Goal: Task Accomplishment & Management: Manage account settings

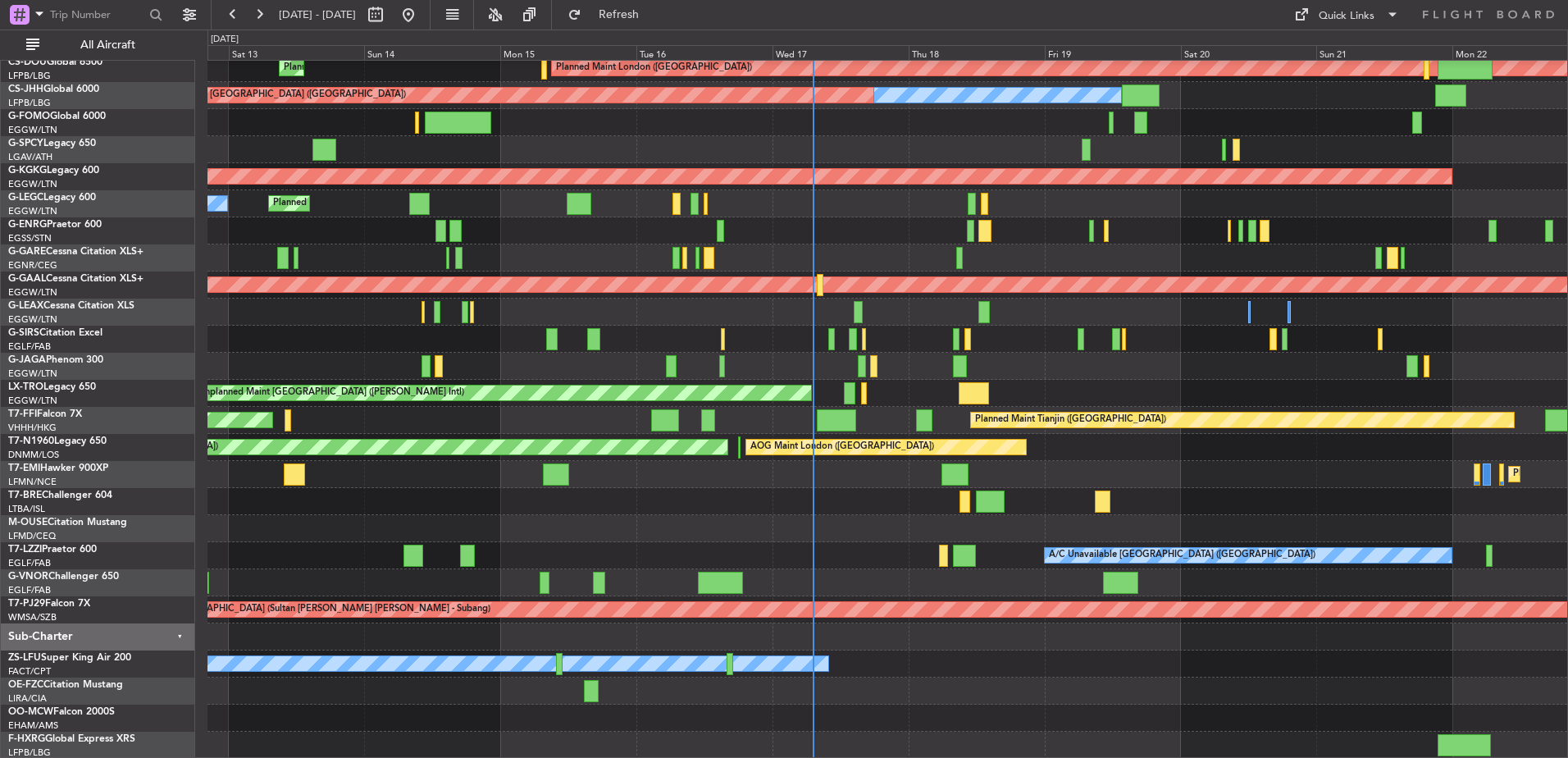
click at [485, 363] on div "Planned Maint London ([GEOGRAPHIC_DATA]) Planned Maint [GEOGRAPHIC_DATA] ([GEOG…" at bounding box center [887, 393] width 1360 height 731
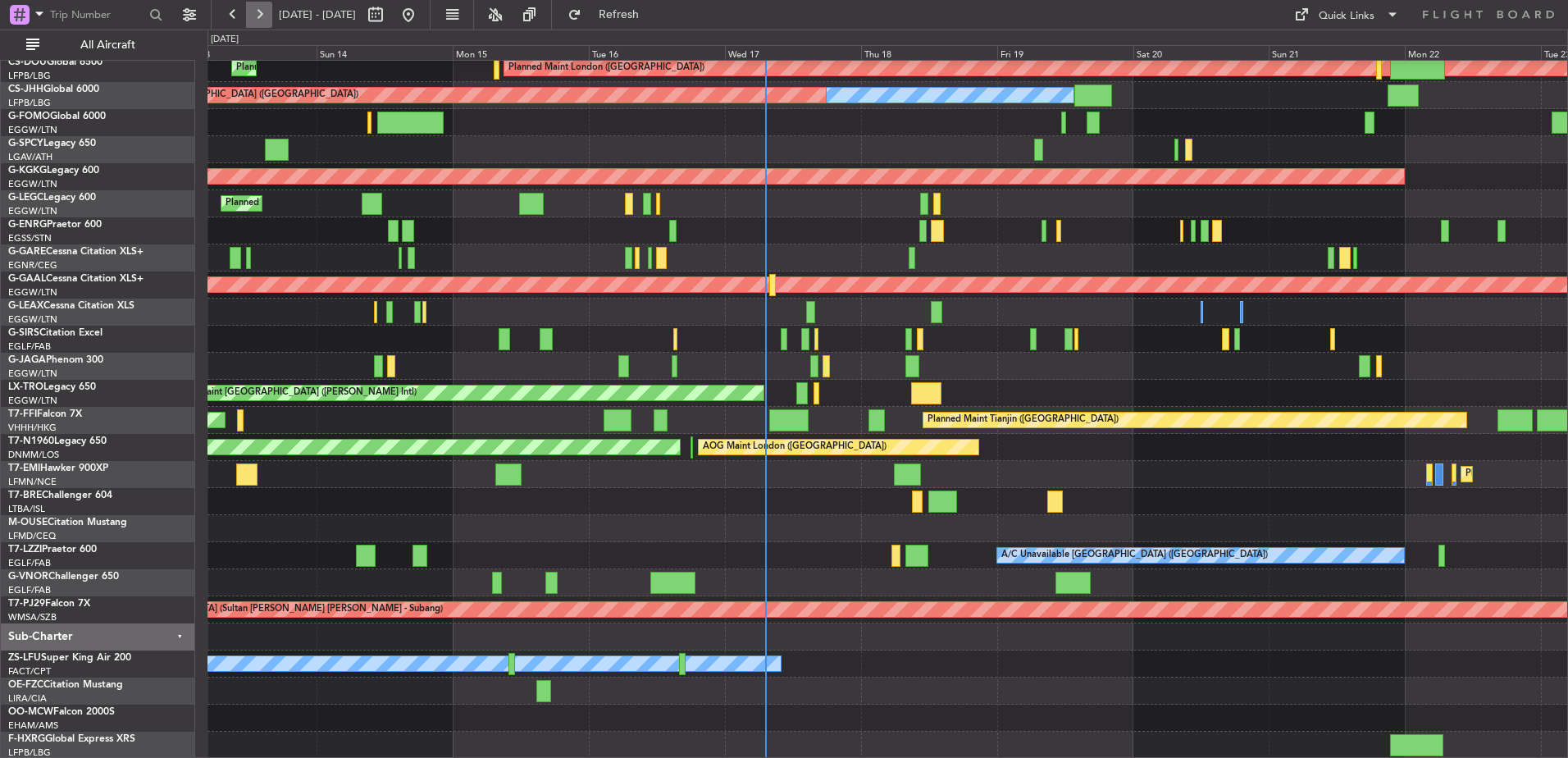
scroll to position [6, 0]
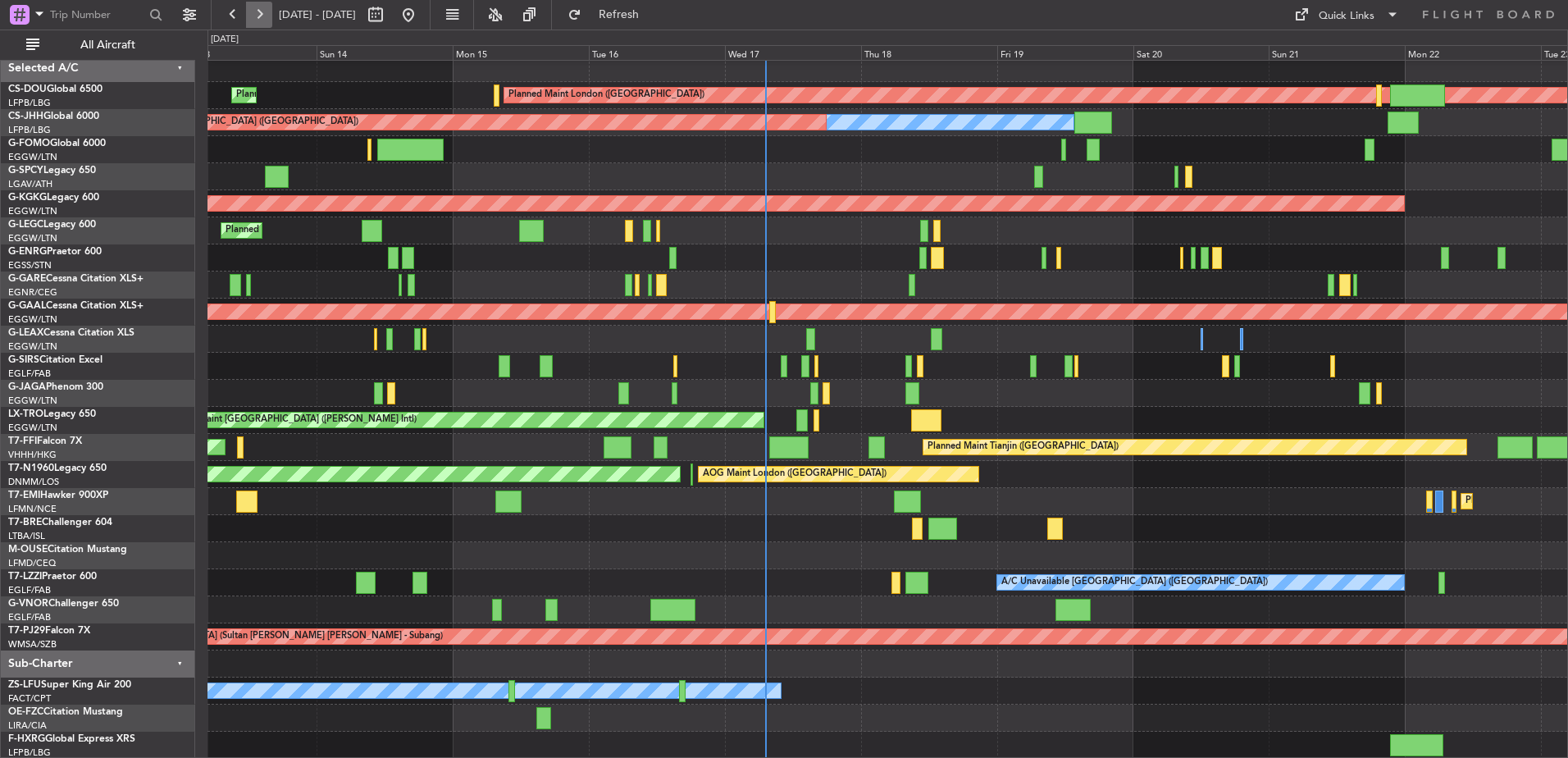
click at [253, 17] on button at bounding box center [259, 15] width 26 height 26
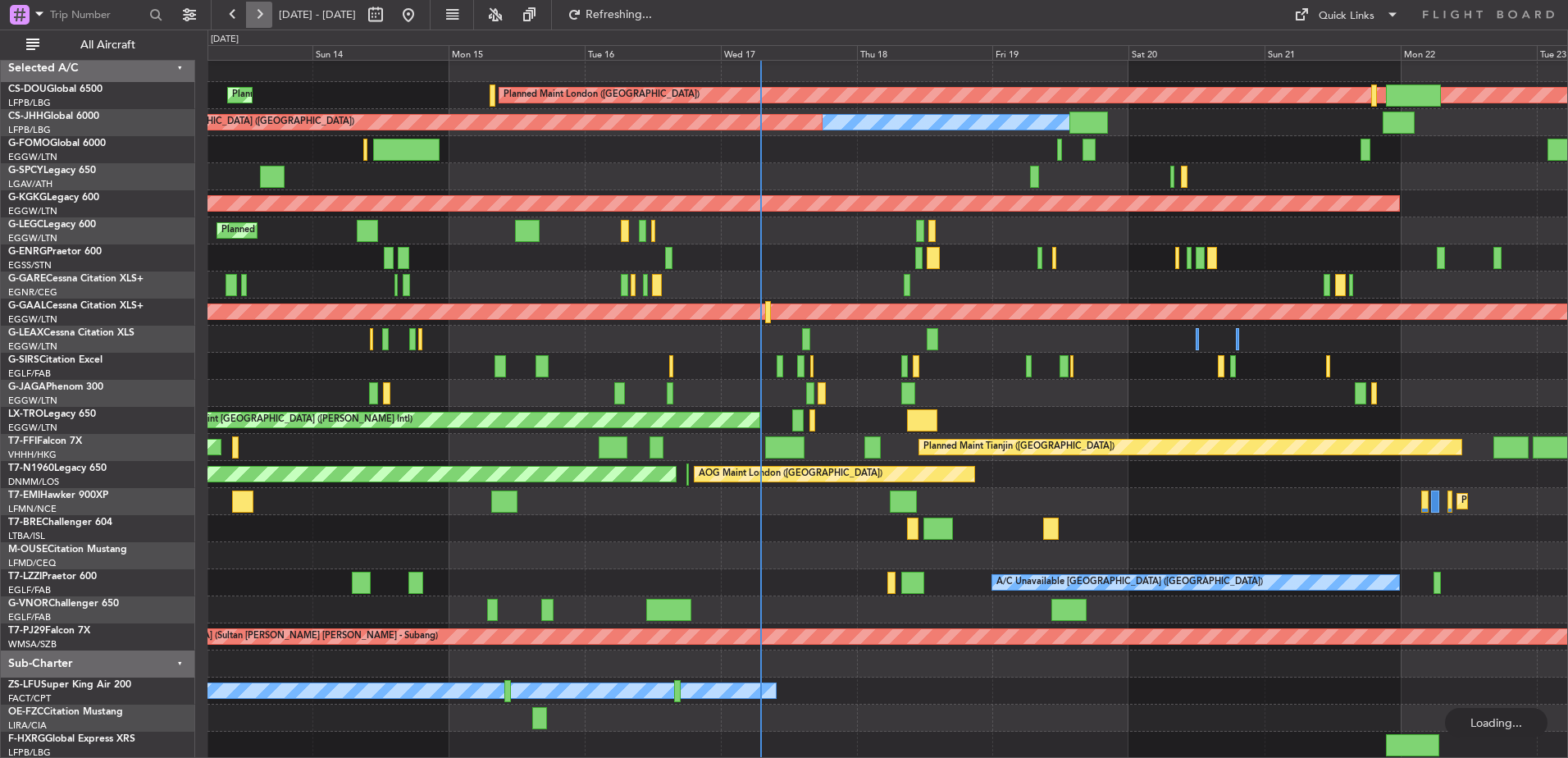
click at [253, 17] on button at bounding box center [259, 15] width 26 height 26
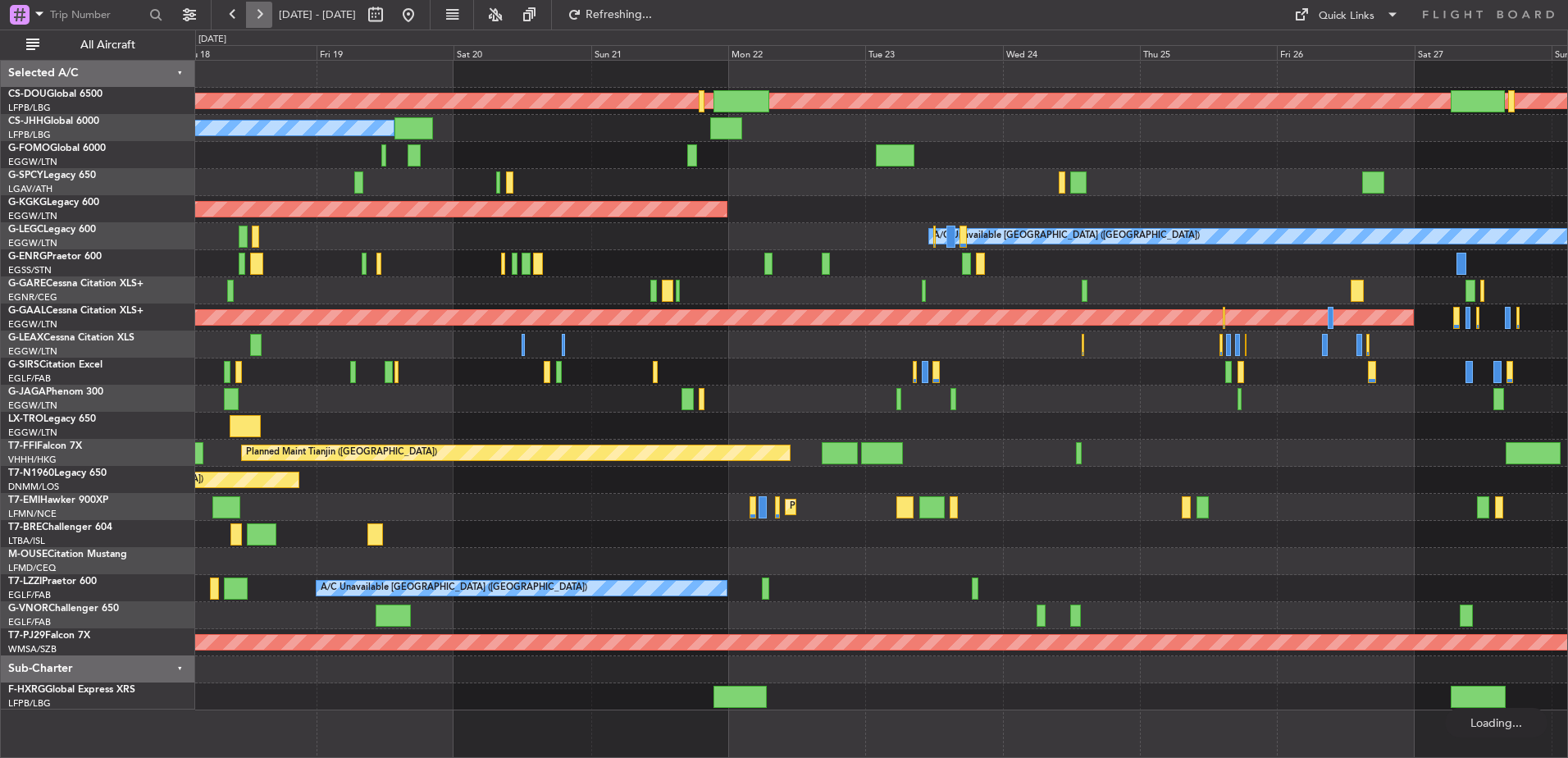
scroll to position [0, 0]
click at [253, 17] on button at bounding box center [259, 15] width 26 height 26
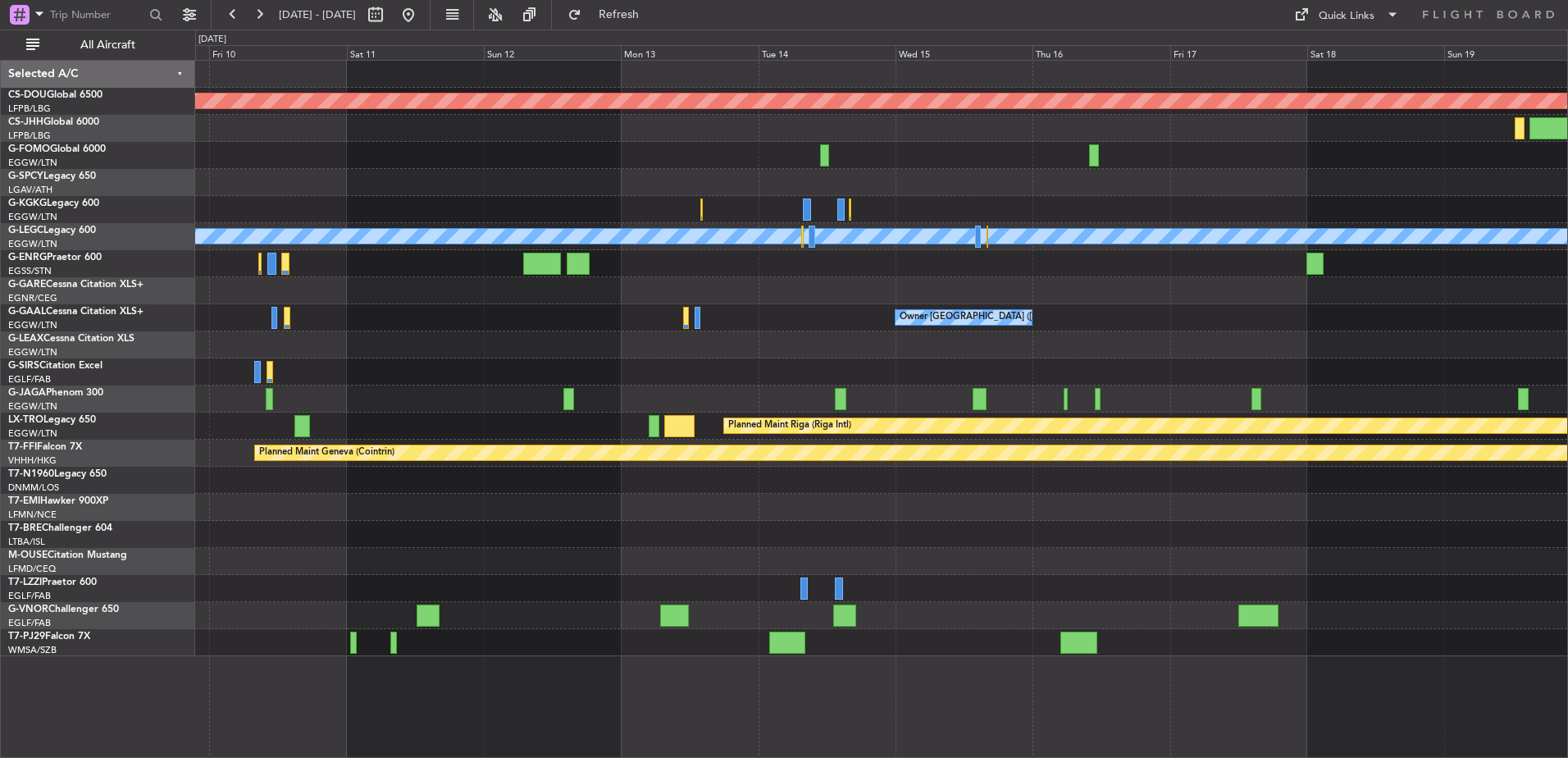
click at [975, 550] on div at bounding box center [881, 561] width 1372 height 27
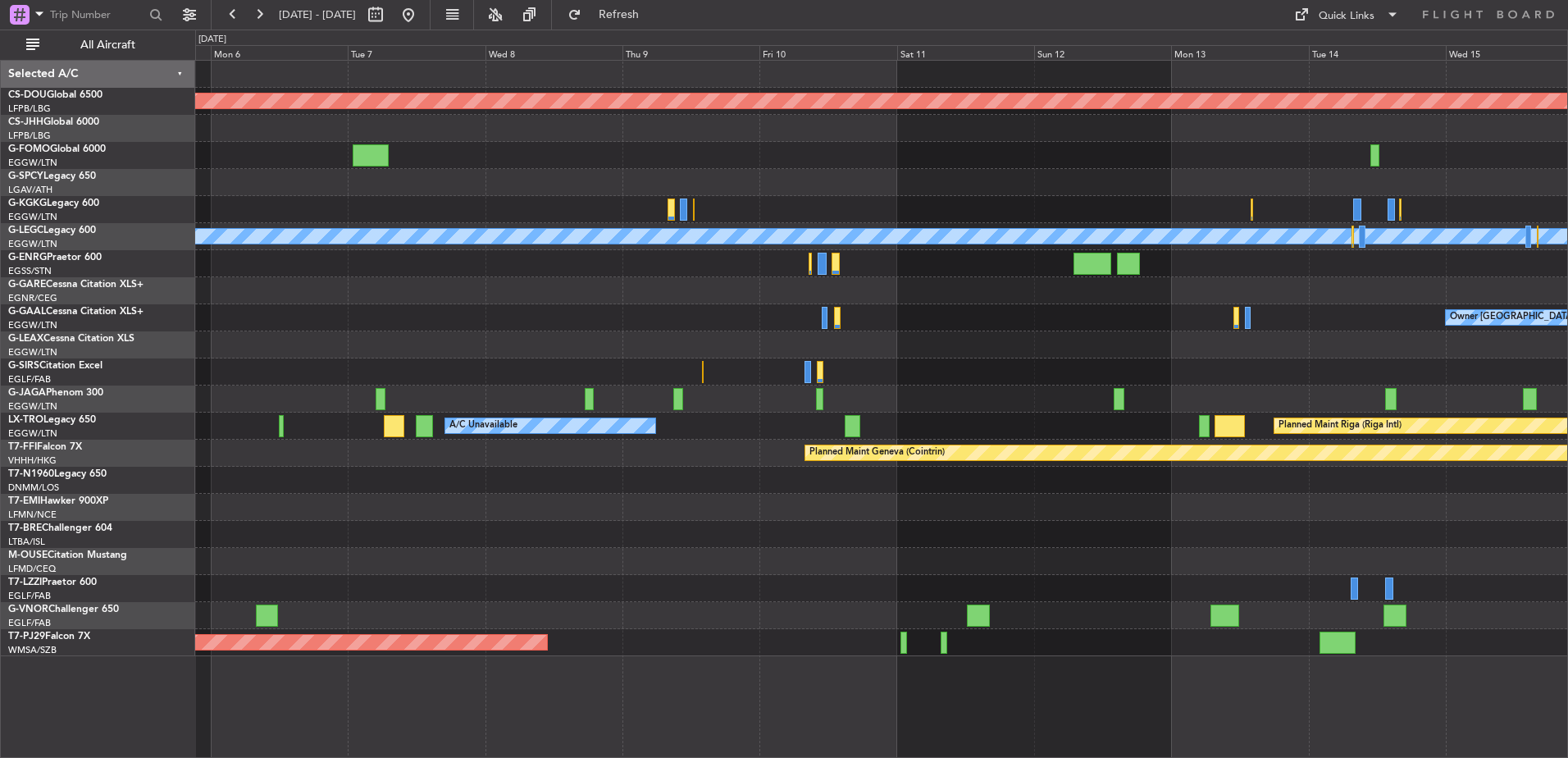
click at [1076, 555] on div "Planned Maint London (Biggin Hill) A/C Unavailable London (Luton) Owner London …" at bounding box center [881, 359] width 1372 height 596
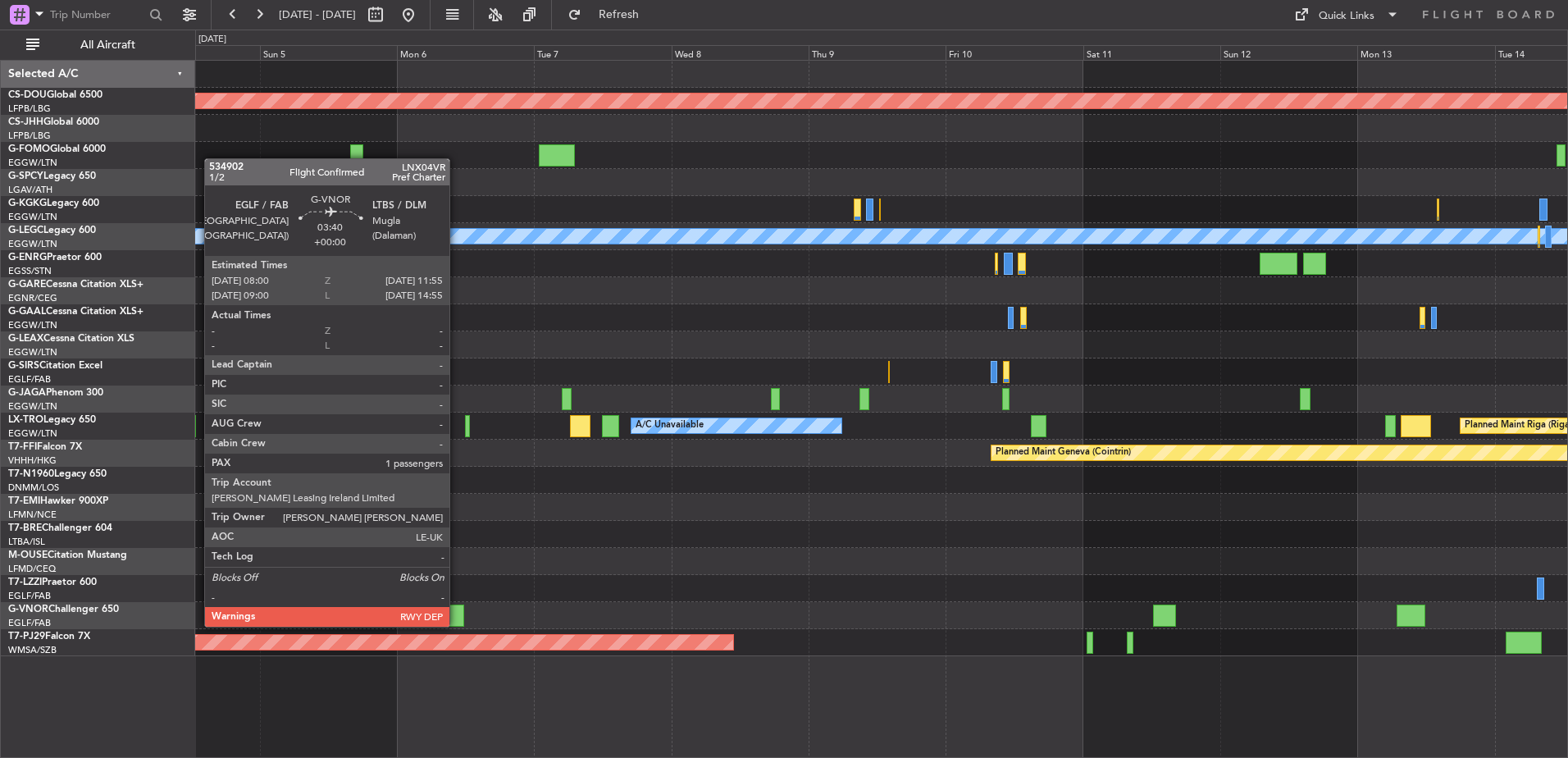
click at [458, 612] on div at bounding box center [454, 616] width 23 height 23
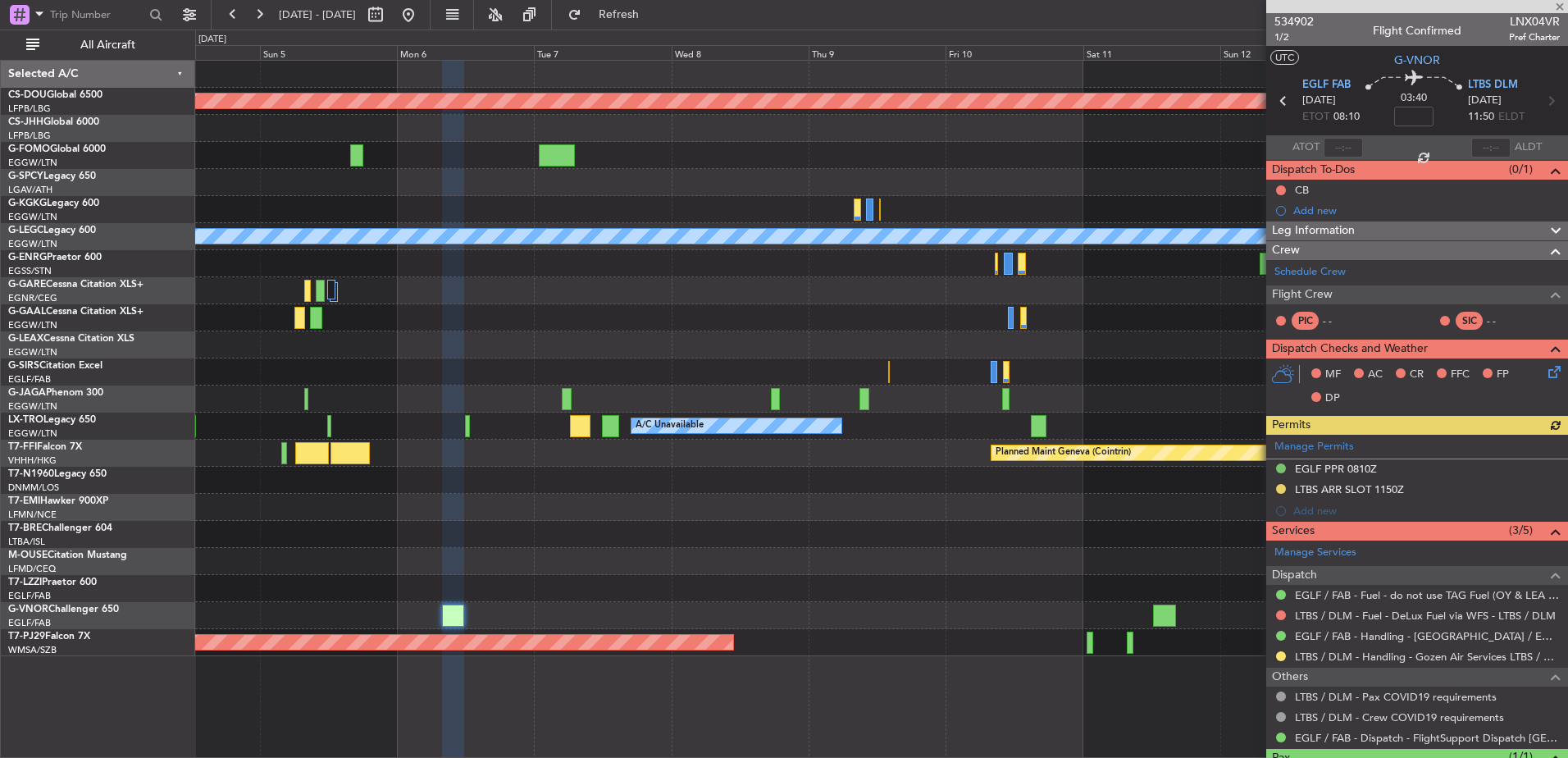
scroll to position [73, 0]
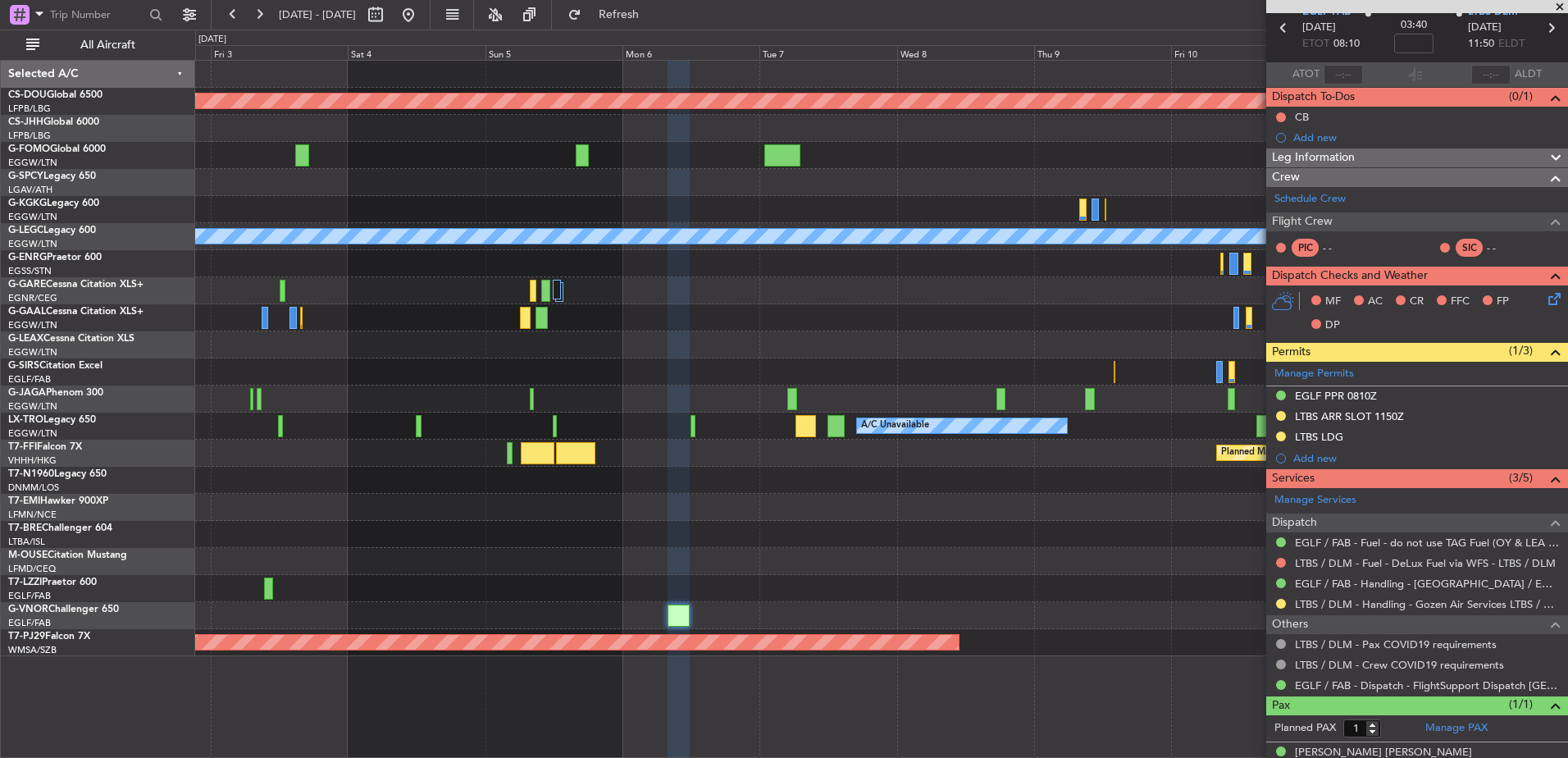
click at [1036, 507] on div "Planned Maint London (Biggin Hill) A/C Unavailable London (Luton) Owner London …" at bounding box center [881, 359] width 1372 height 596
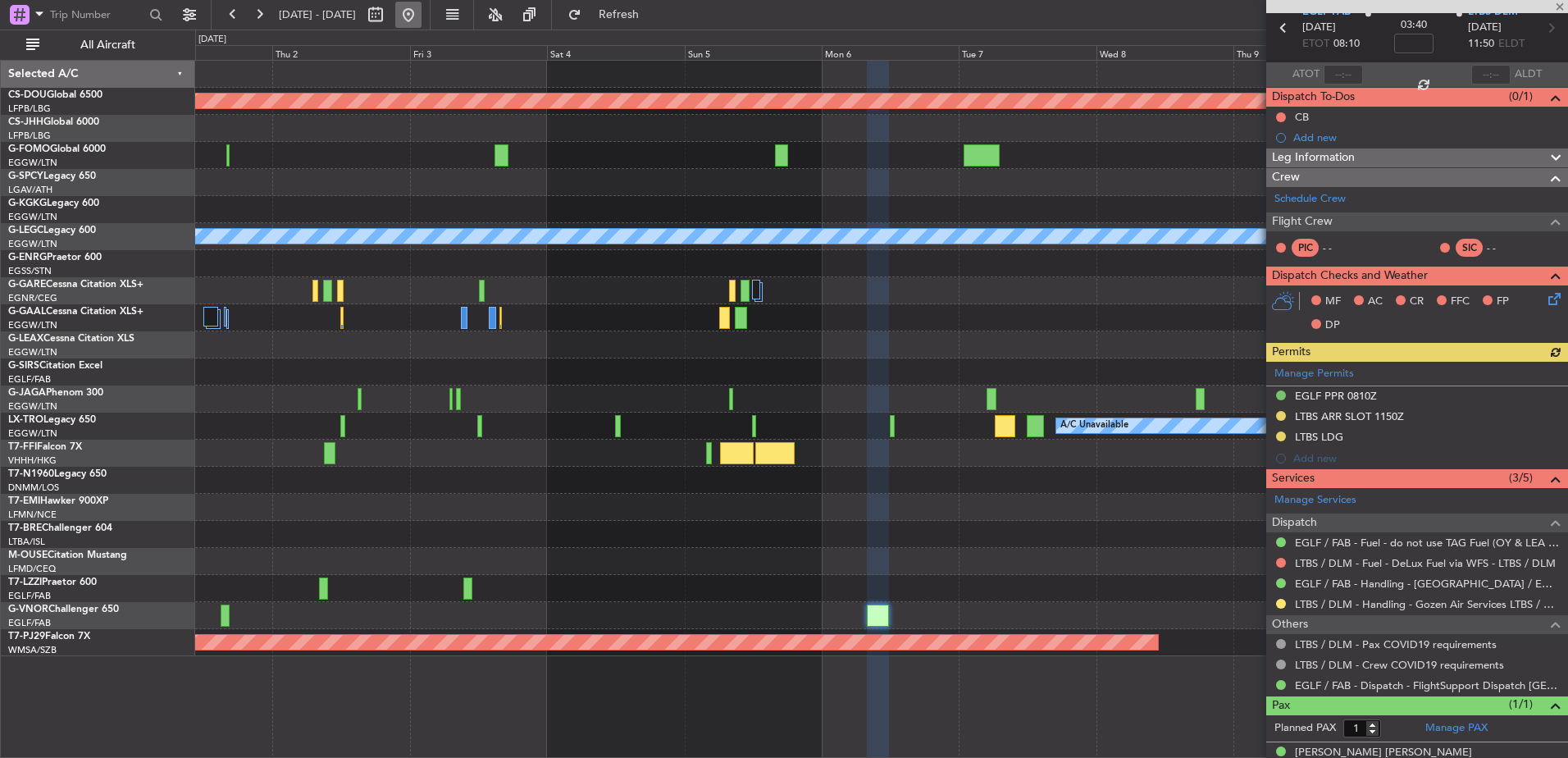
click at [422, 23] on button at bounding box center [409, 15] width 26 height 26
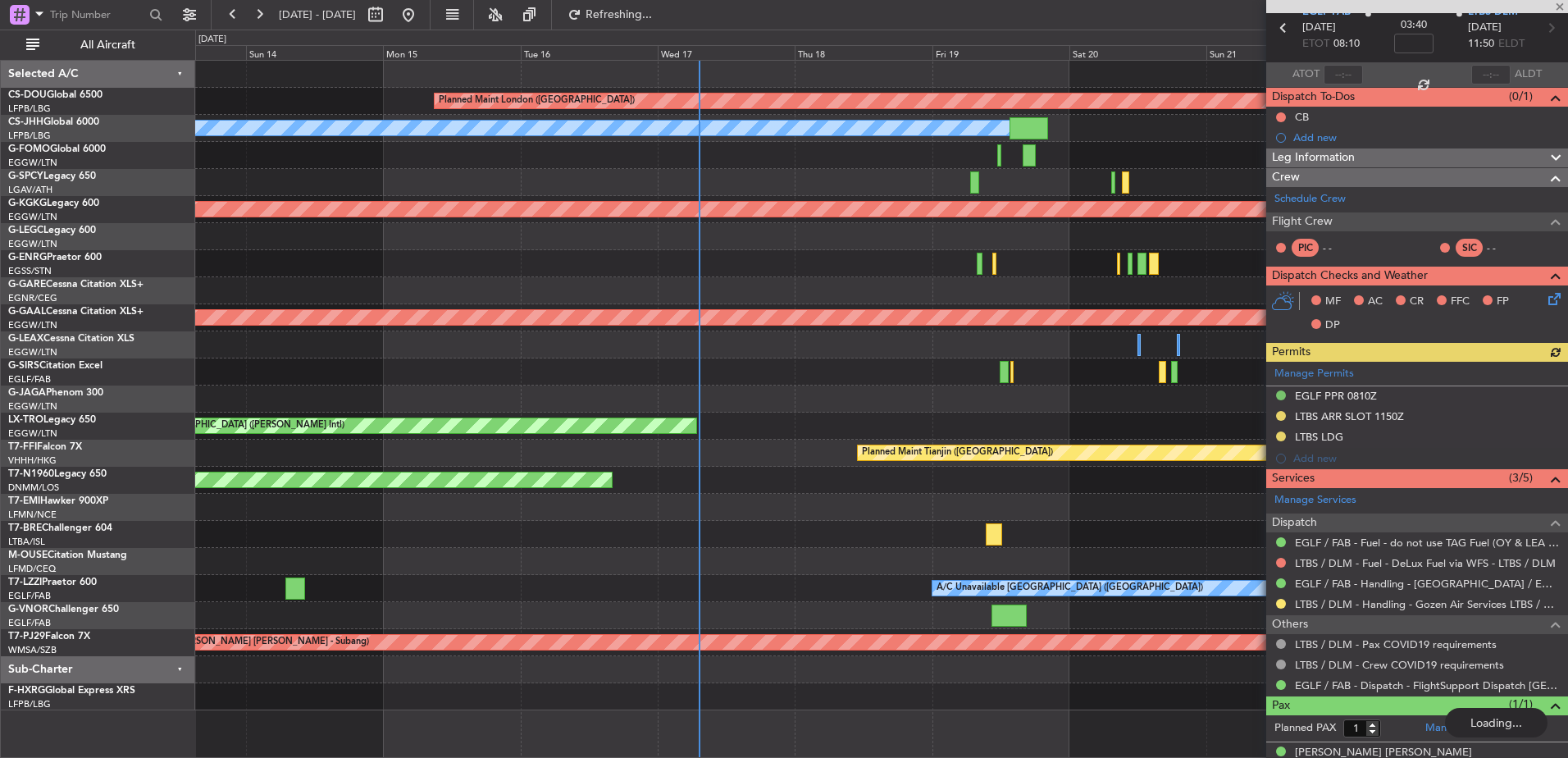
click at [689, 302] on div "Planned Maint London (Biggin Hill) Owner AOG Maint Istanbul (Ataturk) A/C Unava…" at bounding box center [881, 385] width 1372 height 650
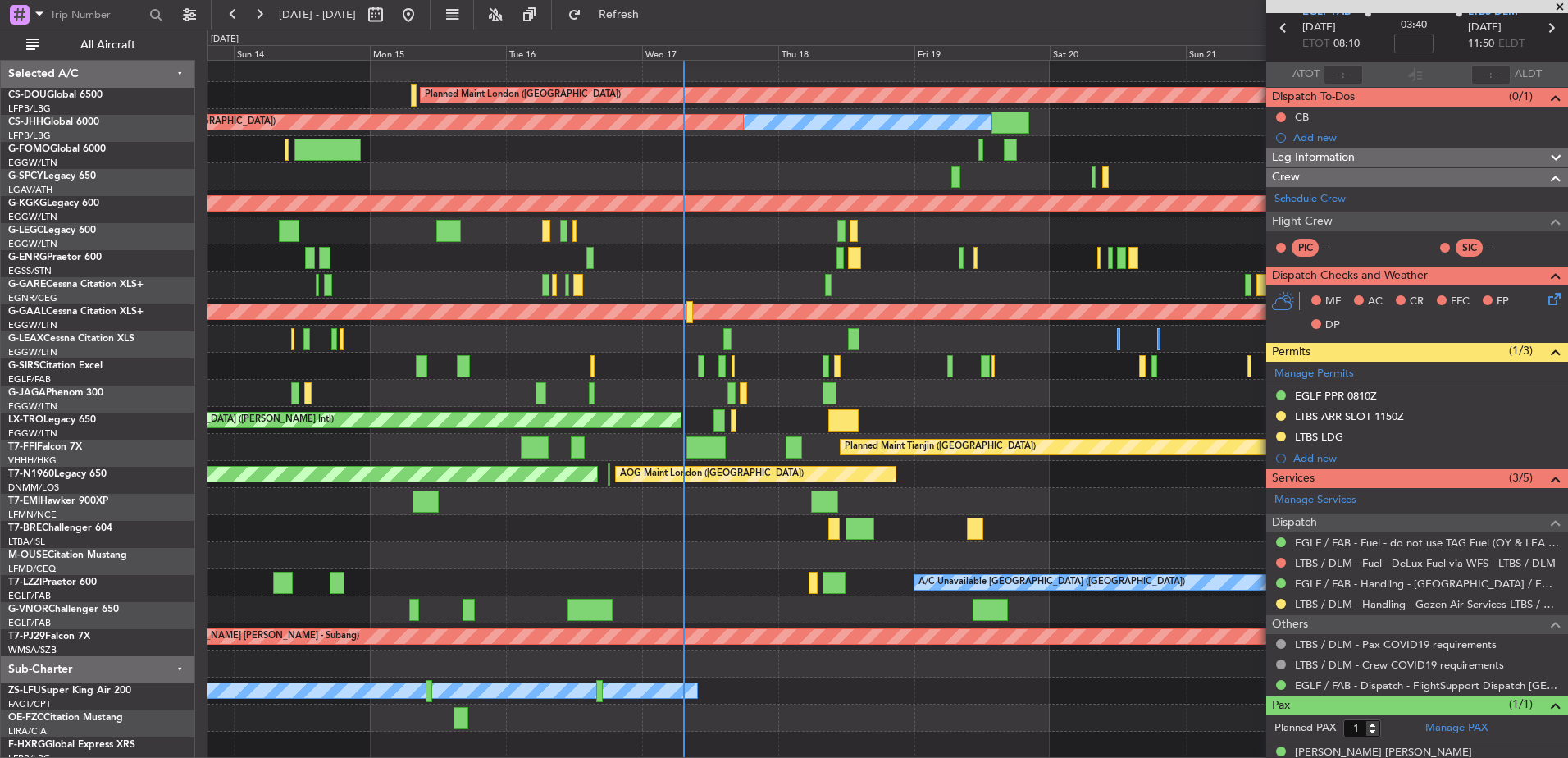
scroll to position [6, 0]
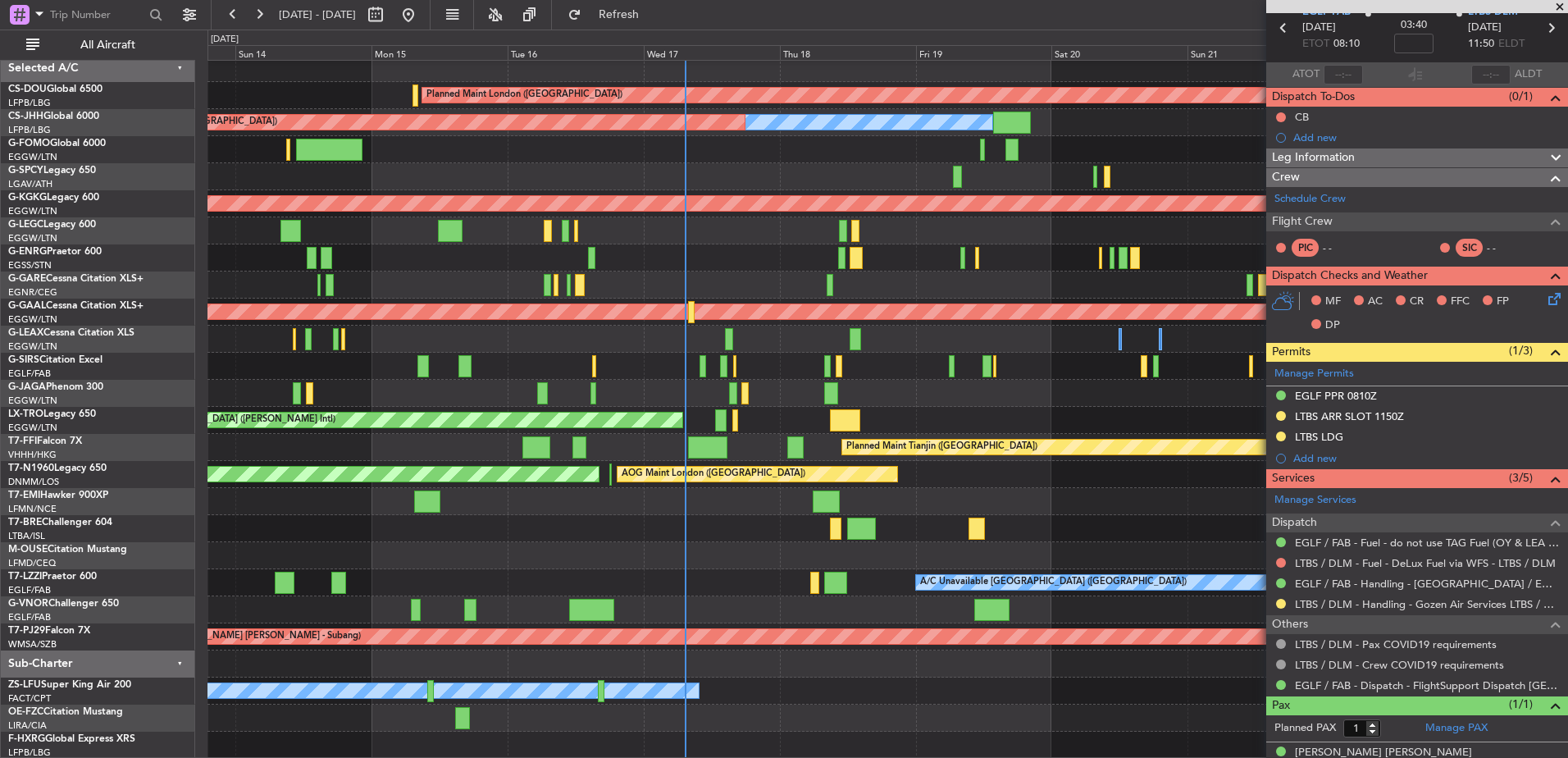
click at [759, 437] on div "Planned Maint Tianjin ([GEOGRAPHIC_DATA]) Planned Maint Tianjin ([GEOGRAPHIC_DA…" at bounding box center [887, 447] width 1360 height 27
click at [727, 367] on div "Planned Maint [GEOGRAPHIC_DATA] ([GEOGRAPHIC_DATA])" at bounding box center [887, 366] width 1360 height 27
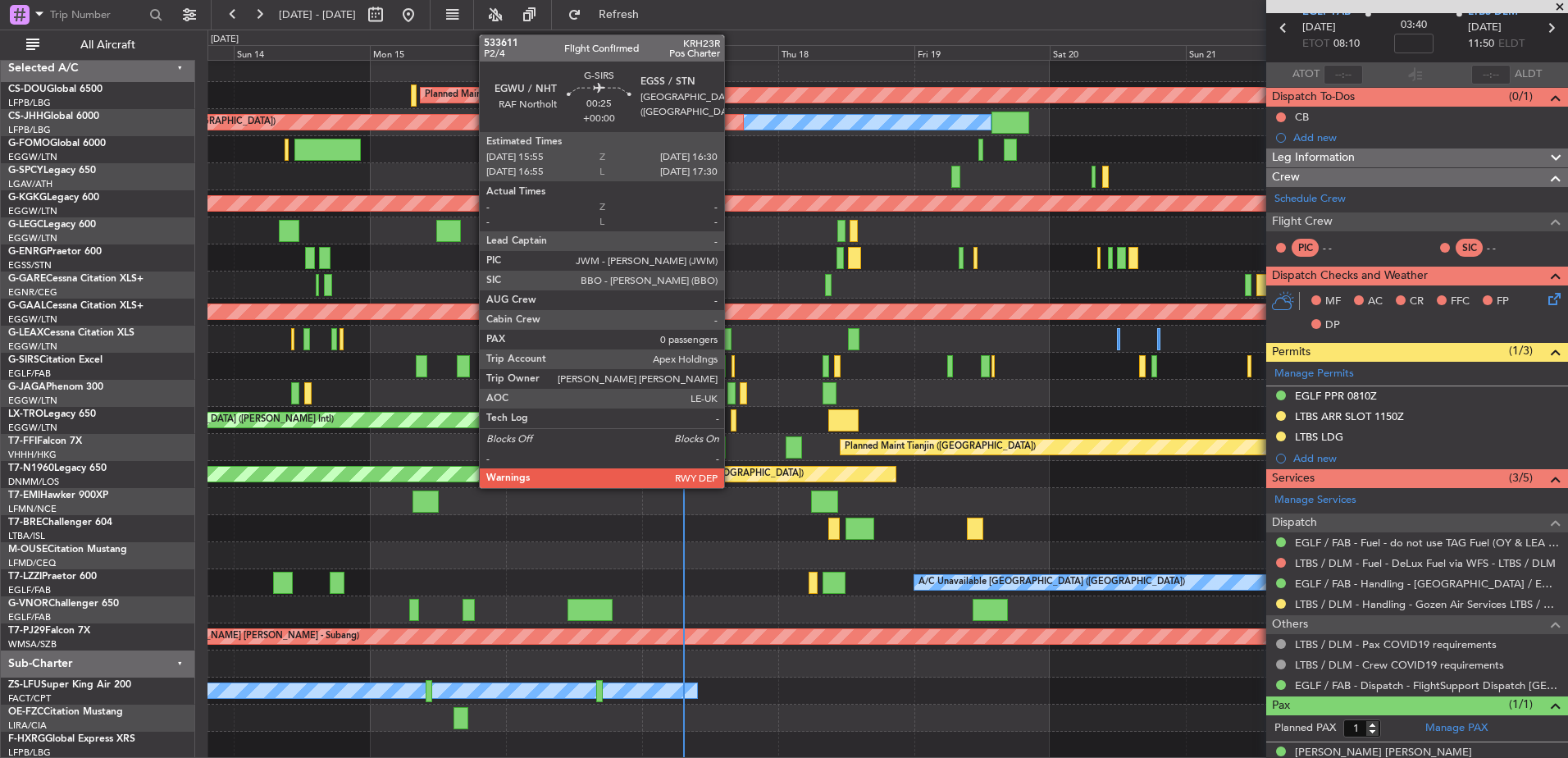
click at [732, 366] on div at bounding box center [733, 366] width 4 height 23
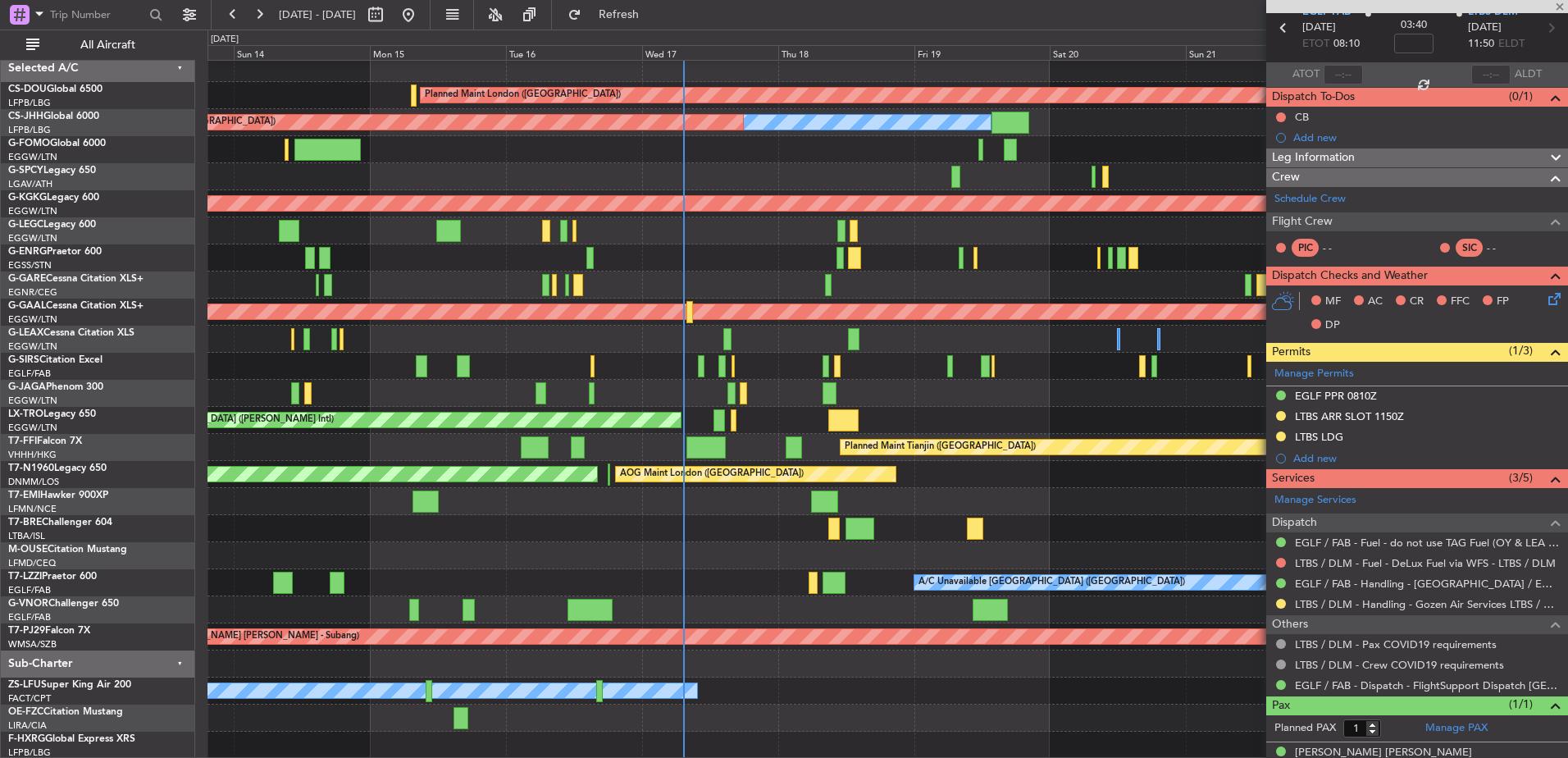
type input "0"
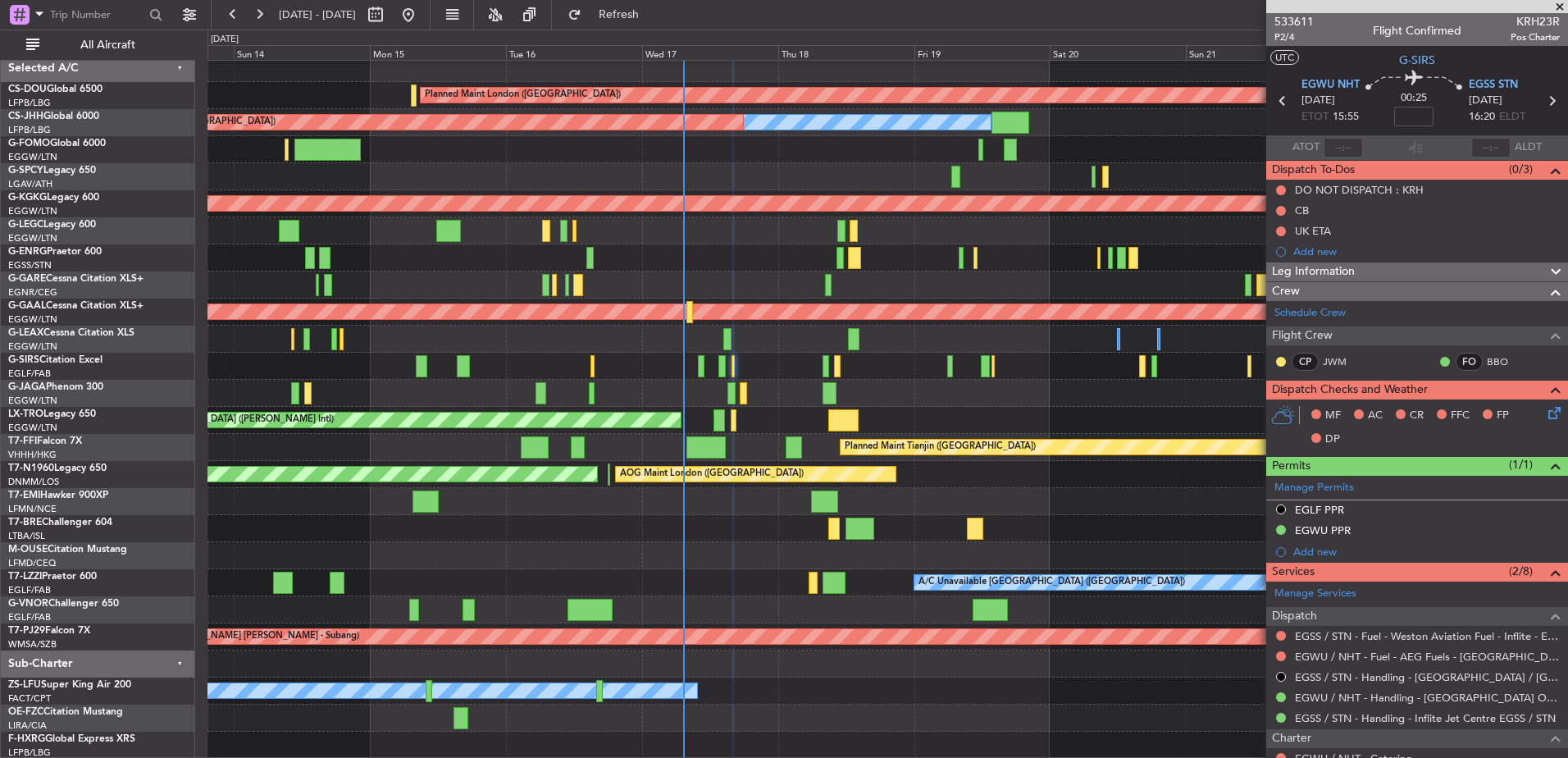
click at [823, 369] on div at bounding box center [826, 366] width 7 height 23
type input "+00:05"
type input "6"
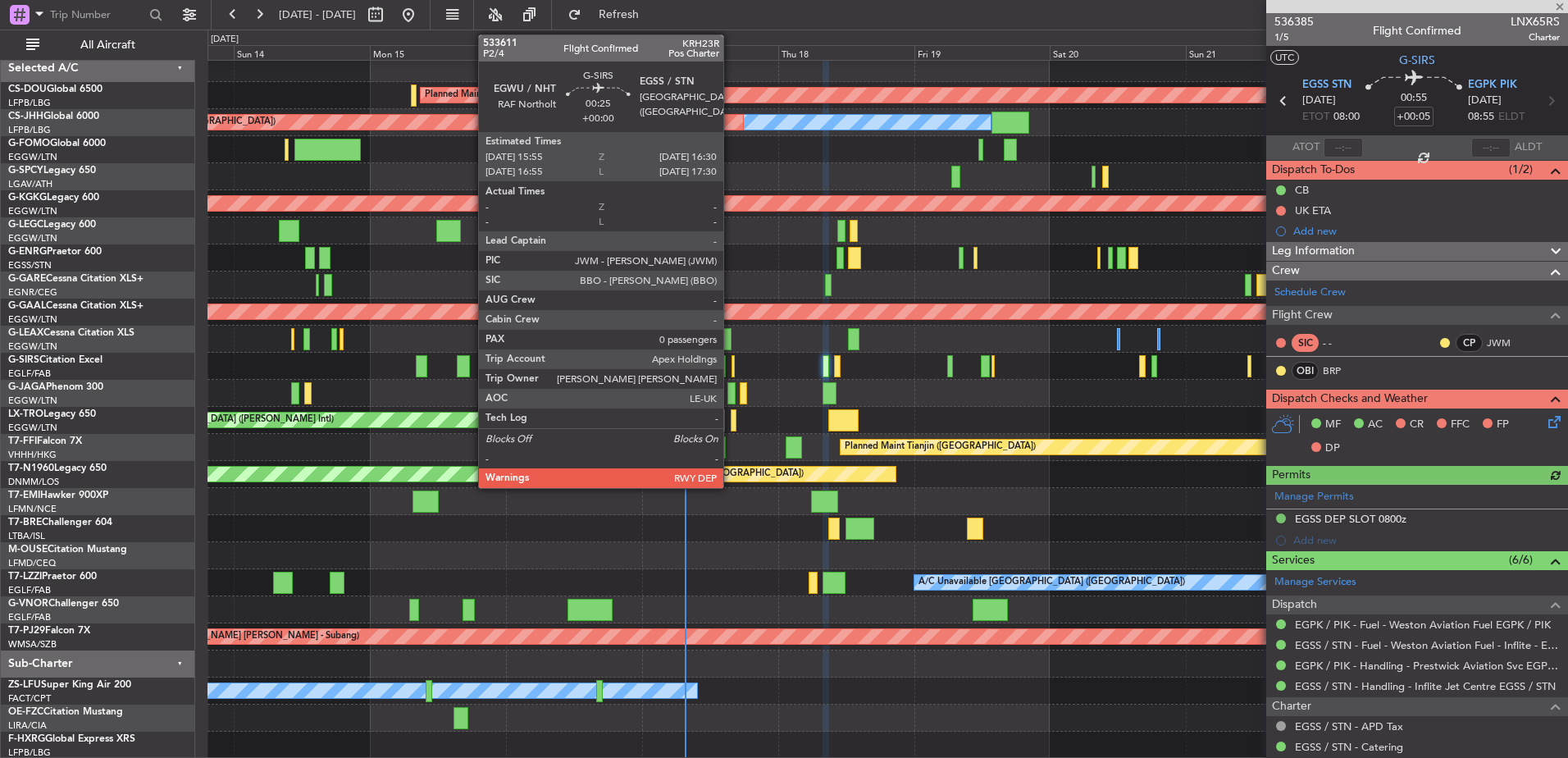
click at [732, 361] on div at bounding box center [733, 366] width 4 height 23
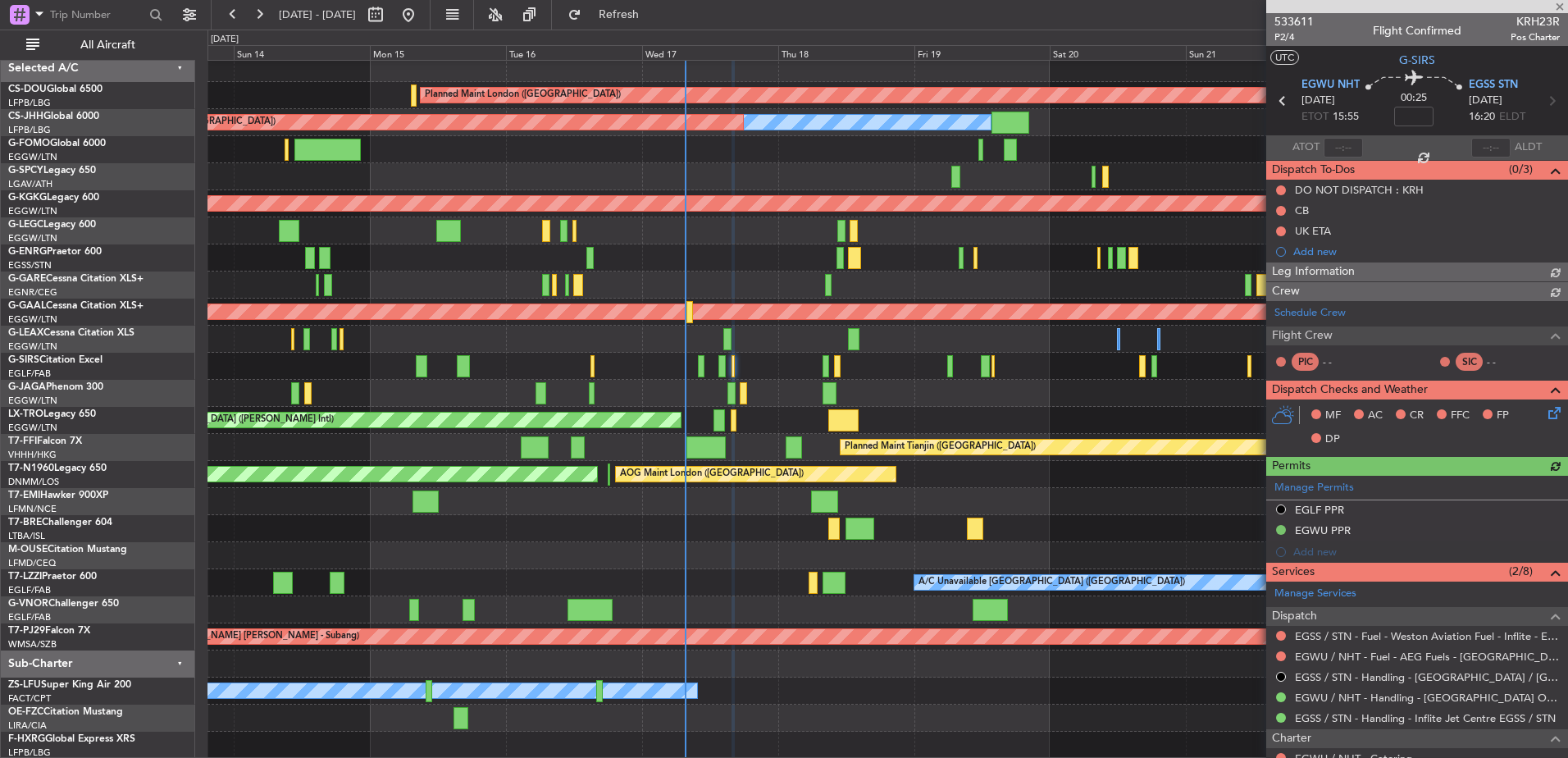
scroll to position [138, 0]
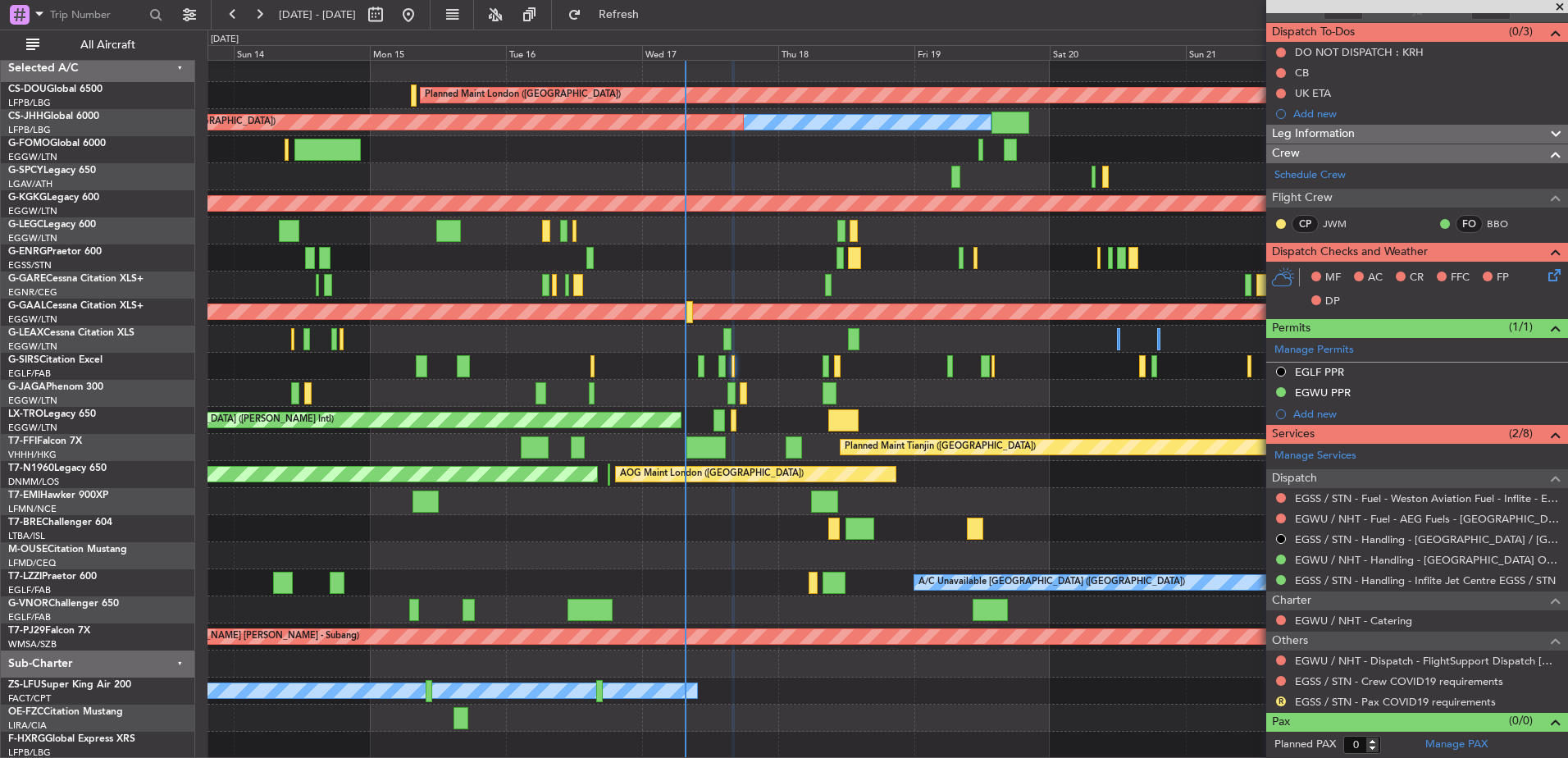
click at [373, 426] on div "Planned Maint London ([GEOGRAPHIC_DATA]) Planned Maint [GEOGRAPHIC_DATA] ([GEOG…" at bounding box center [887, 406] width 1360 height 704
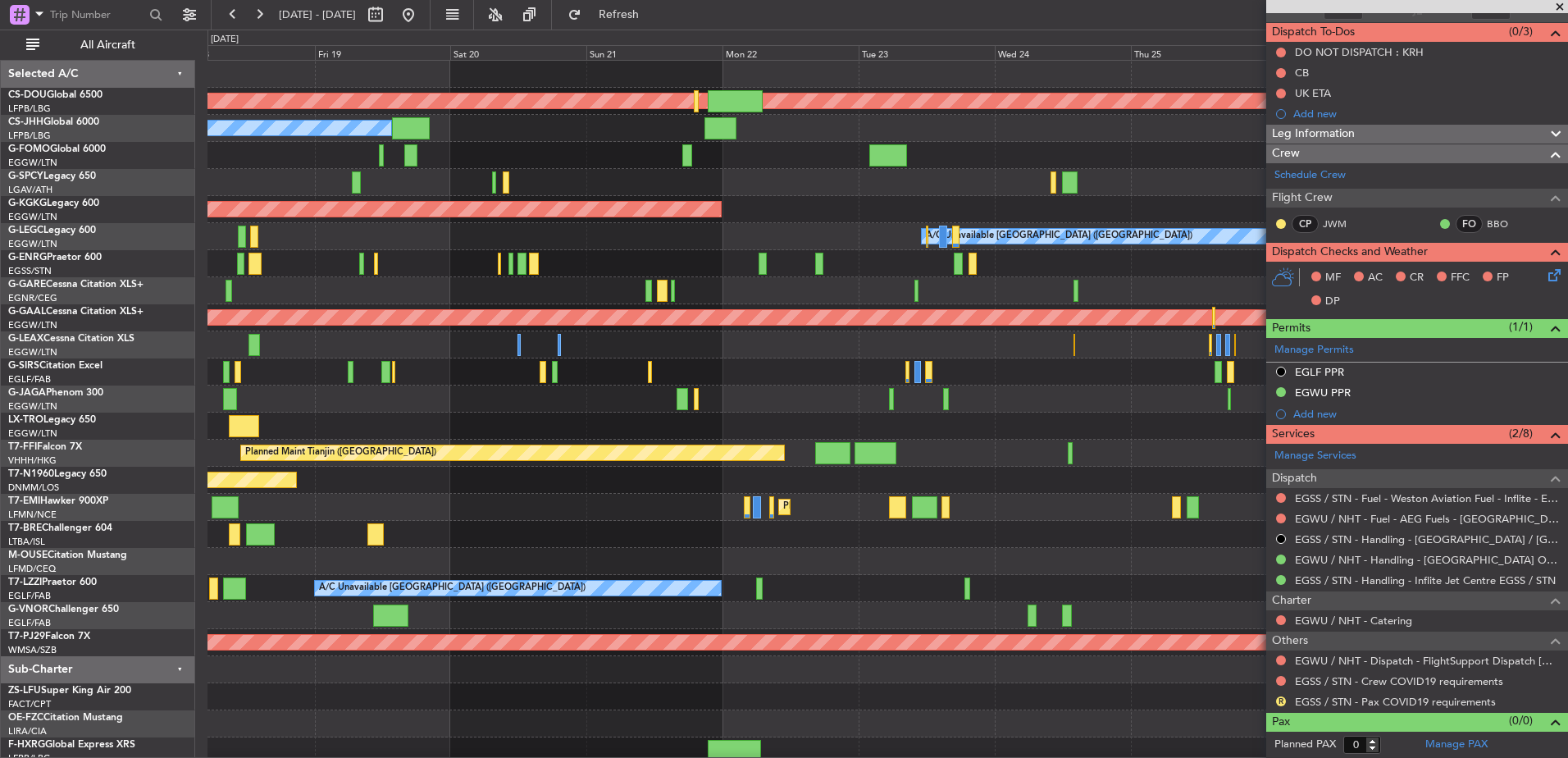
click at [251, 486] on div "Planned Maint London (Biggin Hill) Owner Planned Maint Paris (Le Bourget) AOG M…" at bounding box center [887, 412] width 1360 height 704
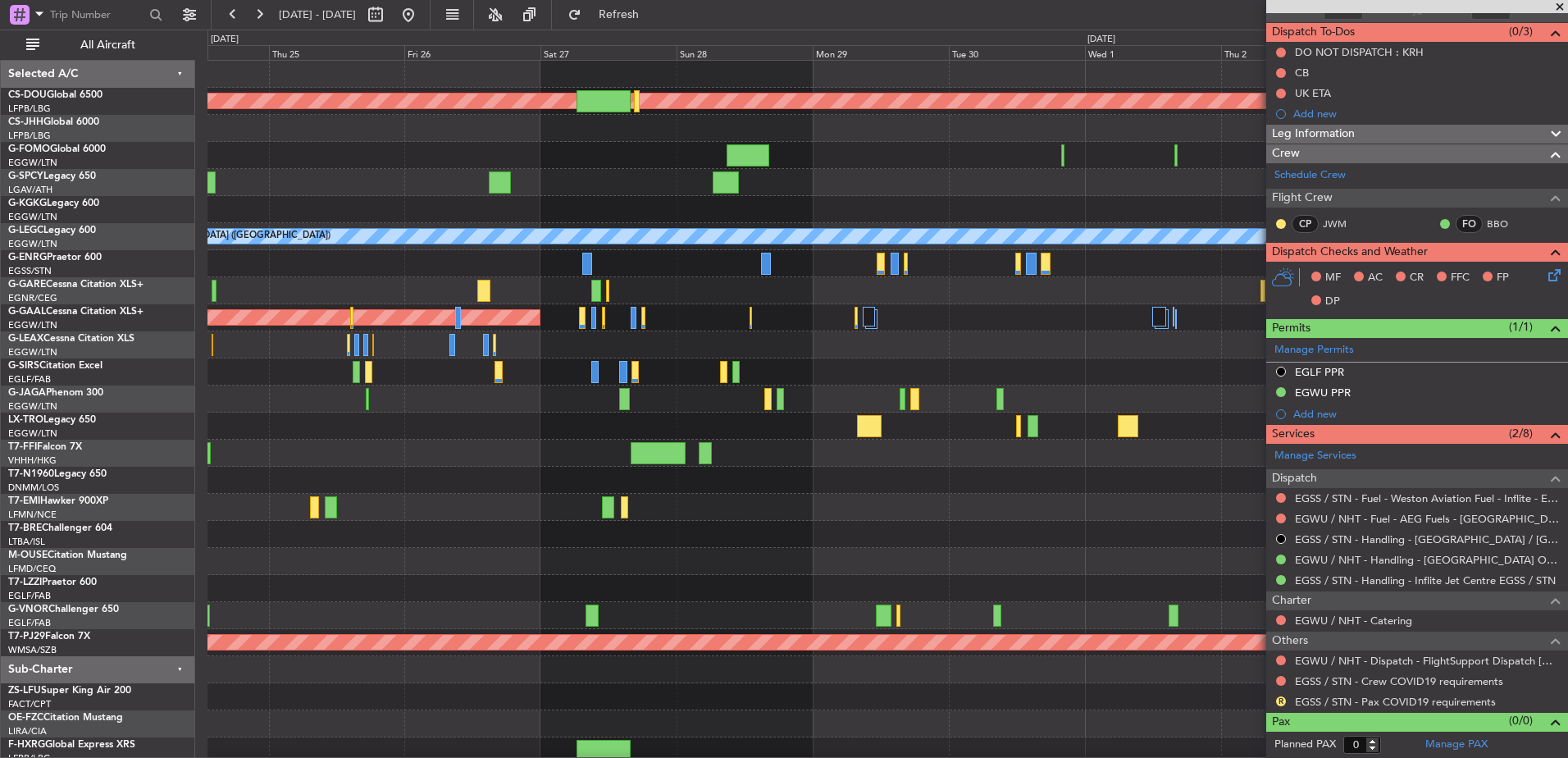
click at [197, 522] on div "Planned Maint London (Biggin Hill) A/C Unavailable London (Luton) Planned Maint…" at bounding box center [784, 393] width 1568 height 729
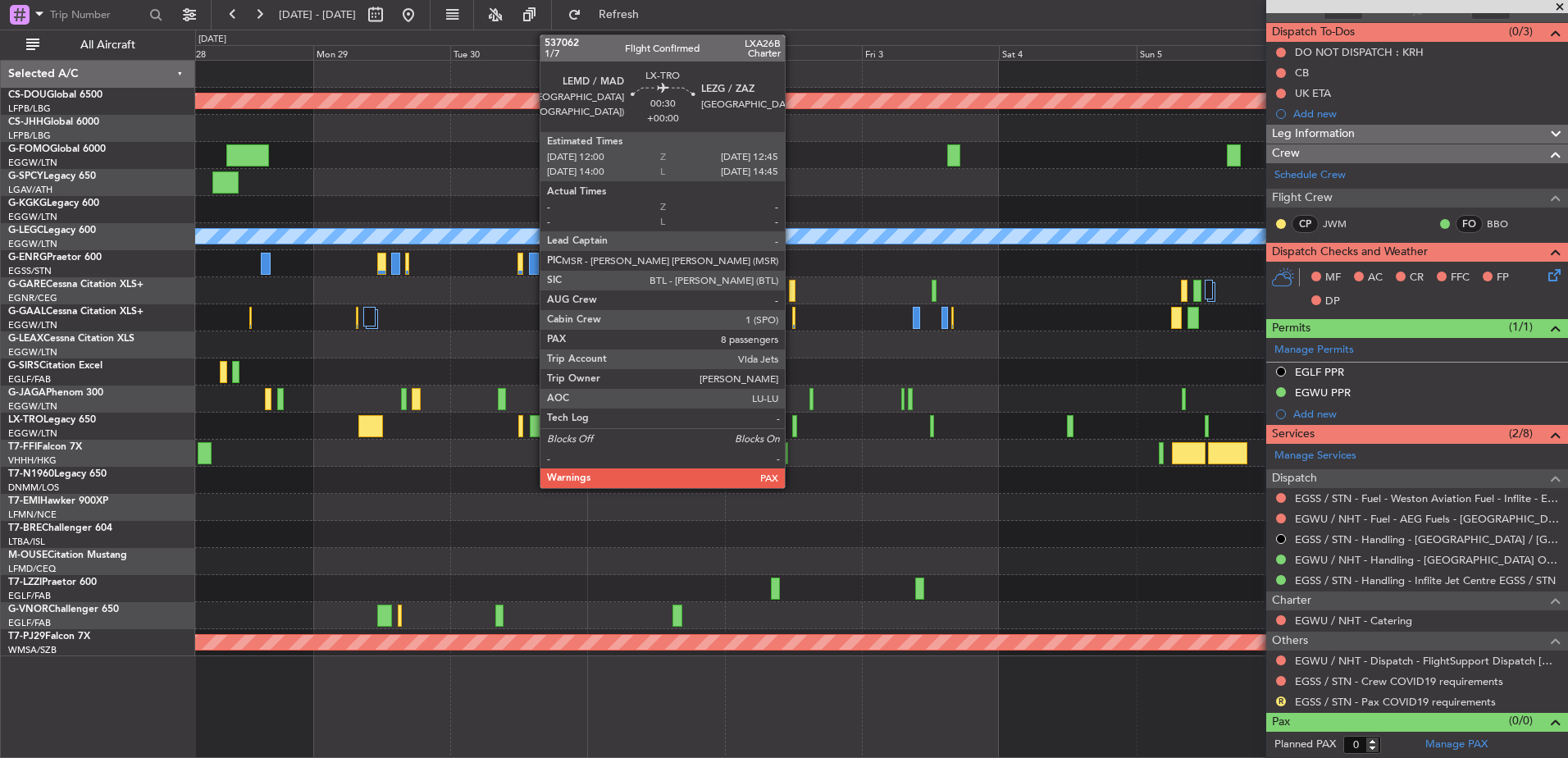
click at [792, 423] on div at bounding box center [795, 426] width 5 height 23
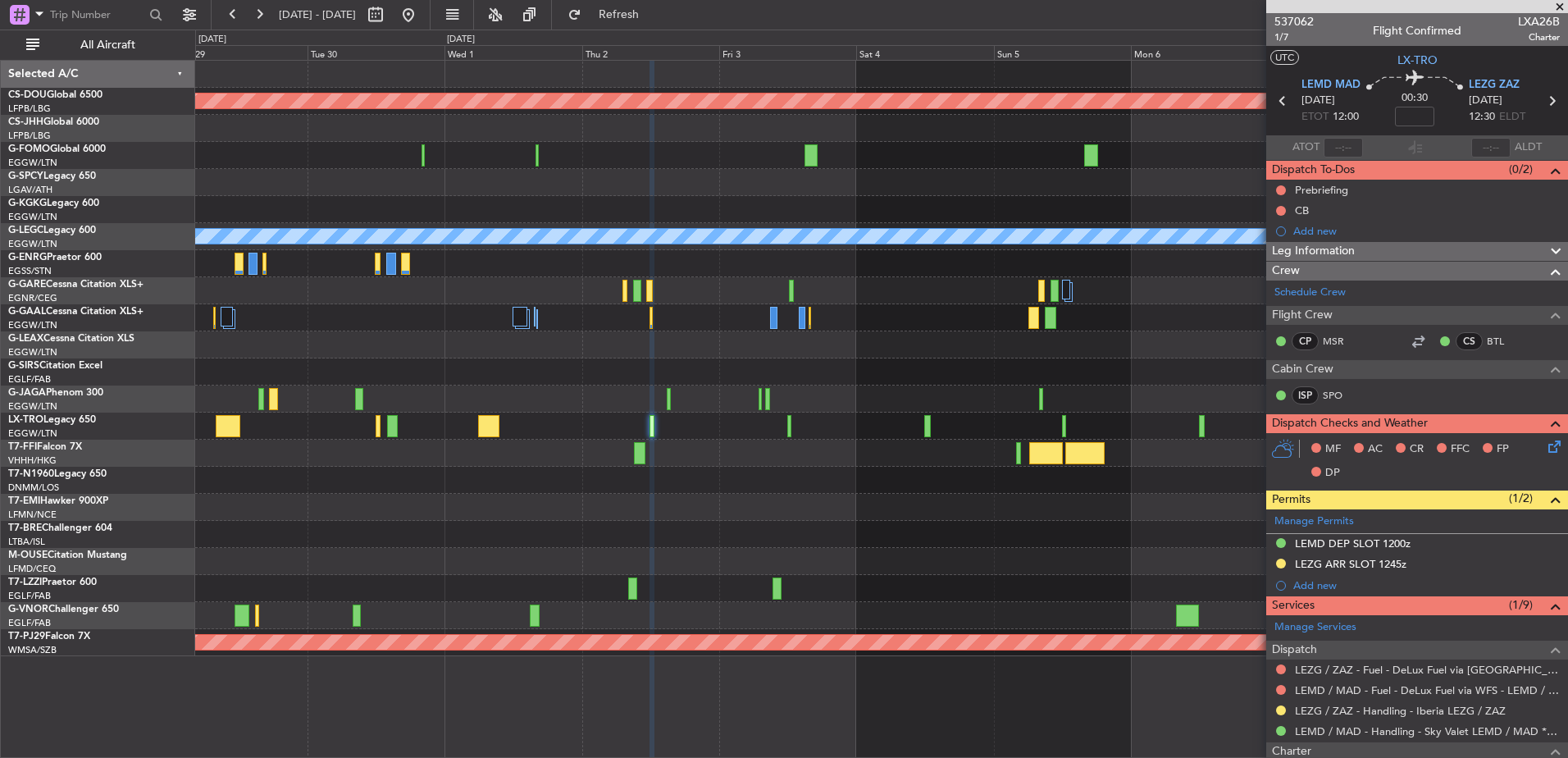
click at [898, 472] on div at bounding box center [881, 480] width 1372 height 27
click at [1305, 24] on span "537062" at bounding box center [1294, 22] width 39 height 17
click at [645, 4] on button "Refresh" at bounding box center [610, 15] width 99 height 26
click at [947, 433] on div "A/C Unavailable" at bounding box center [881, 425] width 1372 height 27
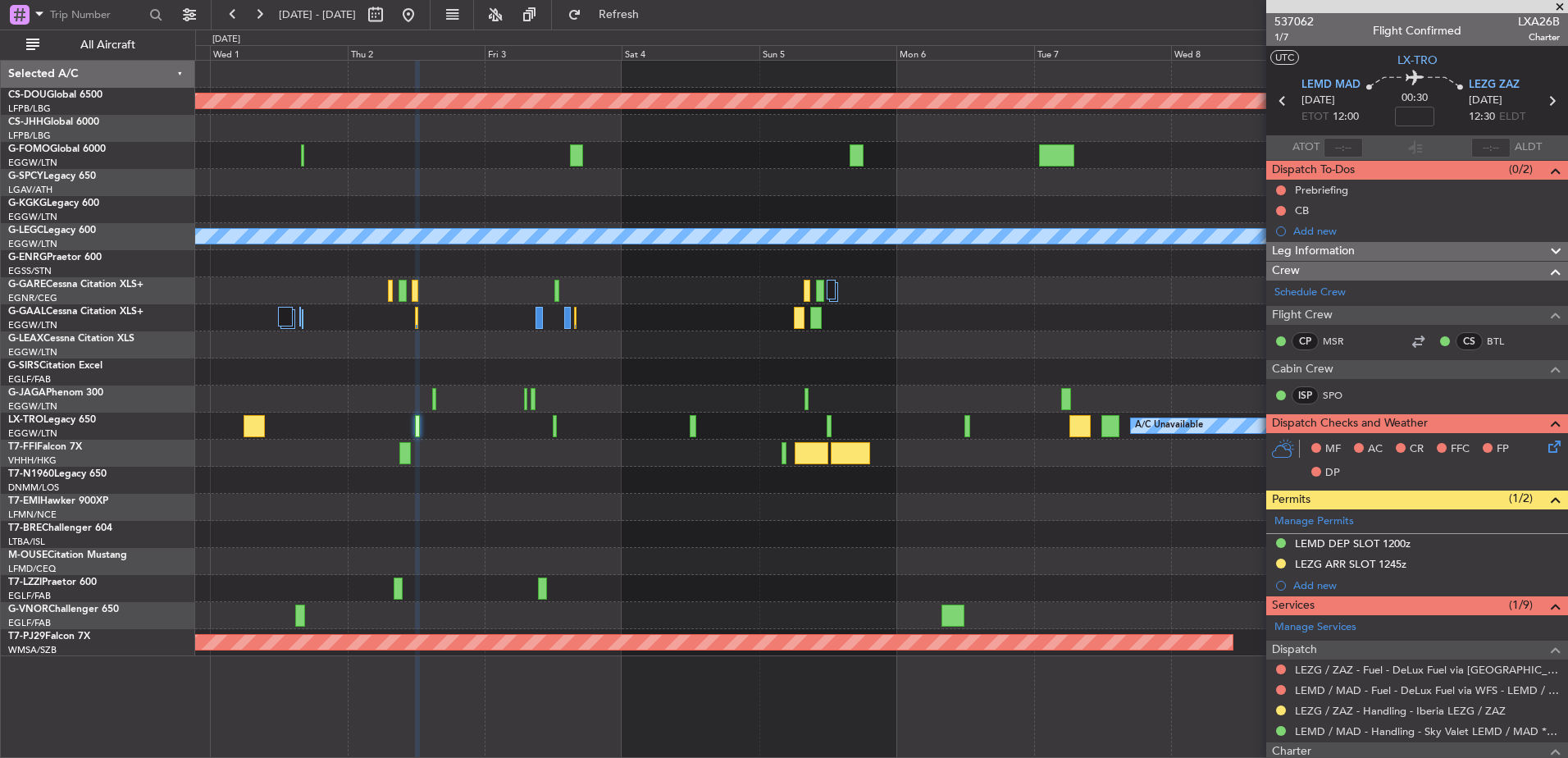
scroll to position [233, 0]
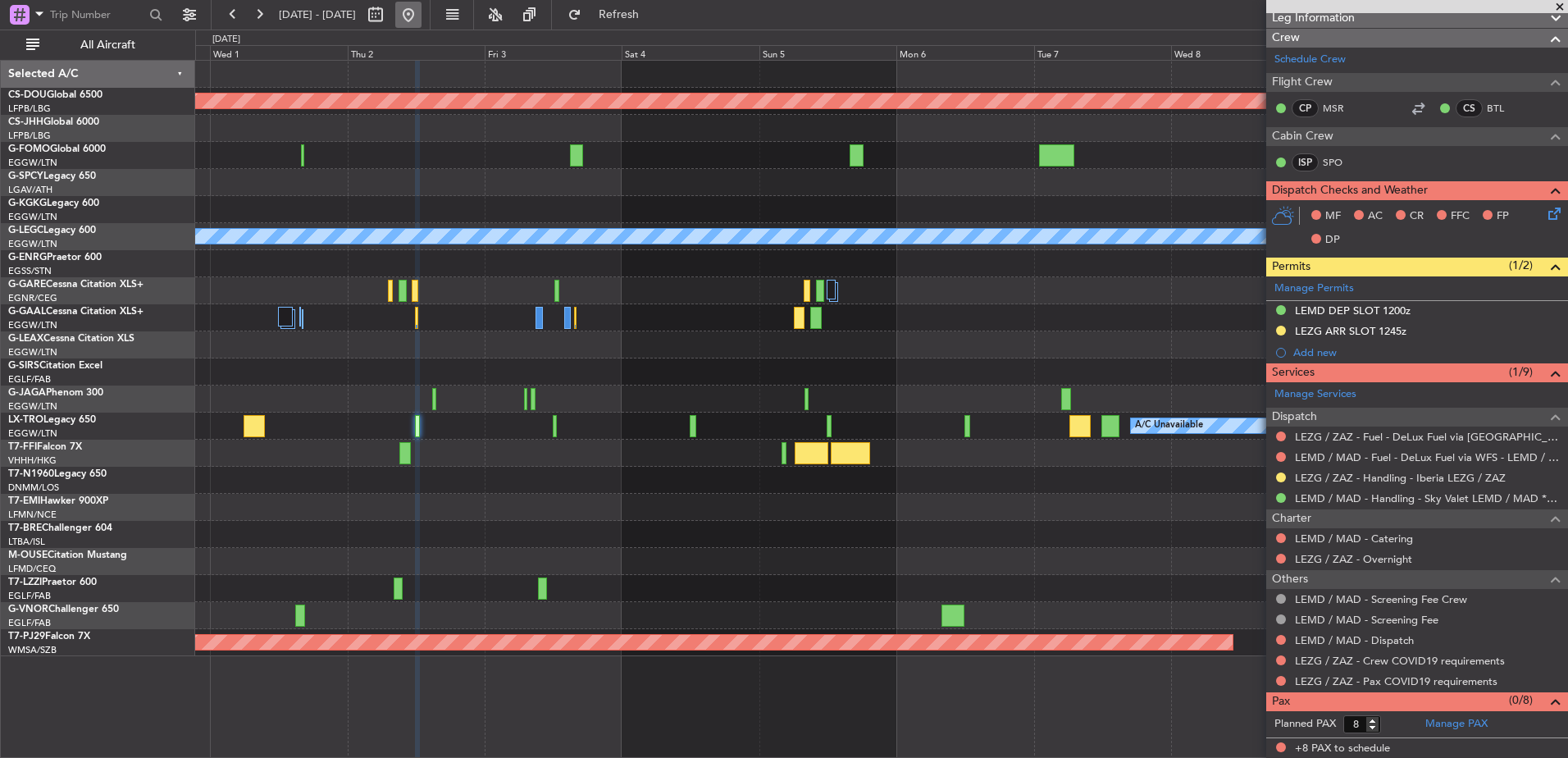
click at [422, 21] on button at bounding box center [409, 15] width 26 height 26
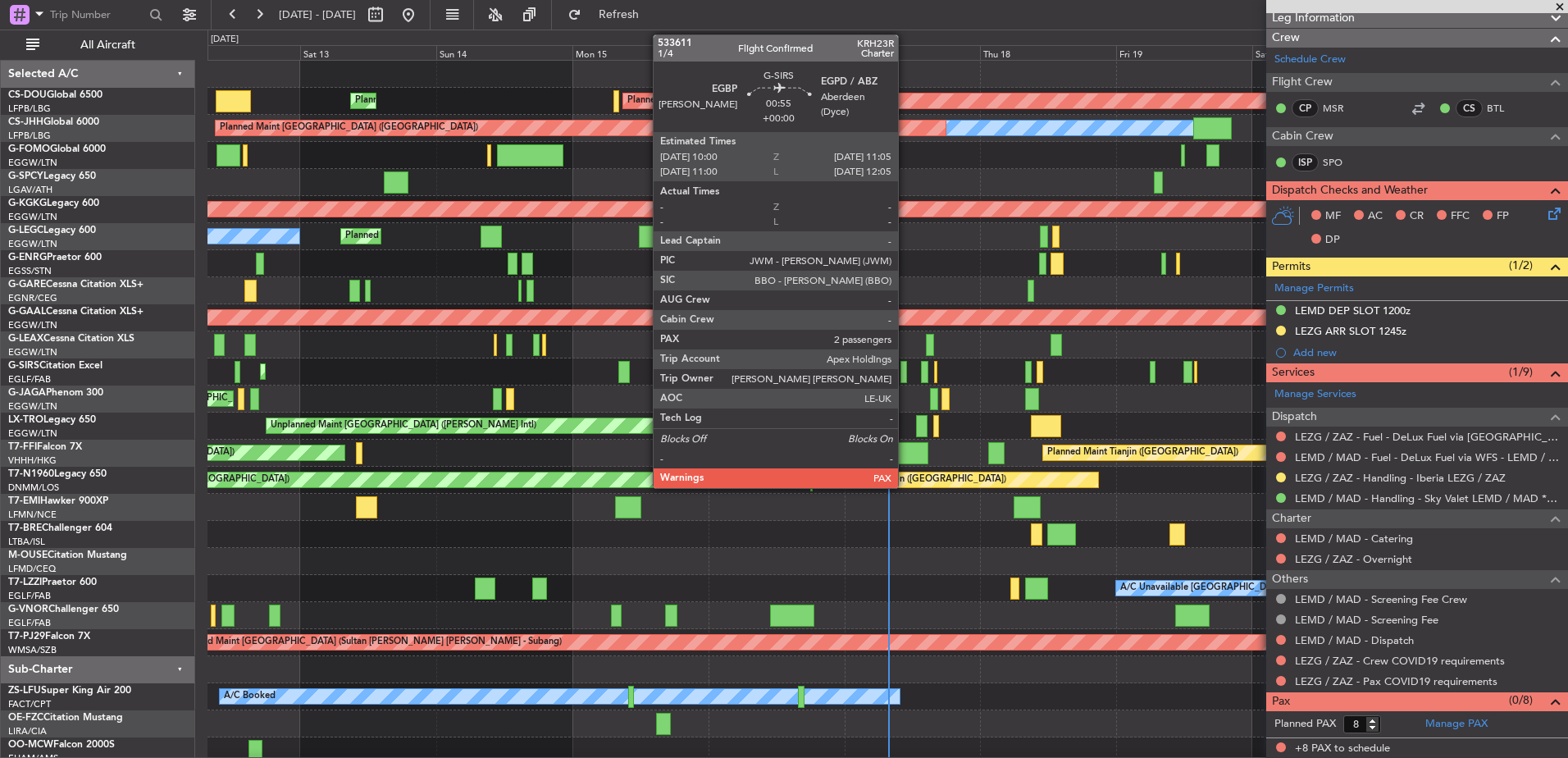
click at [906, 378] on div at bounding box center [904, 373] width 7 height 23
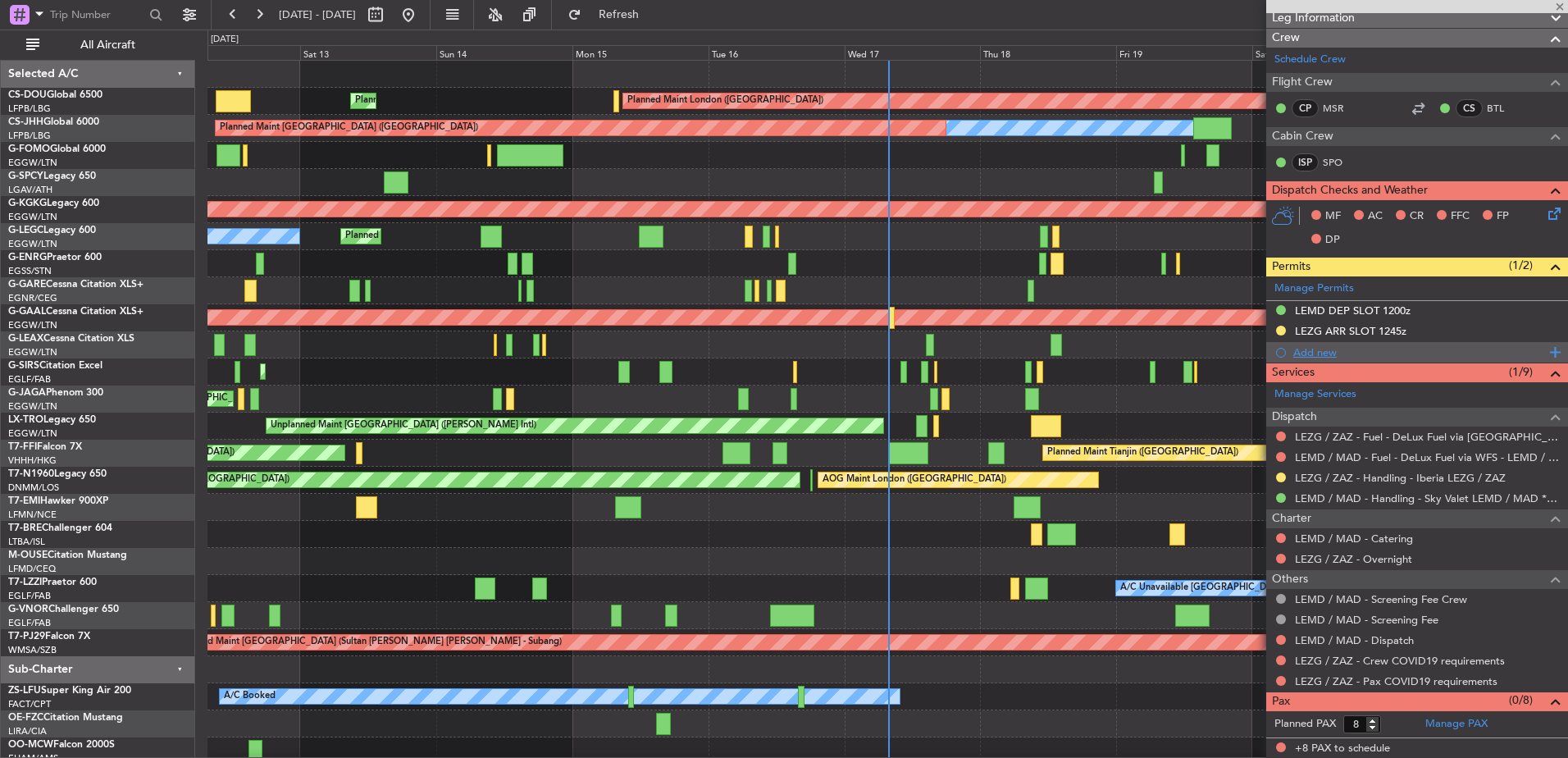
type input "2"
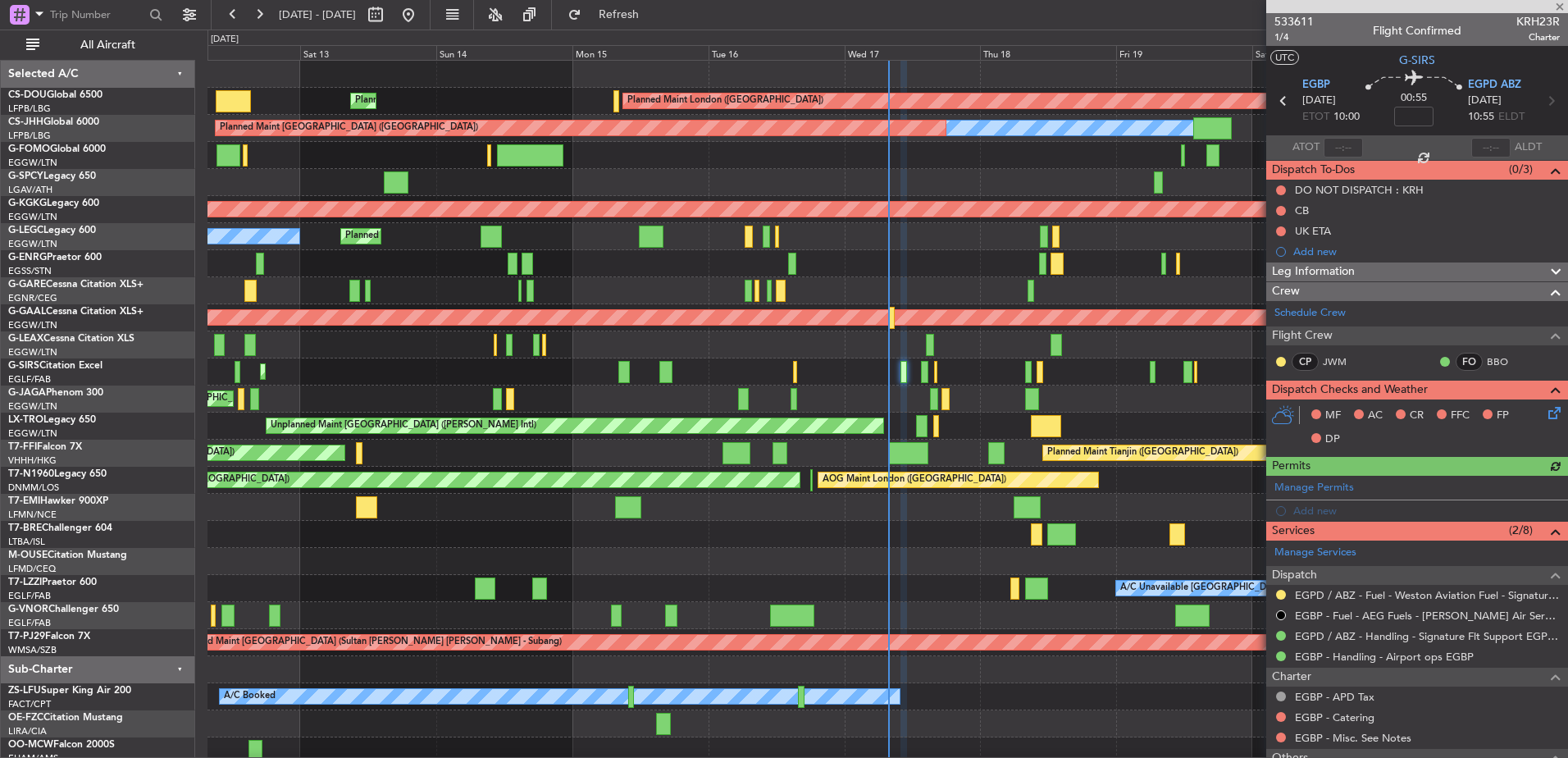
click at [1319, 272] on span "Leg Information" at bounding box center [1313, 272] width 83 height 19
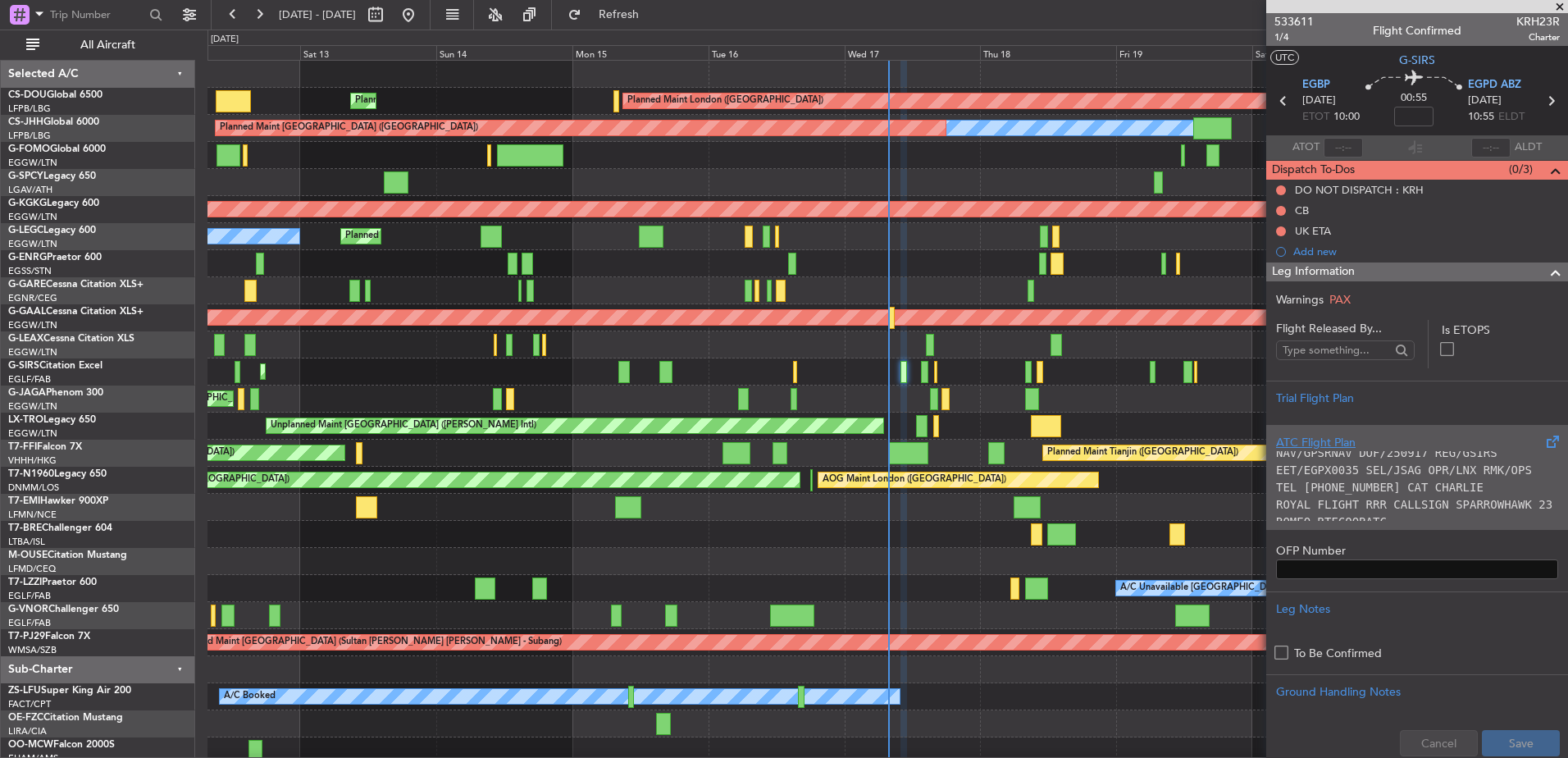
scroll to position [166, 0]
click at [1380, 498] on code "ROYAL FLIGHT RRR CALLSIGN SPARROWHAWK 23 ROMEO RTECOORATC" at bounding box center [1414, 513] width 276 height 30
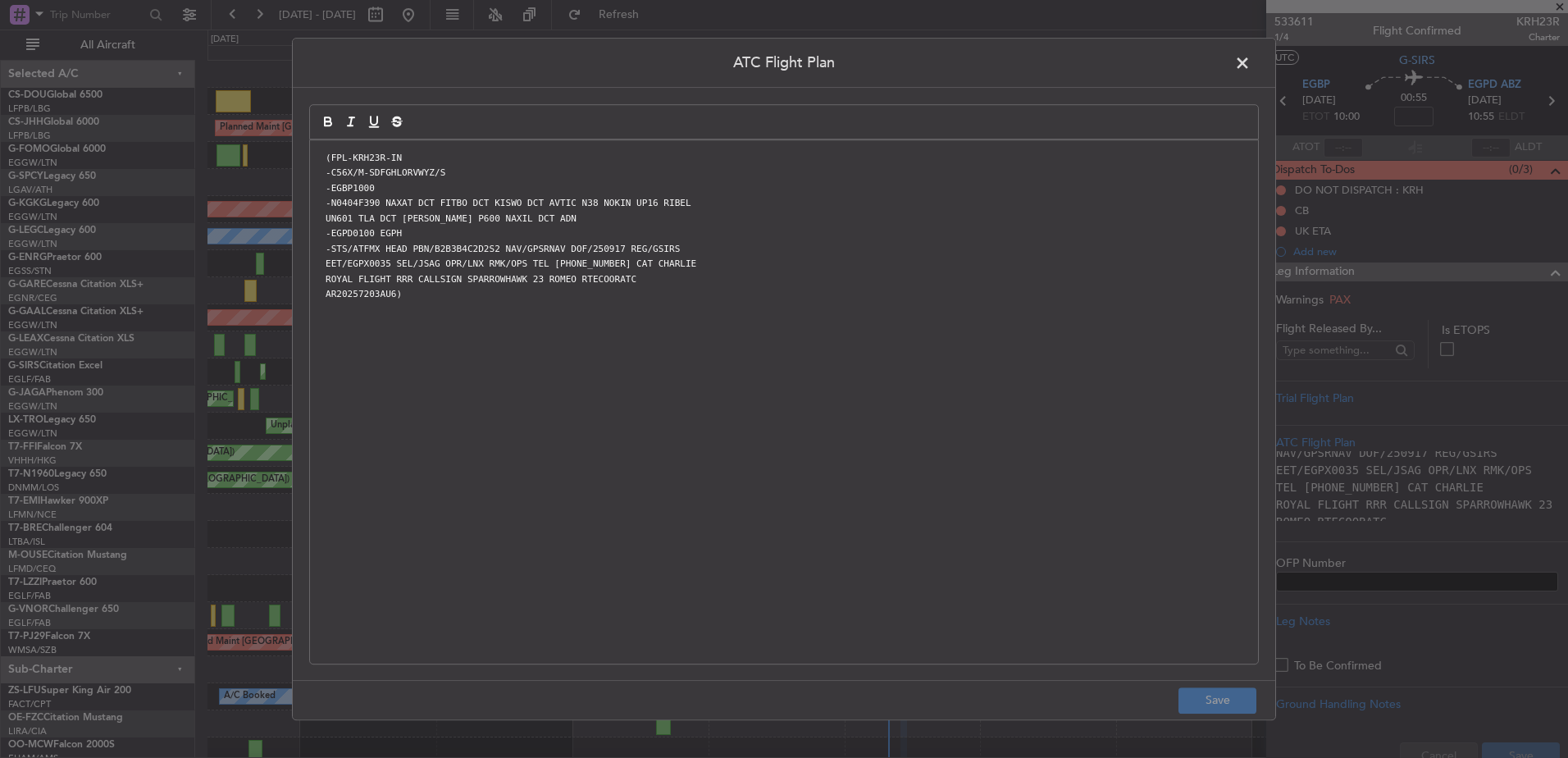
click at [1251, 65] on span at bounding box center [1251, 68] width 0 height 33
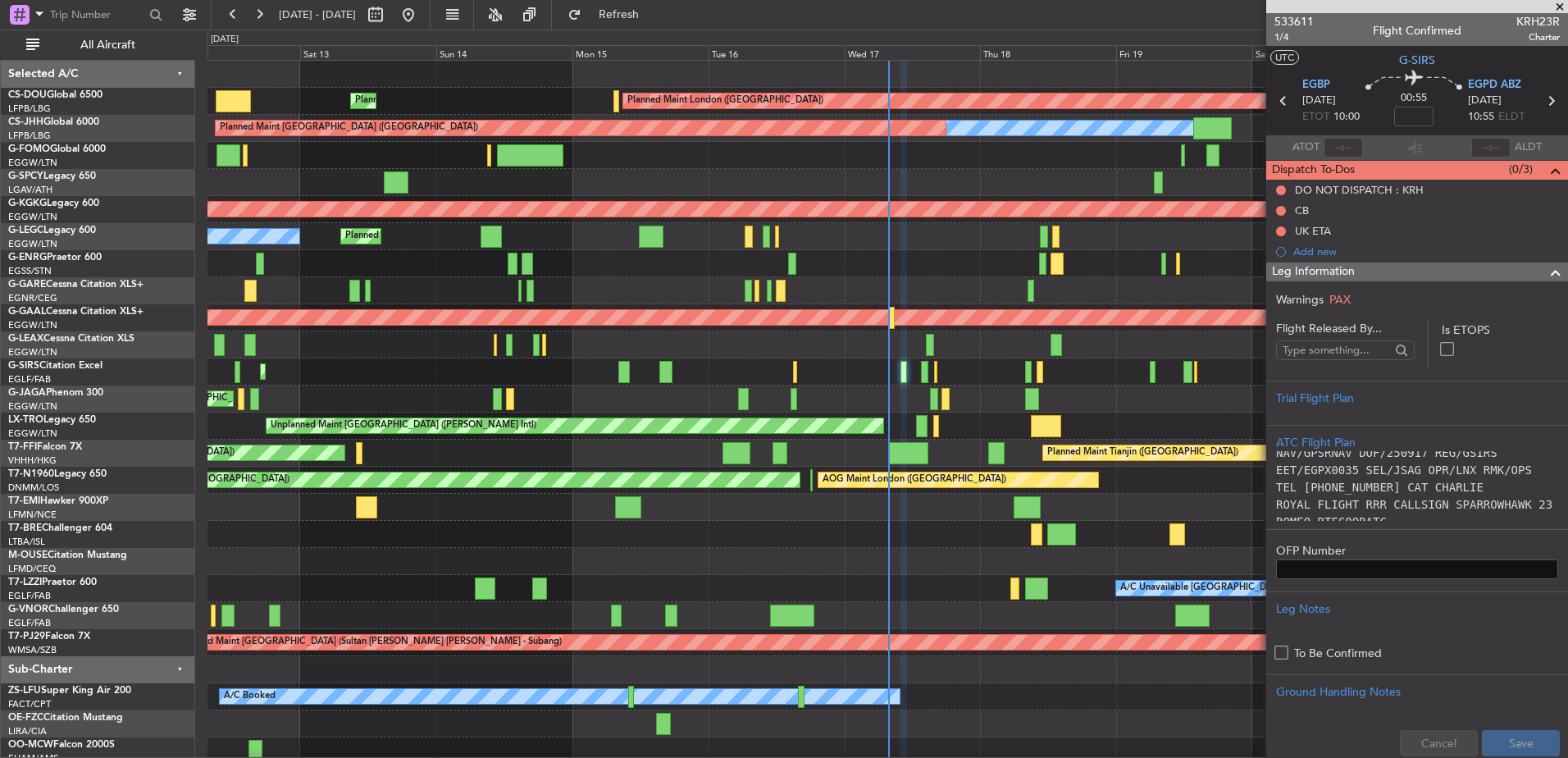
click at [1378, 268] on div "Leg Information" at bounding box center [1417, 272] width 302 height 19
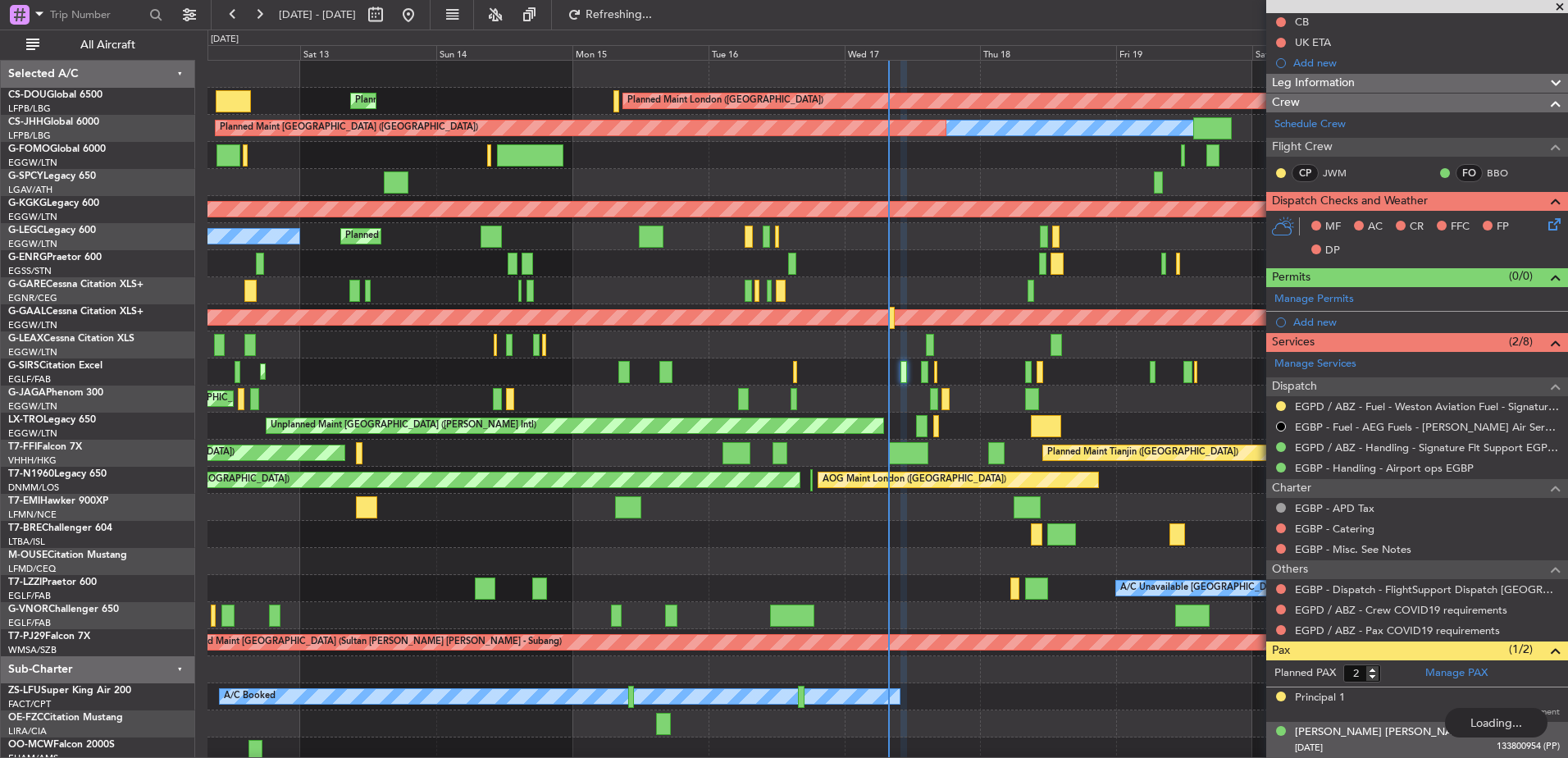
scroll to position [0, 0]
click at [89, 10] on input "text" at bounding box center [97, 15] width 94 height 24
paste input "537209"
type input "537209"
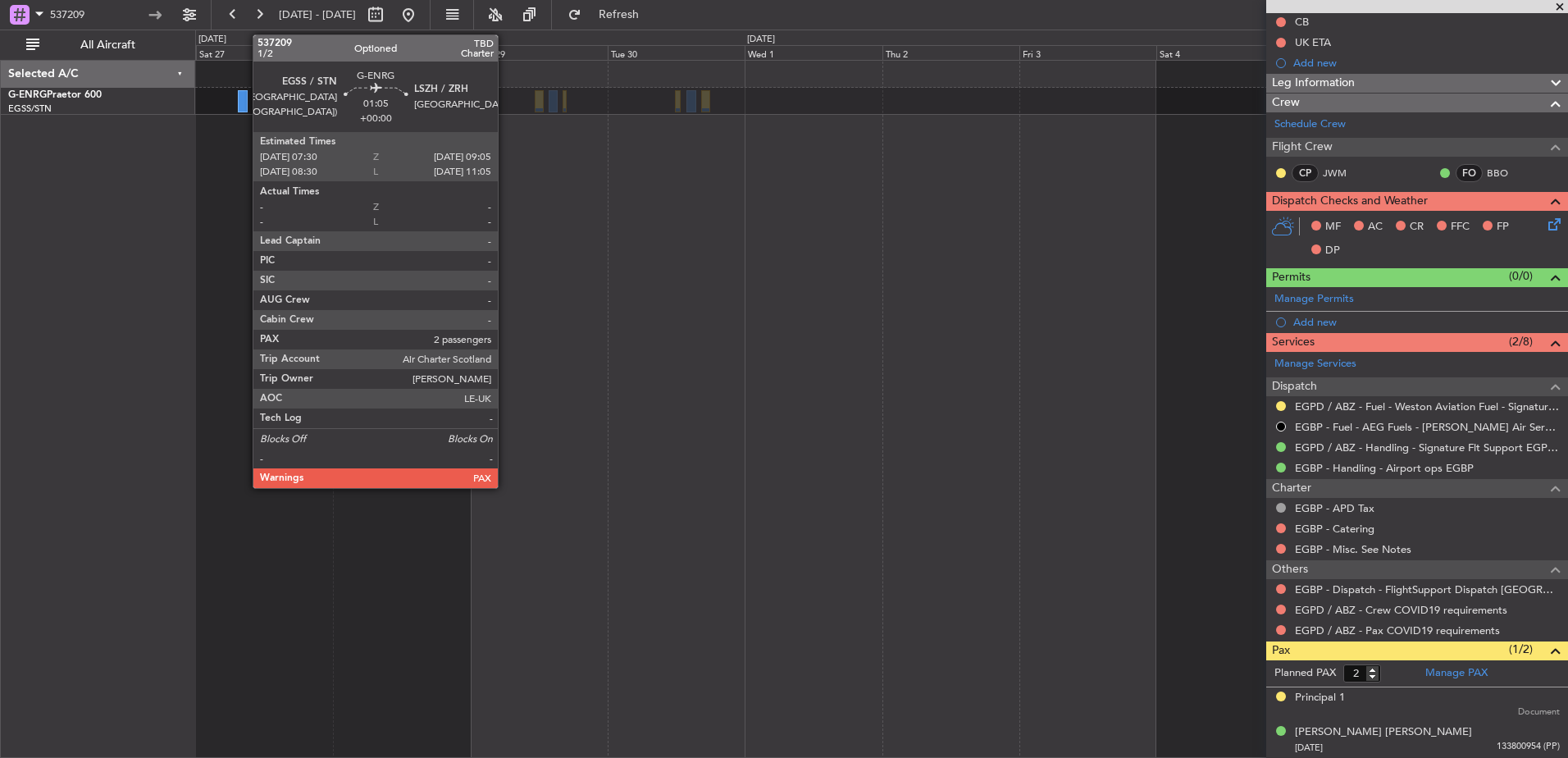
click at [243, 96] on div at bounding box center [242, 101] width 10 height 23
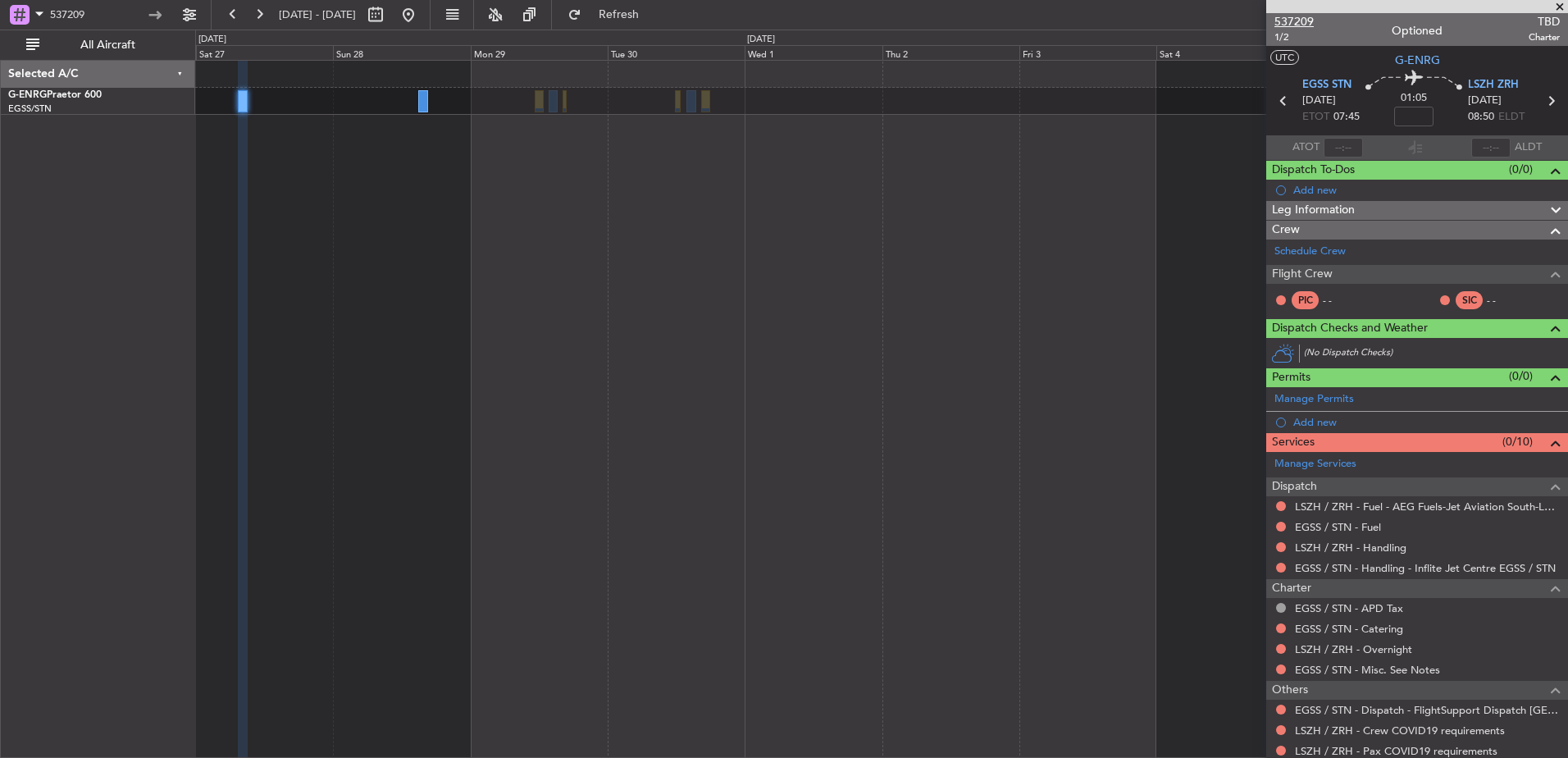
click at [1311, 16] on span "537209" at bounding box center [1294, 22] width 39 height 17
click at [634, 21] on button "Refresh" at bounding box center [610, 15] width 99 height 26
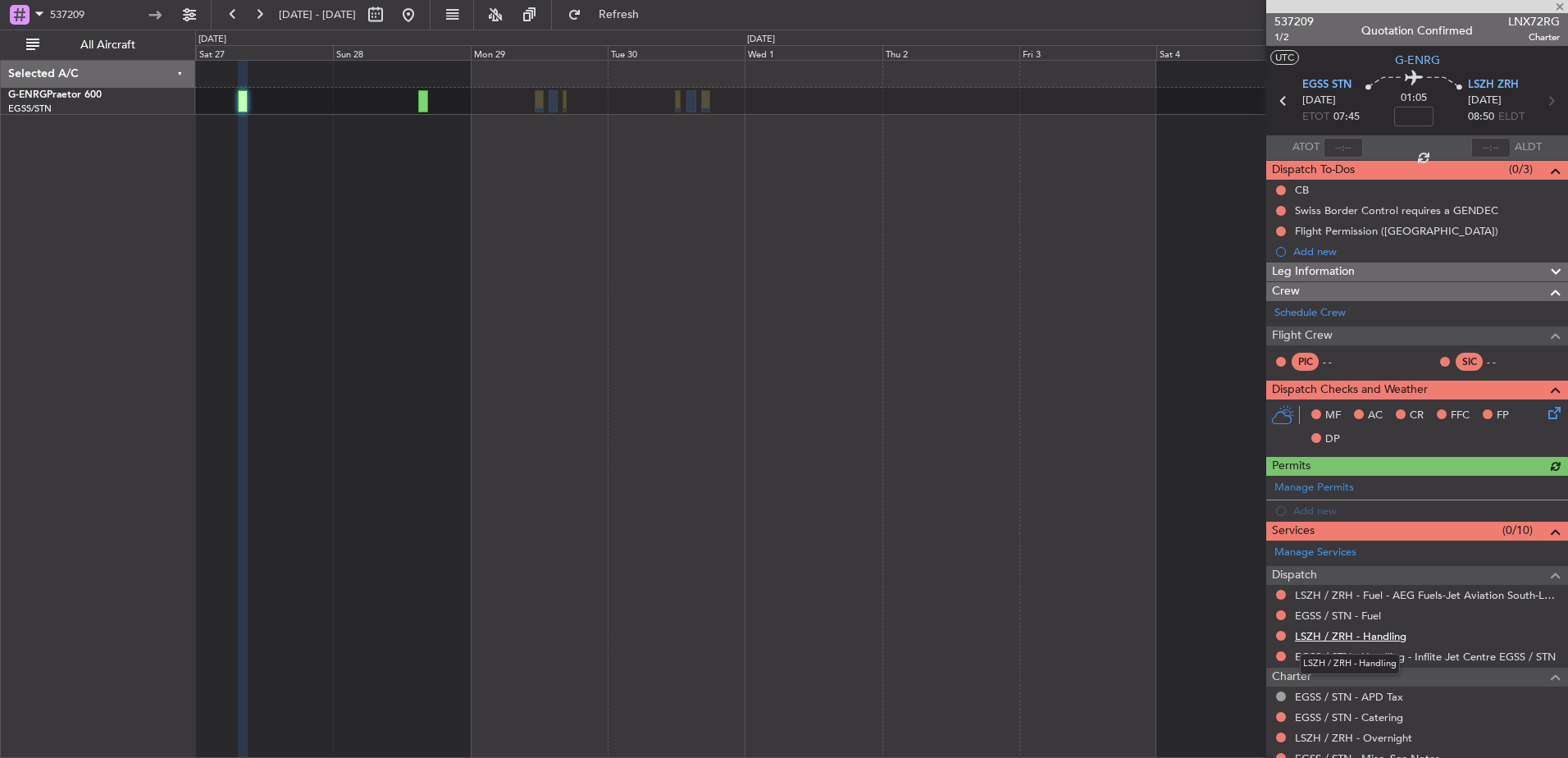
click at [1333, 635] on link "LSZH / ZRH - Handling" at bounding box center [1351, 637] width 112 height 14
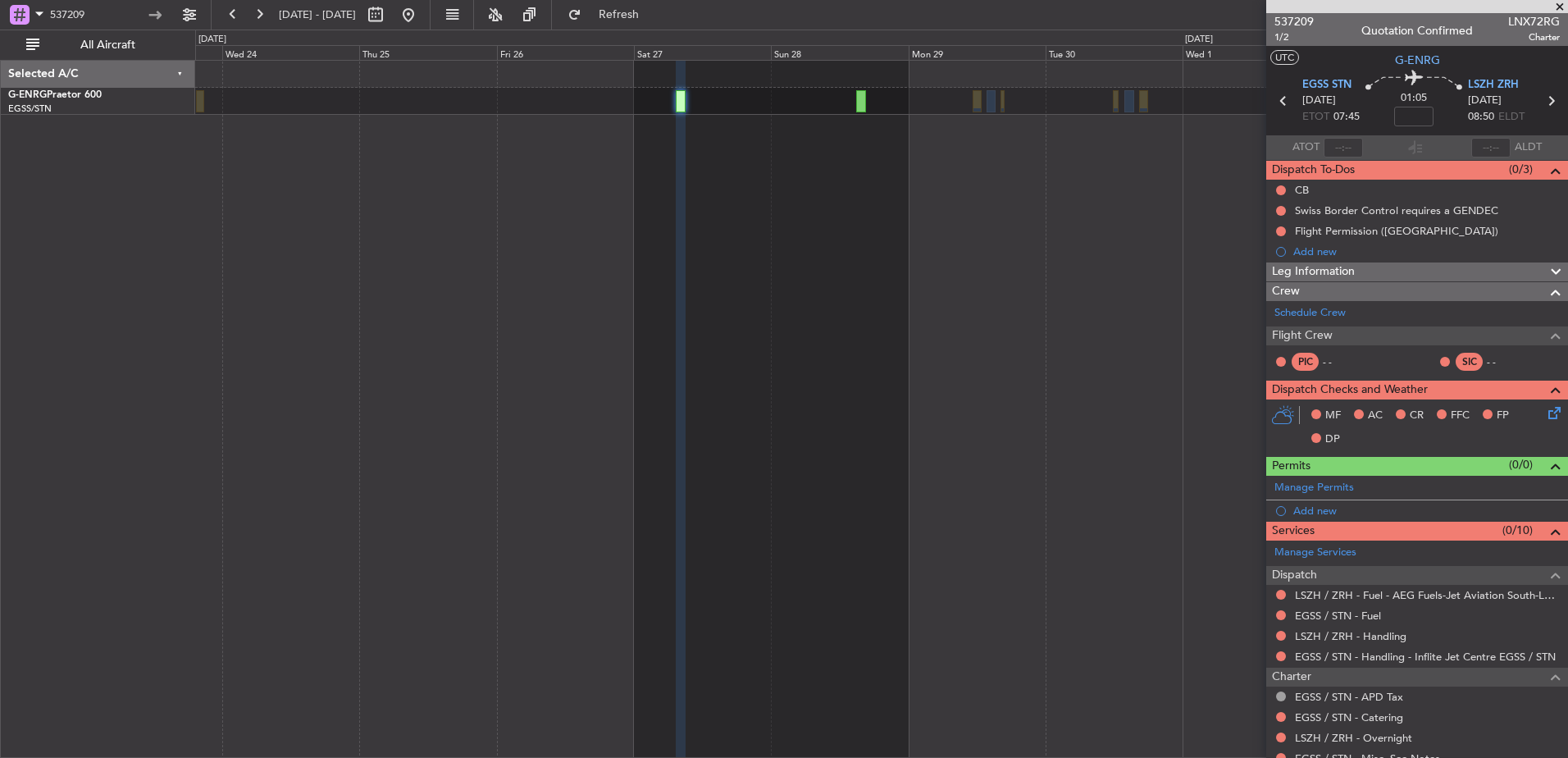
click at [1249, 380] on div at bounding box center [881, 409] width 1373 height 698
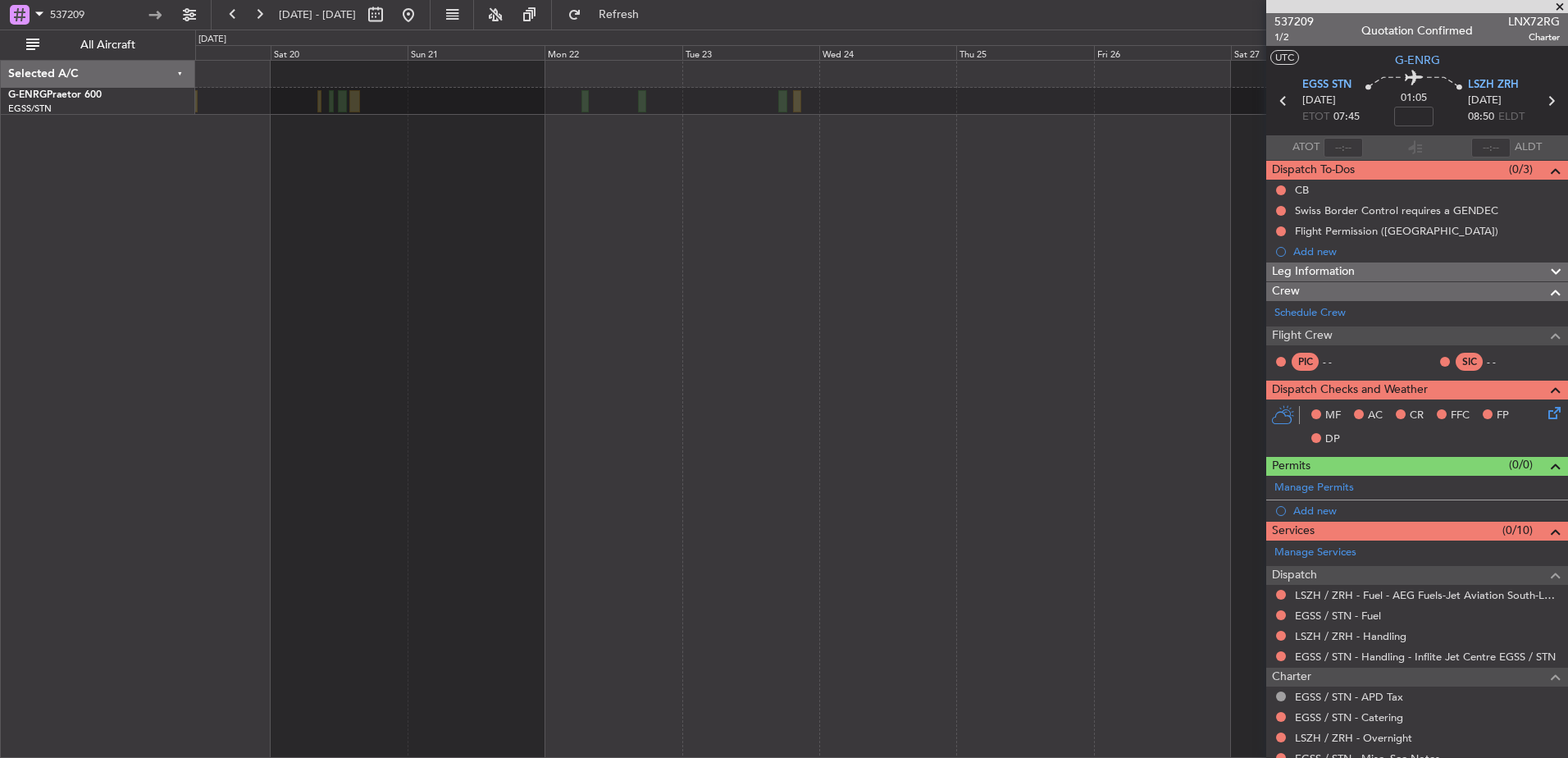
click at [1379, 367] on fb-app "537209 23 Sep 2025 - 03 Oct 2025 Refresh Quick Links All Aircraft Selected A/C …" at bounding box center [784, 385] width 1568 height 746
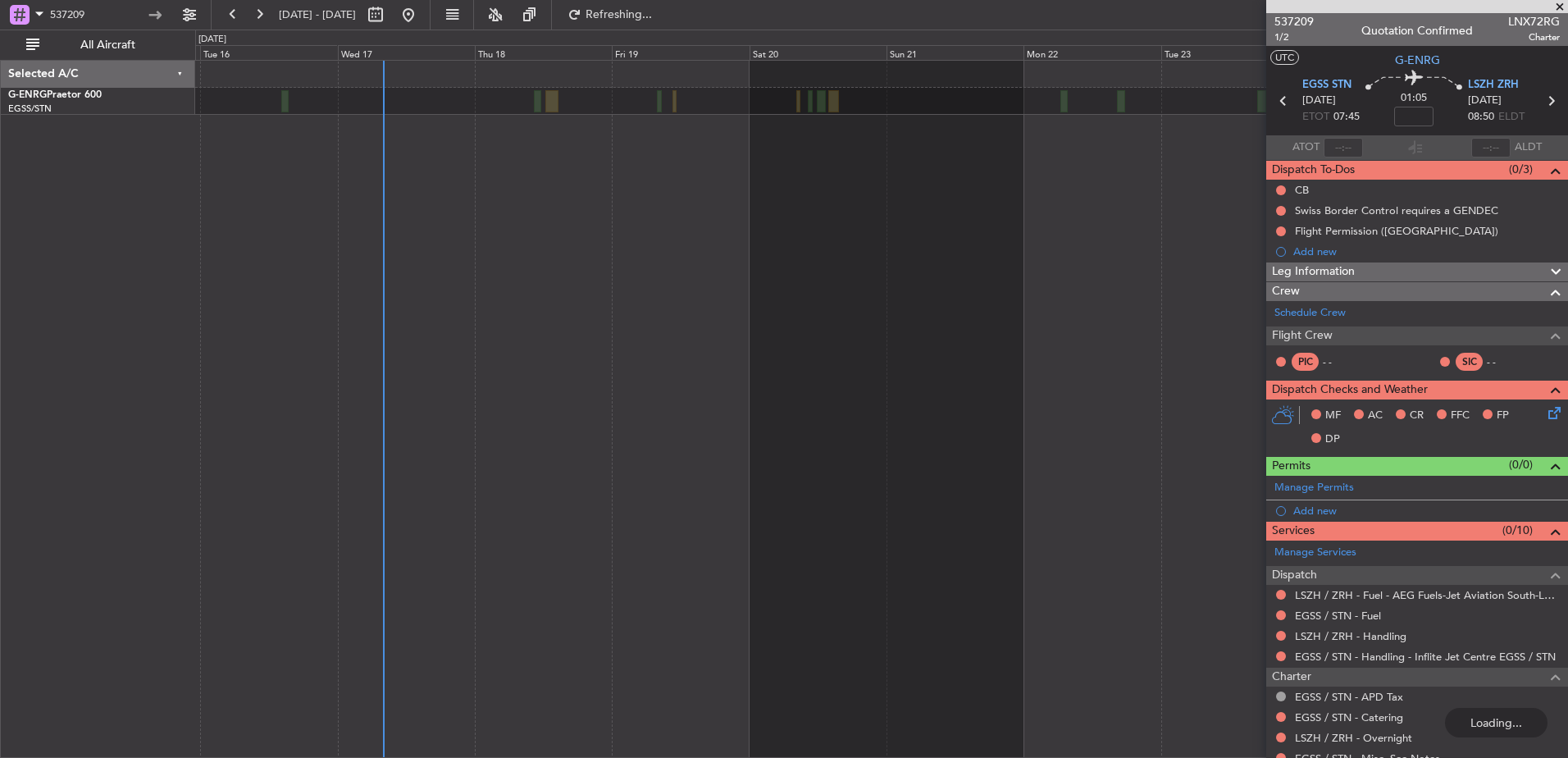
click at [1197, 386] on div at bounding box center [881, 409] width 1373 height 698
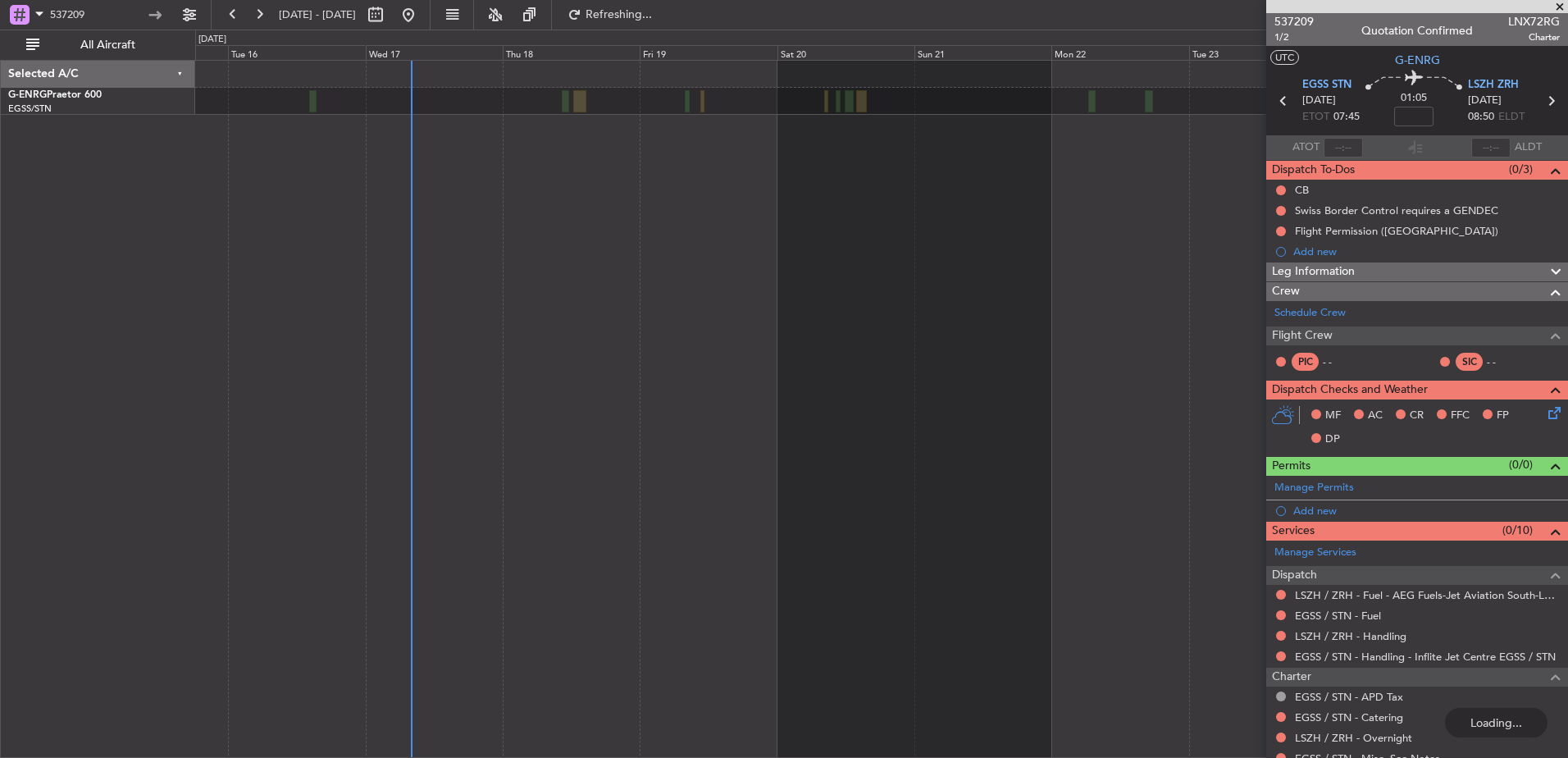
click at [720, 347] on div at bounding box center [881, 409] width 1373 height 698
click at [106, 10] on input "537209" at bounding box center [97, 15] width 94 height 24
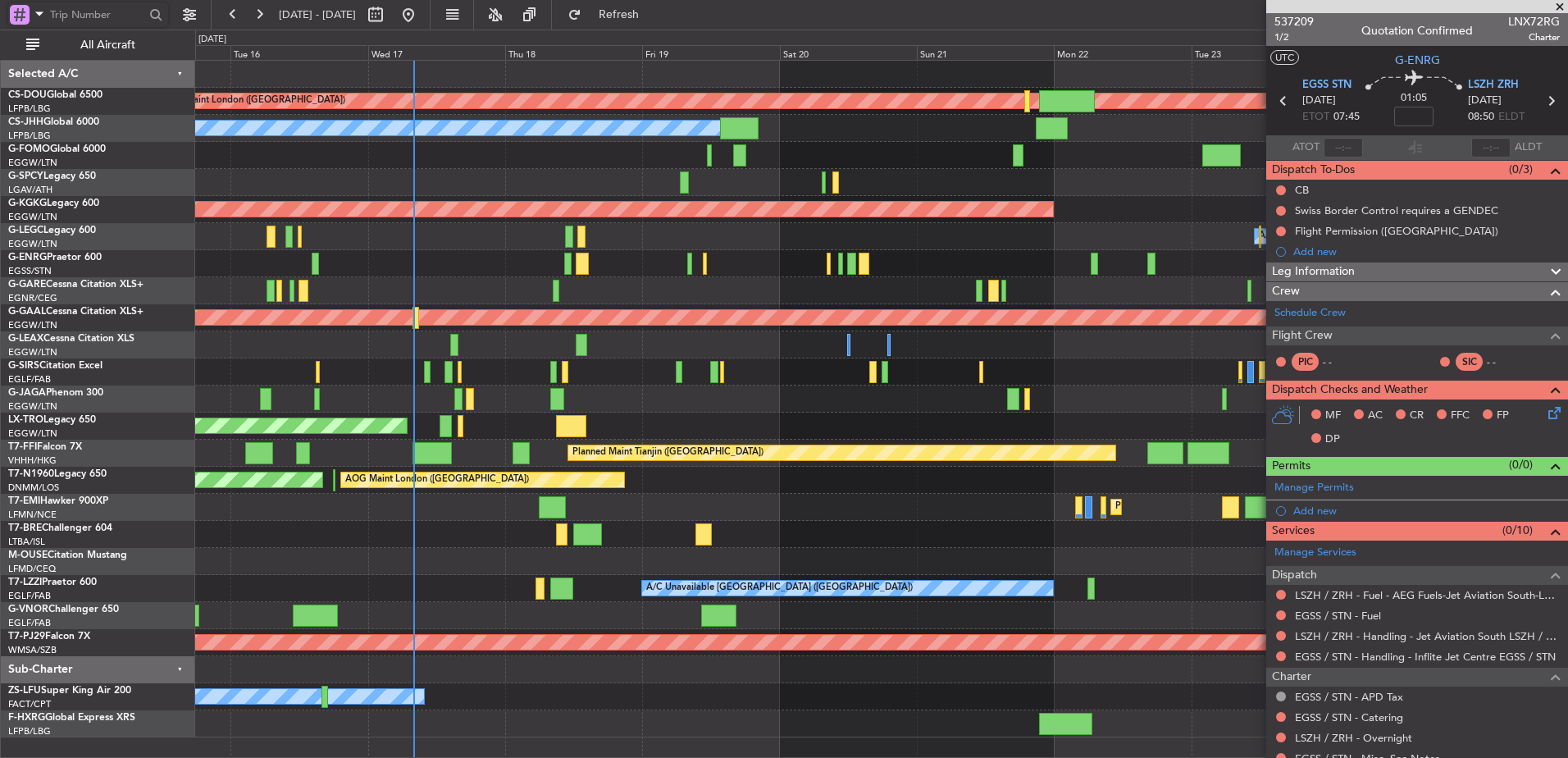
click at [901, 444] on div "Planned Maint Tianjin ([GEOGRAPHIC_DATA]) Planned Maint Tianjin ([GEOGRAPHIC_DA…" at bounding box center [881, 453] width 1372 height 27
click at [490, 308] on div "Planned Maint London (Biggin Hill) Planned Maint Paris (Le Bourget) Planned Mai…" at bounding box center [881, 398] width 1372 height 677
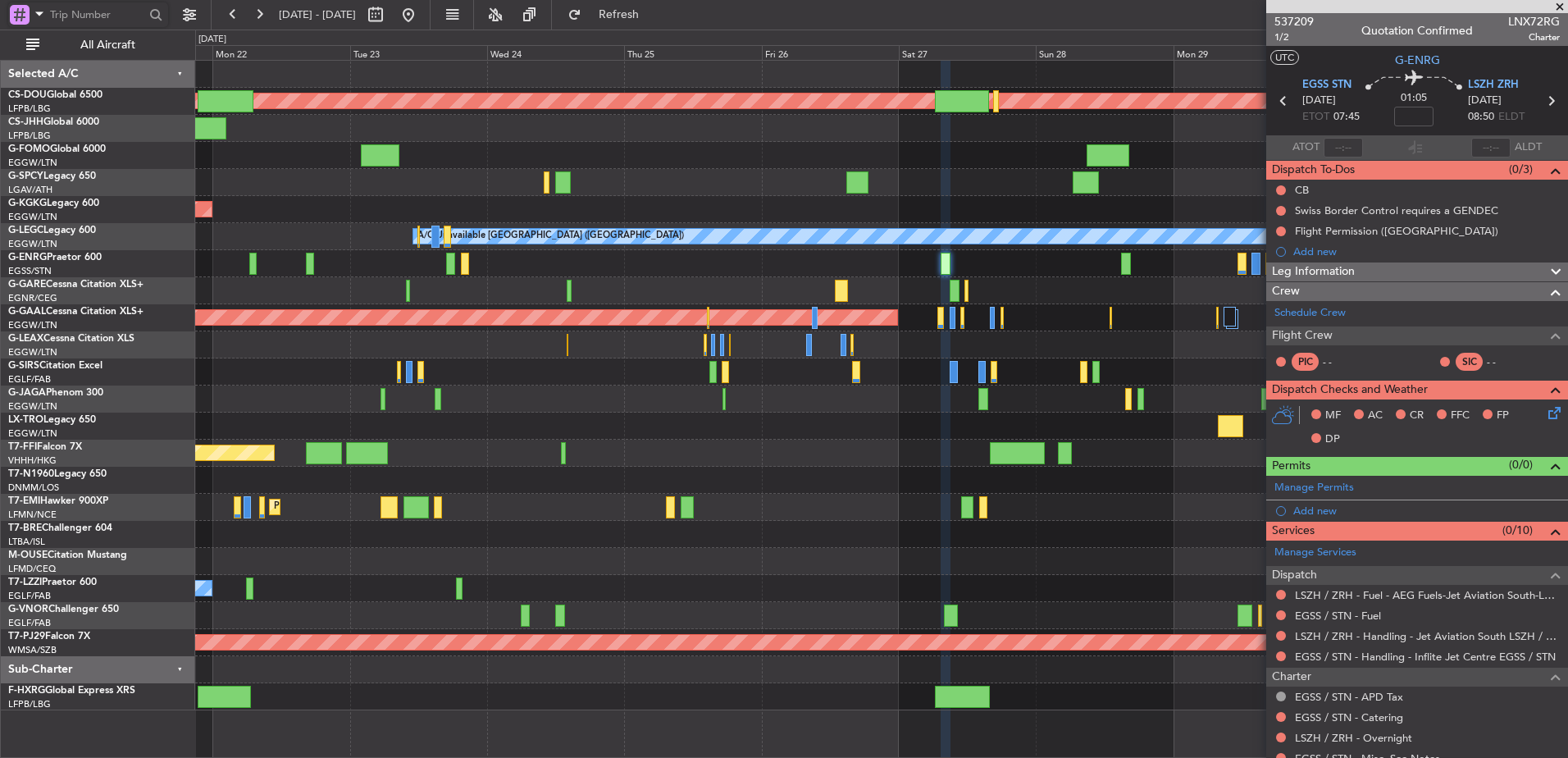
click at [594, 459] on div "Planned Maint London (Biggin Hill) Owner AOG Maint Istanbul (Ataturk) A/C Unava…" at bounding box center [881, 385] width 1372 height 650
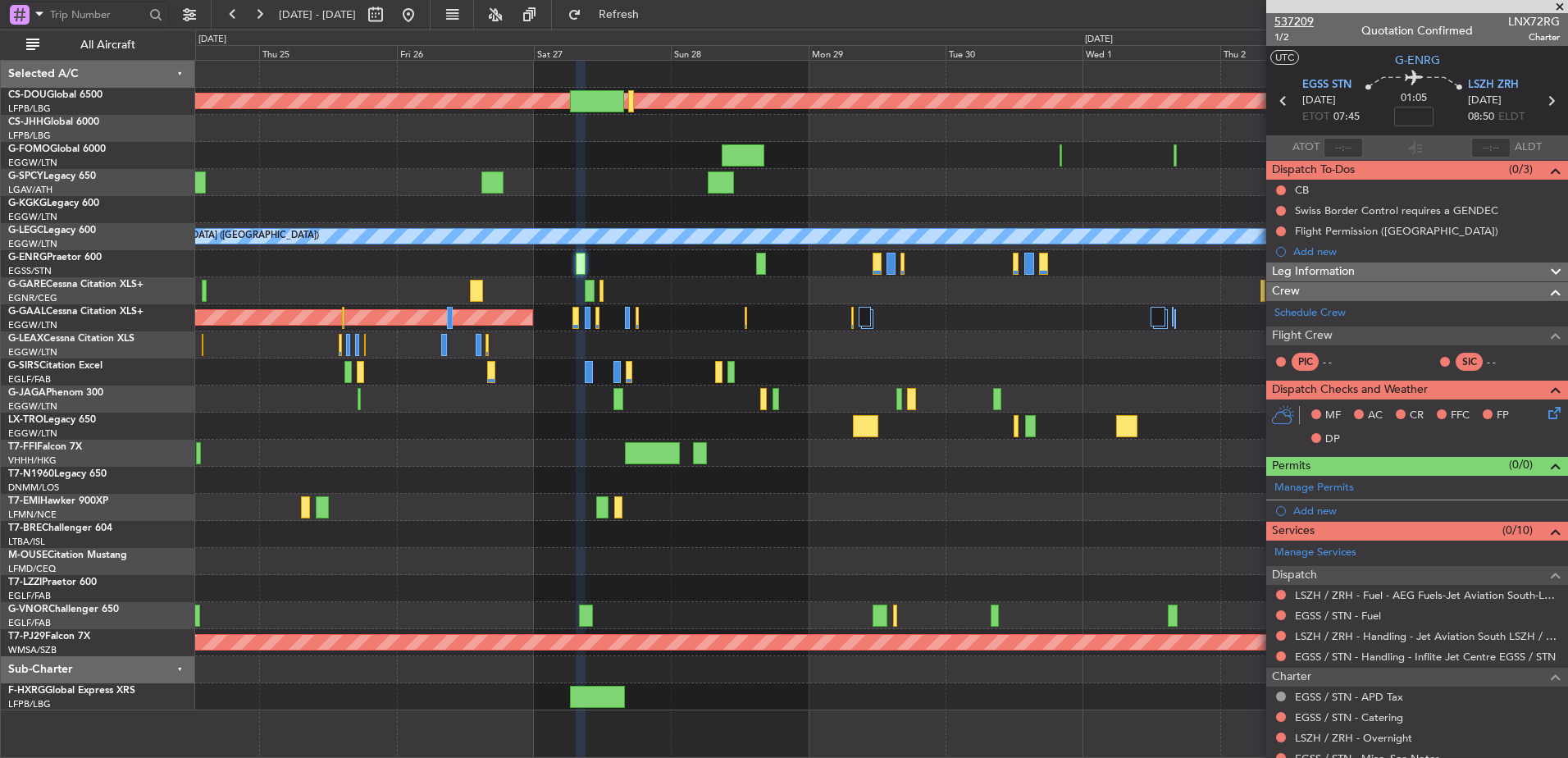
click at [1286, 23] on span "537209" at bounding box center [1294, 22] width 39 height 17
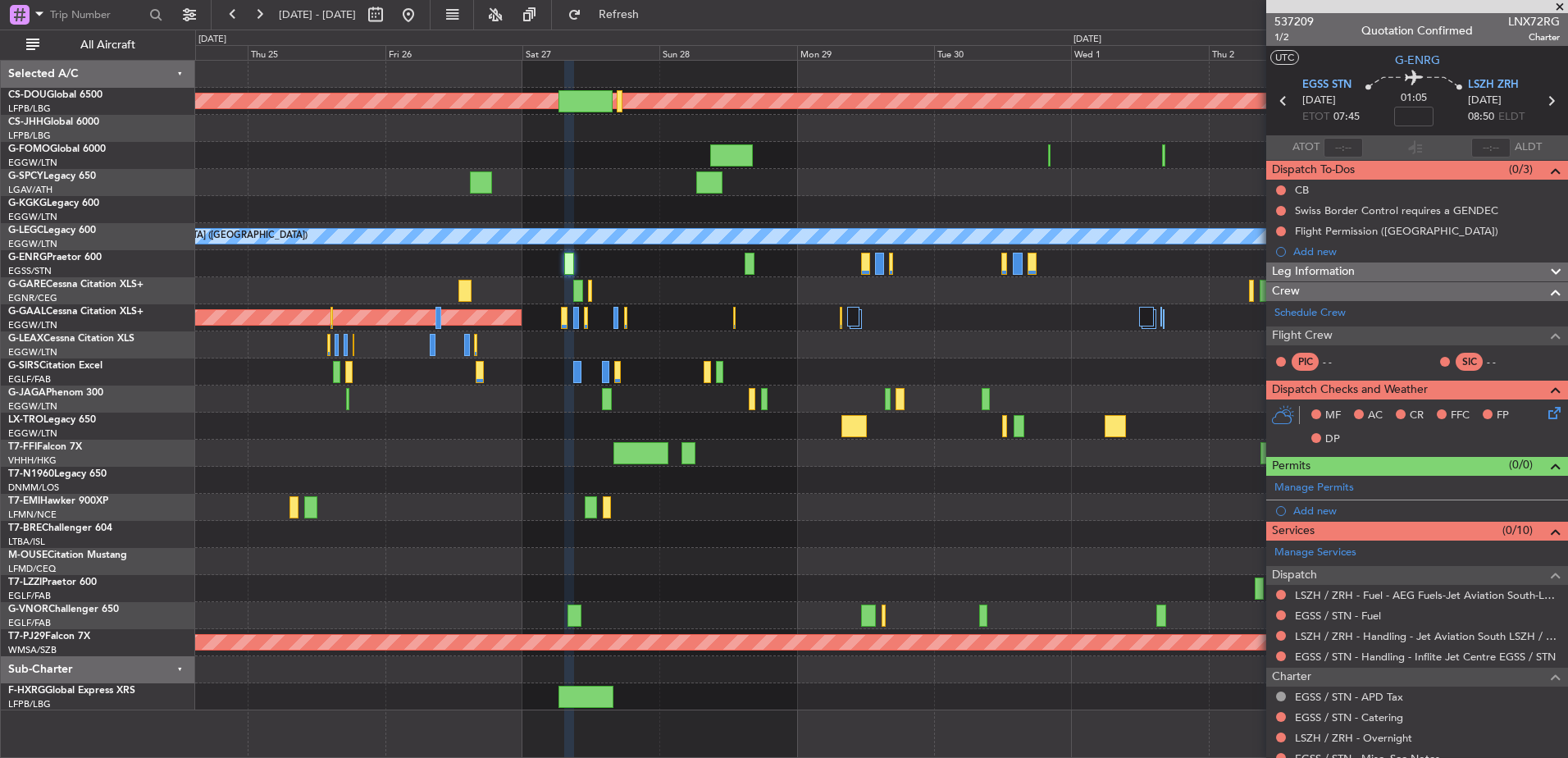
click at [431, 364] on div "Planned Maint London (Biggin Hill) A/C Unavailable London (Luton) Planned Maint…" at bounding box center [881, 385] width 1372 height 650
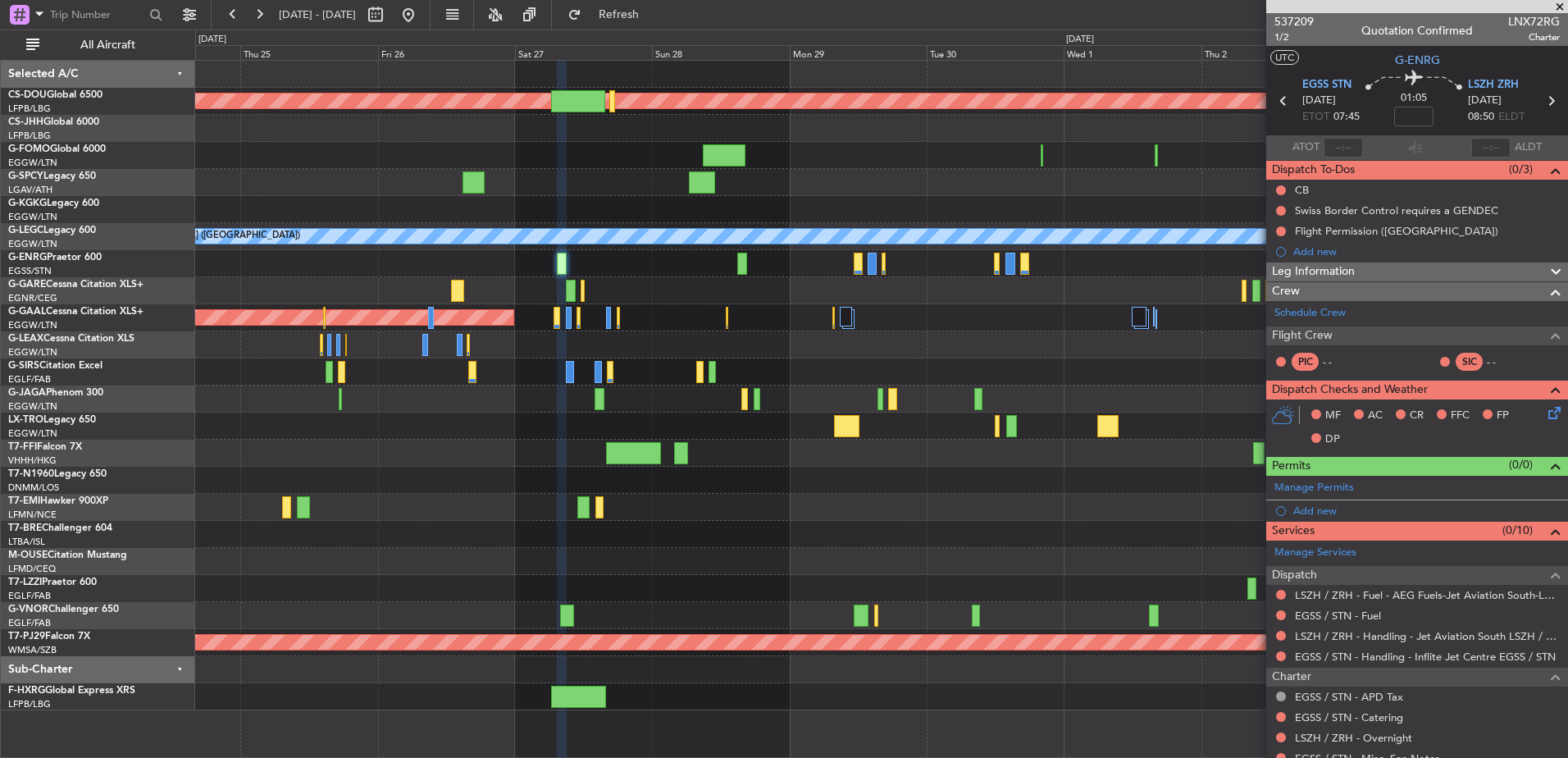
click at [684, 547] on div at bounding box center [881, 534] width 1372 height 27
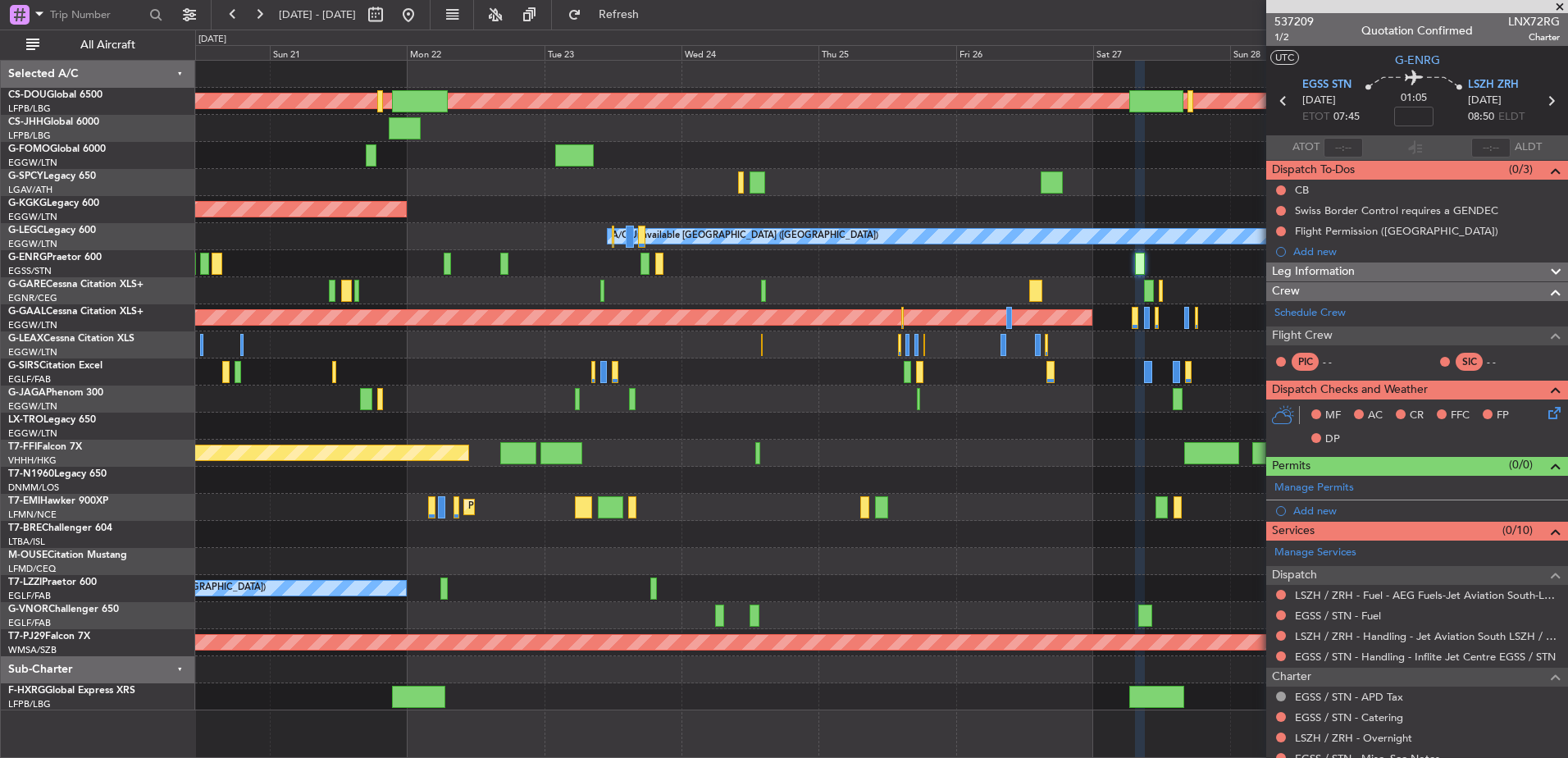
click at [982, 369] on div "Planned Maint London (Biggin Hill) Owner AOG Maint Istanbul (Ataturk) A/C Unava…" at bounding box center [881, 385] width 1372 height 650
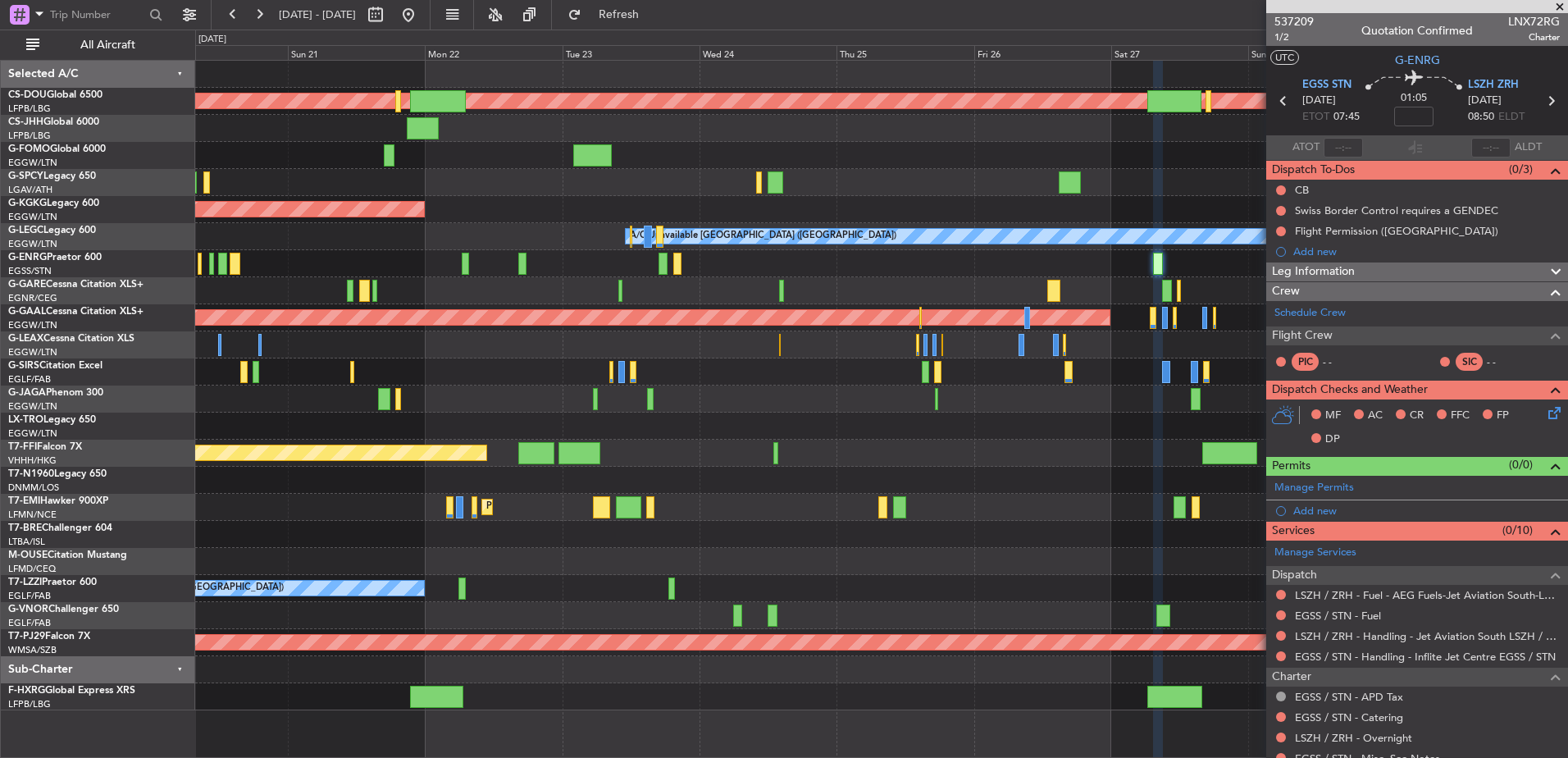
click at [754, 333] on div "Planned Maint London (Biggin Hill) Owner AOG Maint Istanbul (Ataturk) A/C Unava…" at bounding box center [881, 385] width 1372 height 650
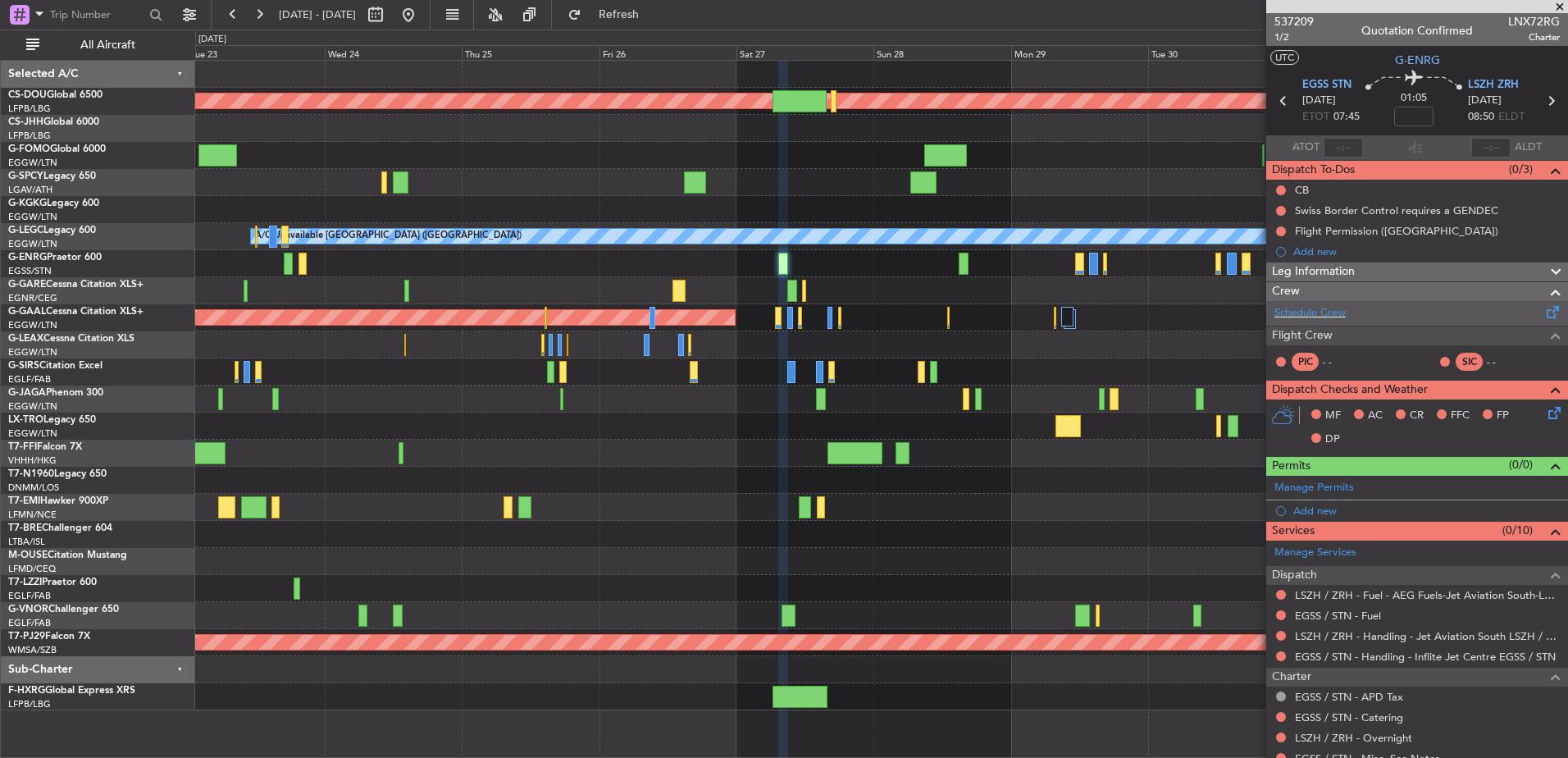
click at [1353, 308] on div "Schedule Crew" at bounding box center [1417, 314] width 302 height 24
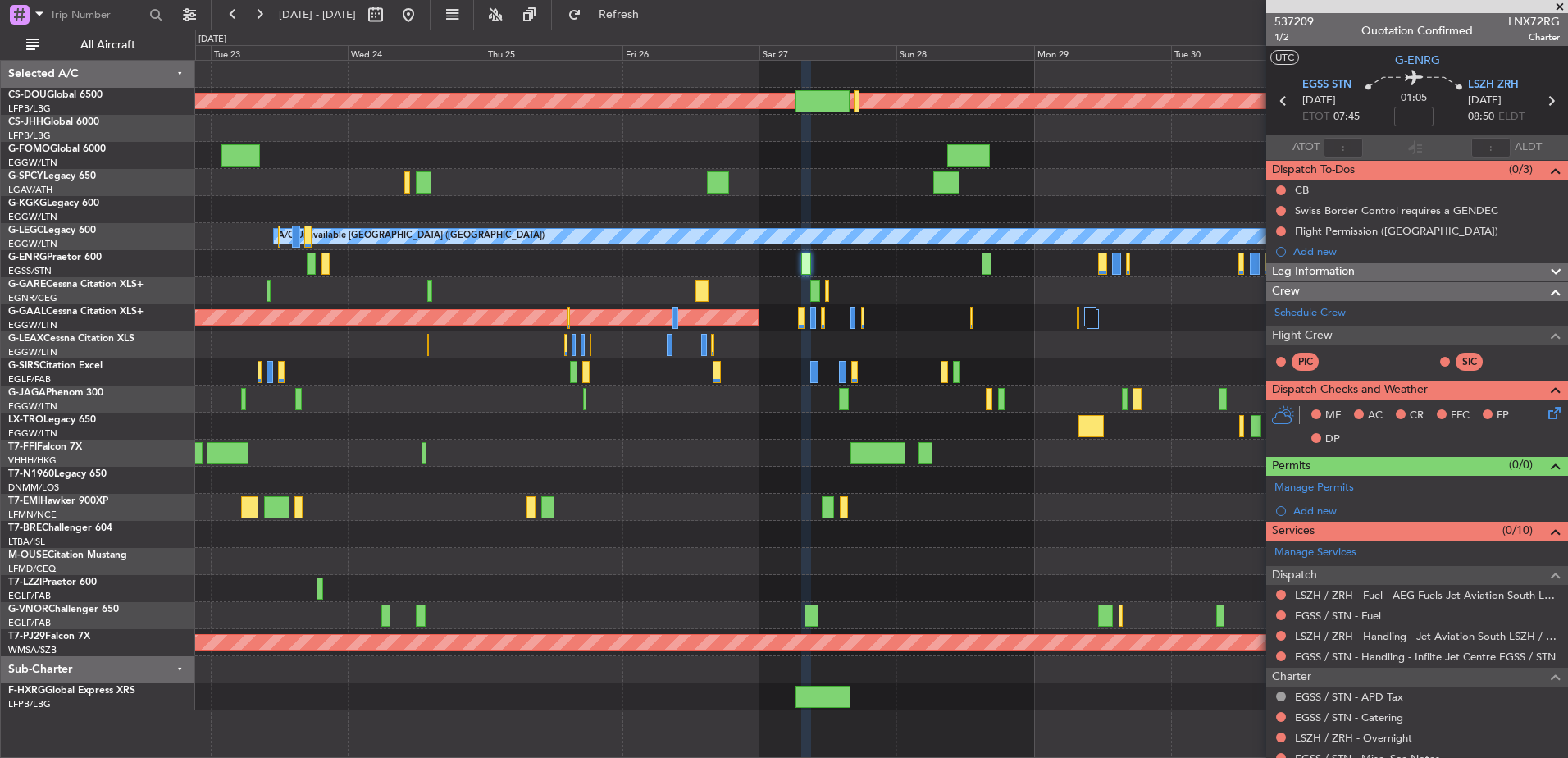
click at [832, 390] on div "Planned Maint London (Biggin Hill) AOG Maint Istanbul (Ataturk) A/C Unavailable…" at bounding box center [881, 385] width 1372 height 650
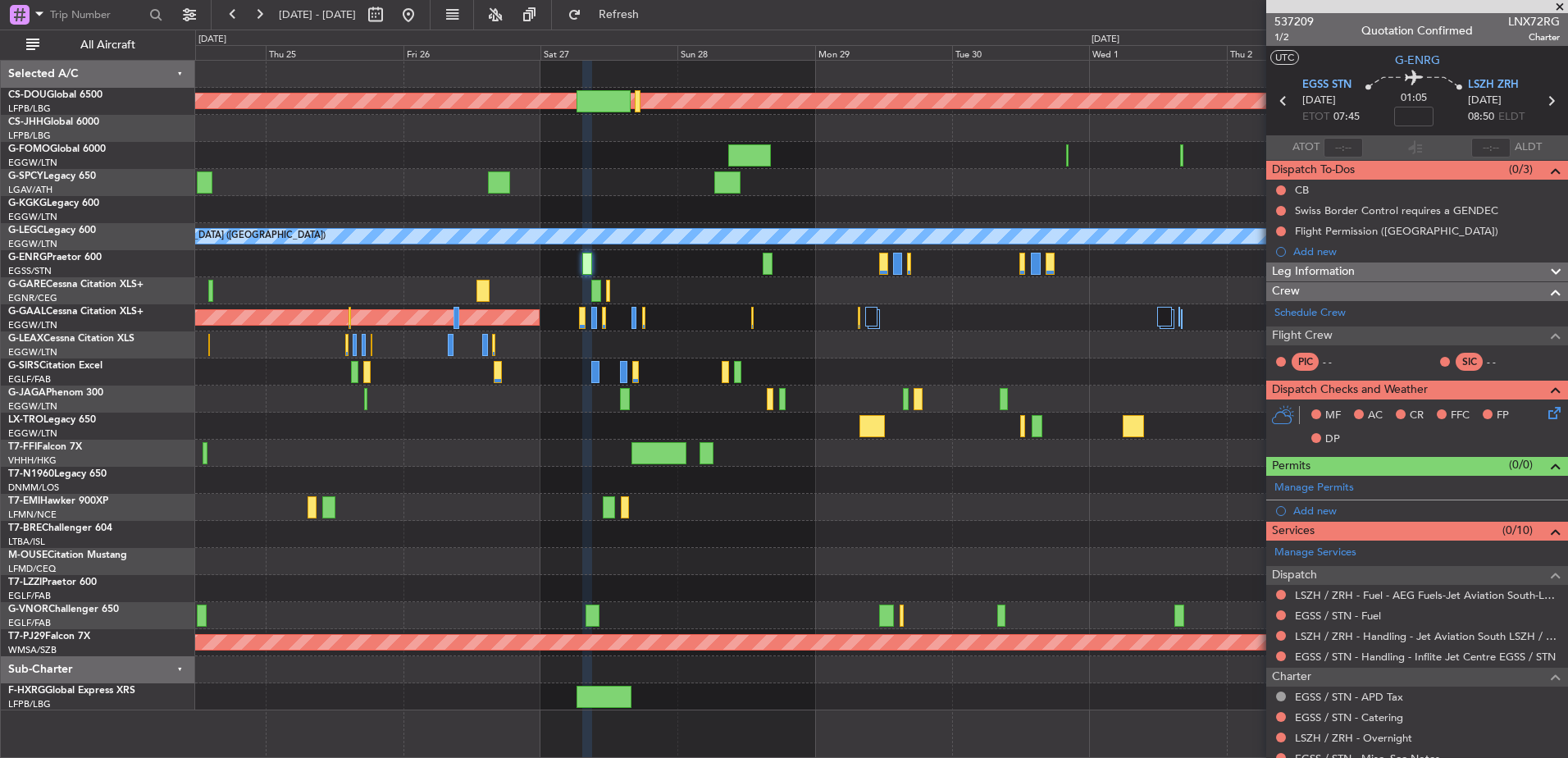
click at [1111, 590] on div "Planned Maint London (Biggin Hill) AOG Maint Istanbul (Ataturk) A/C Unavailable…" at bounding box center [881, 385] width 1372 height 650
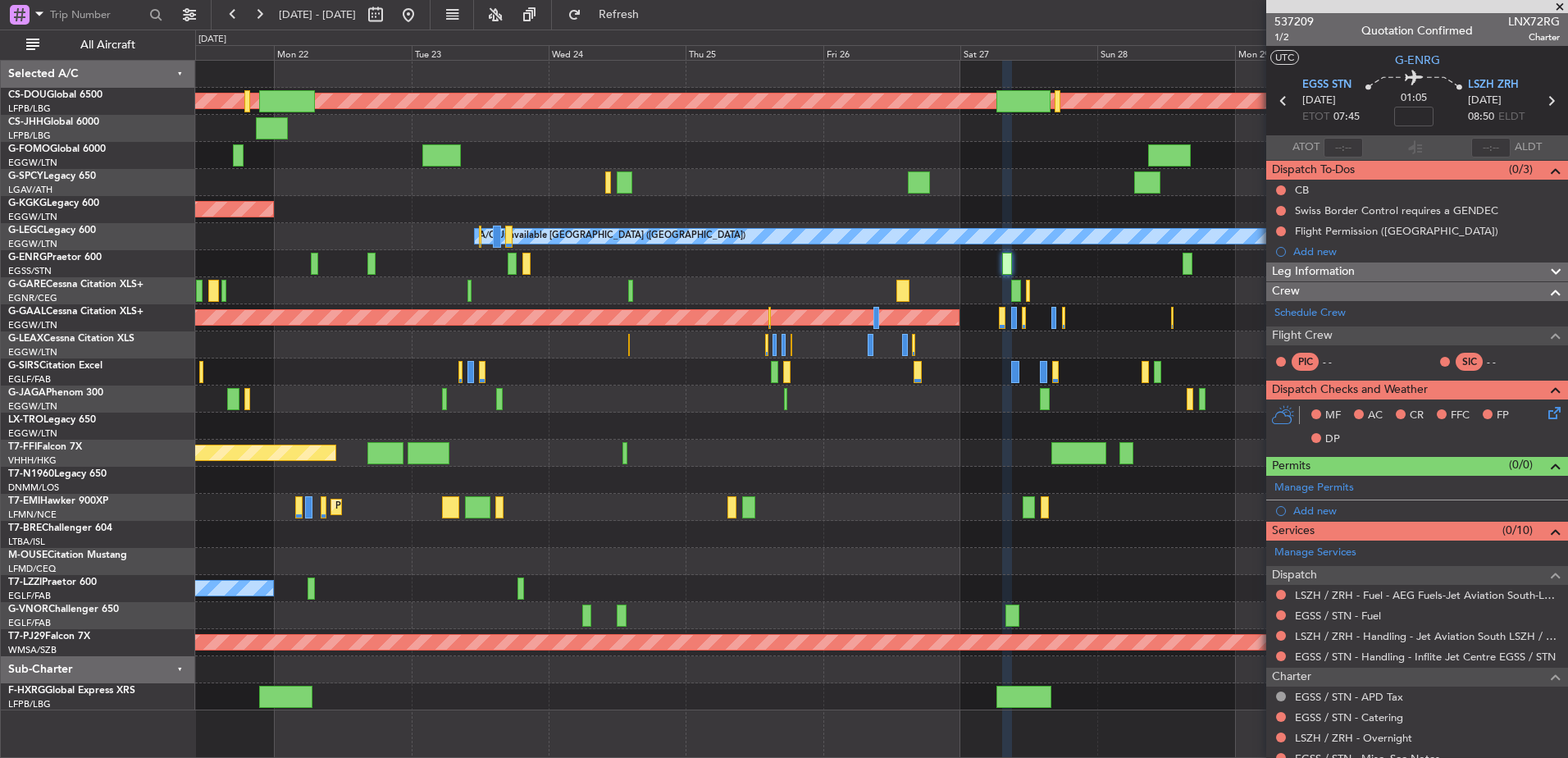
click at [1123, 549] on div "Planned Maint London (Biggin Hill) Owner AOG Maint Istanbul (Ataturk) A/C Unava…" at bounding box center [881, 385] width 1372 height 650
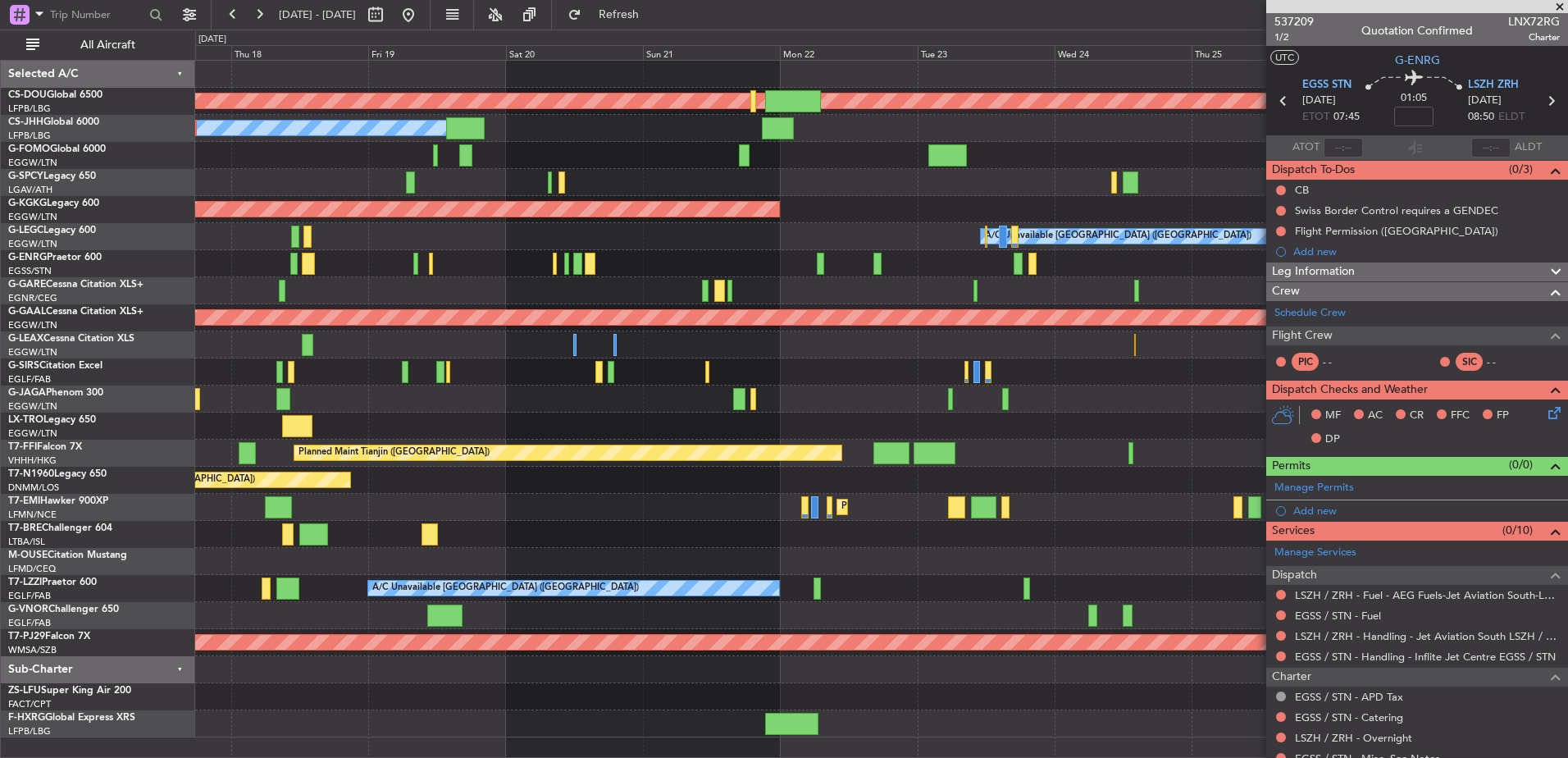
click at [539, 547] on div at bounding box center [881, 534] width 1372 height 27
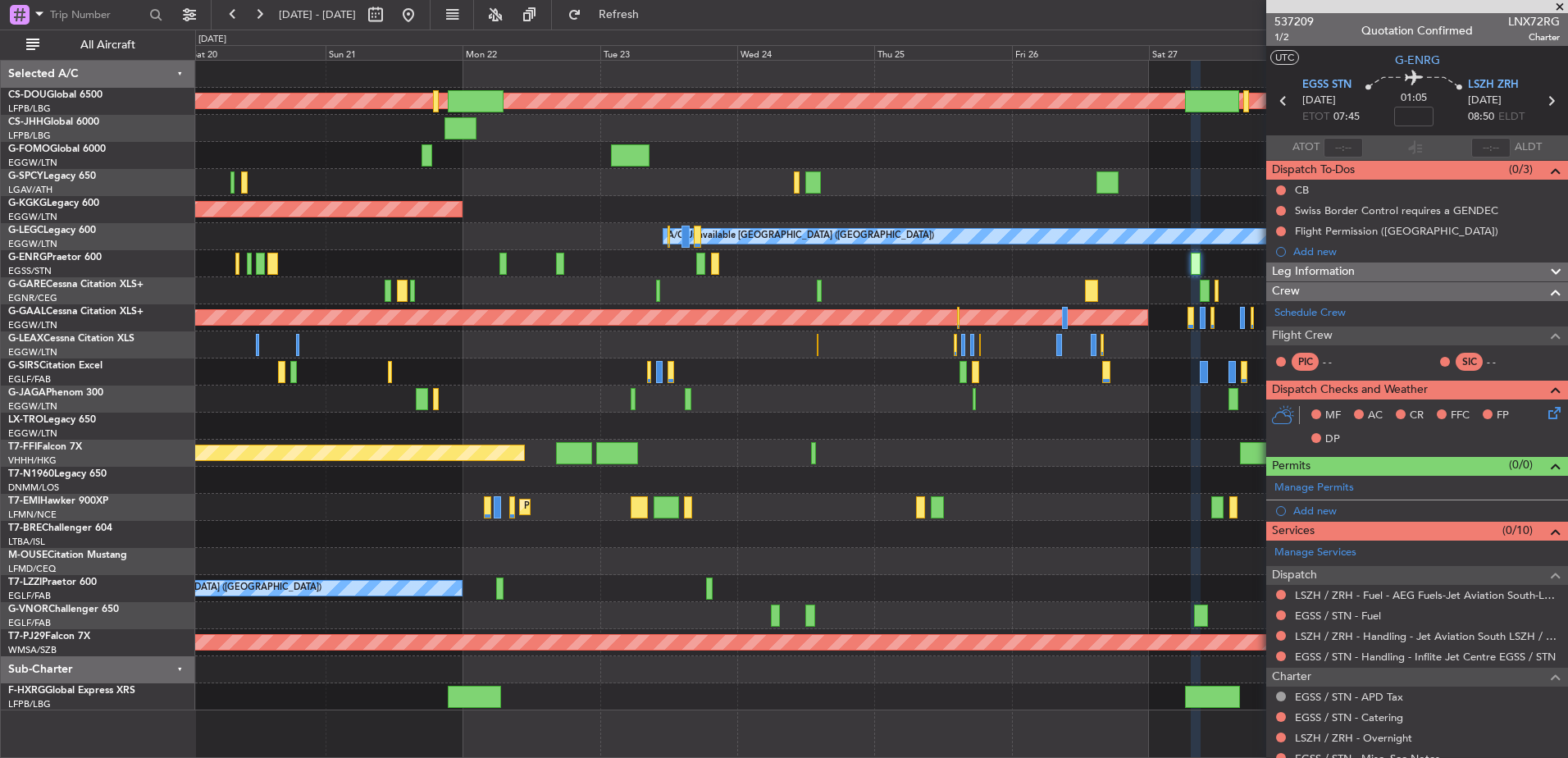
click at [680, 593] on div "Planned Maint London (Biggin Hill) Planned Maint Paris (Le Bourget) Owner AOG M…" at bounding box center [881, 385] width 1372 height 650
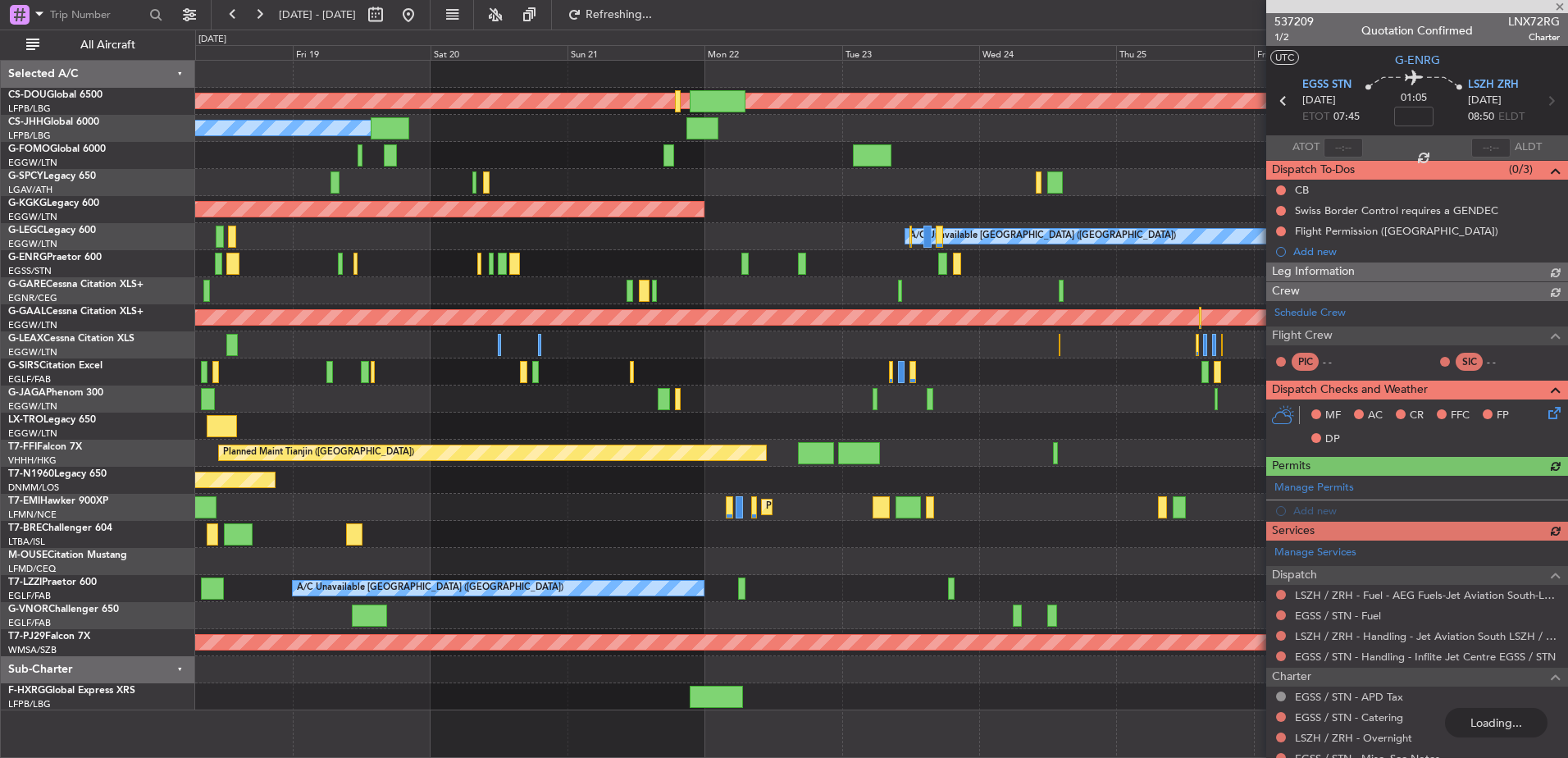
click at [923, 616] on div "Planned Maint London ([GEOGRAPHIC_DATA]) Owner Planned Maint [GEOGRAPHIC_DATA] …" at bounding box center [881, 385] width 1372 height 650
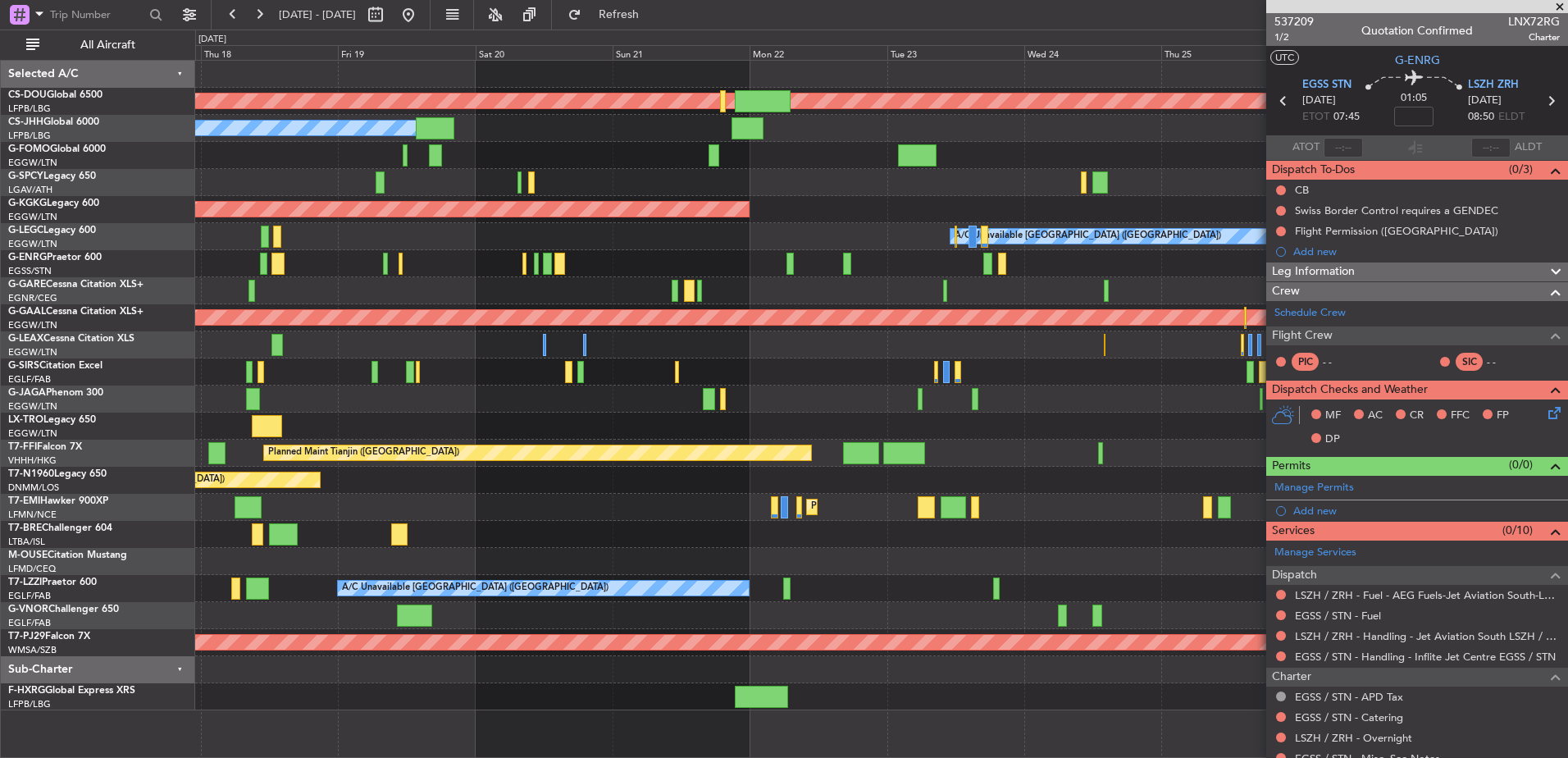
click at [1139, 513] on div "Planned Maint [GEOGRAPHIC_DATA]" at bounding box center [881, 507] width 1372 height 27
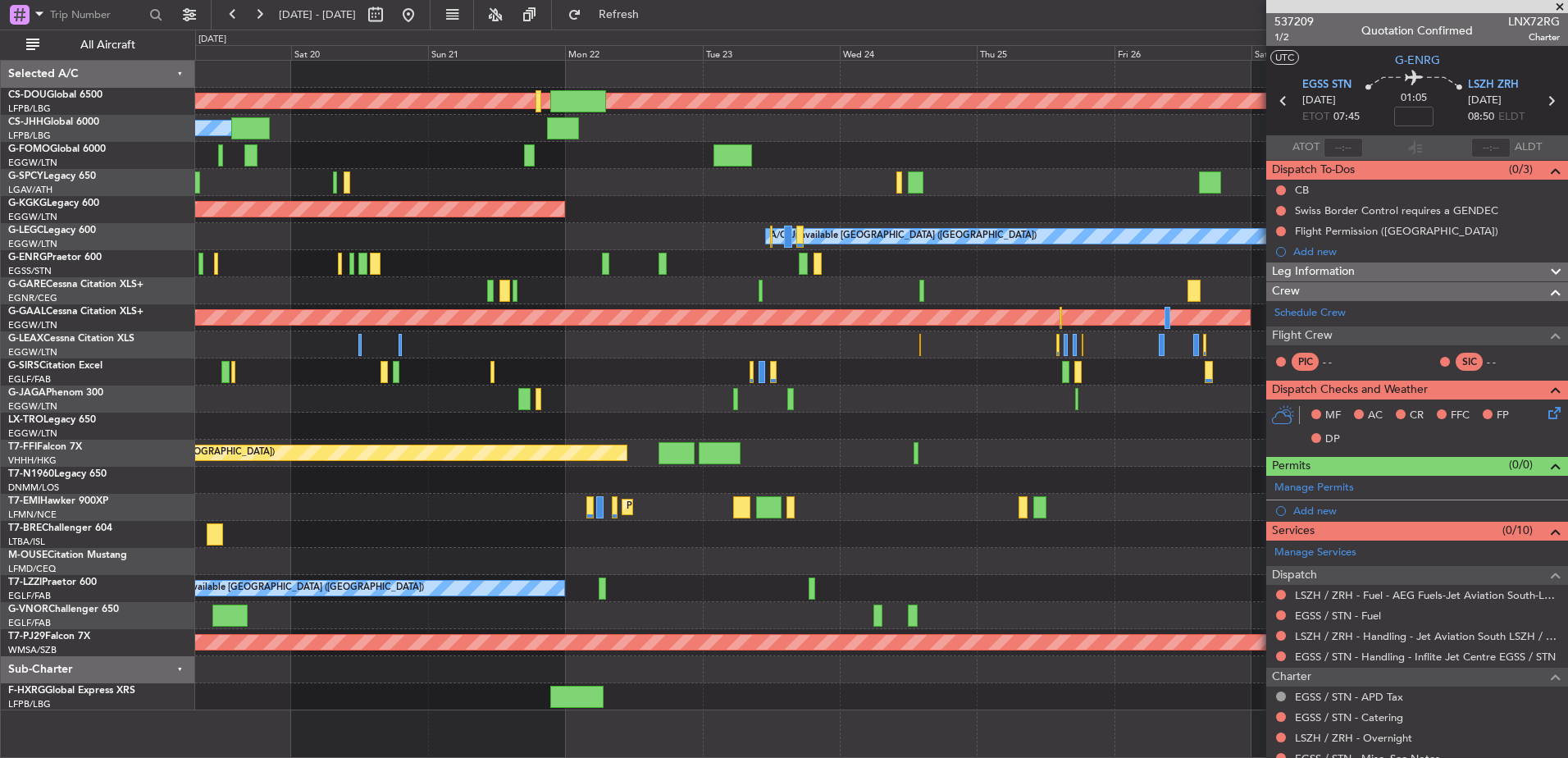
click at [1094, 541] on div at bounding box center [881, 534] width 1372 height 27
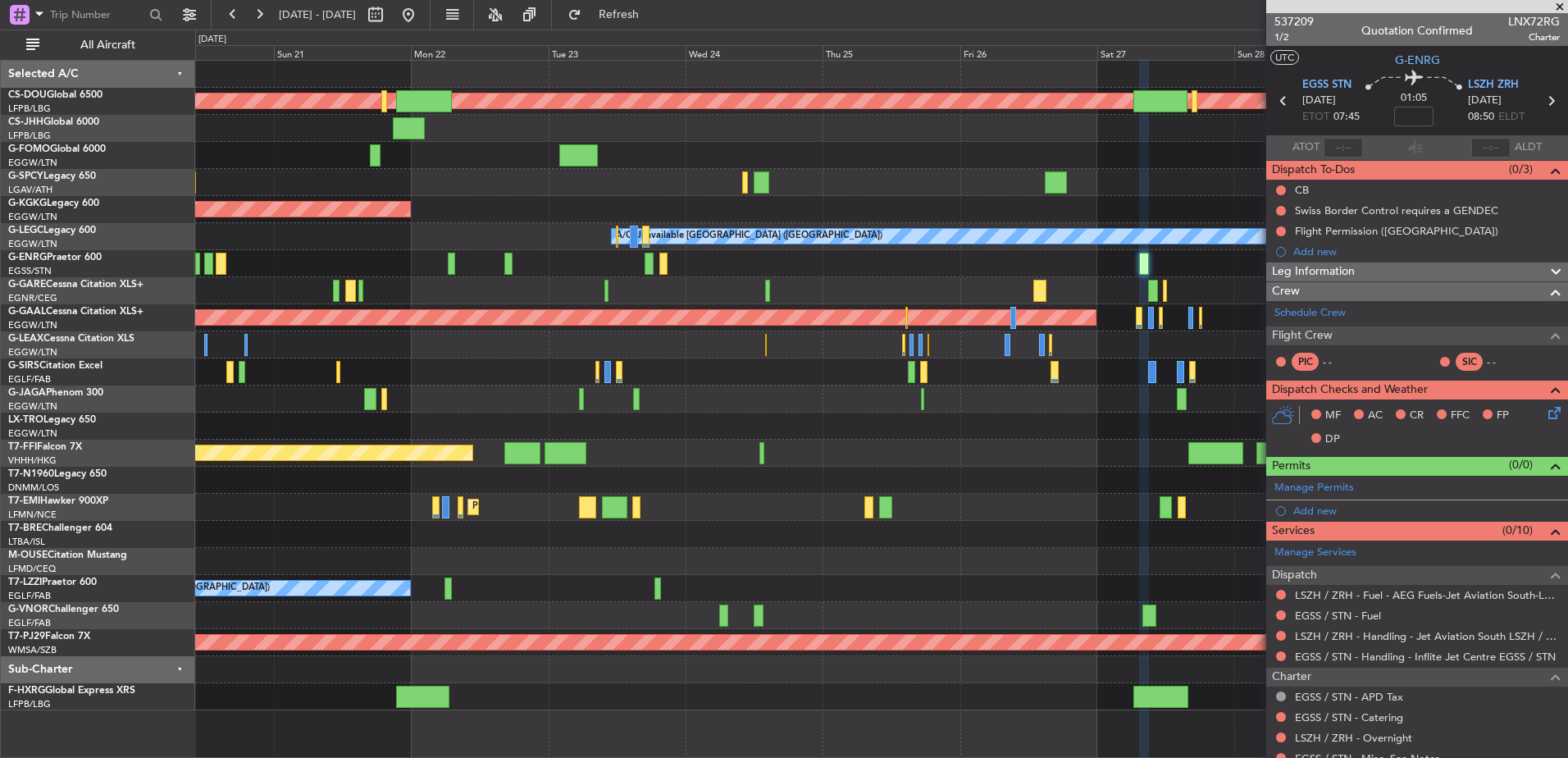
click at [721, 464] on div "Planned Maint London ([GEOGRAPHIC_DATA]) Owner AOG Maint [GEOGRAPHIC_DATA] ([GE…" at bounding box center [881, 385] width 1372 height 650
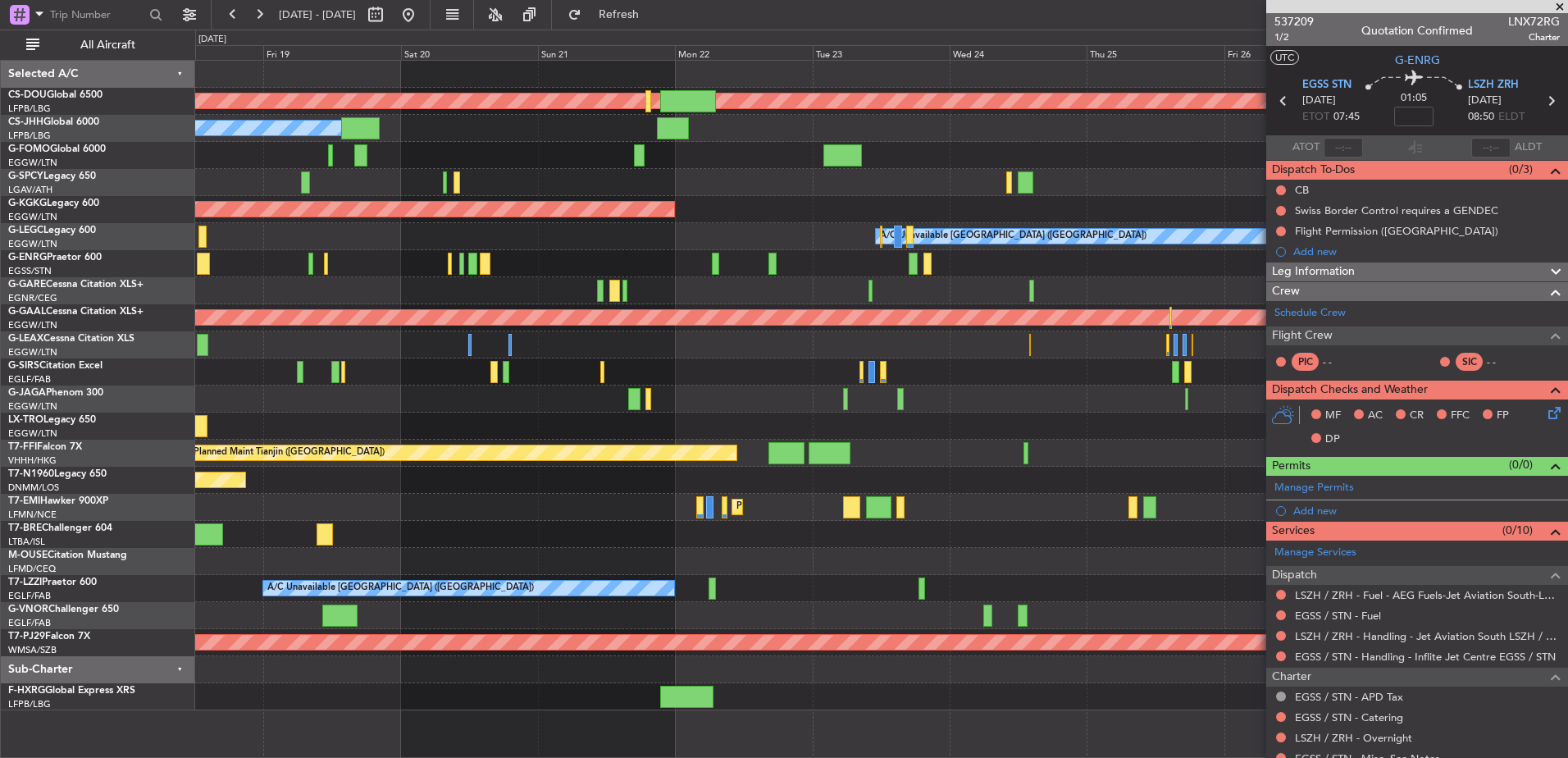
click at [982, 499] on div "Planned Maint London ([GEOGRAPHIC_DATA]) Owner Planned Maint [GEOGRAPHIC_DATA] …" at bounding box center [881, 385] width 1372 height 650
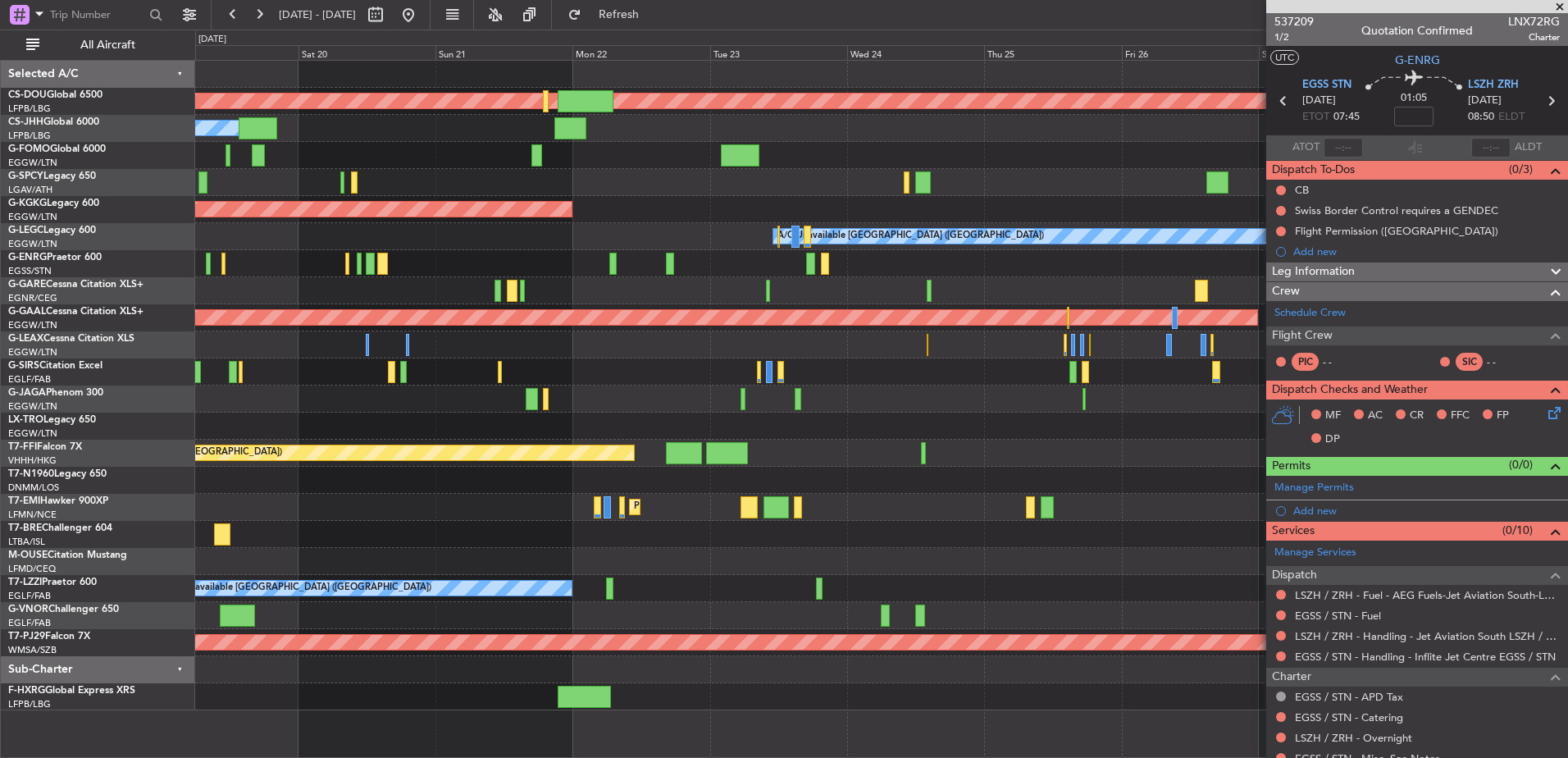
click at [887, 460] on div "Planned Maint London (Biggin Hill) Owner Planned Maint Paris (Le Bourget) AOG M…" at bounding box center [881, 385] width 1372 height 650
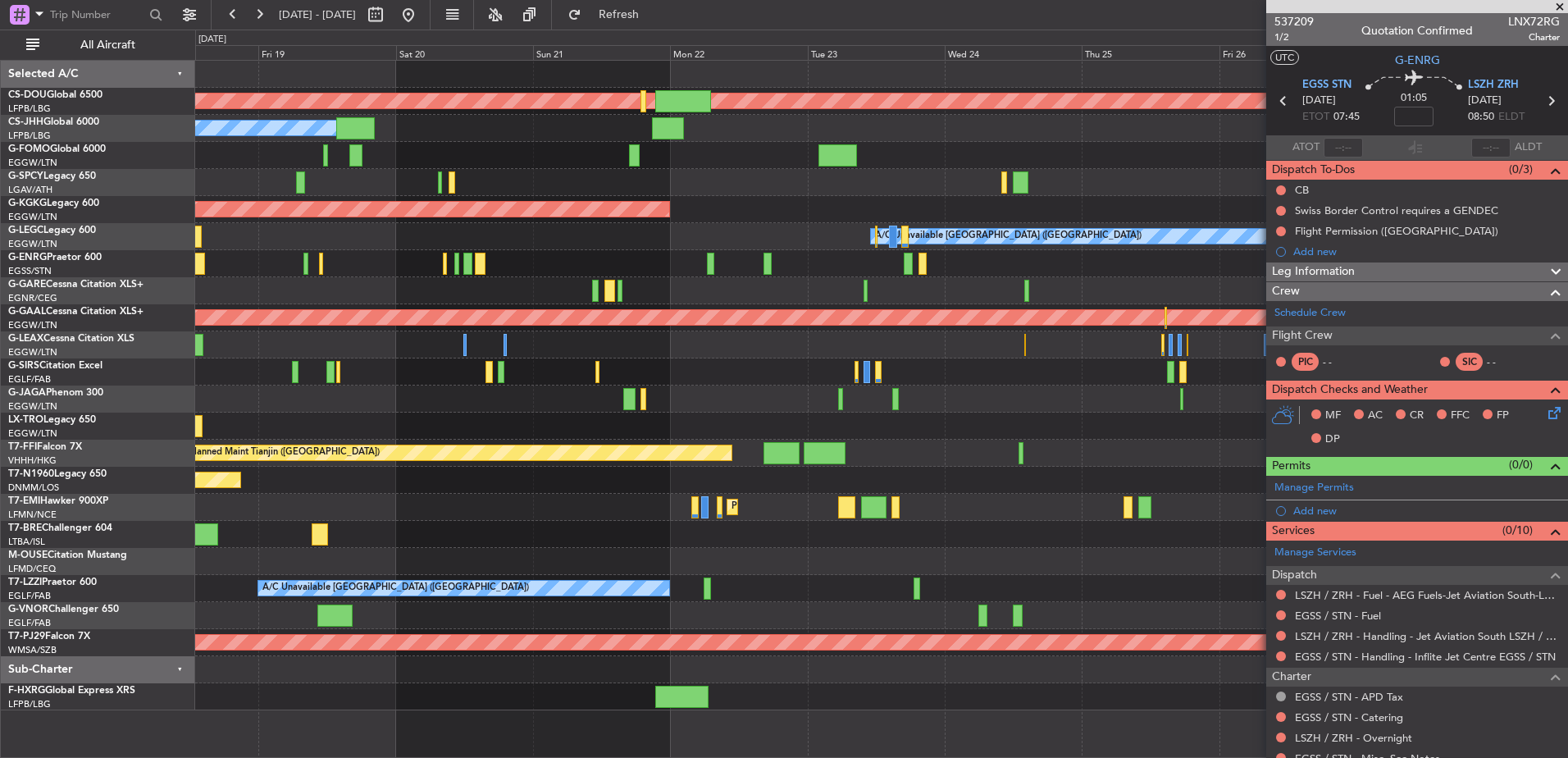
click at [420, 397] on div "Planned Maint London ([GEOGRAPHIC_DATA]) Owner Planned Maint [GEOGRAPHIC_DATA] …" at bounding box center [881, 385] width 1372 height 650
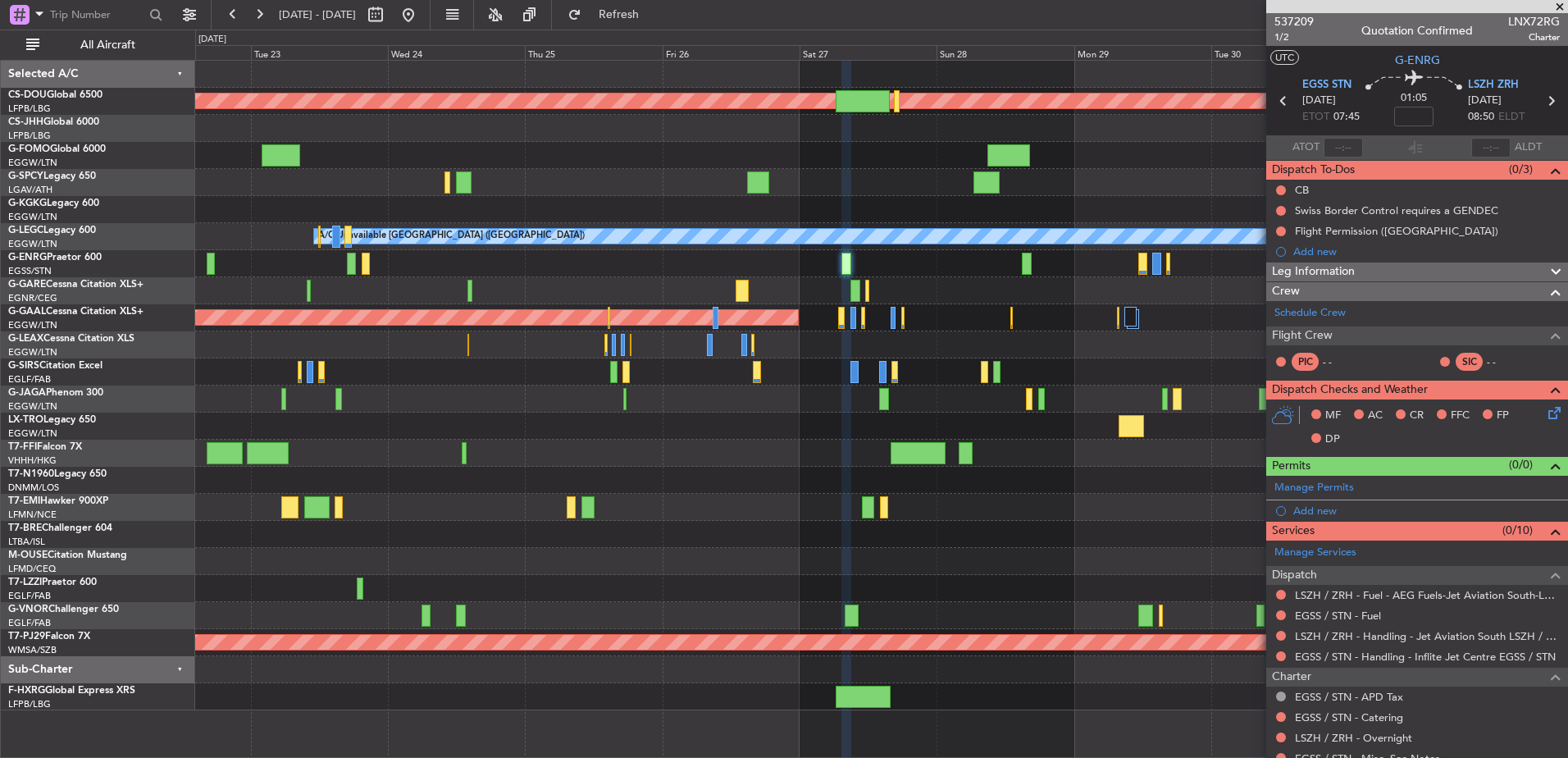
click at [447, 388] on div at bounding box center [881, 398] width 1372 height 27
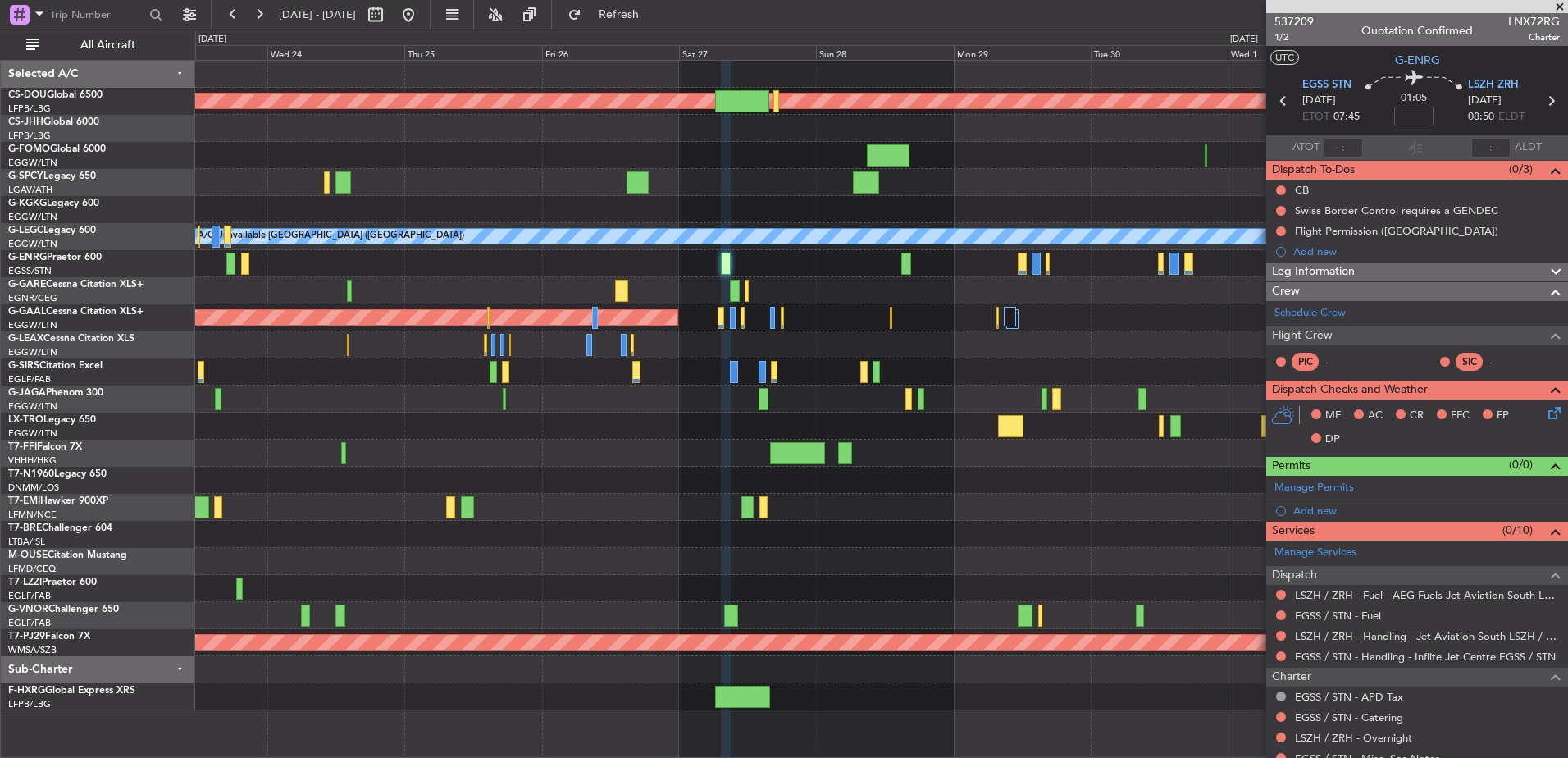
click at [1081, 466] on div "Planned Maint London (Biggin Hill) AOG Maint Istanbul (Ataturk) A/C Unavailable…" at bounding box center [881, 385] width 1372 height 650
click at [1352, 614] on link "EGSS / STN - Fuel" at bounding box center [1338, 616] width 86 height 14
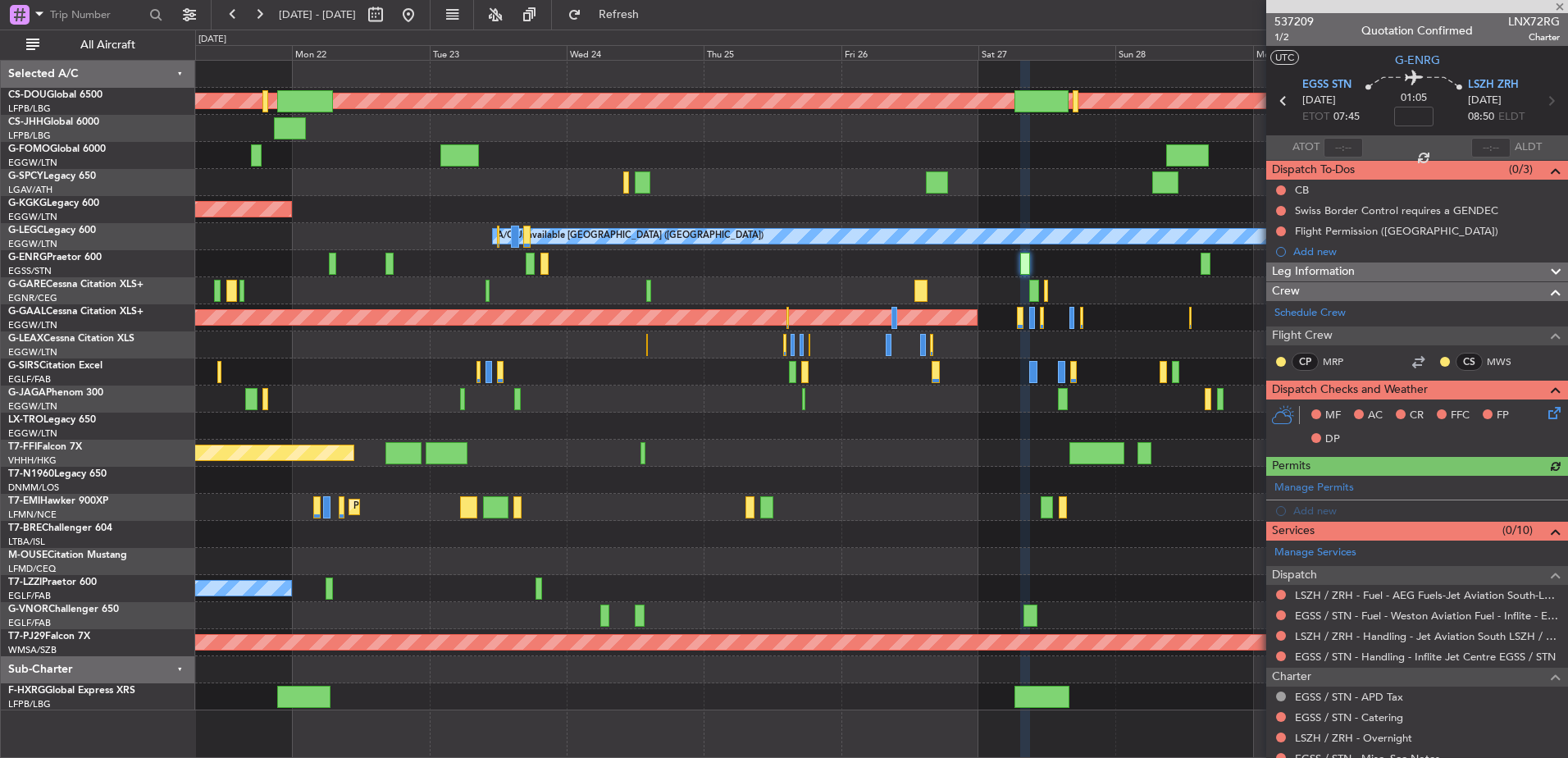
click at [689, 167] on div "Planned Maint London (Biggin Hill) Owner AOG Maint Istanbul (Ataturk) A/C Unava…" at bounding box center [881, 385] width 1372 height 650
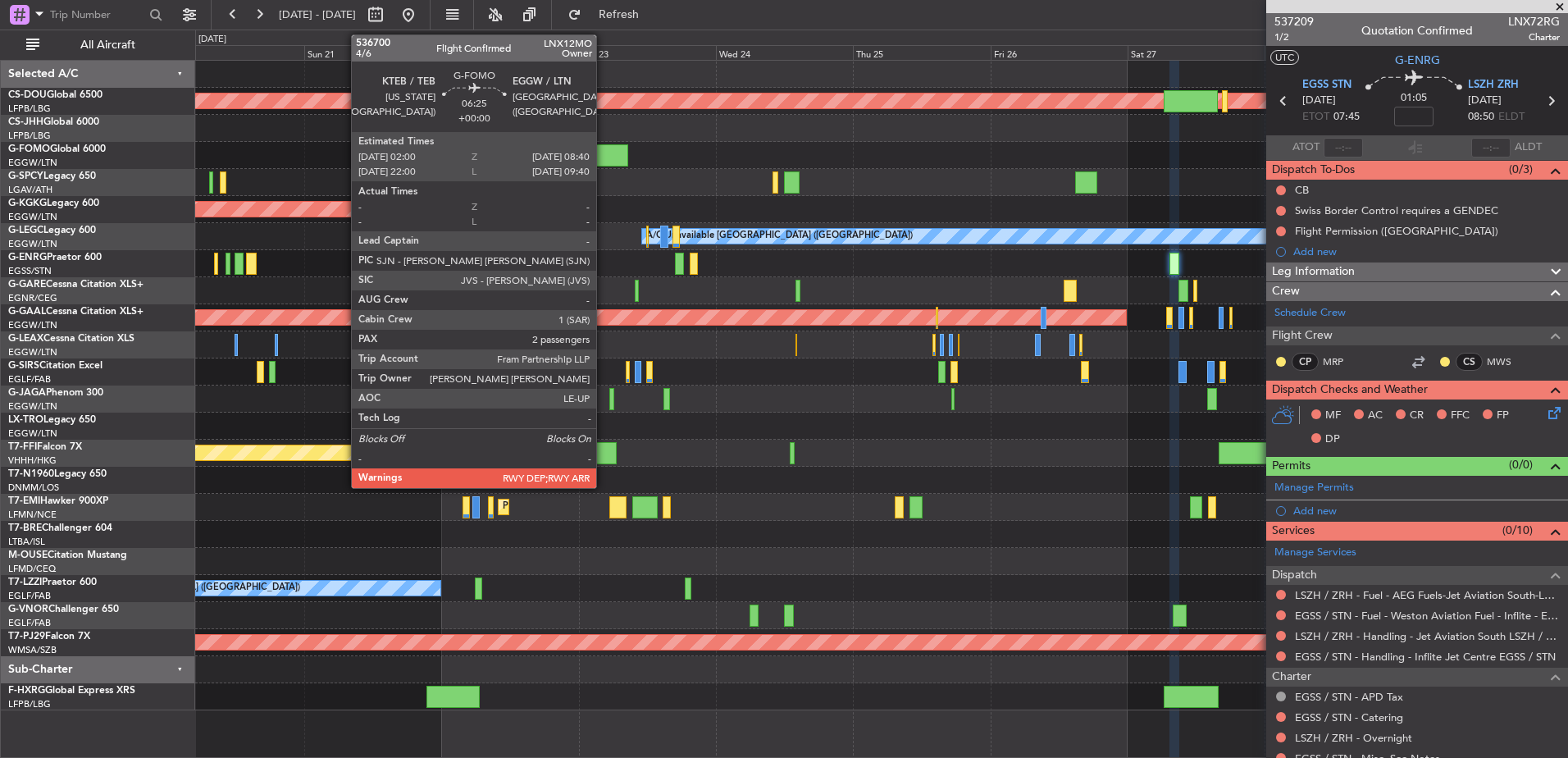
click at [603, 145] on div at bounding box center [609, 156] width 39 height 23
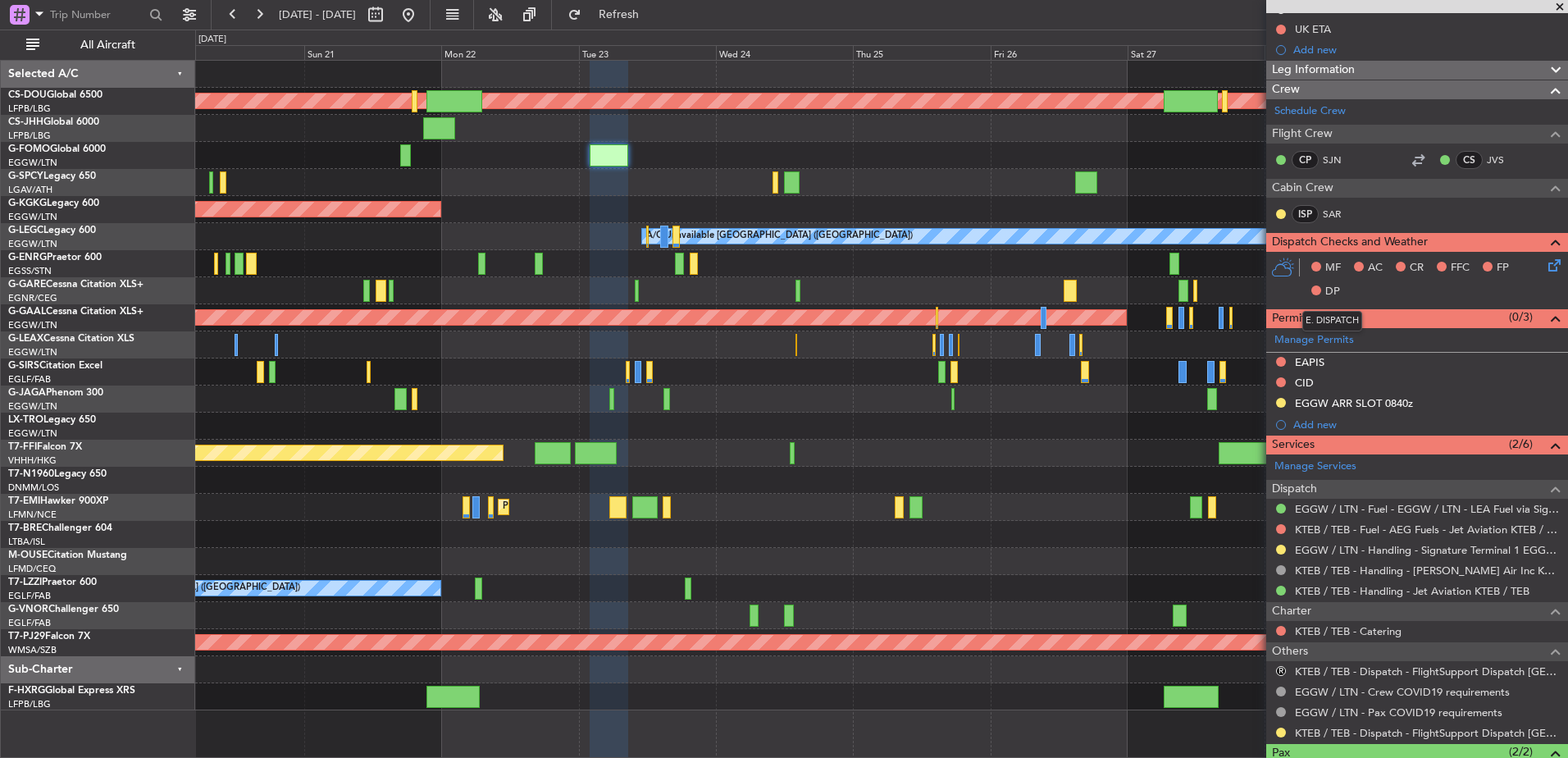
scroll to position [307, 0]
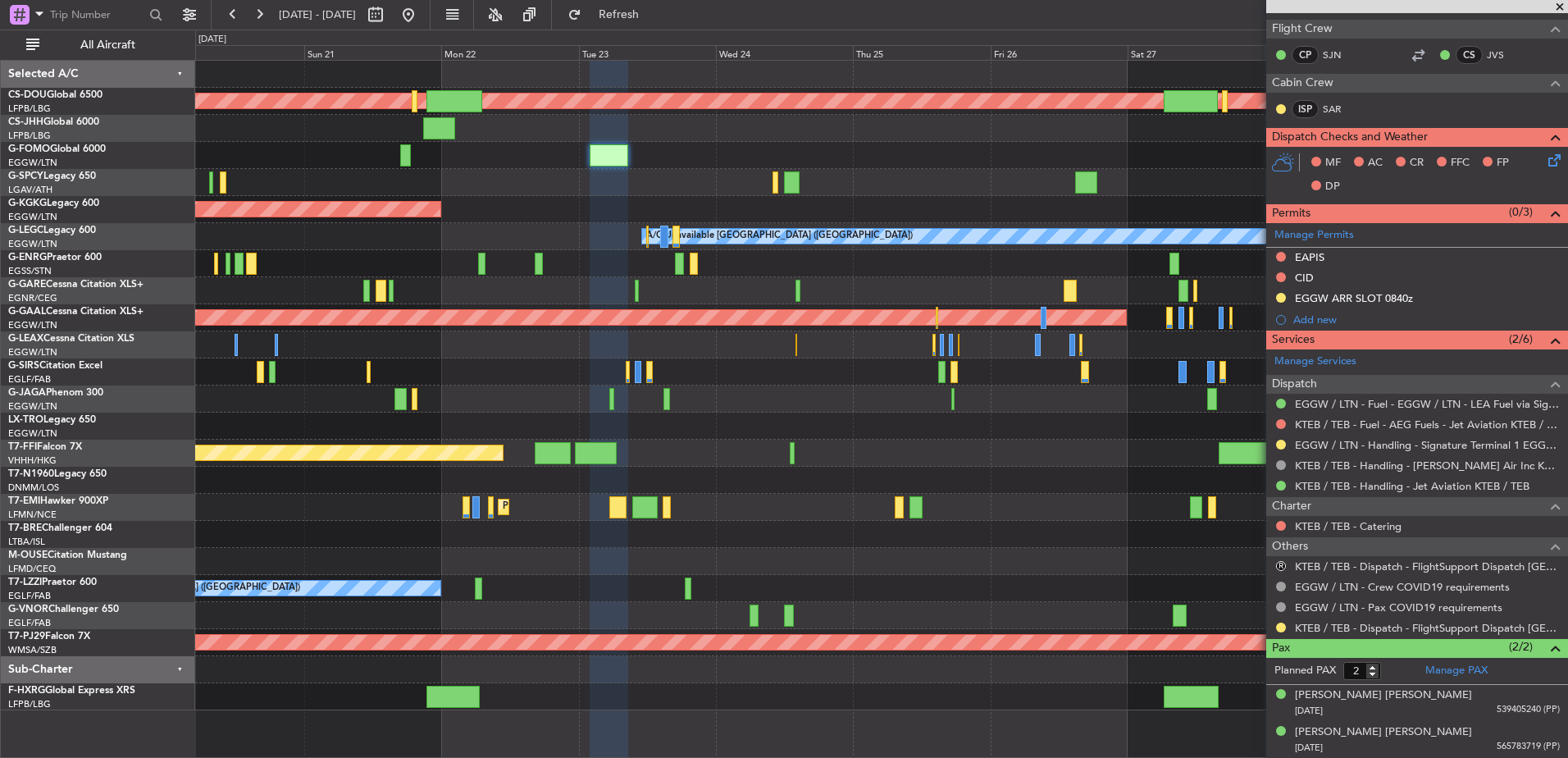
click at [1107, 428] on div at bounding box center [881, 425] width 1372 height 27
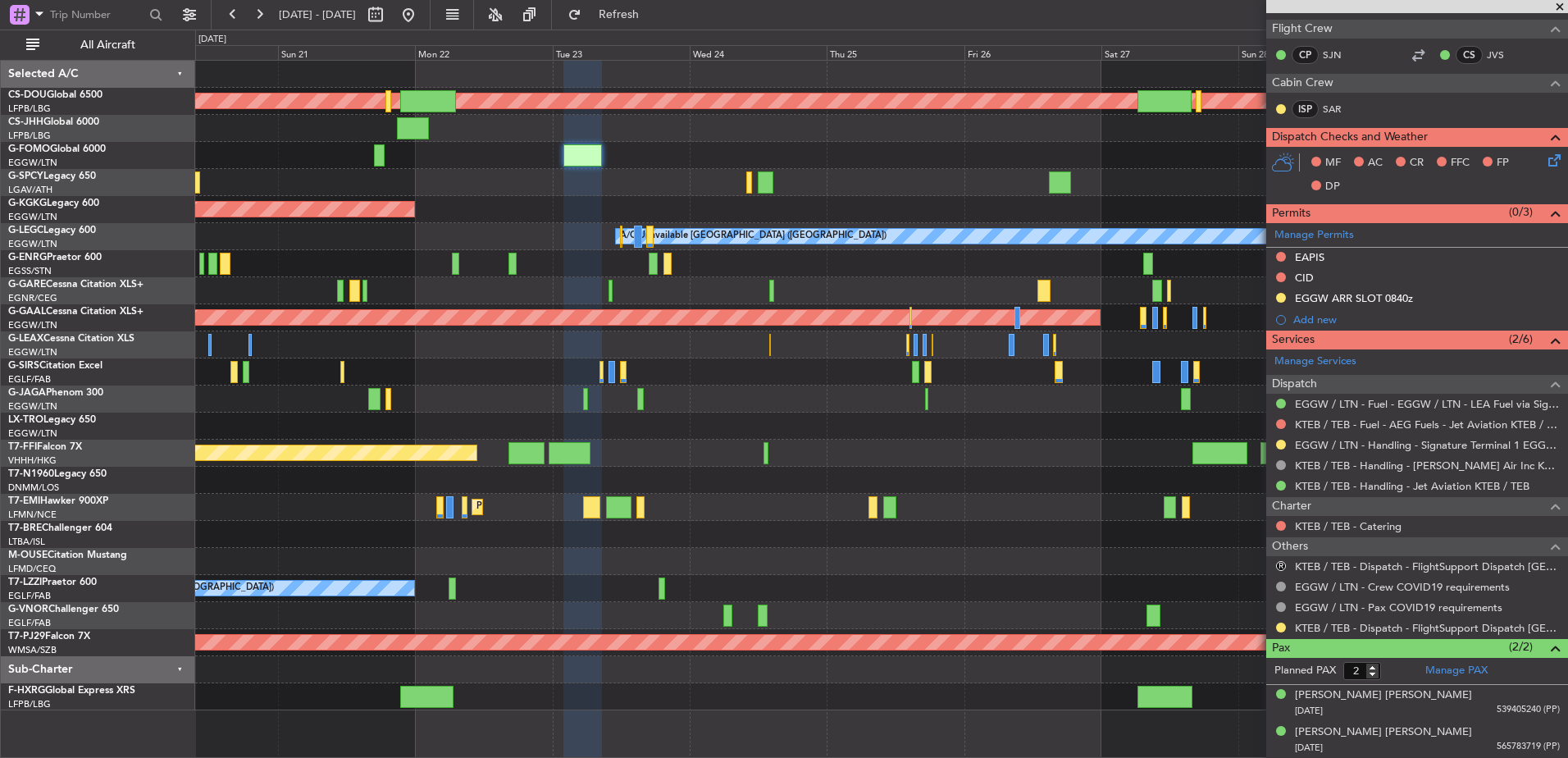
click at [897, 337] on div at bounding box center [881, 345] width 1372 height 27
click at [1249, 538] on div "Planned Maint London (Biggin Hill) Owner AOG Maint Istanbul (Ataturk) A/C Unava…" at bounding box center [881, 385] width 1372 height 650
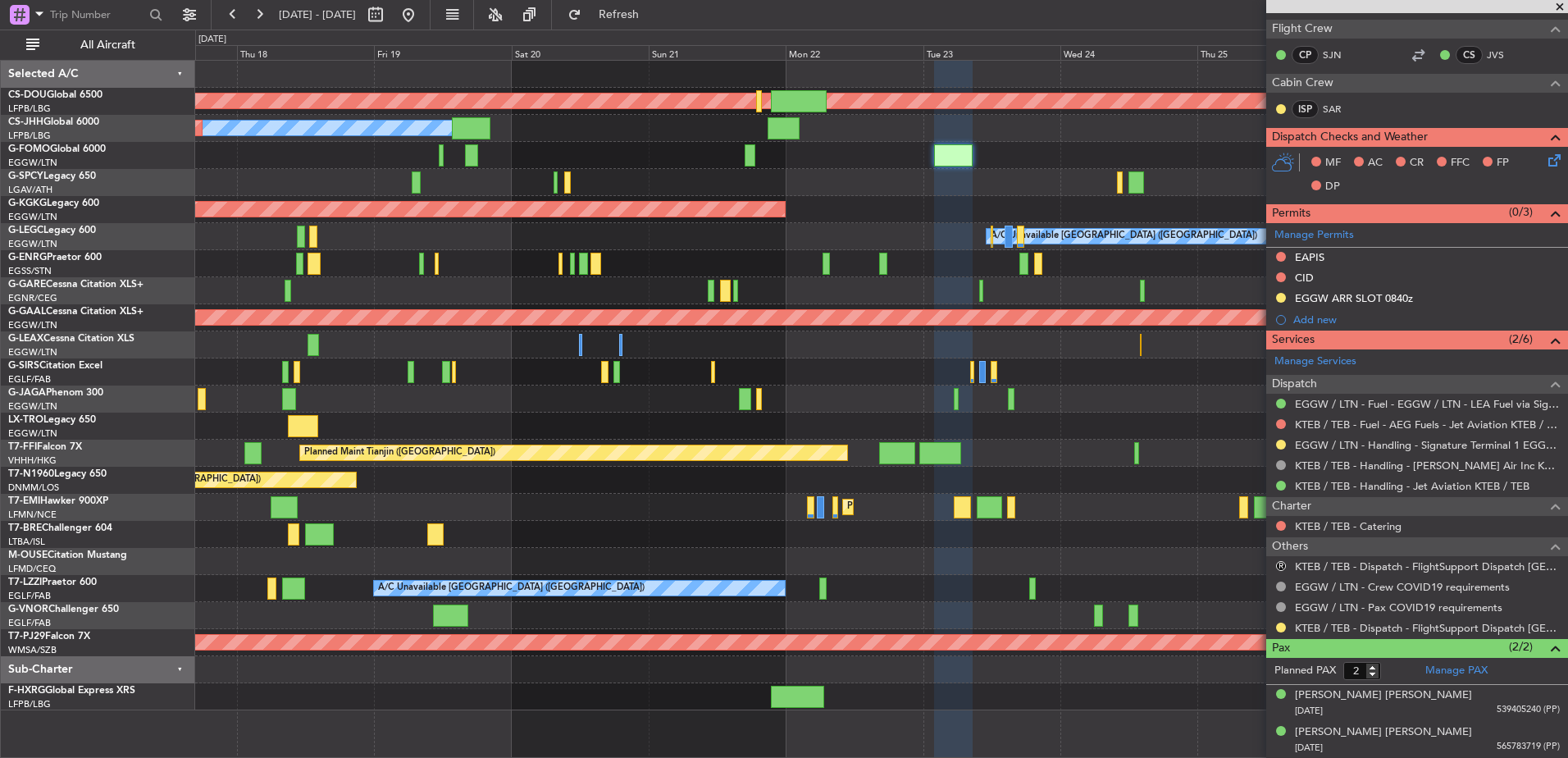
click at [1036, 554] on div "Planned Maint London ([GEOGRAPHIC_DATA]) Owner Planned Maint [GEOGRAPHIC_DATA] …" at bounding box center [881, 385] width 1372 height 650
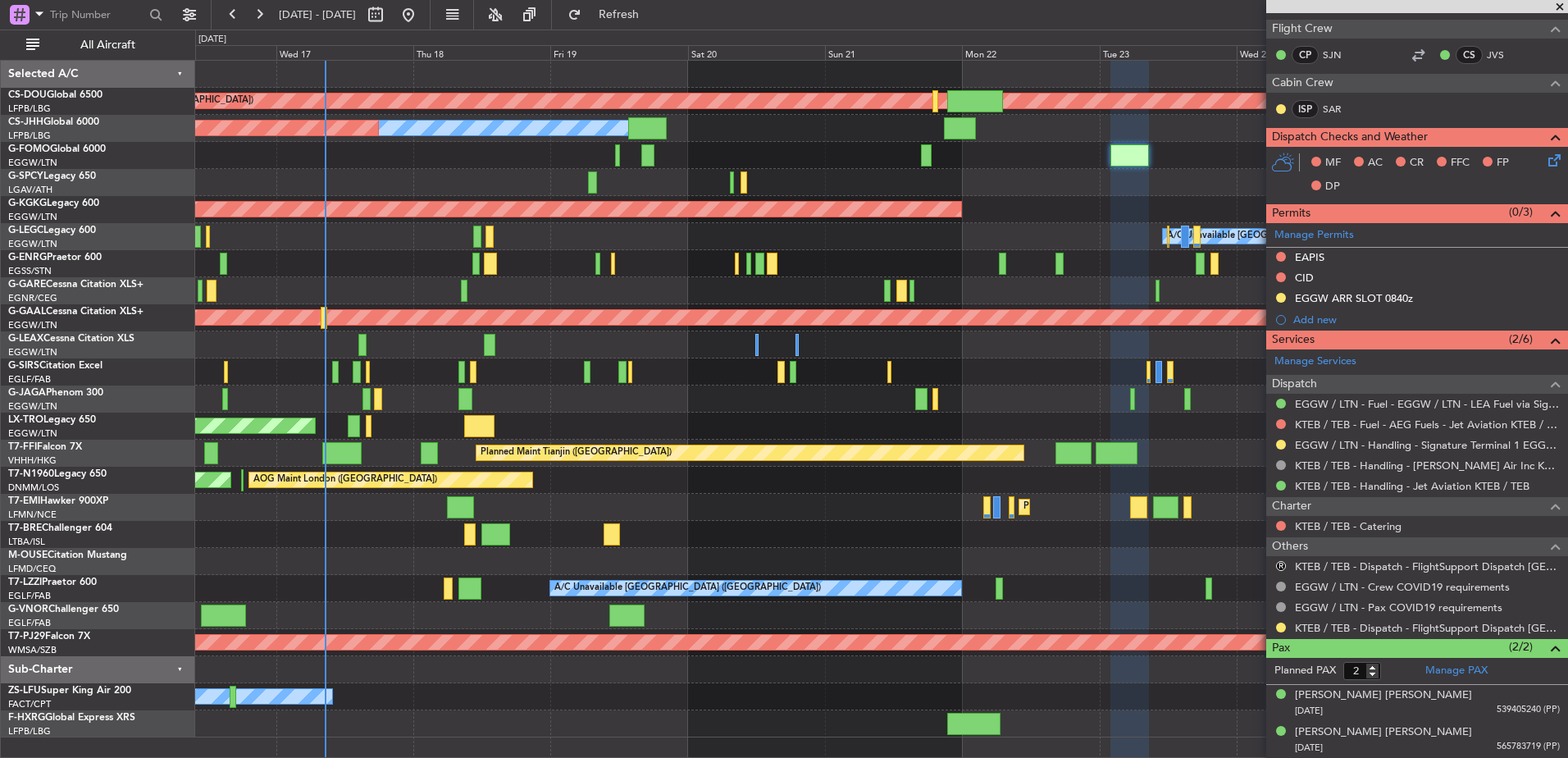
click at [1287, 510] on fb-app "16 Sep 2025 - 26 Sep 2025 Refresh Quick Links All Aircraft Planned Maint London…" at bounding box center [784, 385] width 1568 height 746
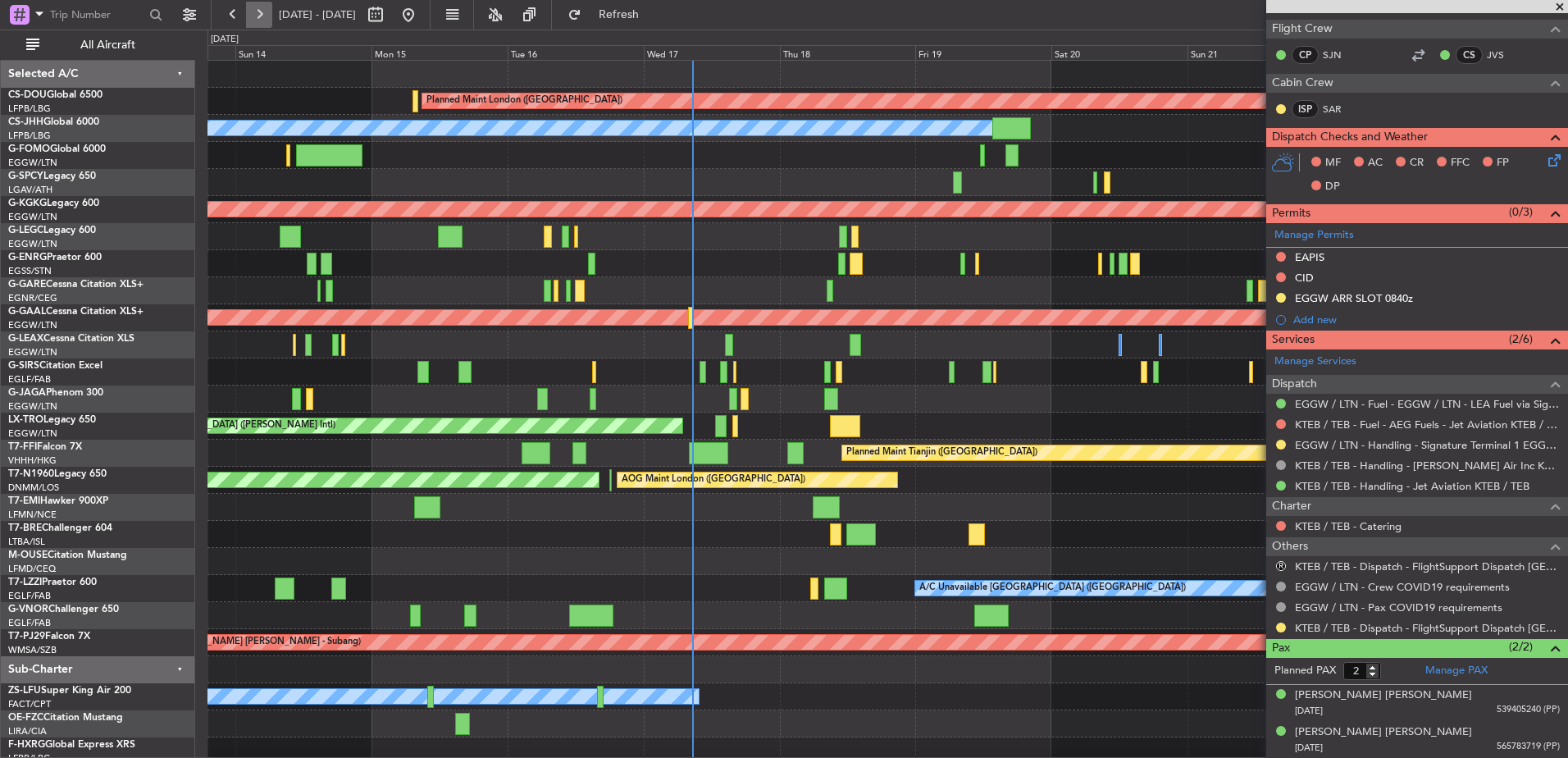
click at [259, 15] on button at bounding box center [259, 15] width 26 height 26
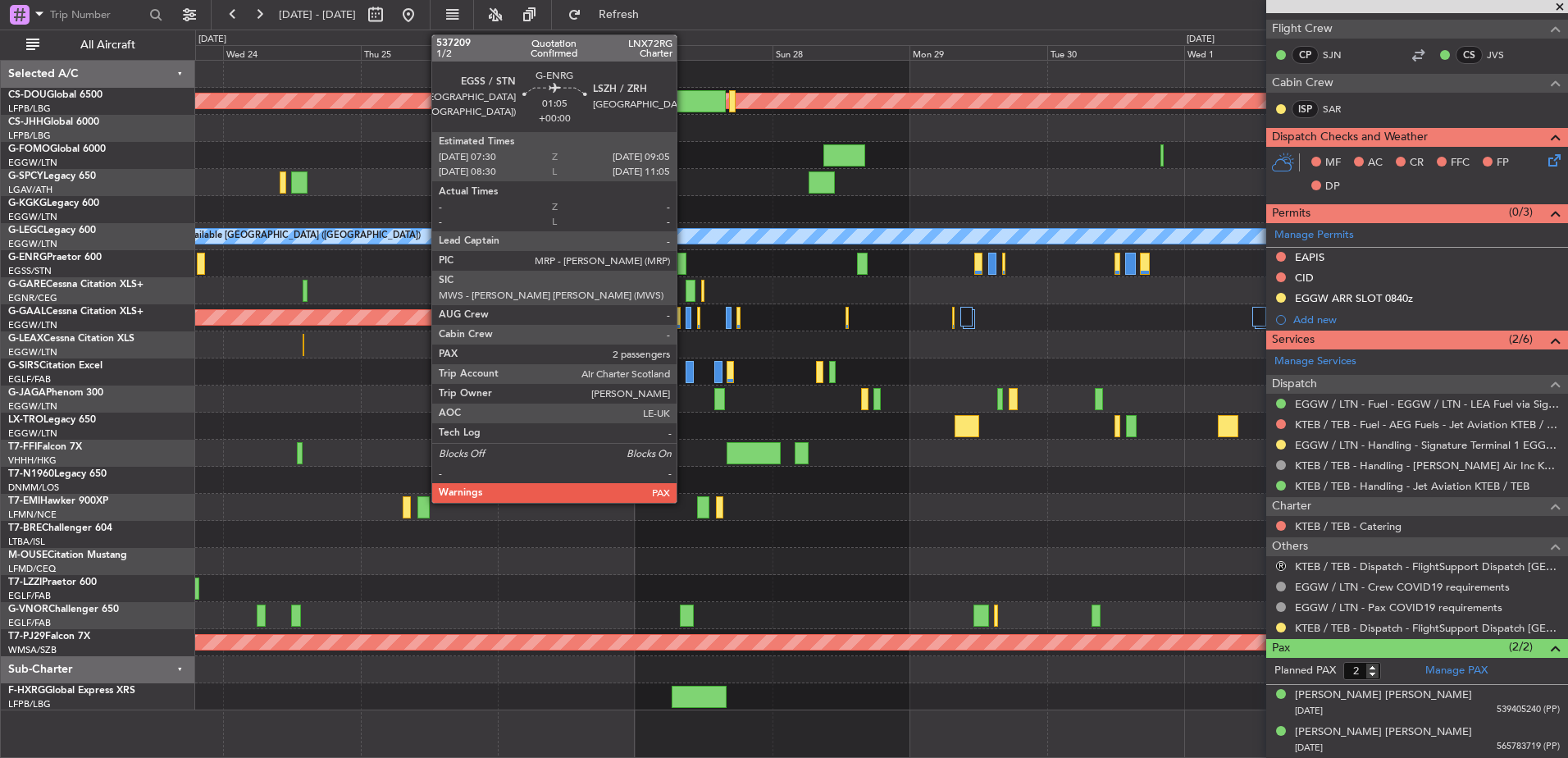
click at [684, 265] on div at bounding box center [681, 264] width 10 height 23
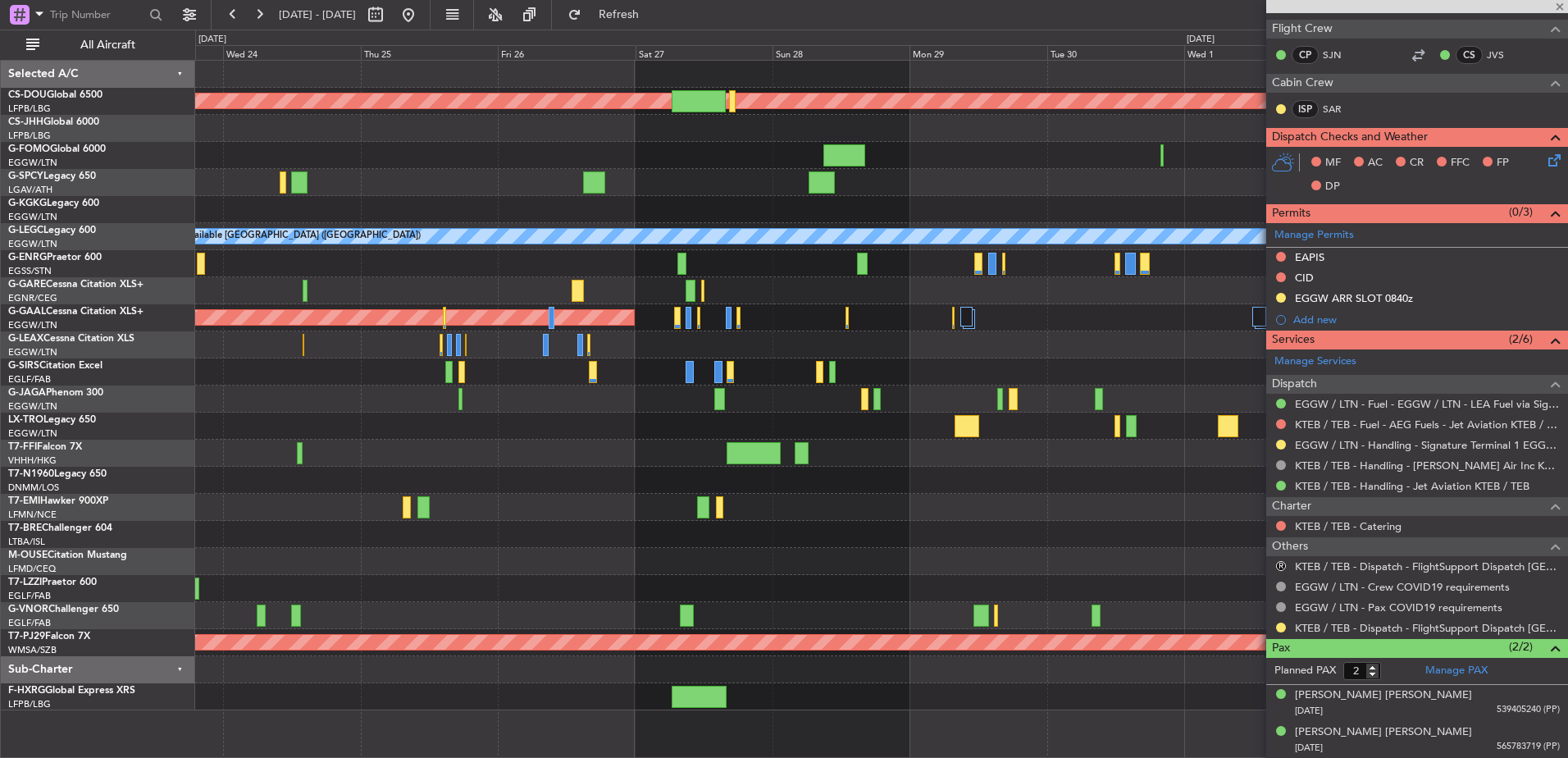
scroll to position [0, 0]
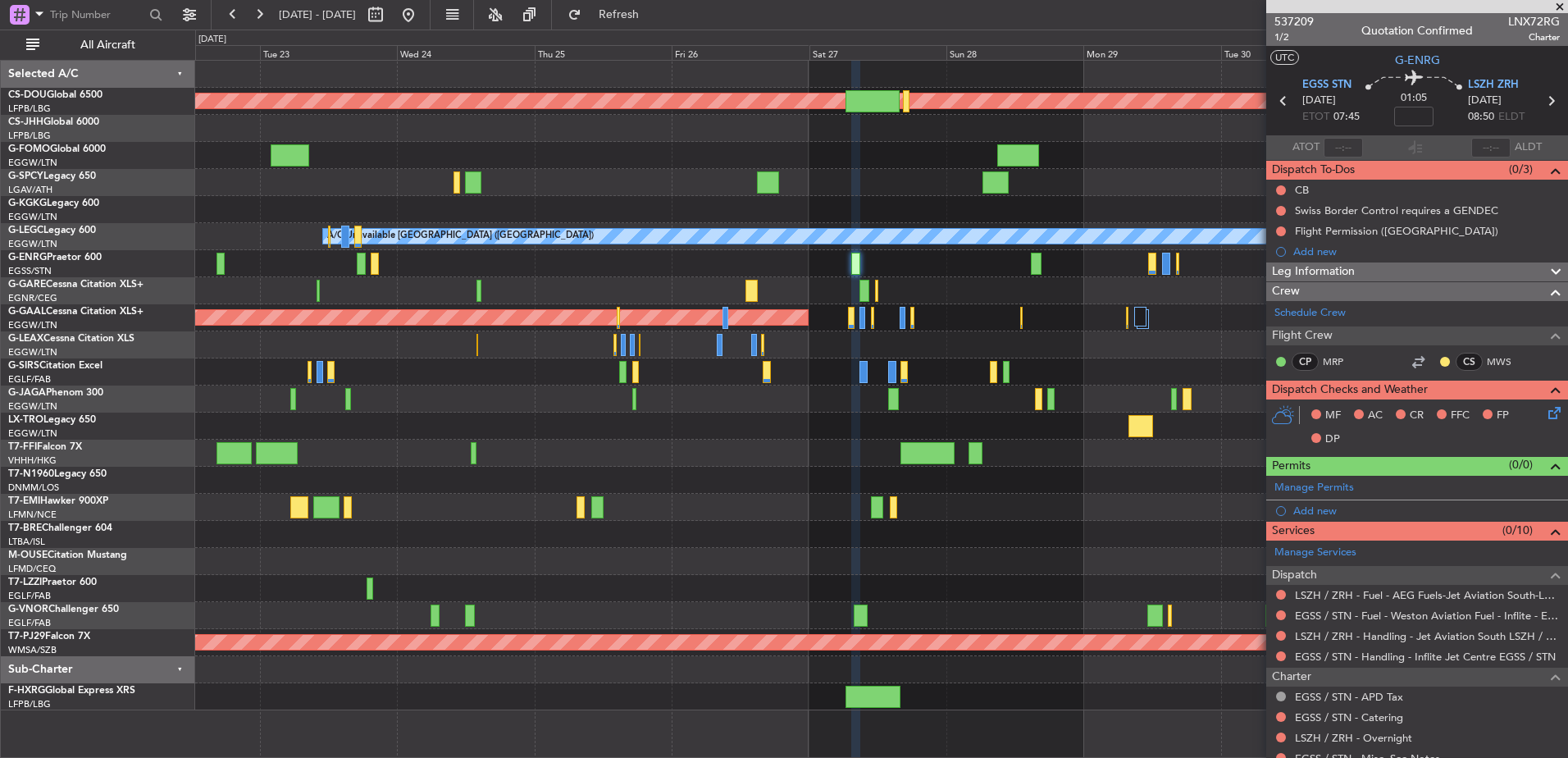
click at [1139, 575] on div "Planned Maint London (Biggin Hill) AOG Maint Istanbul (Ataturk) A/C Unavailable…" at bounding box center [881, 385] width 1372 height 650
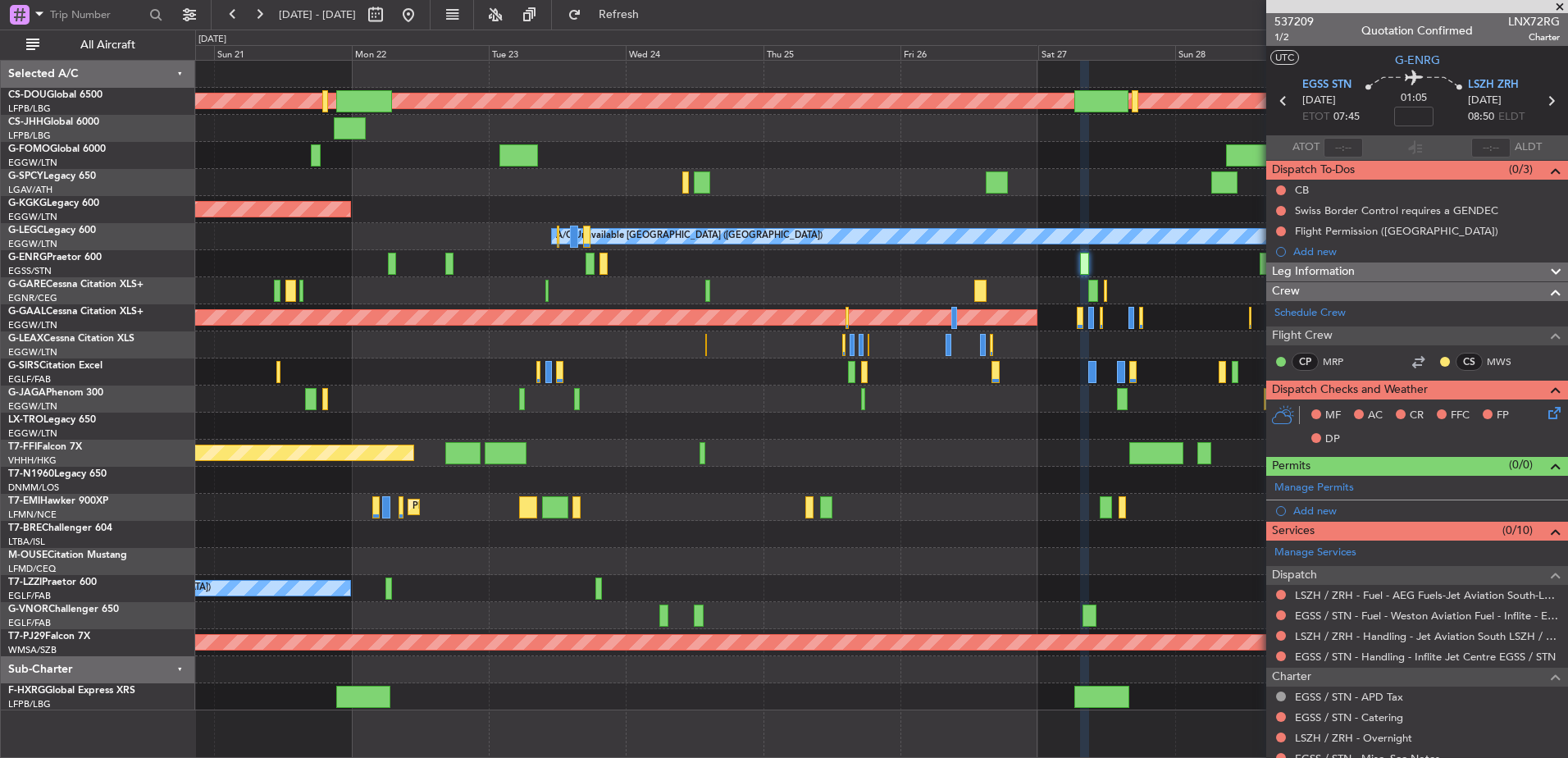
click at [945, 546] on div at bounding box center [881, 534] width 1372 height 27
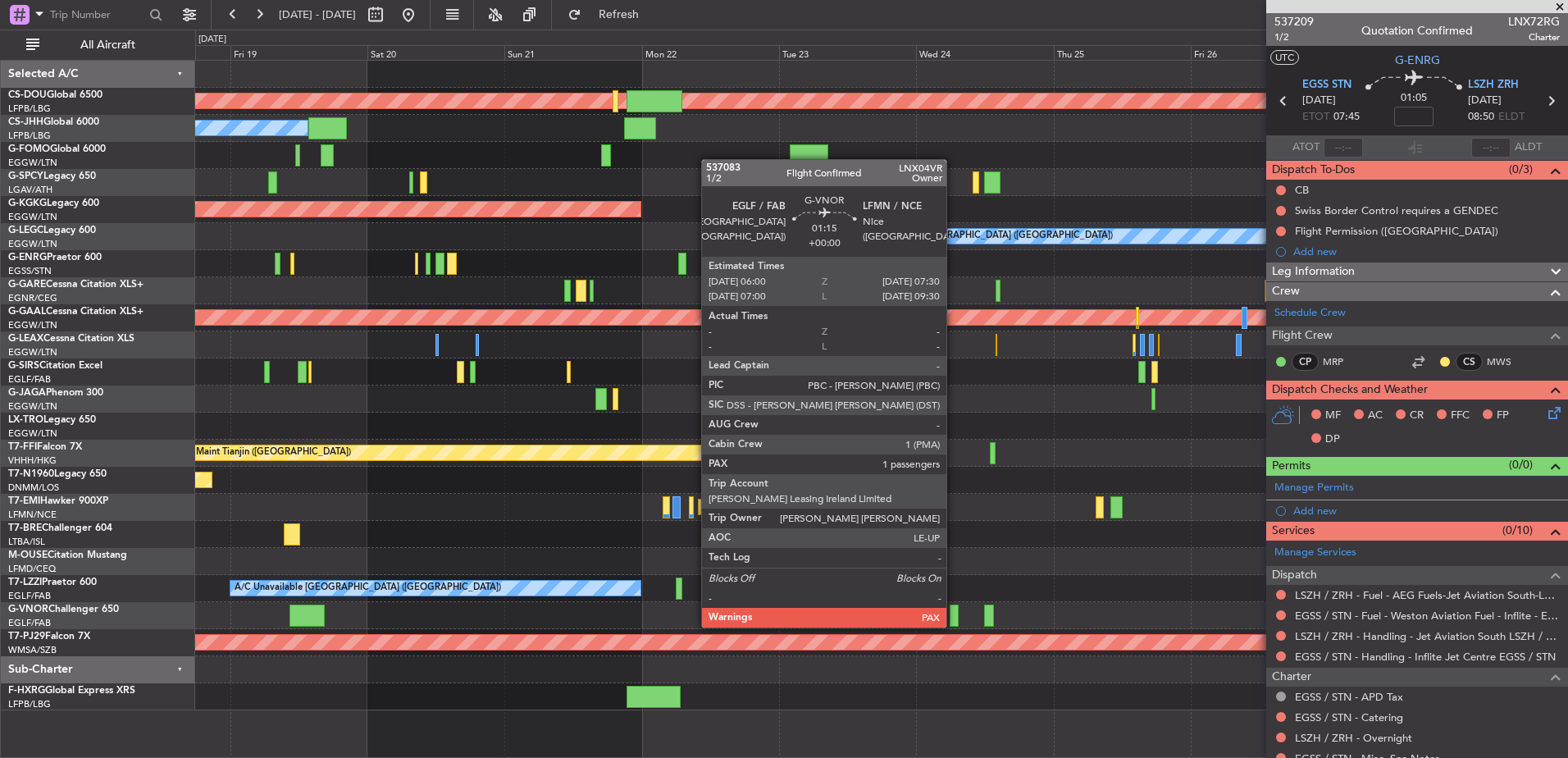
click at [954, 612] on div at bounding box center [954, 616] width 9 height 23
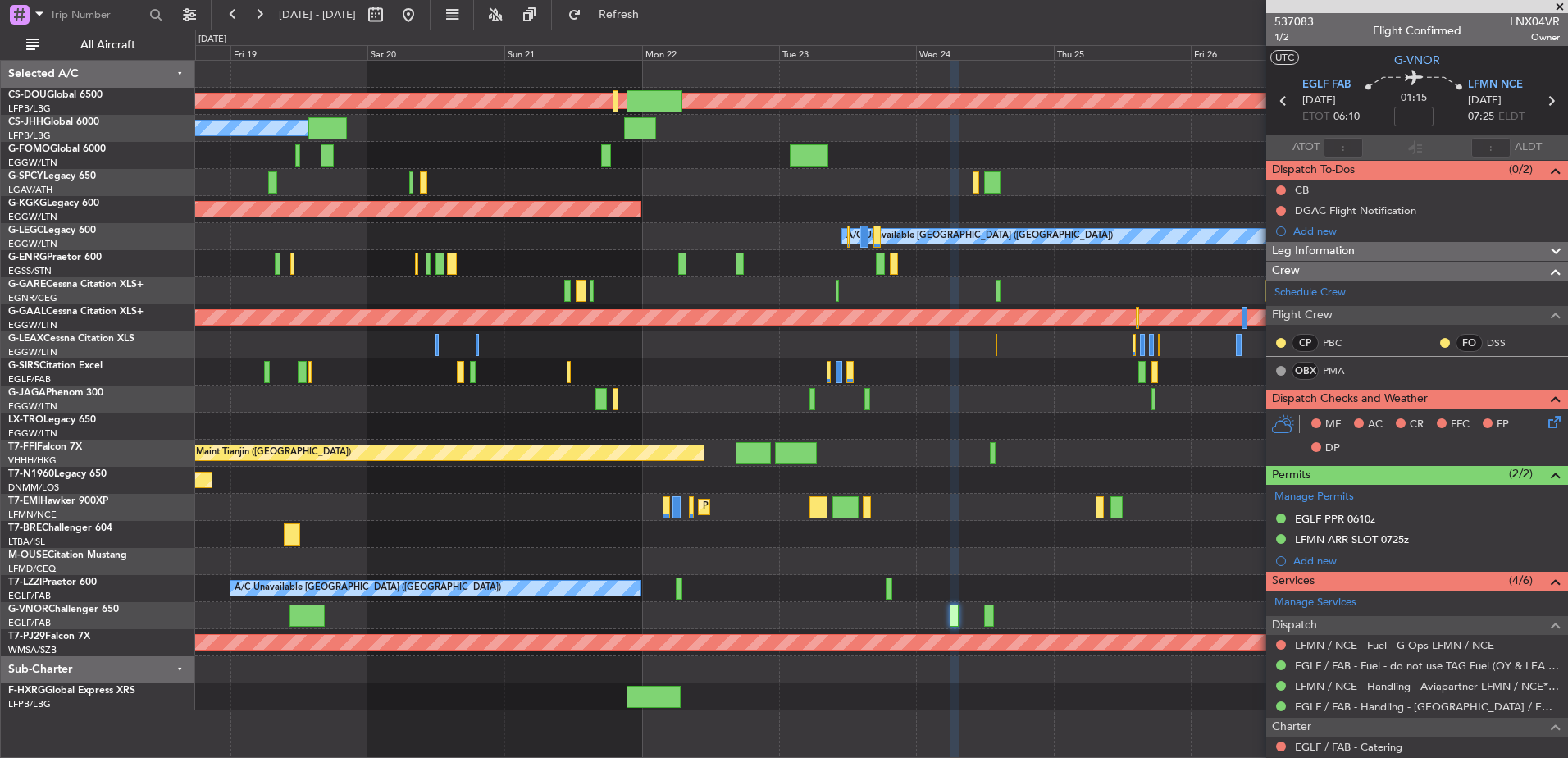
scroll to position [184, 0]
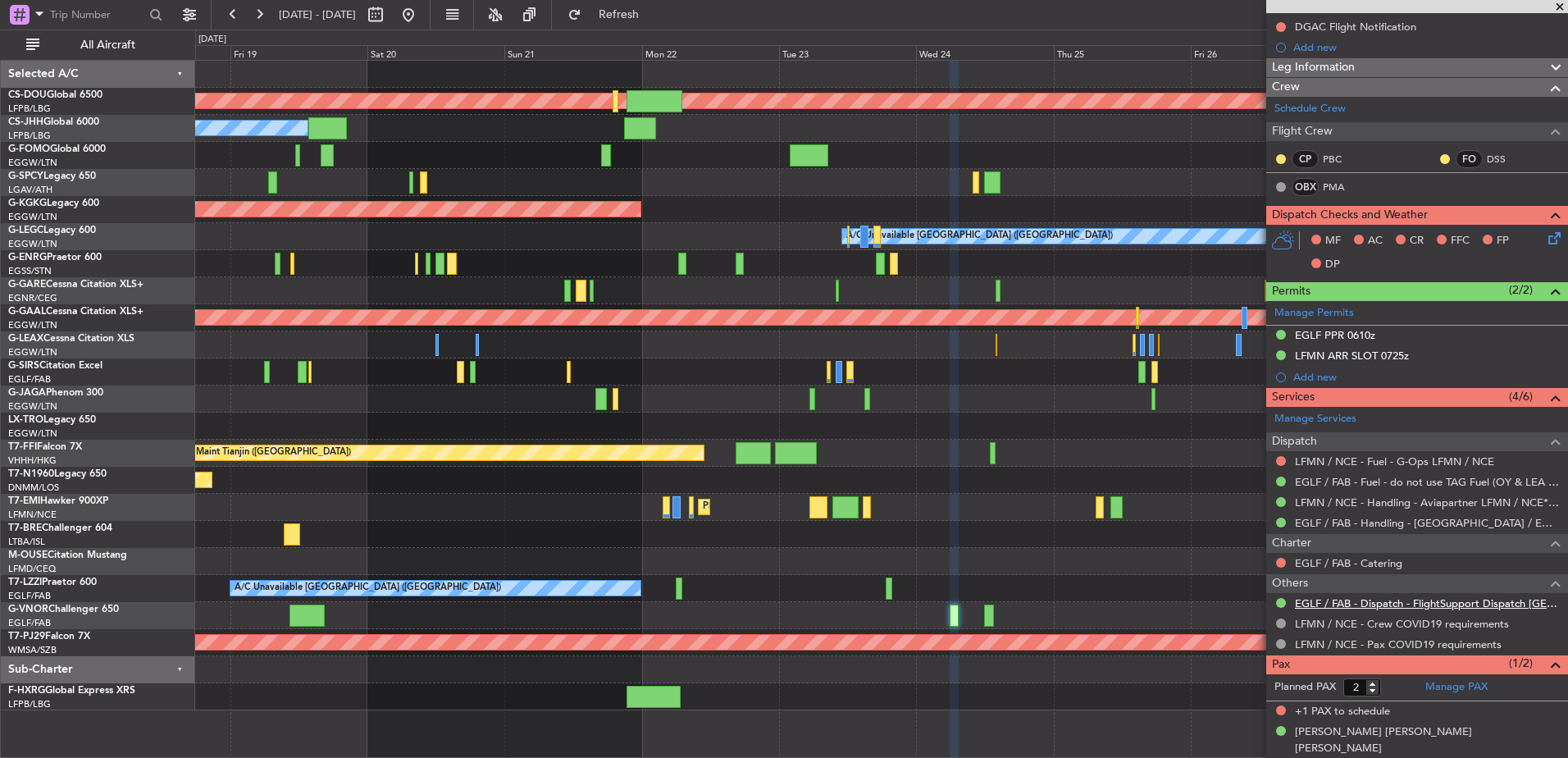
click at [1337, 607] on link "EGLF / FAB - Dispatch - FlightSupport Dispatch [GEOGRAPHIC_DATA]" at bounding box center [1428, 604] width 265 height 14
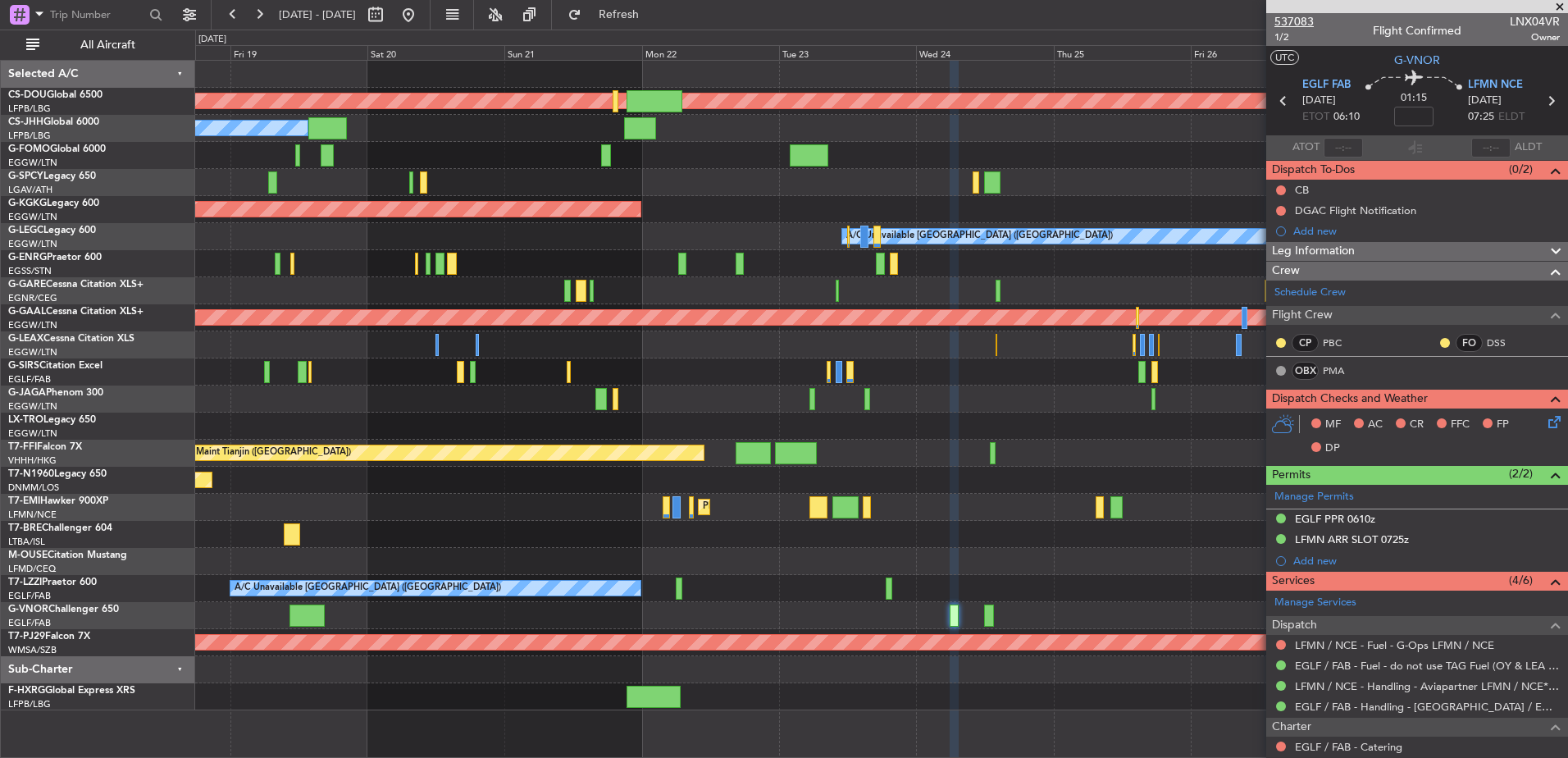
click at [1294, 20] on span "537083" at bounding box center [1294, 22] width 39 height 17
click at [654, 21] on span "Refresh" at bounding box center [619, 14] width 69 height 11
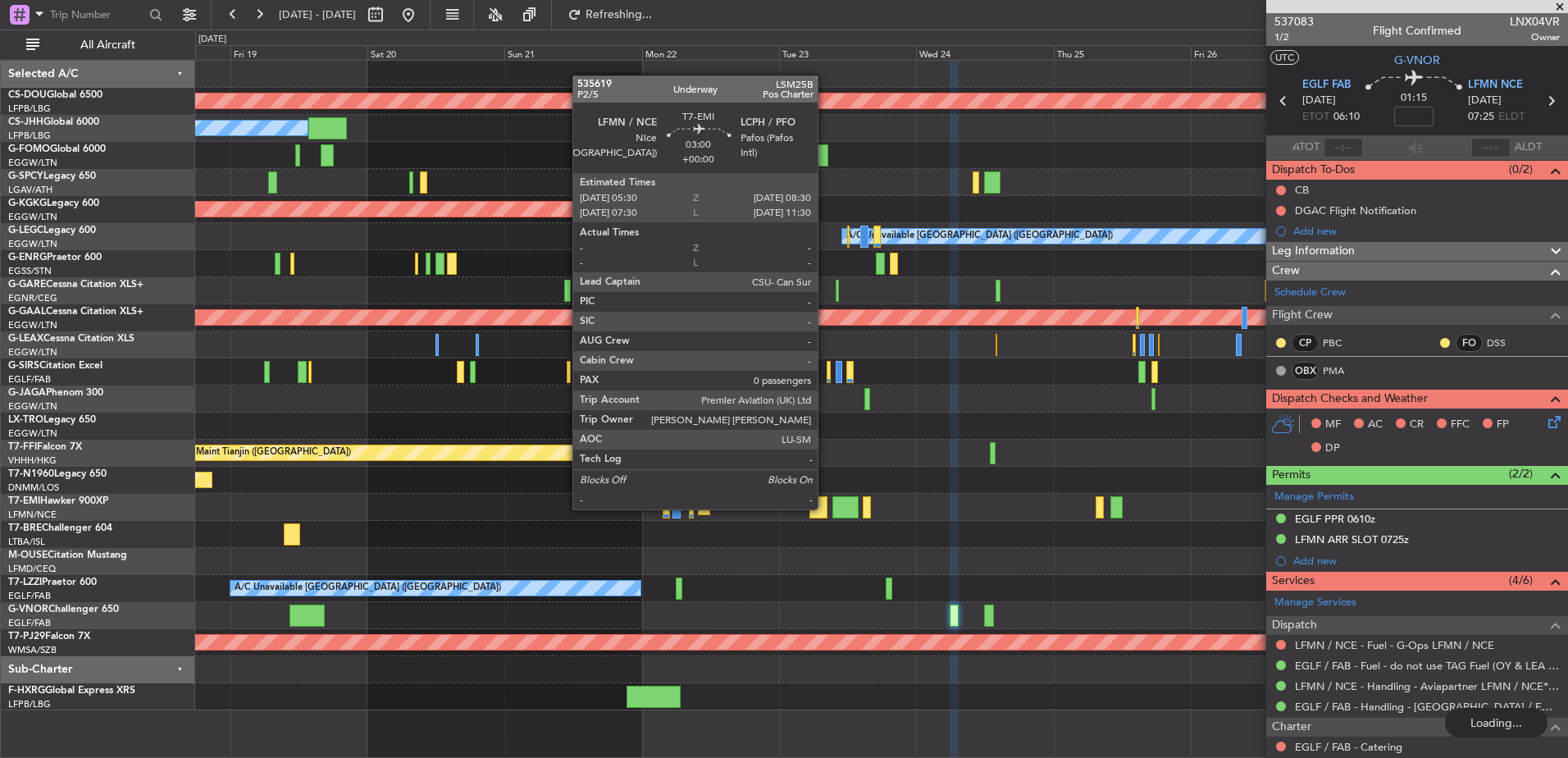
click at [749, 476] on div "Planned Maint London ([GEOGRAPHIC_DATA]) Owner Planned Maint [GEOGRAPHIC_DATA] …" at bounding box center [881, 385] width 1372 height 650
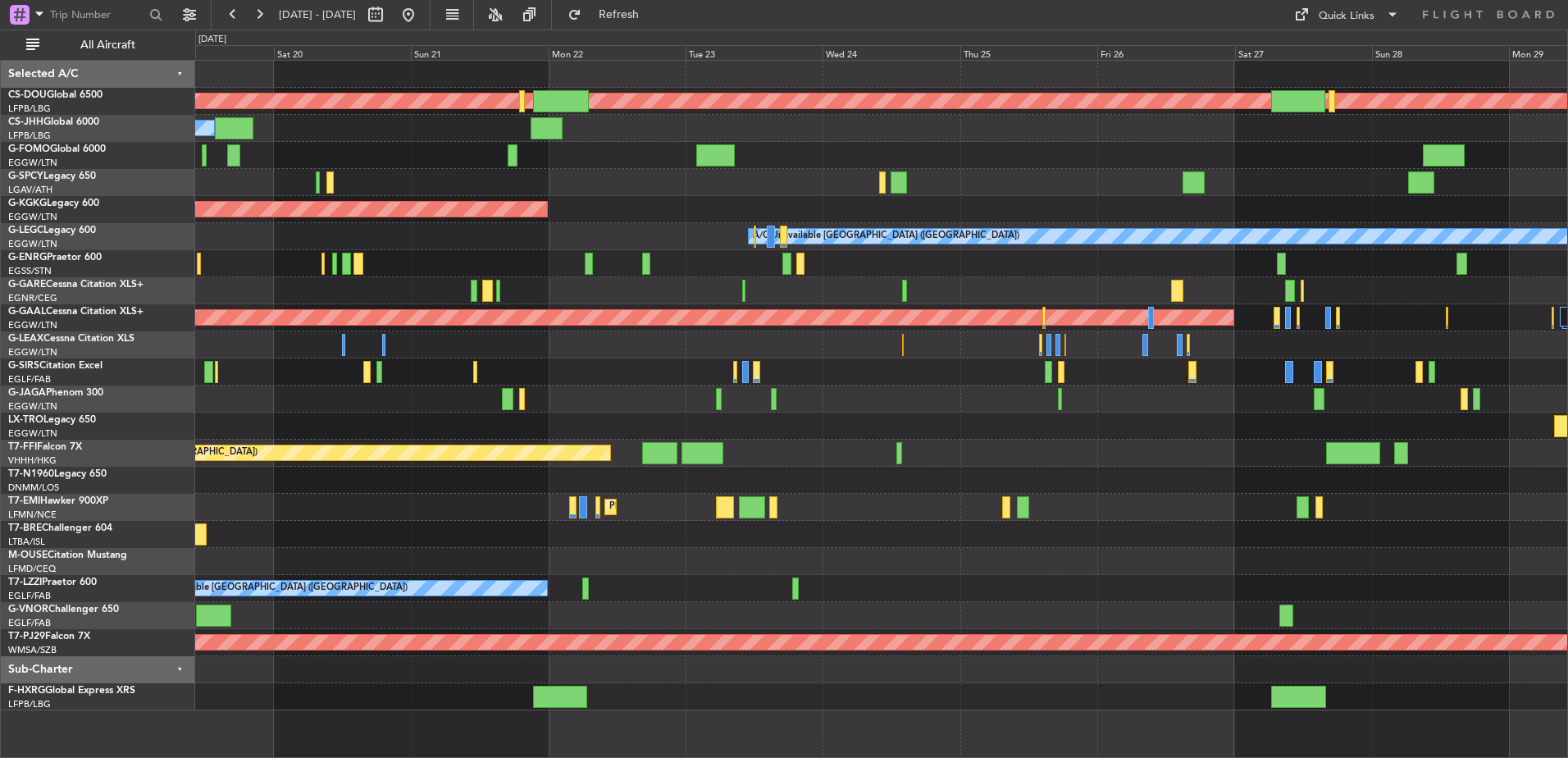
click at [1480, 537] on div at bounding box center [881, 534] width 1372 height 27
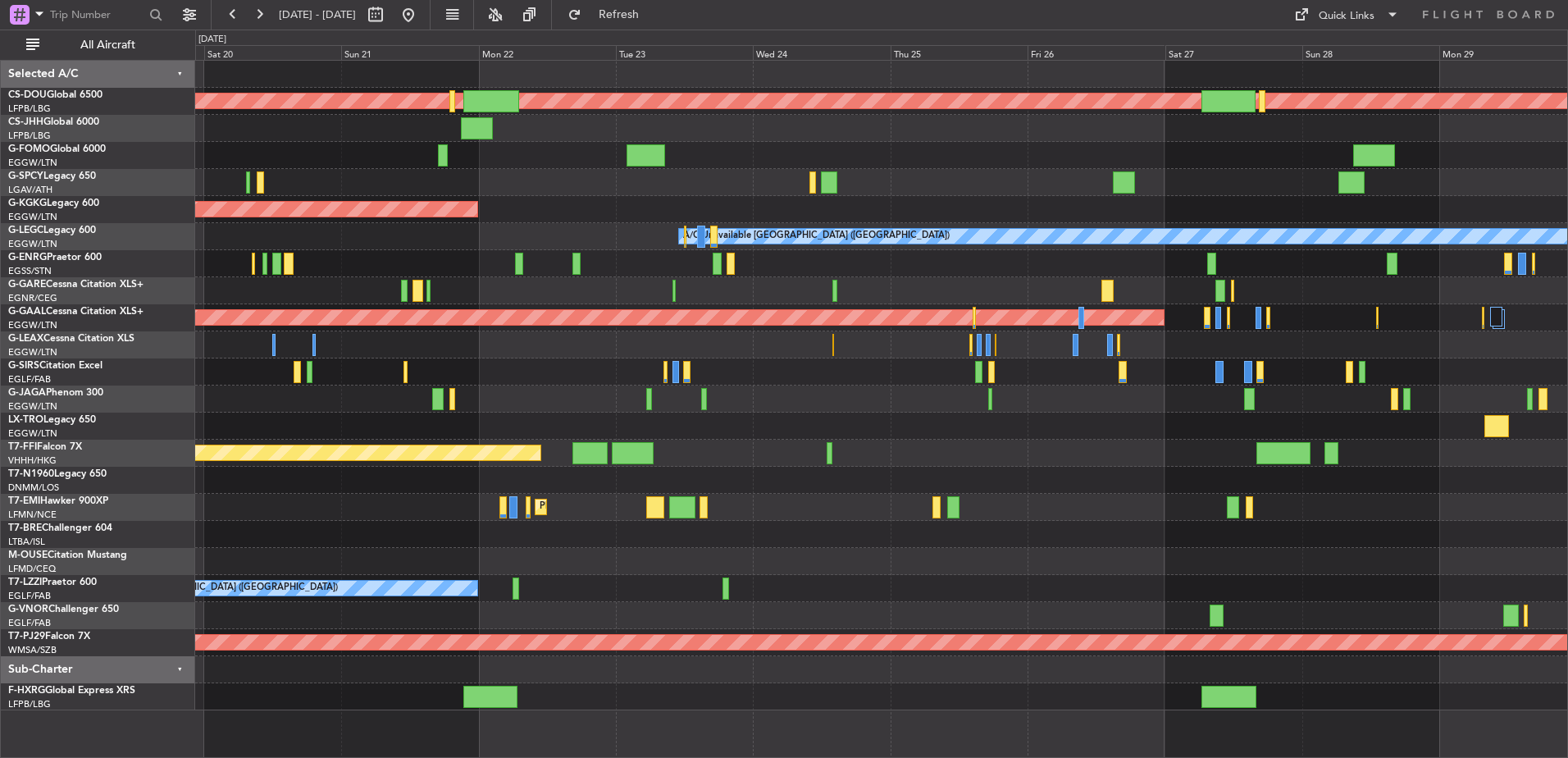
click at [1138, 449] on div "Planned Maint Tianjin ([GEOGRAPHIC_DATA])" at bounding box center [881, 453] width 1372 height 27
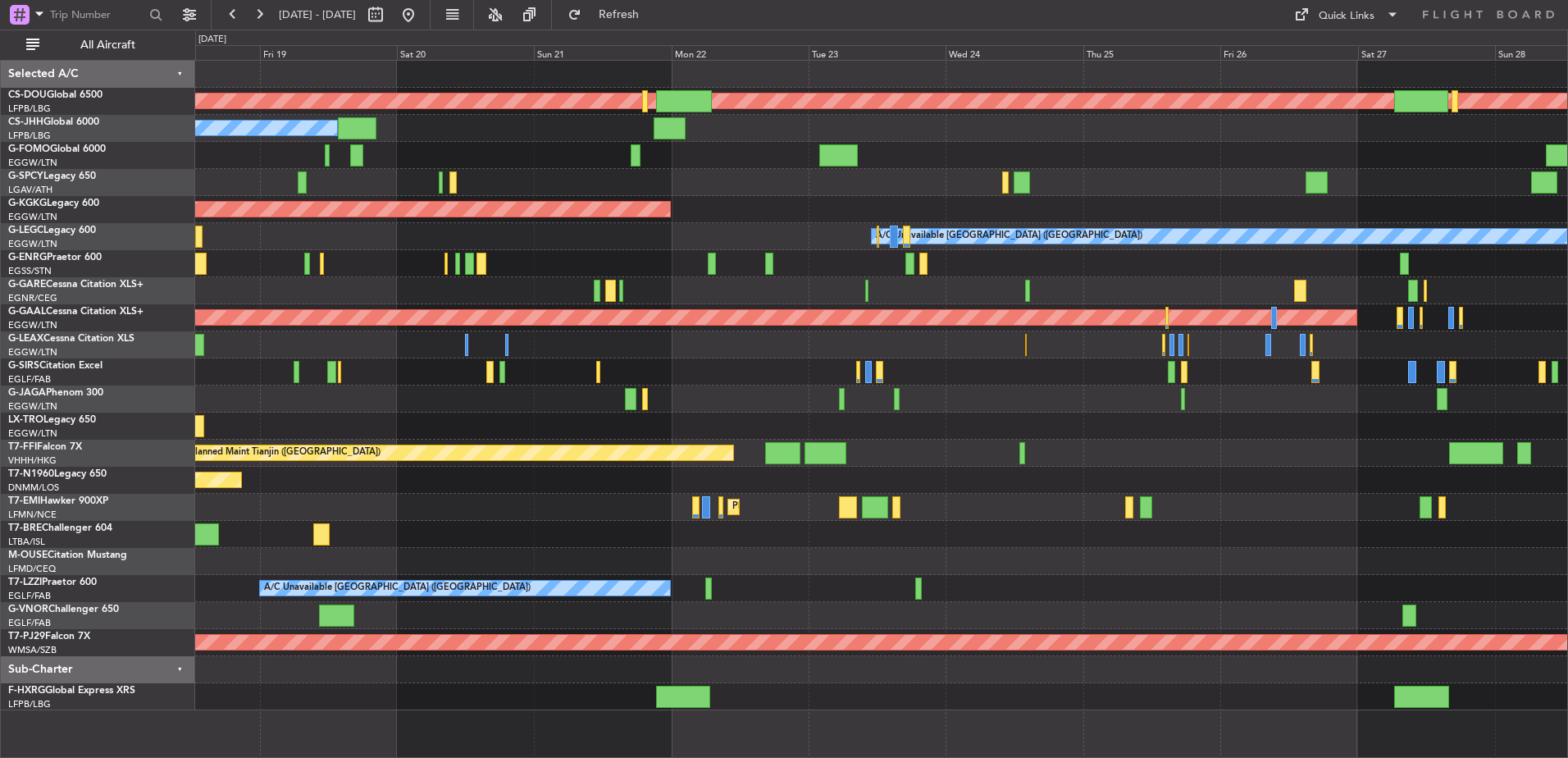
click at [1330, 453] on div "Planned Maint Tianjin ([GEOGRAPHIC_DATA])" at bounding box center [881, 453] width 1372 height 27
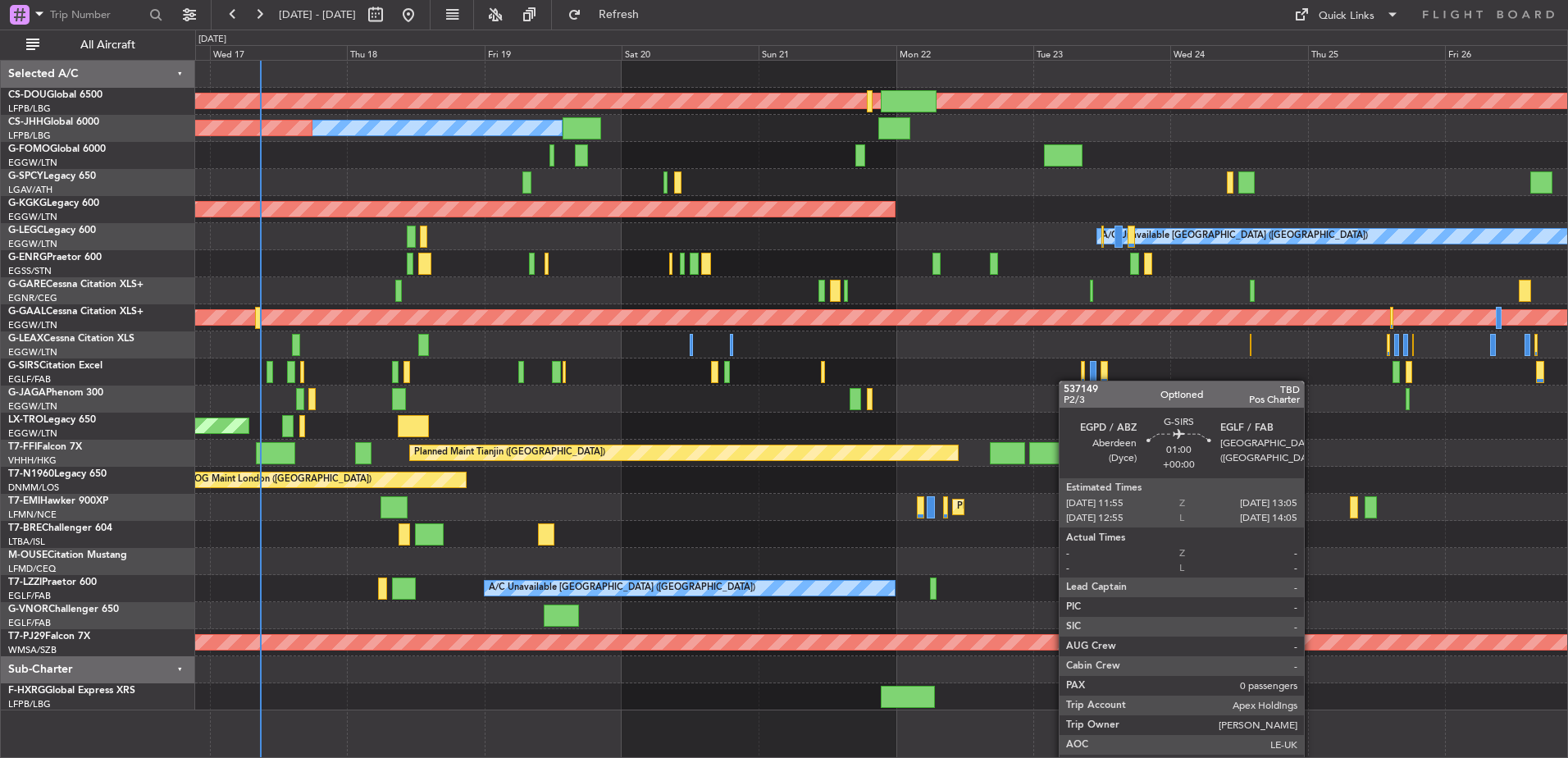
click at [1121, 394] on div "Planned Maint London ([GEOGRAPHIC_DATA]) Owner Planned Maint [GEOGRAPHIC_DATA] …" at bounding box center [881, 385] width 1372 height 650
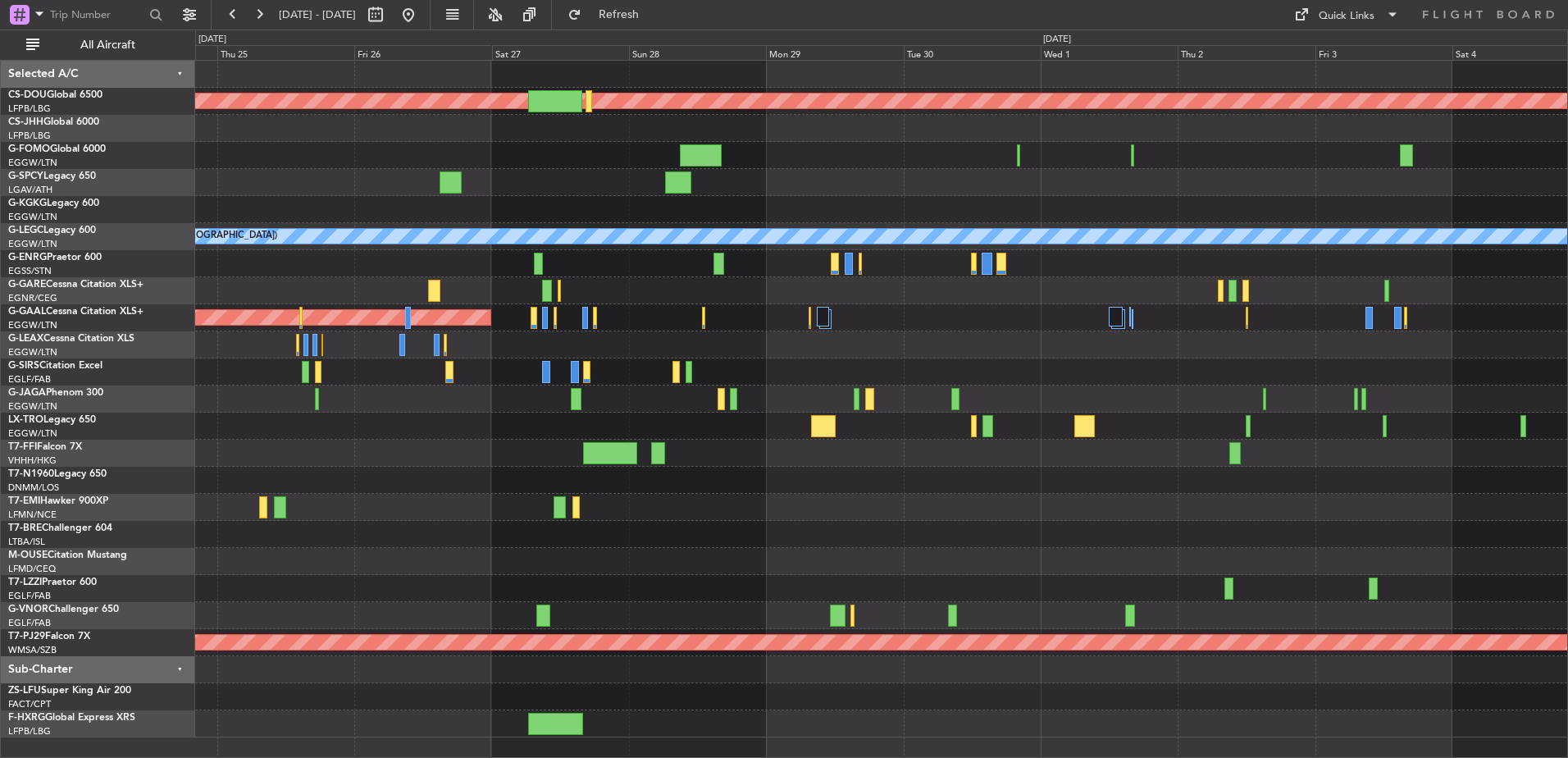
click at [436, 360] on div "Planned Maint London (Biggin Hill) A/C Unavailable London (Luton) Planned Maint…" at bounding box center [881, 398] width 1372 height 677
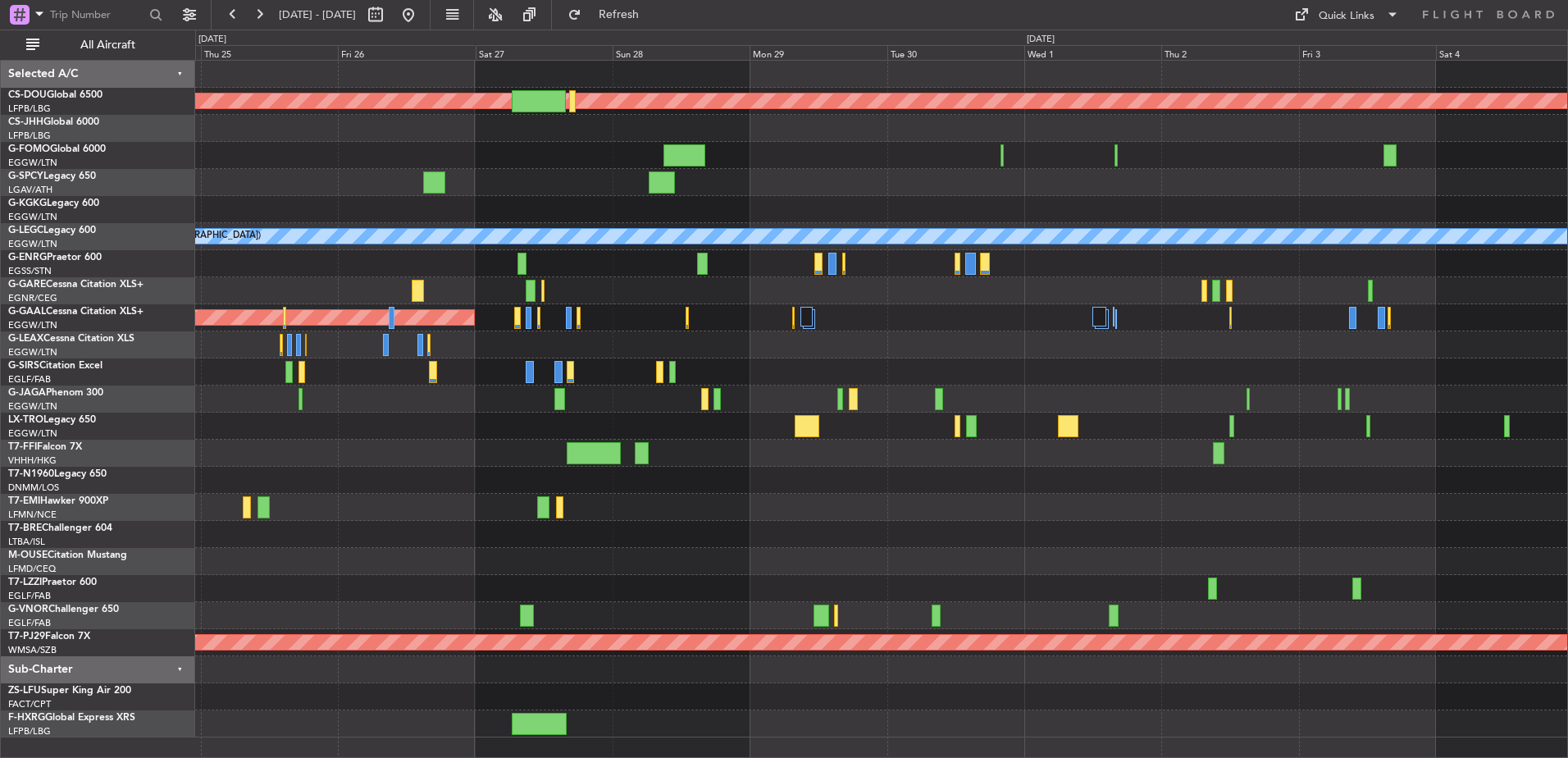
click at [483, 376] on div "Planned Maint London (Biggin Hill) A/C Unavailable London (Luton) Planned Maint…" at bounding box center [881, 398] width 1372 height 677
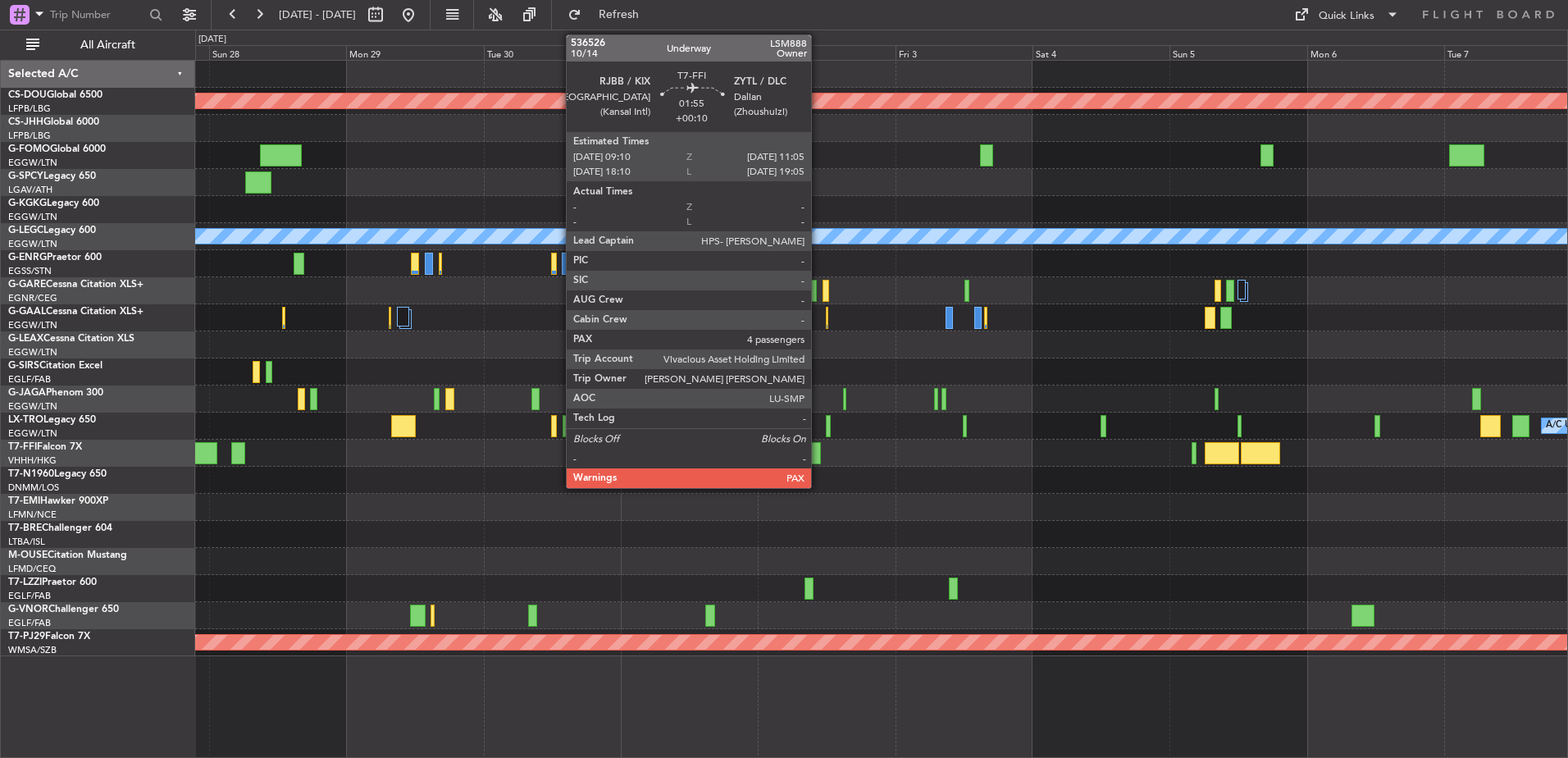
click at [818, 456] on div at bounding box center [815, 454] width 11 height 23
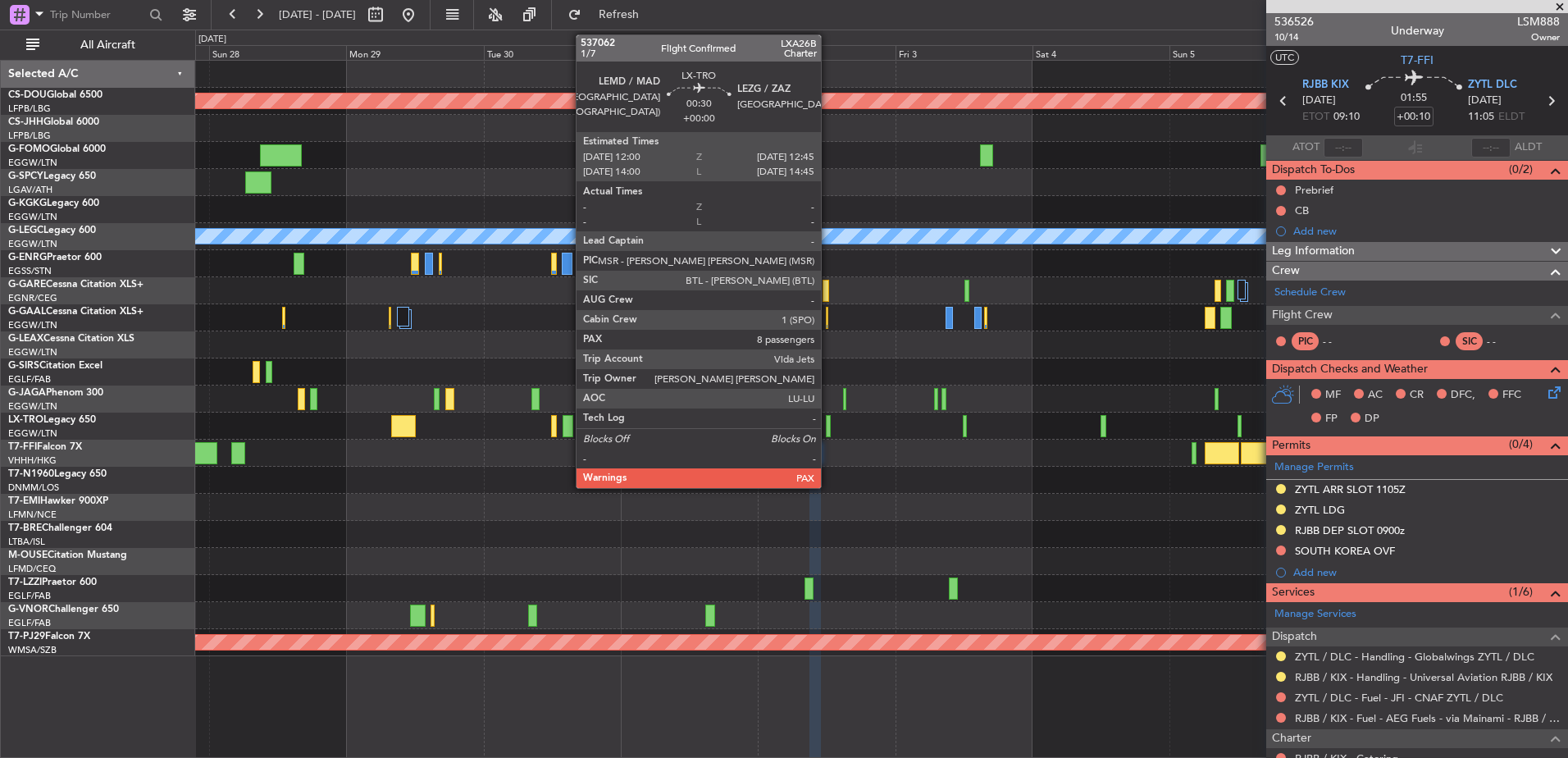
click at [829, 424] on div at bounding box center [829, 426] width 5 height 23
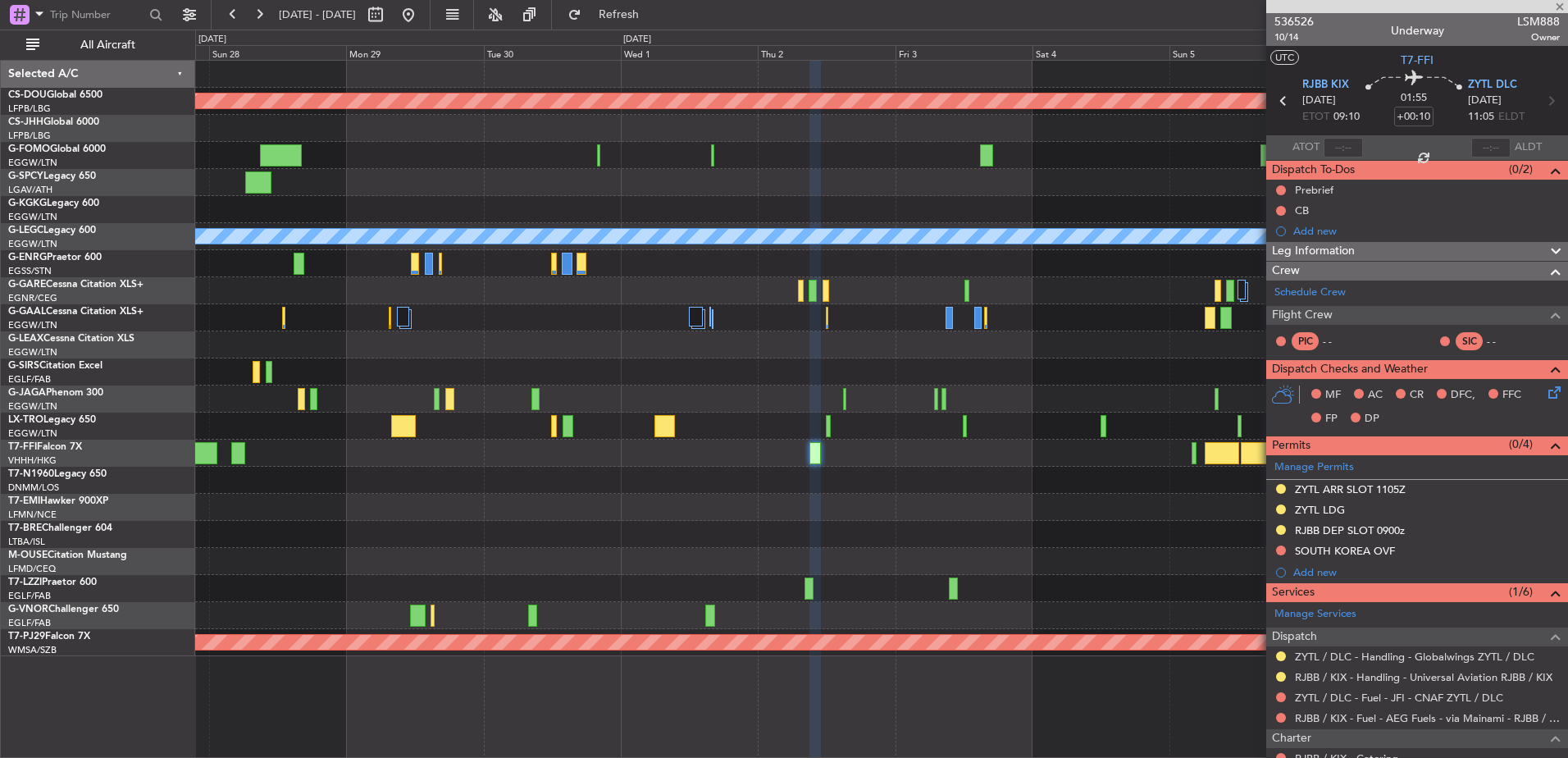
type input "8"
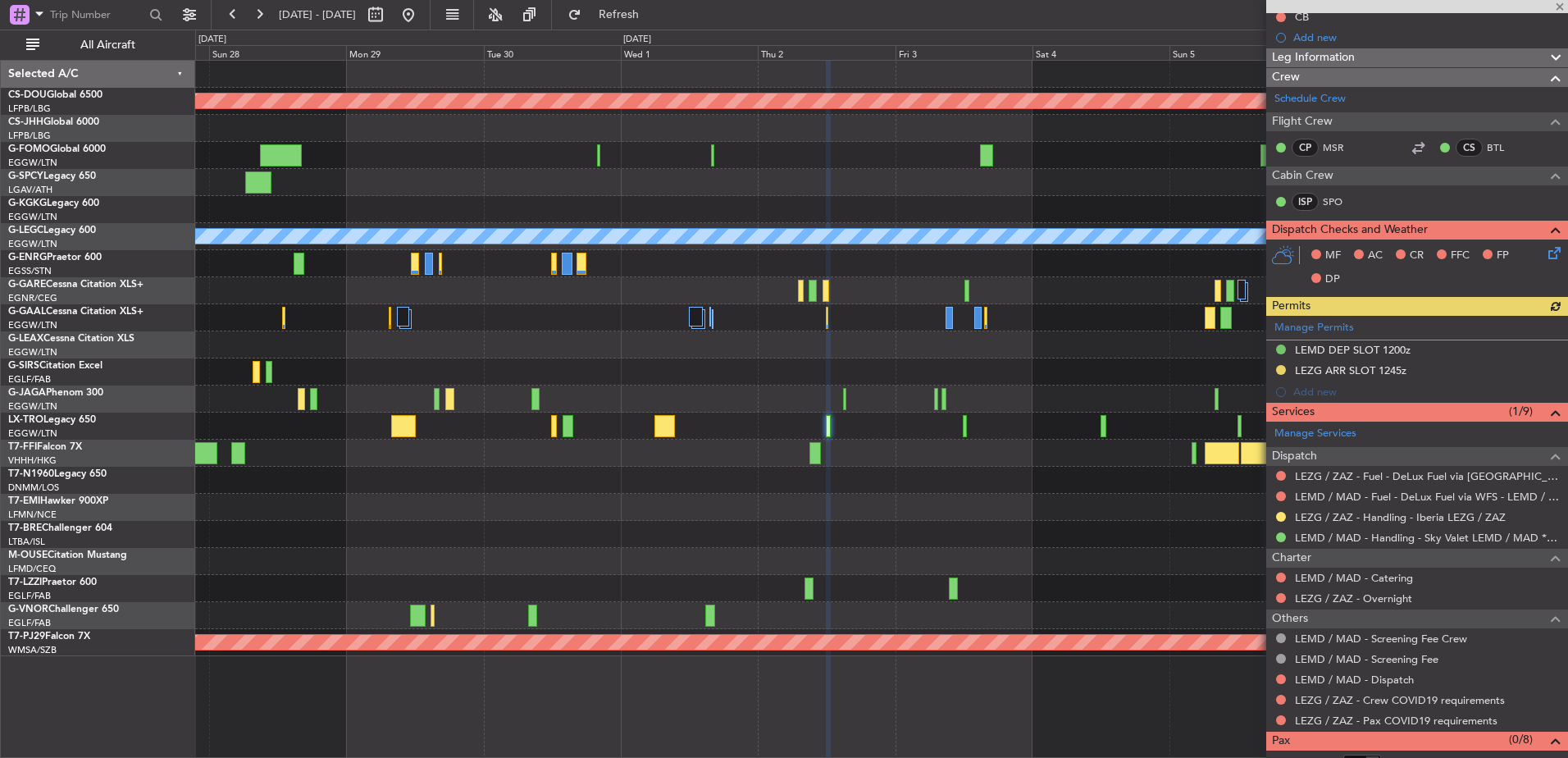
scroll to position [233, 0]
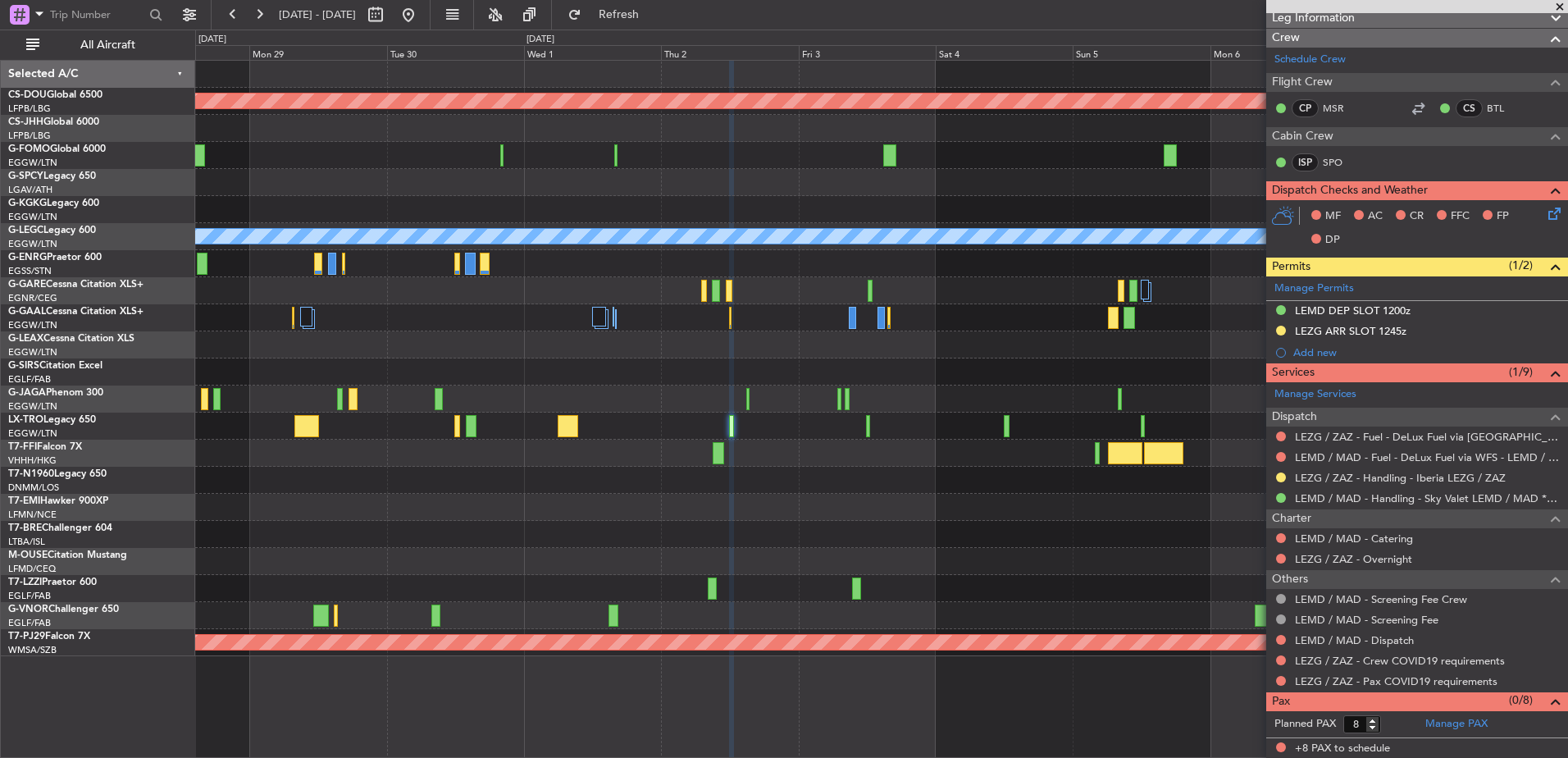
click at [902, 484] on div at bounding box center [881, 480] width 1372 height 27
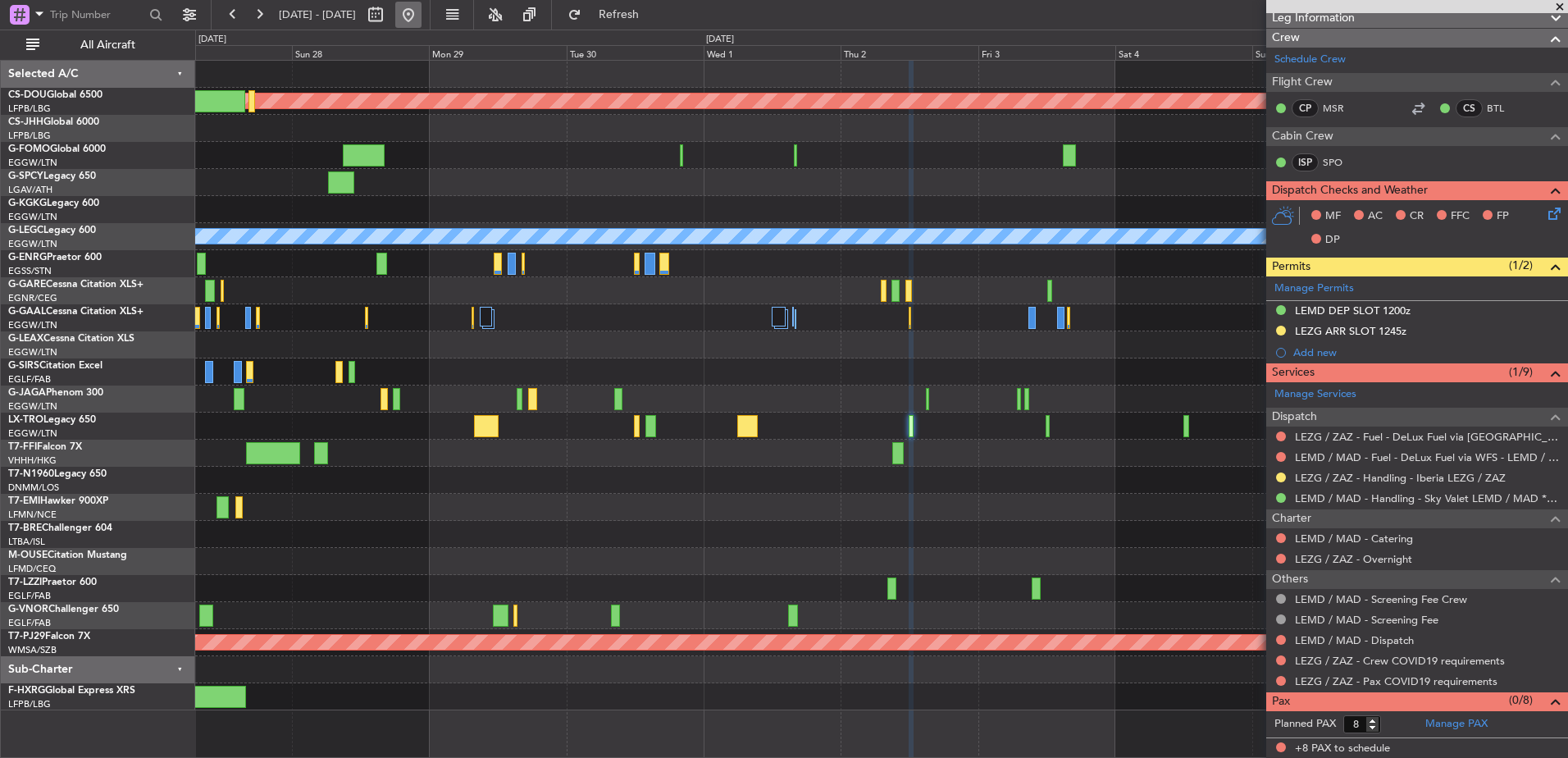
click at [422, 15] on button at bounding box center [409, 15] width 26 height 26
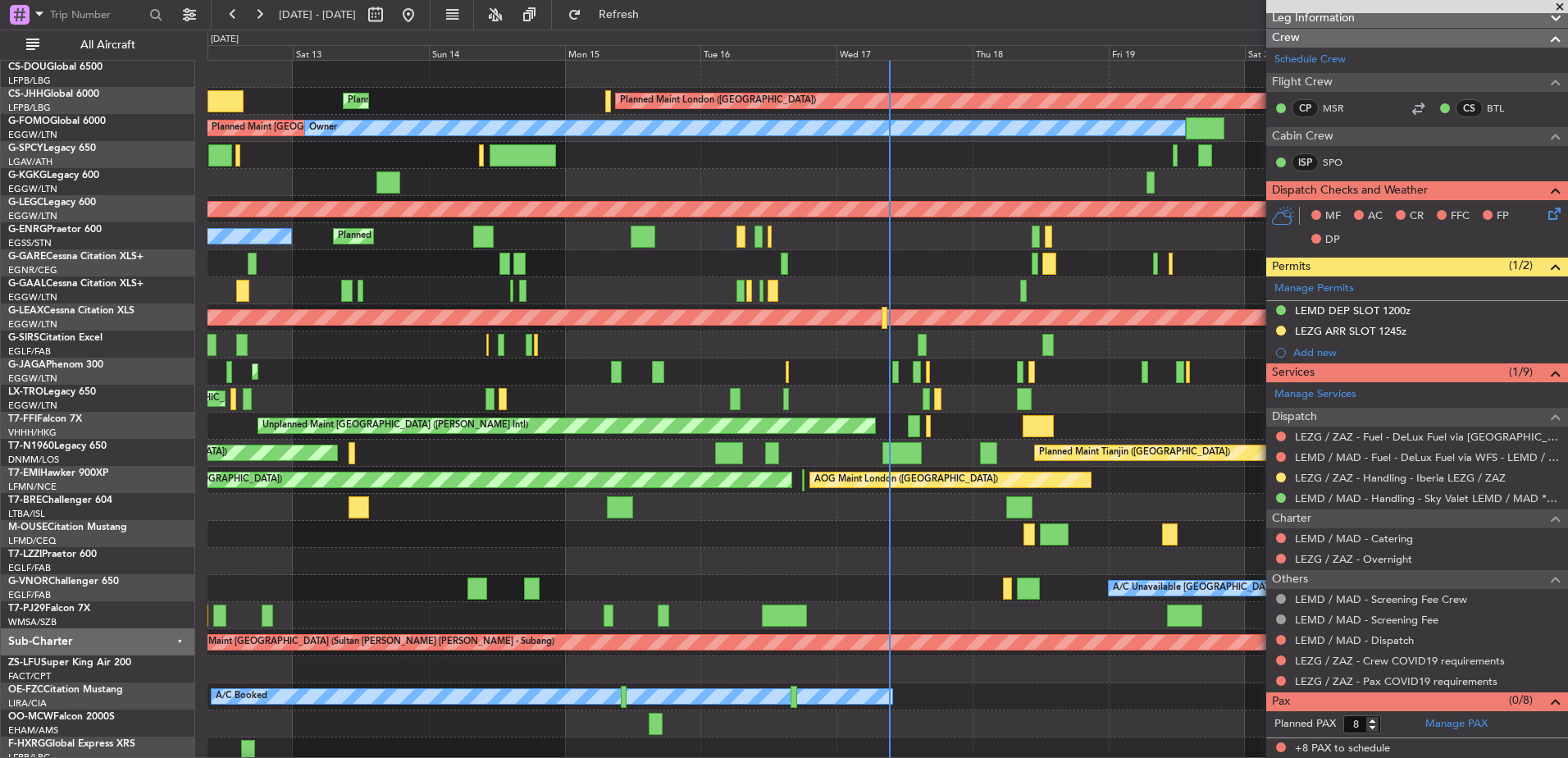
click at [819, 385] on div "Planned Maint [GEOGRAPHIC_DATA] ([GEOGRAPHIC_DATA])" at bounding box center [887, 398] width 1360 height 27
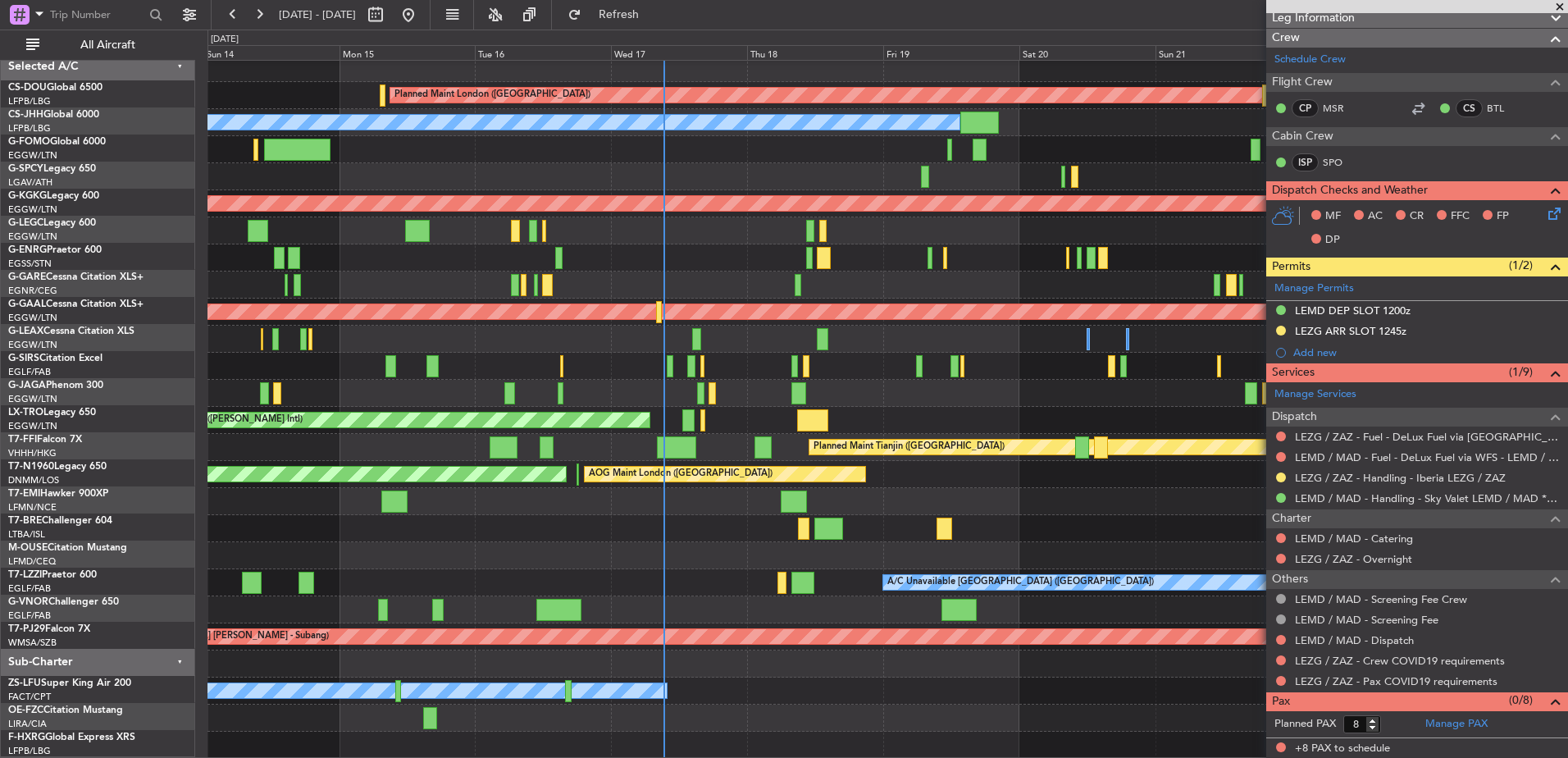
scroll to position [0, 0]
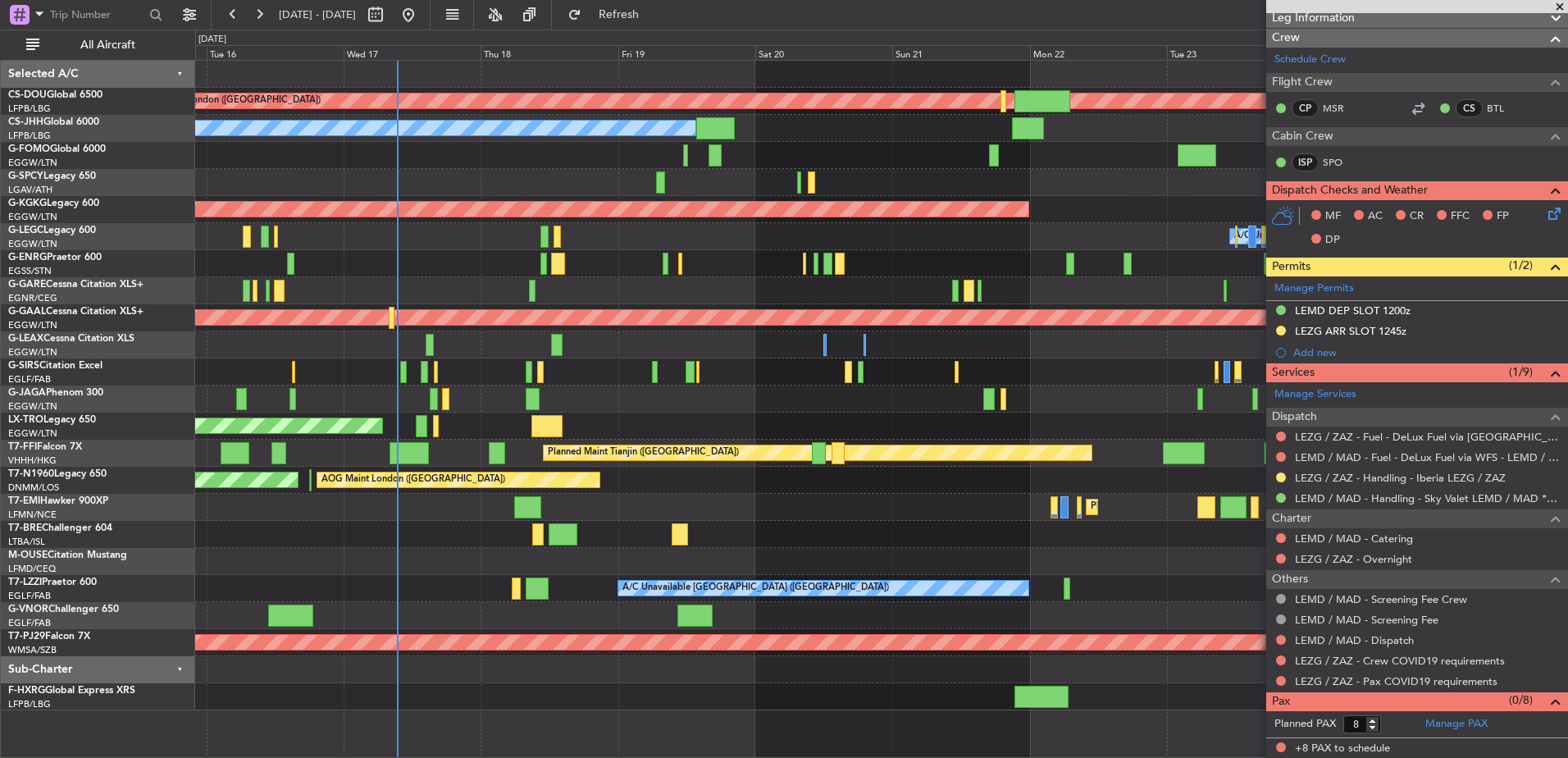
click at [931, 275] on div at bounding box center [881, 263] width 1372 height 27
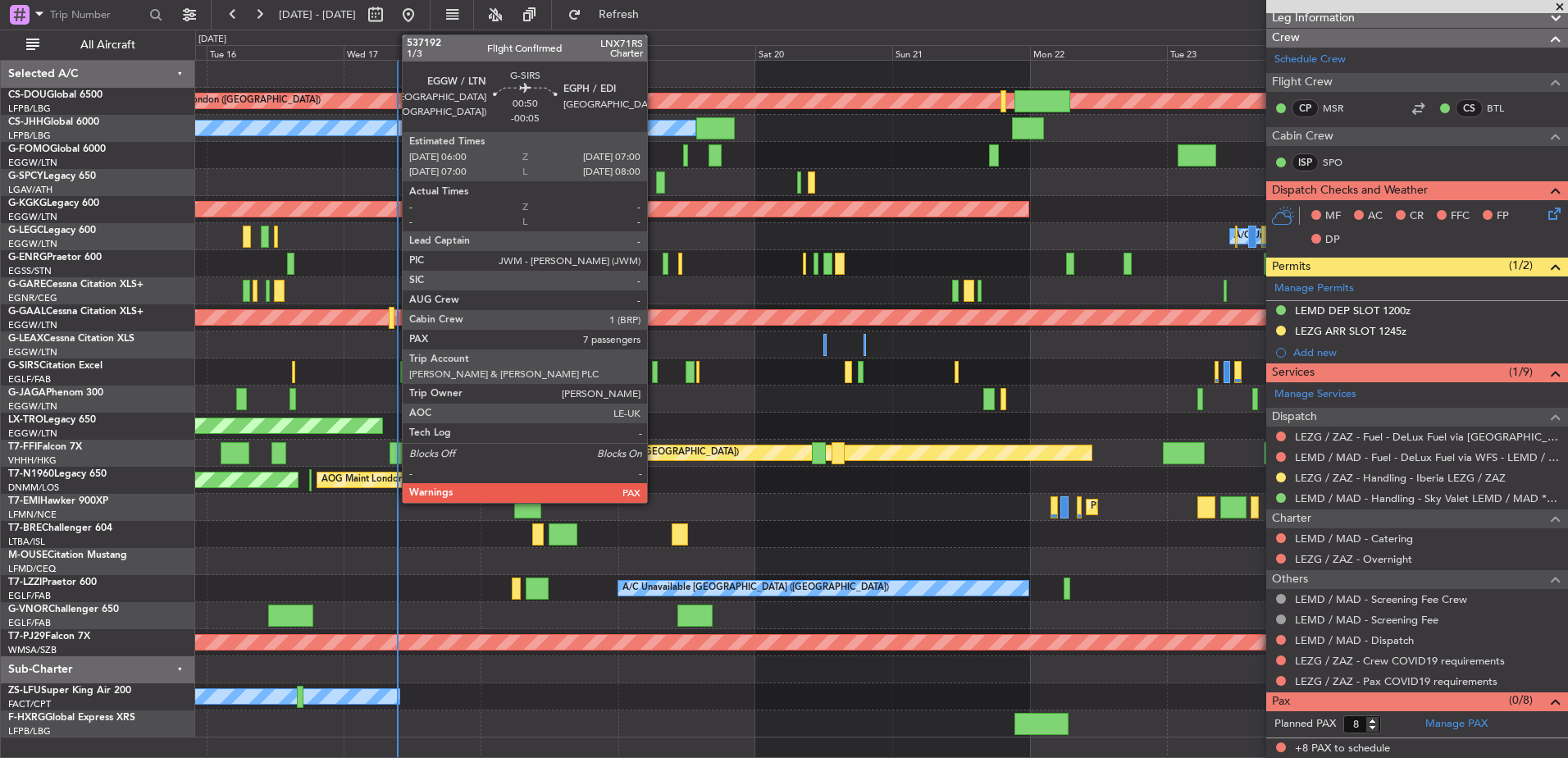
click at [655, 371] on div at bounding box center [655, 373] width 6 height 23
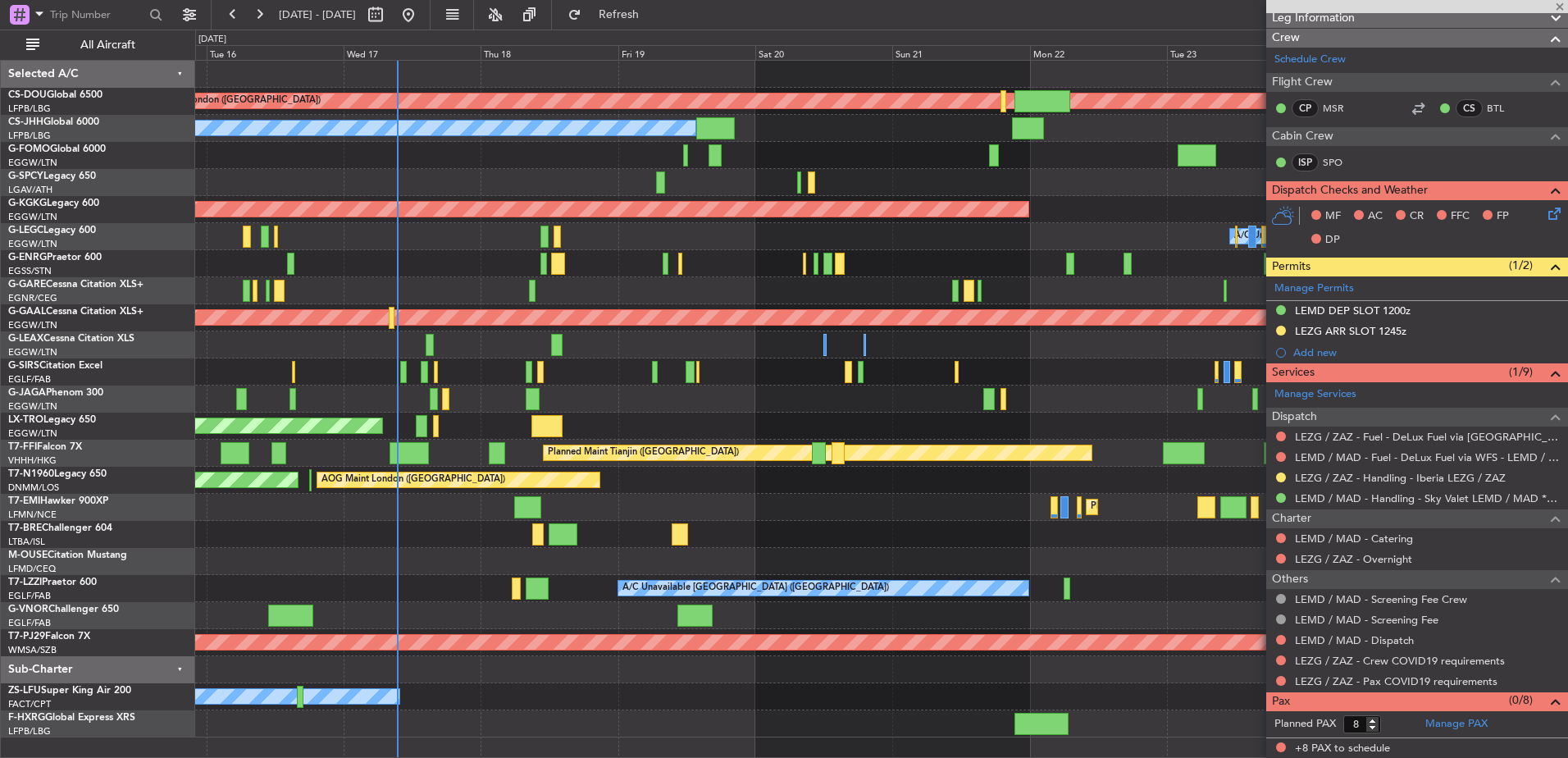
type input "-00:05"
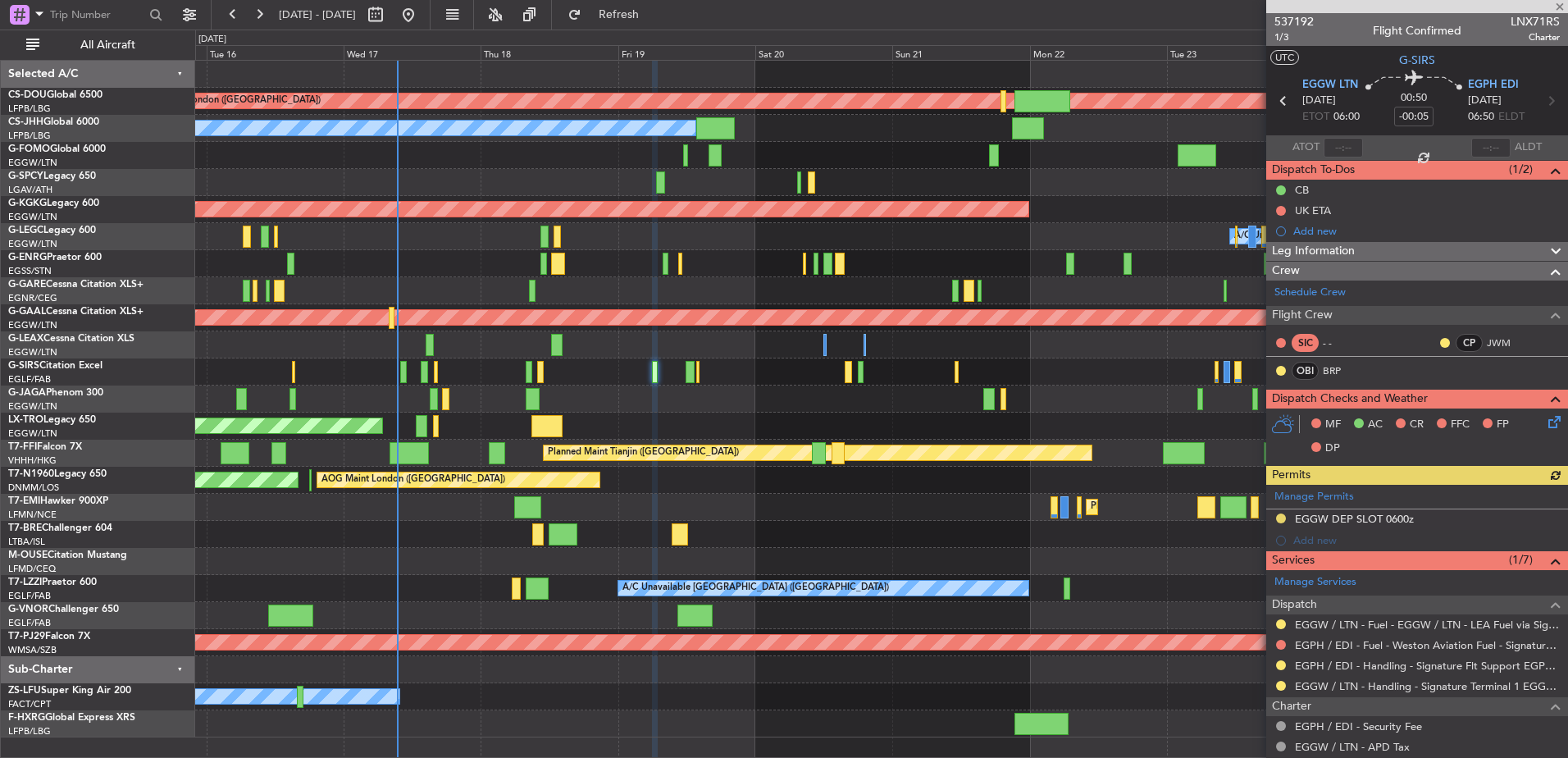
scroll to position [188, 0]
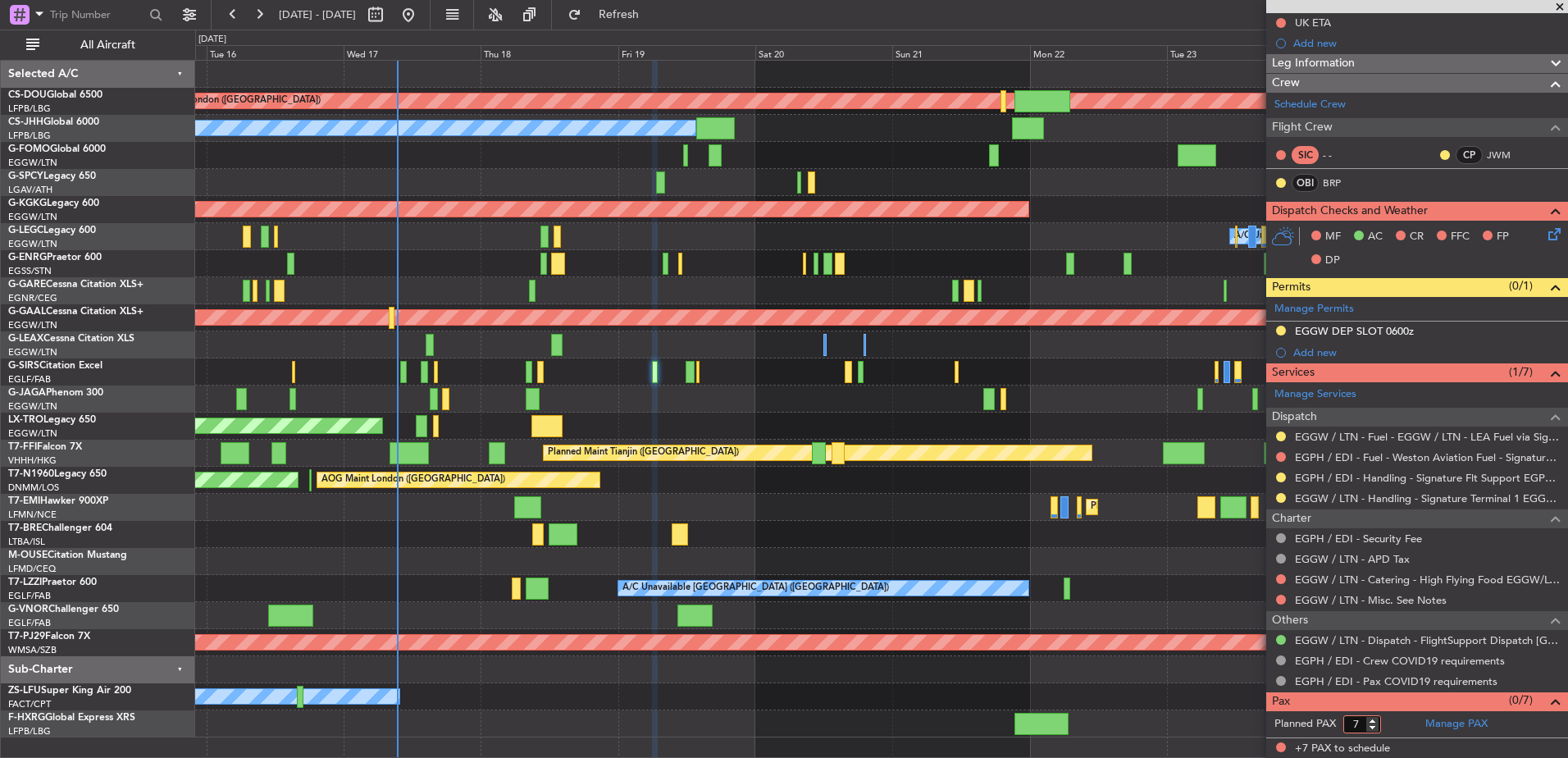
drag, startPoint x: 1447, startPoint y: 716, endPoint x: 1396, endPoint y: 732, distance: 53.5
click at [1396, 732] on form "Planned PAX 7" at bounding box center [1342, 724] width 151 height 26
click at [1399, 723] on form "Planned PAX 7" at bounding box center [1342, 724] width 151 height 26
click at [1442, 729] on link "Manage PAX" at bounding box center [1456, 724] width 62 height 16
click at [1456, 717] on link "Manage PAX" at bounding box center [1456, 724] width 62 height 16
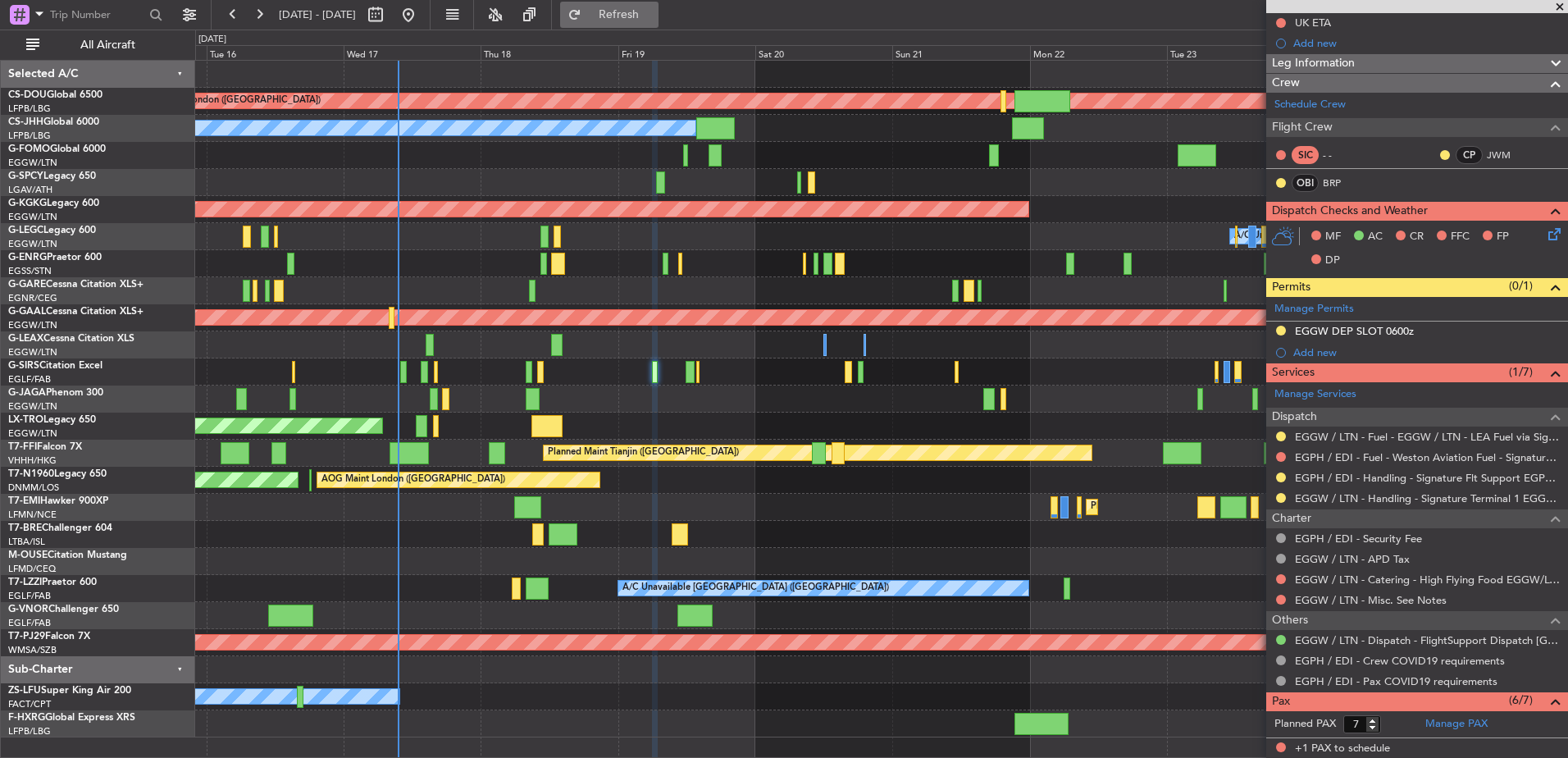
click at [645, 26] on button "Refresh" at bounding box center [610, 15] width 99 height 26
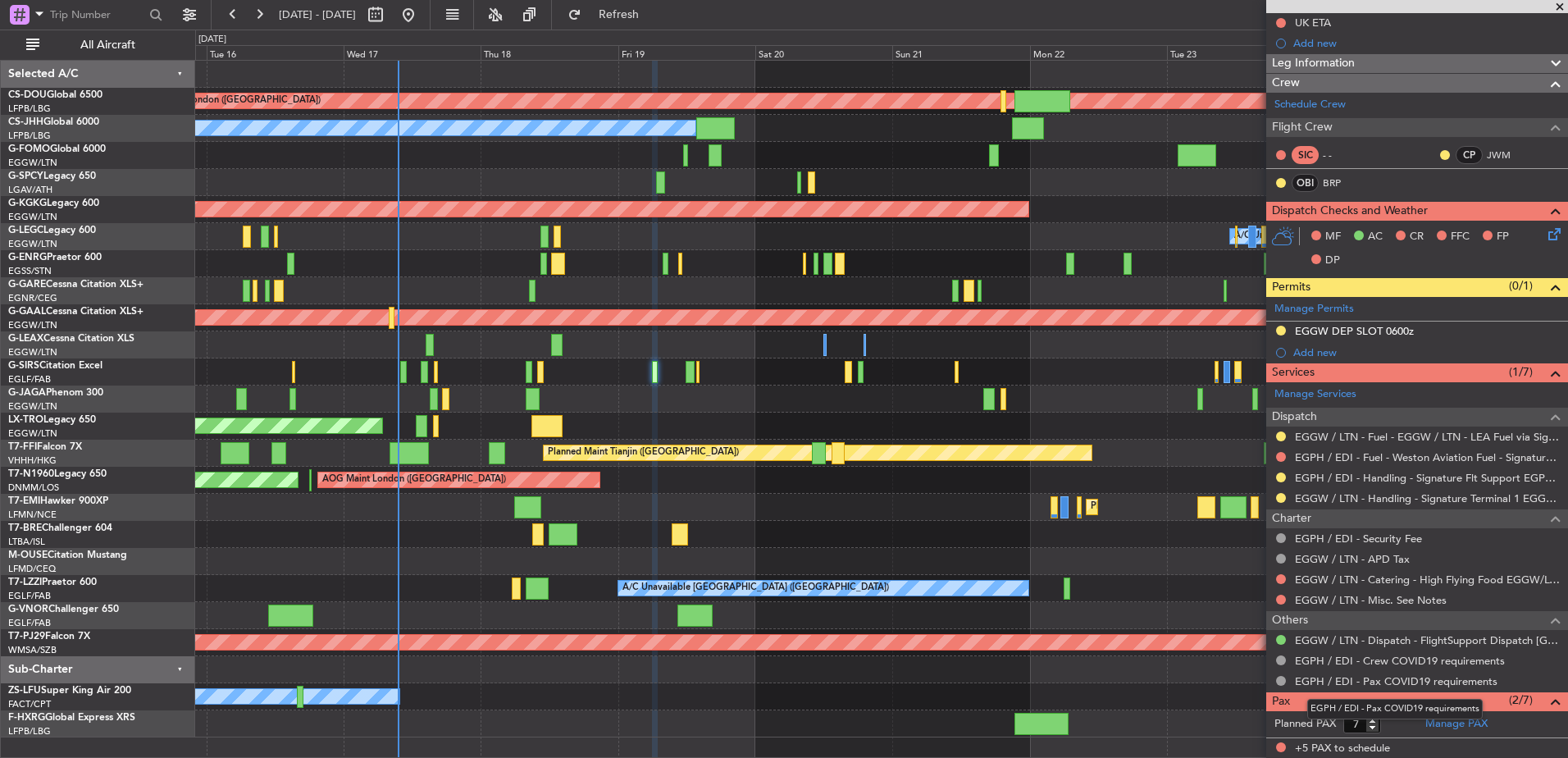
click at [1433, 727] on mat-tooltip-component "EGPH / EDI - Pax COVID19 requirements" at bounding box center [1395, 709] width 198 height 43
click at [1430, 729] on link "Manage PAX" at bounding box center [1456, 724] width 62 height 16
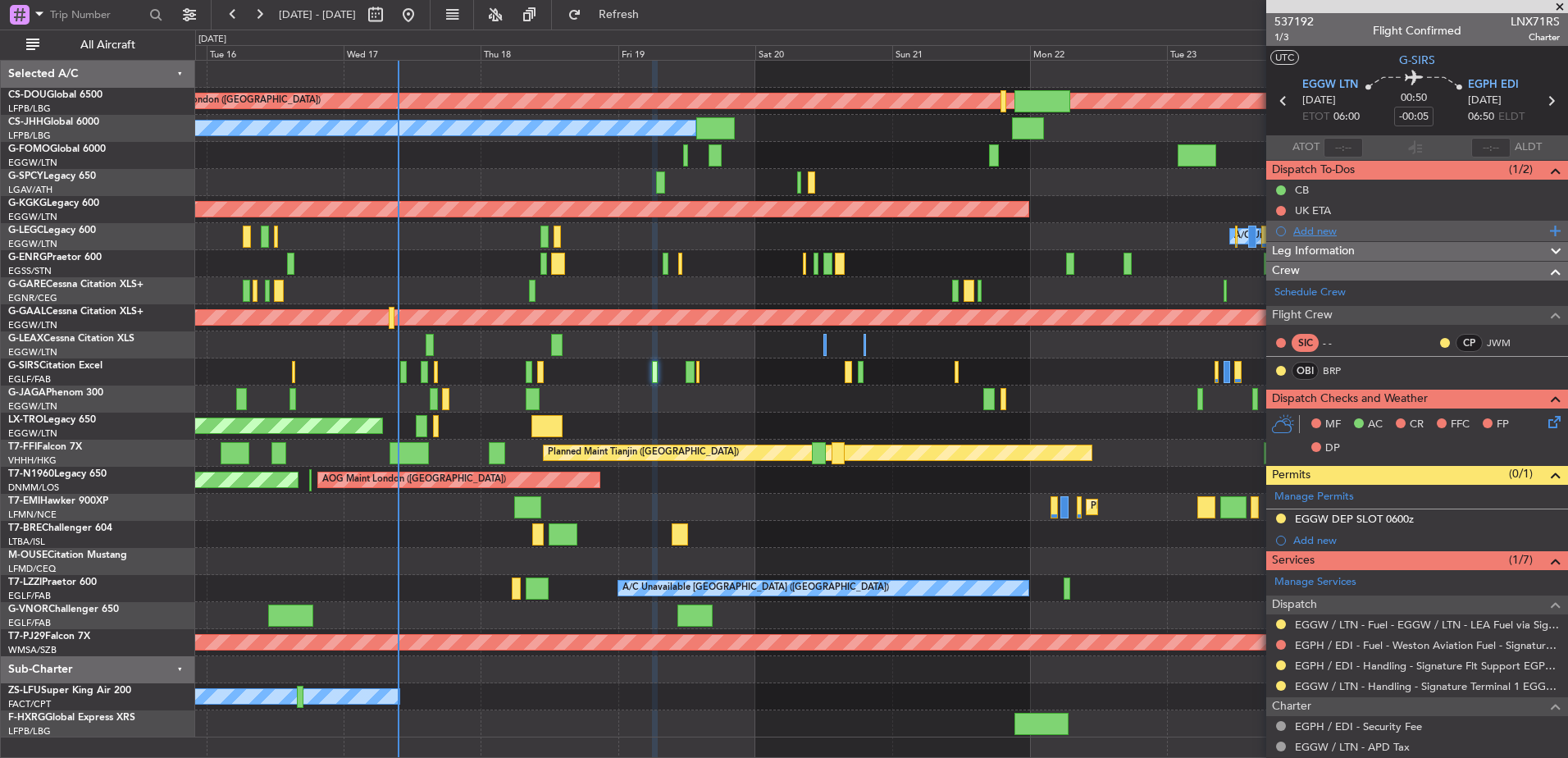
scroll to position [262, 0]
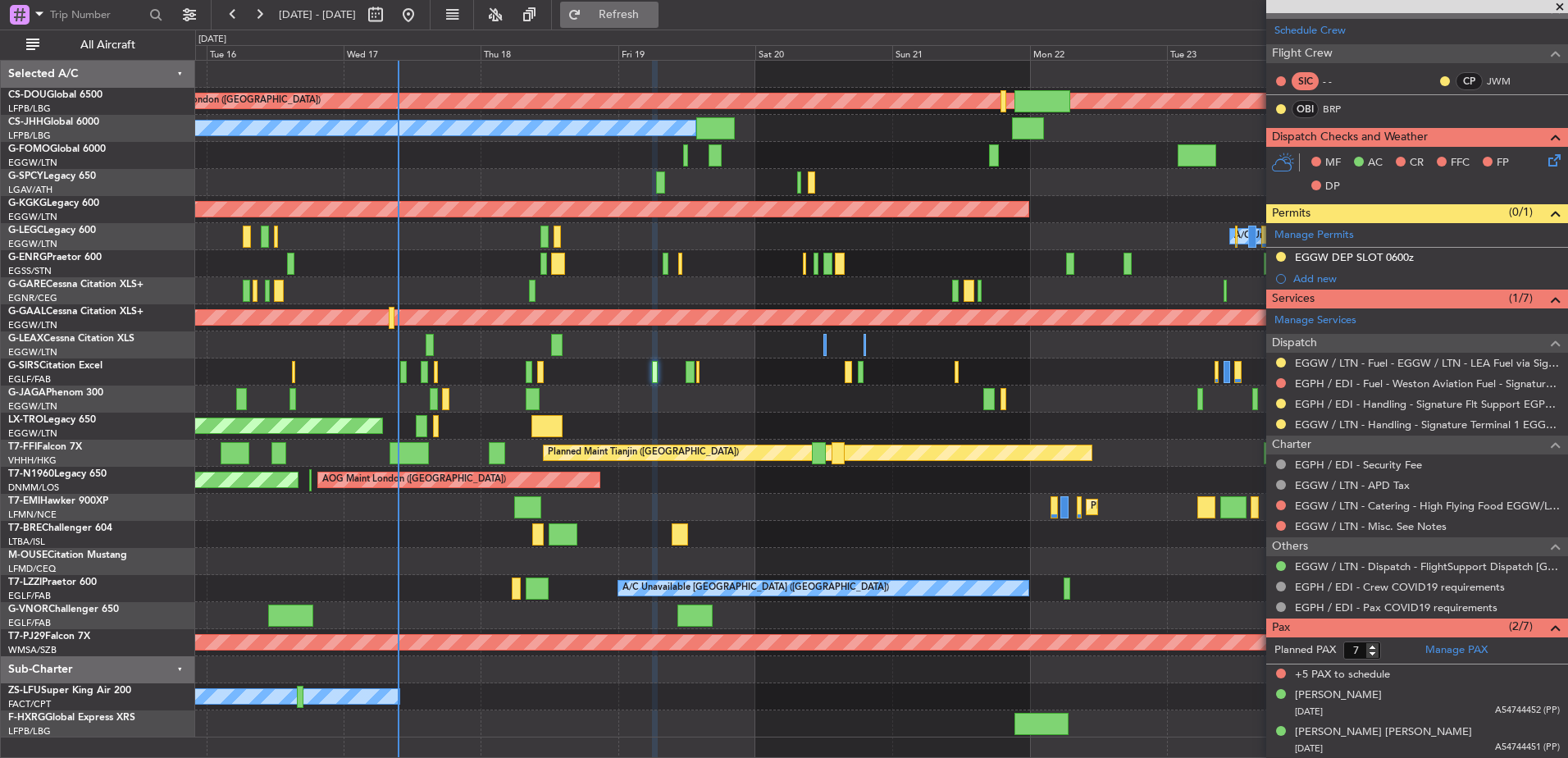
click at [639, 21] on button "Refresh" at bounding box center [610, 15] width 99 height 26
click at [1358, 656] on input "7" at bounding box center [1363, 651] width 38 height 18
click at [1358, 656] on div "Planned PAX 7 Manage PAX +5 PAX to schedule Keong Yeen Yeoh 27/12/1994 A5474445…" at bounding box center [1417, 698] width 302 height 122
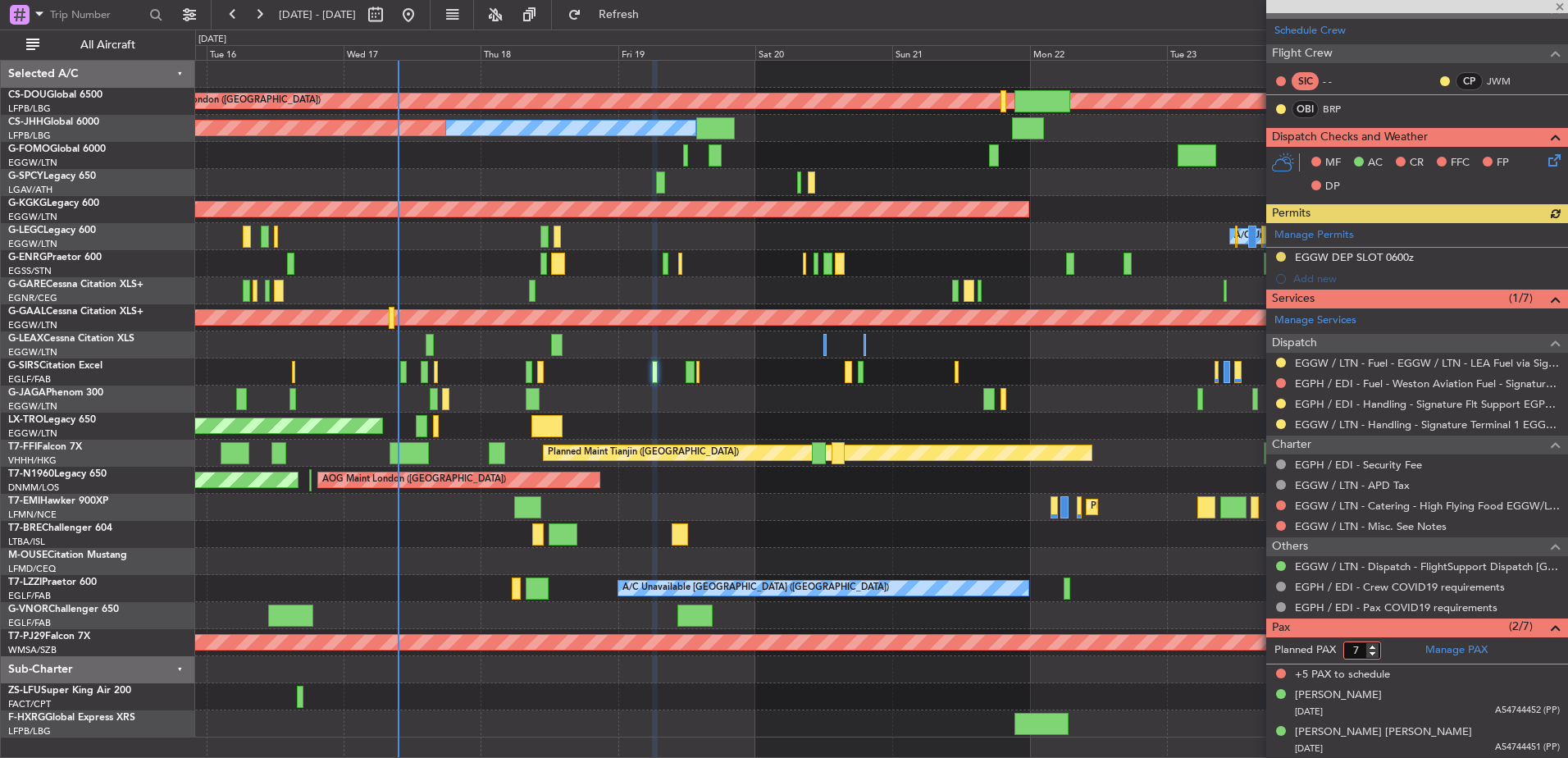
drag, startPoint x: 1359, startPoint y: 654, endPoint x: 1324, endPoint y: 645, distance: 36.1
click at [1324, 645] on form "Planned PAX 7" at bounding box center [1342, 651] width 151 height 26
type input "2"
click at [1388, 650] on form "Planned PAX" at bounding box center [1342, 651] width 151 height 26
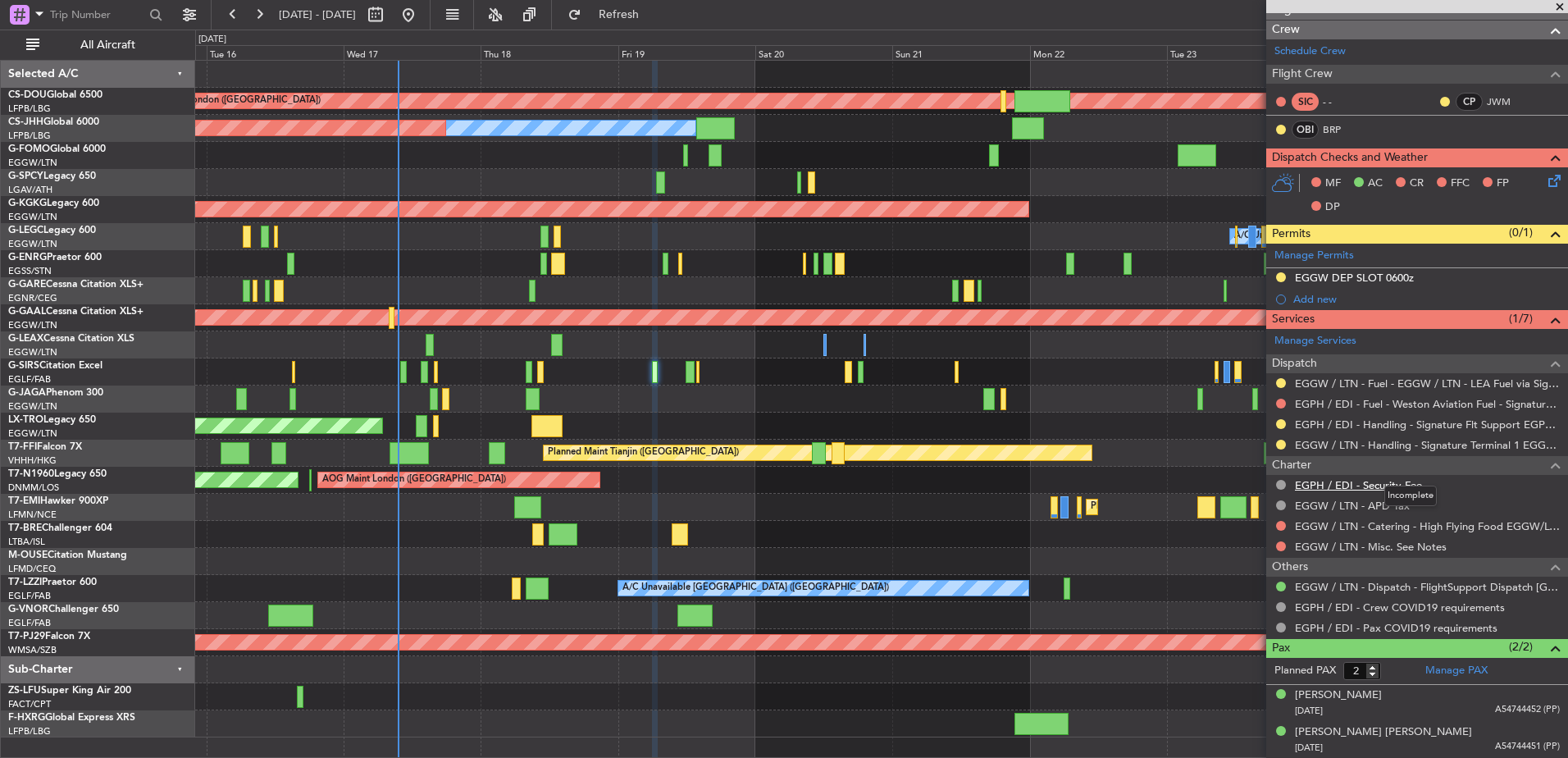
scroll to position [0, 0]
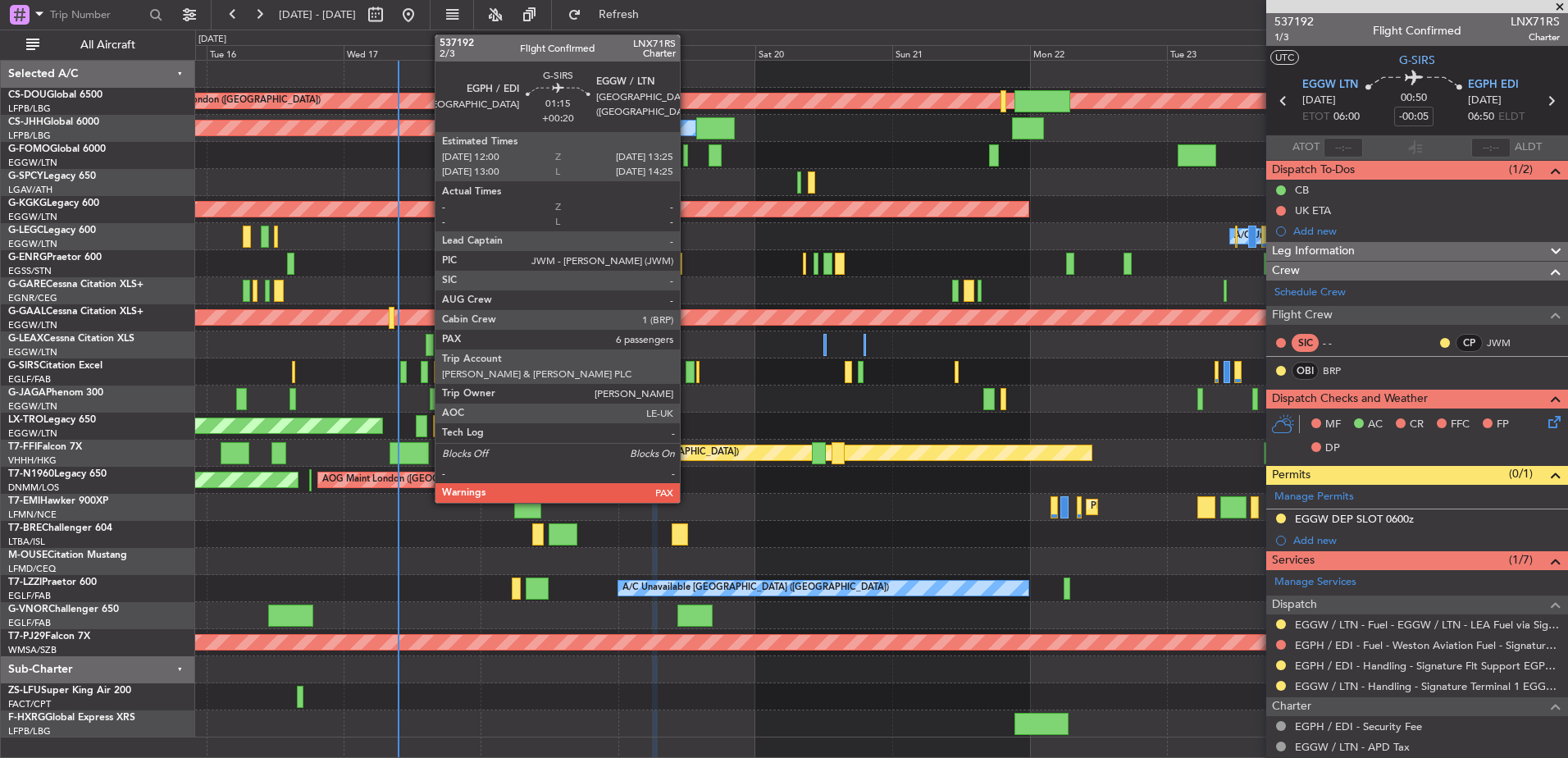
click at [687, 370] on div at bounding box center [689, 373] width 8 height 23
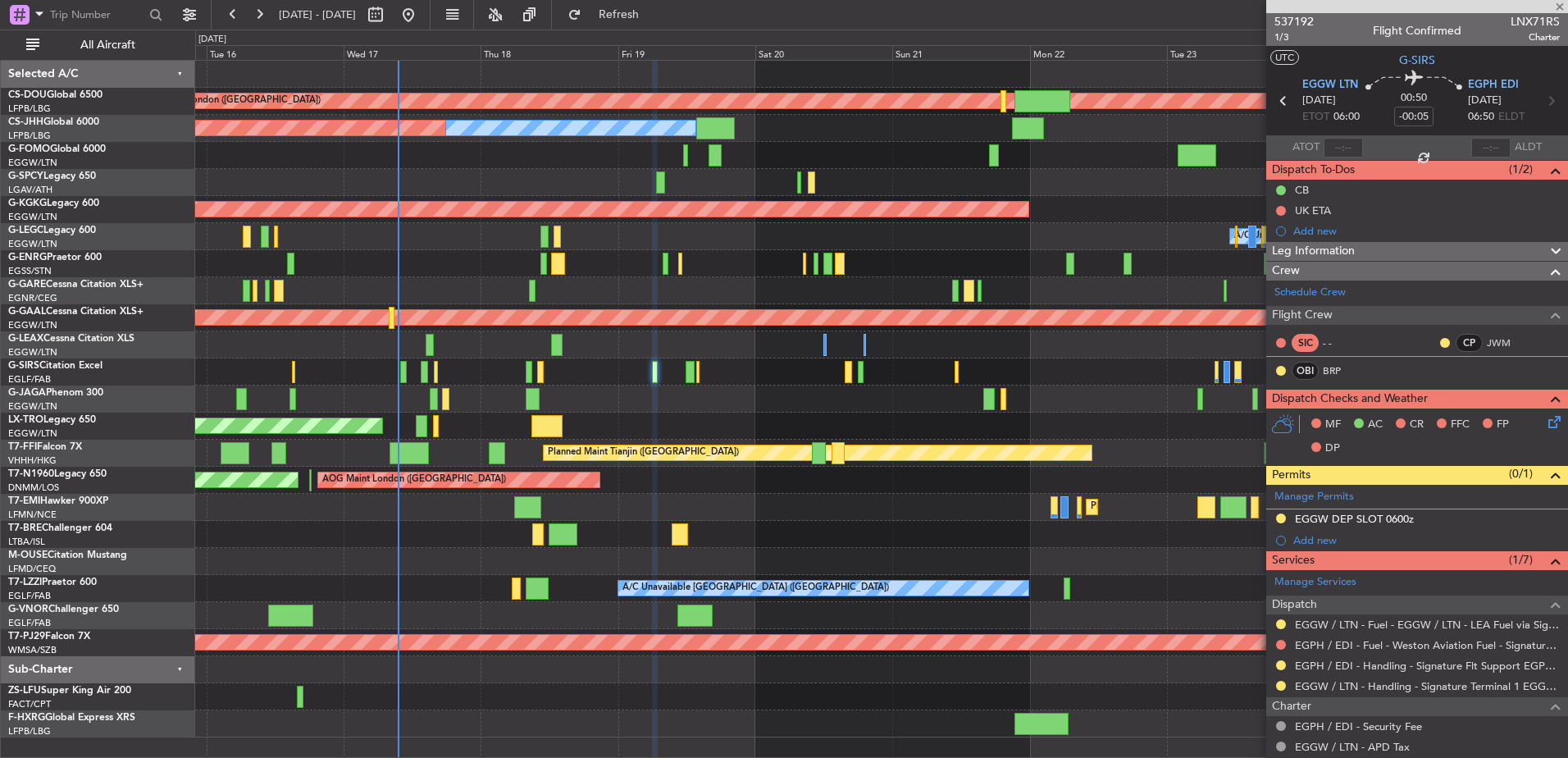
type input "+00:20"
type input "7"
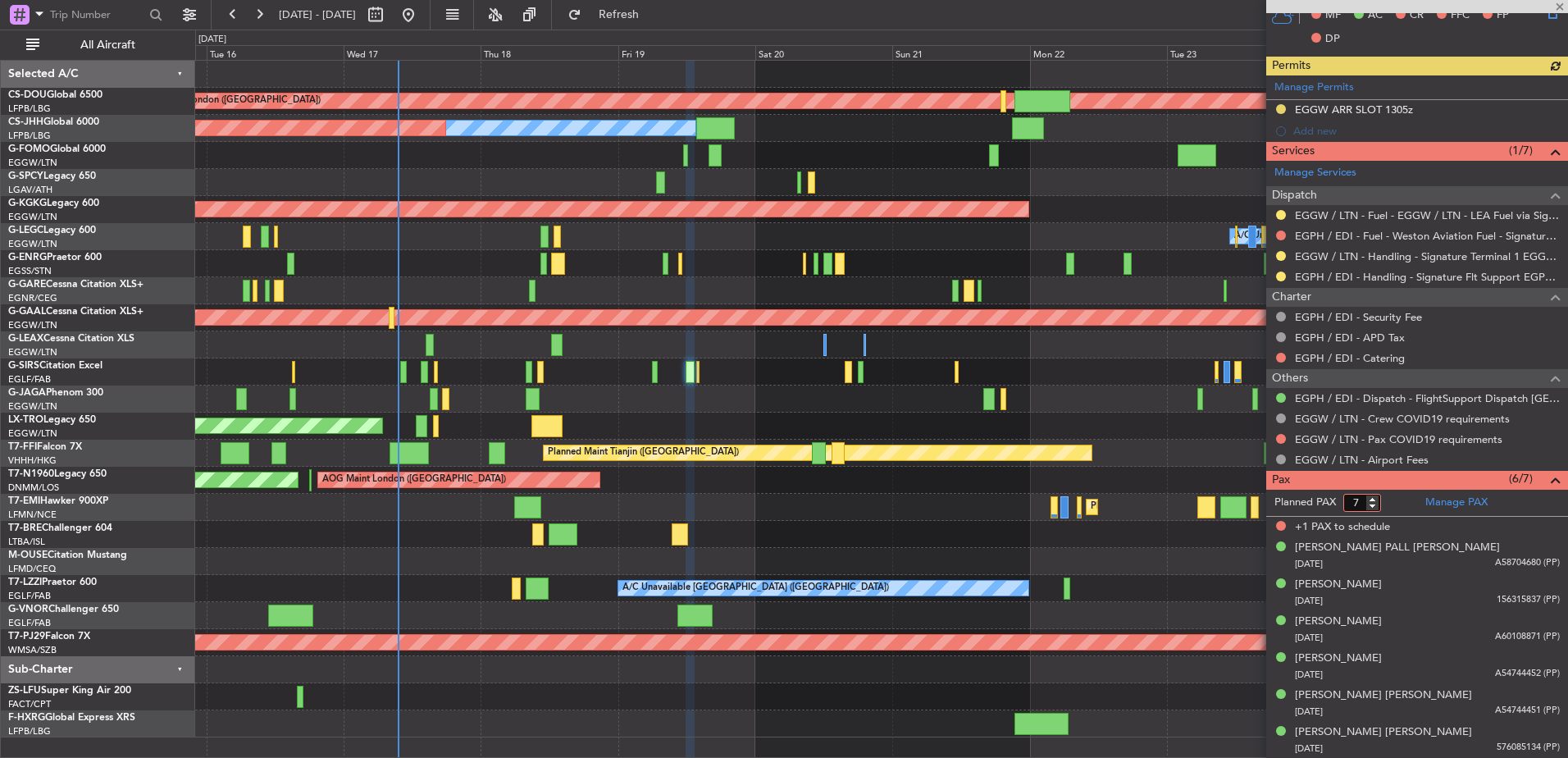
drag, startPoint x: 1360, startPoint y: 507, endPoint x: 1330, endPoint y: 505, distance: 30.1
click at [1330, 505] on form "Planned PAX 7" at bounding box center [1342, 503] width 151 height 26
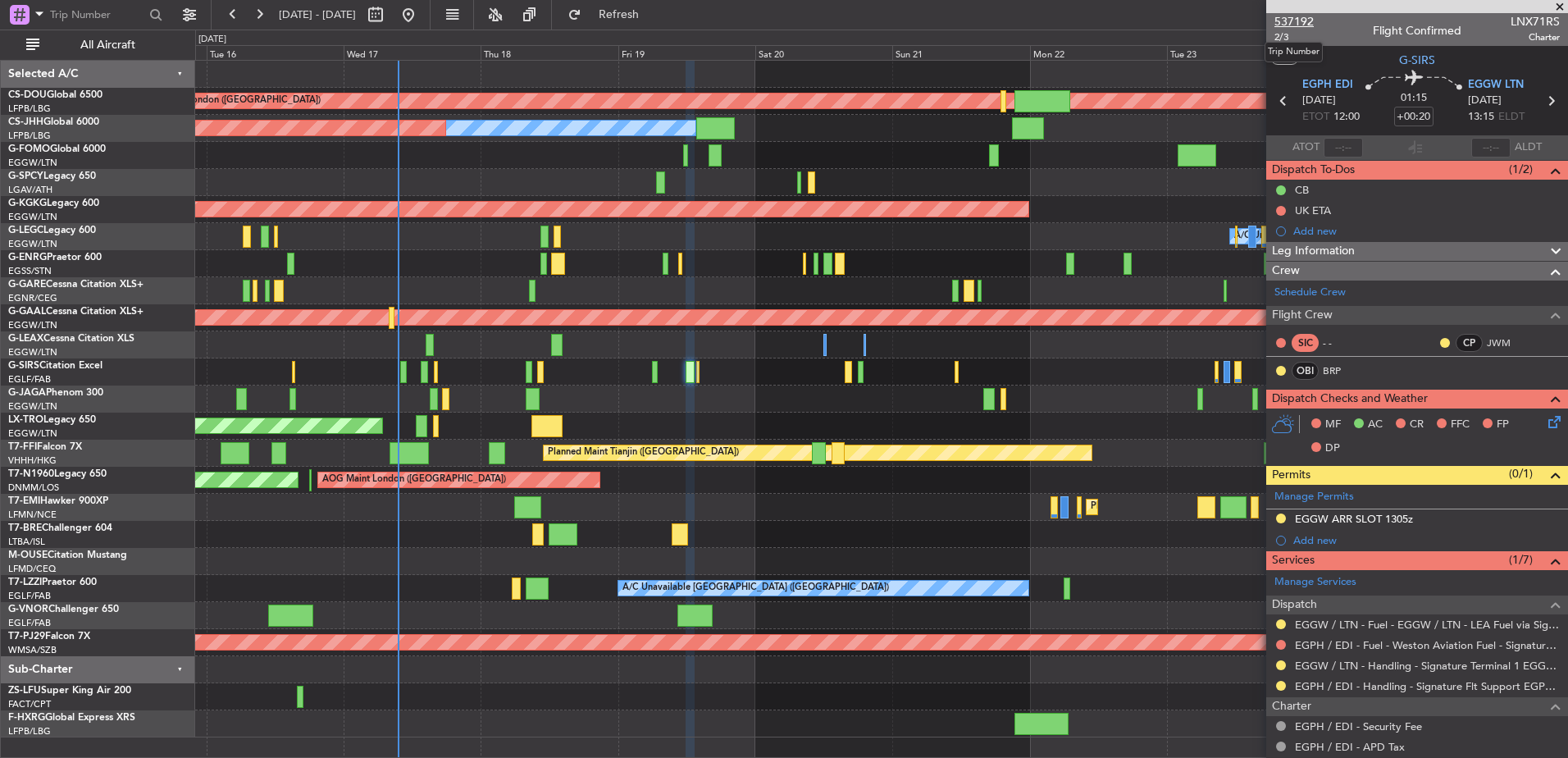
click at [1303, 16] on span "537192" at bounding box center [1294, 22] width 39 height 17
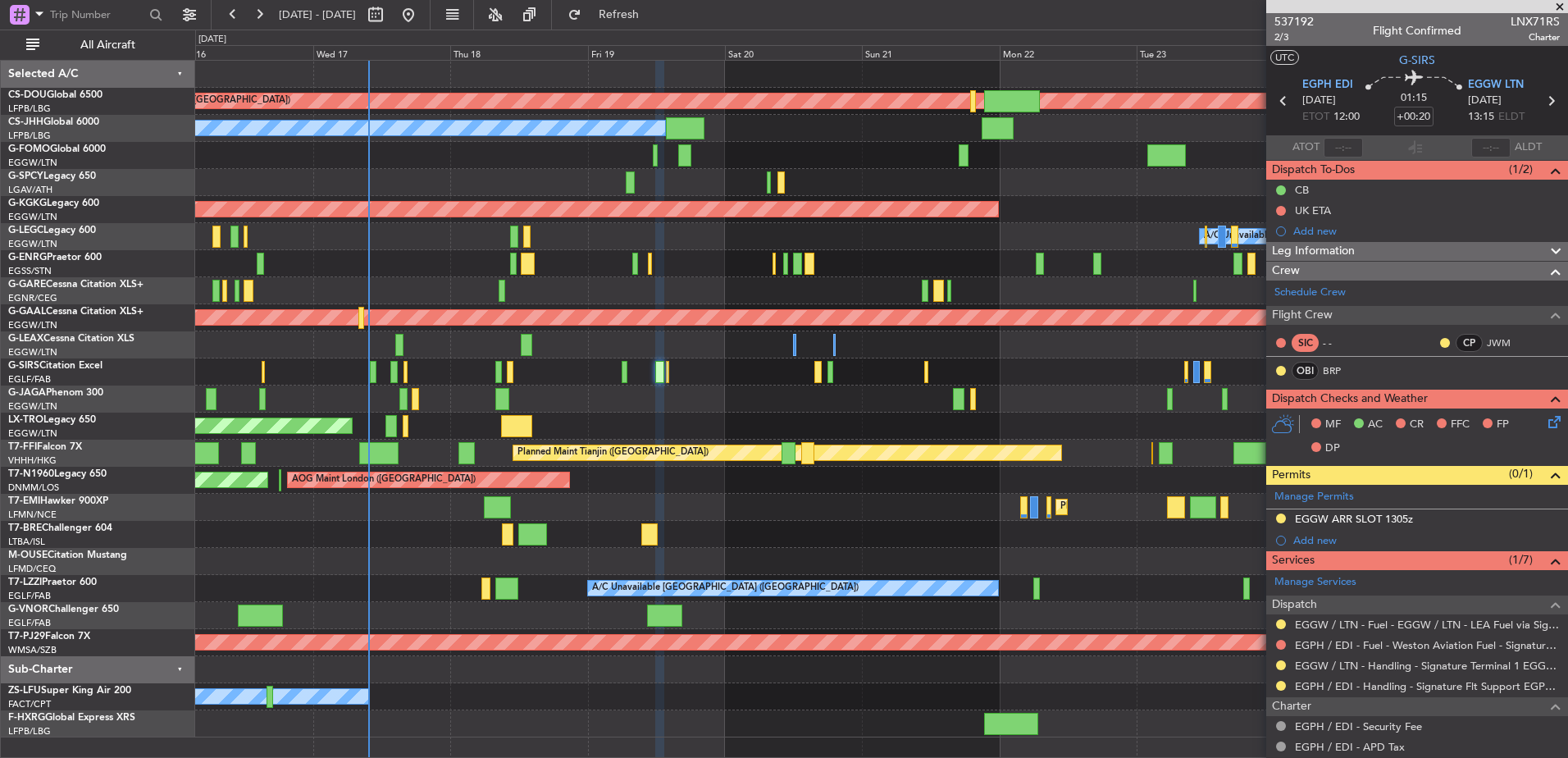
click at [468, 159] on div at bounding box center [881, 155] width 1372 height 27
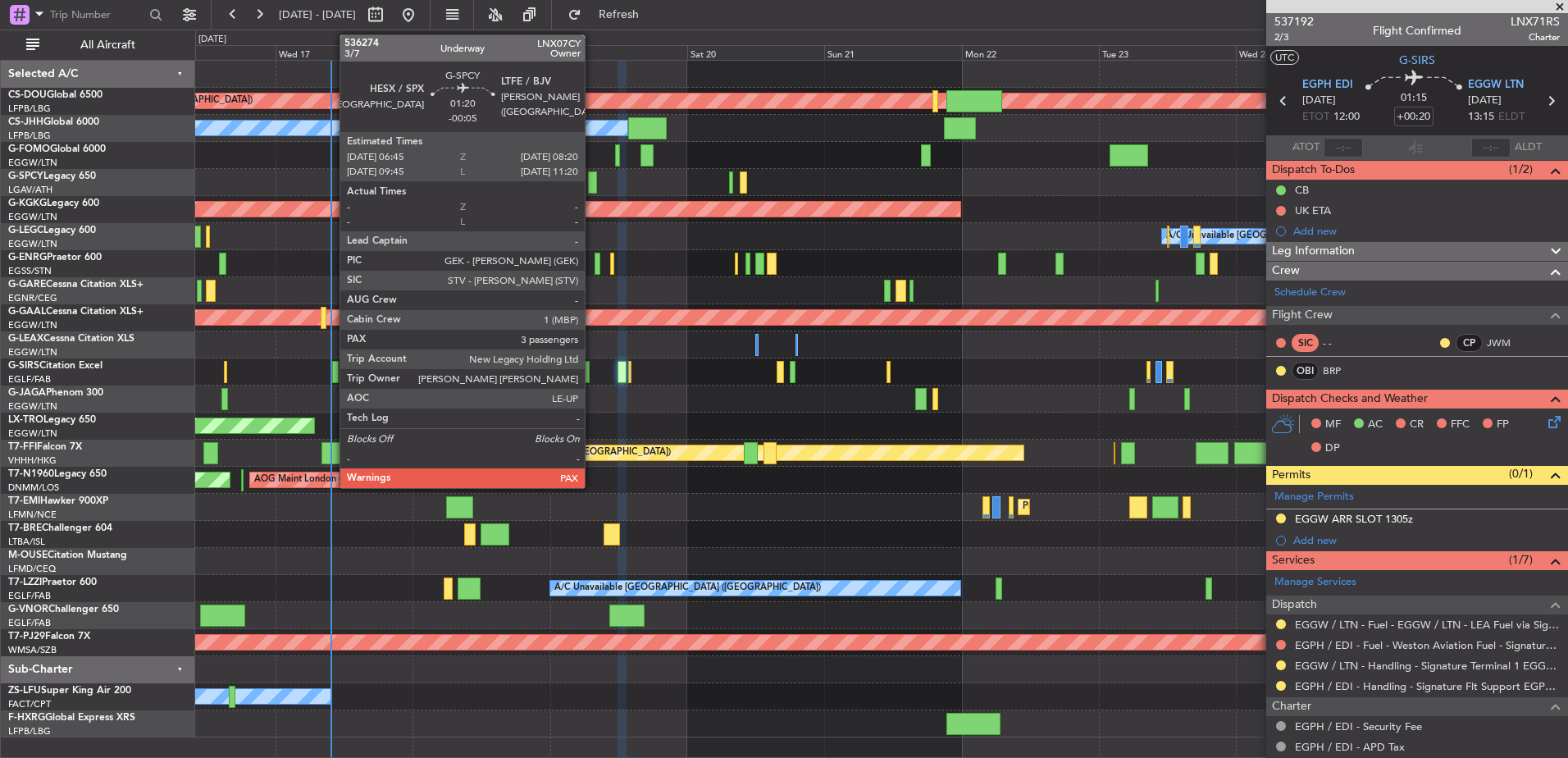
click at [592, 183] on div at bounding box center [592, 183] width 10 height 23
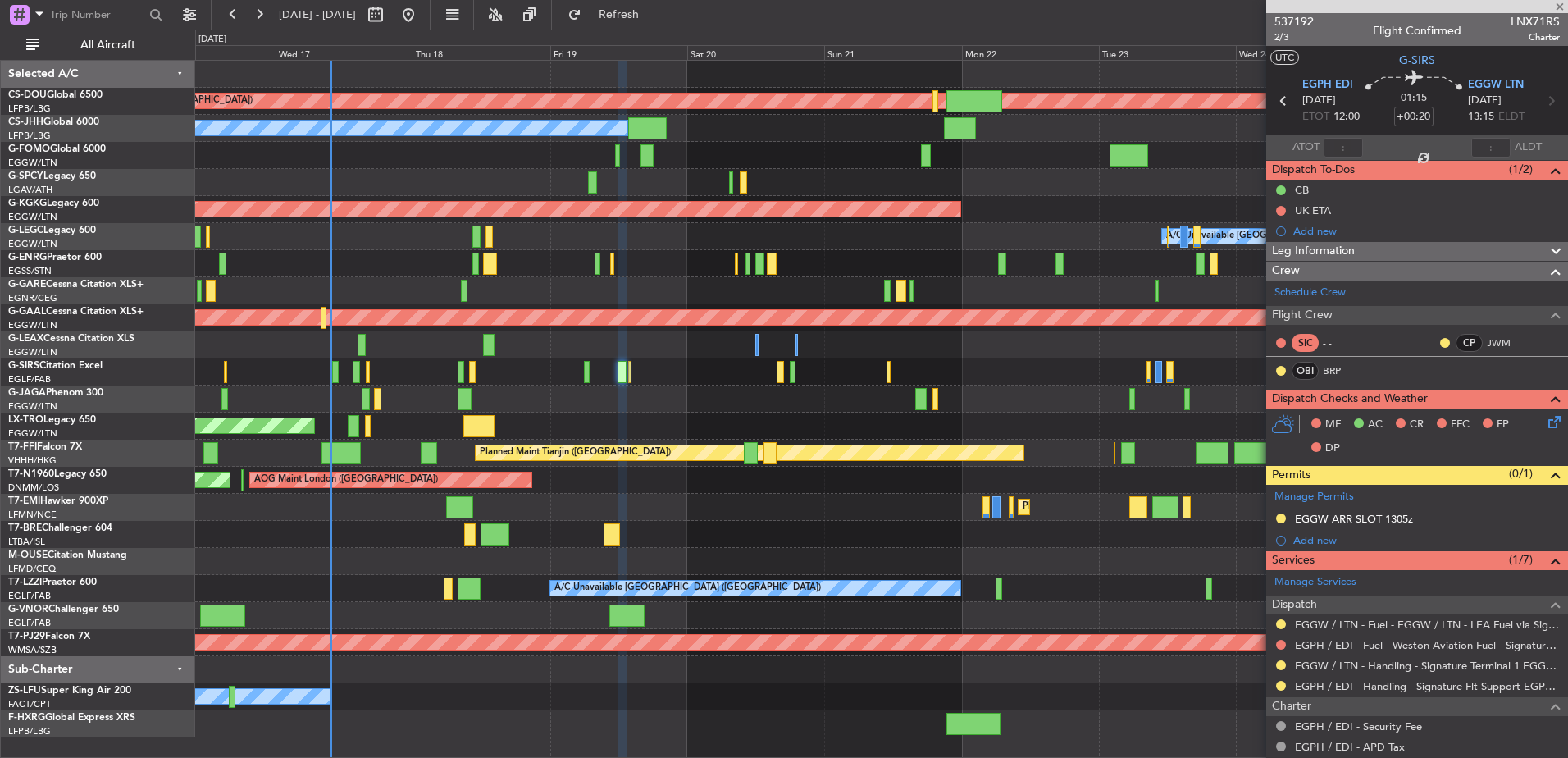
type input "-00:05"
type input "3"
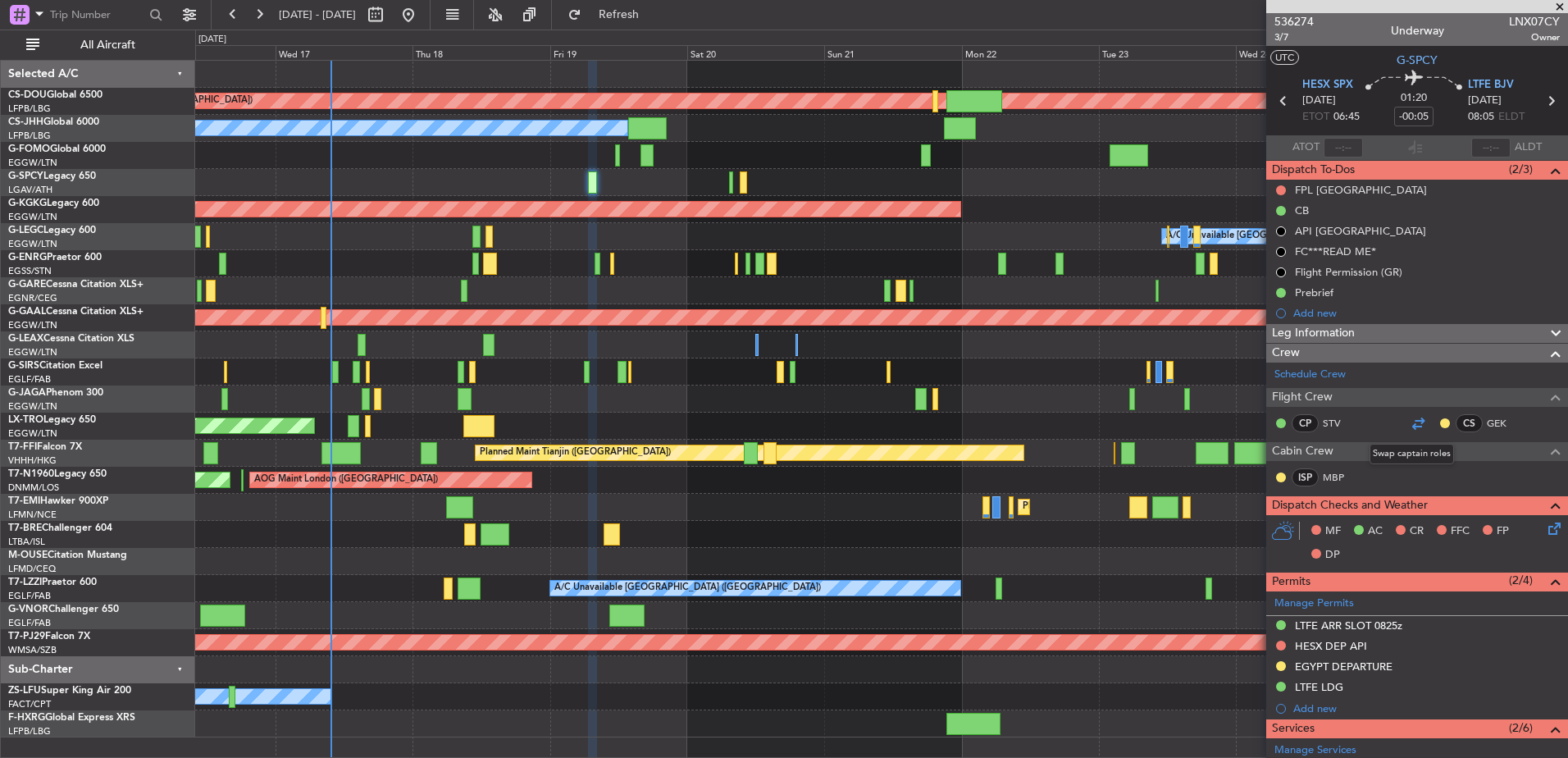
click at [1410, 421] on div at bounding box center [1417, 423] width 20 height 20
click at [1352, 334] on span "Leg Information" at bounding box center [1313, 334] width 83 height 19
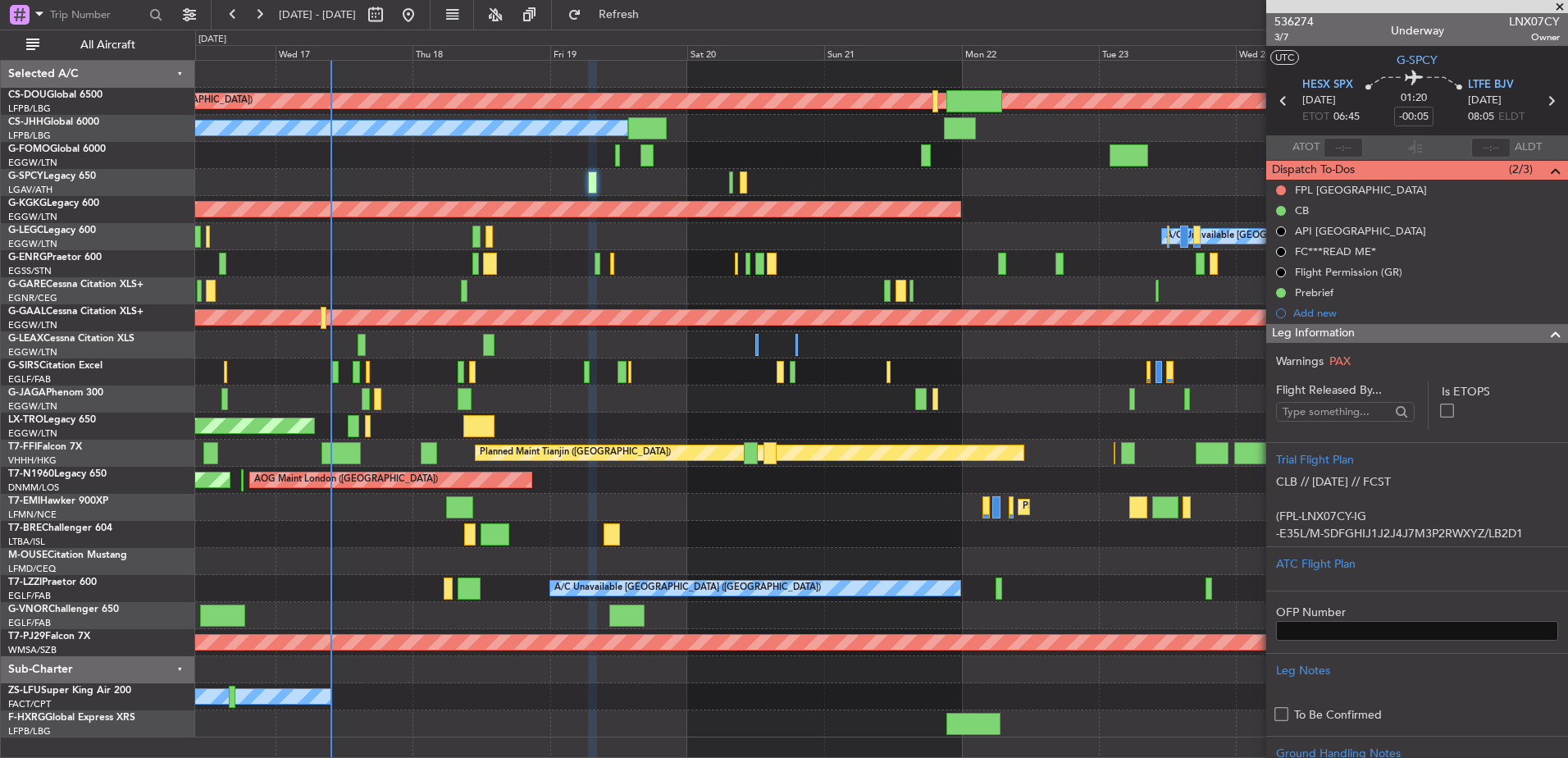
click at [1352, 334] on span "Leg Information" at bounding box center [1313, 334] width 83 height 19
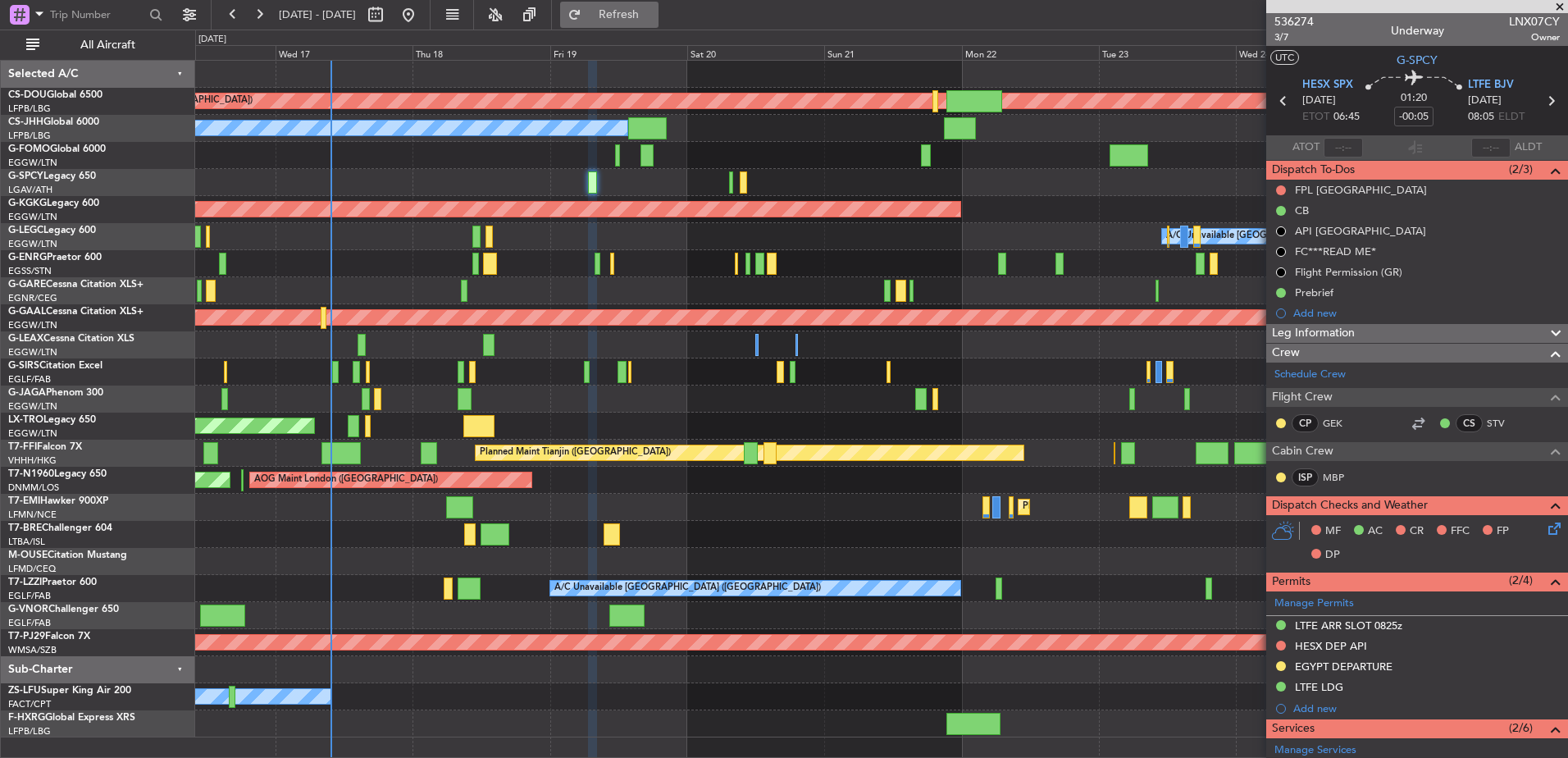
click at [654, 15] on span "Refresh" at bounding box center [619, 14] width 69 height 11
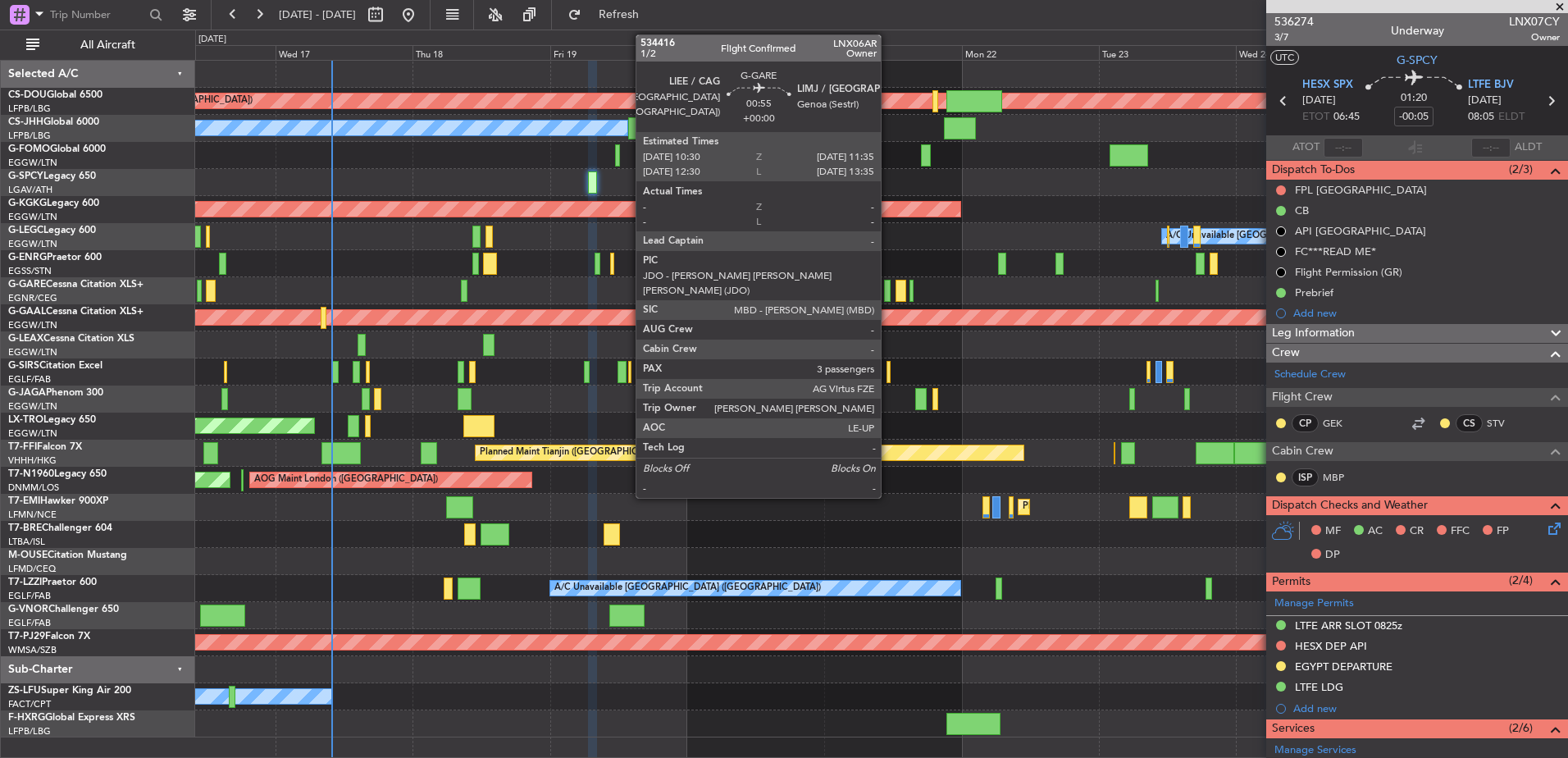
click at [888, 298] on div at bounding box center [887, 291] width 7 height 23
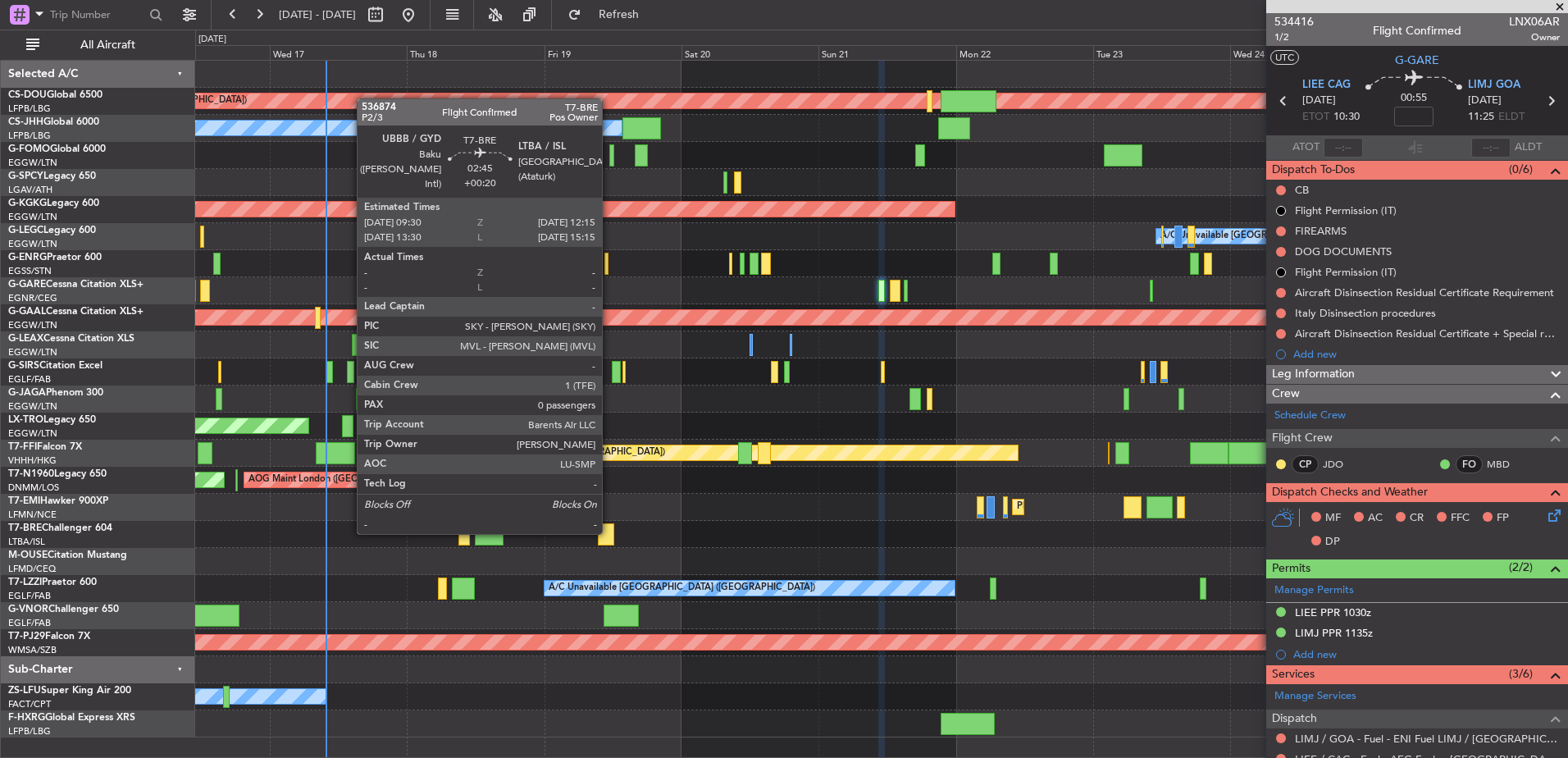
click at [602, 531] on div at bounding box center [606, 534] width 16 height 23
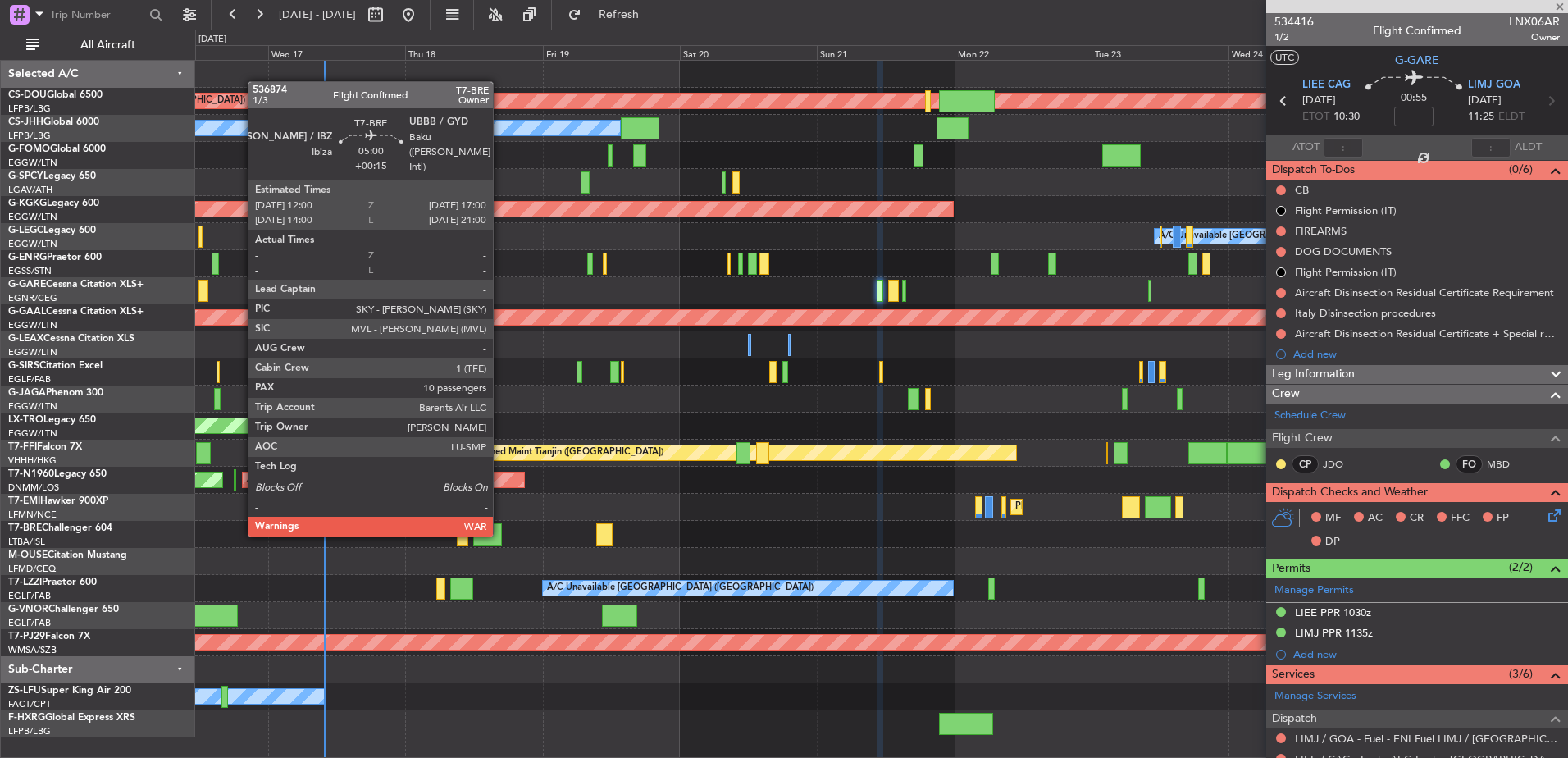
type input "+00:20"
type input "0"
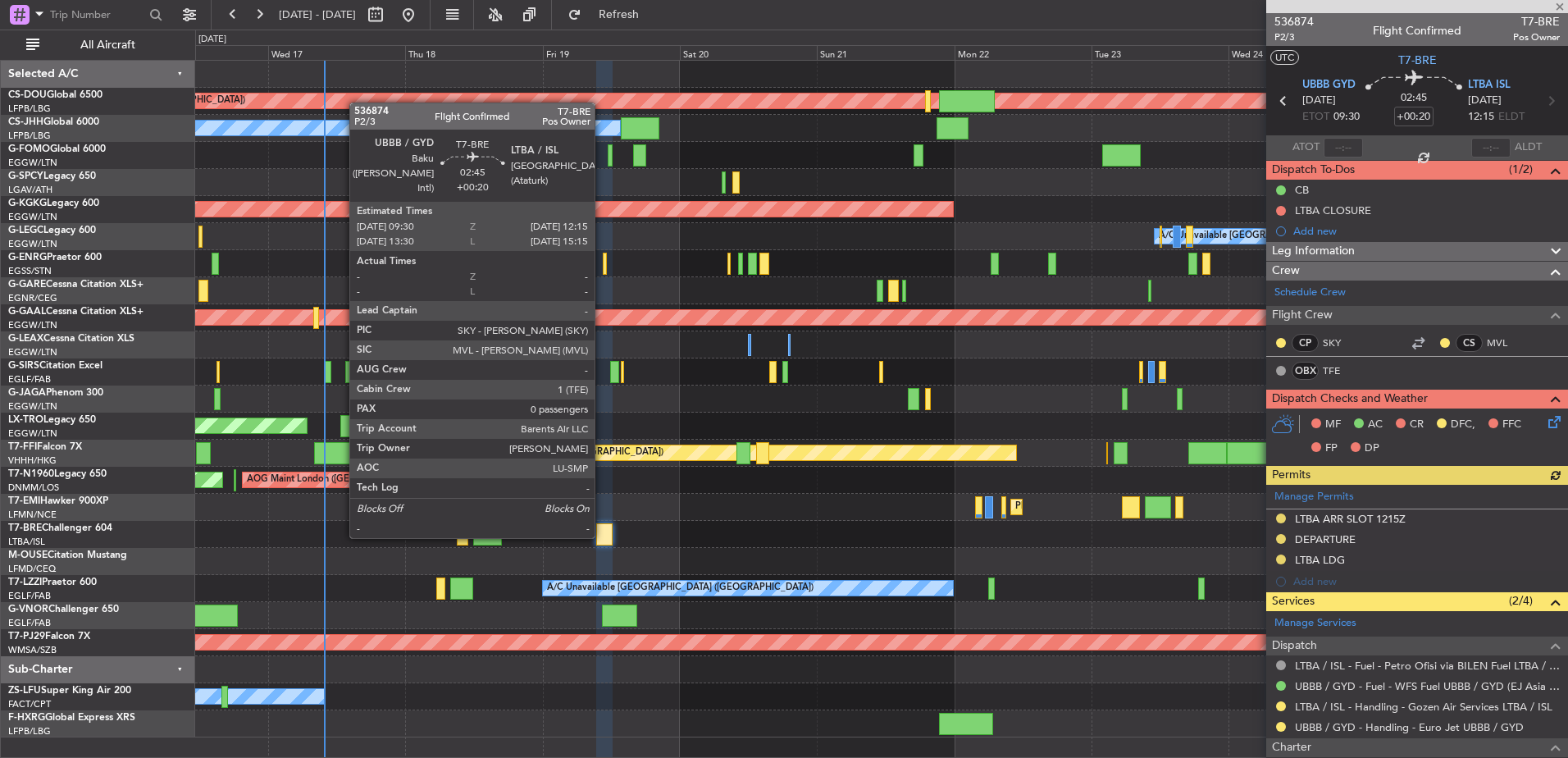
click at [602, 535] on div at bounding box center [604, 534] width 16 height 23
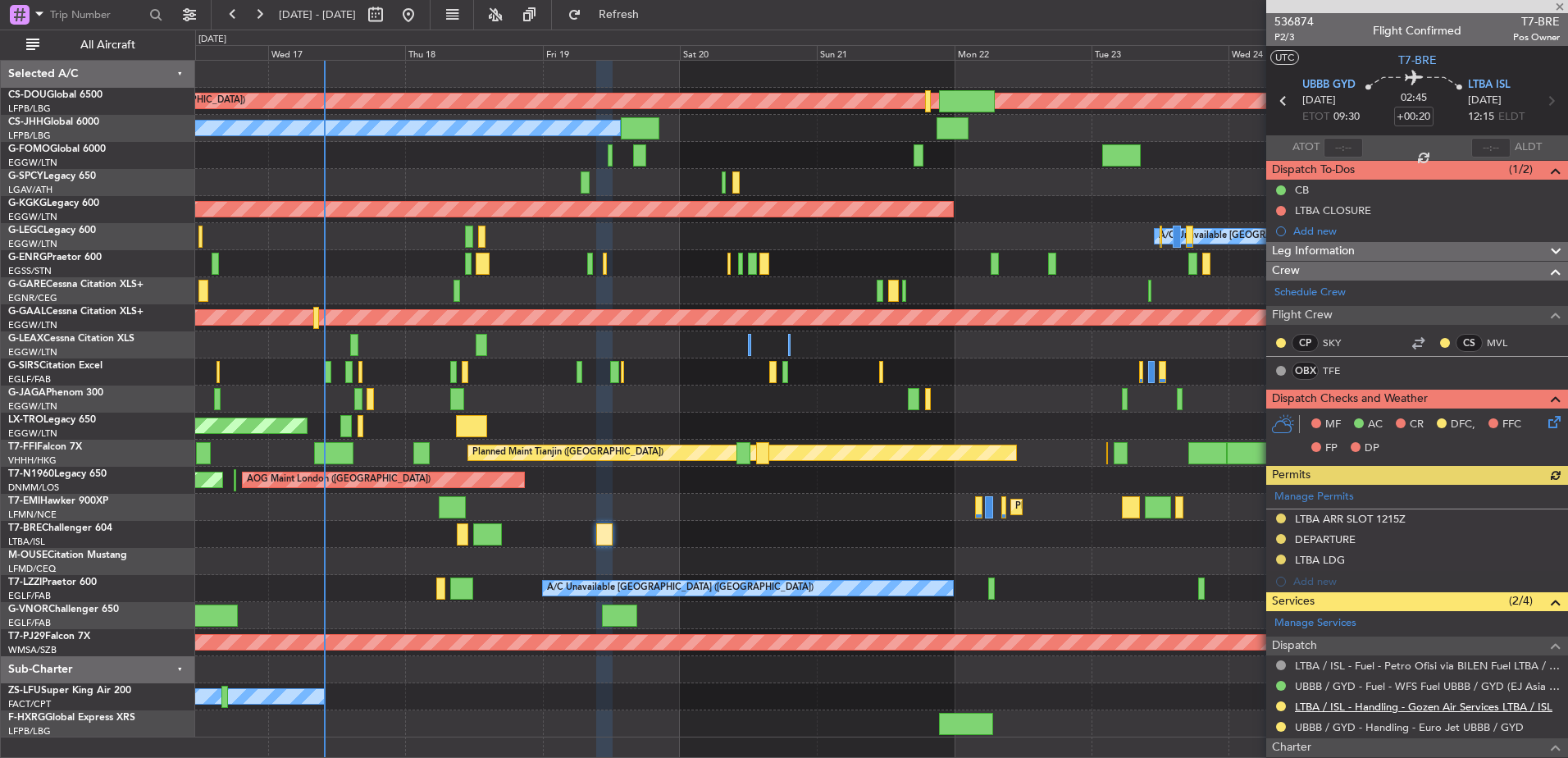
click at [1377, 701] on link "LTBA / ISL - Handling - Gozen Air Services LTBA / ISL" at bounding box center [1423, 707] width 257 height 14
click at [755, 525] on div at bounding box center [881, 534] width 1372 height 27
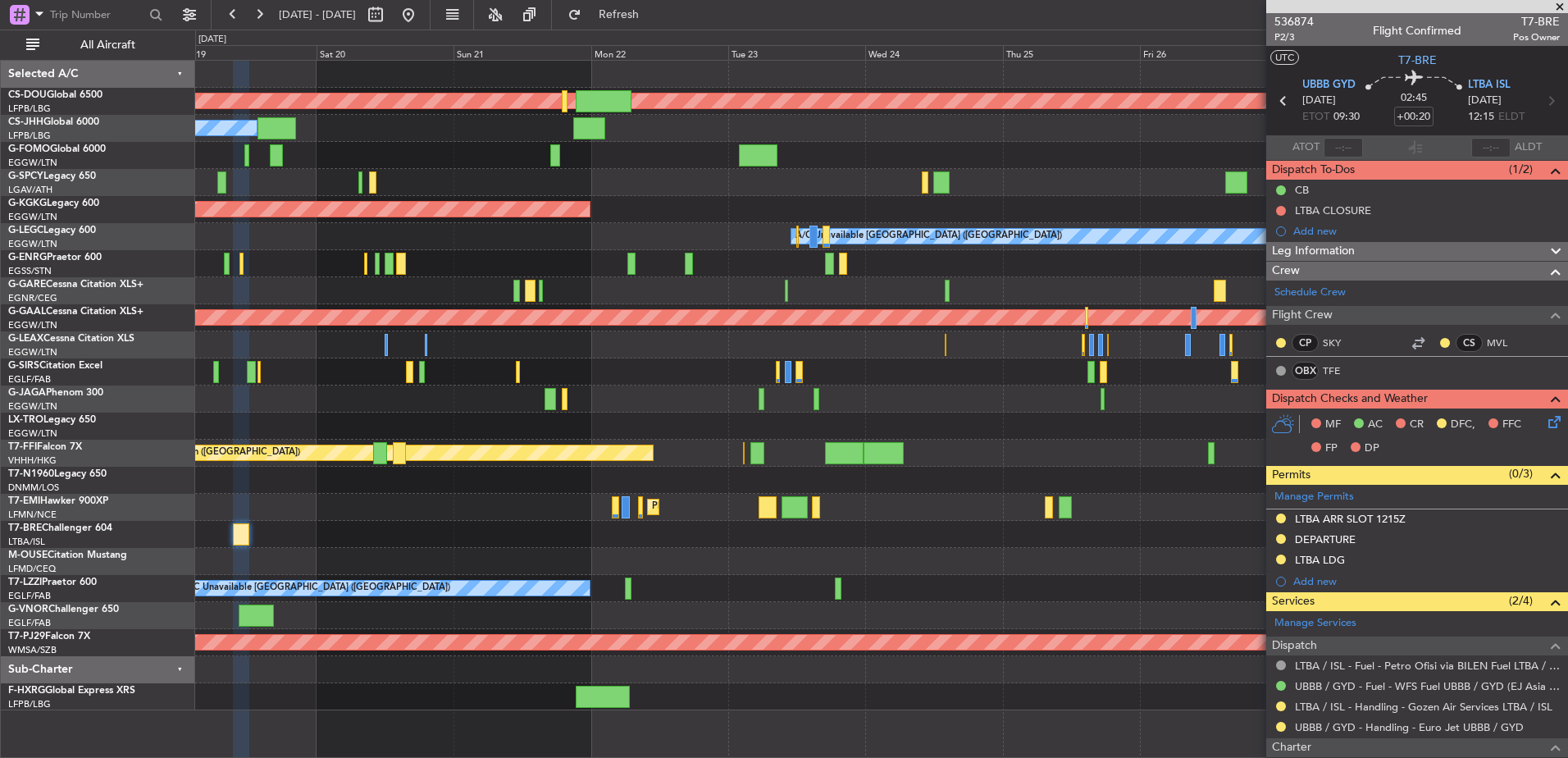
click at [1087, 445] on div "Planned Maint London (Biggin Hill) Owner Planned Maint Paris (Le Bourget) AOG M…" at bounding box center [881, 385] width 1372 height 650
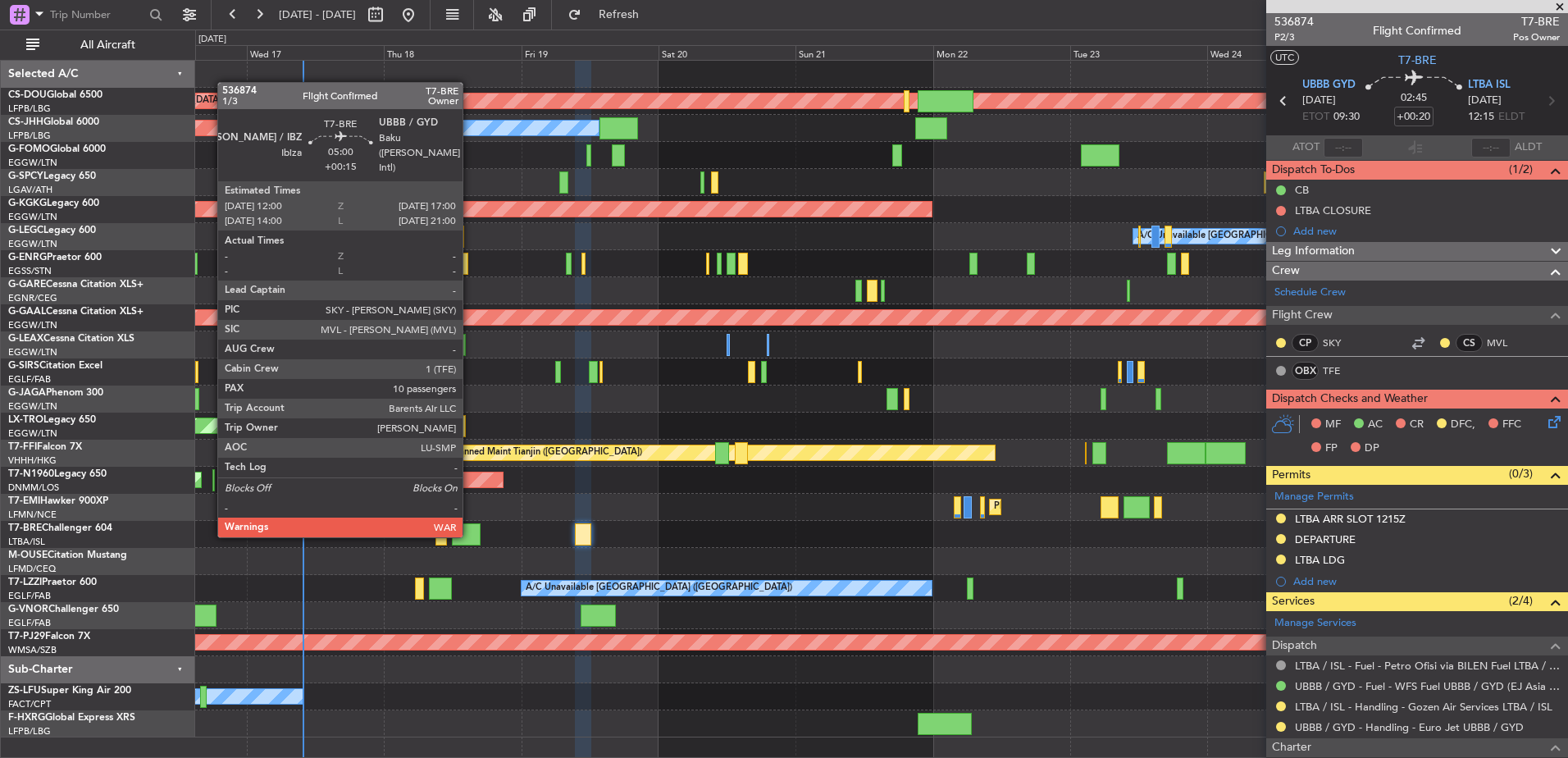
click at [470, 534] on div at bounding box center [466, 534] width 29 height 23
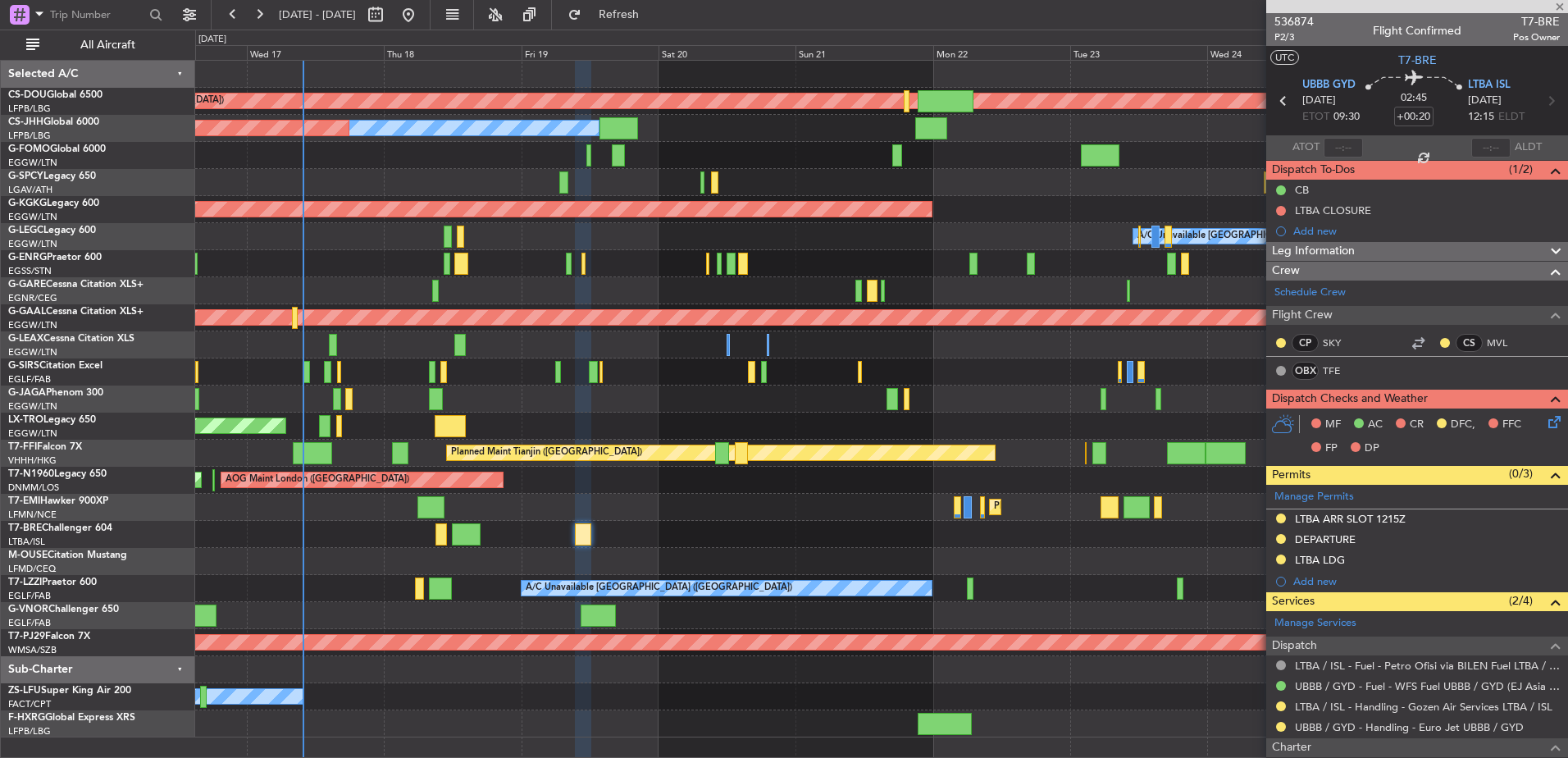
type input "+00:15"
type input "10"
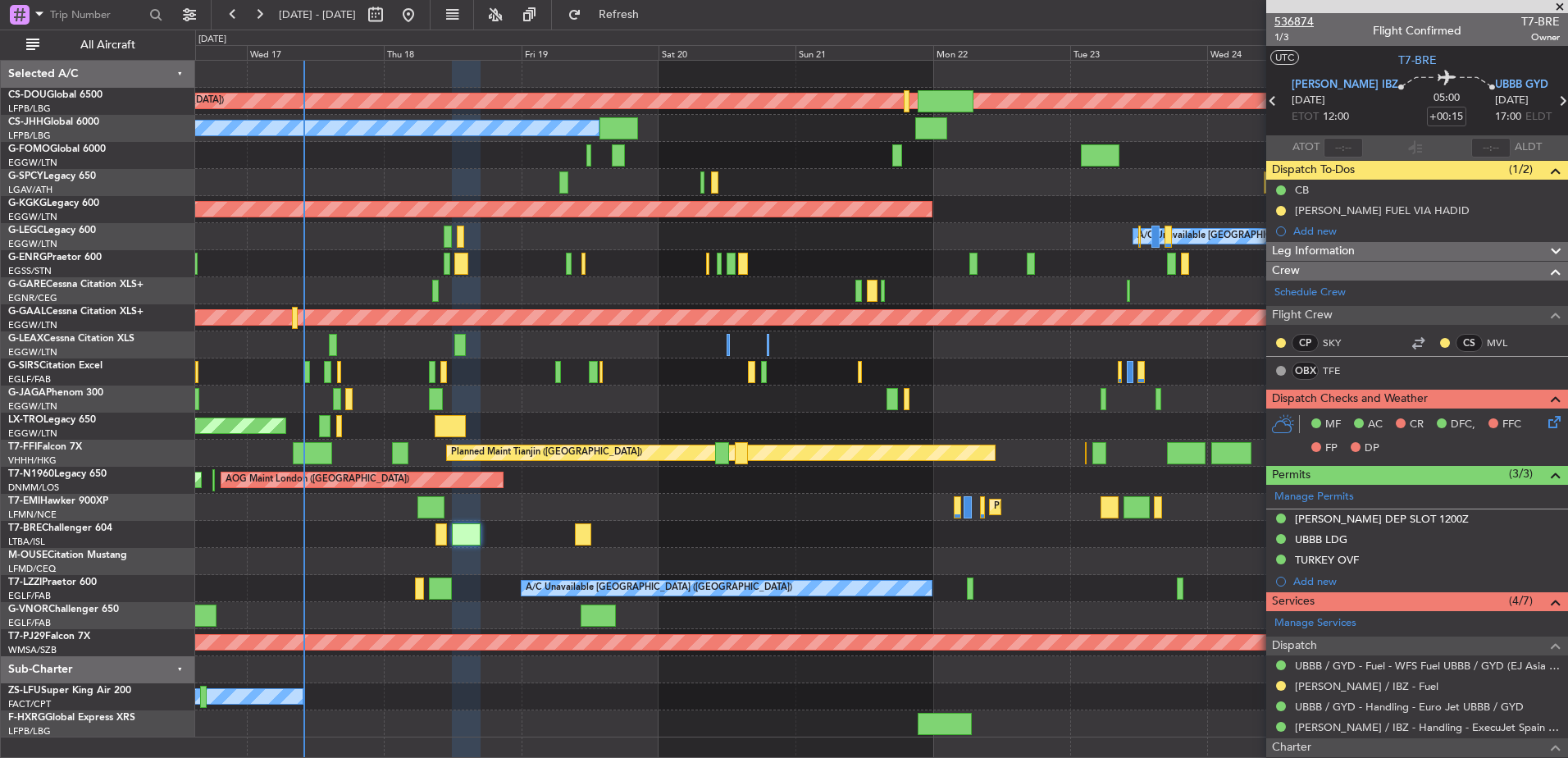
click at [1300, 17] on span "536874" at bounding box center [1294, 22] width 39 height 17
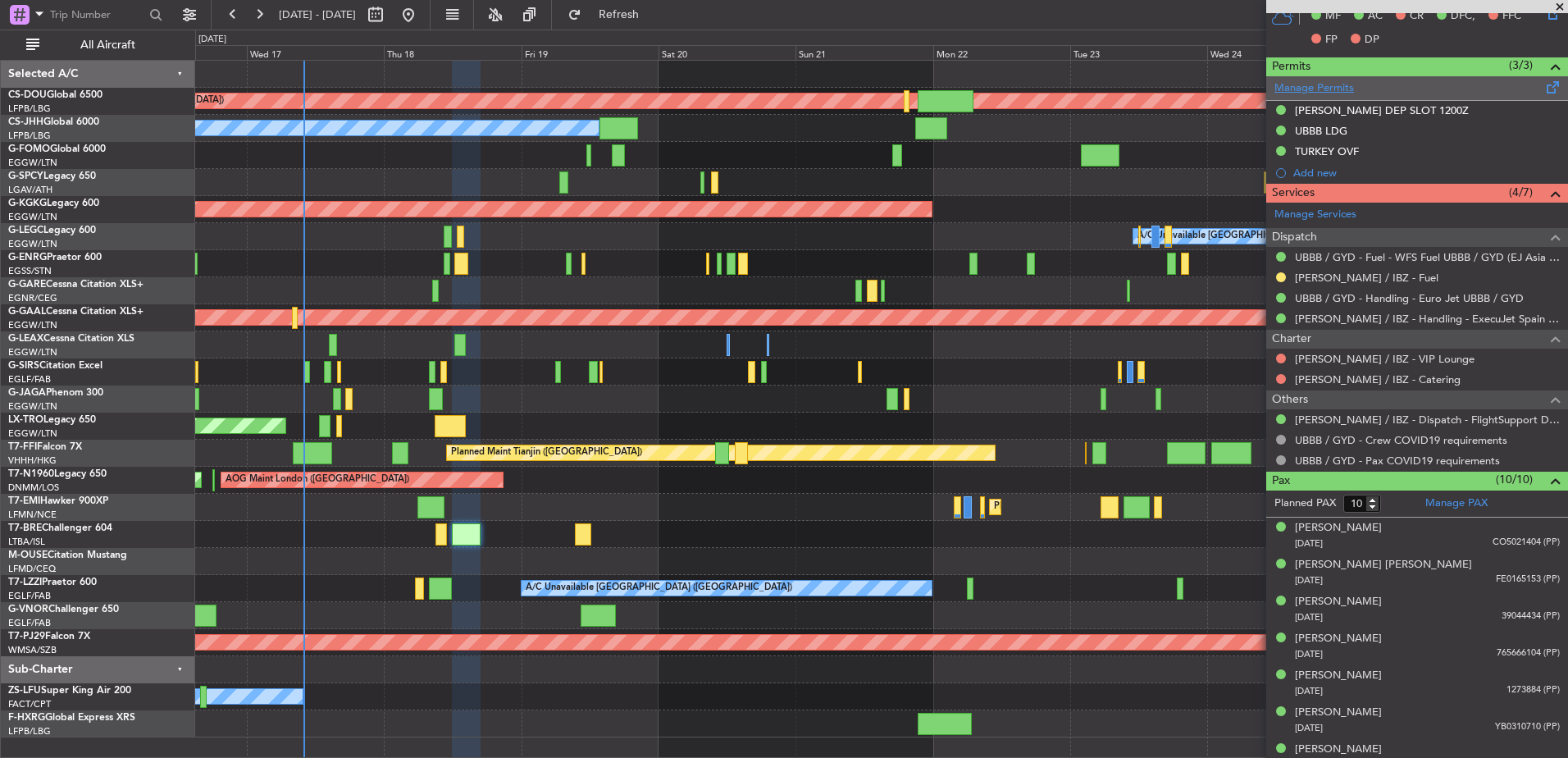
scroll to position [410, 0]
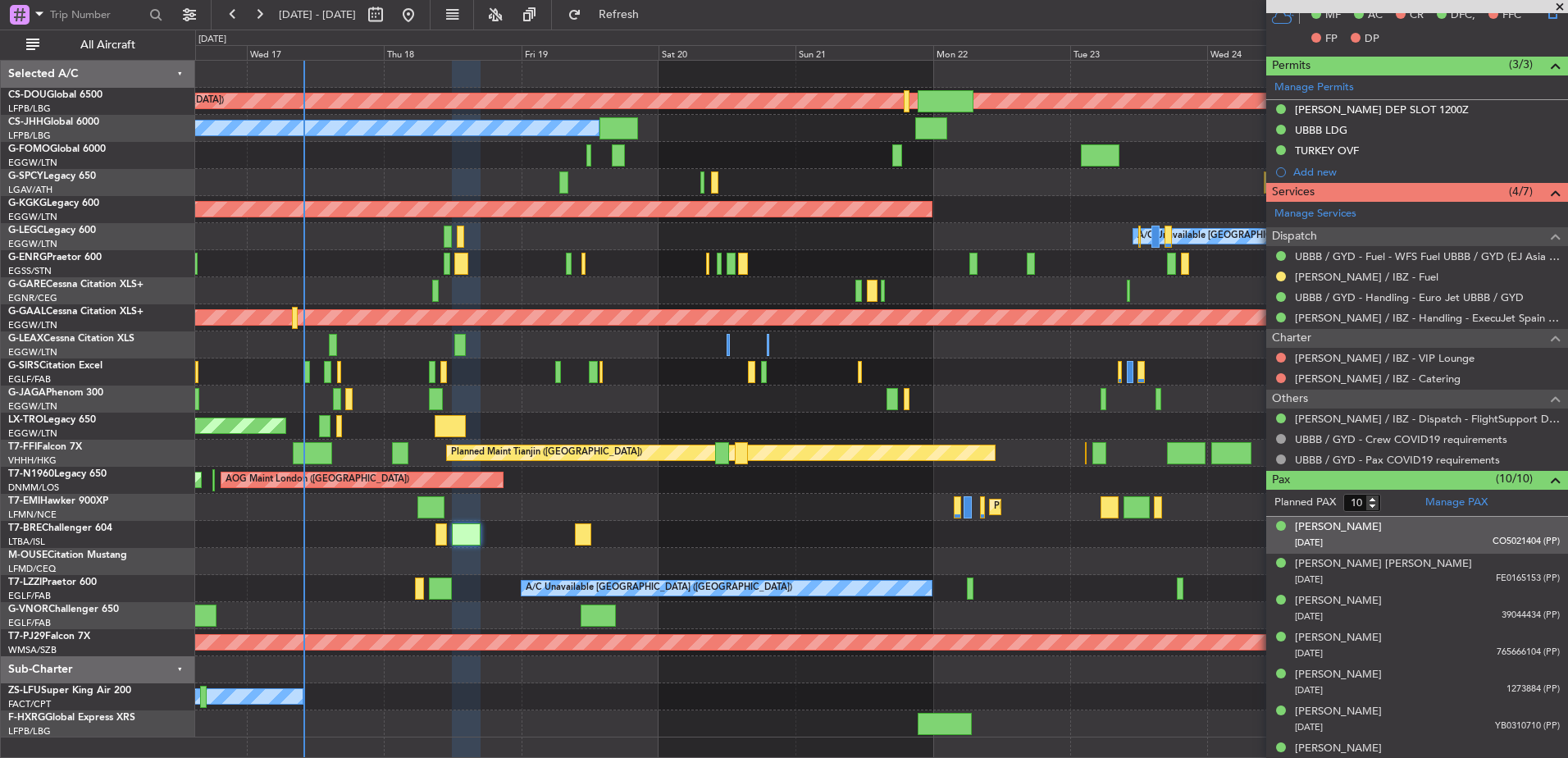
click at [1395, 533] on div "Adelina Hajiyeva 26/09/2023 CO5021404 (PP)" at bounding box center [1428, 535] width 265 height 32
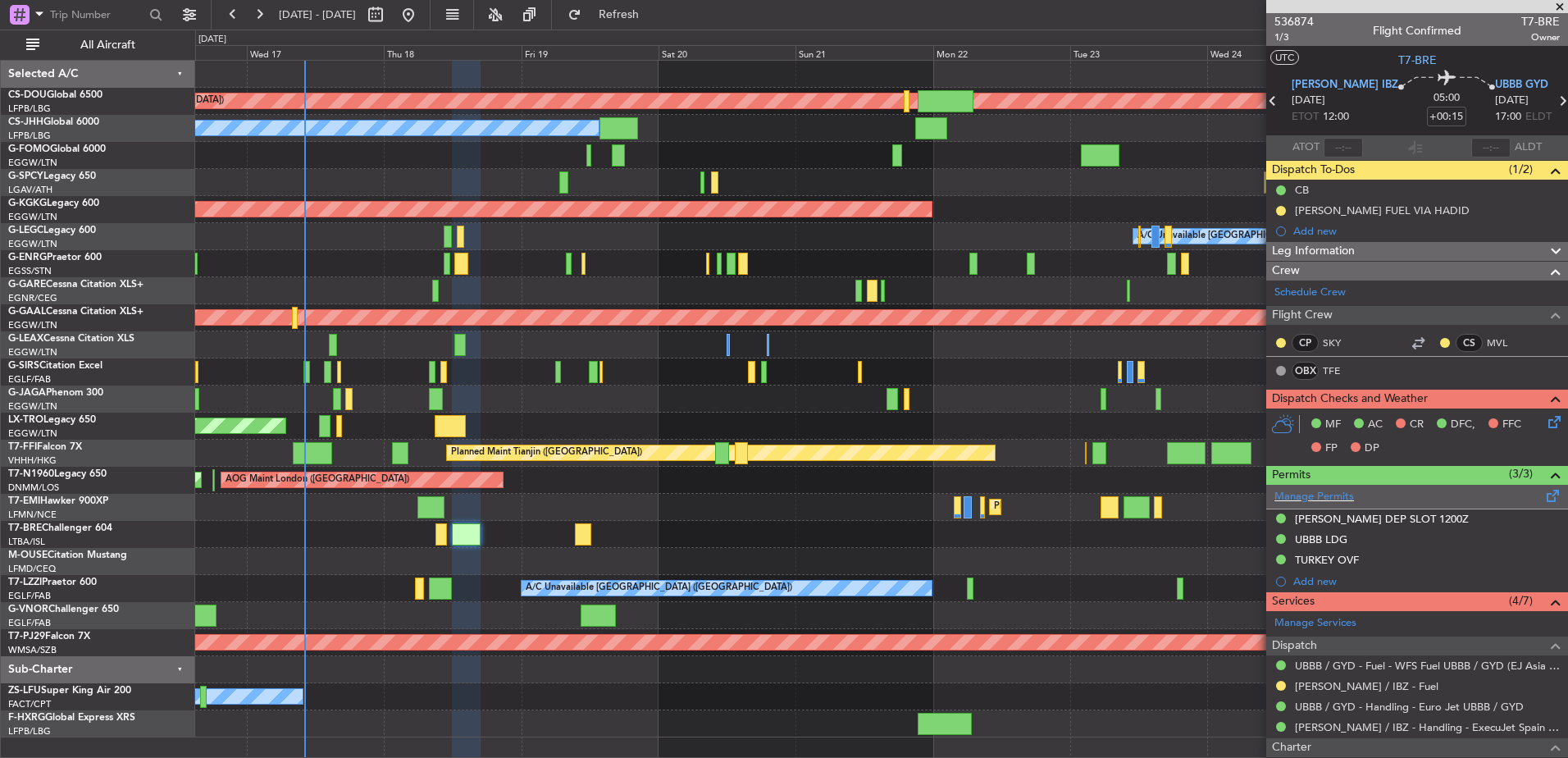
scroll to position [577, 0]
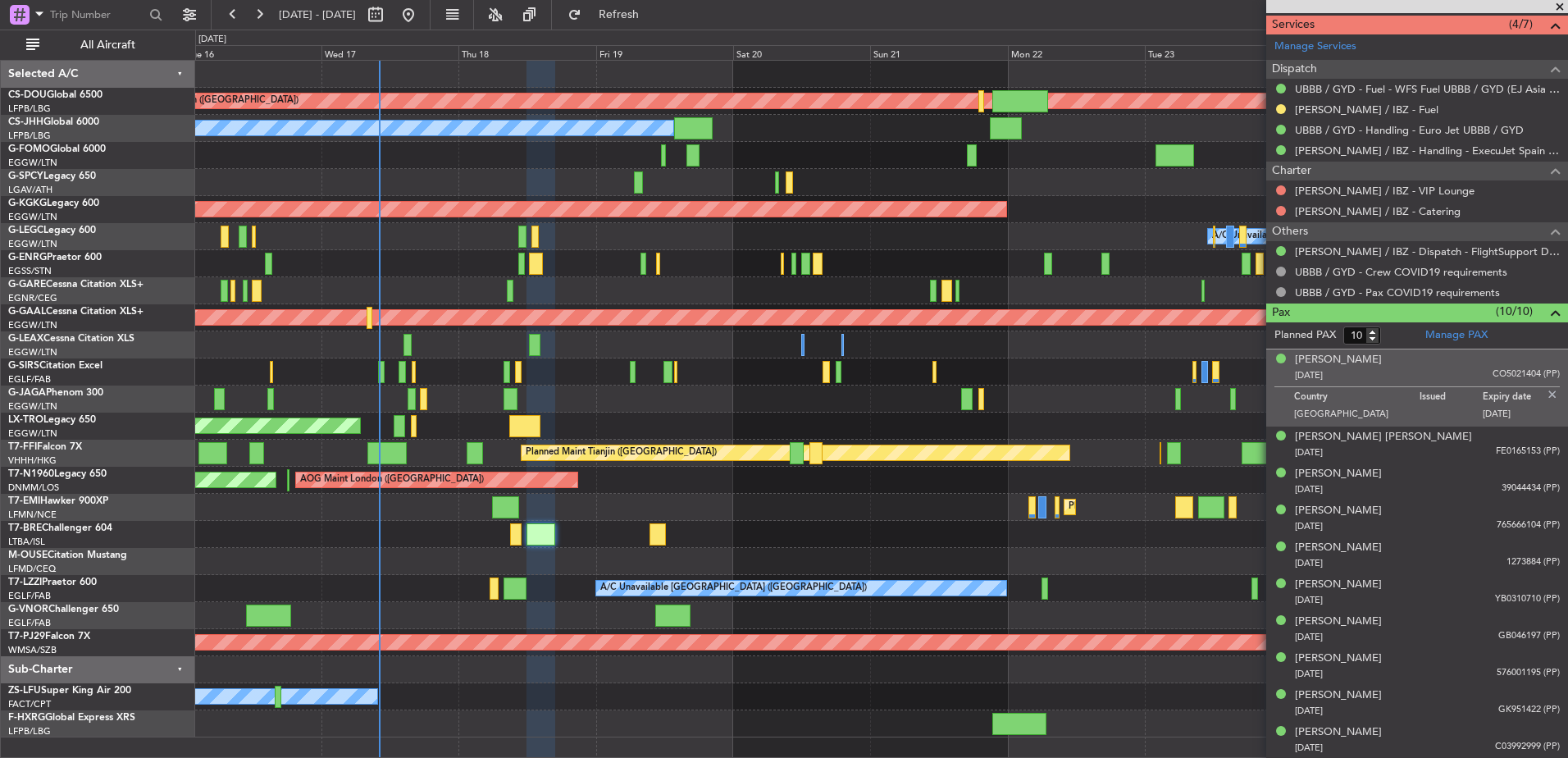
click at [897, 538] on div "Planned Maint London (Biggin Hill) Planned Maint Paris (Le Bourget) Owner AOG M…" at bounding box center [881, 398] width 1372 height 677
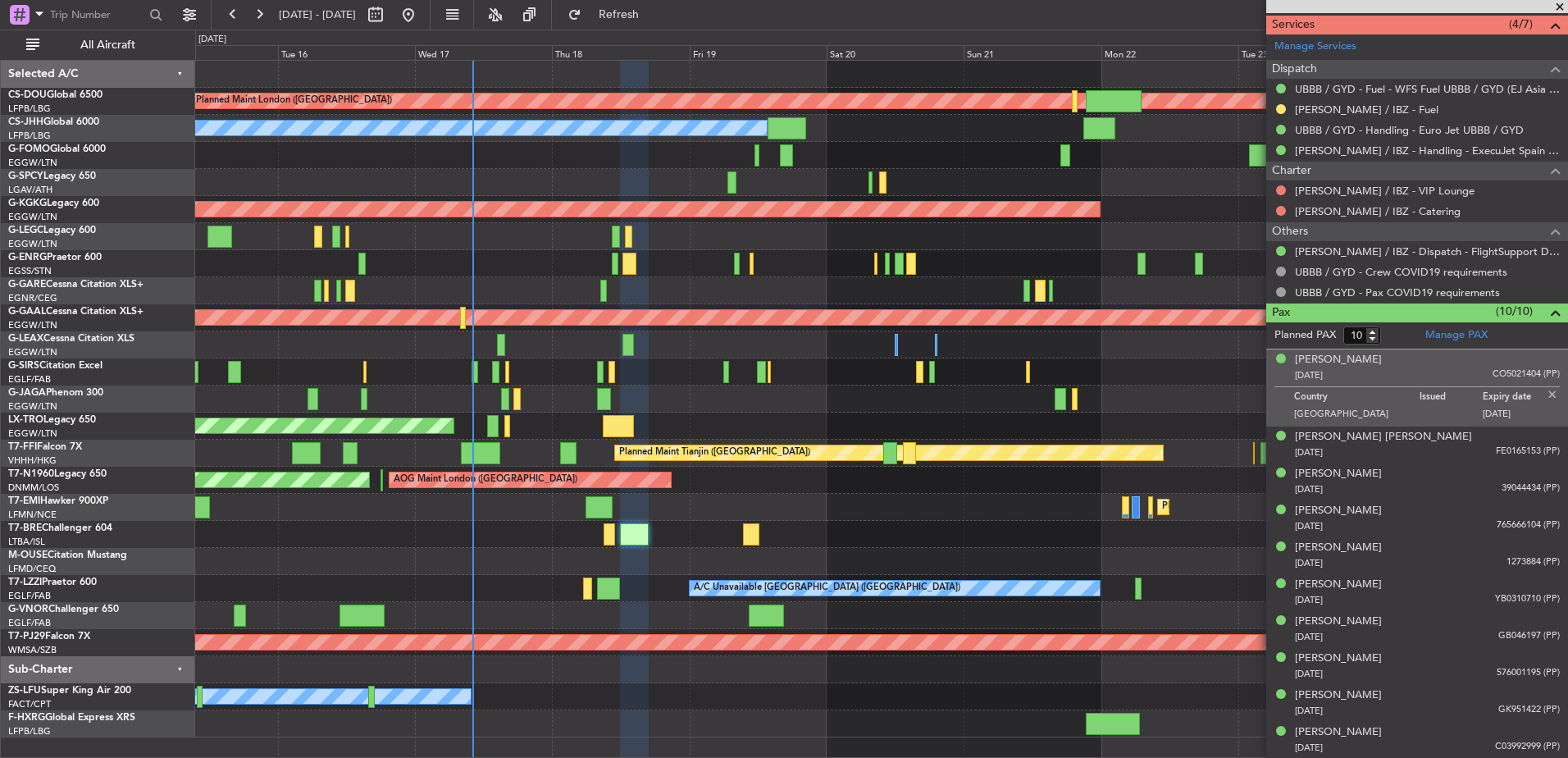
click at [956, 571] on div "Planned Maint London (Biggin Hill) Planned Maint Paris (Le Bourget) Planned Mai…" at bounding box center [881, 398] width 1372 height 677
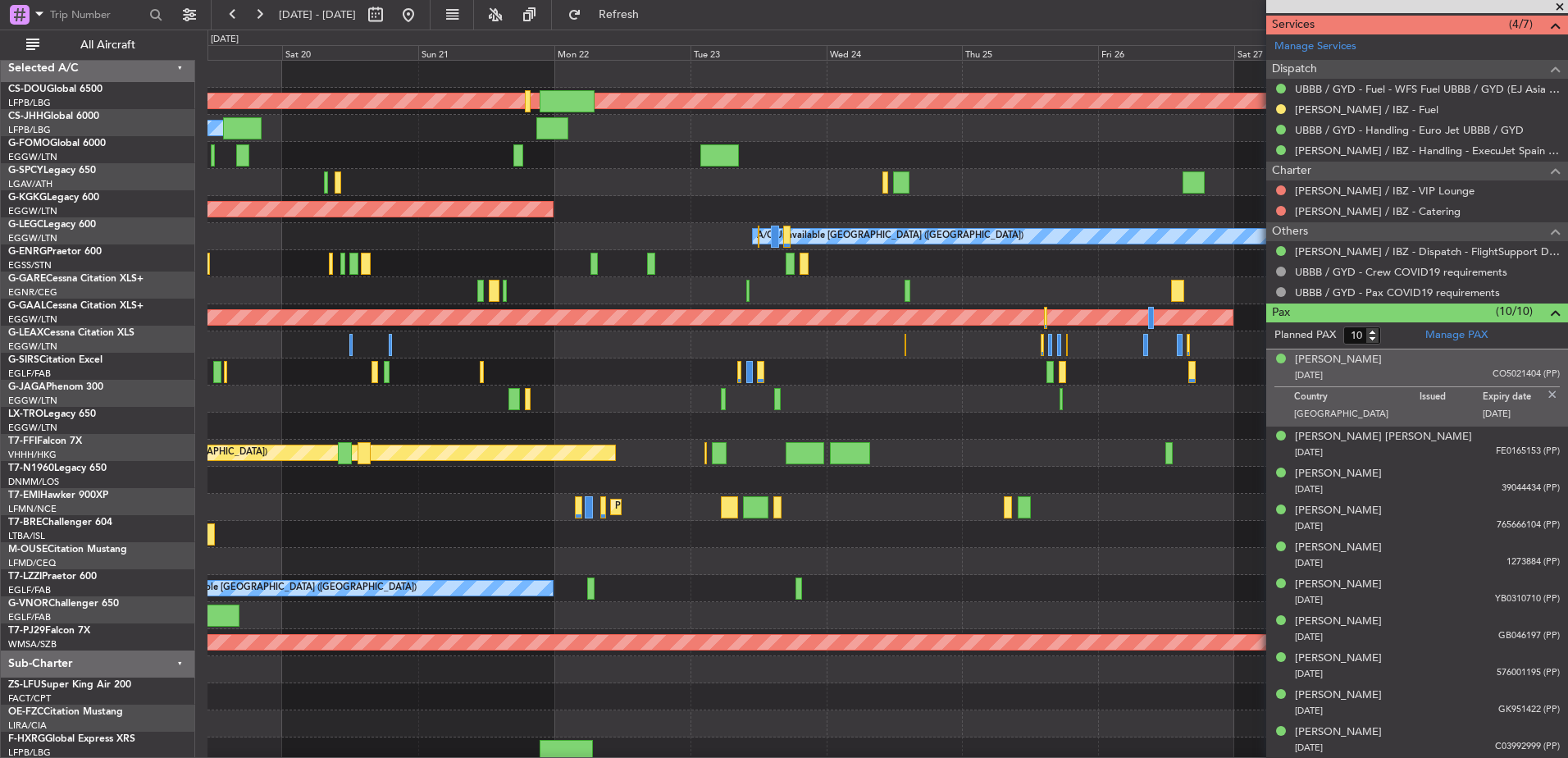
scroll to position [0, 0]
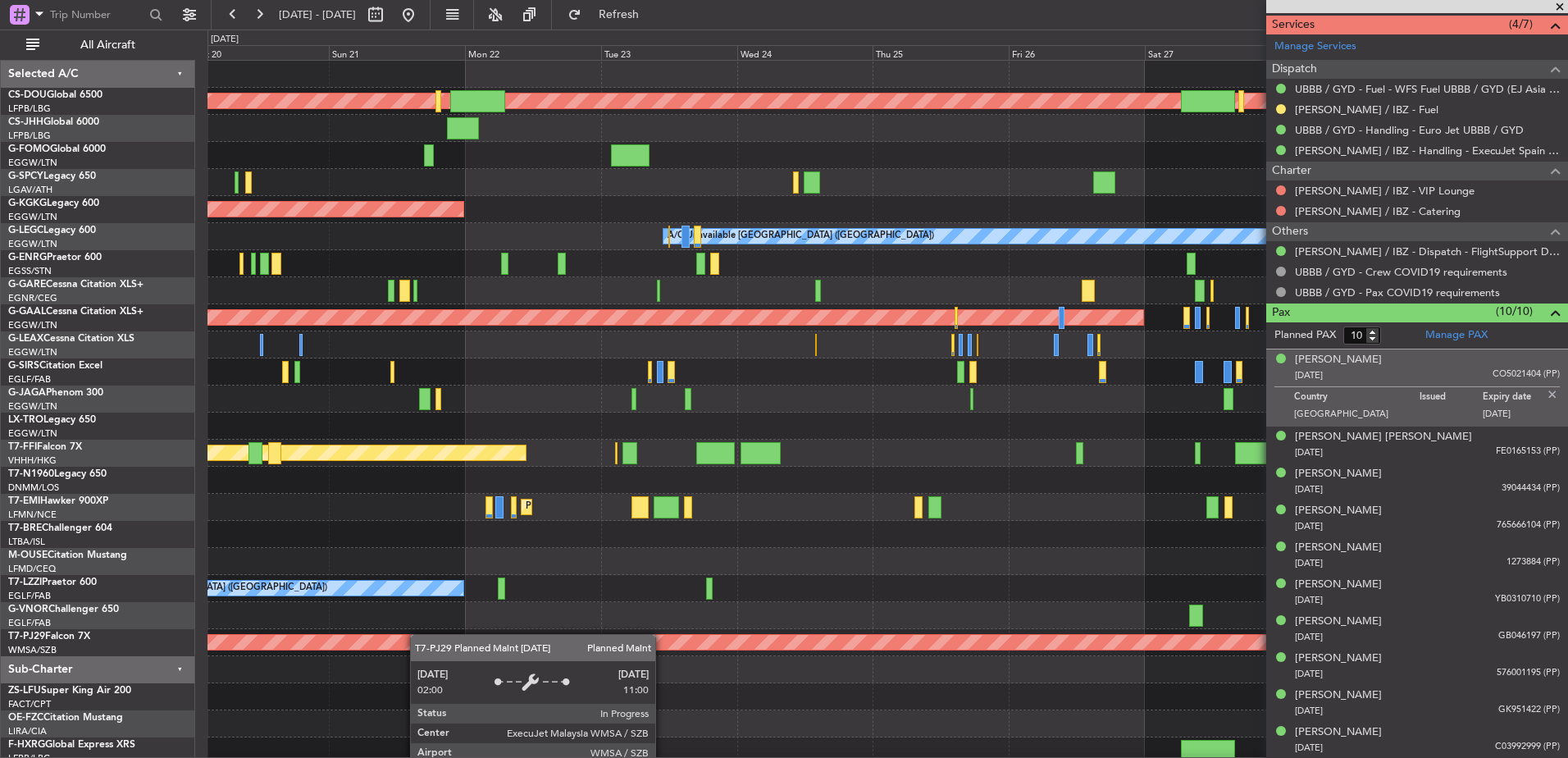
click at [392, 645] on div "Planned Maint London (Biggin Hill) Owner Planned Maint Paris (Le Bourget) AOG M…" at bounding box center [887, 412] width 1360 height 704
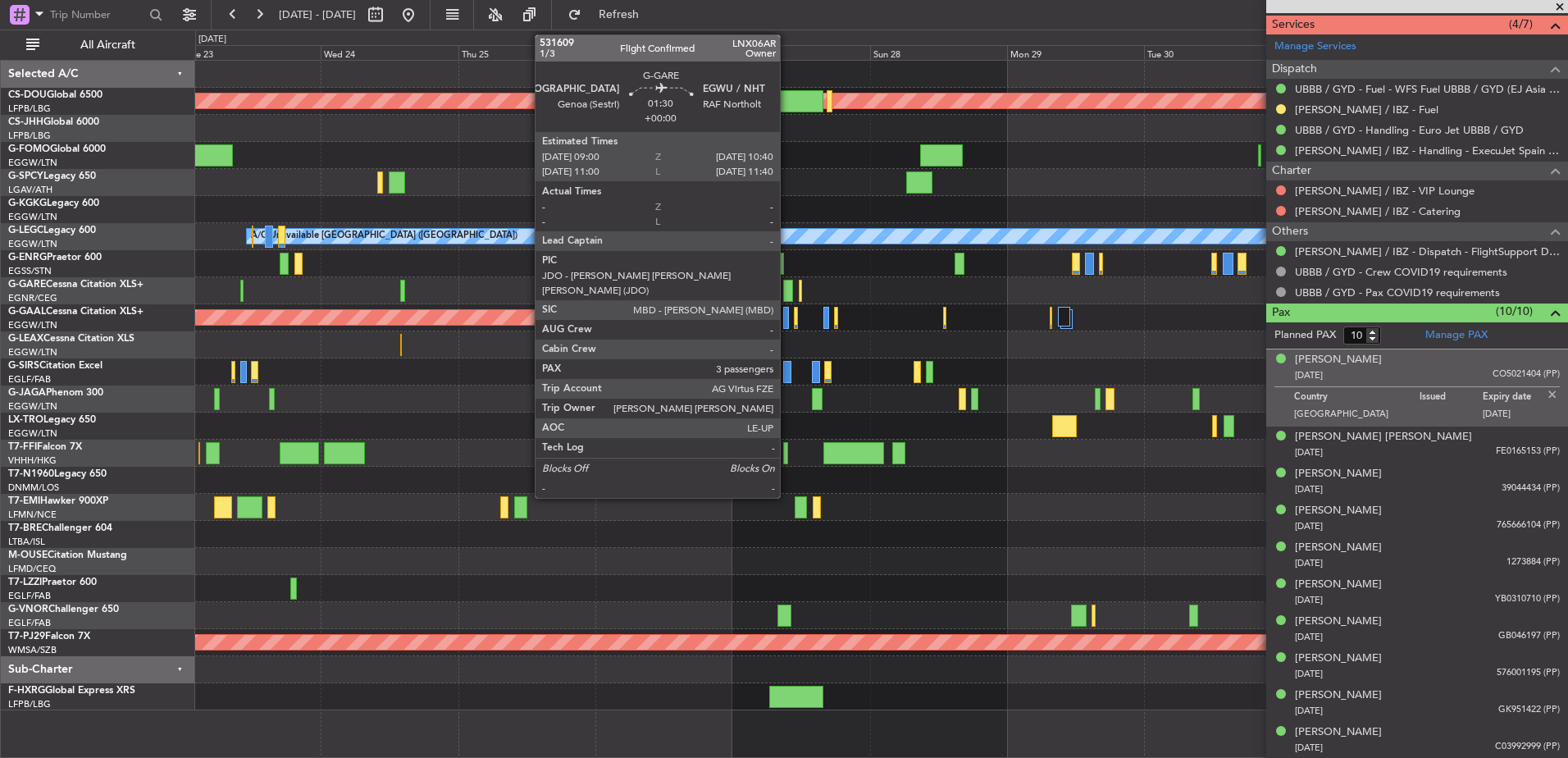
click at [787, 291] on div at bounding box center [788, 291] width 10 height 23
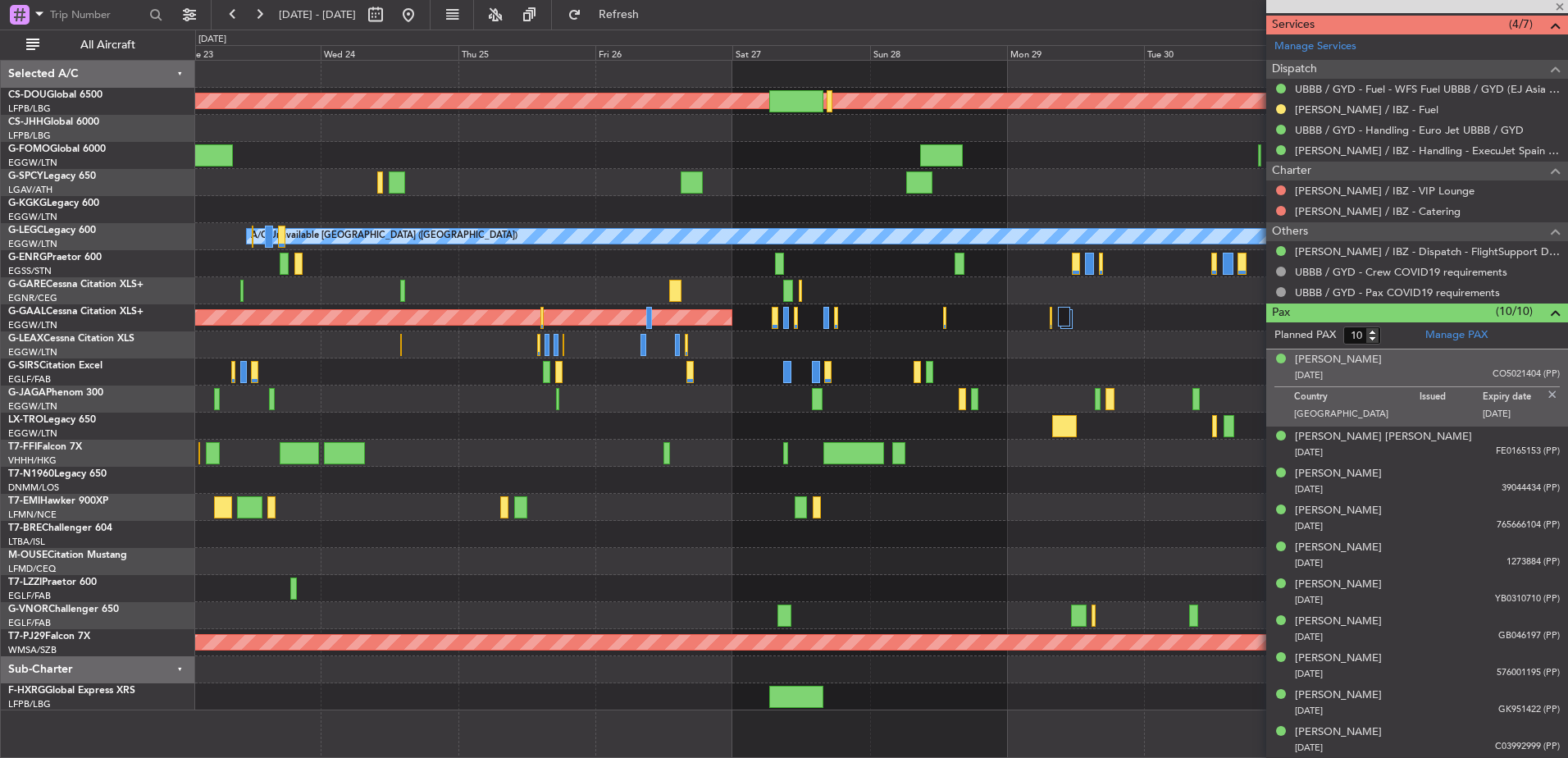
type input "3"
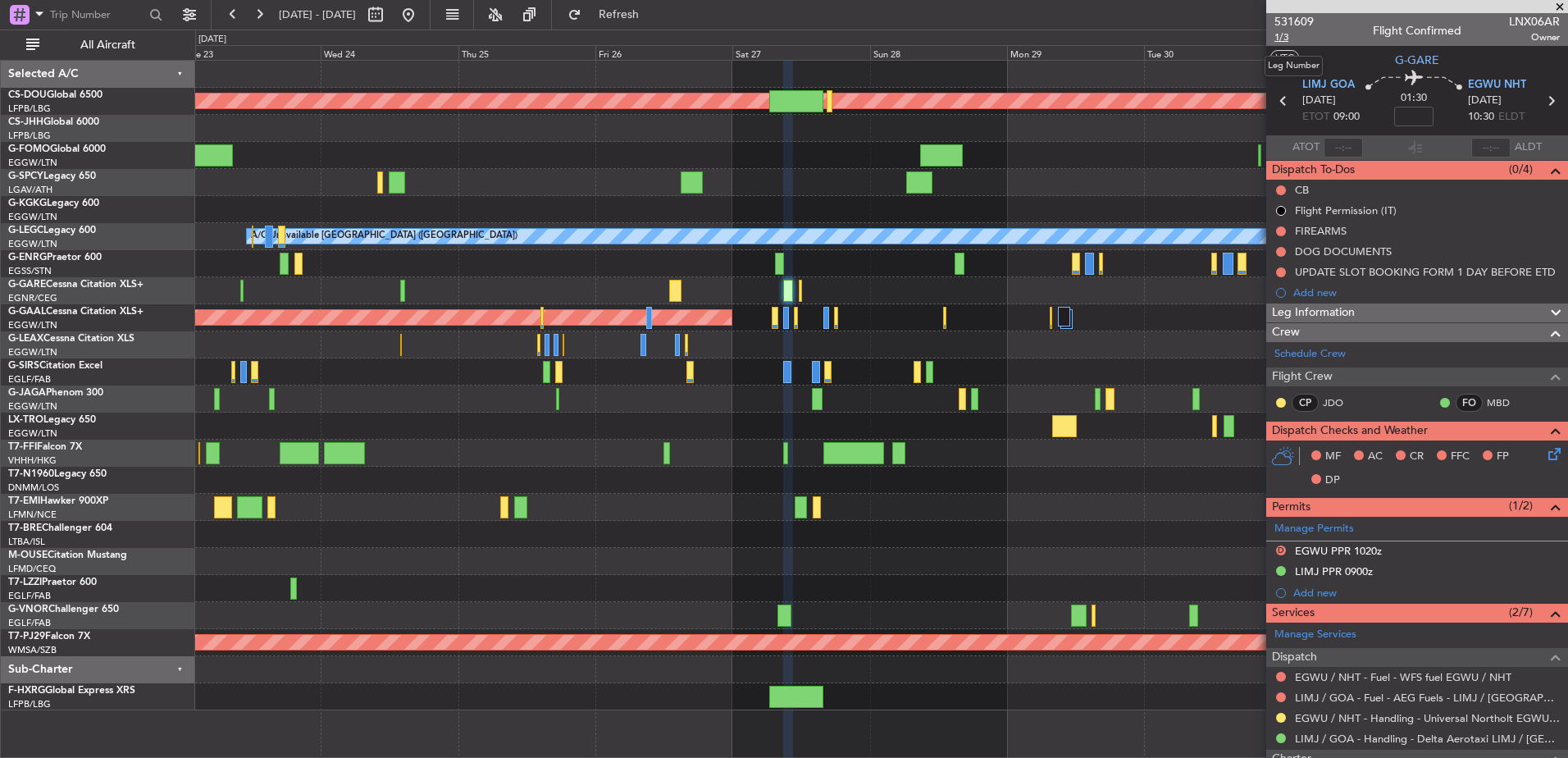
click at [1281, 42] on span "1/3" at bounding box center [1294, 37] width 39 height 14
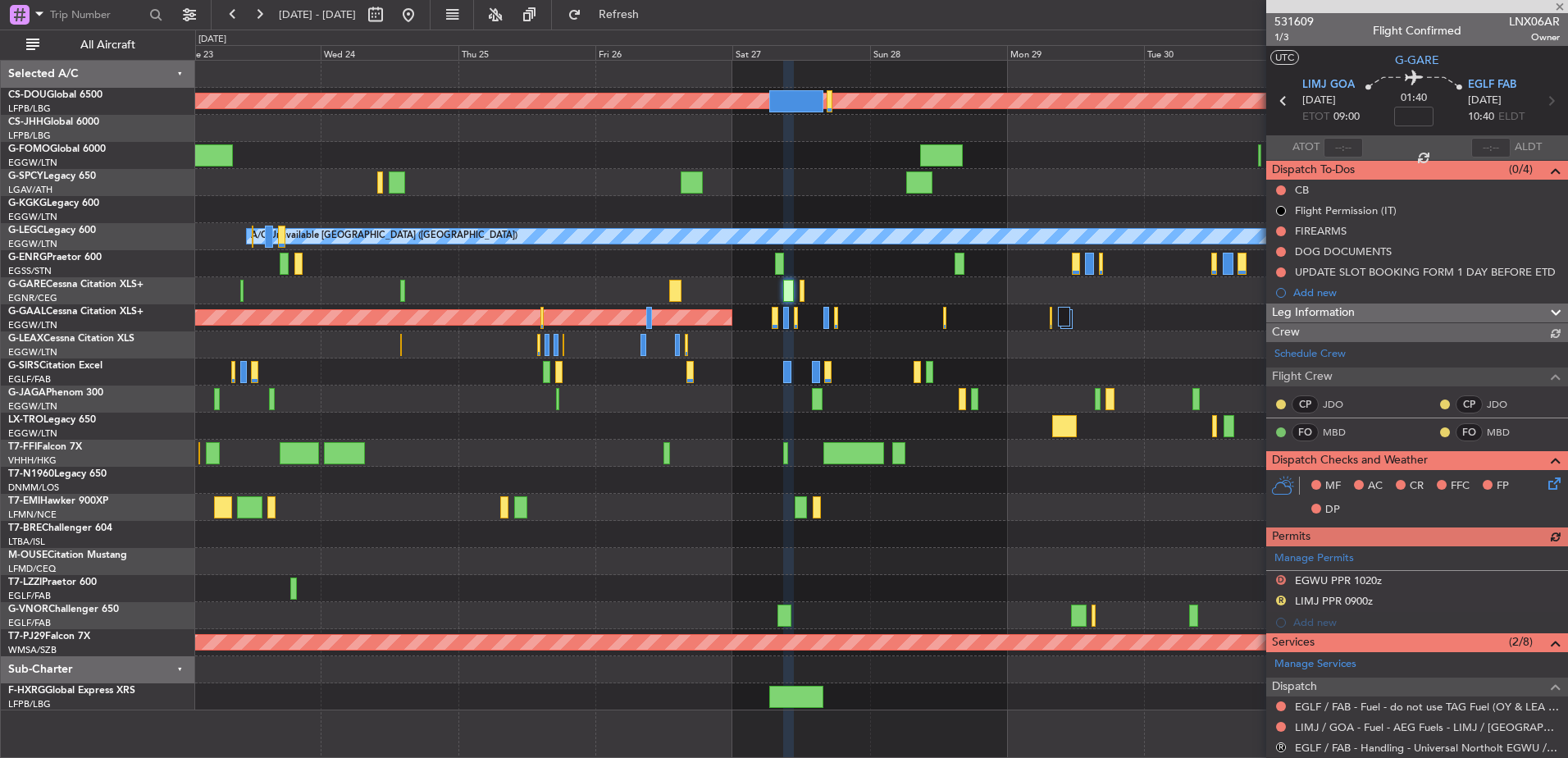
click at [1200, 482] on div at bounding box center [881, 480] width 1372 height 27
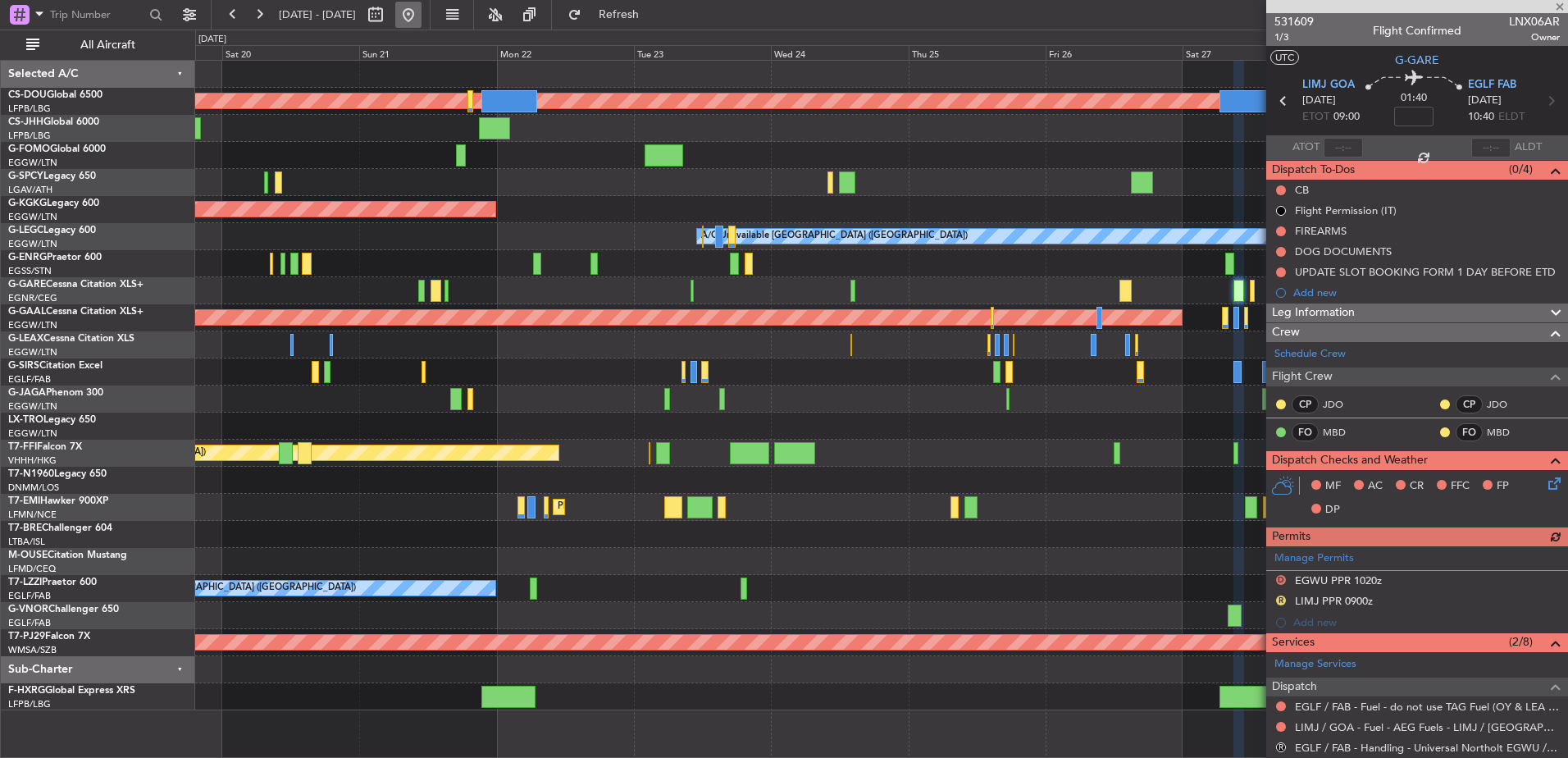
click at [422, 14] on button at bounding box center [409, 15] width 26 height 26
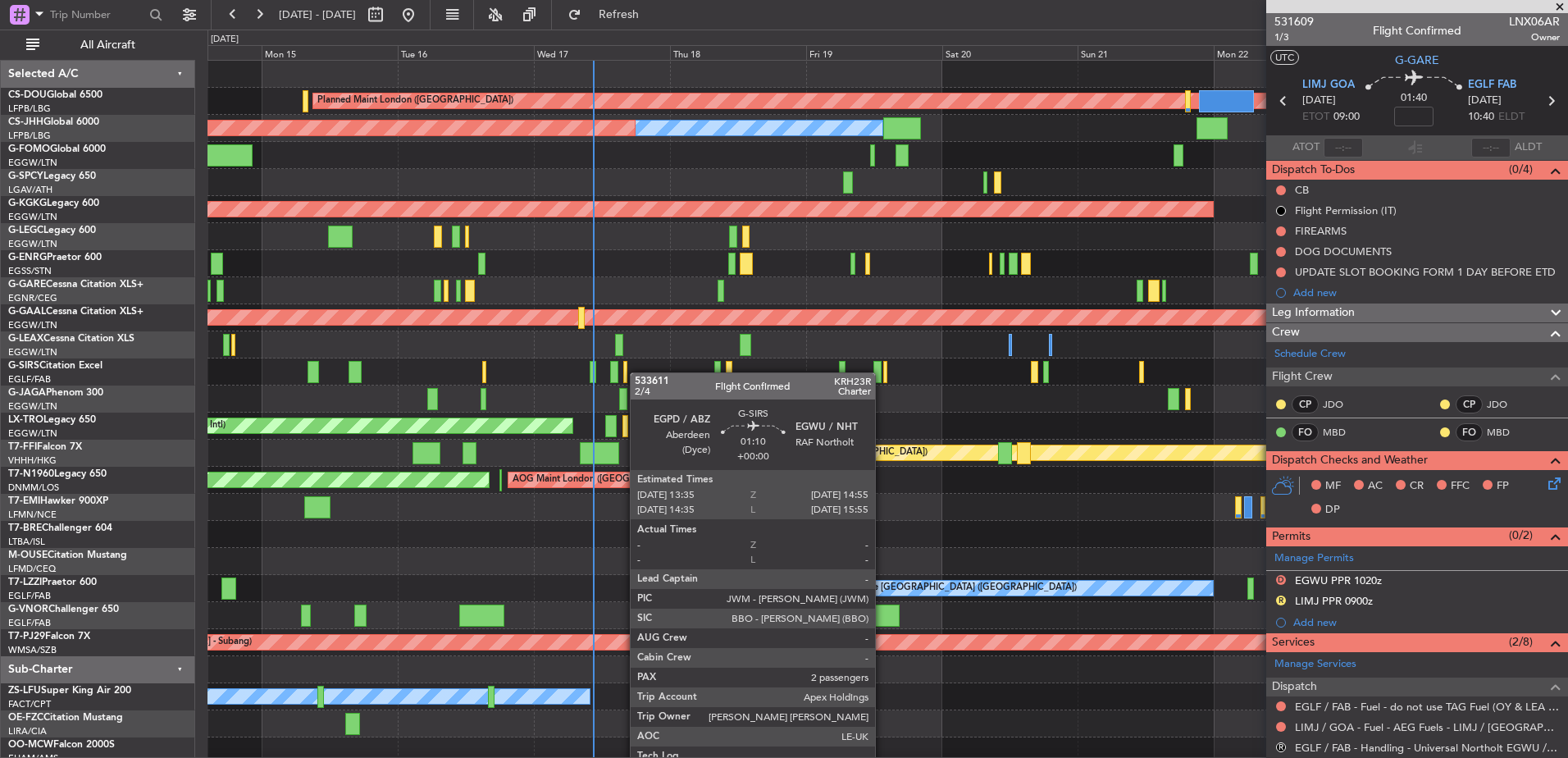
click at [618, 378] on div "Planned Maint London ([GEOGRAPHIC_DATA]) Planned Maint [GEOGRAPHIC_DATA] ([GEOG…" at bounding box center [887, 426] width 1360 height 731
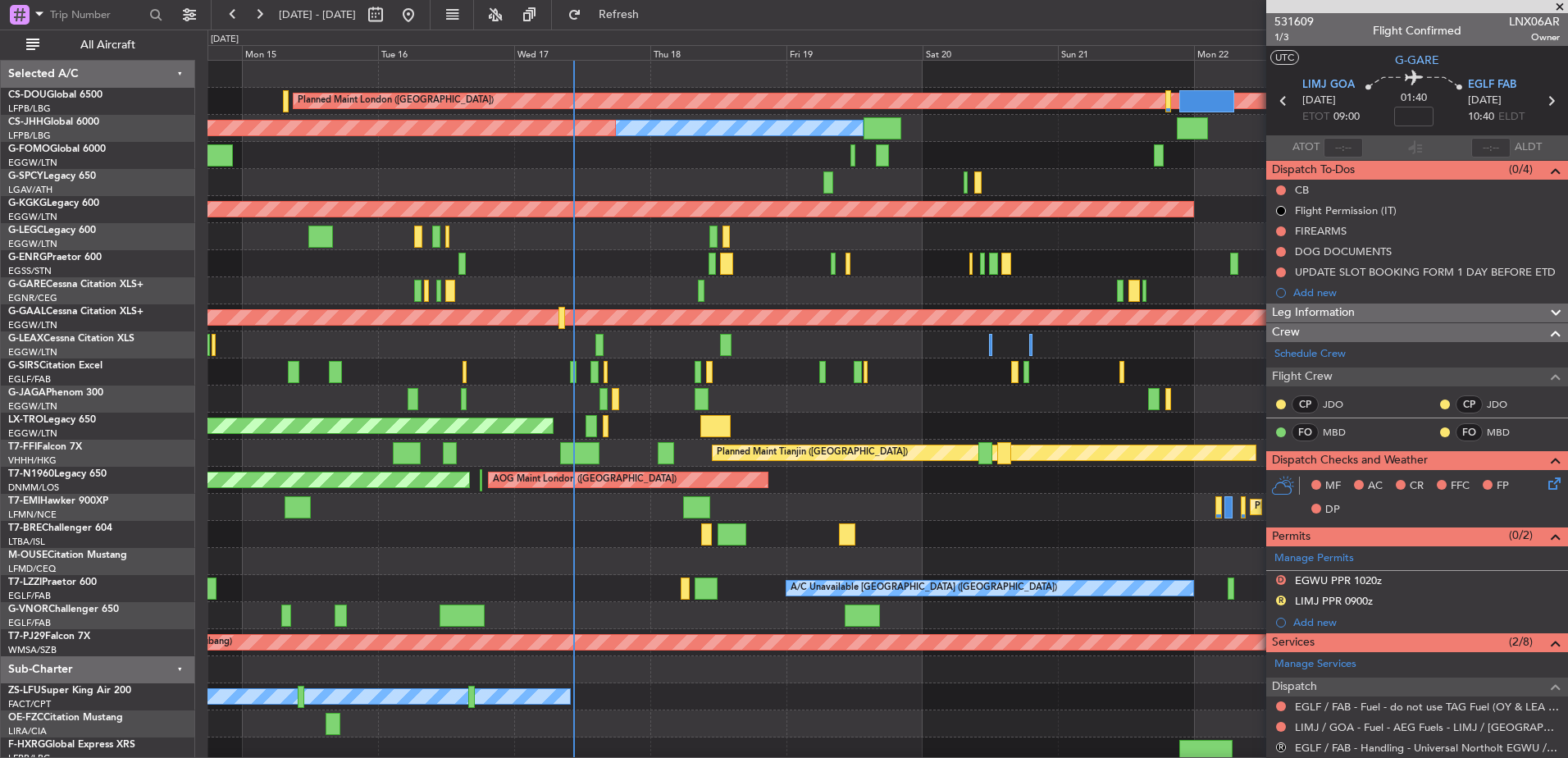
click at [874, 394] on div "Planned Maint London ([GEOGRAPHIC_DATA]) Planned Maint [GEOGRAPHIC_DATA] ([GEOG…" at bounding box center [887, 412] width 1360 height 704
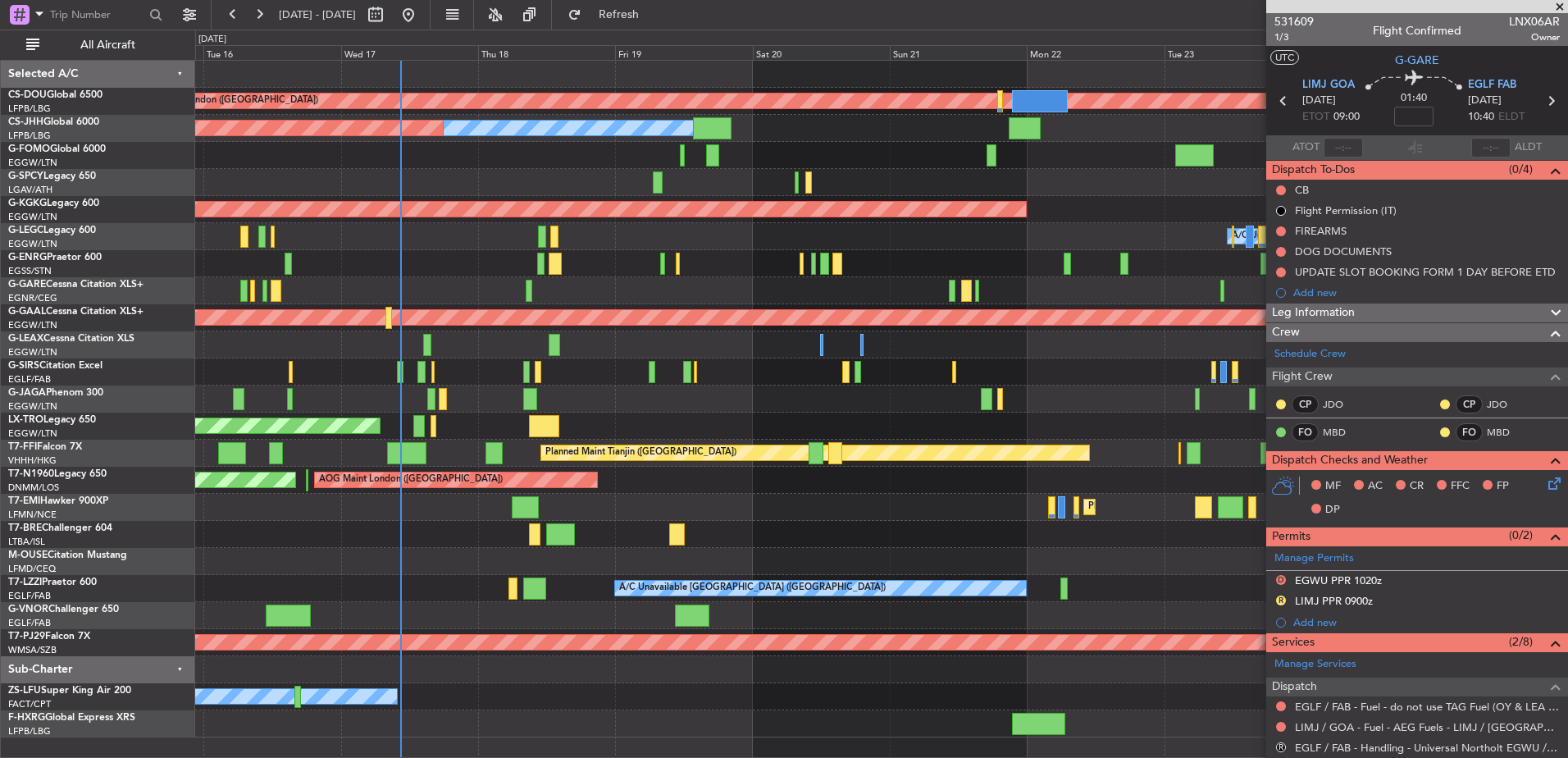
click at [784, 385] on div "Planned Maint London (Biggin Hill) Planned Maint Paris (Le Bourget) Owner Plann…" at bounding box center [881, 398] width 1372 height 677
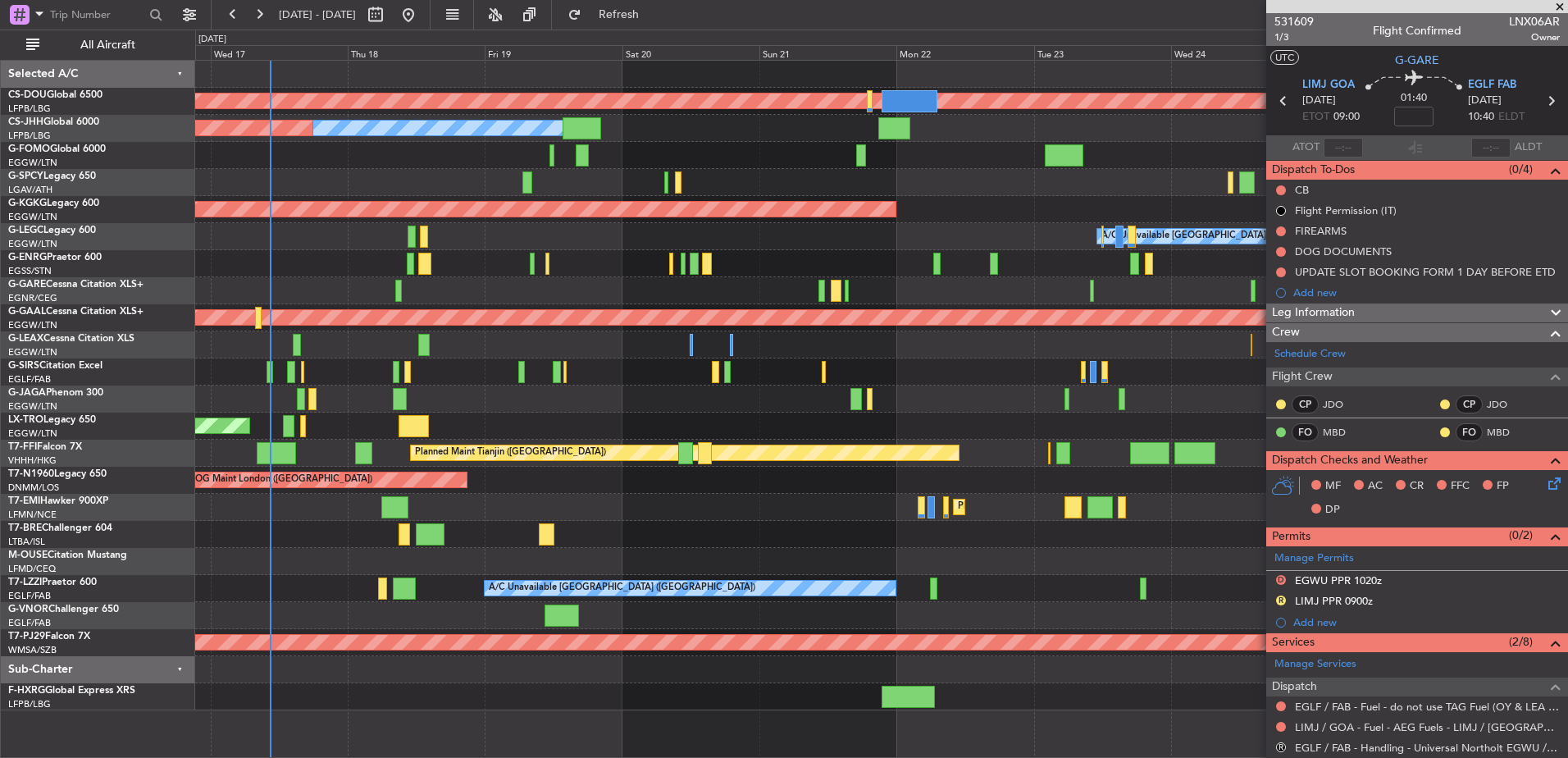
click at [996, 398] on div at bounding box center [881, 398] width 1372 height 27
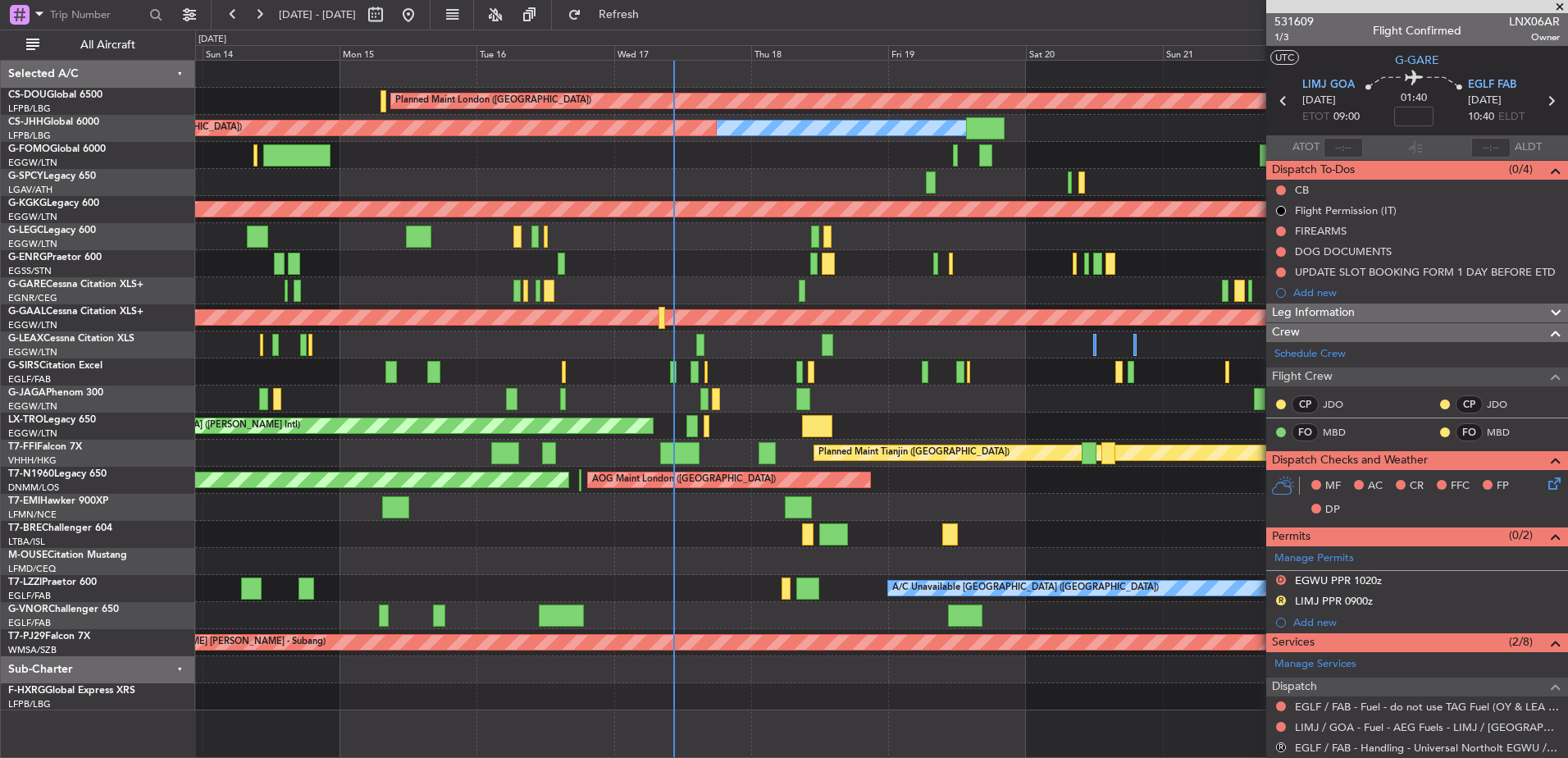
click at [1158, 422] on div "Planned Maint London (Biggin Hill) Planned Maint Paris (Le Bourget) Owner Plann…" at bounding box center [881, 385] width 1372 height 650
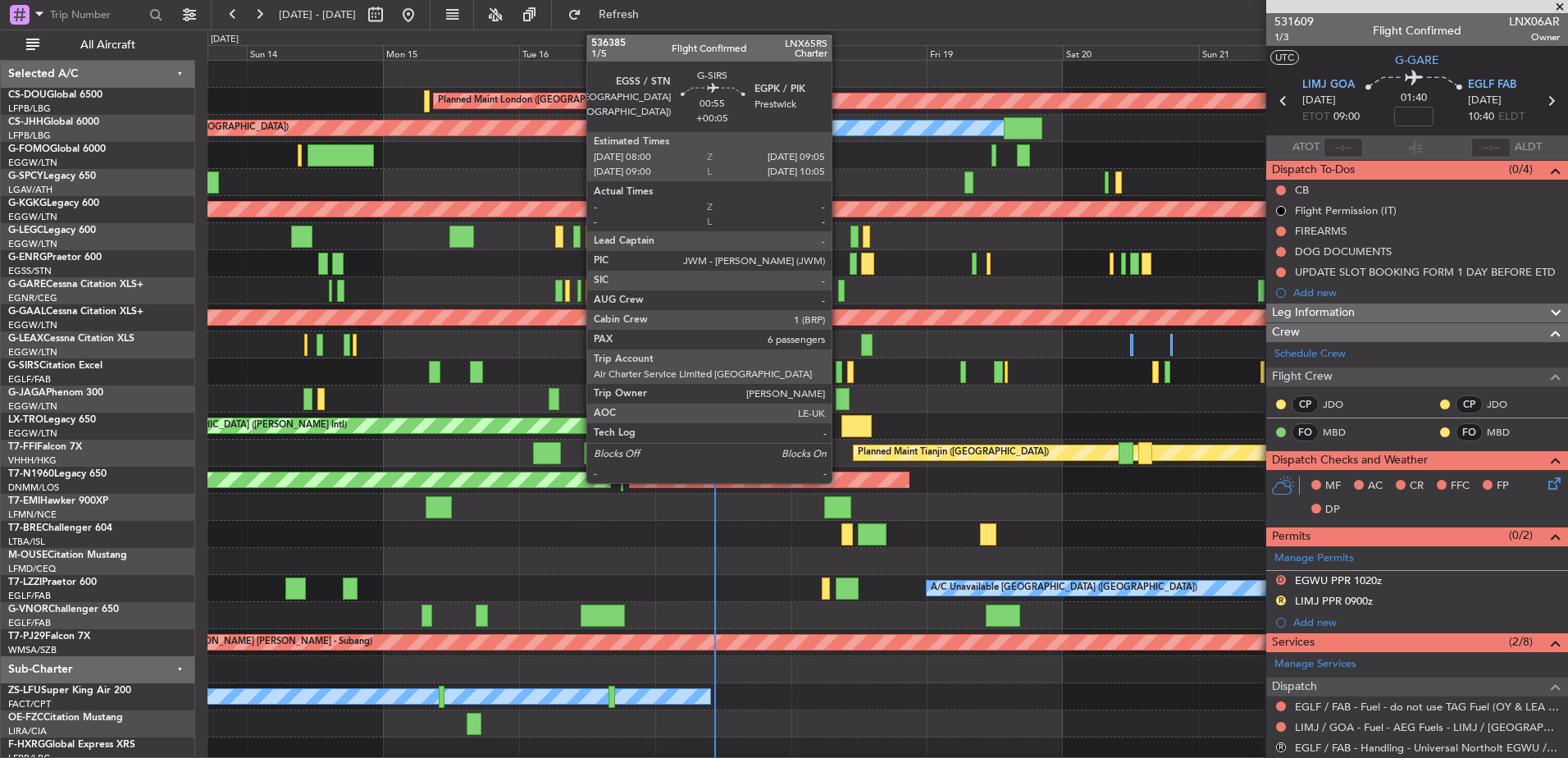
click at [839, 367] on div at bounding box center [839, 373] width 7 height 23
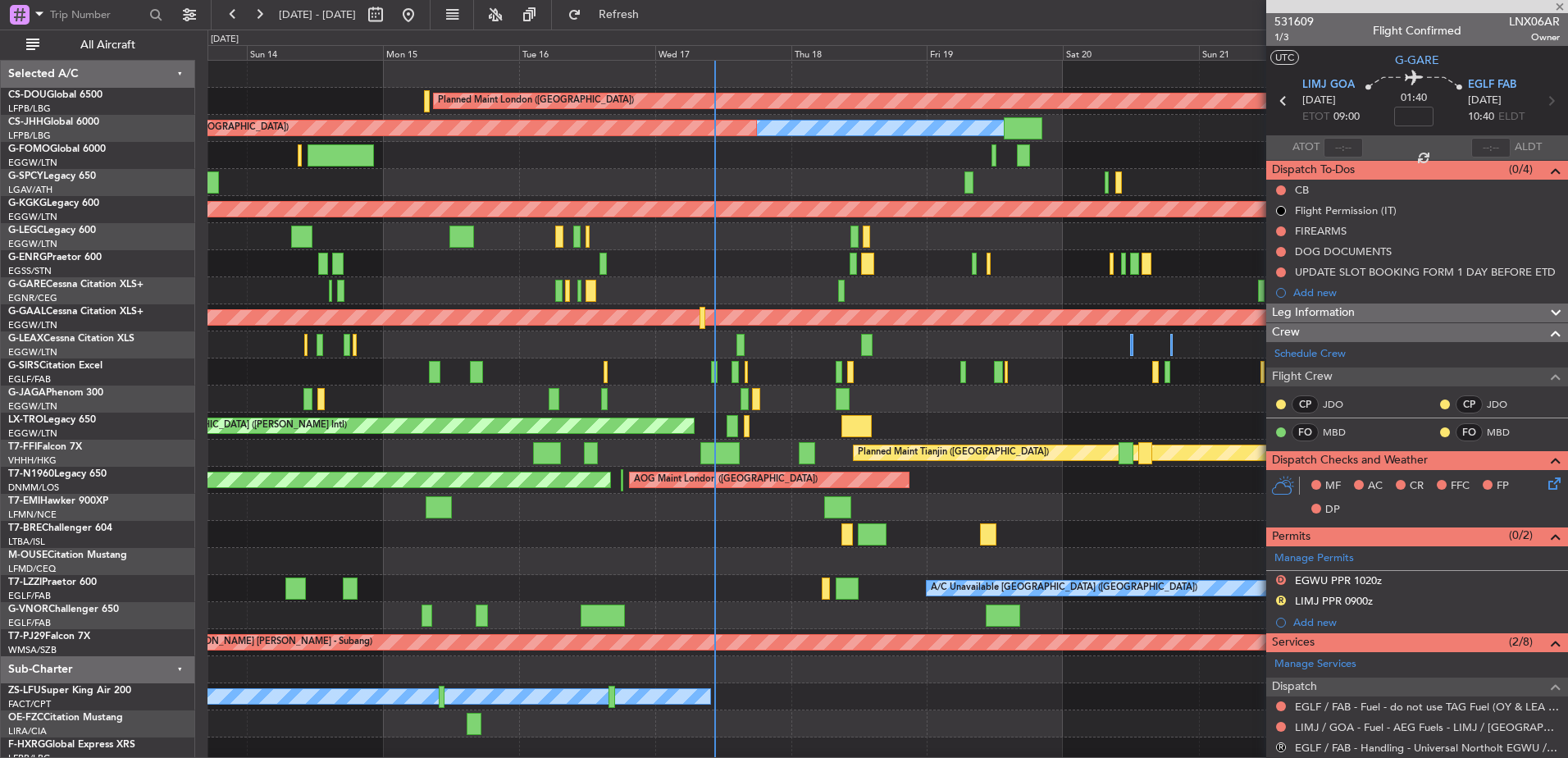
type input "+00:05"
type input "6"
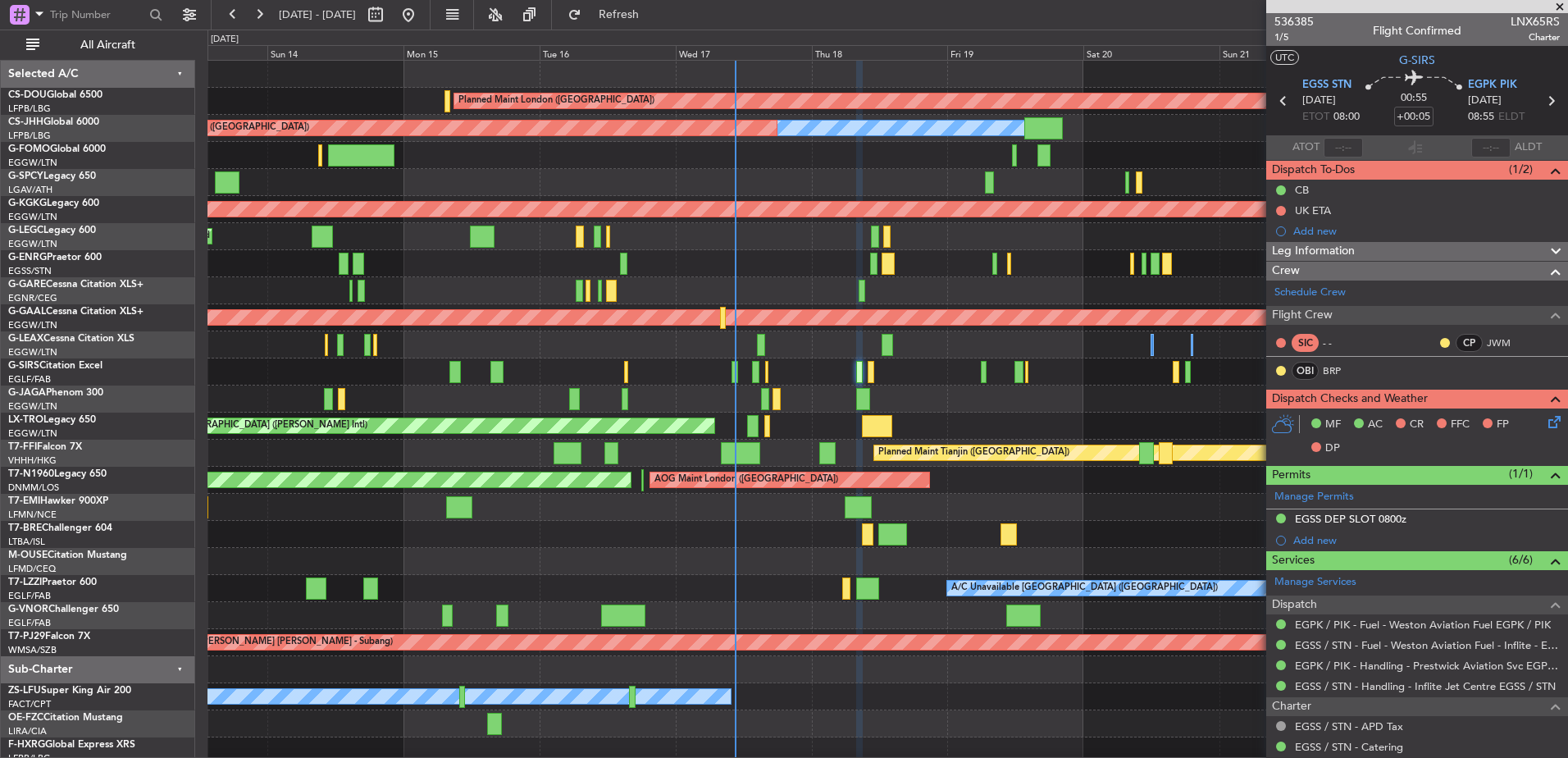
click at [1039, 376] on div "Planned Maint [GEOGRAPHIC_DATA] ([GEOGRAPHIC_DATA])" at bounding box center [887, 372] width 1360 height 27
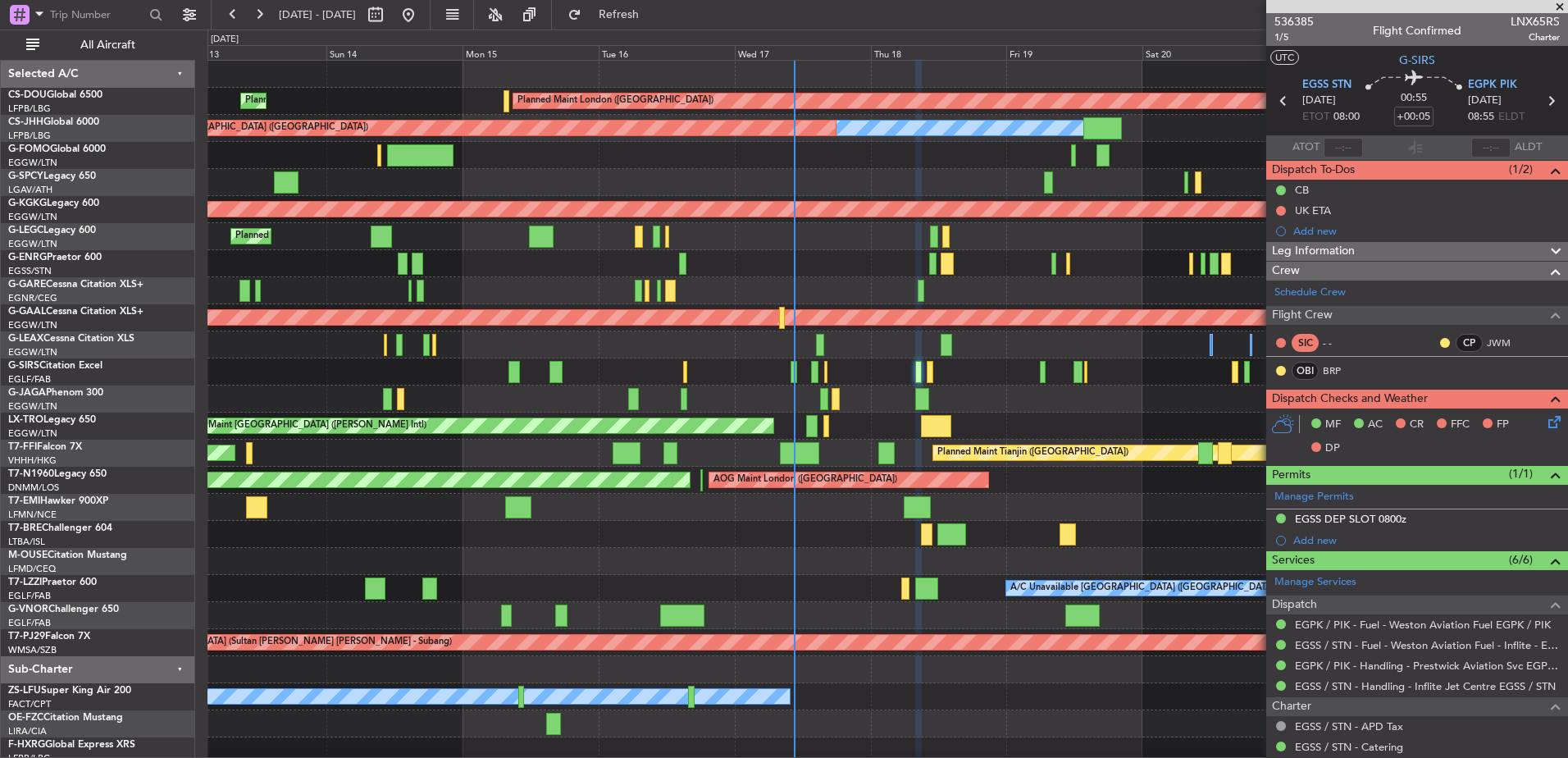
click at [1057, 407] on div "Planned Maint [GEOGRAPHIC_DATA] ([GEOGRAPHIC_DATA])" at bounding box center [887, 398] width 1360 height 27
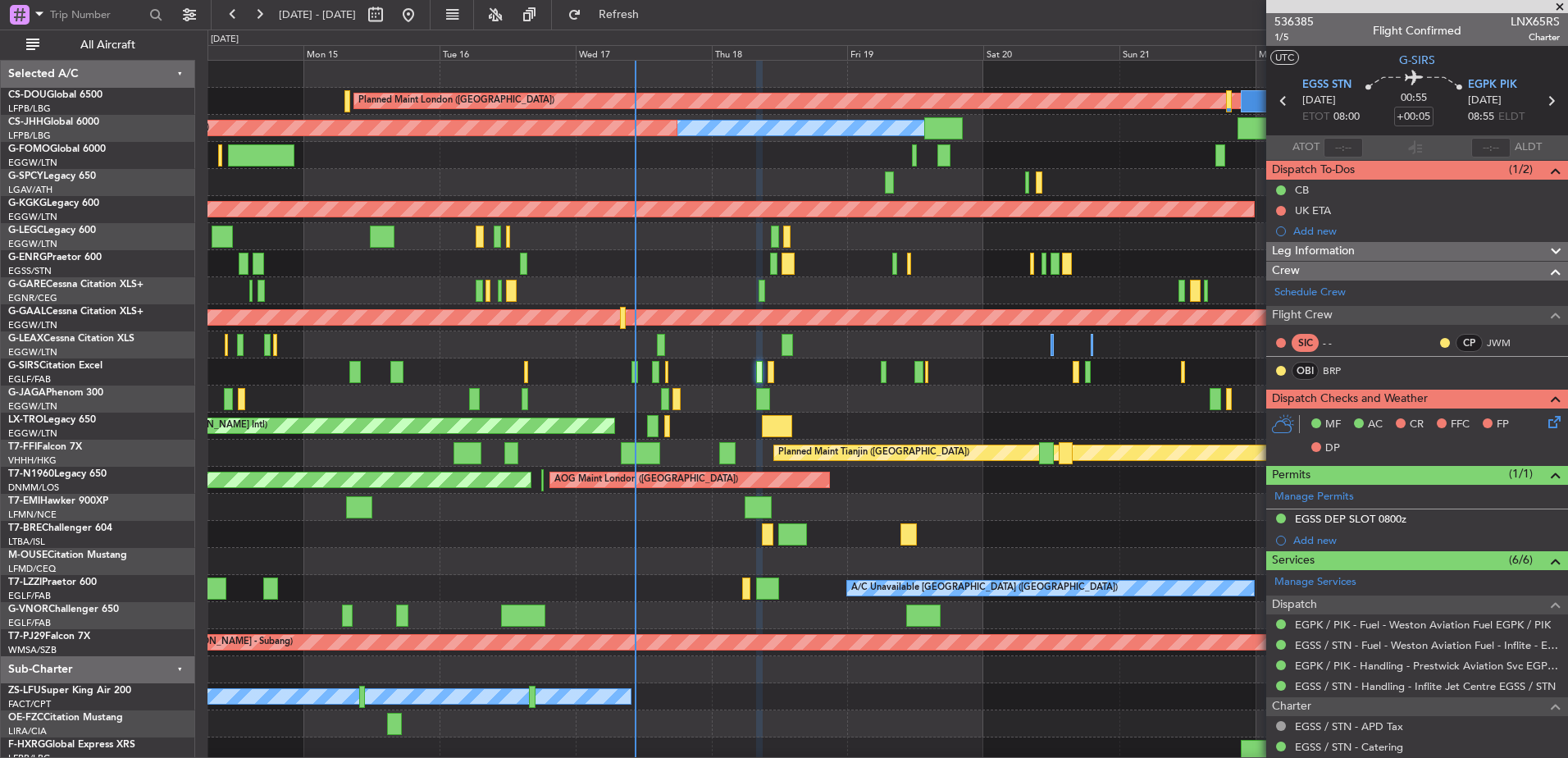
click at [774, 370] on div at bounding box center [771, 373] width 7 height 23
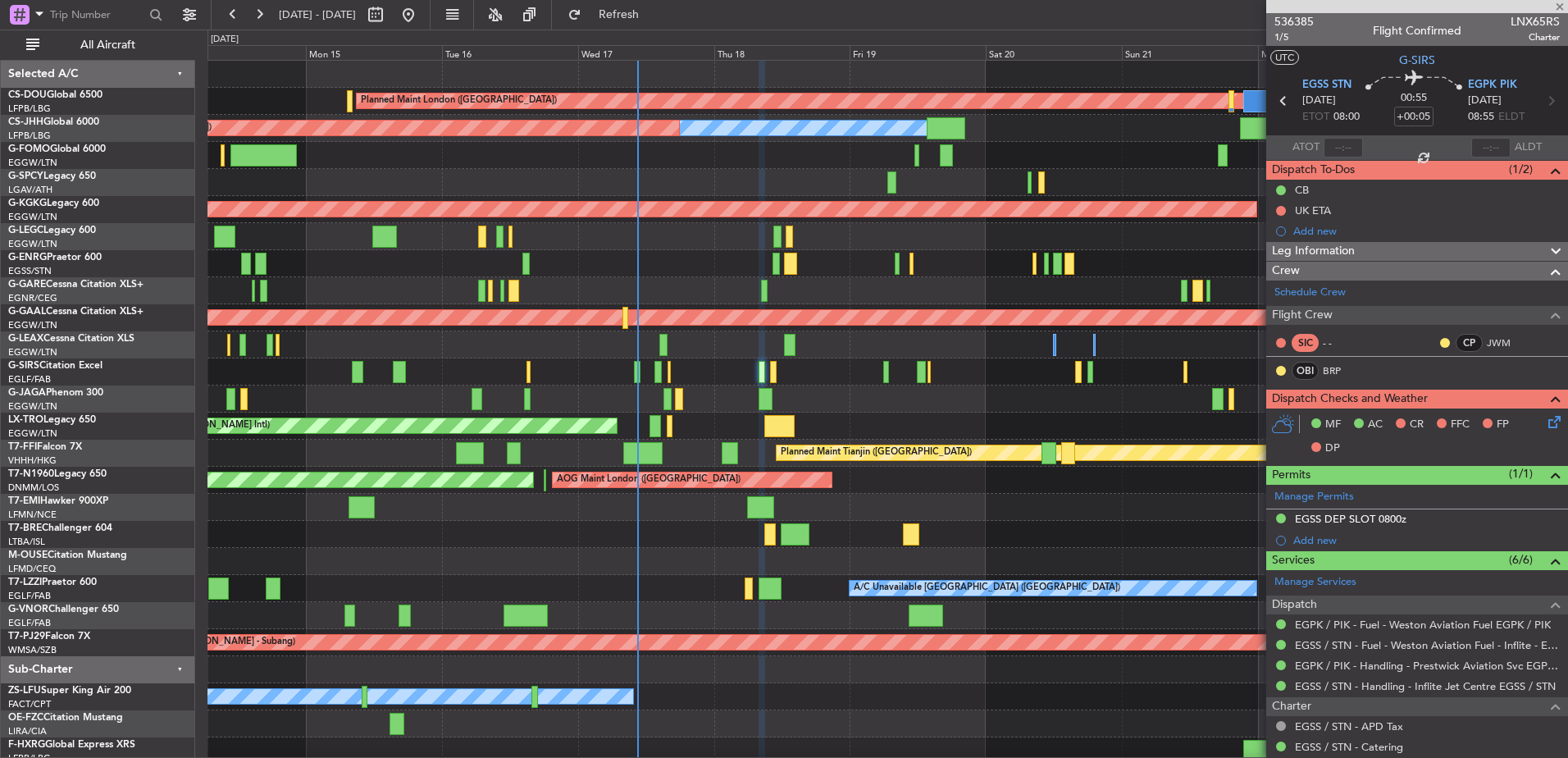
type input "-00:05"
type input "0"
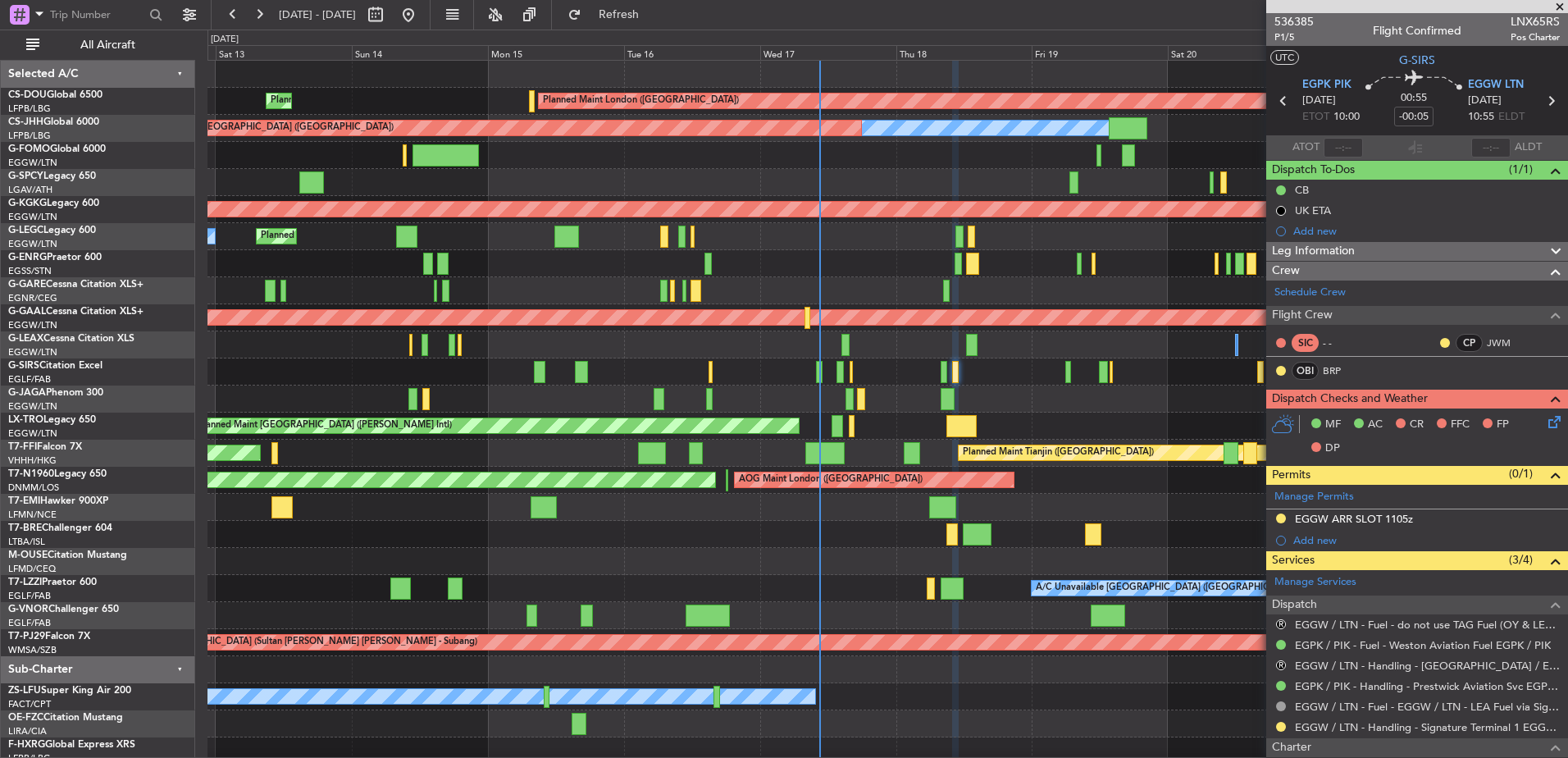
click at [915, 420] on div "Planned Maint London (Biggin Hill) Planned Maint Paris (Le Bourget) Owner Plann…" at bounding box center [887, 412] width 1360 height 704
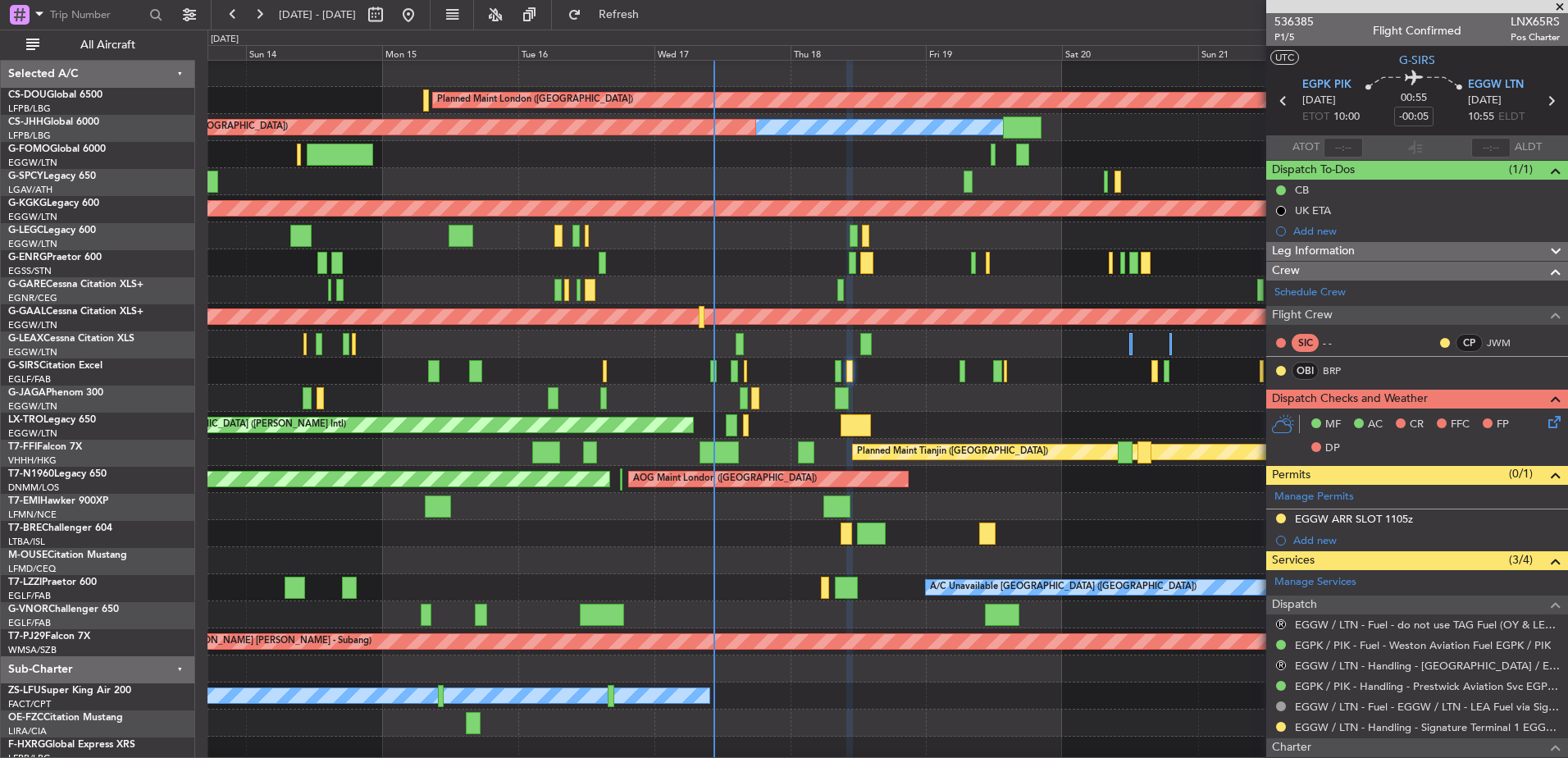
click at [666, 381] on div "Planned Maint [GEOGRAPHIC_DATA] ([GEOGRAPHIC_DATA])" at bounding box center [887, 371] width 1360 height 27
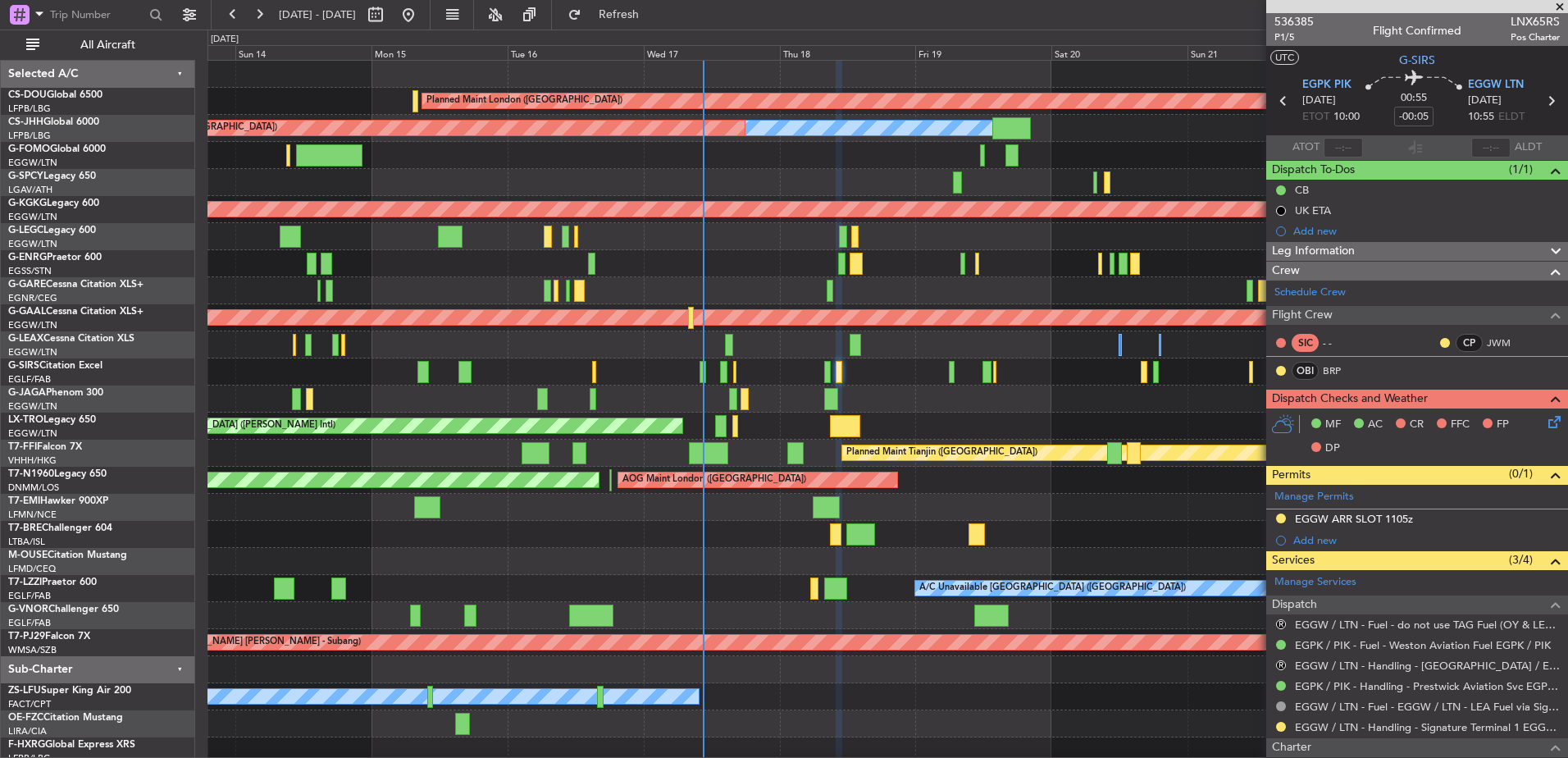
click at [945, 392] on div "Planned Maint London ([GEOGRAPHIC_DATA]) Planned Maint [GEOGRAPHIC_DATA] ([GEOG…" at bounding box center [887, 412] width 1360 height 704
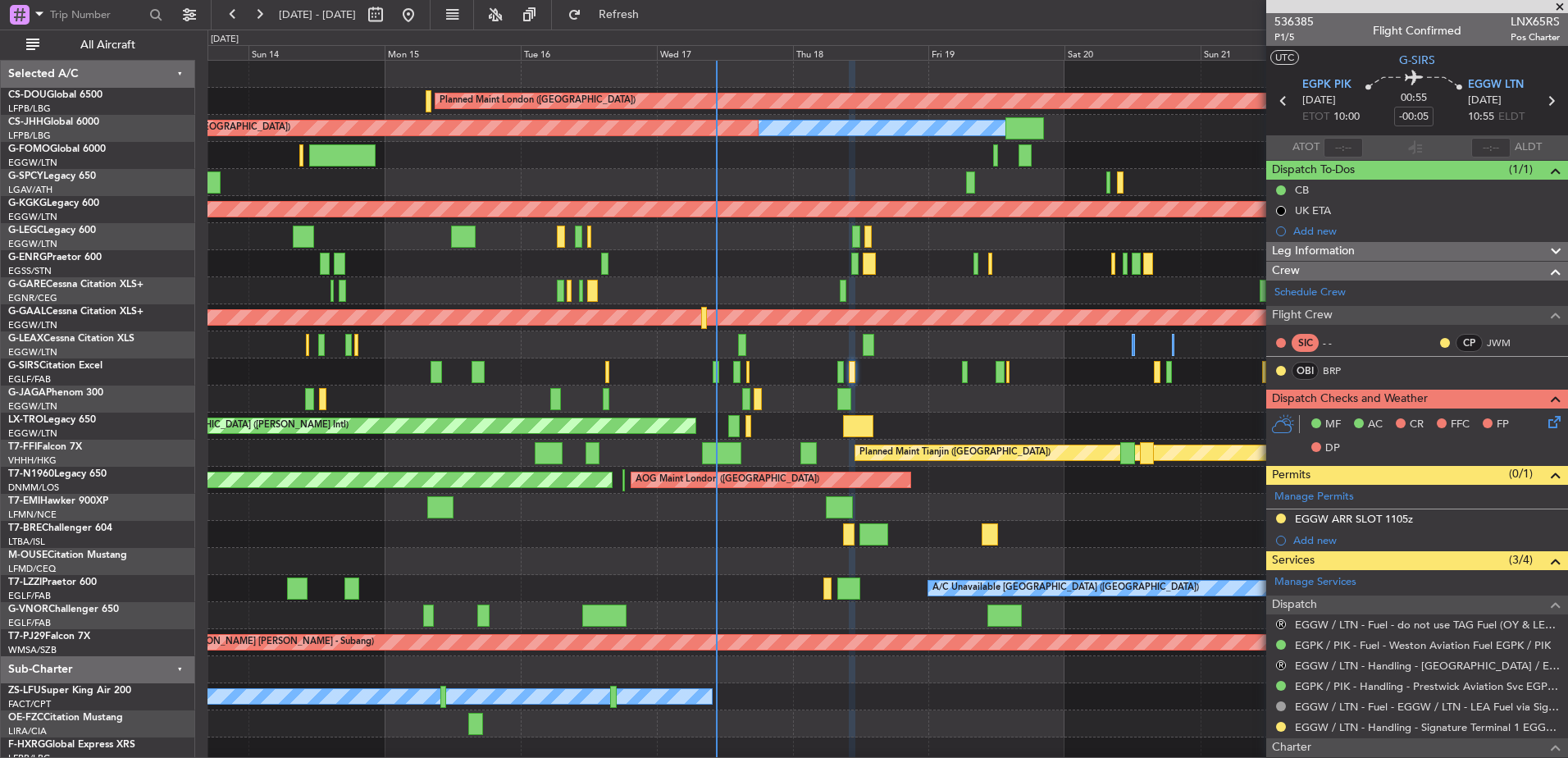
click at [944, 383] on div "Planned Maint [GEOGRAPHIC_DATA] ([GEOGRAPHIC_DATA])" at bounding box center [887, 372] width 1360 height 27
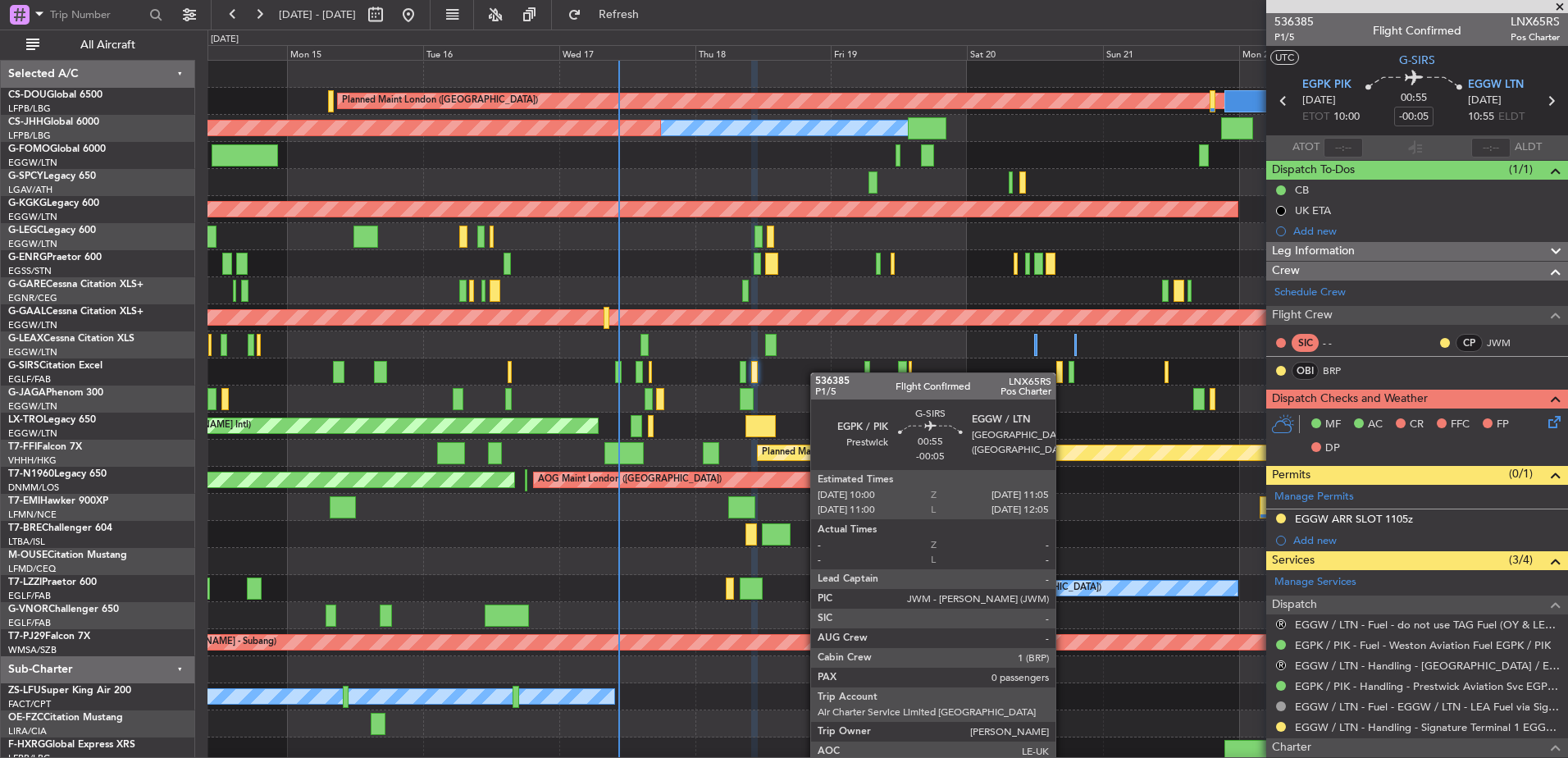
click at [640, 398] on div "Planned Maint London ([GEOGRAPHIC_DATA]) Planned Maint [GEOGRAPHIC_DATA] ([GEOG…" at bounding box center [887, 412] width 1360 height 704
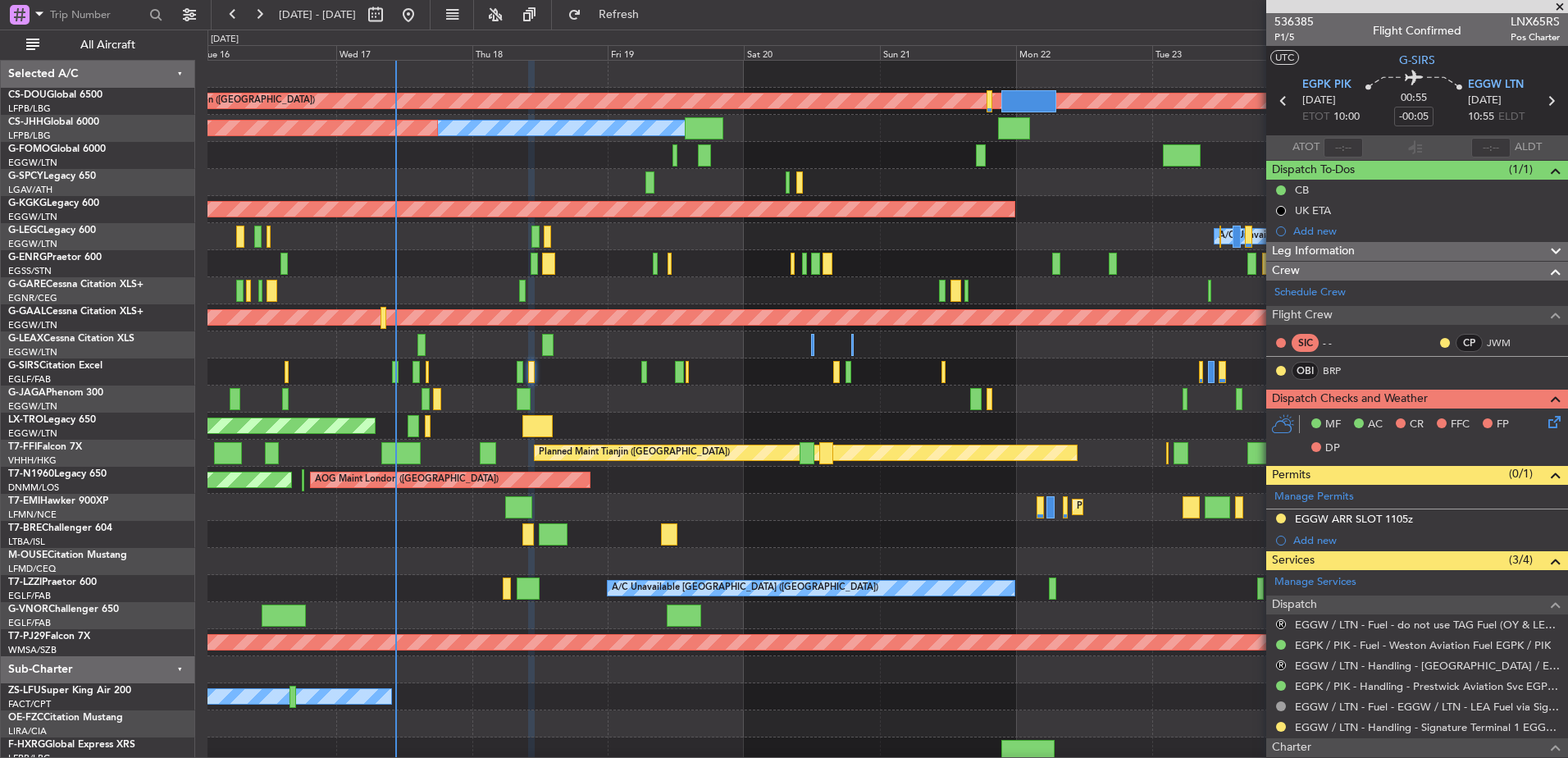
click at [694, 381] on div at bounding box center [887, 372] width 1360 height 27
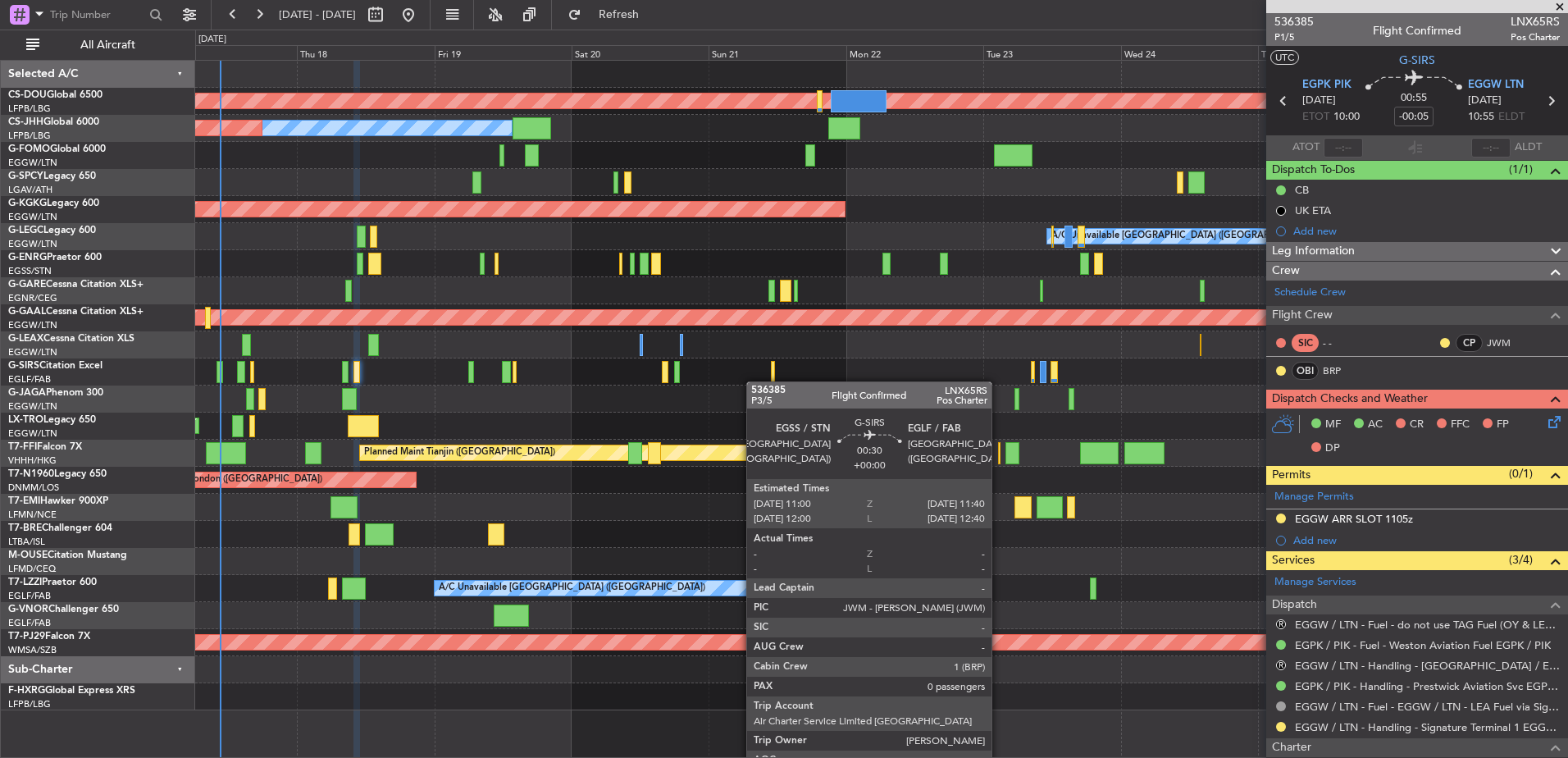
click at [835, 381] on div at bounding box center [881, 372] width 1372 height 27
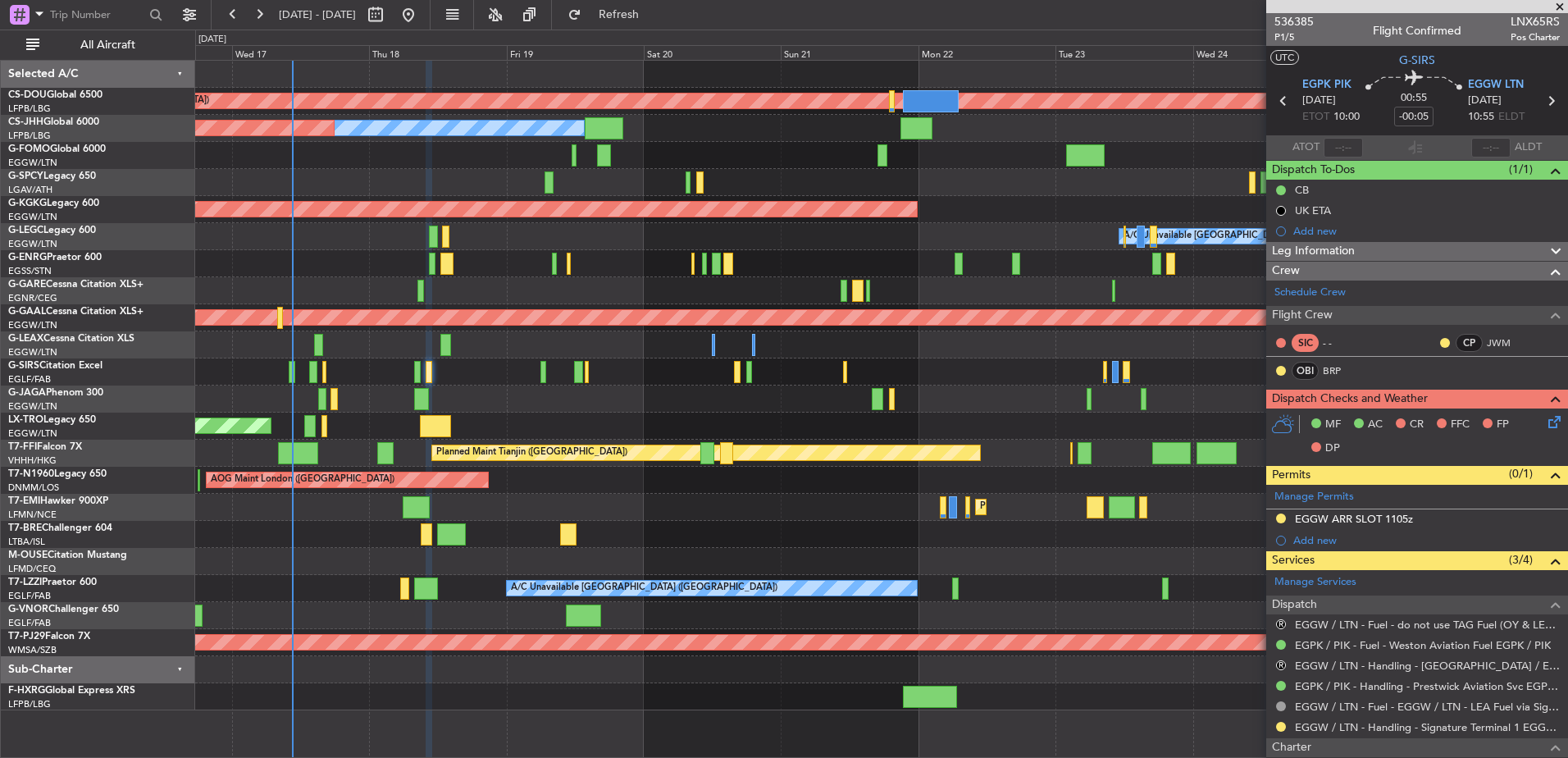
click at [723, 428] on div "Planned Maint London ([GEOGRAPHIC_DATA]) Owner Planned Maint [GEOGRAPHIC_DATA] …" at bounding box center [881, 385] width 1372 height 650
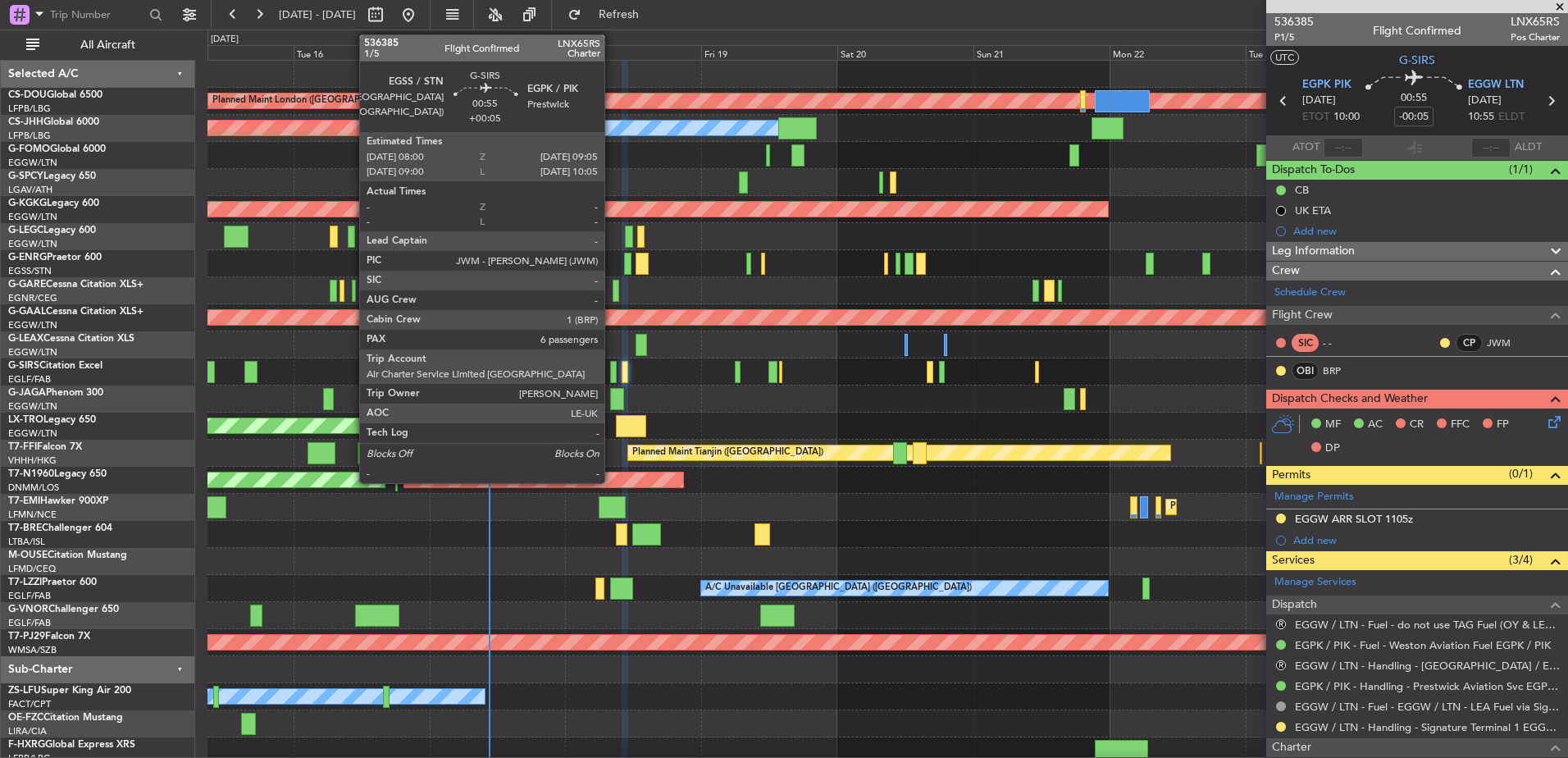
click at [612, 368] on div at bounding box center [614, 373] width 7 height 23
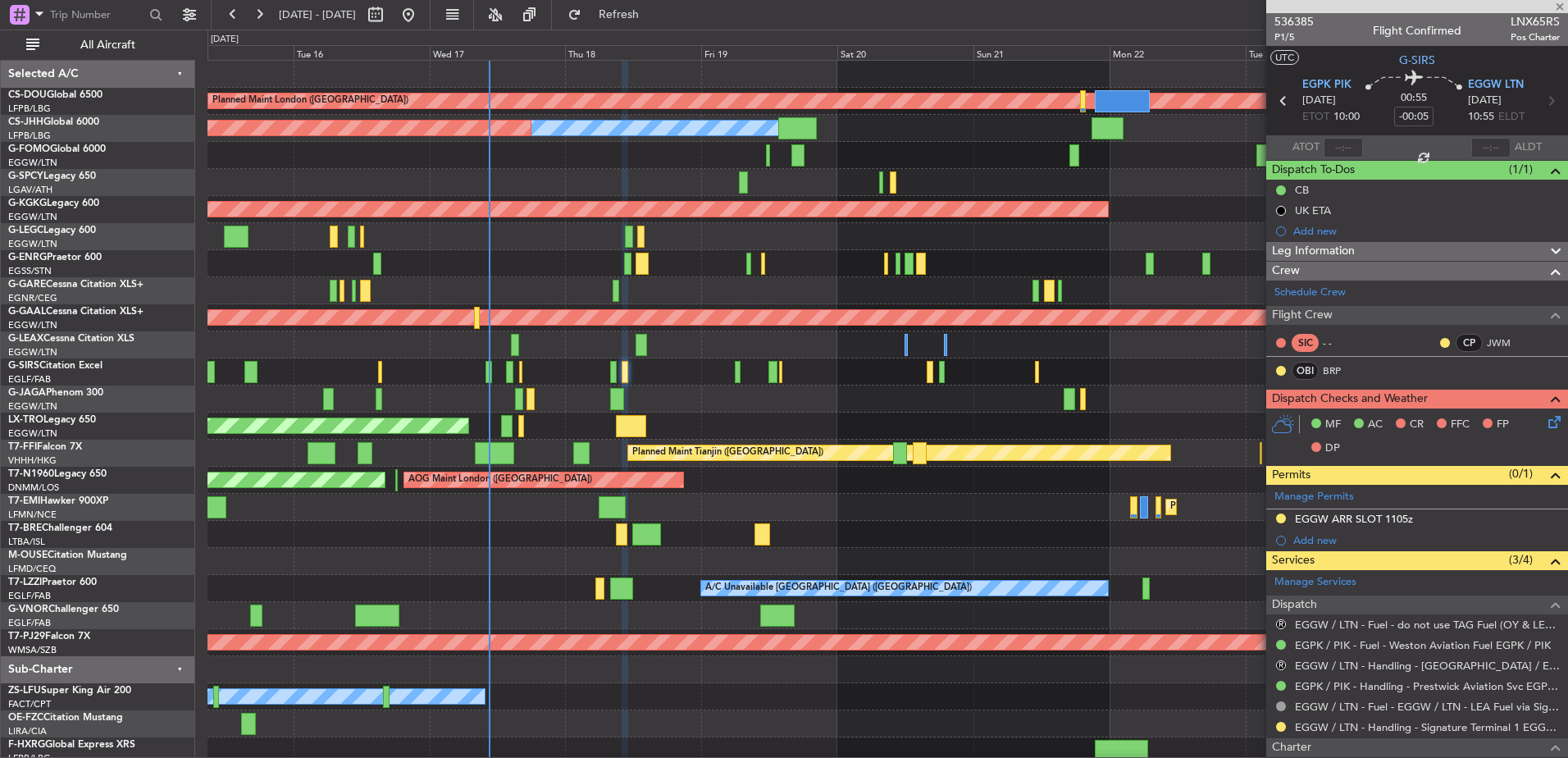
type input "+00:05"
type input "6"
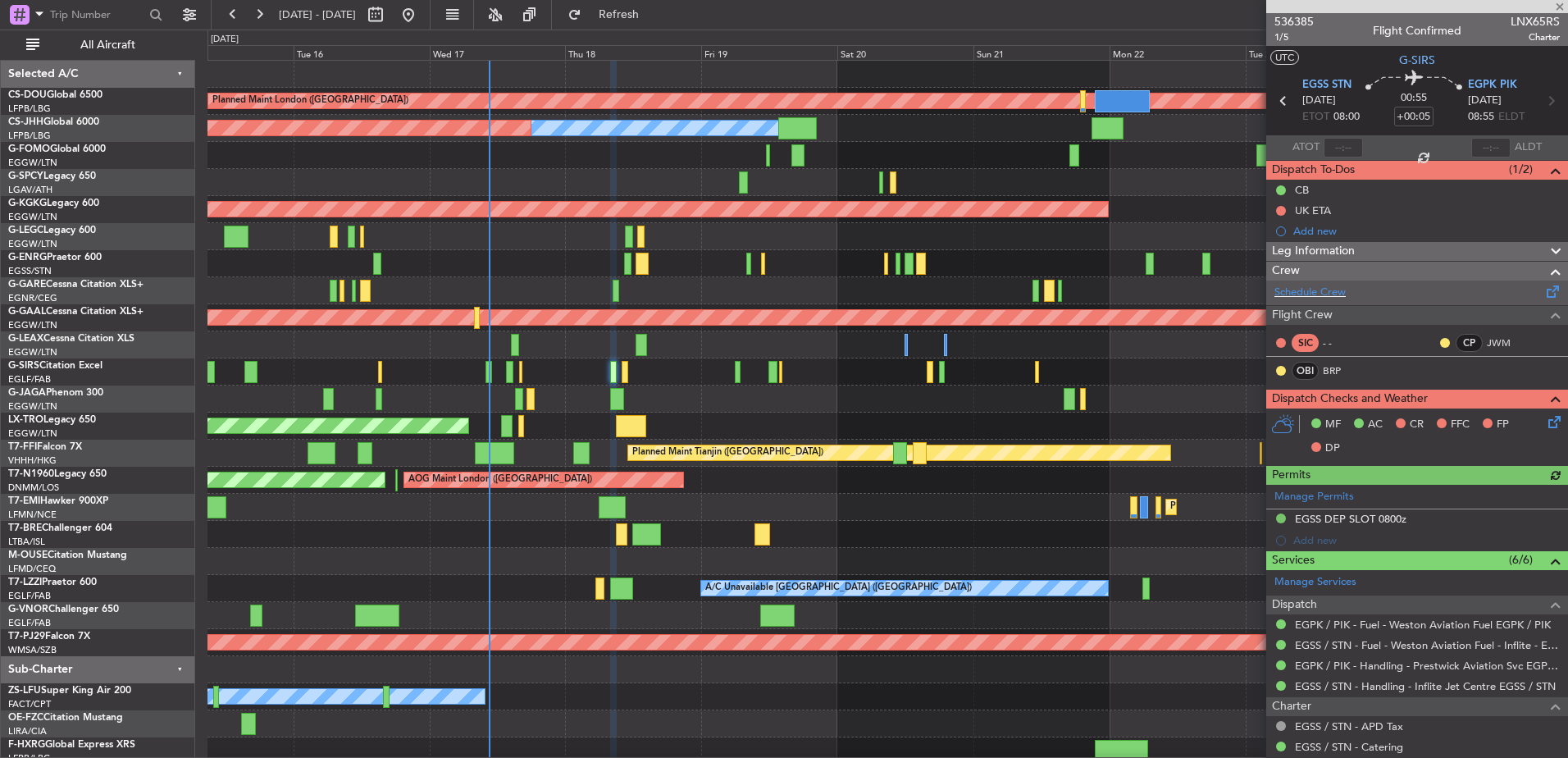
click at [1361, 293] on div "Schedule Crew" at bounding box center [1417, 293] width 302 height 24
click at [558, 407] on div at bounding box center [887, 398] width 1360 height 27
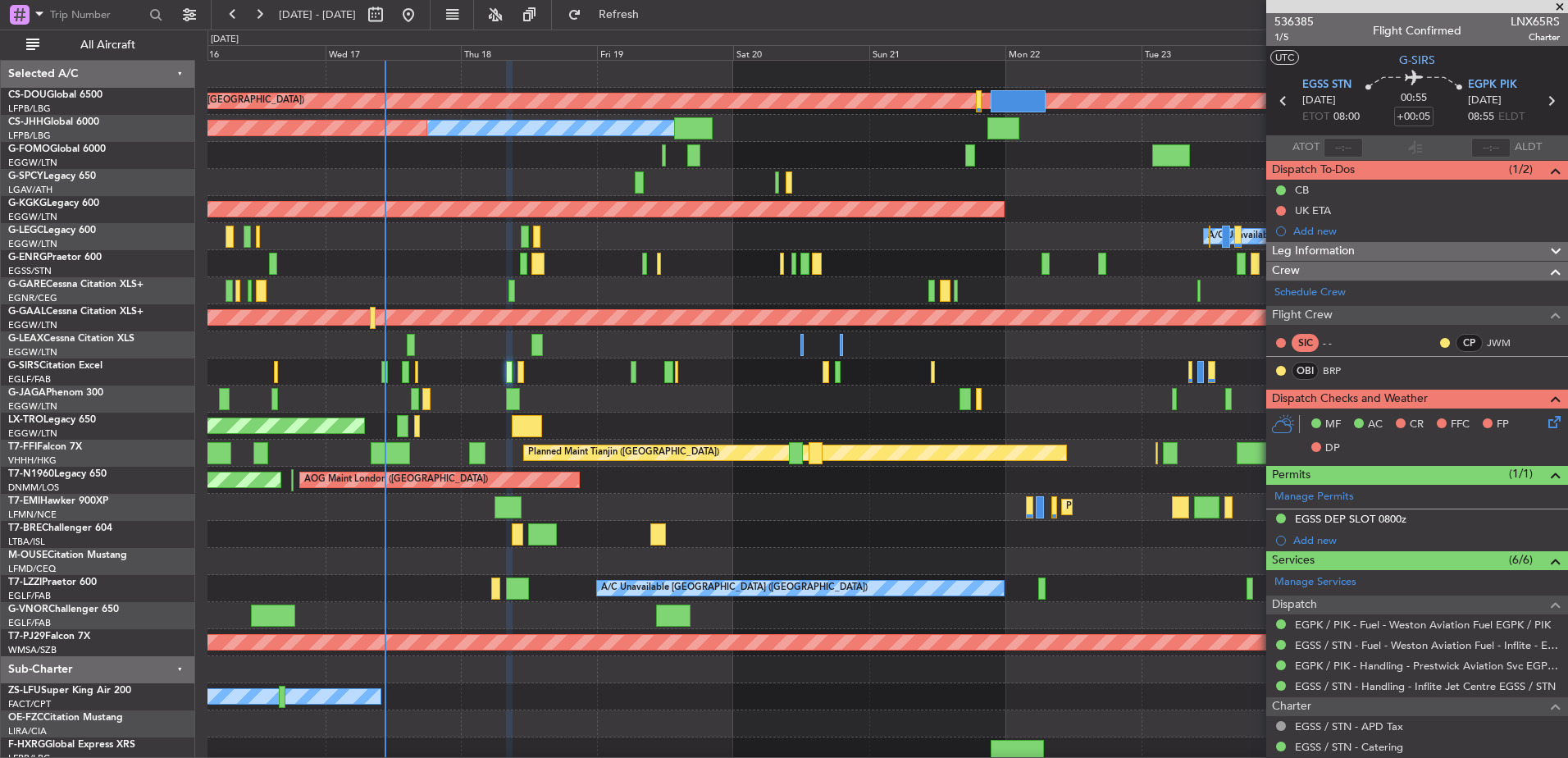
click at [488, 412] on div "Planned Maint London ([GEOGRAPHIC_DATA]) Owner Planned Maint [GEOGRAPHIC_DATA] …" at bounding box center [887, 412] width 1360 height 704
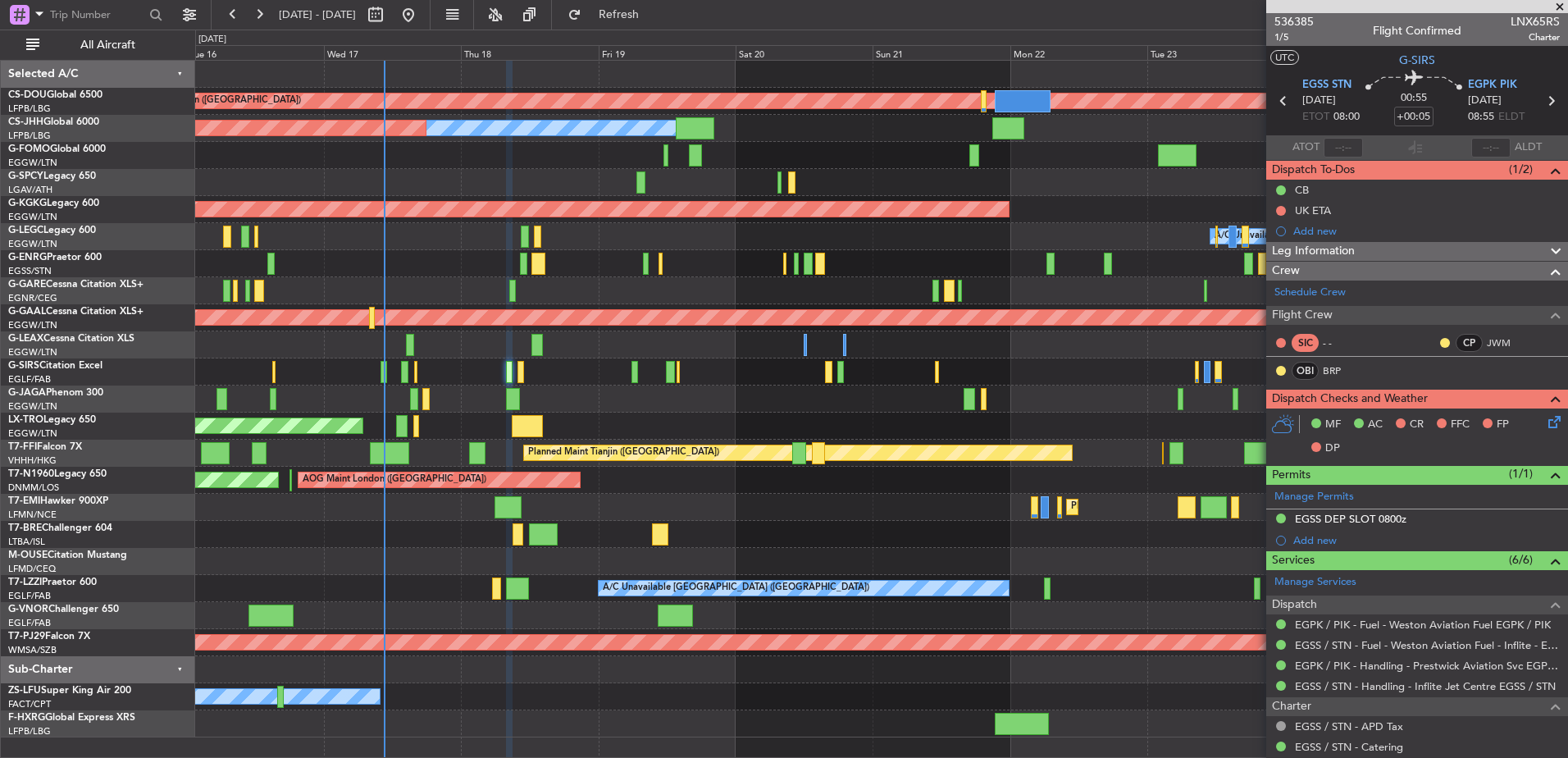
click at [500, 412] on div "Planned Maint London ([GEOGRAPHIC_DATA]) Owner Planned Maint [GEOGRAPHIC_DATA] …" at bounding box center [881, 398] width 1372 height 677
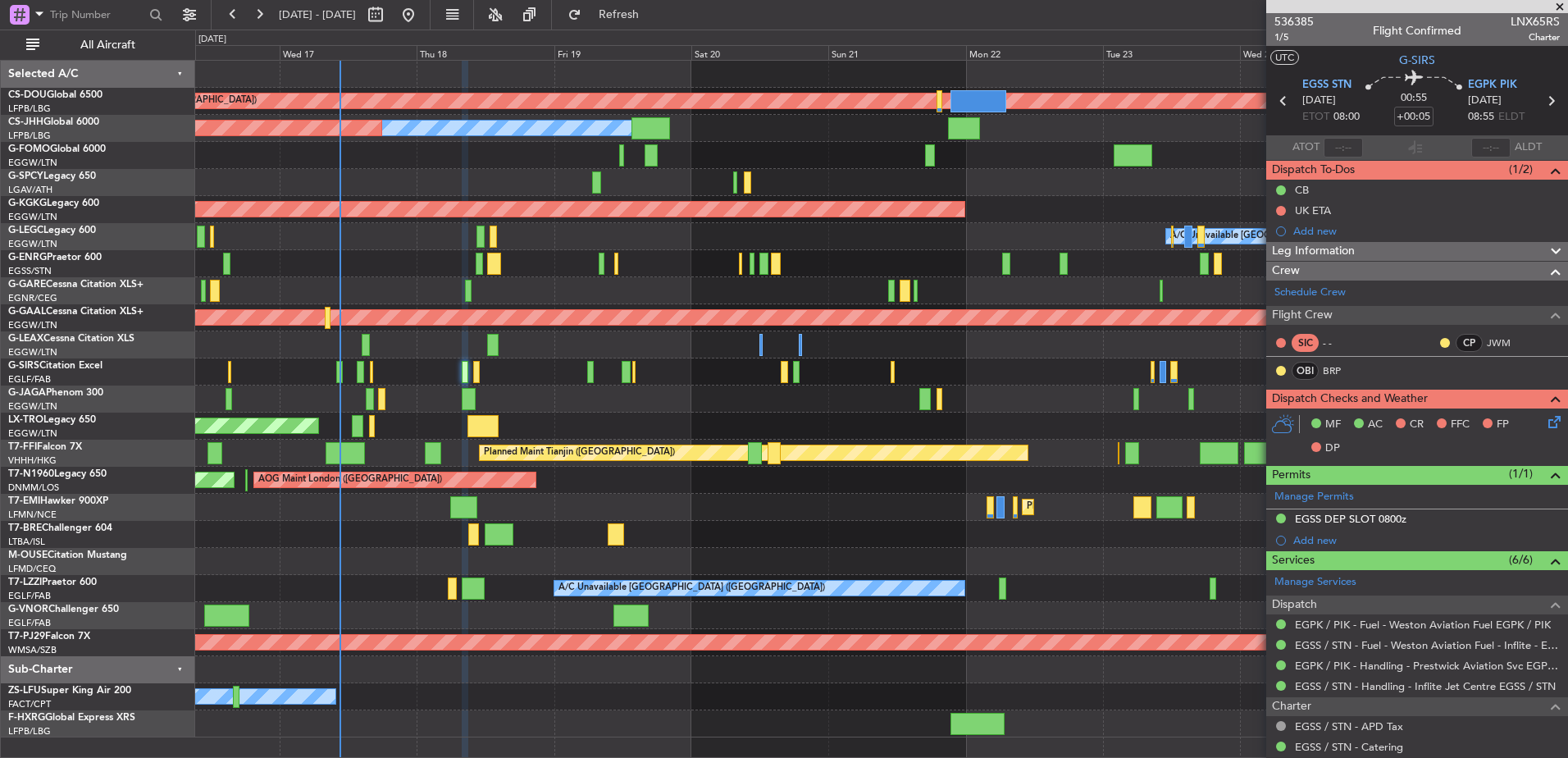
click at [552, 365] on div "Planned Maint London ([GEOGRAPHIC_DATA]) Owner Planned Maint [GEOGRAPHIC_DATA] …" at bounding box center [881, 398] width 1372 height 677
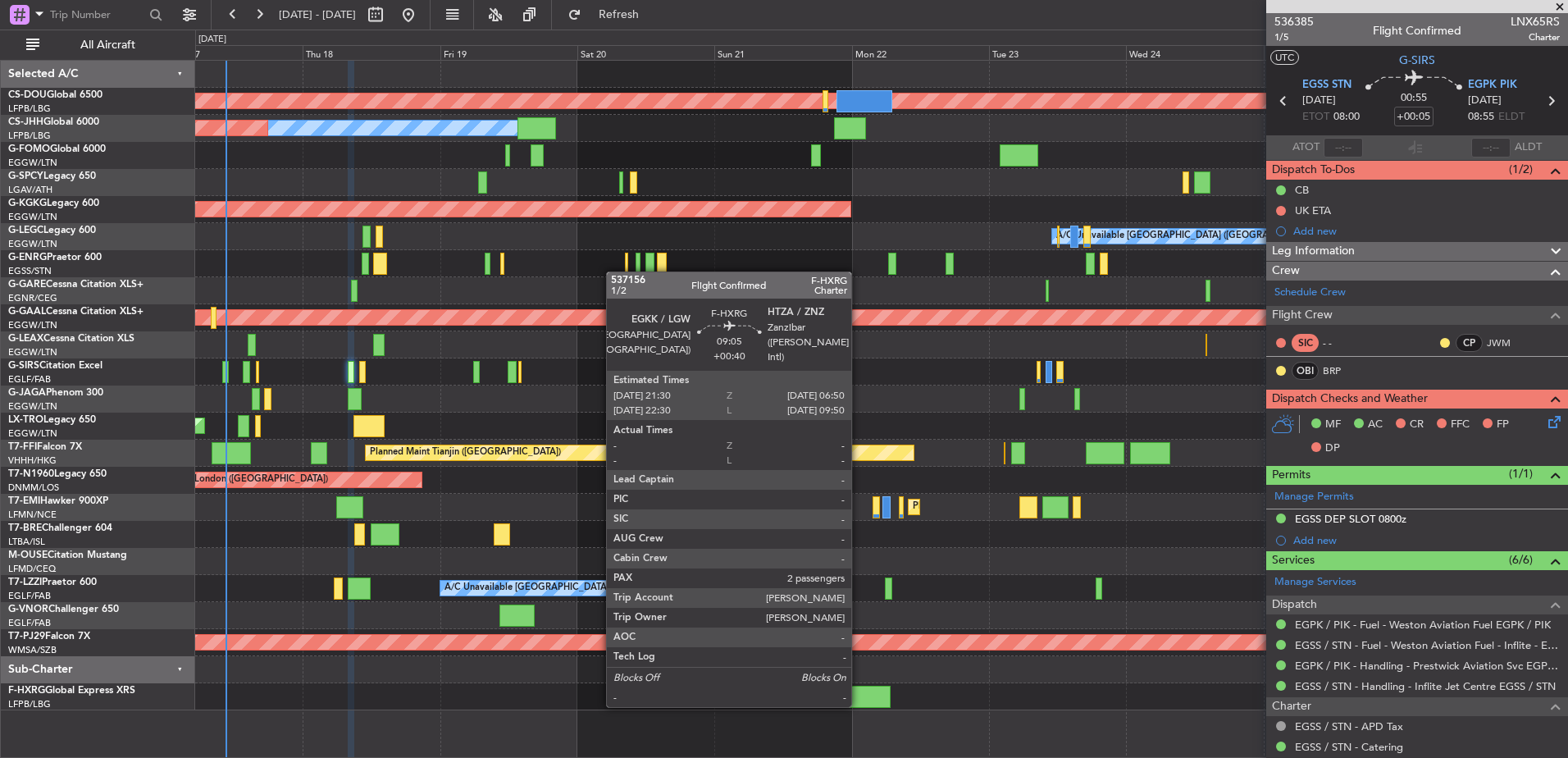
click at [859, 706] on div at bounding box center [863, 697] width 55 height 23
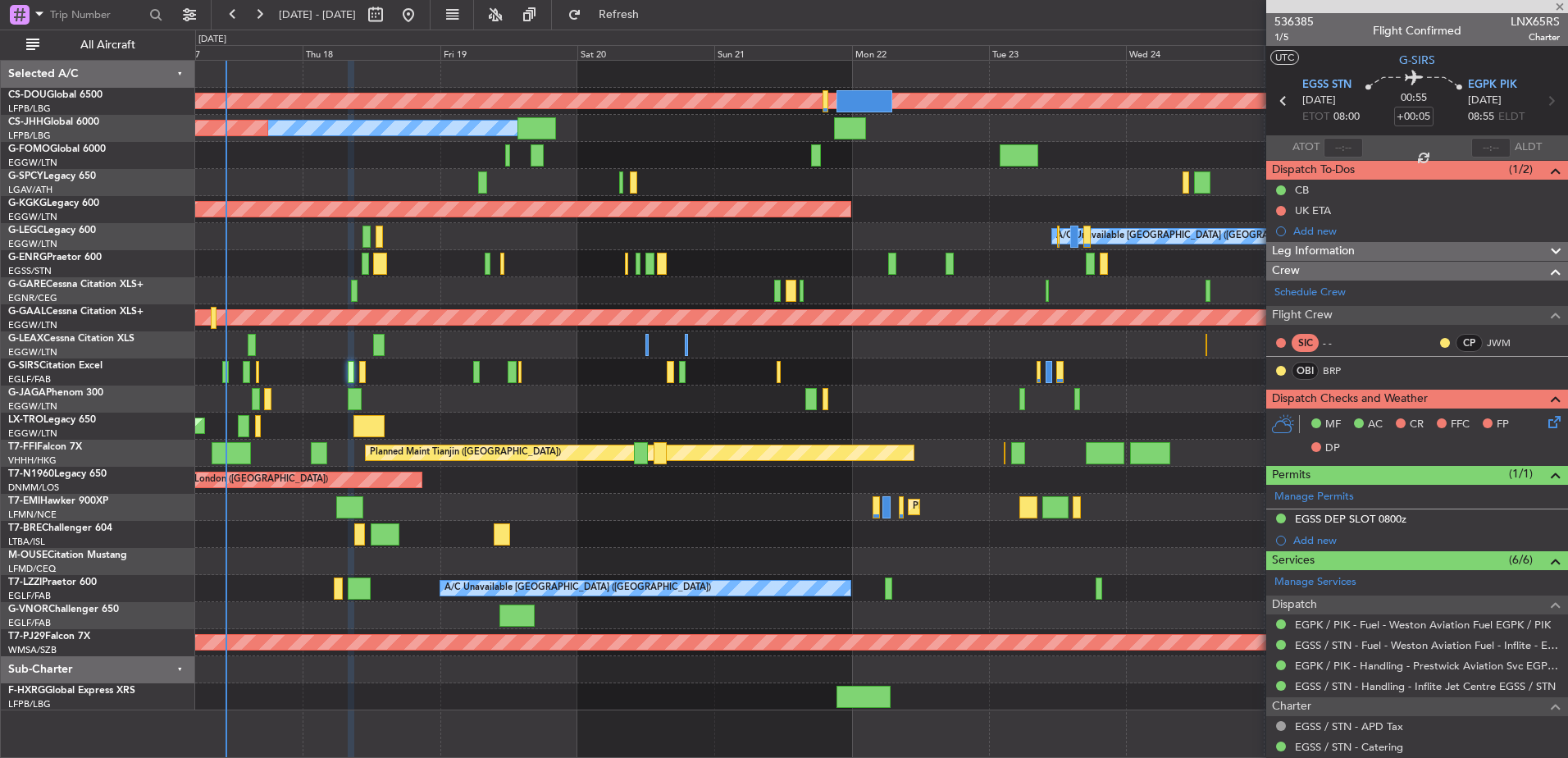
type input "+00:40"
type input "2"
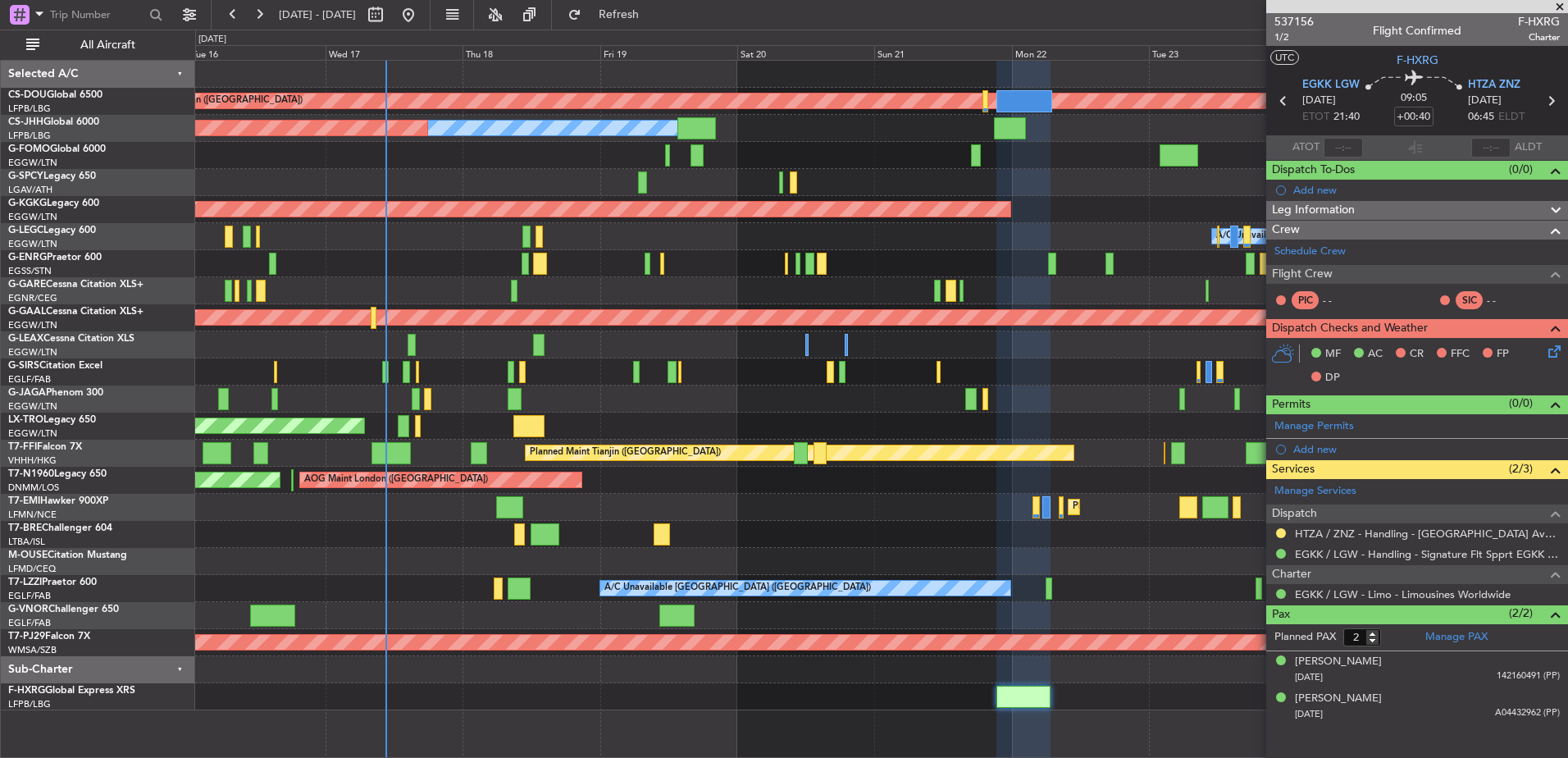
click at [1109, 407] on div "Planned Maint London ([GEOGRAPHIC_DATA]) Planned Maint [GEOGRAPHIC_DATA] ([GEOG…" at bounding box center [881, 385] width 1372 height 650
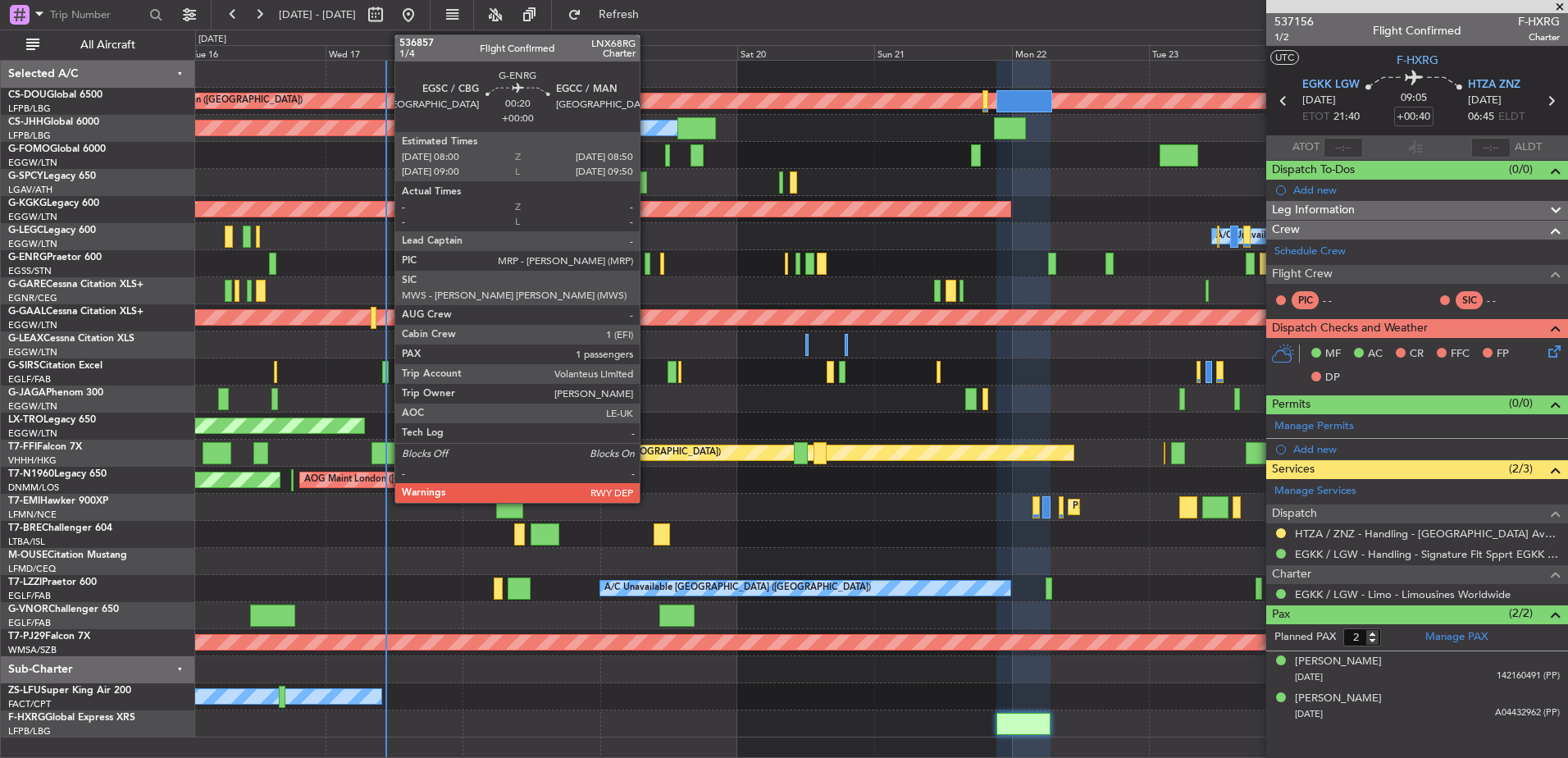
click at [647, 264] on div at bounding box center [648, 264] width 5 height 23
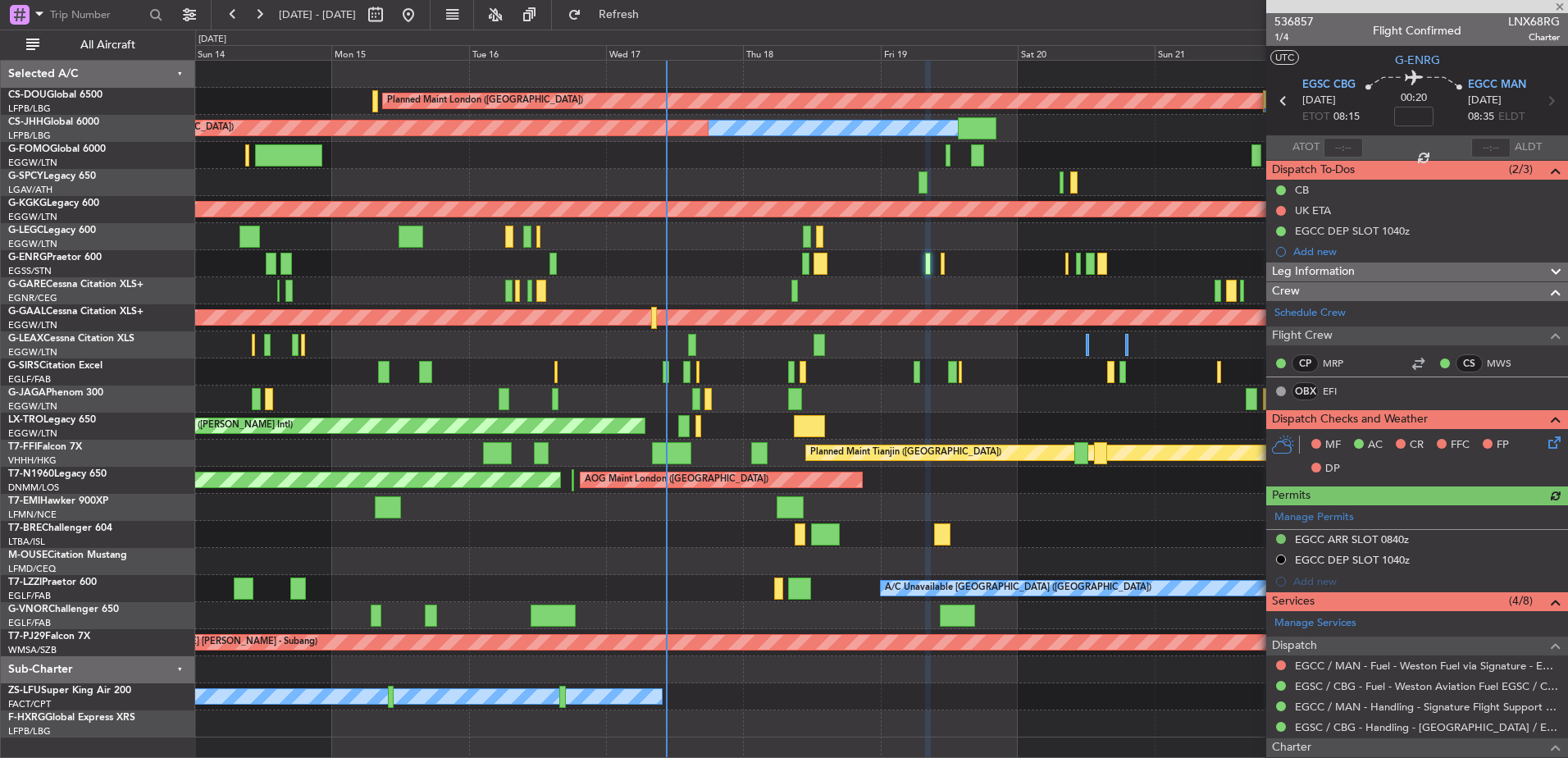
click at [972, 260] on div at bounding box center [881, 263] width 1372 height 27
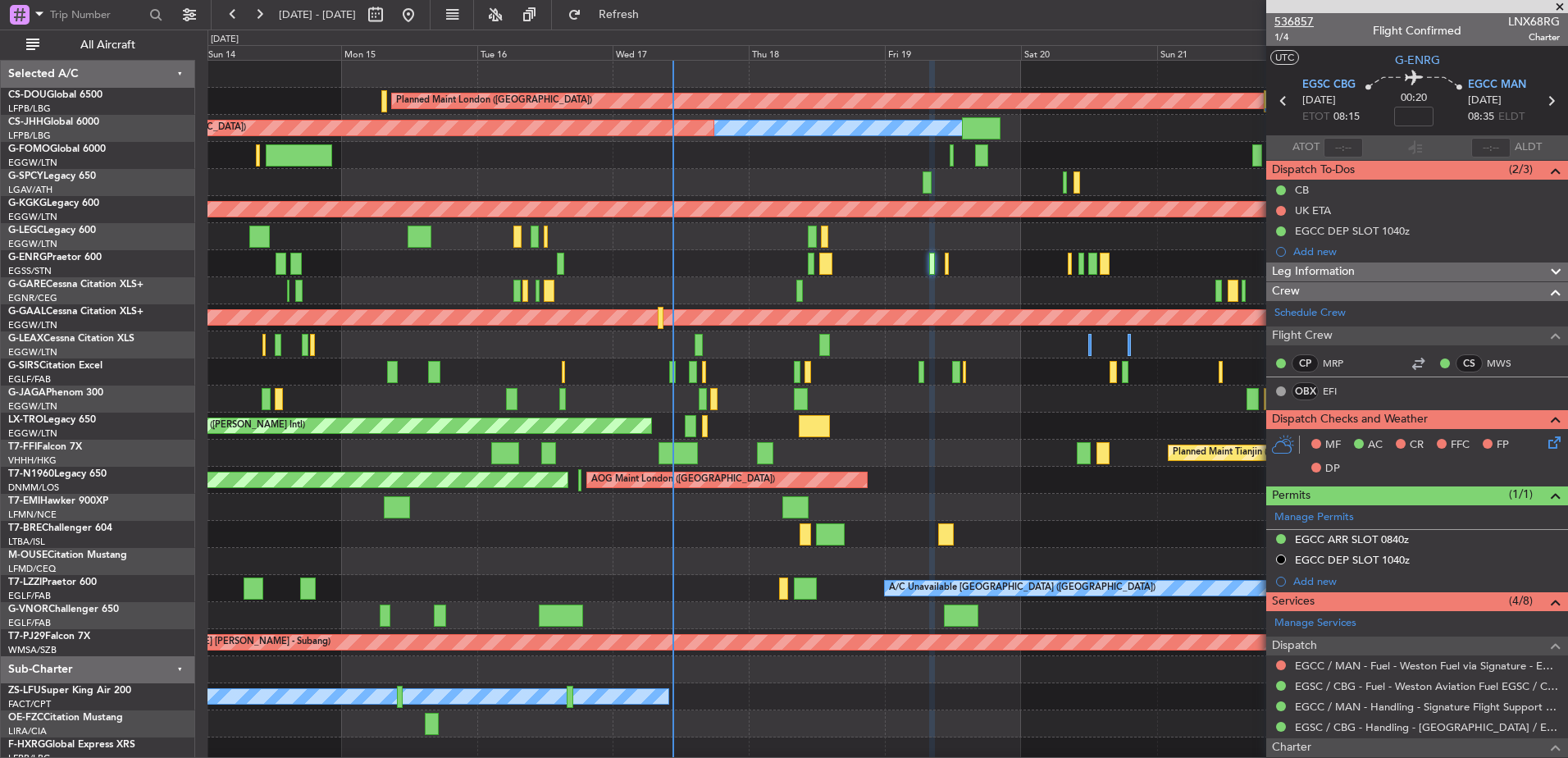
click at [1295, 25] on span "536857" at bounding box center [1294, 22] width 39 height 17
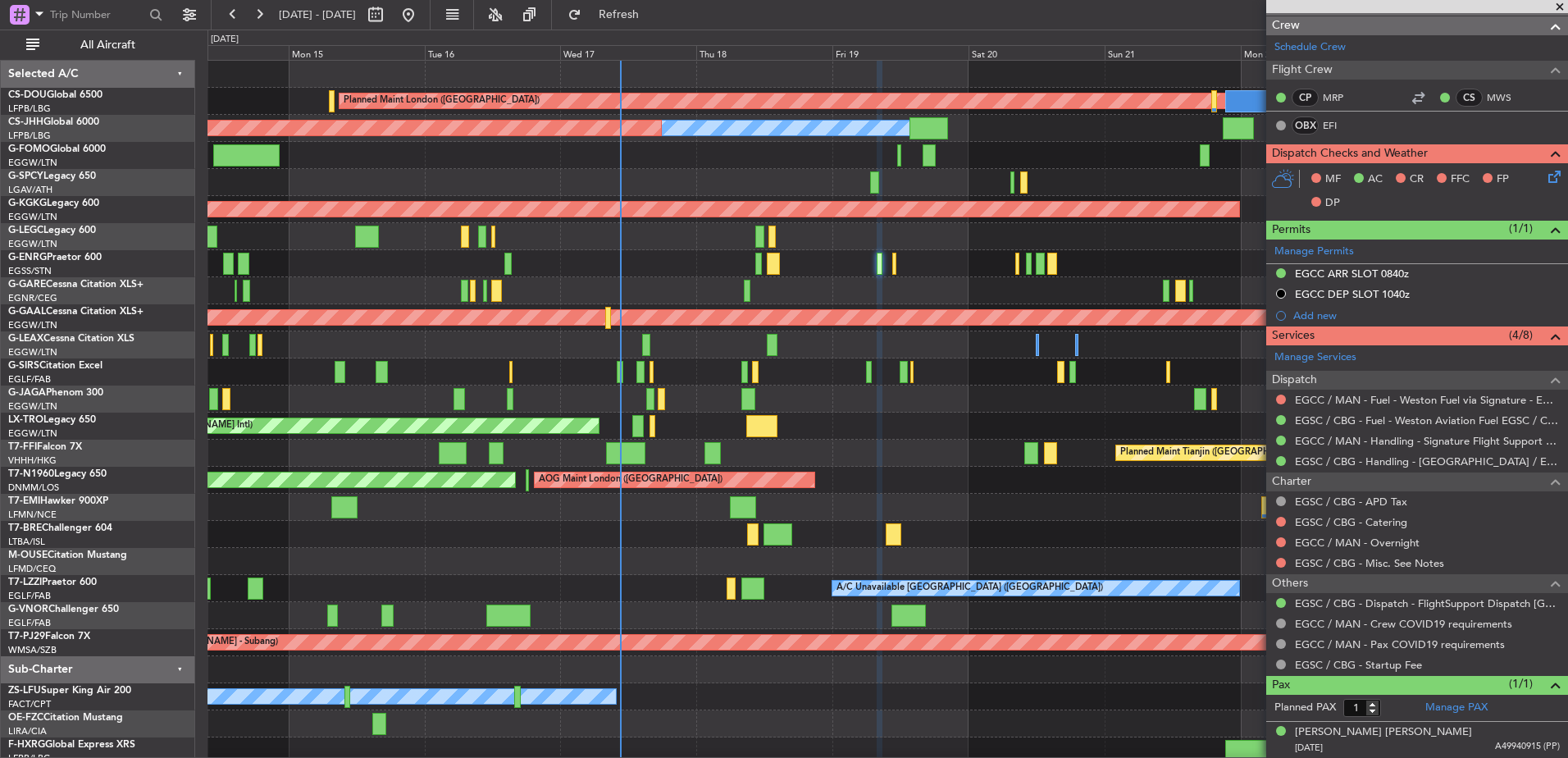
click at [932, 433] on div "Planned Maint London ([GEOGRAPHIC_DATA]) Planned Maint [GEOGRAPHIC_DATA] ([GEOG…" at bounding box center [887, 412] width 1360 height 704
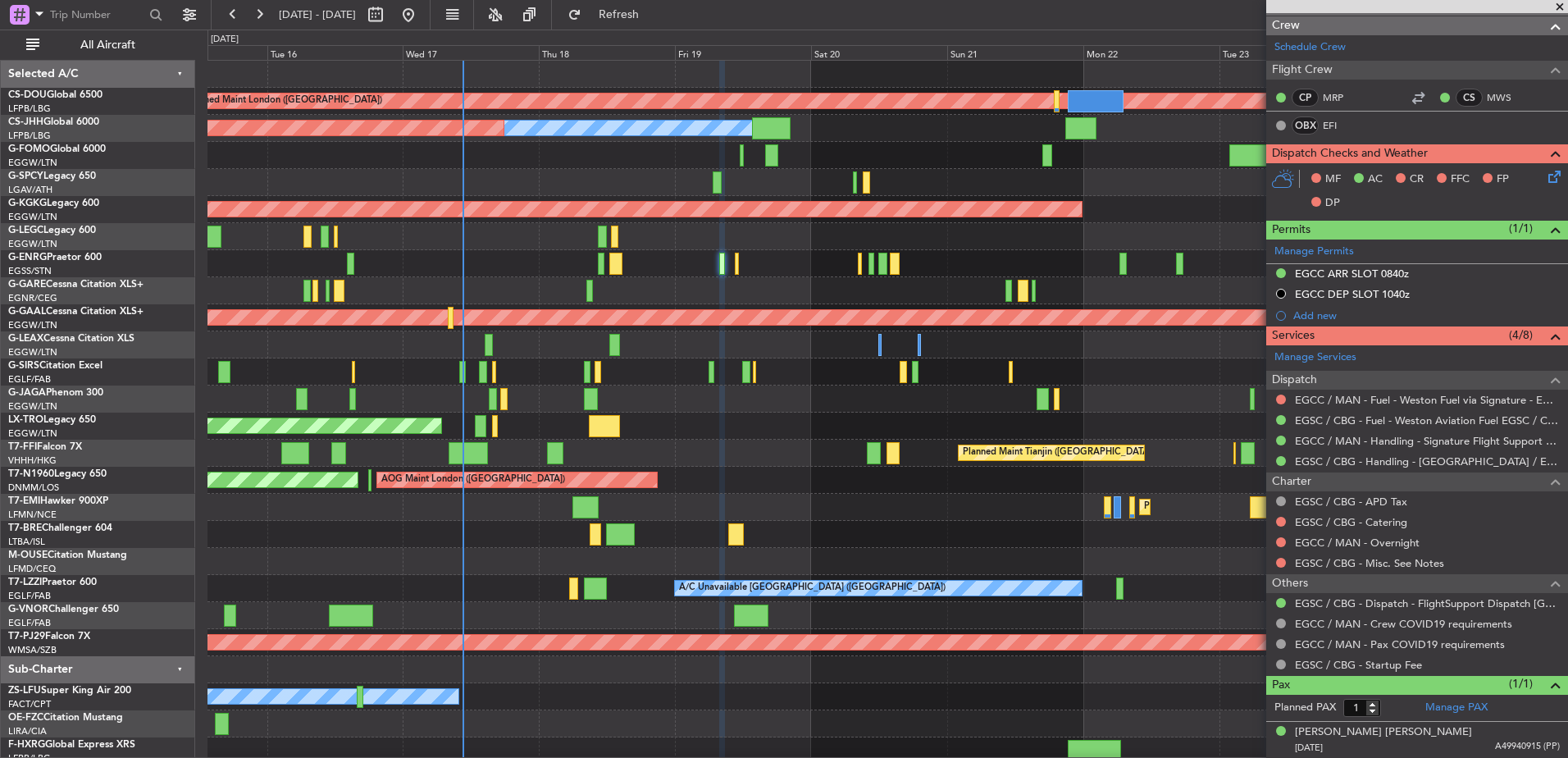
click at [782, 266] on div at bounding box center [887, 263] width 1360 height 27
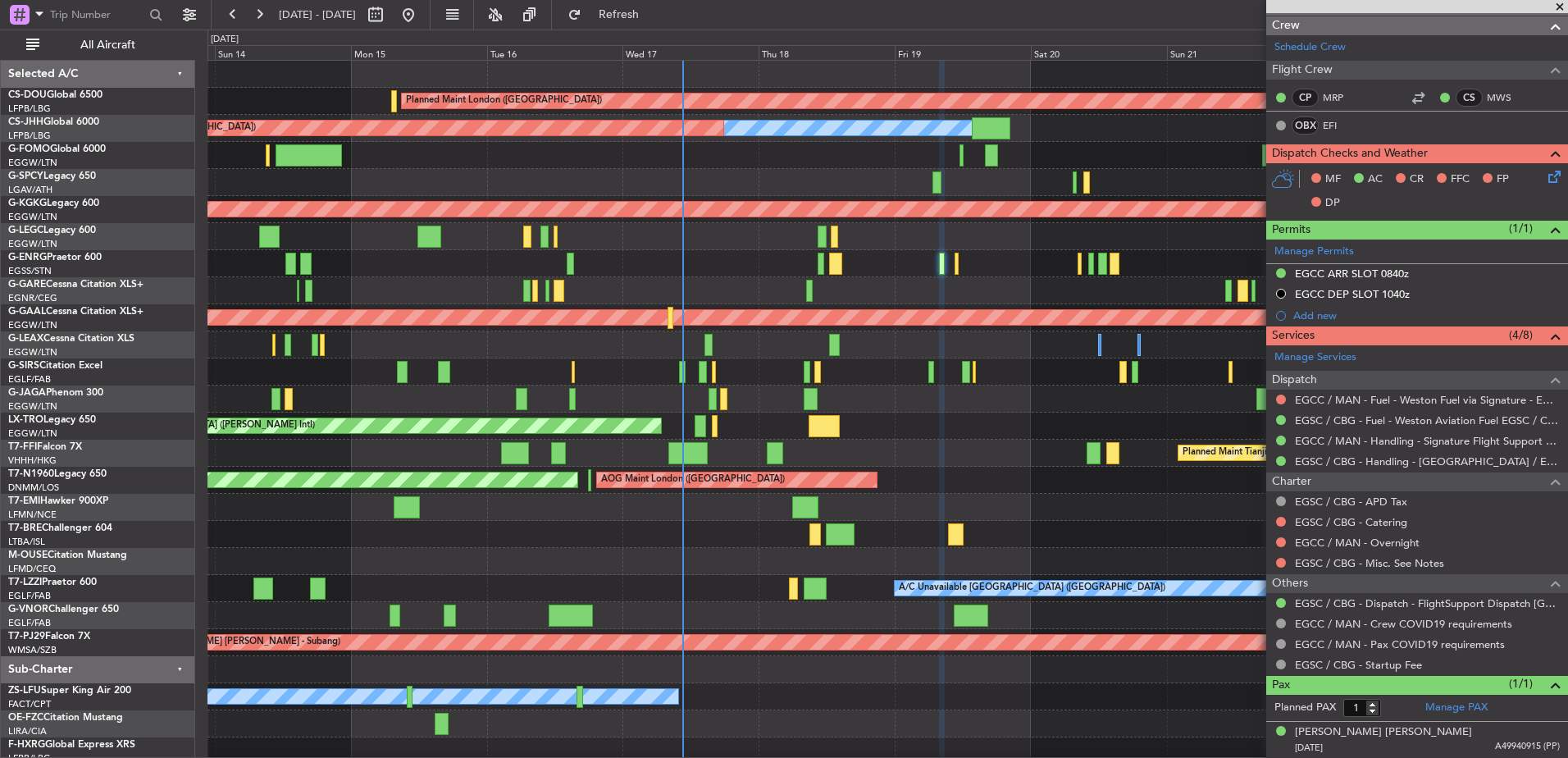
click at [904, 372] on div "Planned Maint London ([GEOGRAPHIC_DATA]) Planned Maint [GEOGRAPHIC_DATA] ([GEOG…" at bounding box center [887, 412] width 1360 height 704
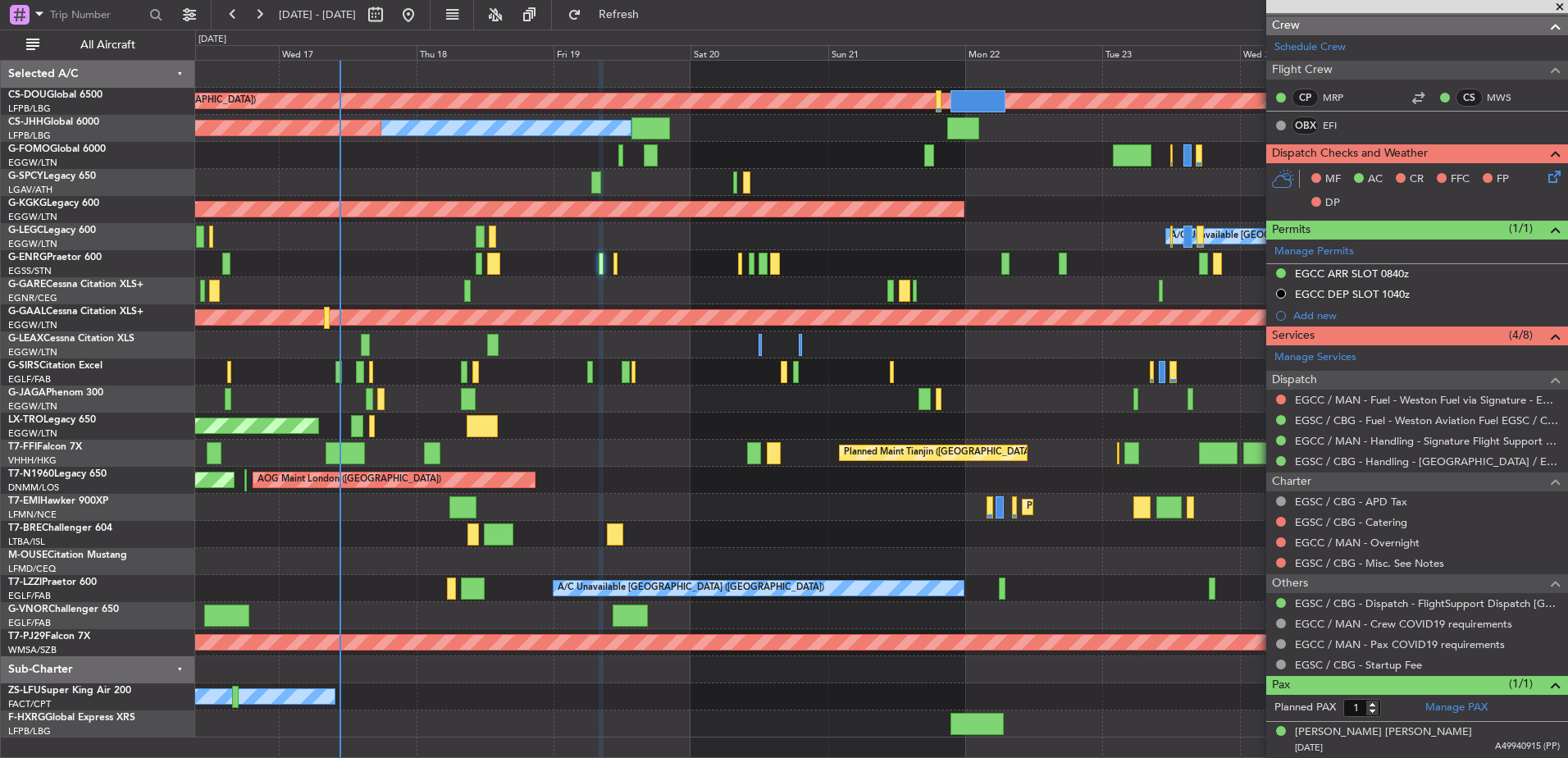
click at [684, 282] on div at bounding box center [881, 290] width 1372 height 27
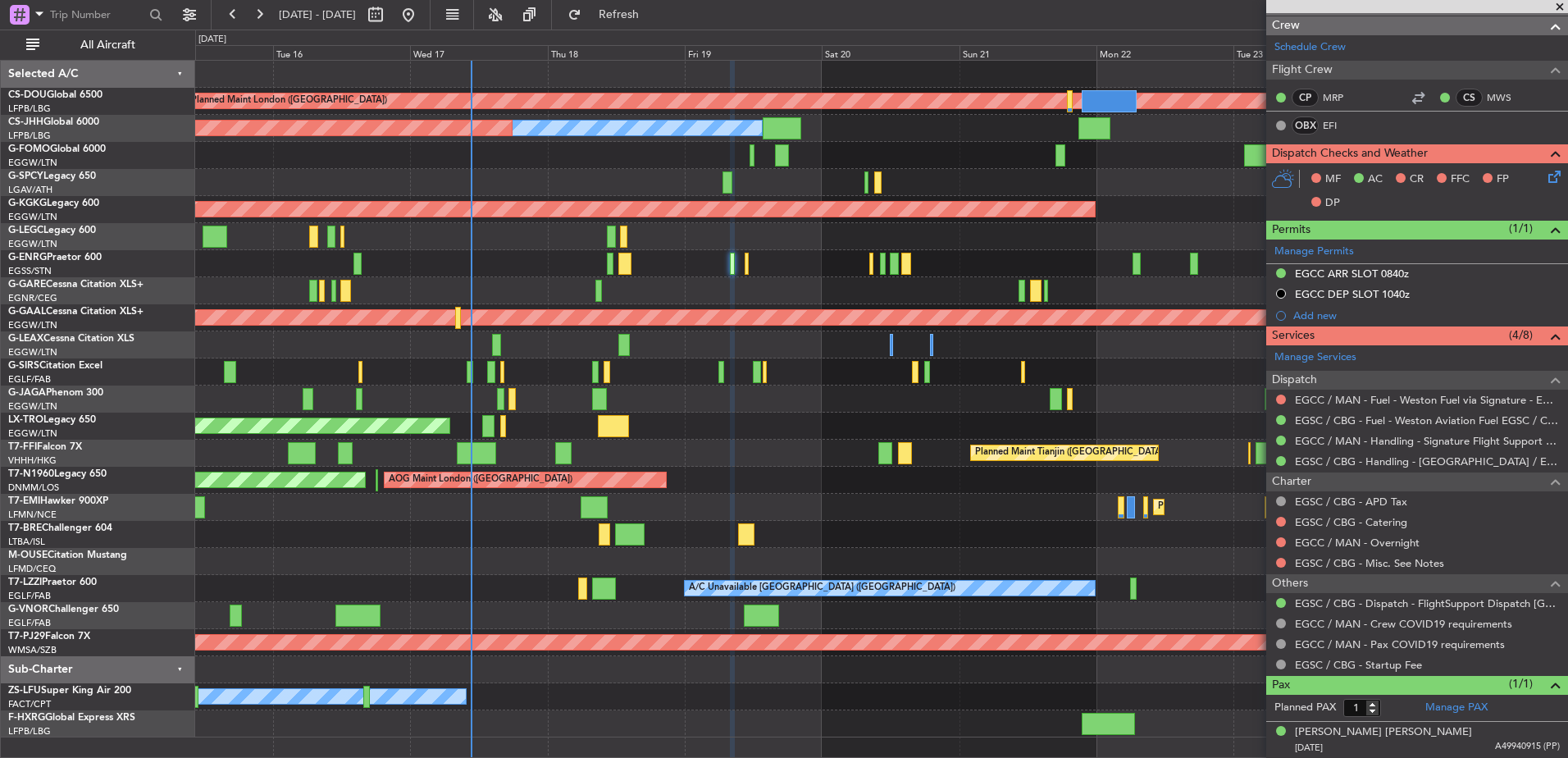
click at [874, 374] on div at bounding box center [881, 372] width 1372 height 27
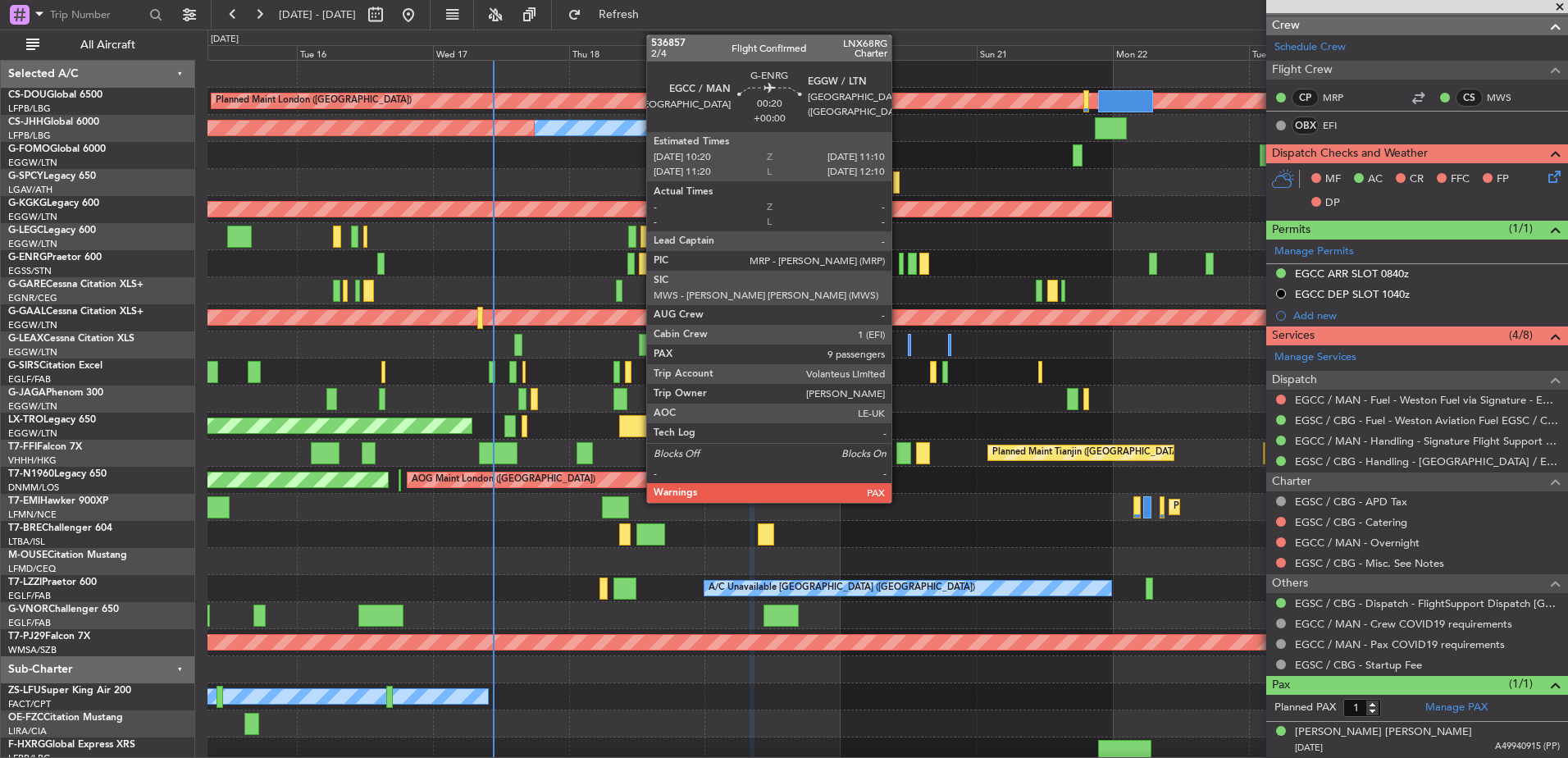
click at [899, 268] on div at bounding box center [901, 264] width 5 height 23
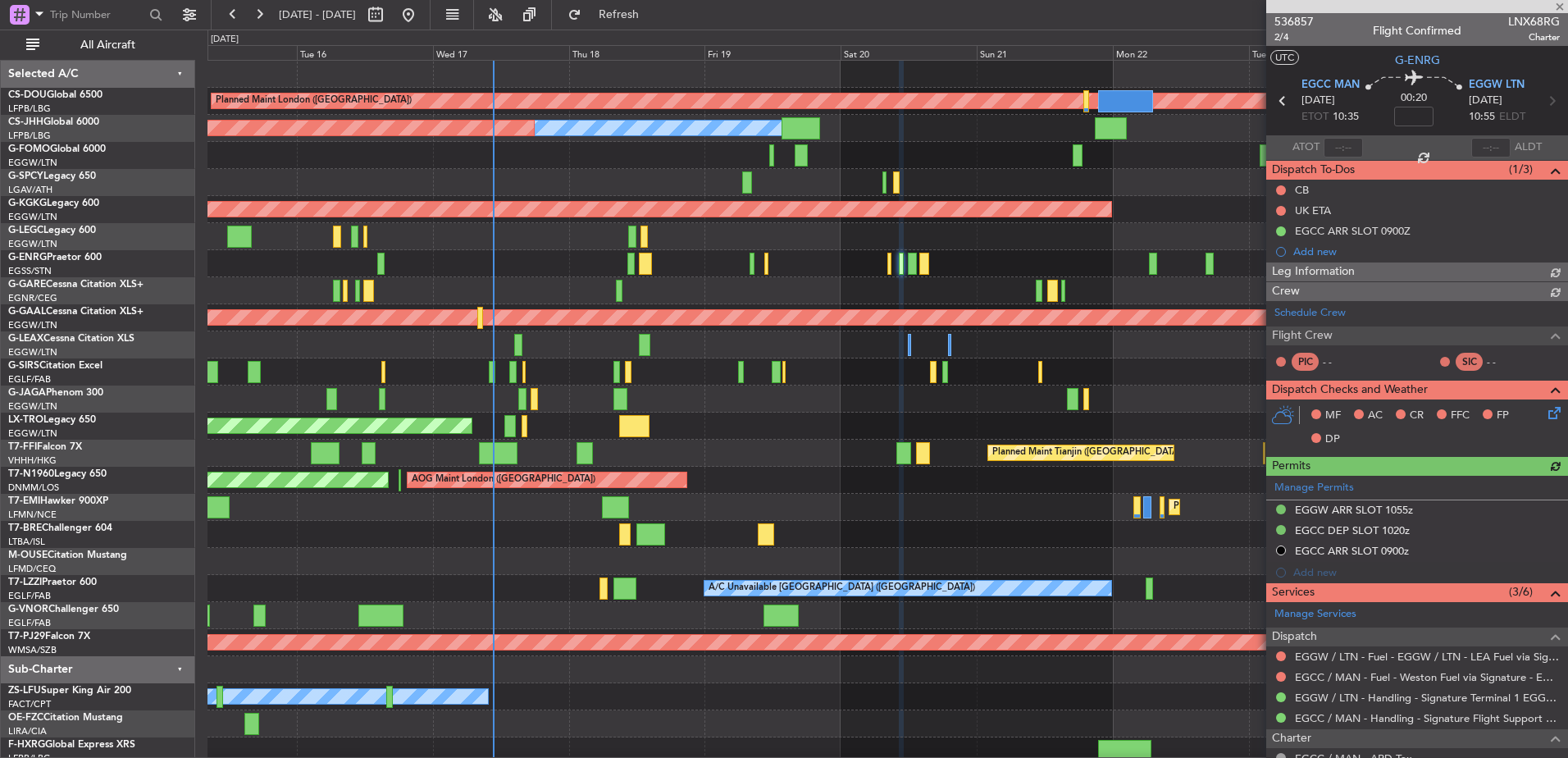
scroll to position [561, 0]
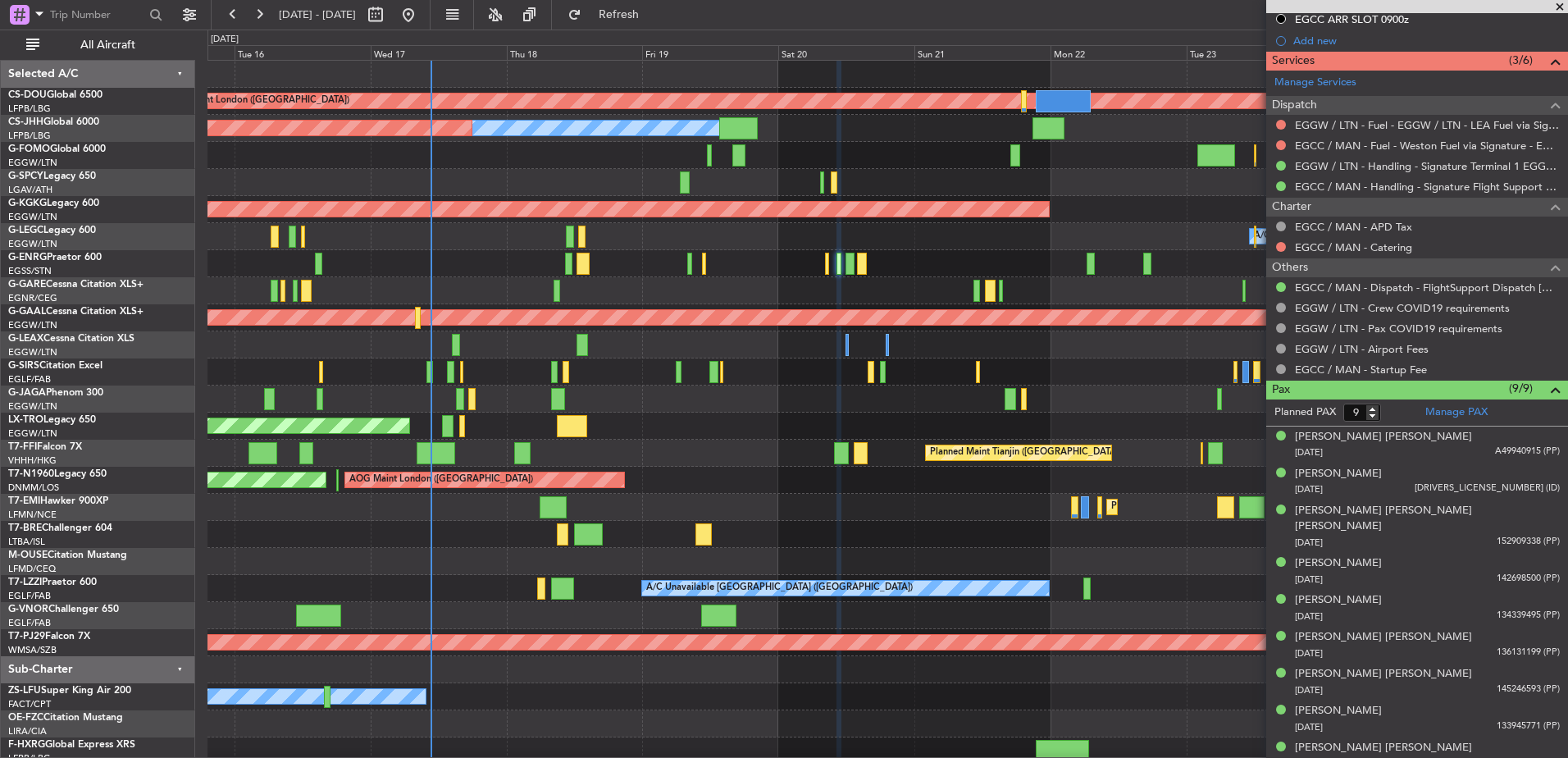
click at [518, 438] on div "Unplanned Maint [GEOGRAPHIC_DATA] ([PERSON_NAME] Intl)" at bounding box center [887, 425] width 1360 height 27
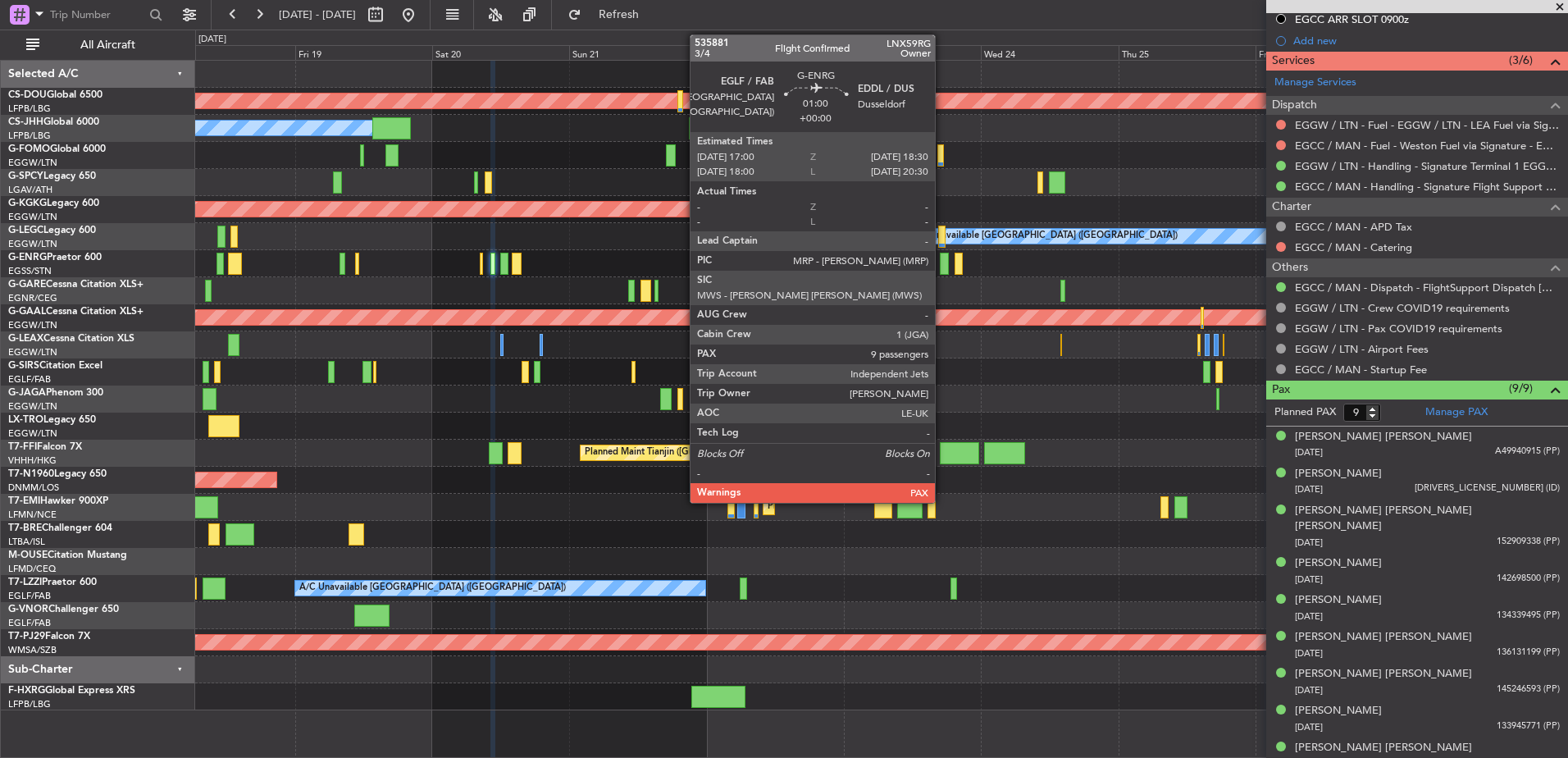
click at [942, 264] on div at bounding box center [945, 264] width 9 height 23
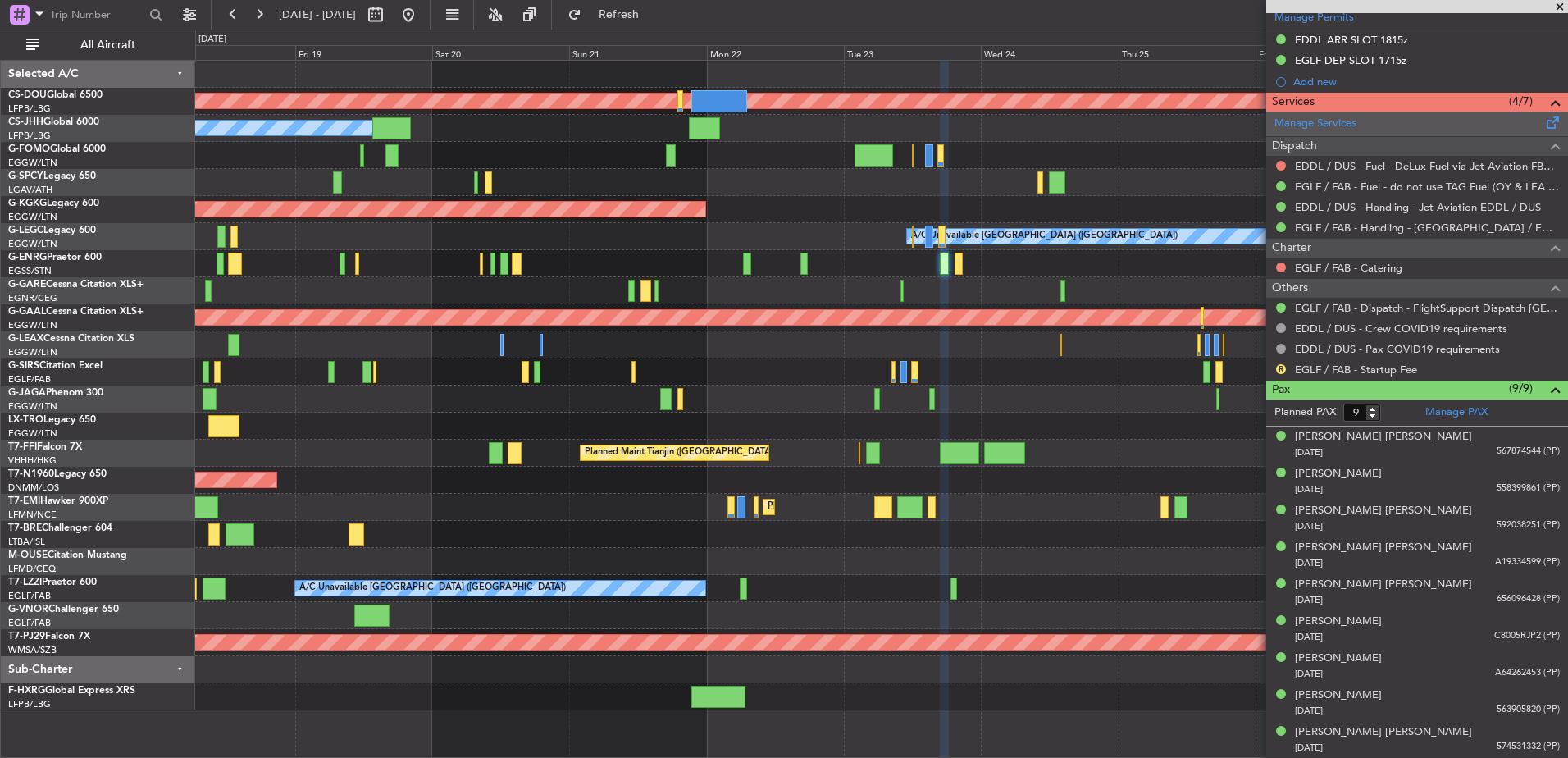
scroll to position [0, 0]
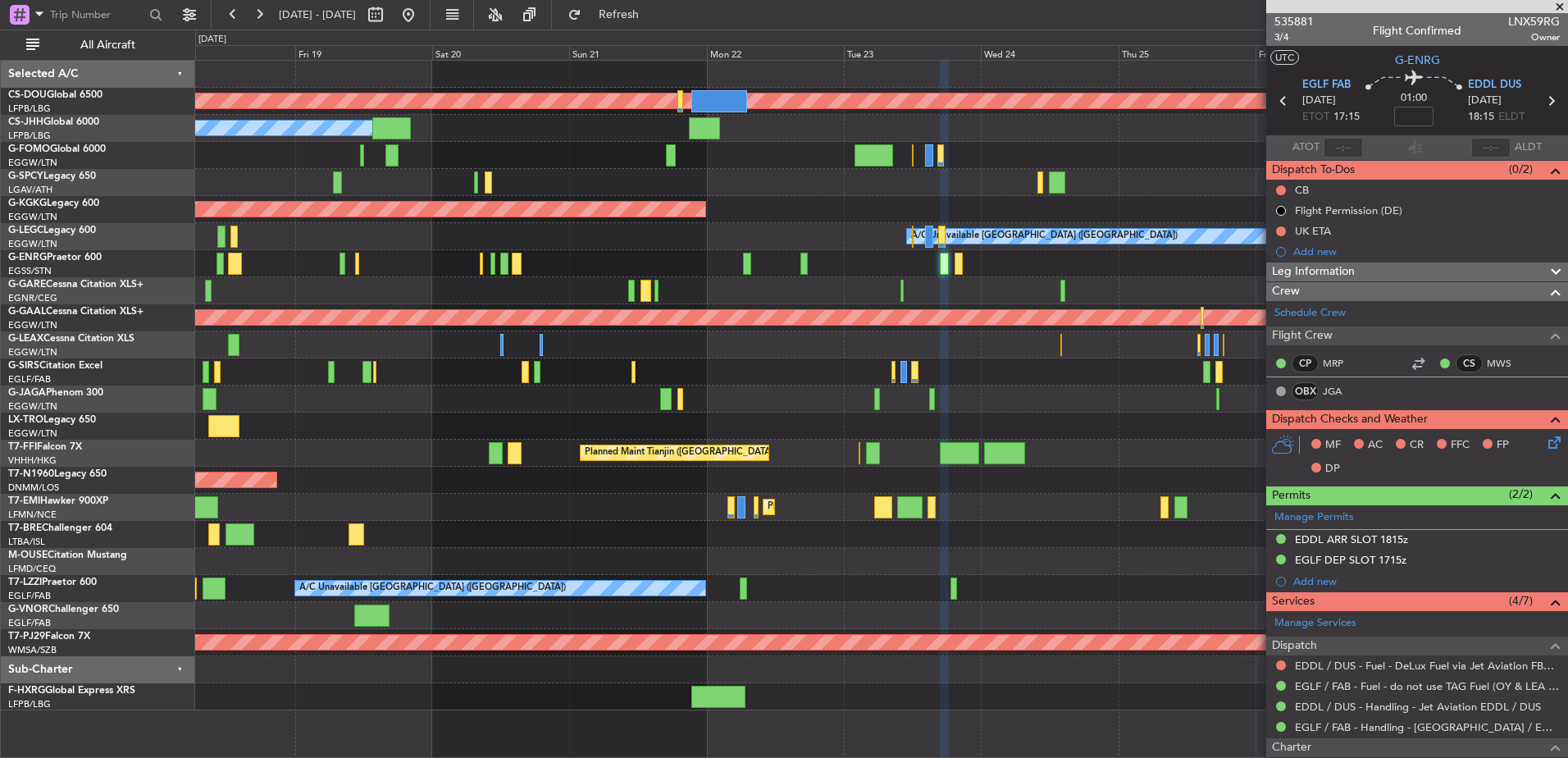
click at [870, 329] on div "Planned Maint Dusseldorf" at bounding box center [881, 317] width 1372 height 27
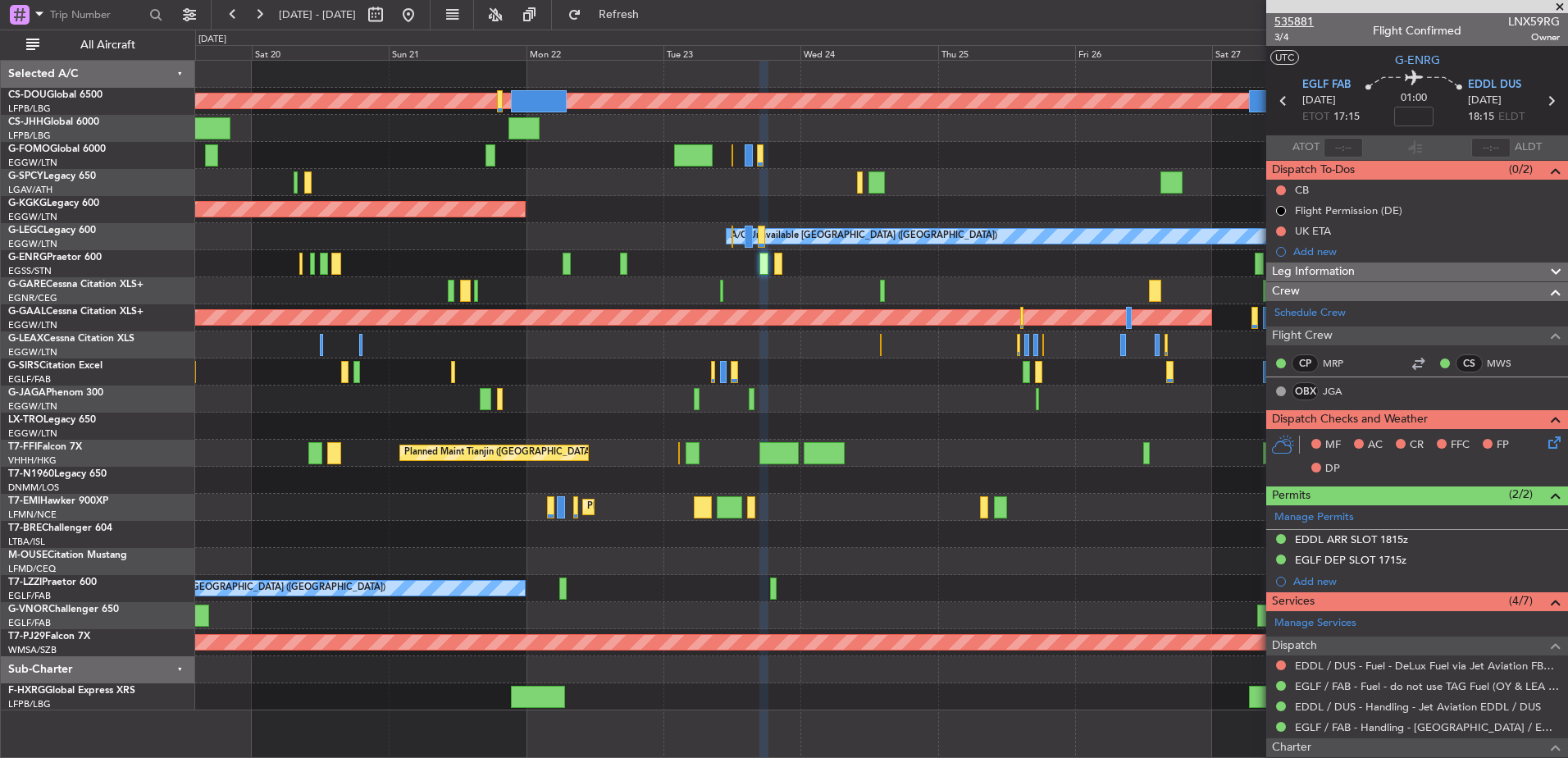
click at [1304, 18] on span "535881" at bounding box center [1294, 22] width 39 height 17
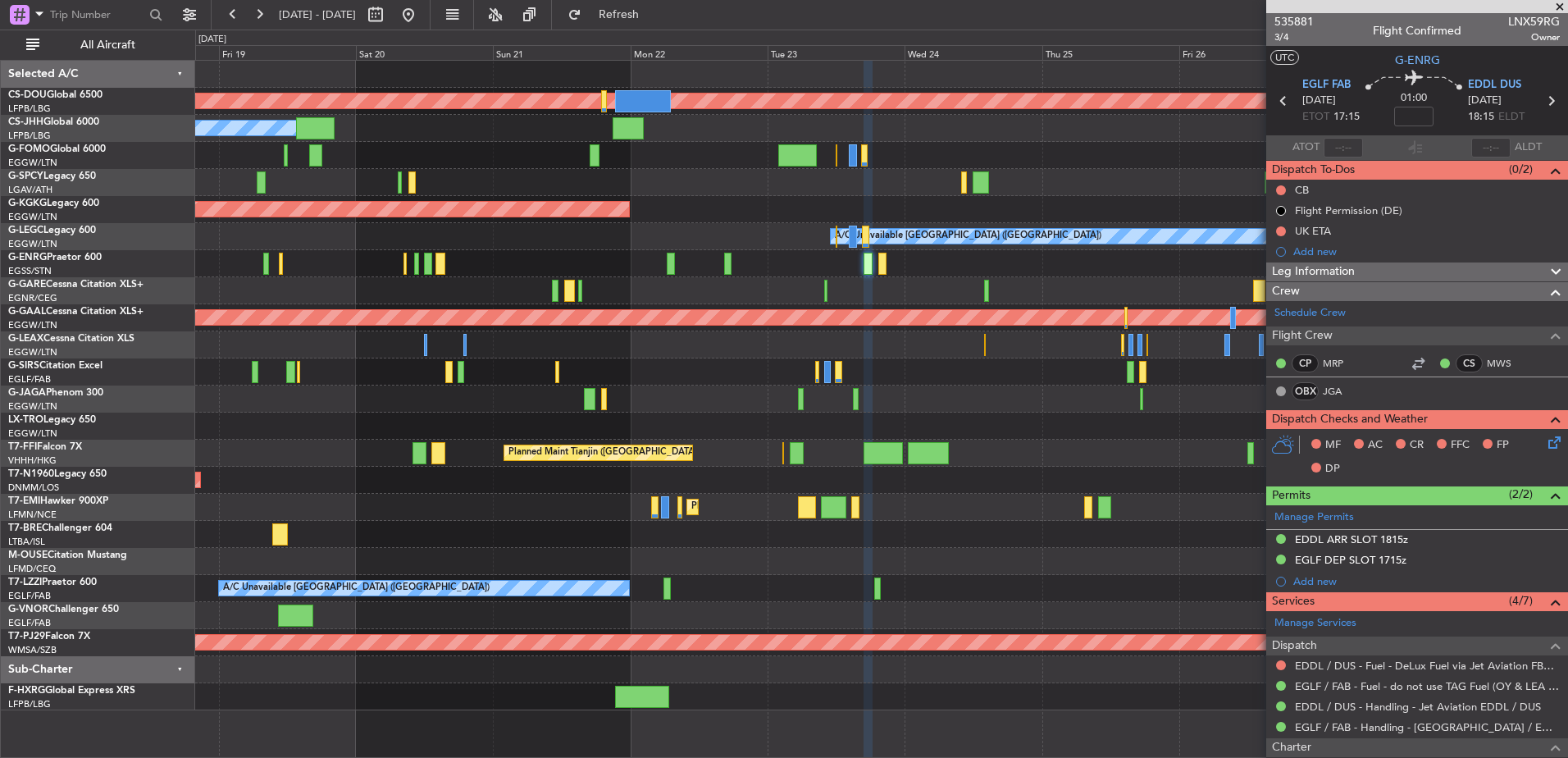
click at [863, 380] on div "Planned Maint London ([GEOGRAPHIC_DATA]) Owner Planned Maint [GEOGRAPHIC_DATA] …" at bounding box center [881, 385] width 1372 height 650
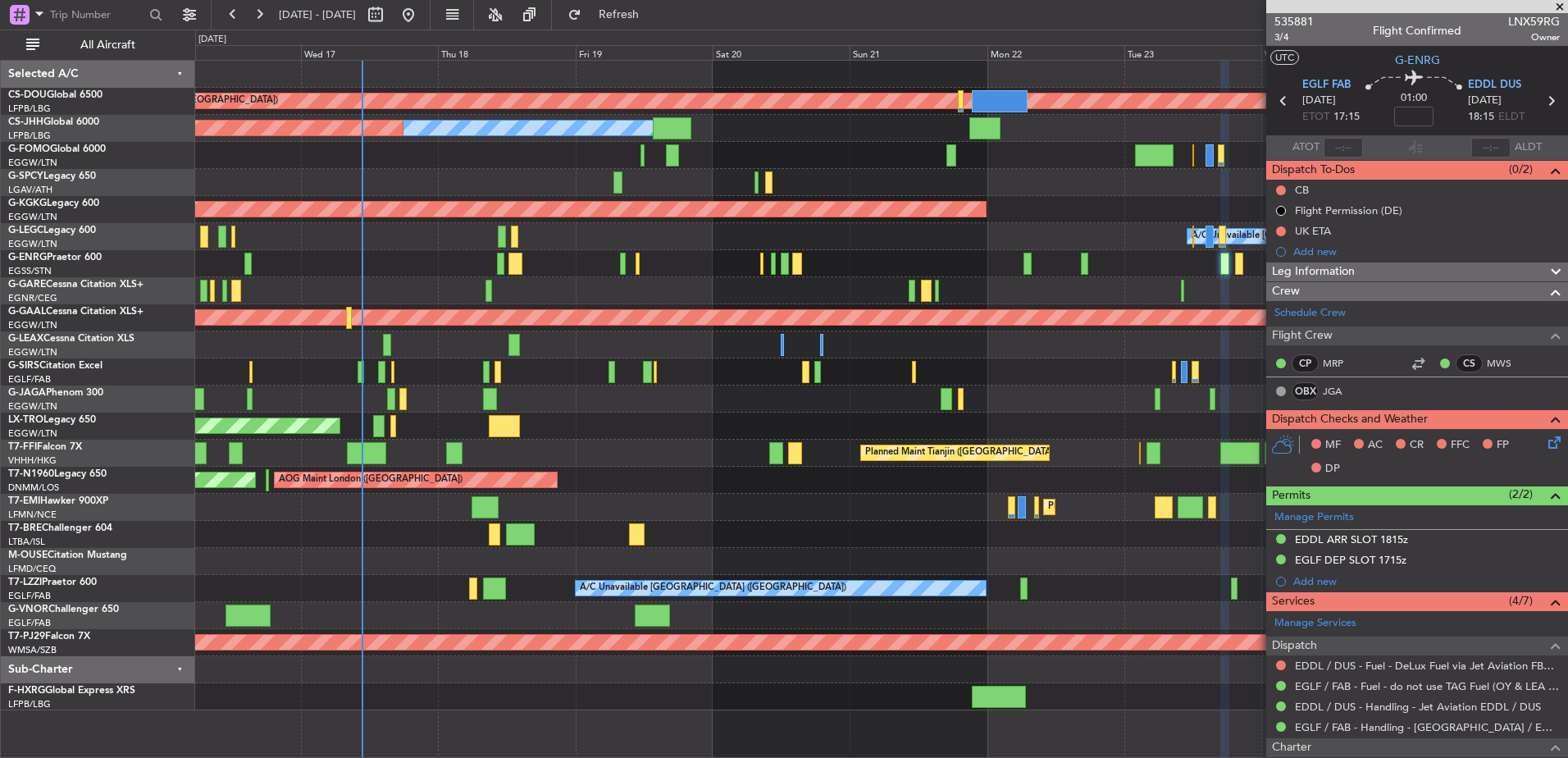
click at [1218, 436] on div "Planned Maint London ([GEOGRAPHIC_DATA]) Owner Planned Maint [GEOGRAPHIC_DATA] …" at bounding box center [881, 385] width 1372 height 650
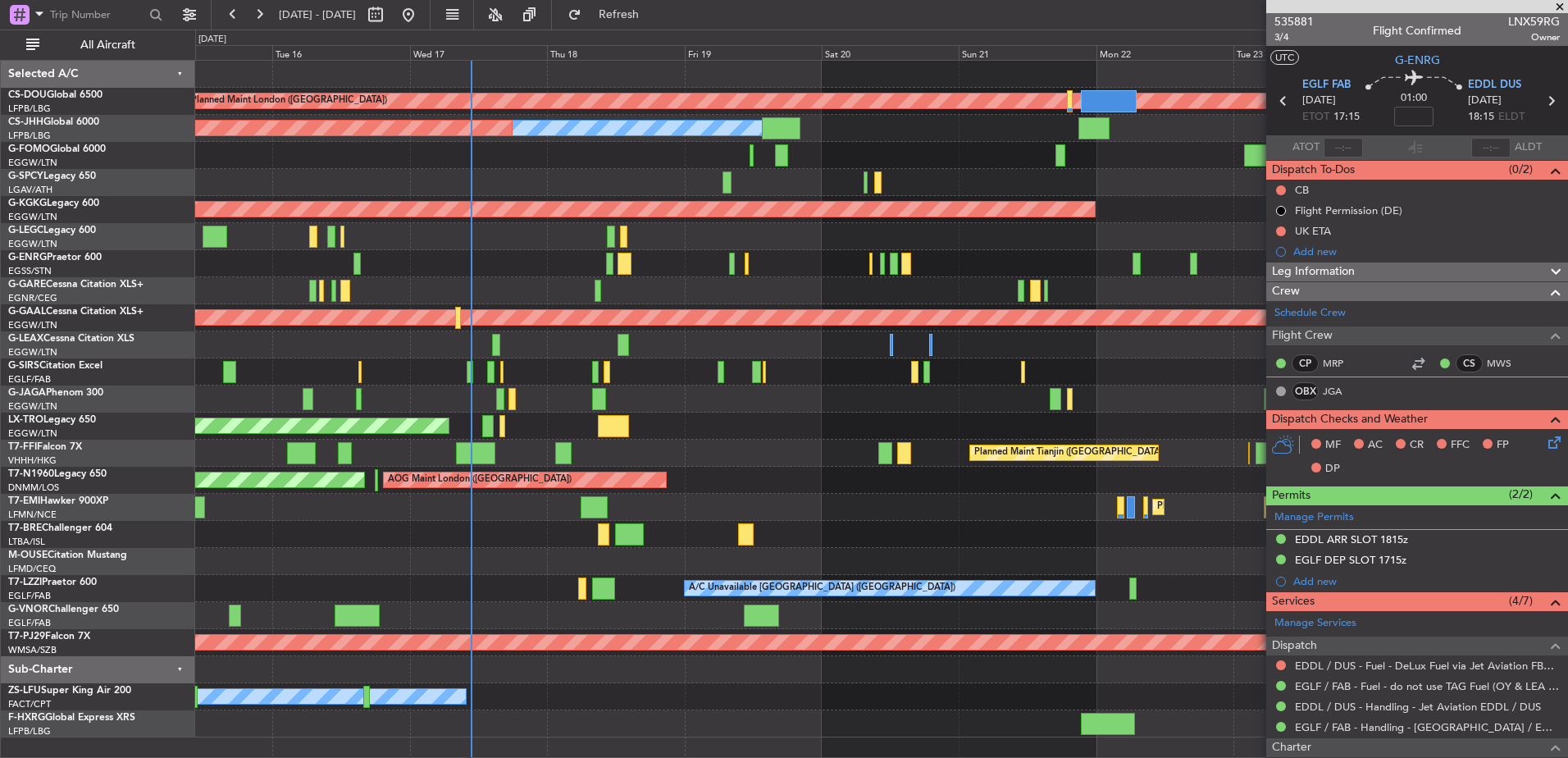
click at [856, 474] on div "Planned Maint London ([GEOGRAPHIC_DATA]) Planned Maint [GEOGRAPHIC_DATA] ([GEOG…" at bounding box center [881, 398] width 1372 height 677
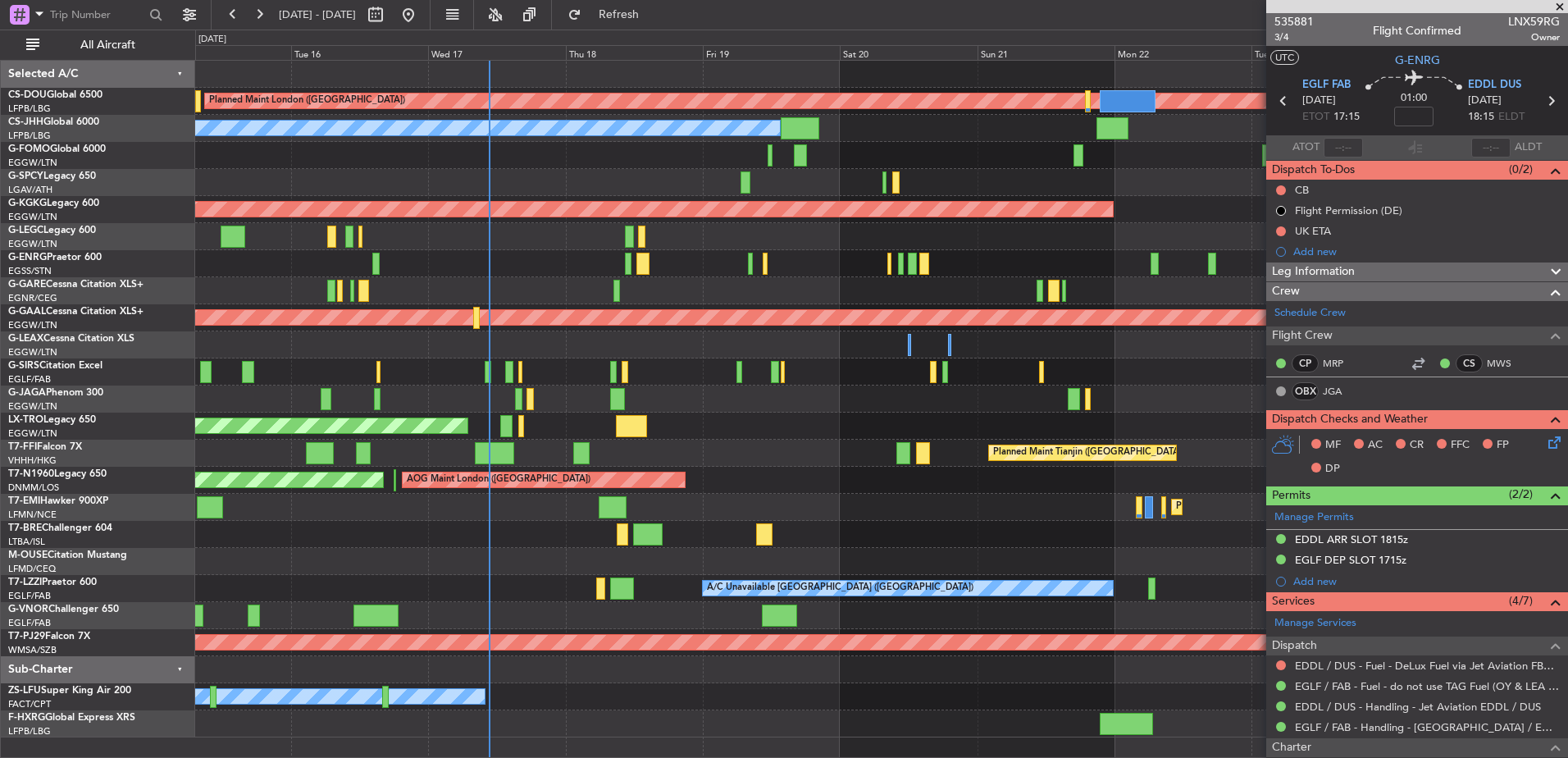
click at [535, 377] on div at bounding box center [881, 372] width 1372 height 27
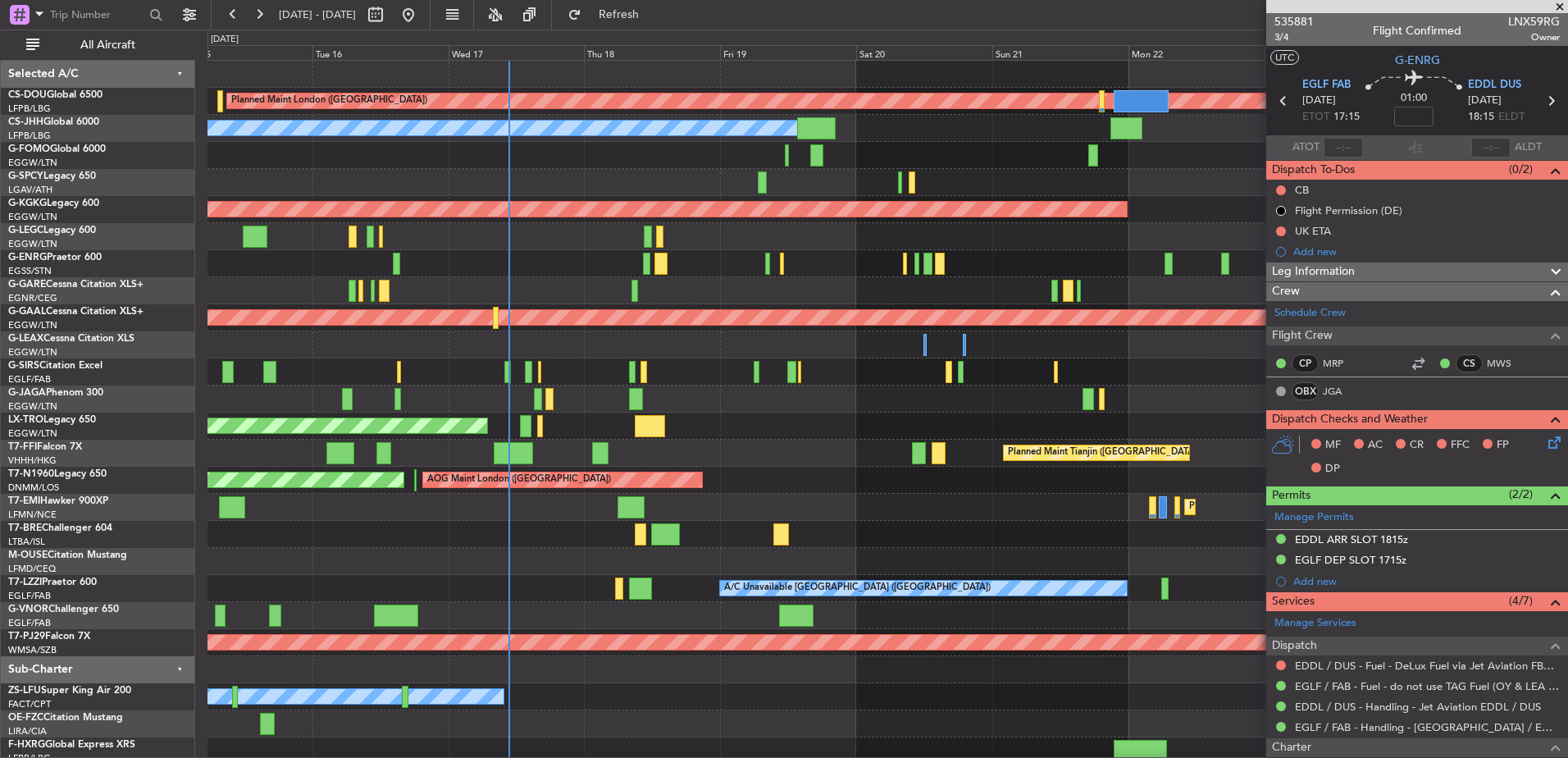
click at [647, 390] on div "Planned Maint London ([GEOGRAPHIC_DATA]) Planned Maint [GEOGRAPHIC_DATA] ([GEOG…" at bounding box center [887, 412] width 1360 height 704
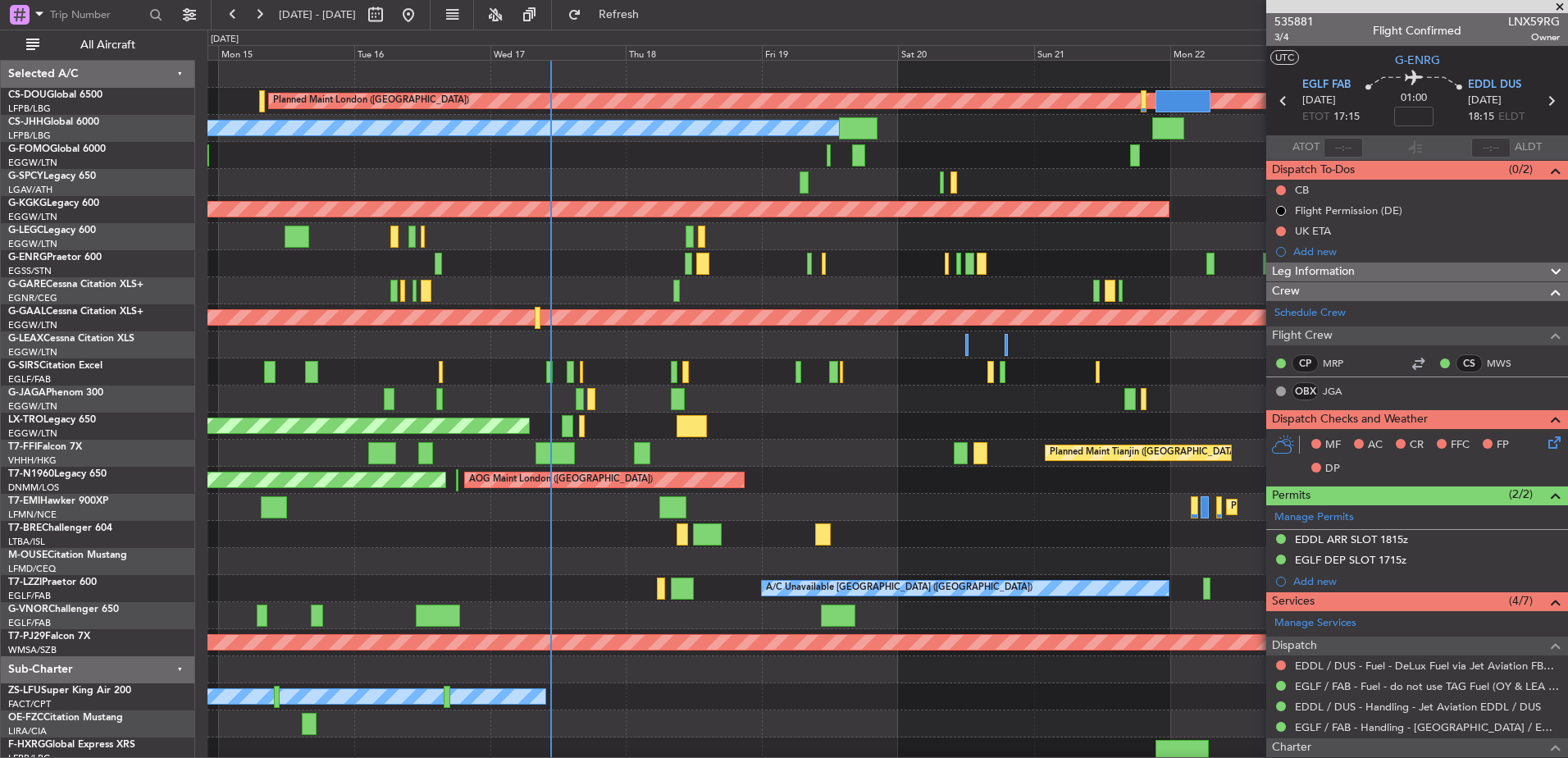
click at [705, 394] on div "Planned Maint London ([GEOGRAPHIC_DATA]) Planned Maint [GEOGRAPHIC_DATA] ([GEOG…" at bounding box center [887, 412] width 1360 height 704
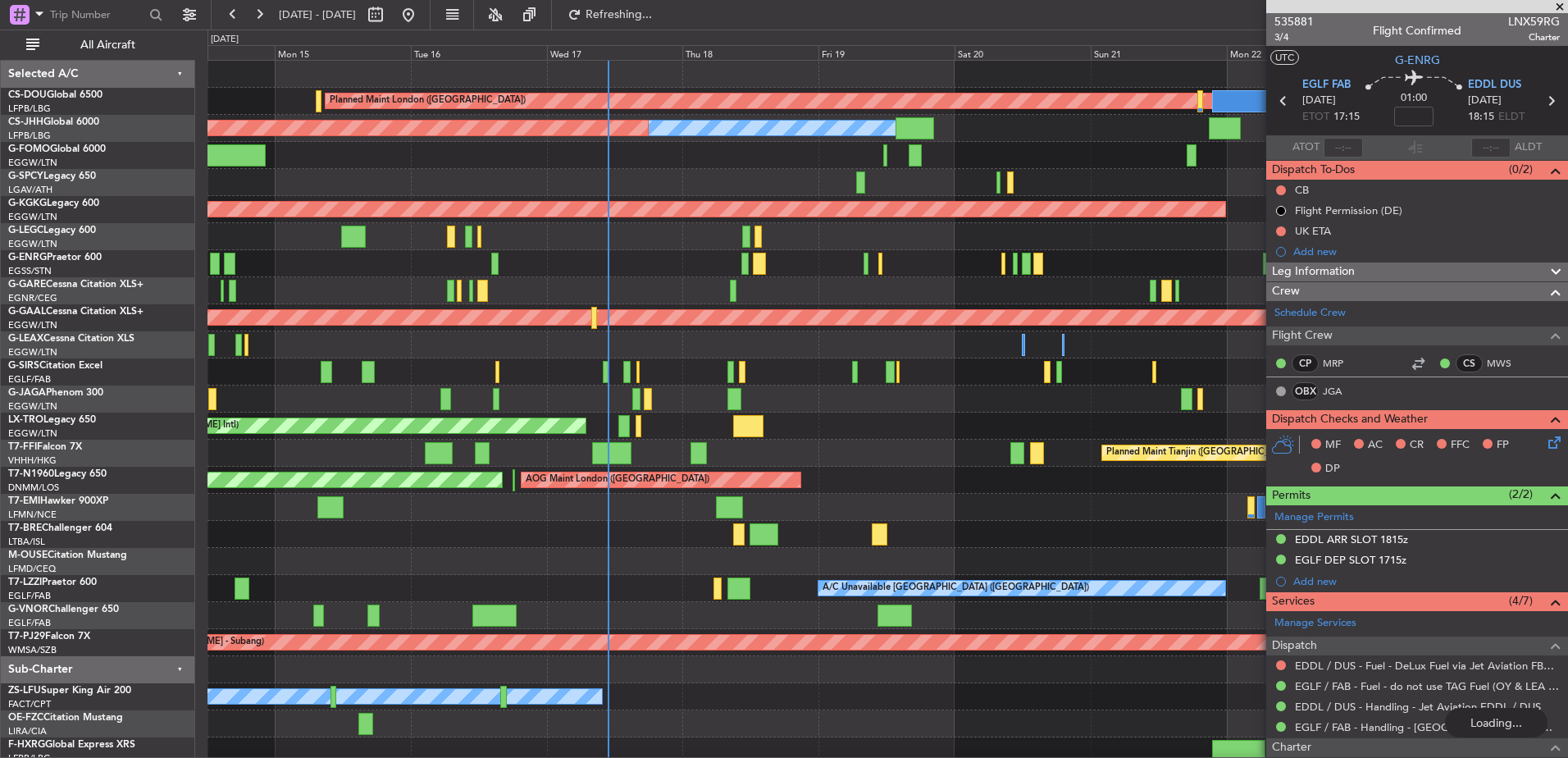
click at [887, 292] on div at bounding box center [887, 290] width 1360 height 27
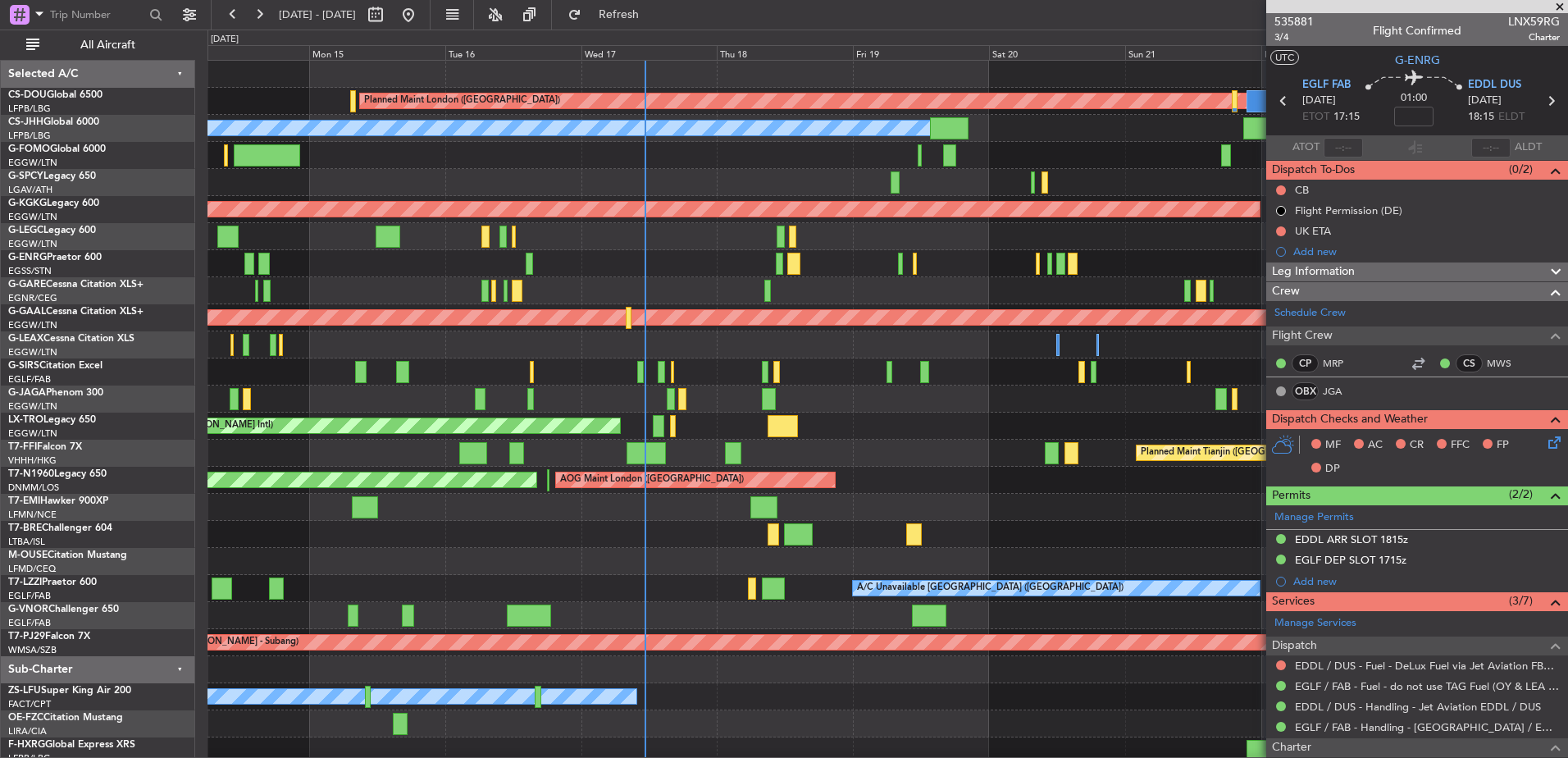
click at [647, 171] on div at bounding box center [887, 182] width 1360 height 27
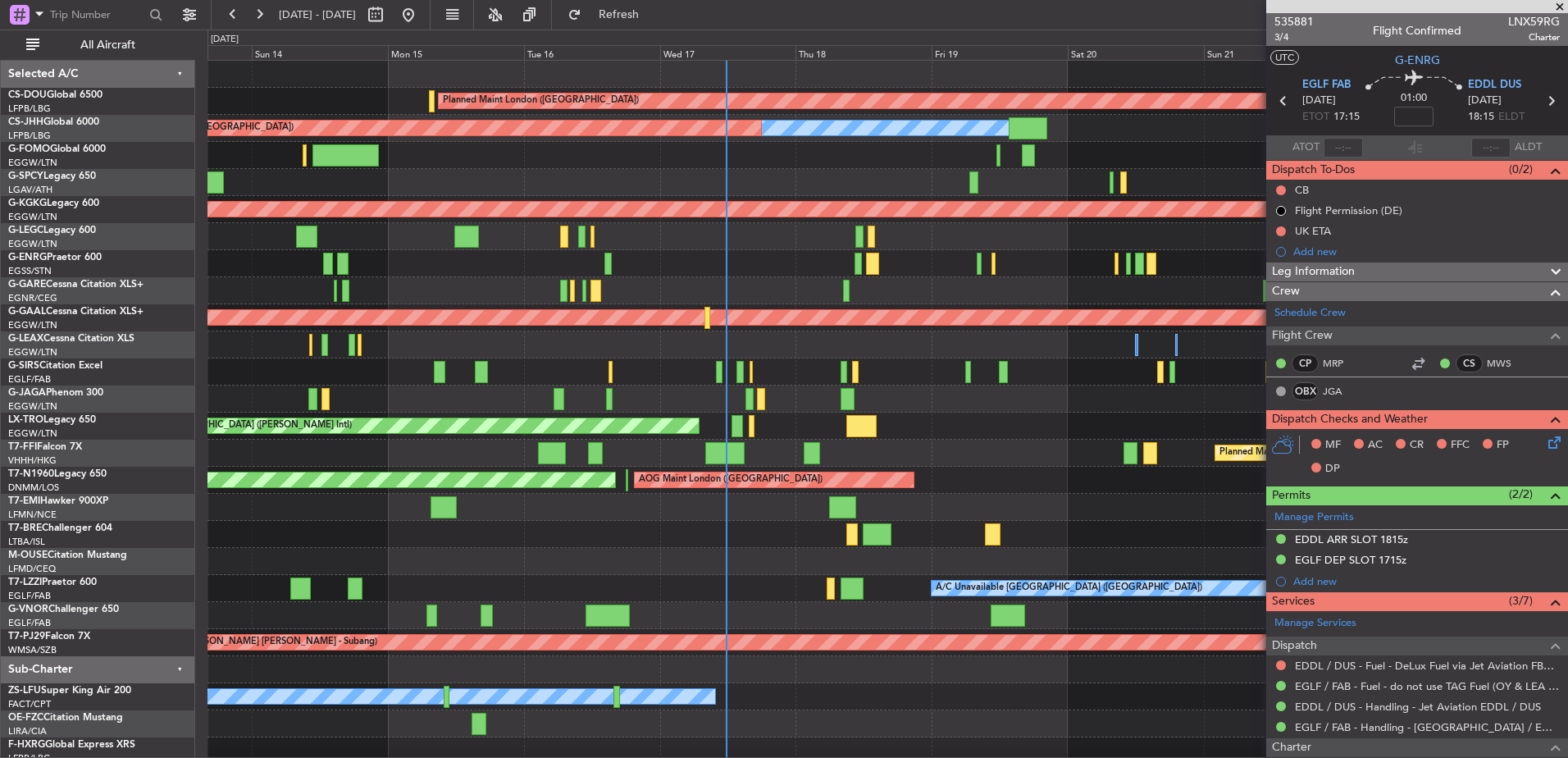
click at [842, 272] on div at bounding box center [887, 263] width 1360 height 27
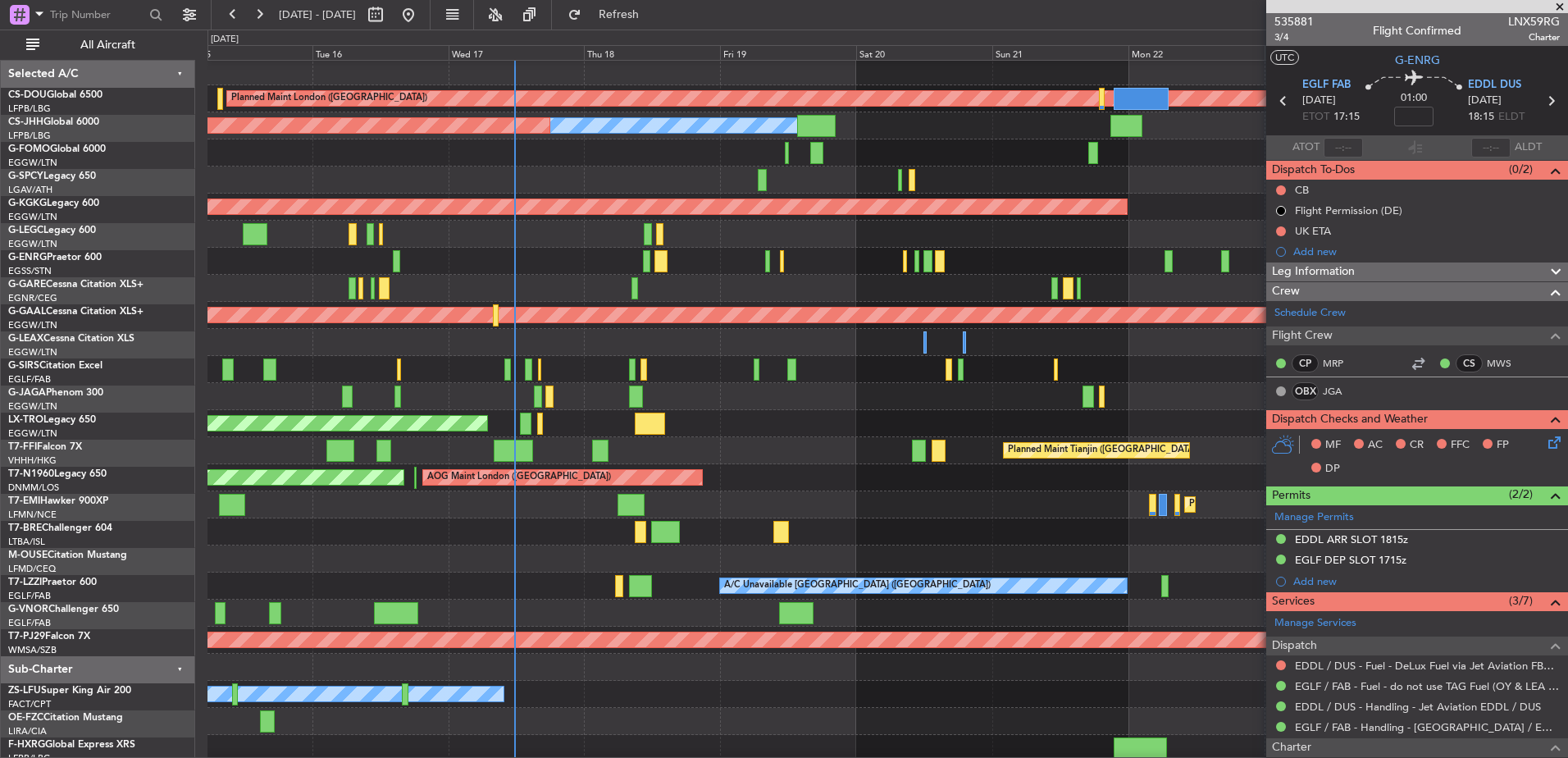
click at [676, 448] on div "Planned Maint Tianjin ([GEOGRAPHIC_DATA]) Planned Maint Tianjin ([GEOGRAPHIC_DA…" at bounding box center [887, 450] width 1360 height 27
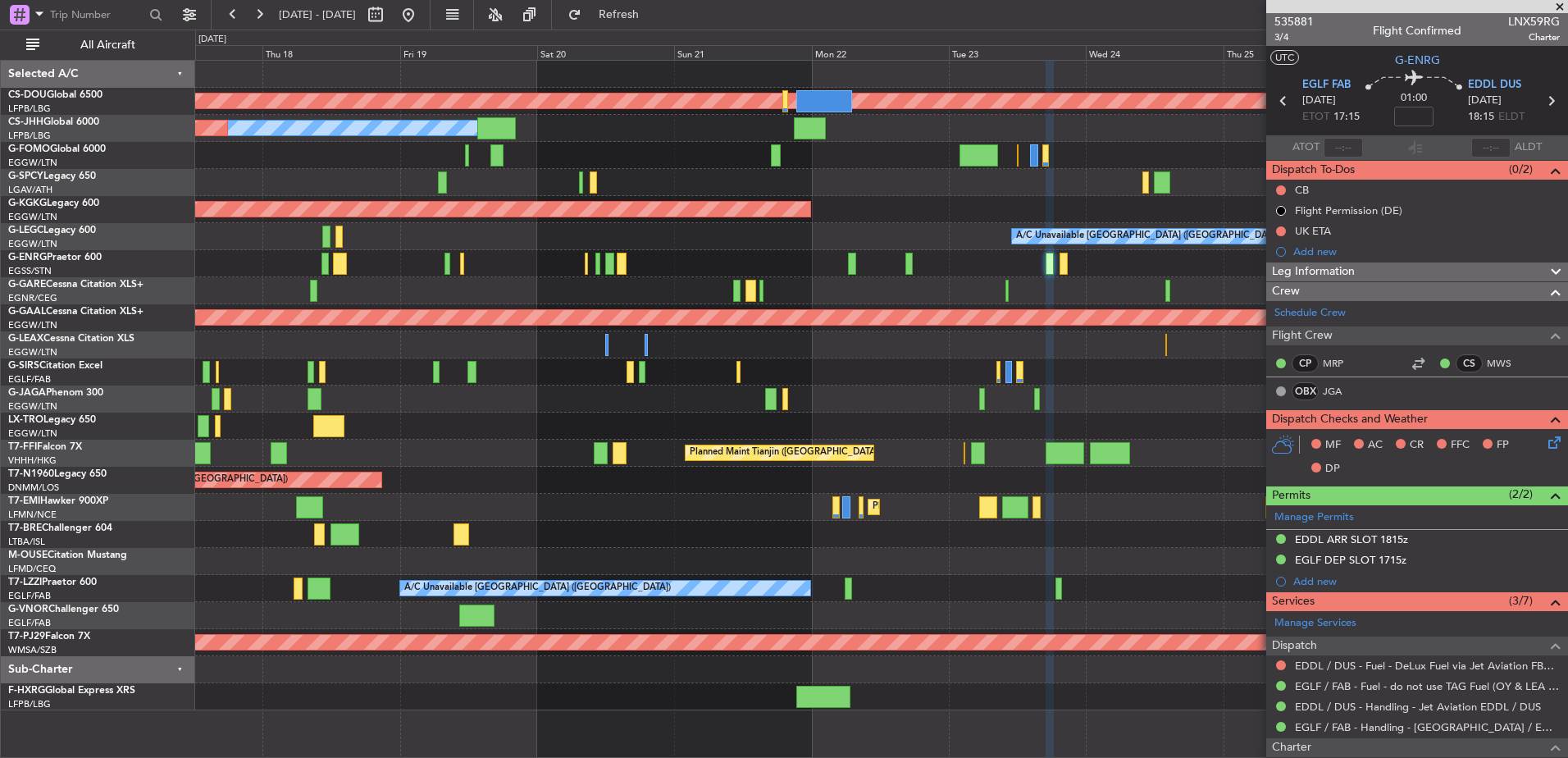
click at [452, 322] on div "Planned Maint London ([GEOGRAPHIC_DATA]) Owner Planned Maint [GEOGRAPHIC_DATA] …" at bounding box center [881, 385] width 1372 height 650
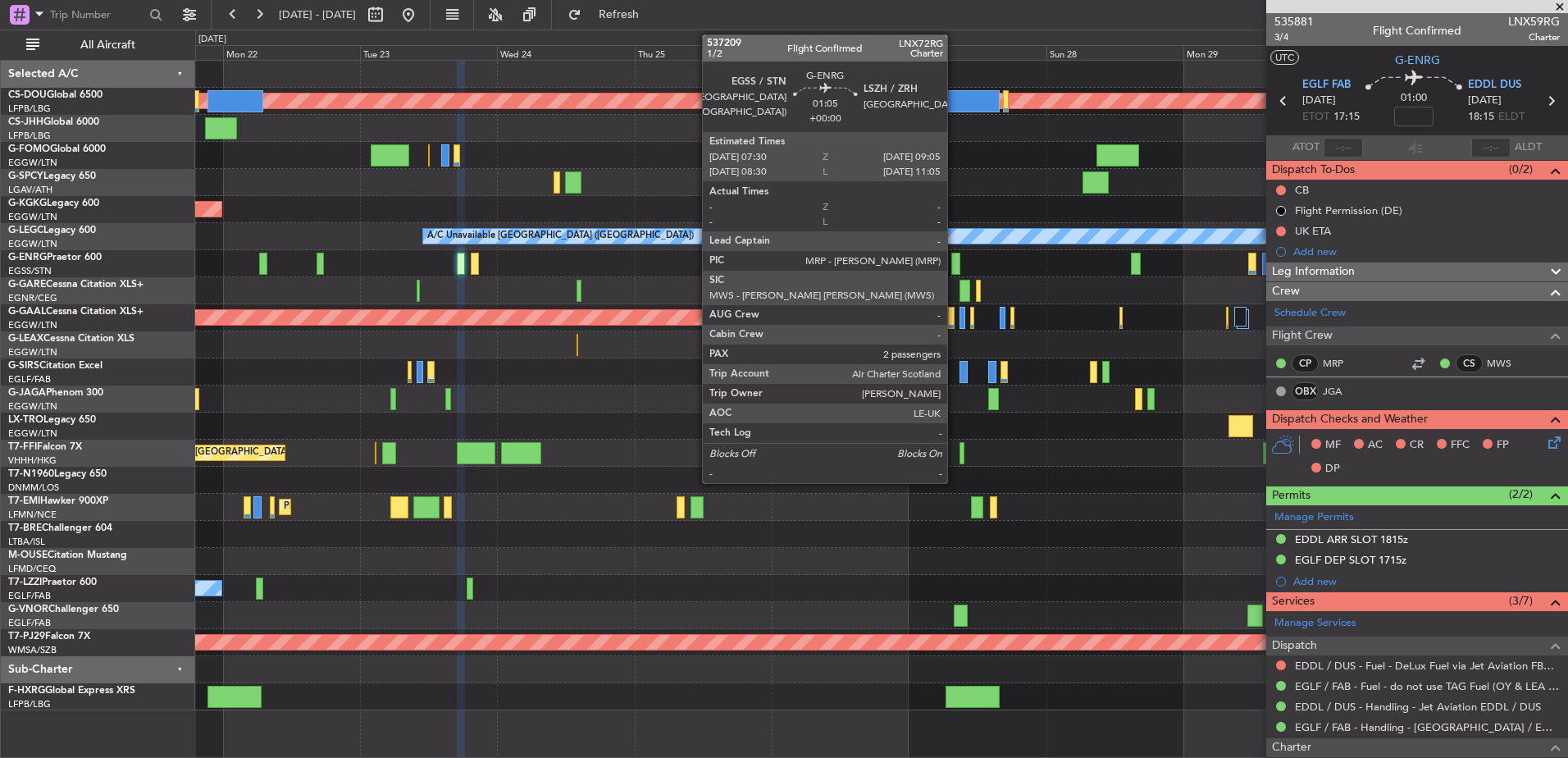
click at [955, 268] on div at bounding box center [956, 264] width 10 height 23
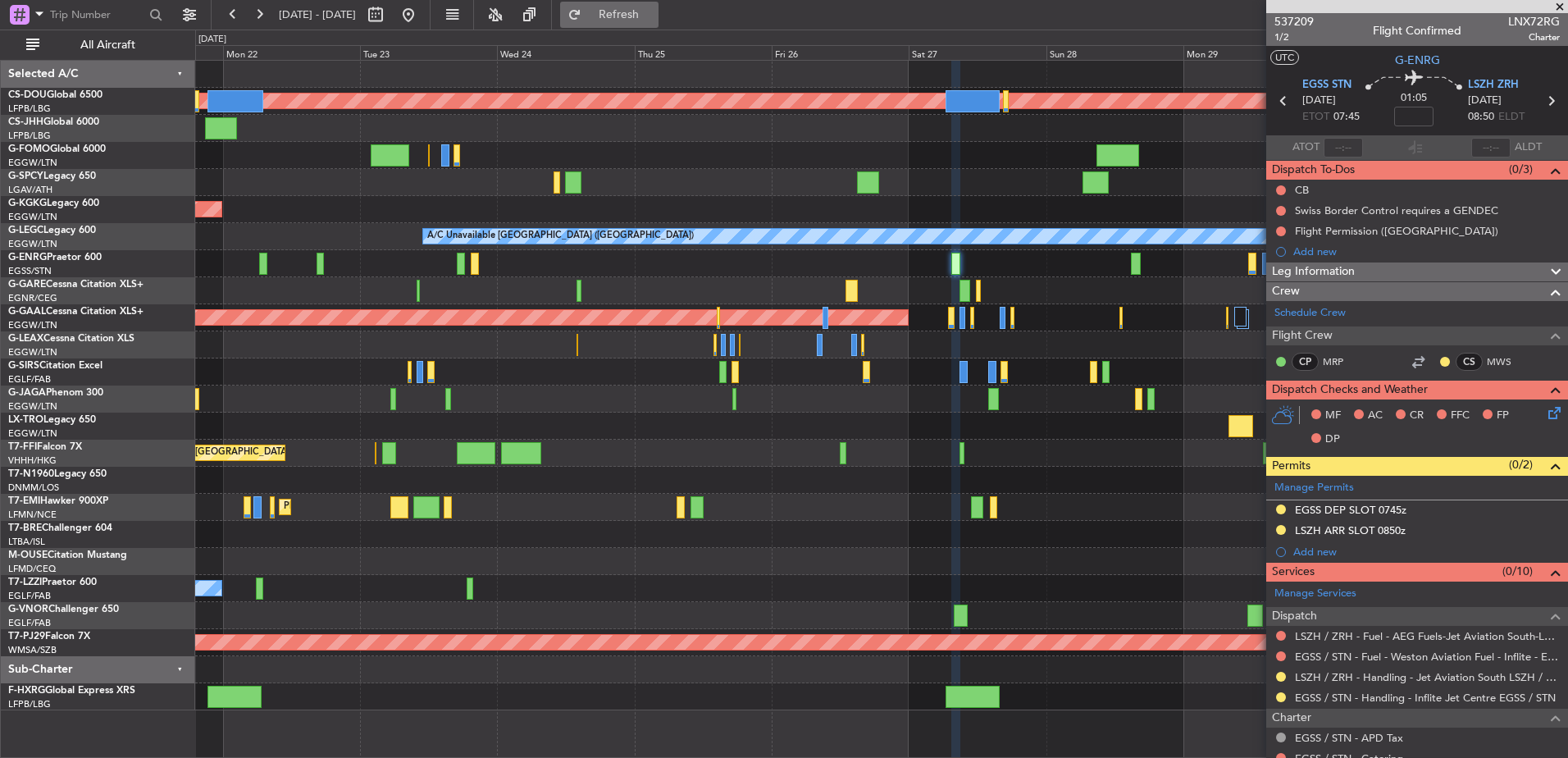
click at [654, 10] on span "Refresh" at bounding box center [619, 14] width 69 height 11
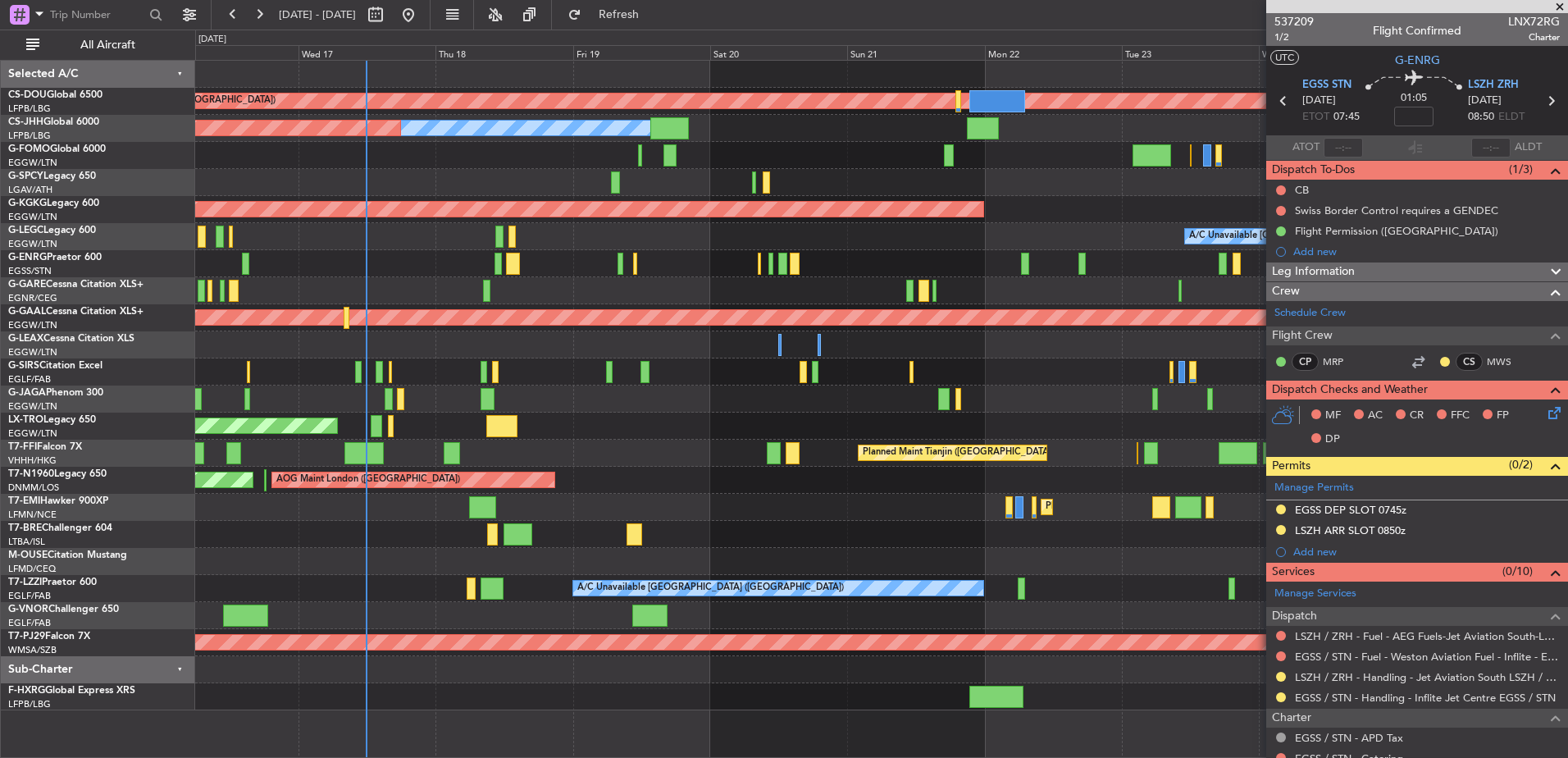
click at [1256, 350] on div "Planned Maint London ([GEOGRAPHIC_DATA]) Owner Planned Maint [GEOGRAPHIC_DATA] …" at bounding box center [881, 385] width 1372 height 650
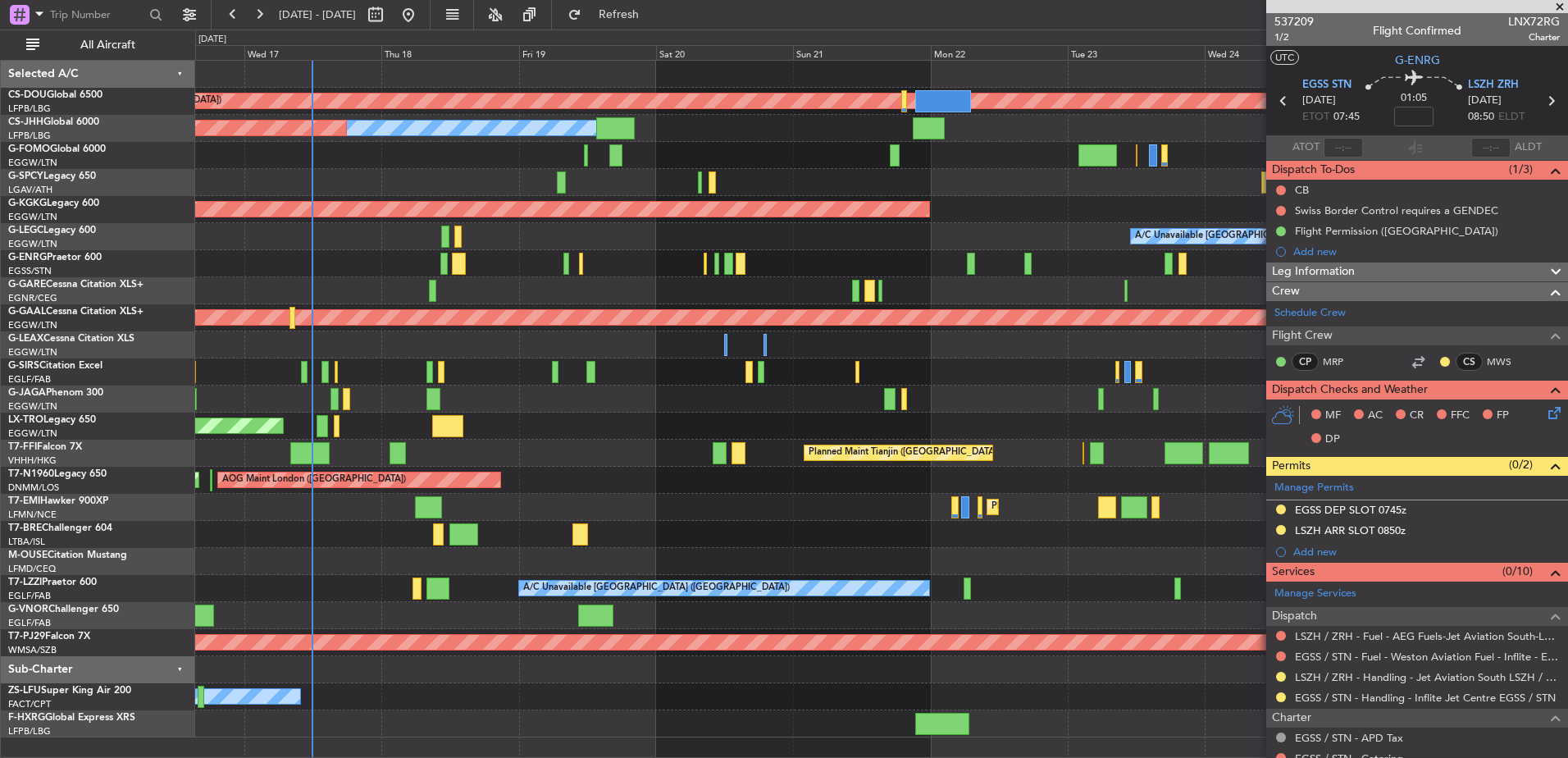
click at [799, 498] on div "Planned Maint [GEOGRAPHIC_DATA]" at bounding box center [881, 507] width 1372 height 27
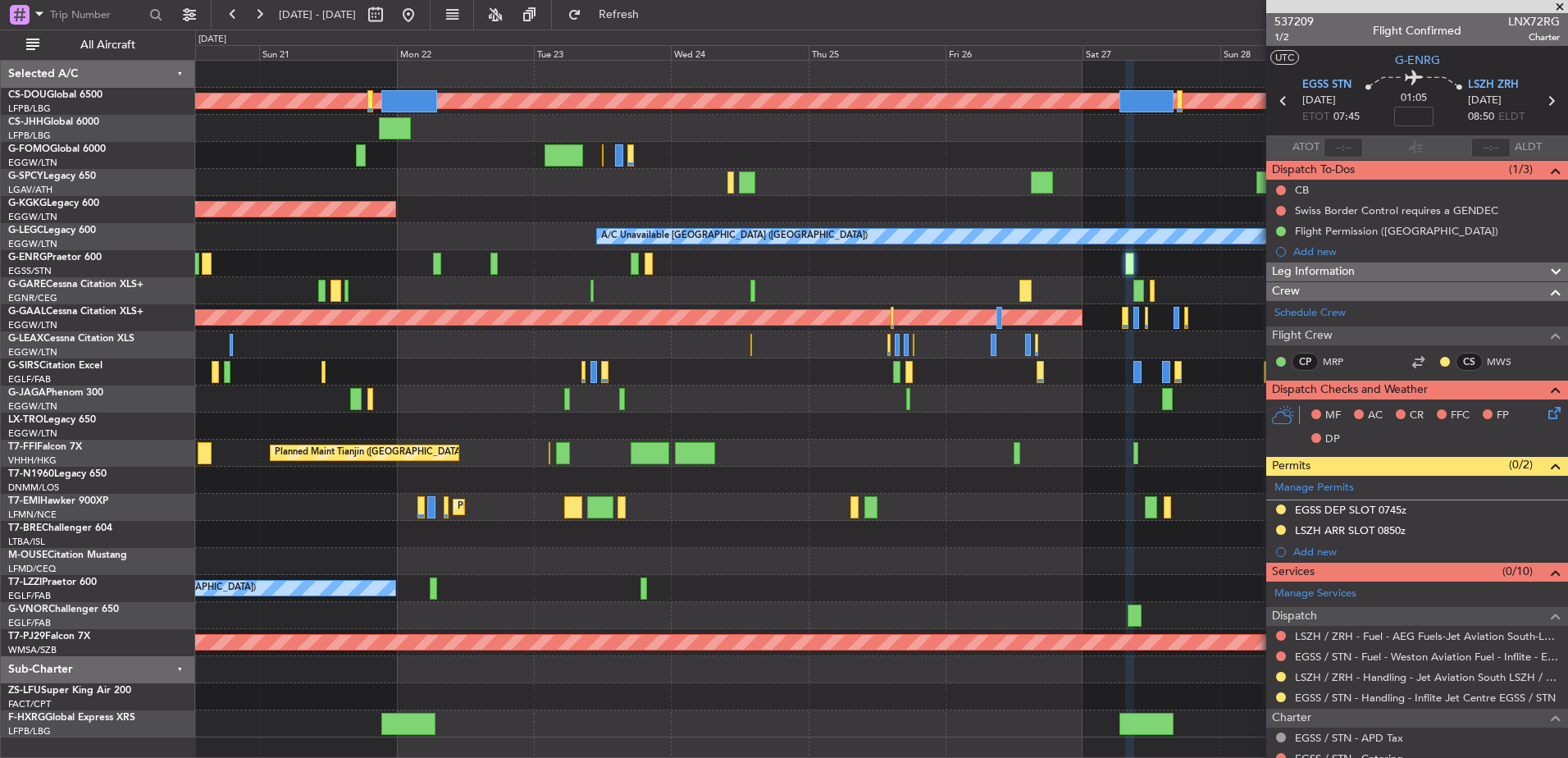
click at [630, 424] on div "Planned Maint London ([GEOGRAPHIC_DATA]) Owner AOG Maint [GEOGRAPHIC_DATA] ([GE…" at bounding box center [881, 398] width 1372 height 677
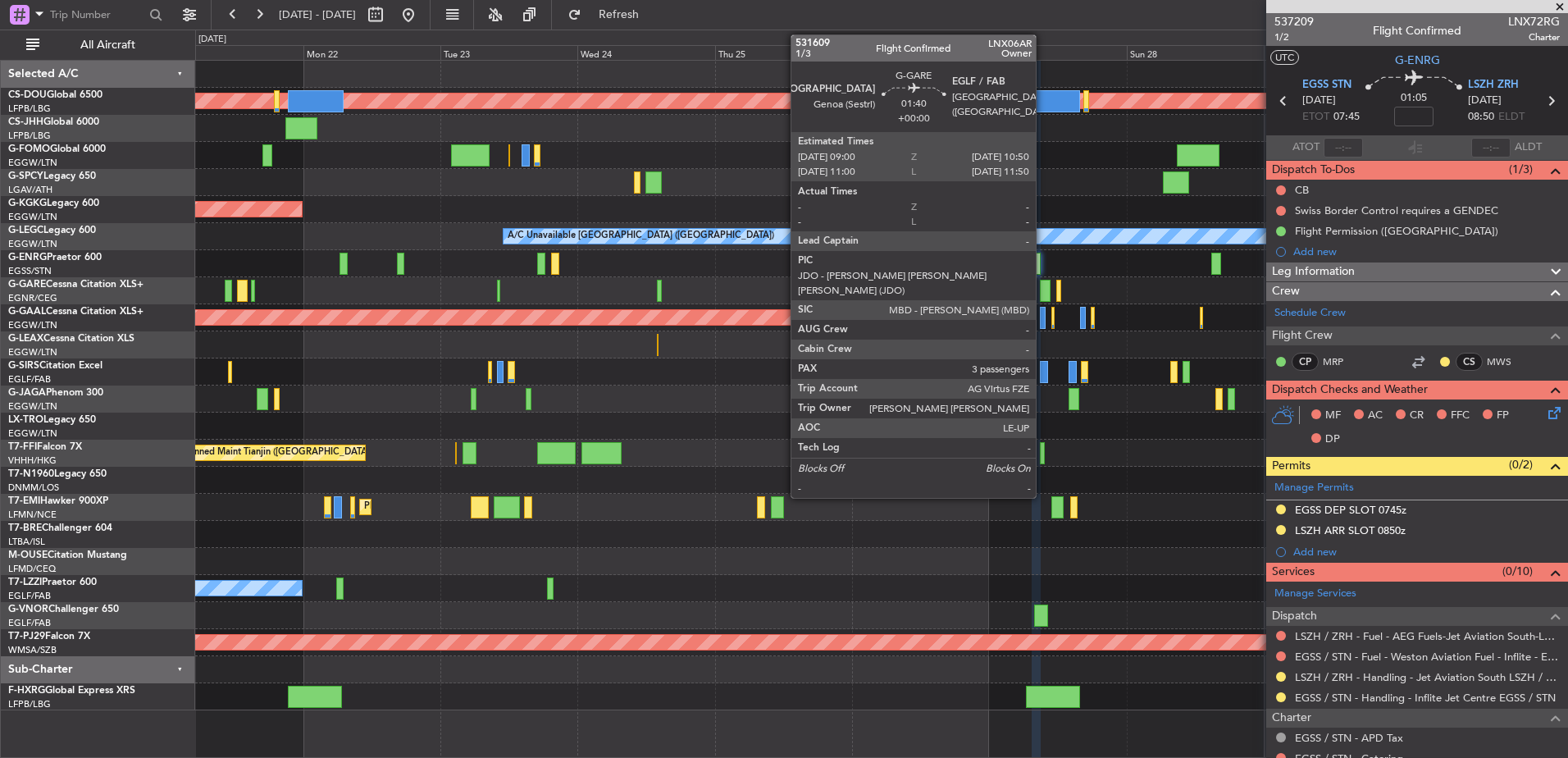
click at [1044, 288] on div at bounding box center [1045, 291] width 10 height 23
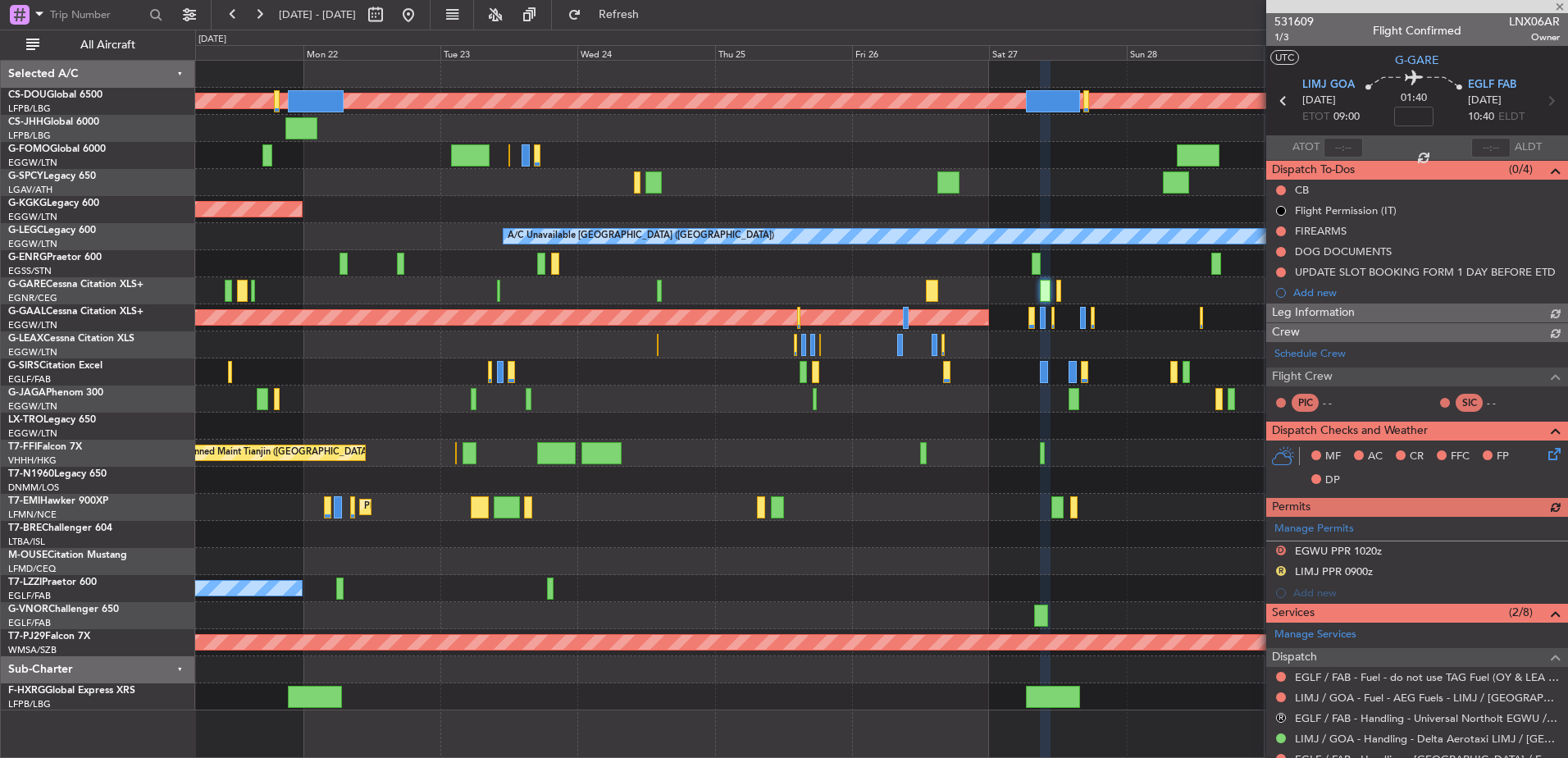
scroll to position [310, 0]
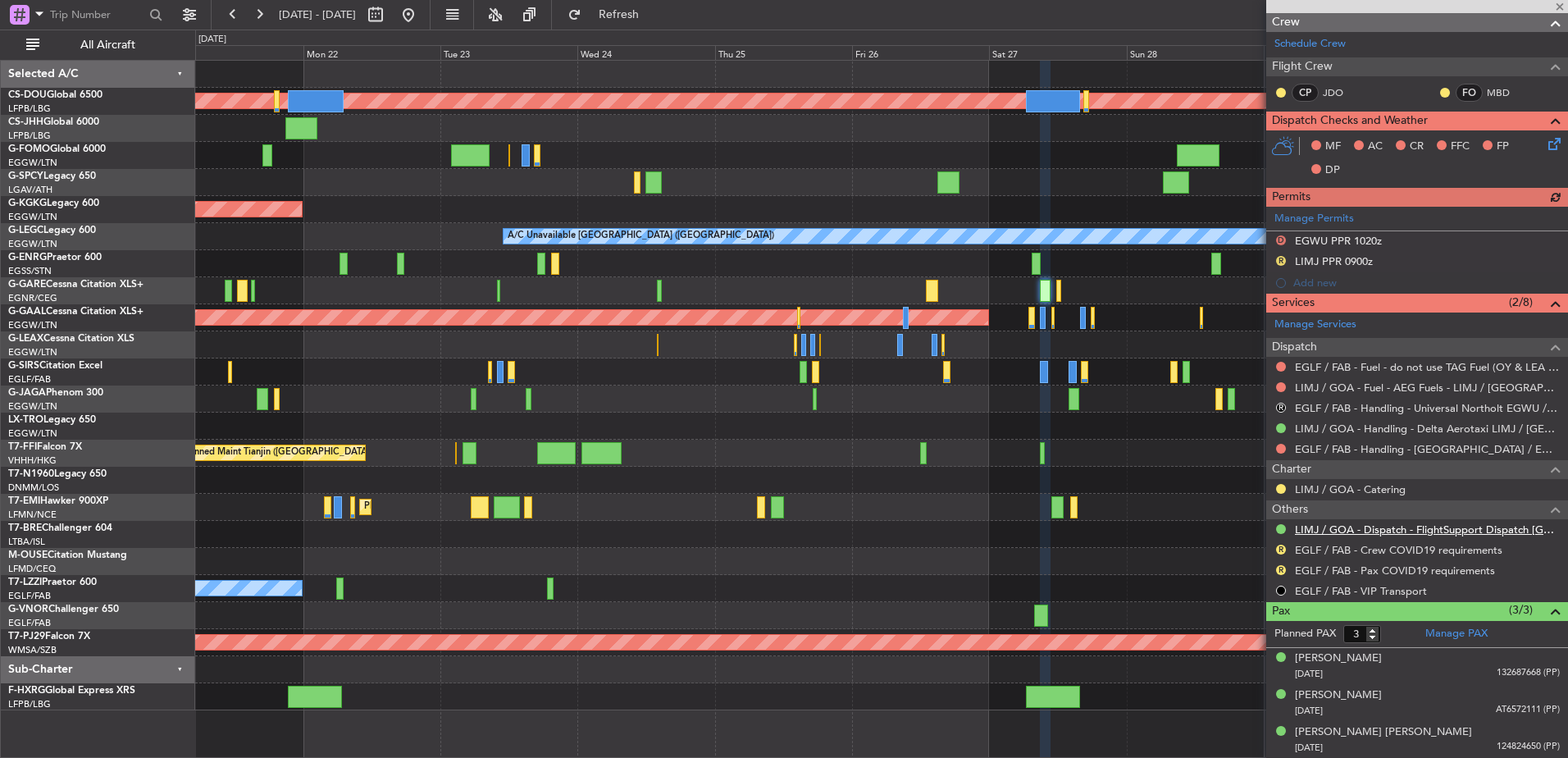
click at [1352, 530] on link "LIMJ / GOA - Dispatch - FlightSupport Dispatch [GEOGRAPHIC_DATA]" at bounding box center [1428, 529] width 265 height 14
click at [1296, 496] on fb-app "[DATE] - [DATE] Refresh Quick Links All Aircraft Planned Maint [GEOGRAPHIC_DATA…" at bounding box center [784, 385] width 1568 height 746
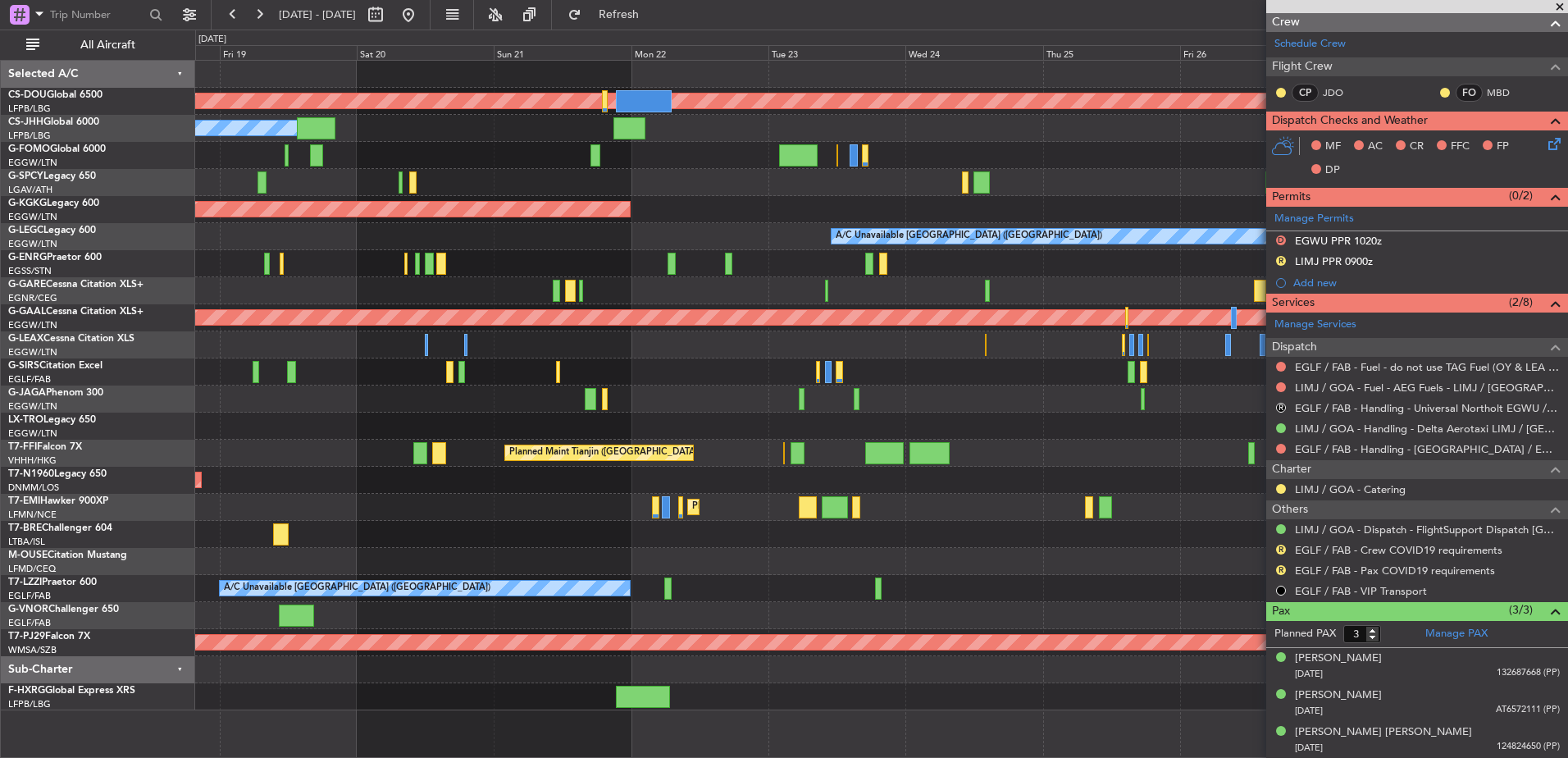
click at [1338, 395] on fb-app "[DATE] - [DATE] Refresh Quick Links All Aircraft Planned Maint [GEOGRAPHIC_DATA…" at bounding box center [784, 385] width 1568 height 746
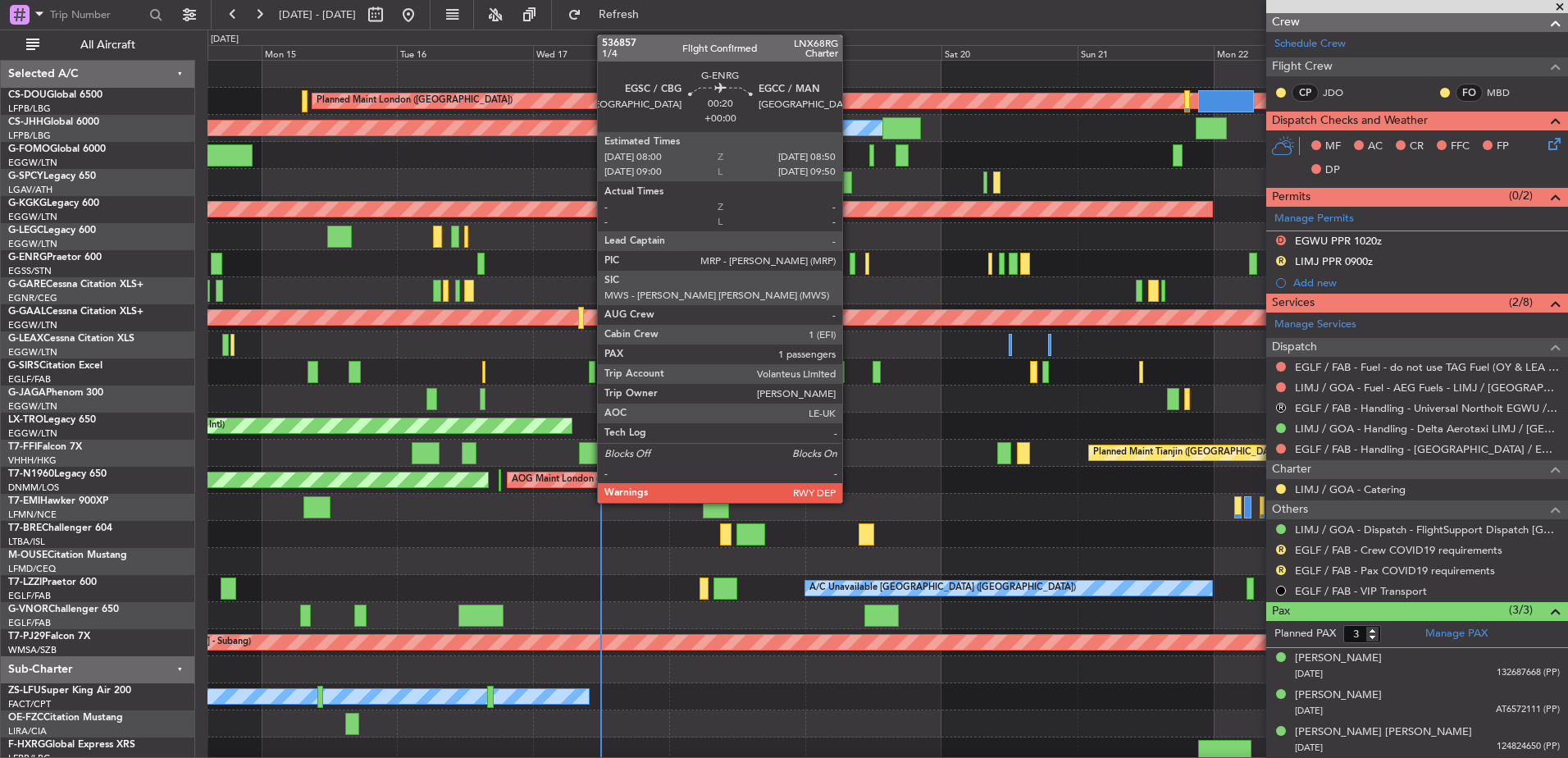
click at [849, 262] on div at bounding box center [852, 264] width 5 height 23
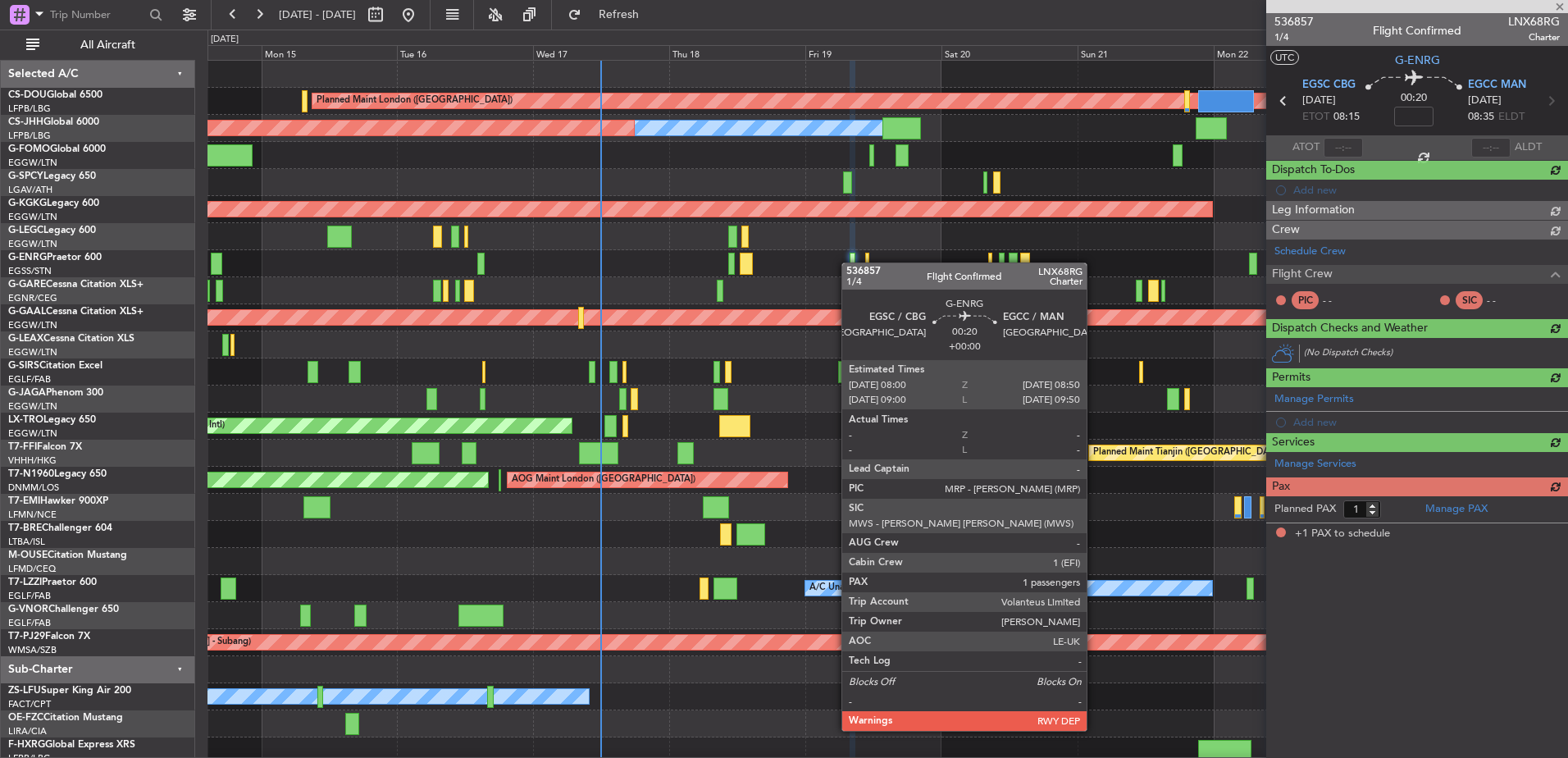
scroll to position [0, 0]
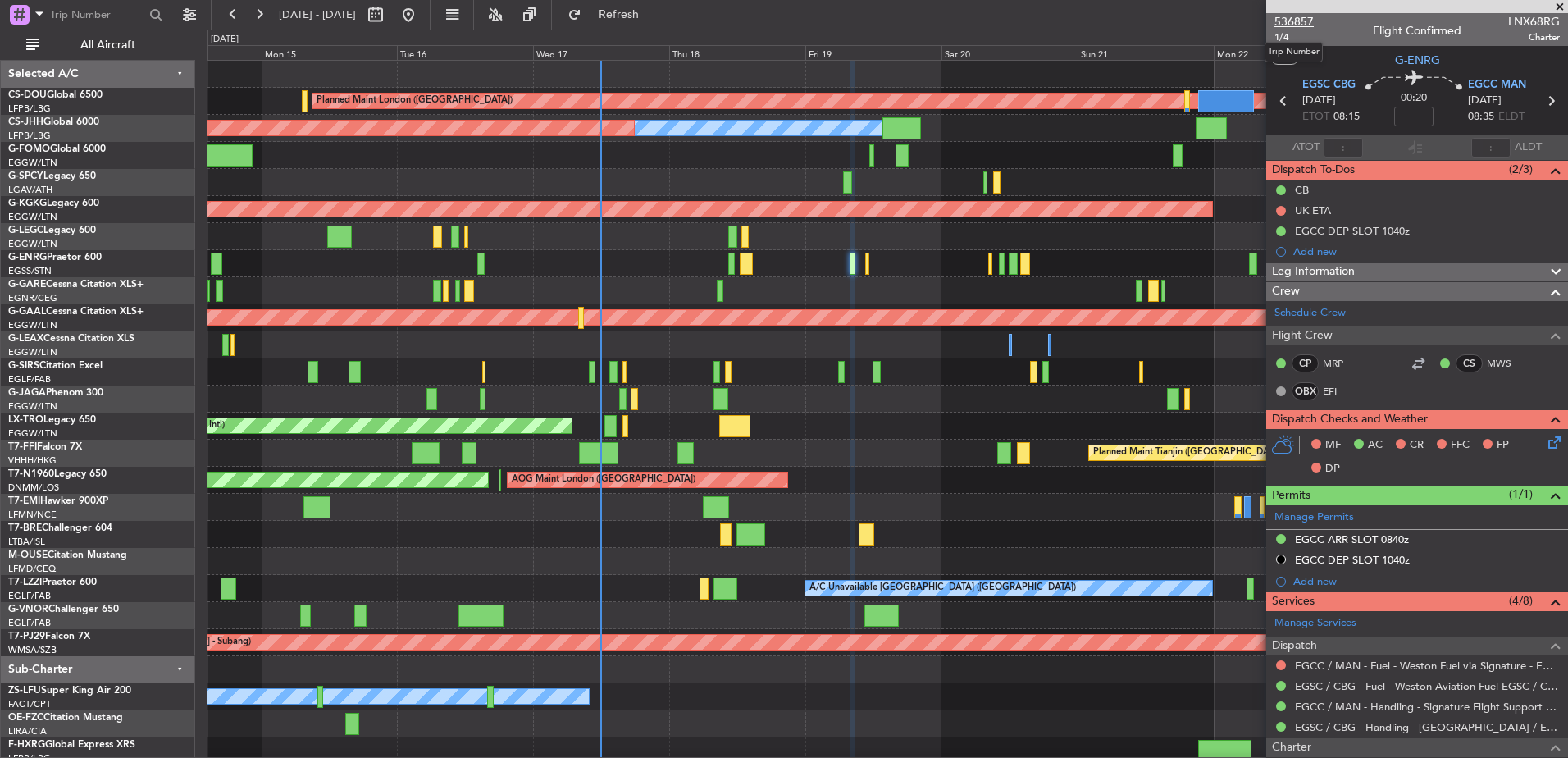
click at [1292, 25] on span "536857" at bounding box center [1294, 22] width 39 height 17
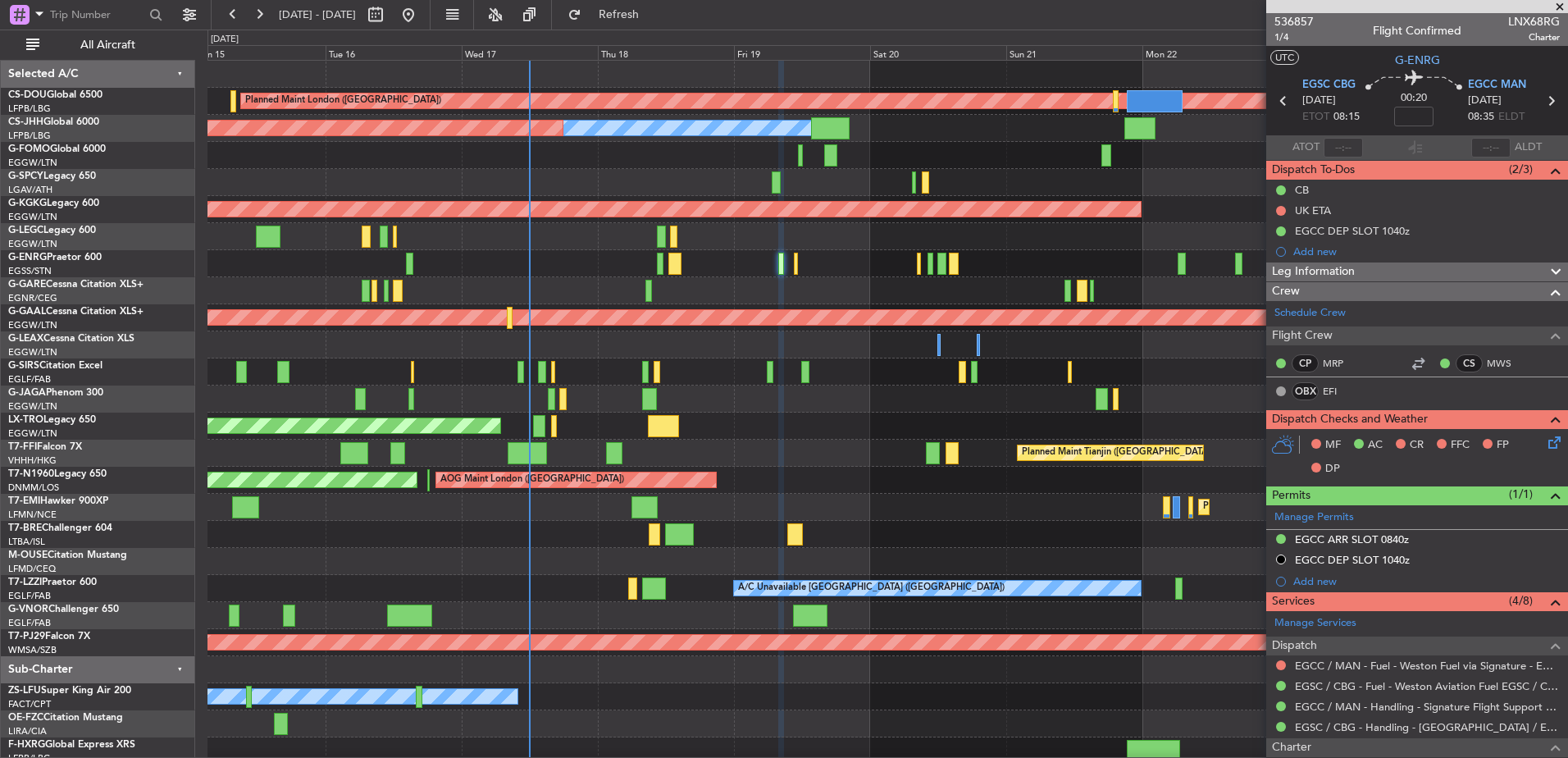
click at [739, 430] on div "Unplanned Maint [GEOGRAPHIC_DATA] ([PERSON_NAME] Intl)" at bounding box center [887, 425] width 1360 height 27
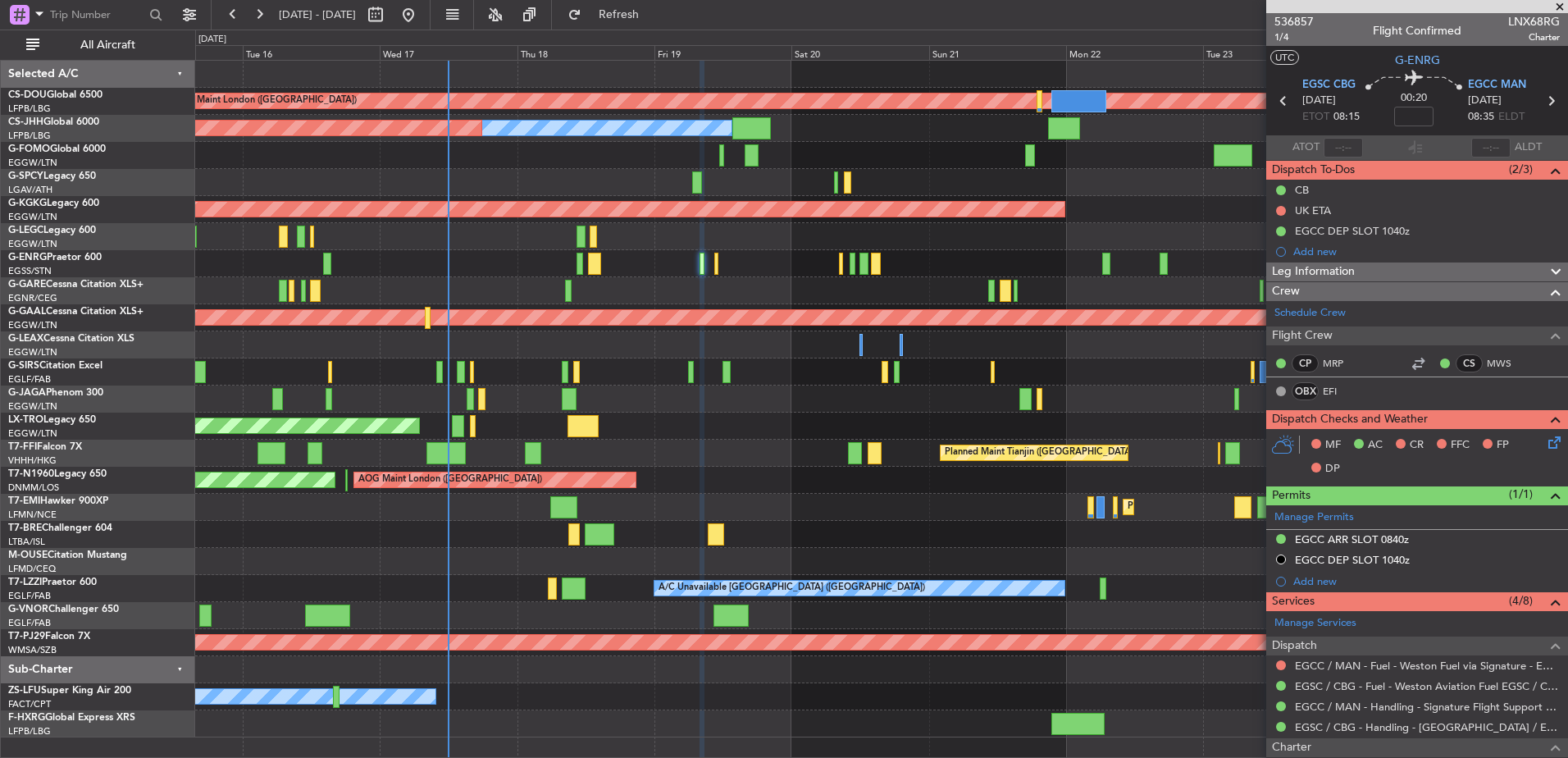
click at [816, 445] on div "Planned Maint London ([GEOGRAPHIC_DATA]) Planned Maint [GEOGRAPHIC_DATA] ([GEOG…" at bounding box center [881, 398] width 1372 height 677
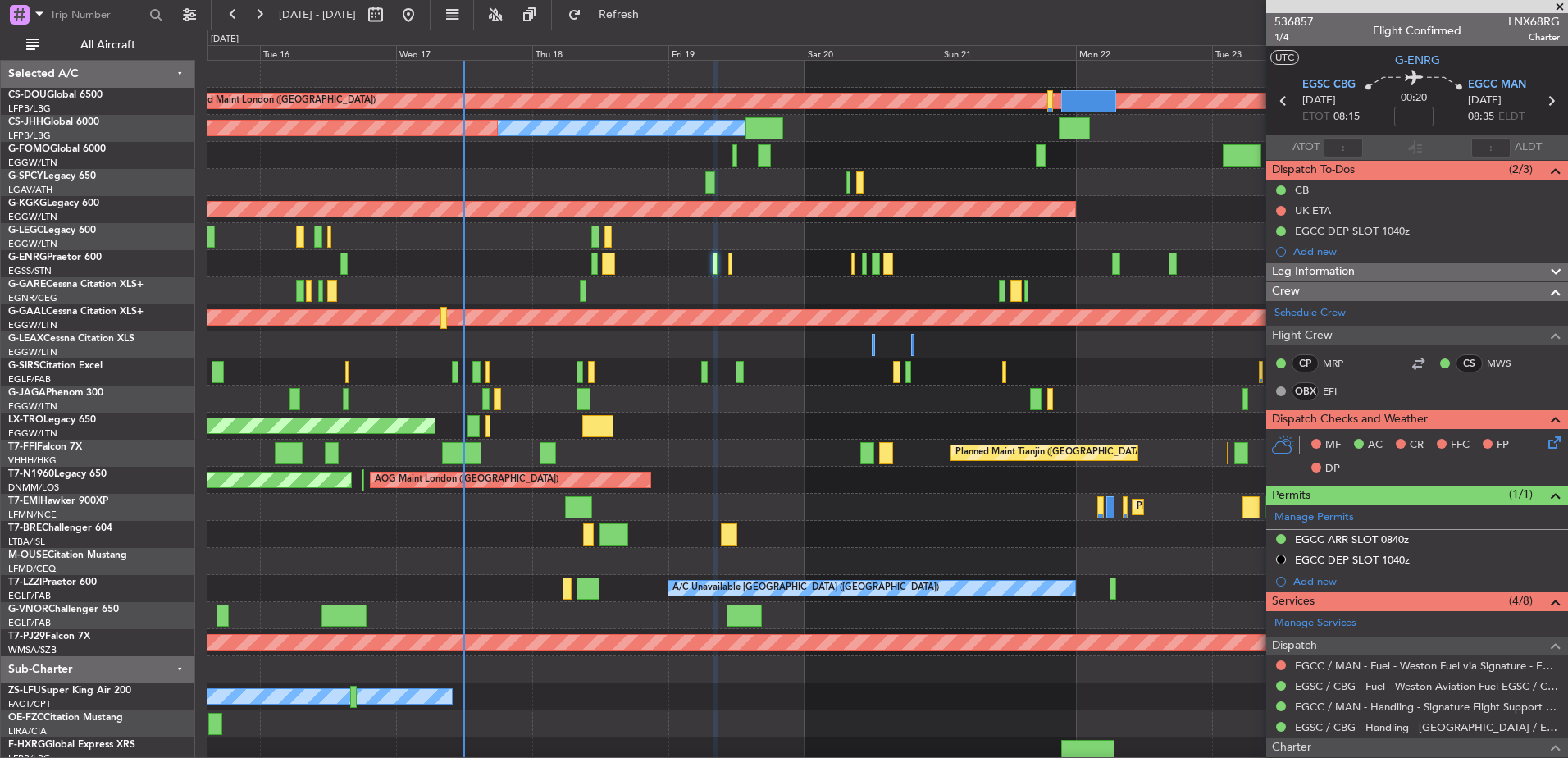
click at [868, 263] on div at bounding box center [887, 263] width 1360 height 27
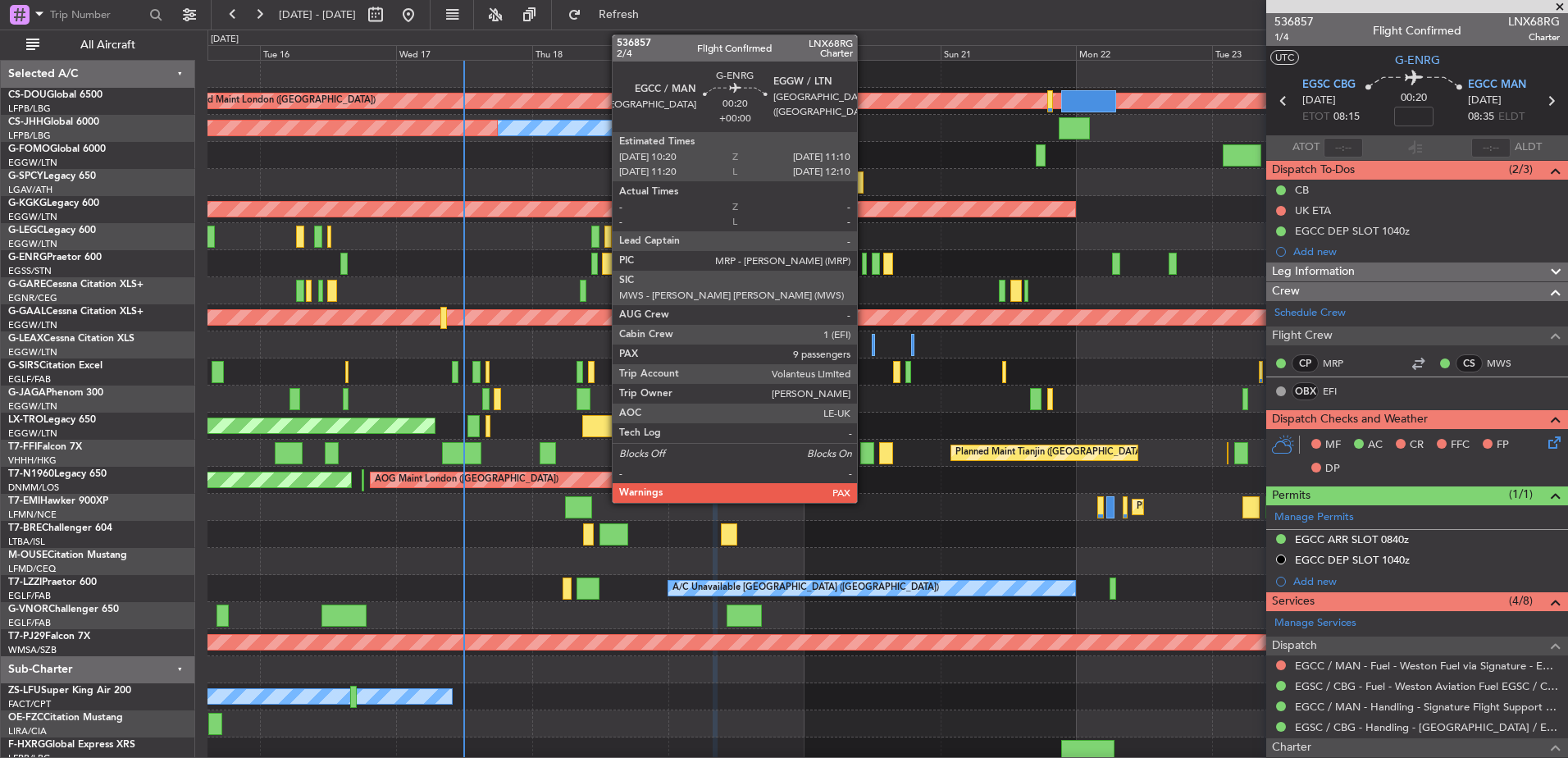
click at [864, 264] on div at bounding box center [865, 264] width 5 height 23
type input "9"
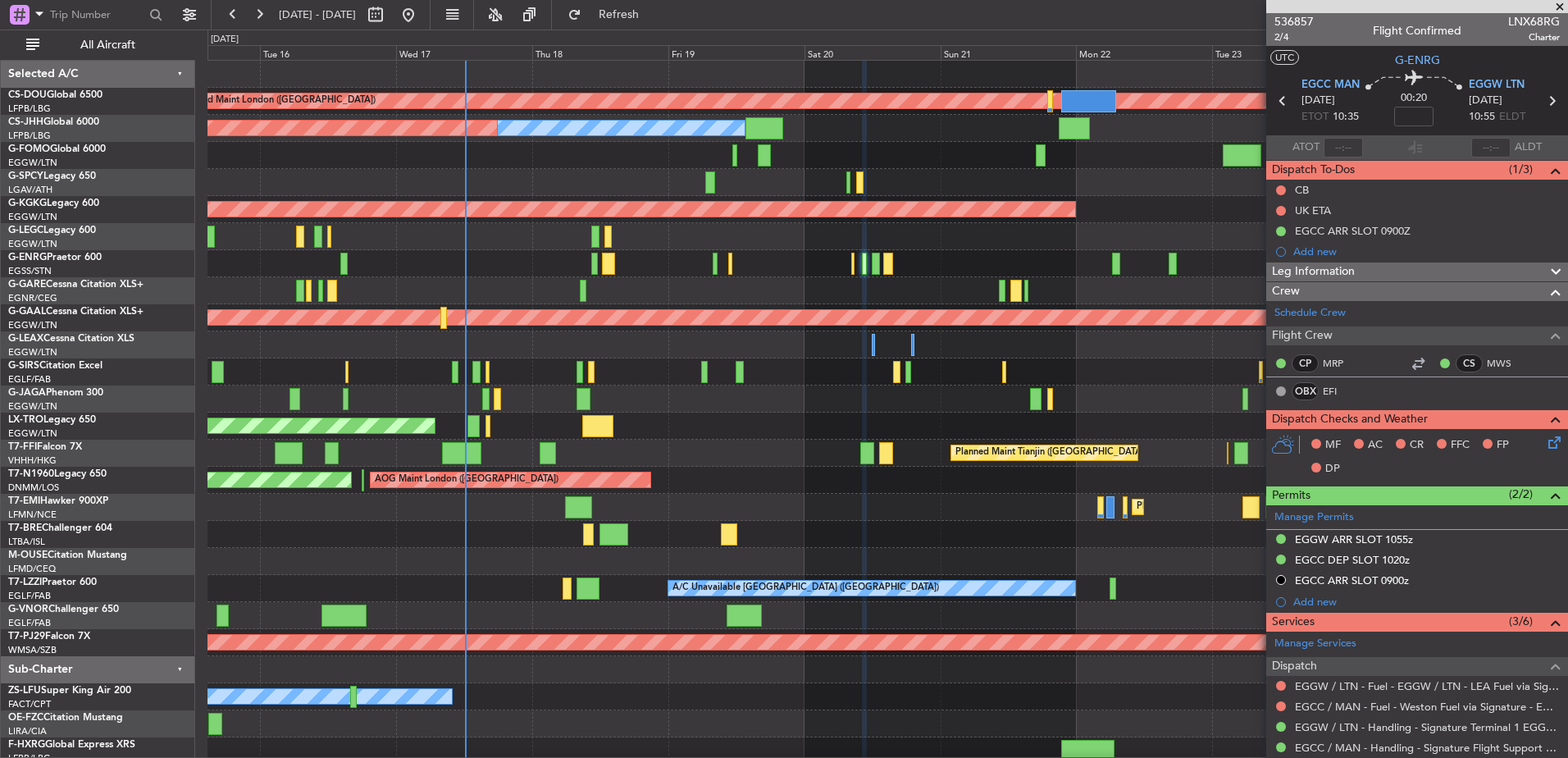
click at [919, 366] on div at bounding box center [887, 372] width 1360 height 27
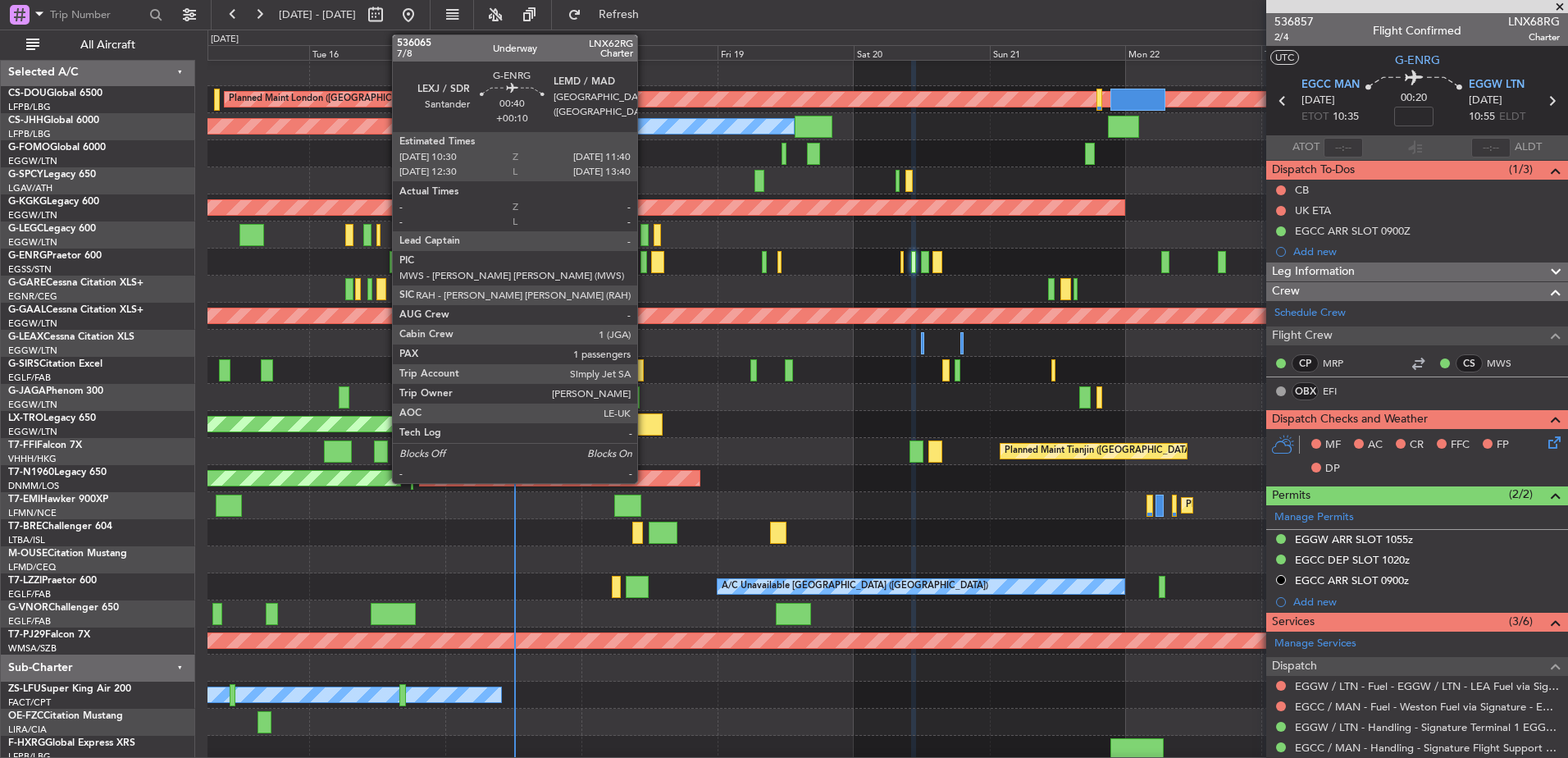
click at [645, 259] on div at bounding box center [644, 262] width 8 height 23
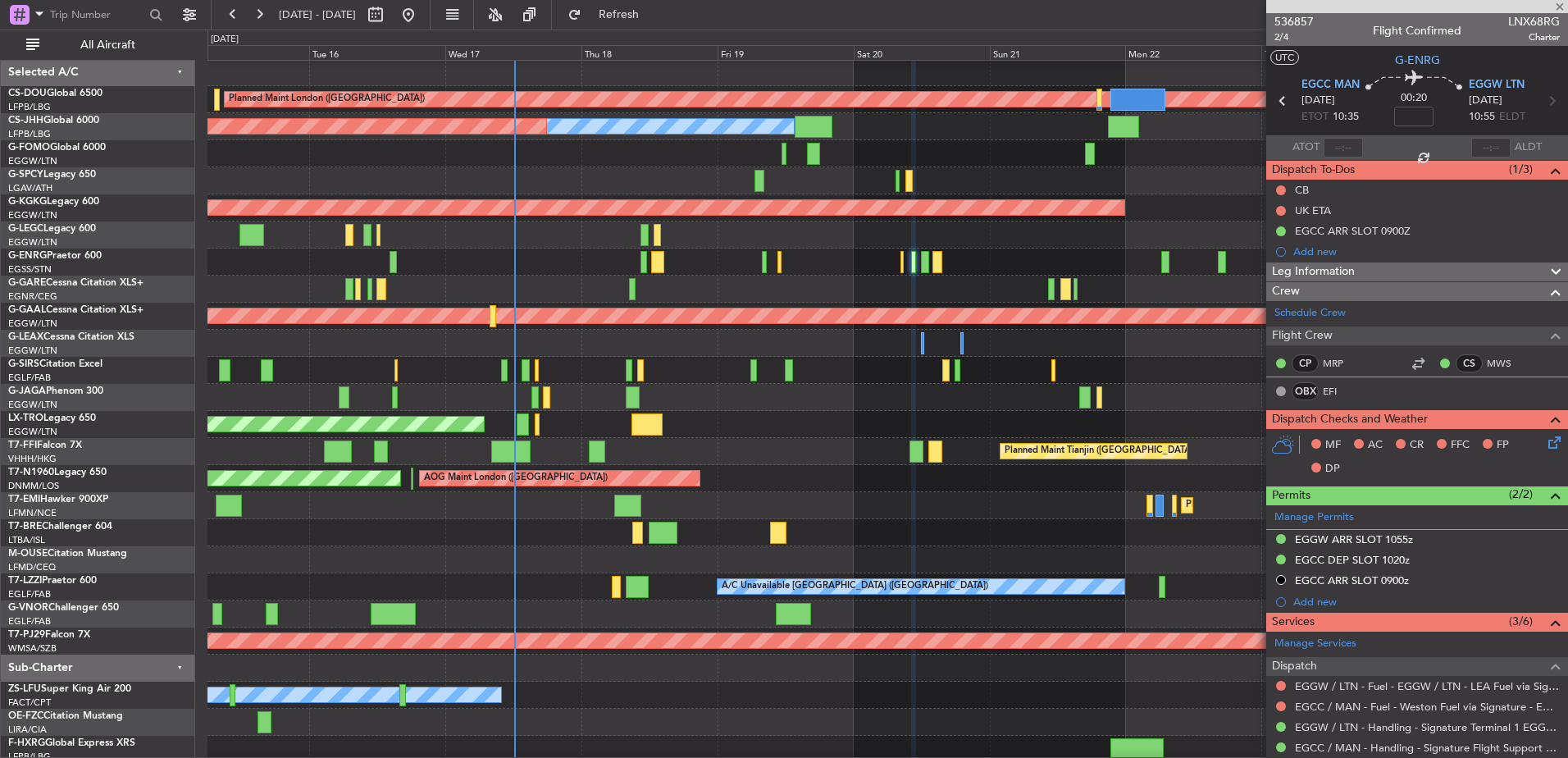
type input "+00:10"
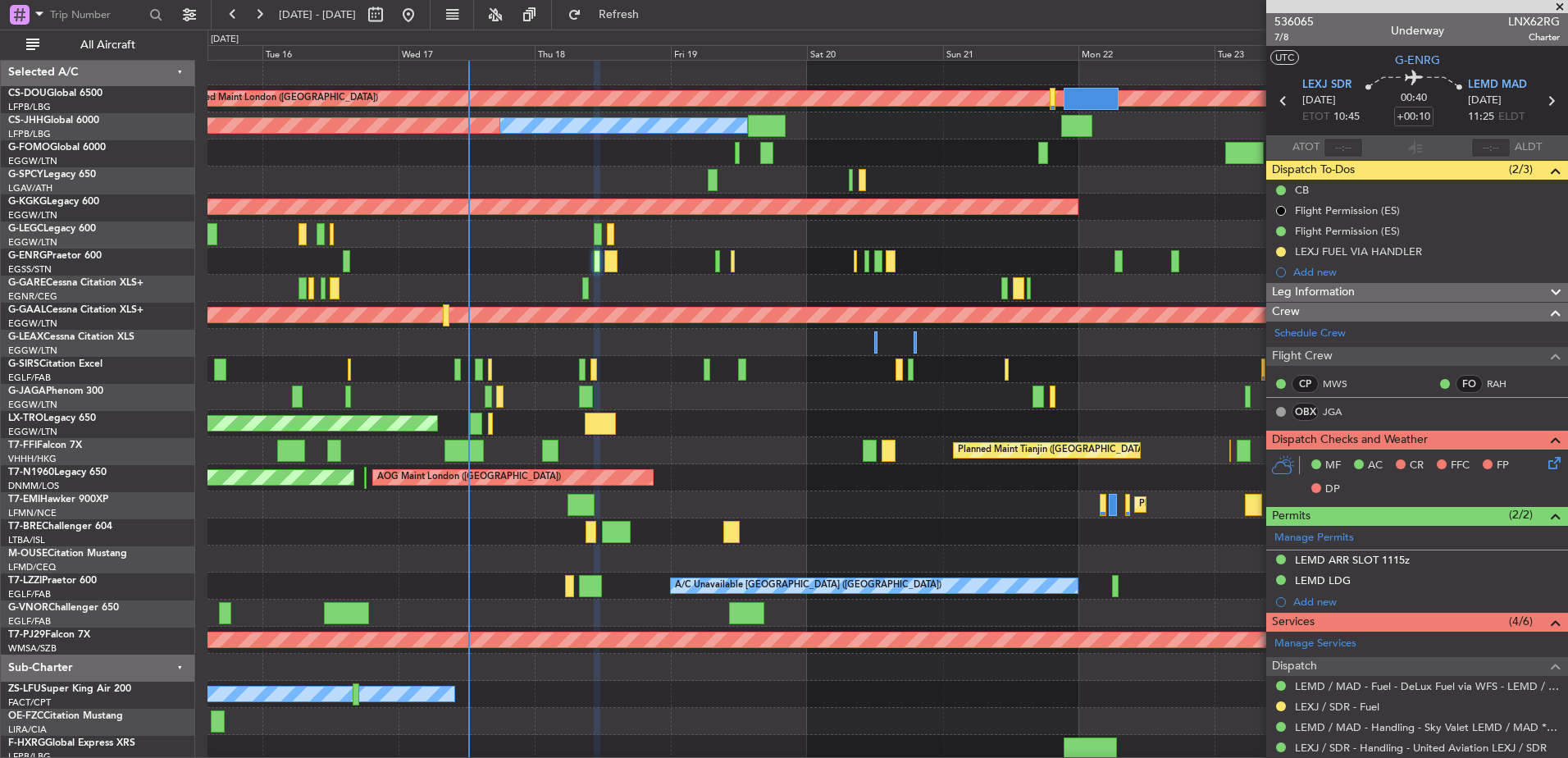
scroll to position [0, 0]
click at [207, 372] on div "Planned Maint London (Biggin Hill) Planned Maint Paris (Le Bourget) Owner Plann…" at bounding box center [784, 393] width 1568 height 729
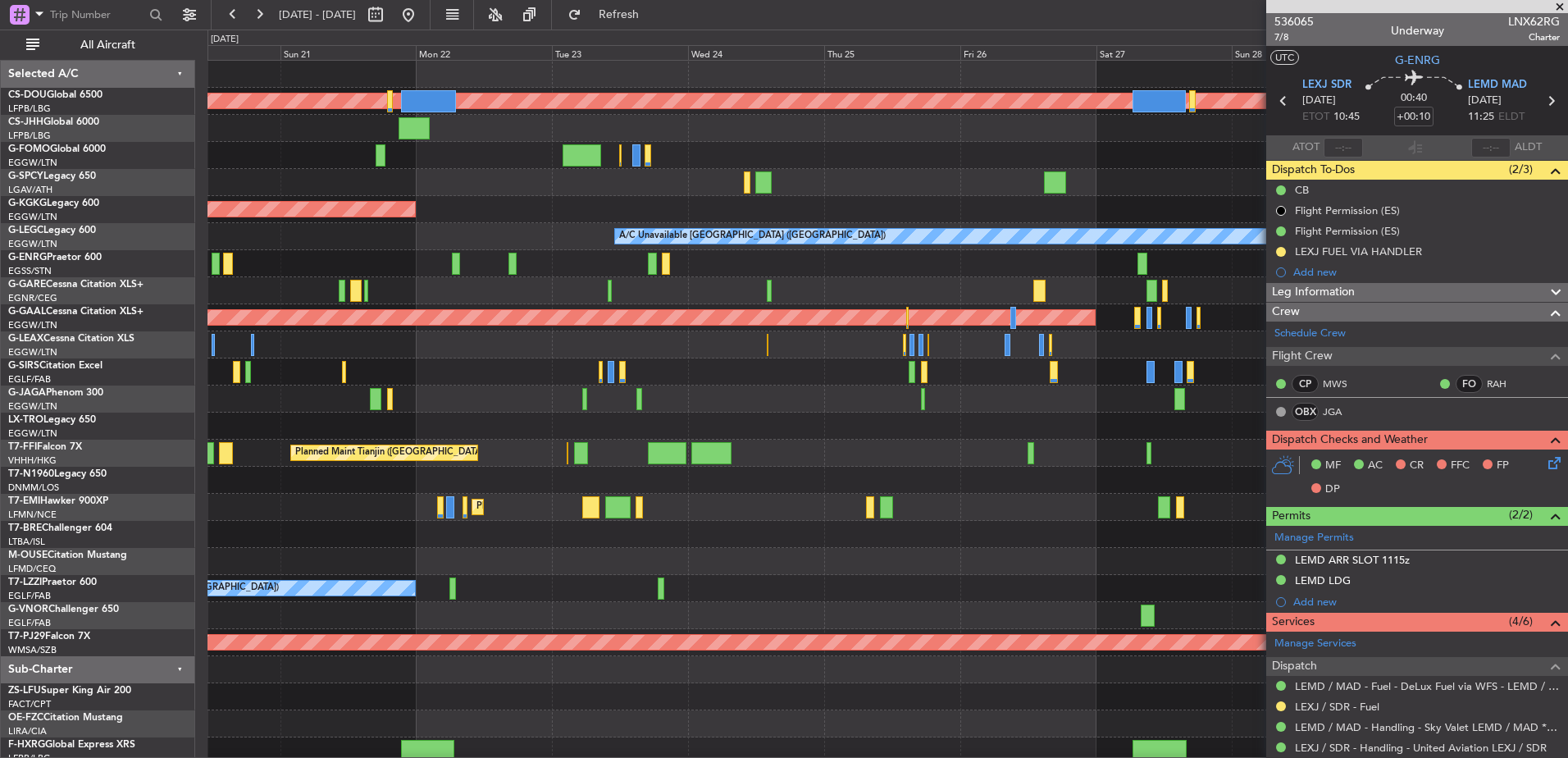
click at [371, 434] on div "Planned Maint London ([GEOGRAPHIC_DATA]) Owner AOG Maint [GEOGRAPHIC_DATA] ([GE…" at bounding box center [887, 412] width 1360 height 704
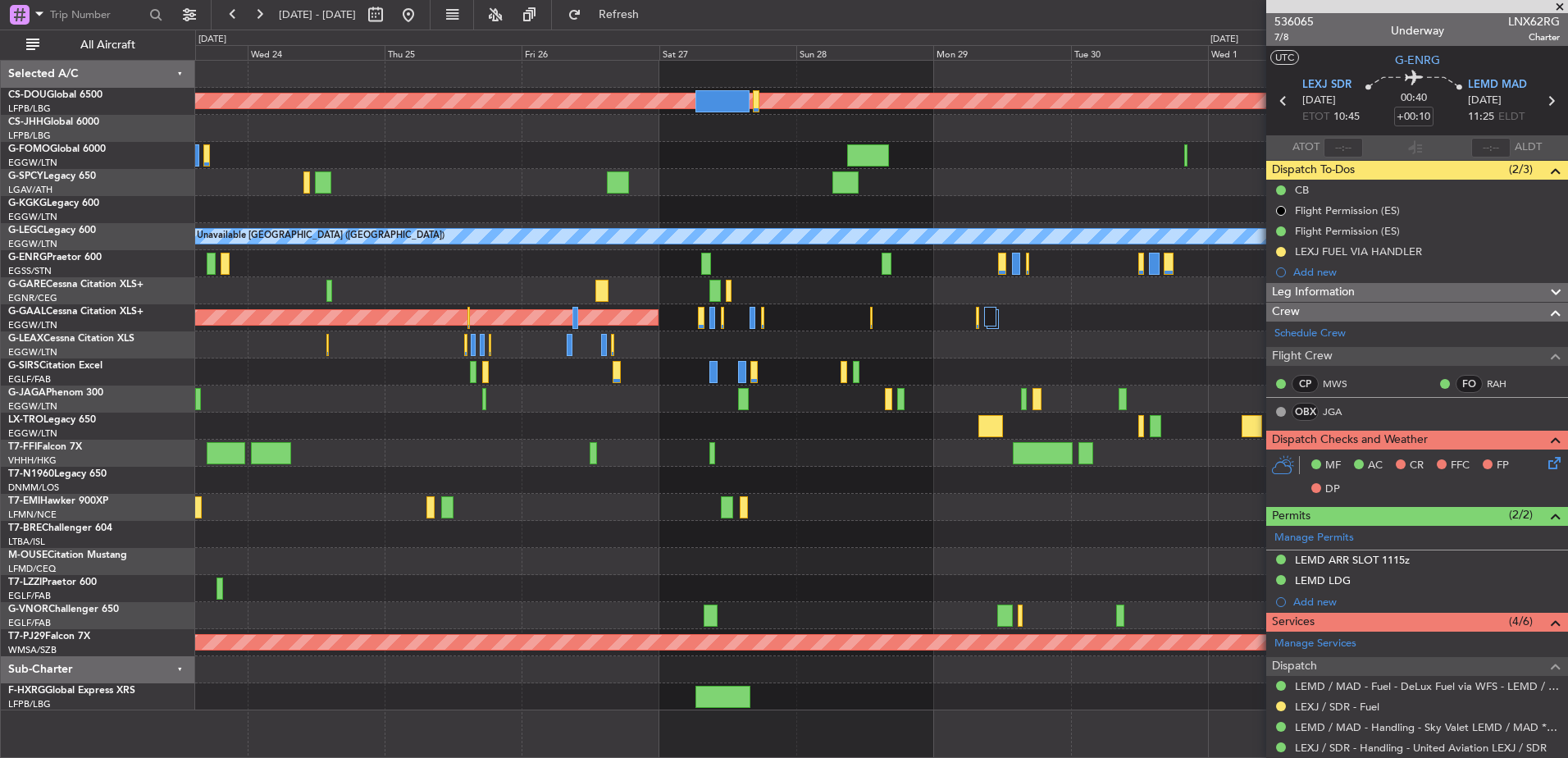
click at [601, 391] on div at bounding box center [881, 398] width 1372 height 27
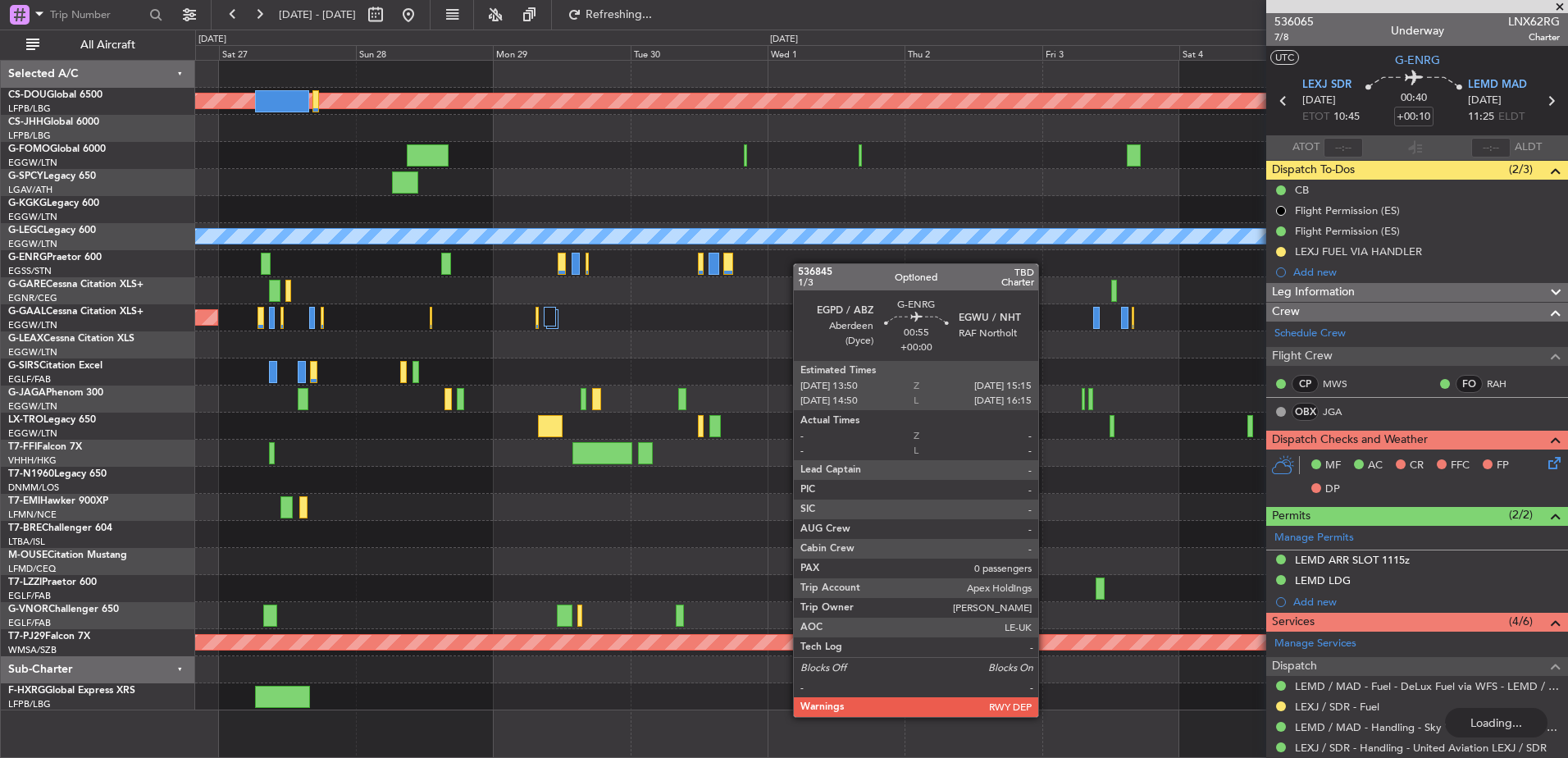
click at [526, 321] on div "Planned Maint London (Biggin Hill) A/C Unavailable London (Luton) Planned Maint…" at bounding box center [881, 385] width 1372 height 650
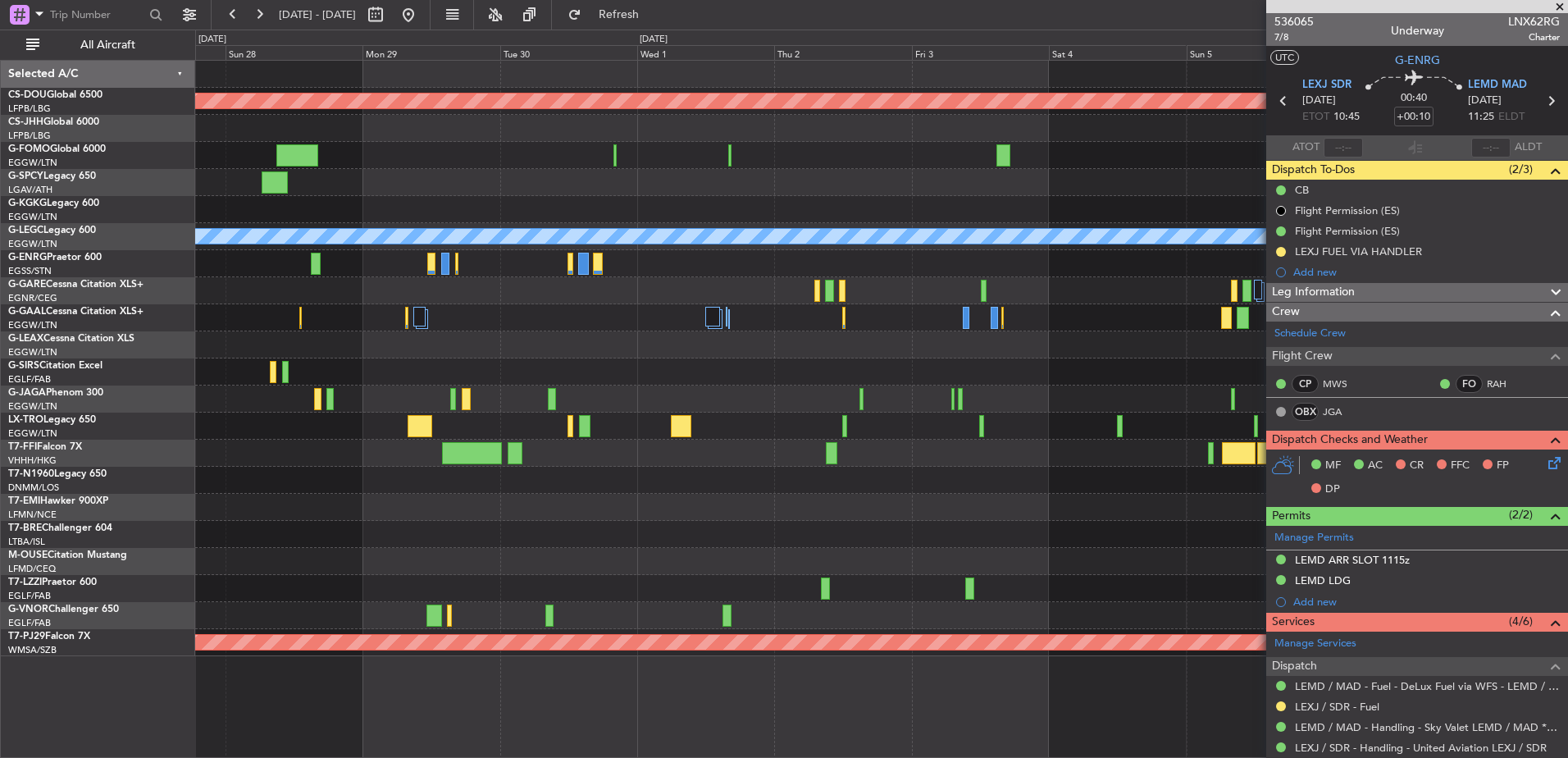
click at [545, 166] on div at bounding box center [881, 155] width 1372 height 27
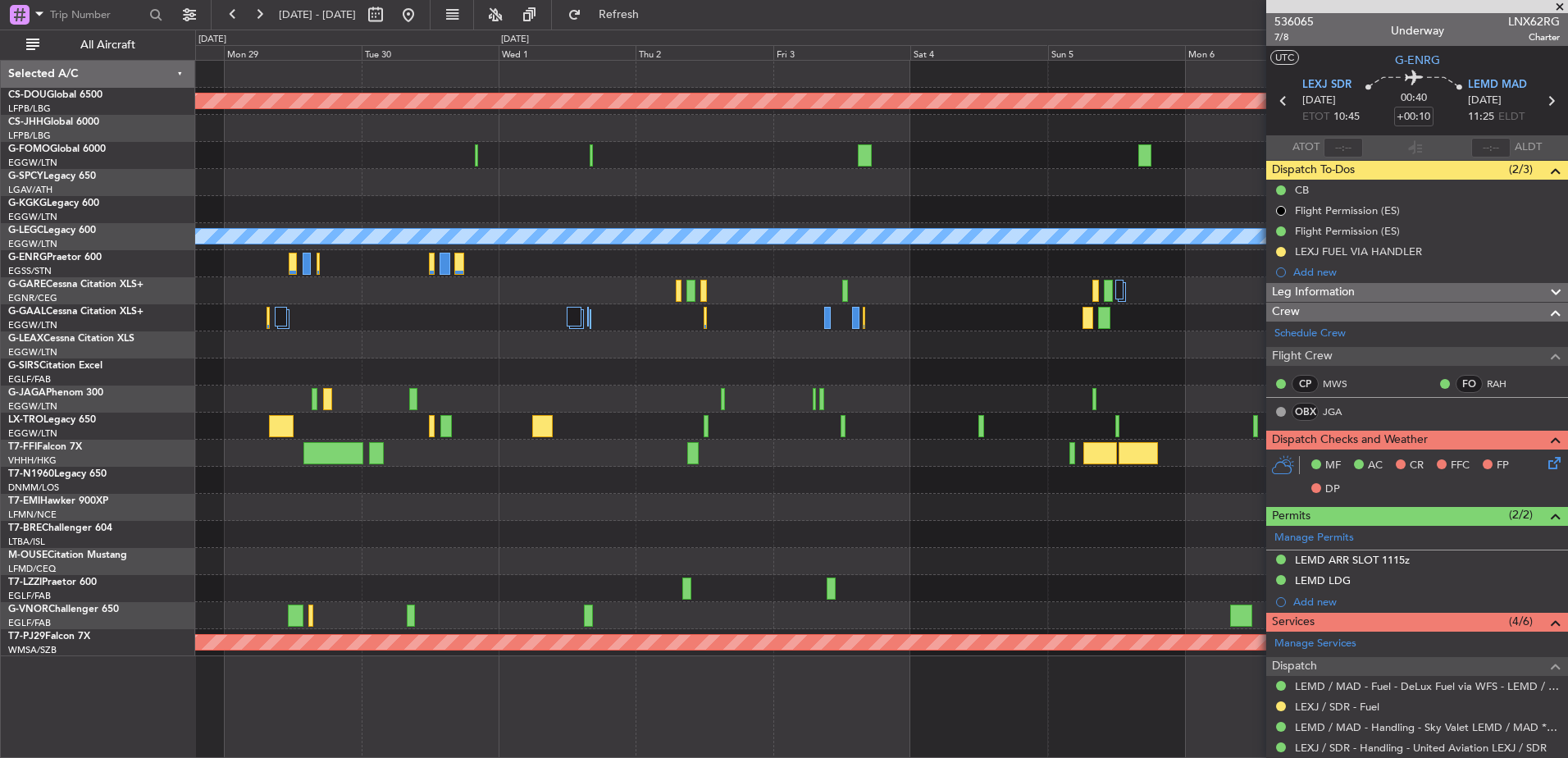
click at [1560, 7] on span at bounding box center [1559, 7] width 16 height 15
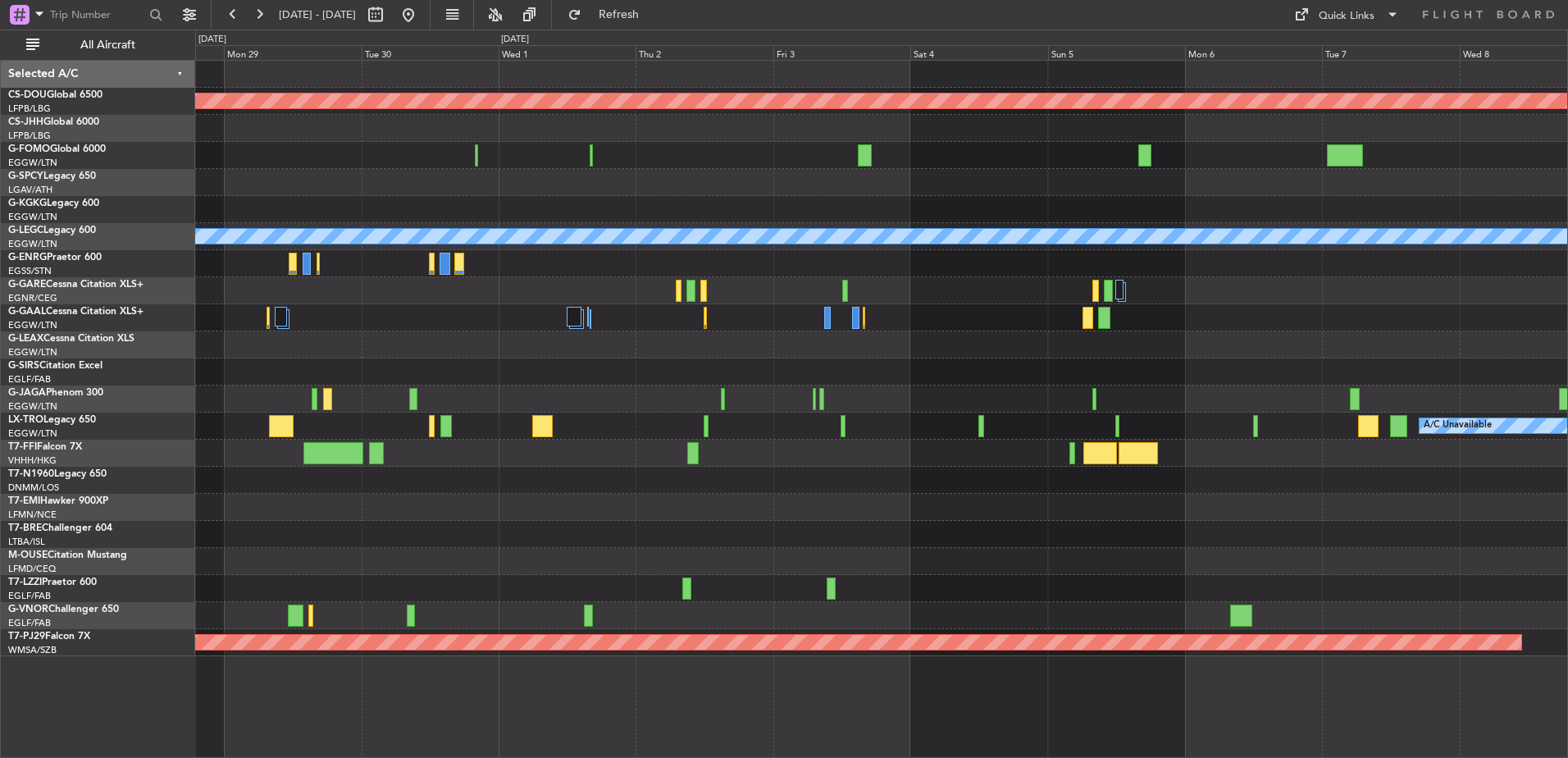
type input "0"
click at [1375, 18] on button "Quick Links" at bounding box center [1346, 15] width 121 height 26
click at [1346, 47] on button "Trip Builder" at bounding box center [1347, 54] width 123 height 39
click at [893, 350] on div at bounding box center [881, 345] width 1372 height 27
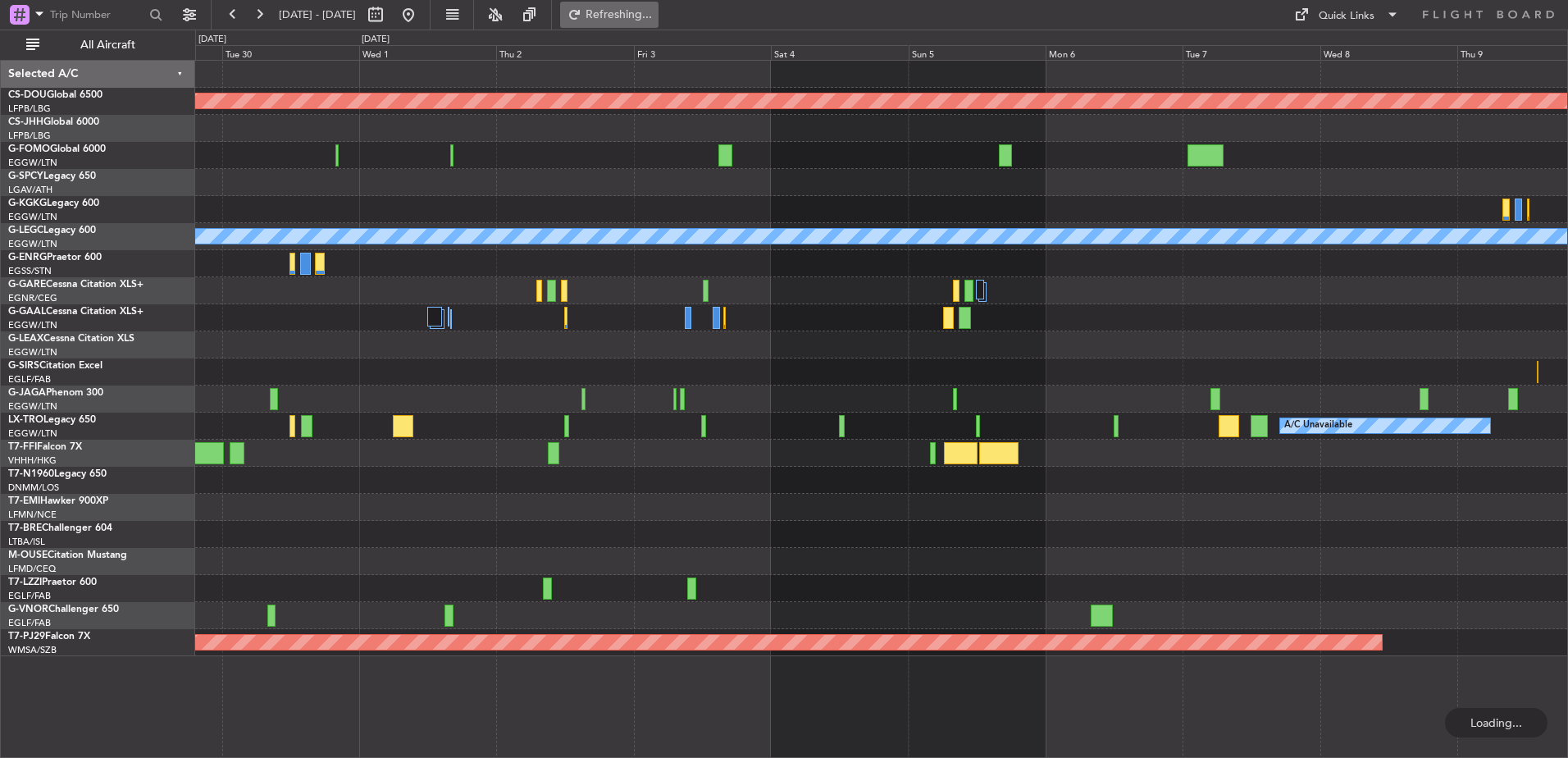
click at [659, 5] on button "Refreshing..." at bounding box center [610, 15] width 99 height 26
click at [659, 5] on button "Refresh" at bounding box center [610, 15] width 99 height 26
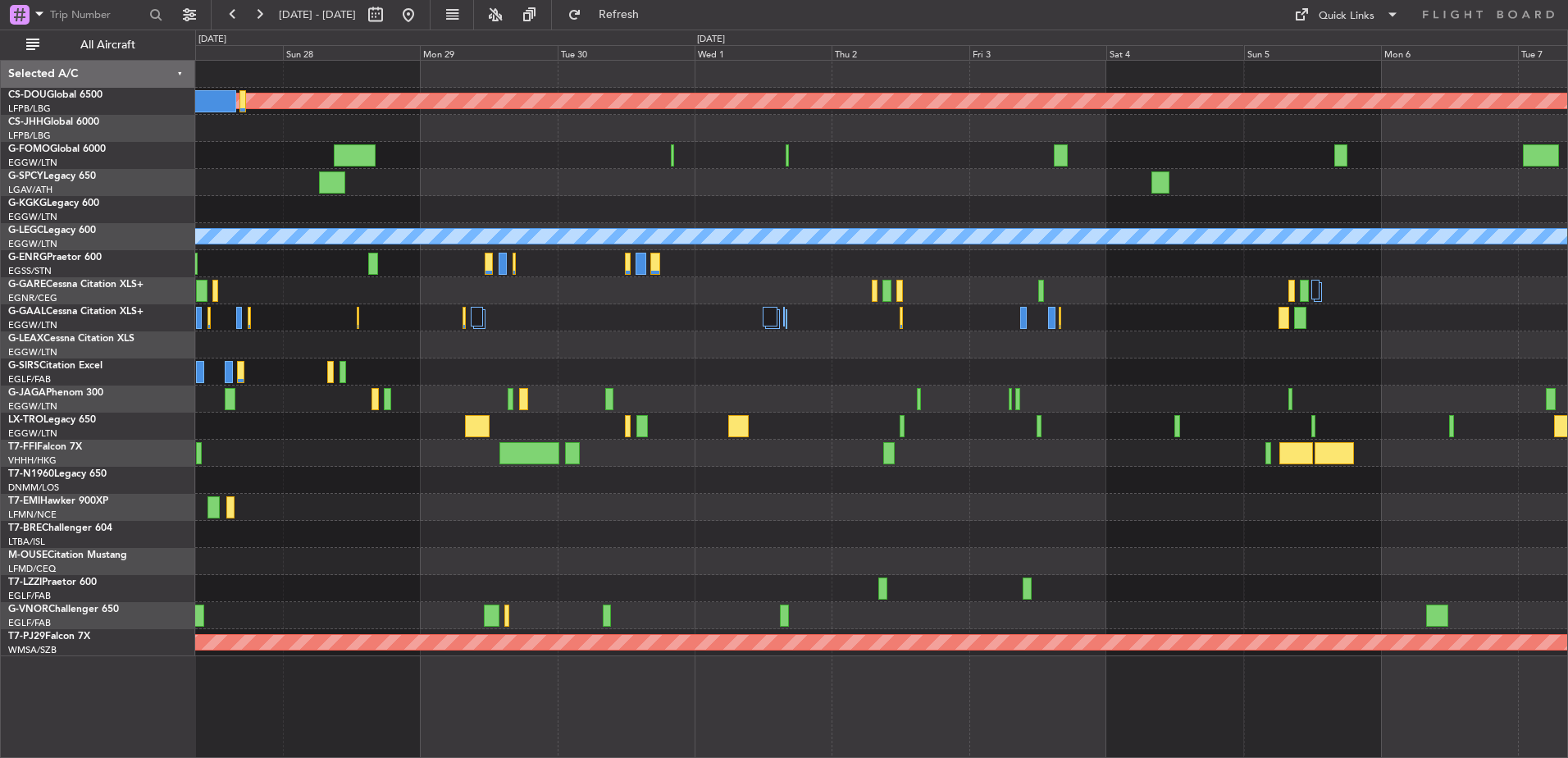
click at [953, 403] on div "Planned Maint London (Biggin Hill) A/C Unavailable London (Luton) Planned Maint…" at bounding box center [881, 359] width 1372 height 596
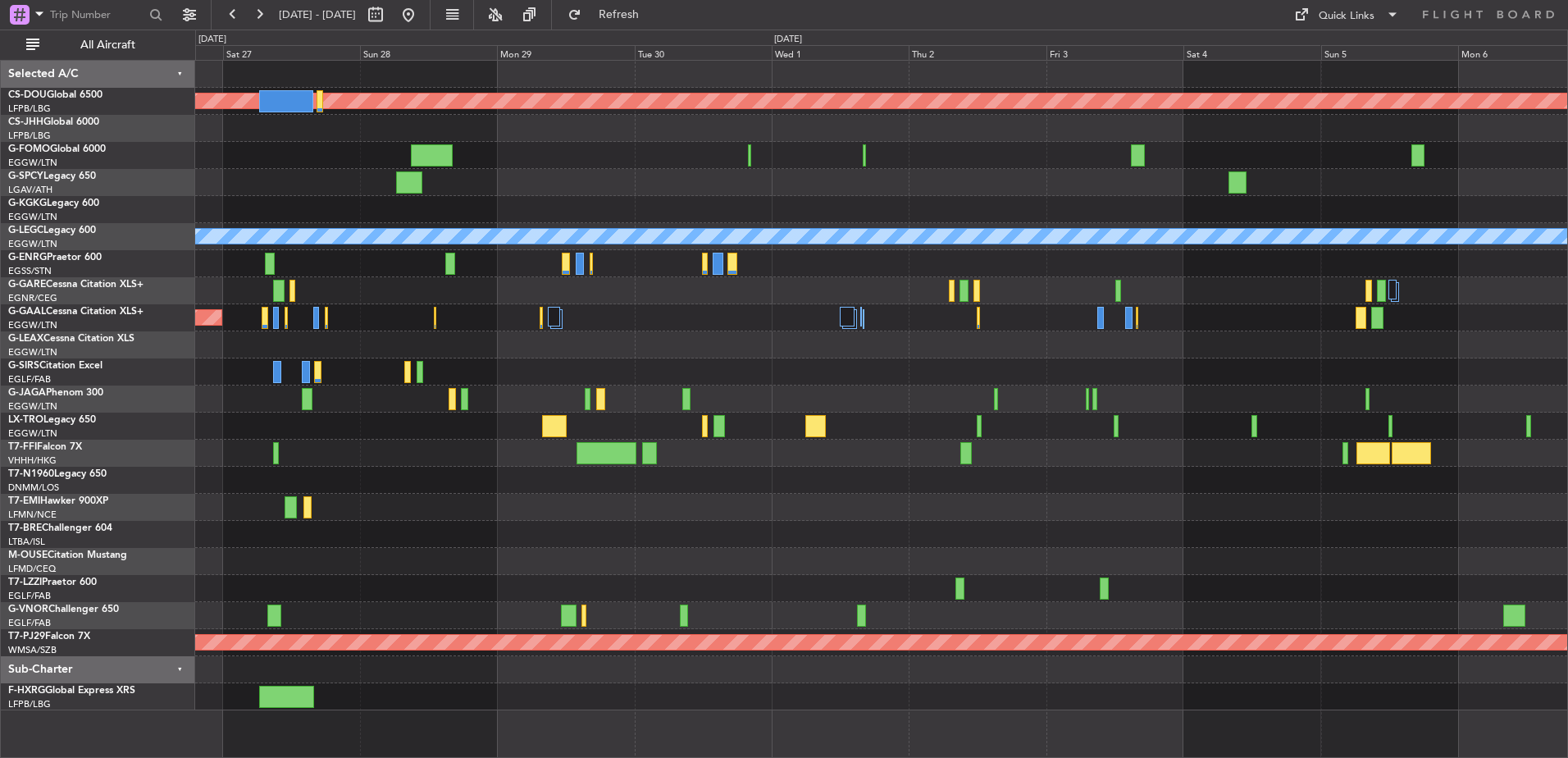
click at [1399, 522] on div "Planned Maint London (Biggin Hill) A/C Unavailable London (Luton) Planned Maint…" at bounding box center [881, 385] width 1372 height 650
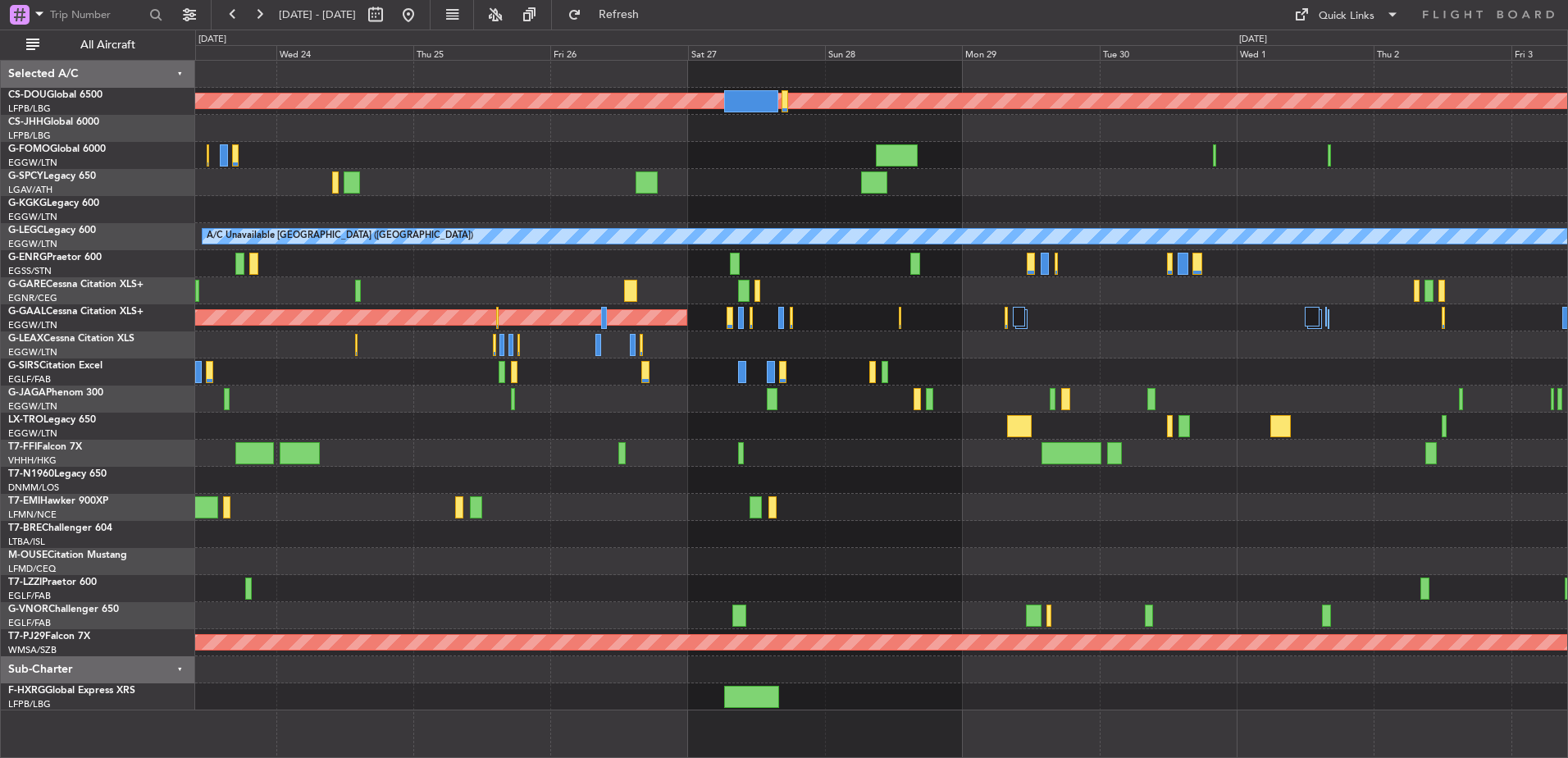
click at [1334, 504] on div "Planned Maint London (Biggin Hill) AOG Maint Istanbul (Ataturk) A/C Unavailable…" at bounding box center [881, 385] width 1372 height 650
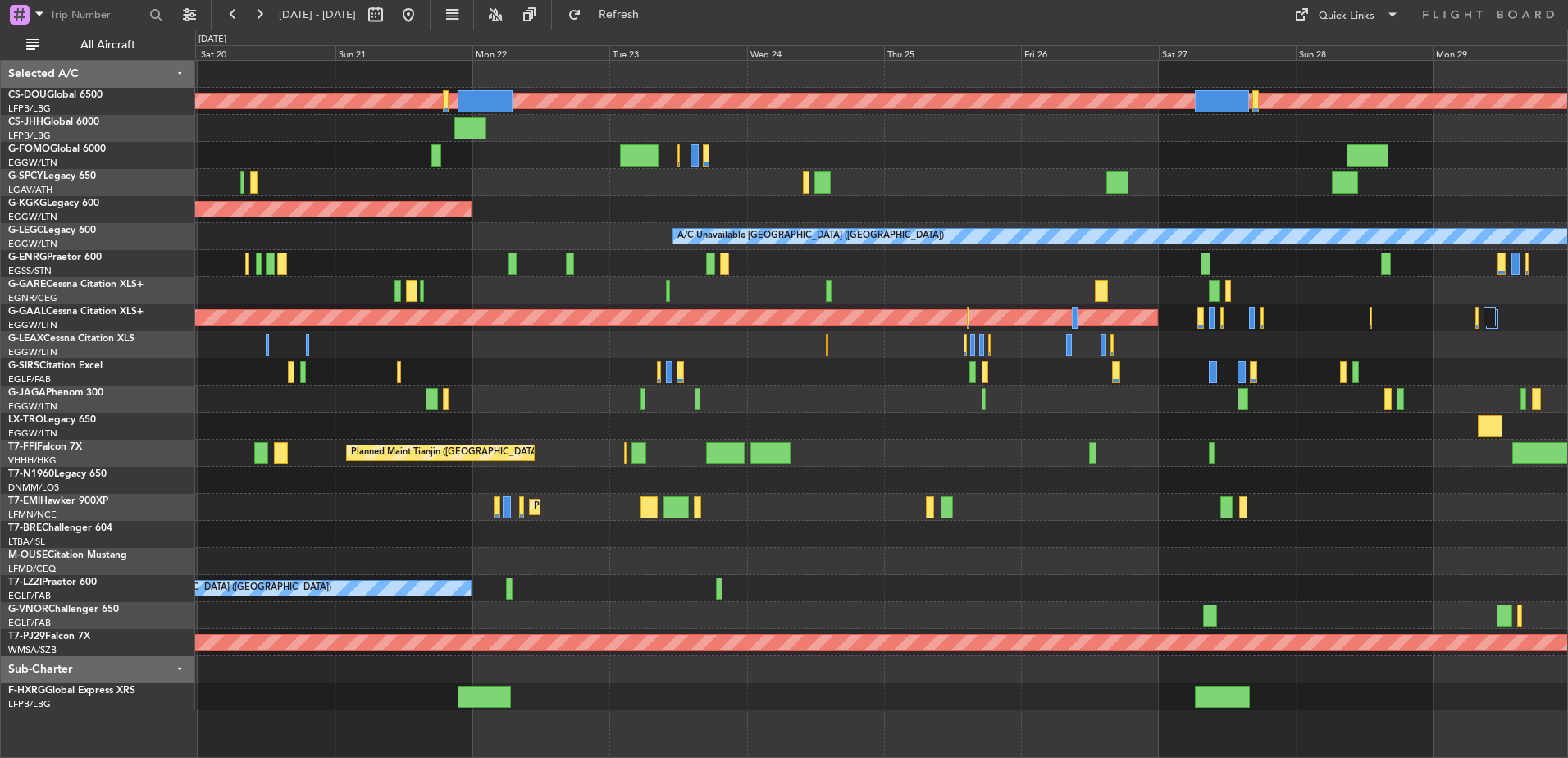
click at [1386, 434] on div "Planned Maint London (Biggin Hill) Planned Maint Paris (Le Bourget) Owner AOG M…" at bounding box center [881, 385] width 1372 height 650
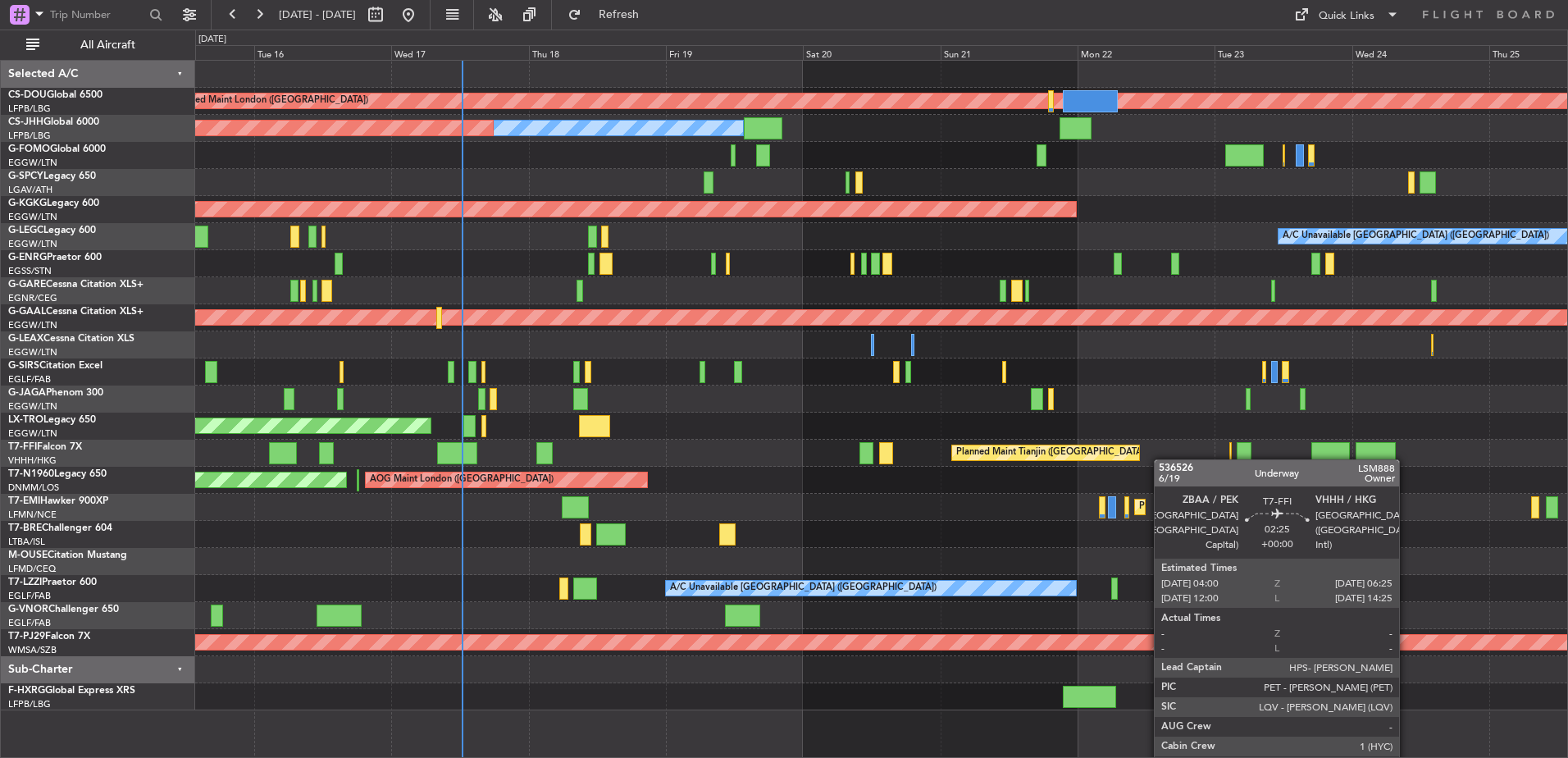
click at [1374, 436] on div "Planned Maint London (Biggin Hill) Planned Maint Paris (Le Bourget) Owner Plann…" at bounding box center [881, 385] width 1372 height 650
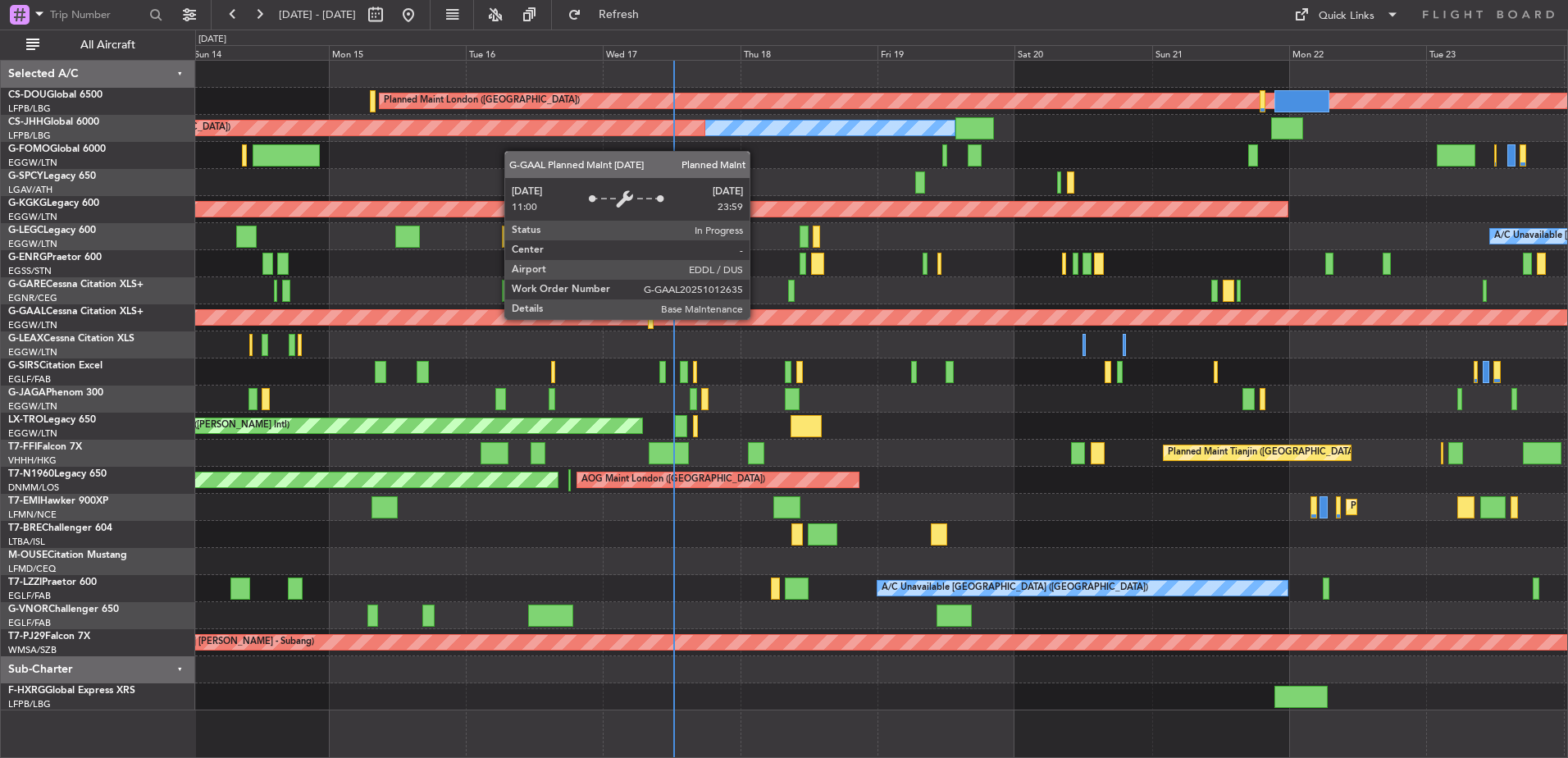
click at [757, 319] on div "Planned Maint Dusseldorf" at bounding box center [399, 317] width 3150 height 15
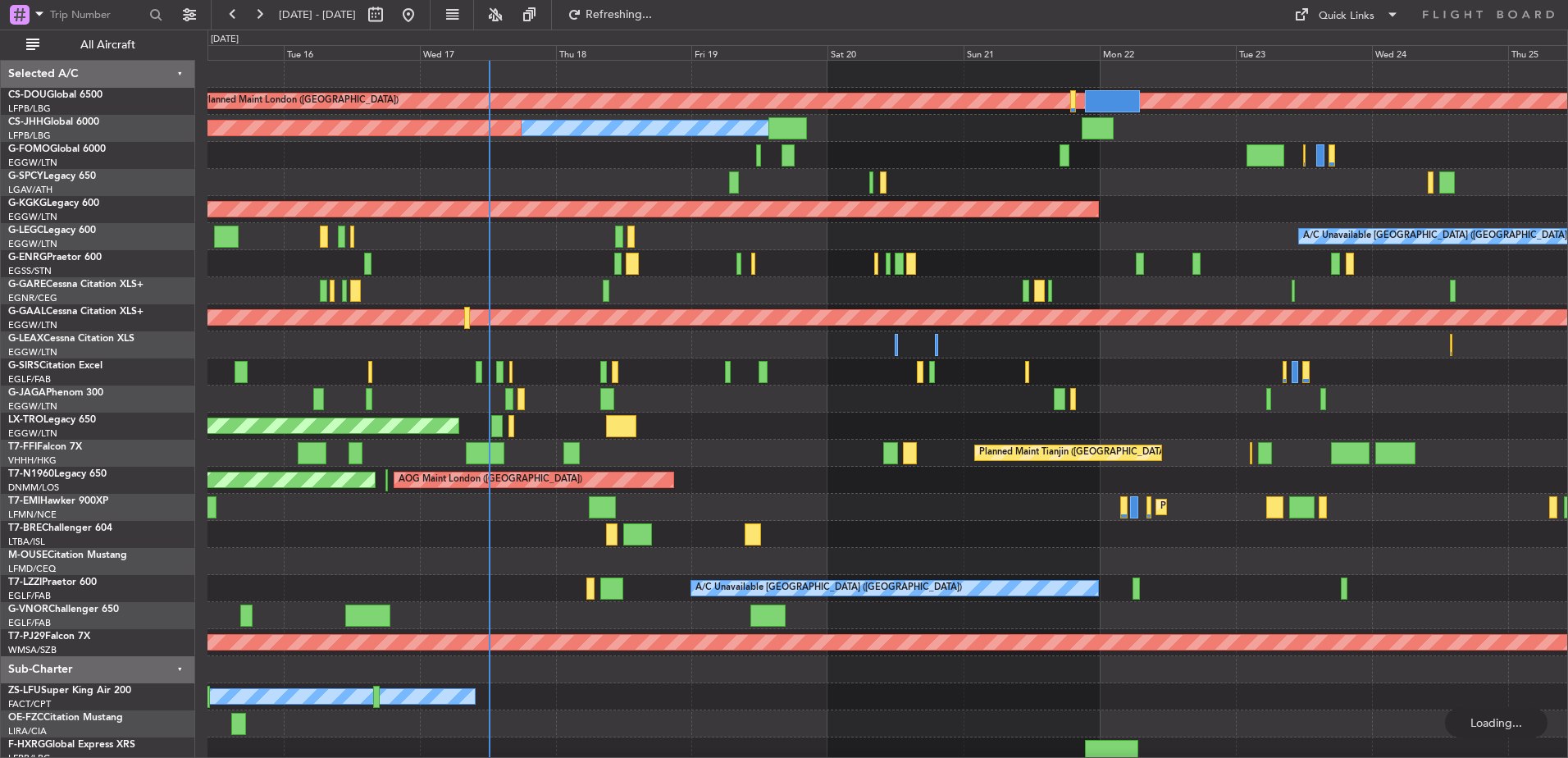
click at [558, 354] on div at bounding box center [887, 345] width 1360 height 27
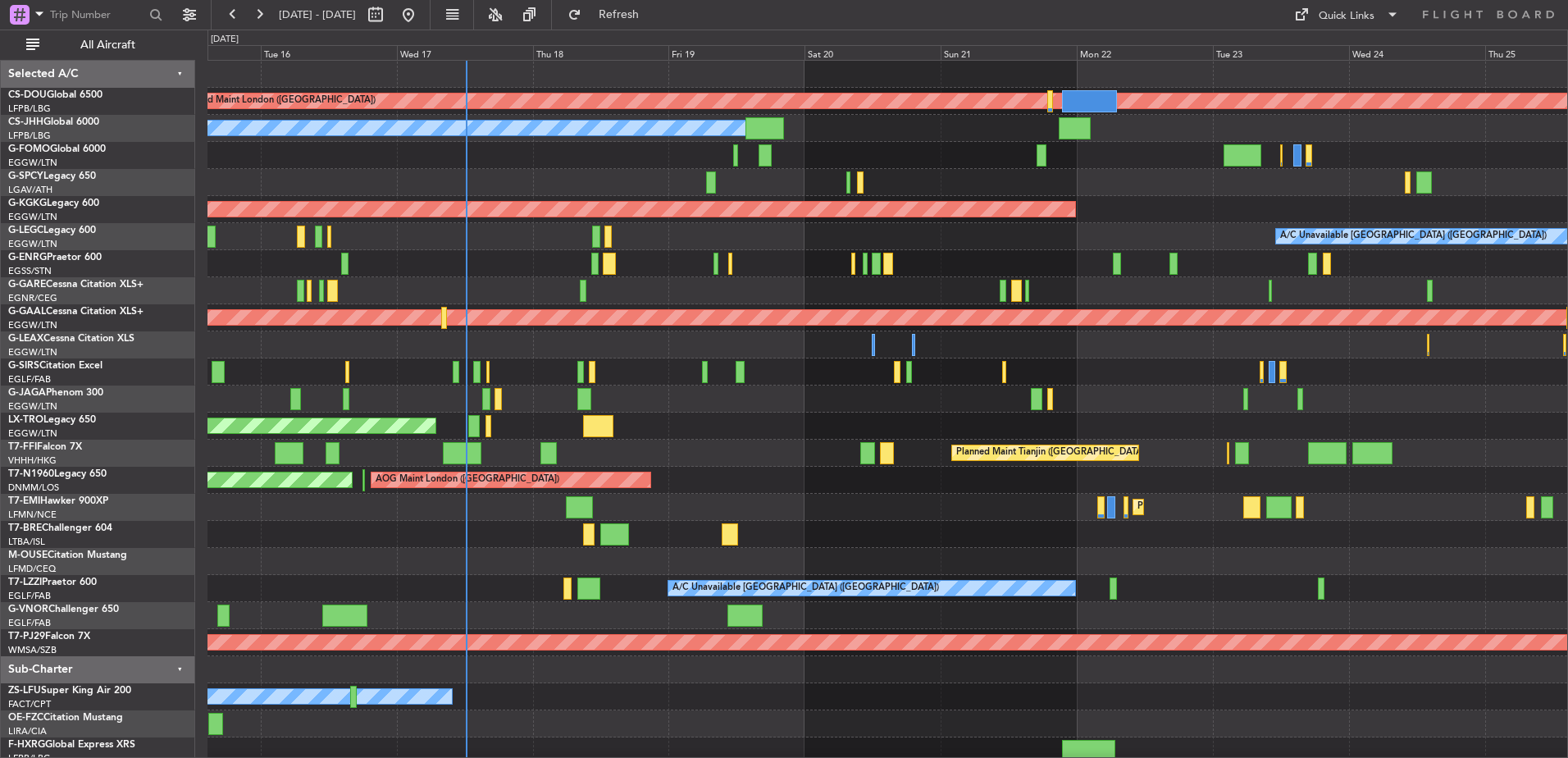
click at [711, 441] on div "Planned Maint London (Biggin Hill) Planned Maint Paris (Le Bourget) Planned Mai…" at bounding box center [887, 412] width 1360 height 704
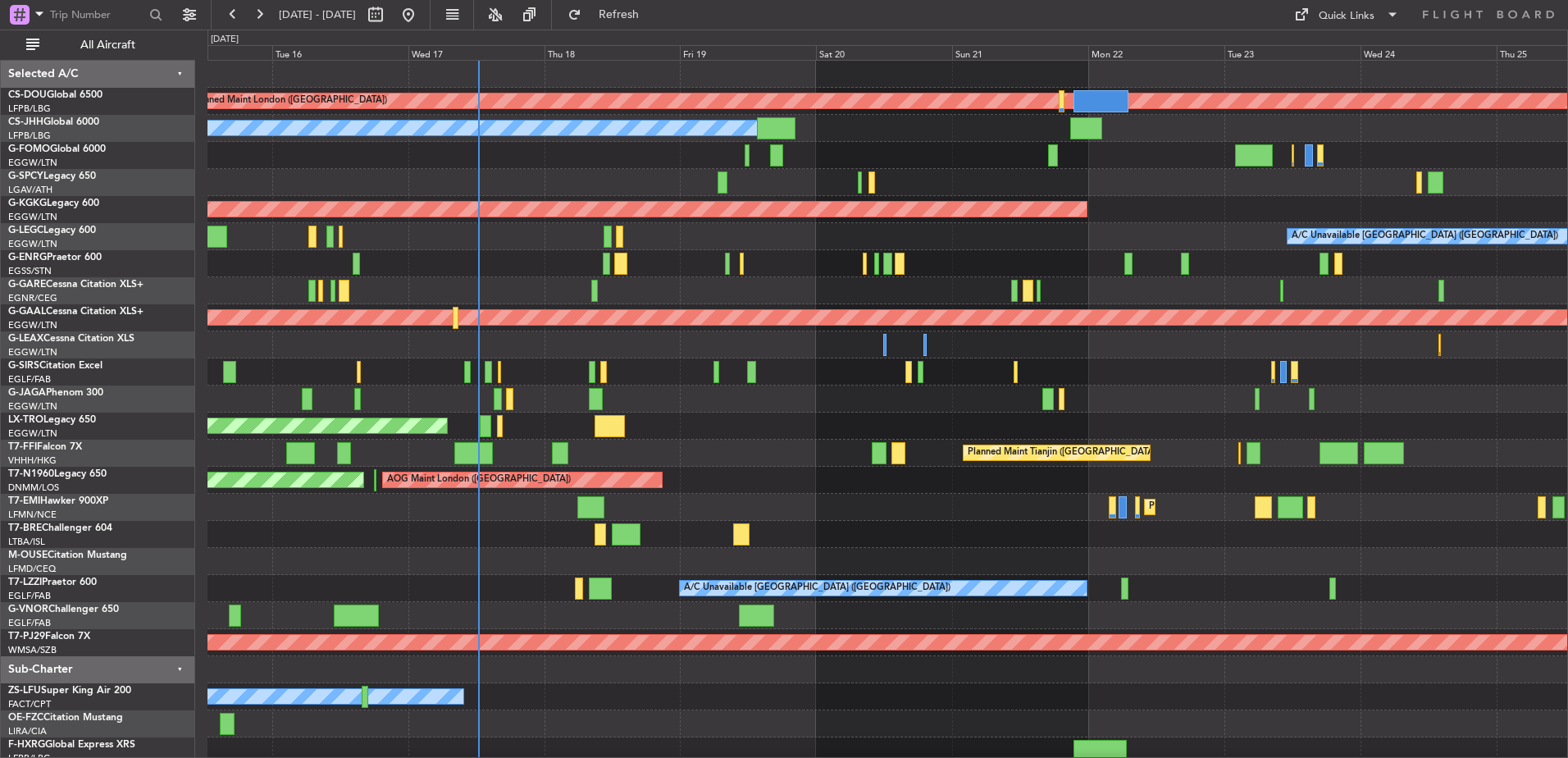
click at [894, 411] on div at bounding box center [887, 398] width 1360 height 27
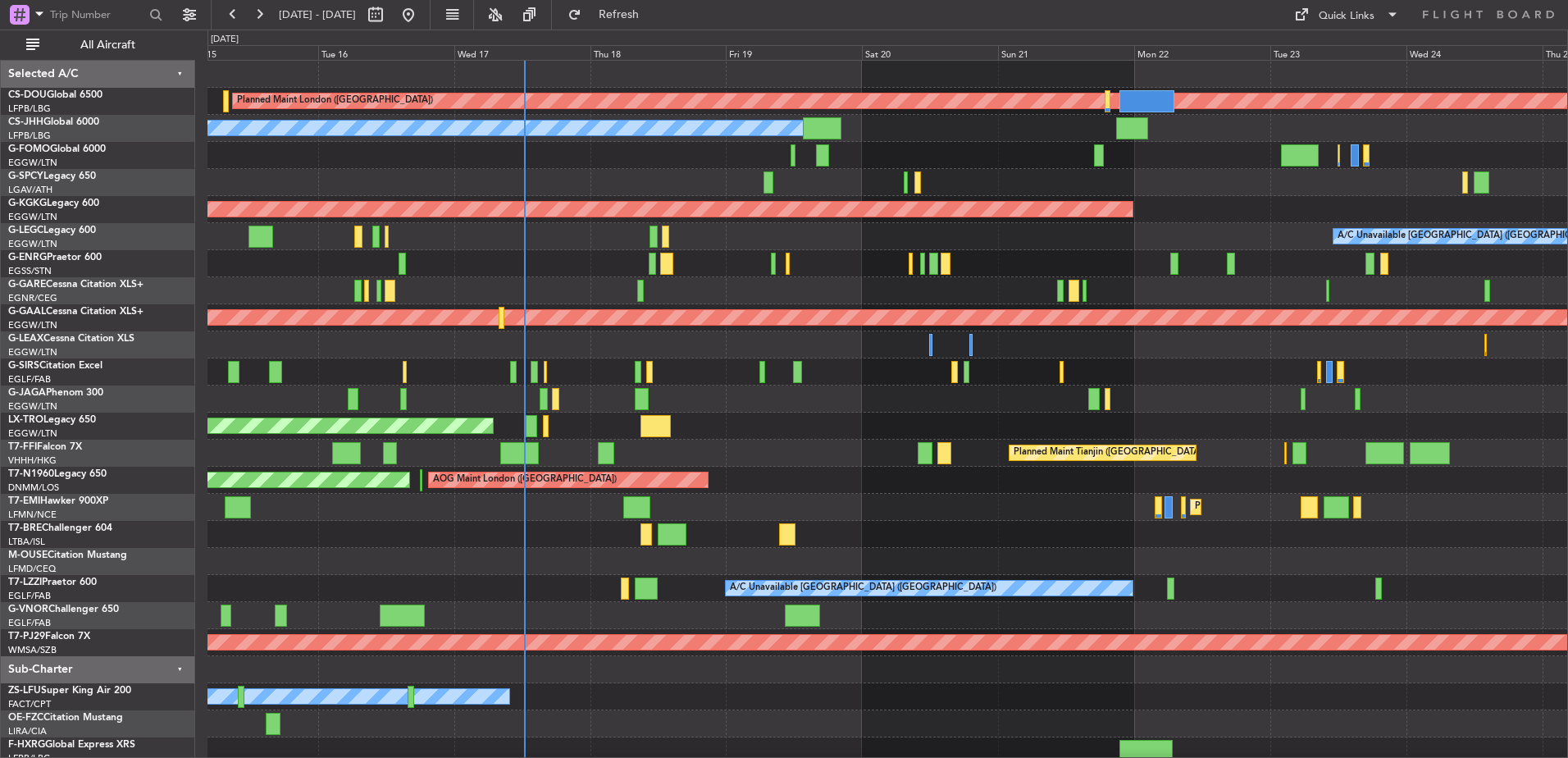
click at [756, 399] on div at bounding box center [887, 398] width 1360 height 27
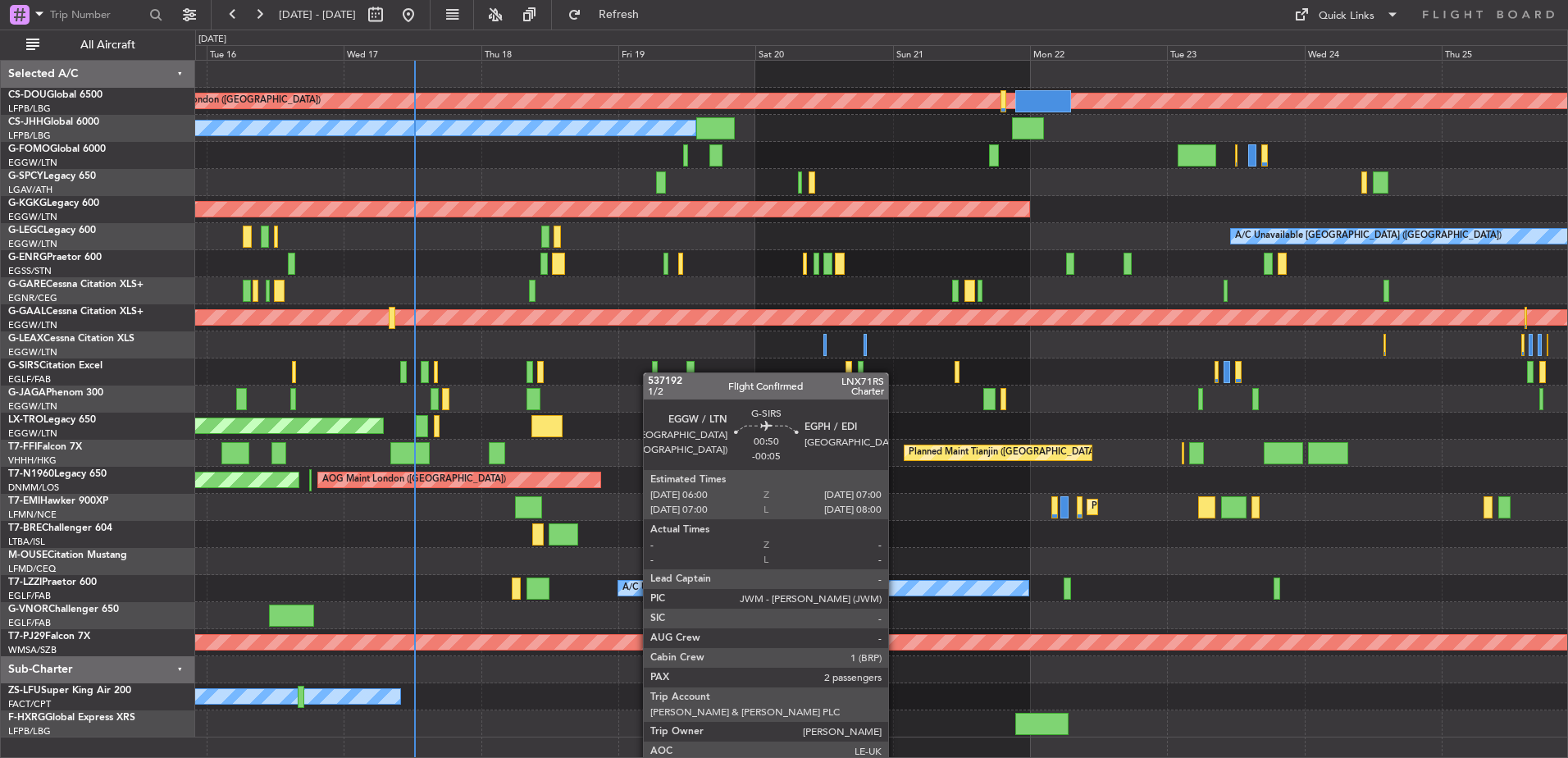
click at [891, 379] on div at bounding box center [881, 372] width 1372 height 27
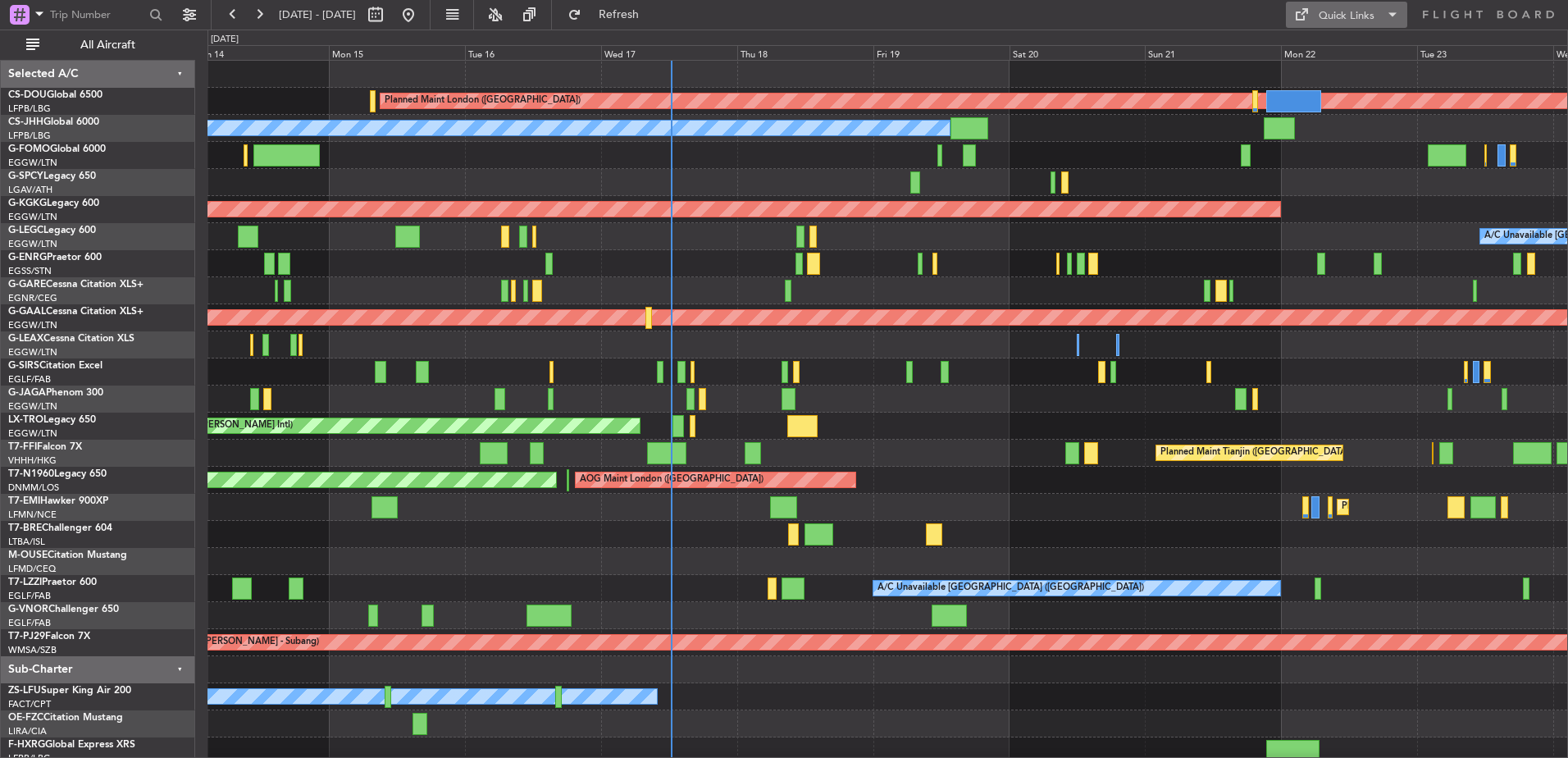
click at [1366, 23] on div "Quick Links" at bounding box center [1346, 16] width 55 height 16
drag, startPoint x: 956, startPoint y: 353, endPoint x: 983, endPoint y: 353, distance: 27.0
click at [983, 353] on div at bounding box center [784, 379] width 1568 height 758
click at [1346, 7] on button "Quick Links" at bounding box center [1346, 15] width 121 height 26
click at [1070, 429] on div at bounding box center [784, 379] width 1568 height 758
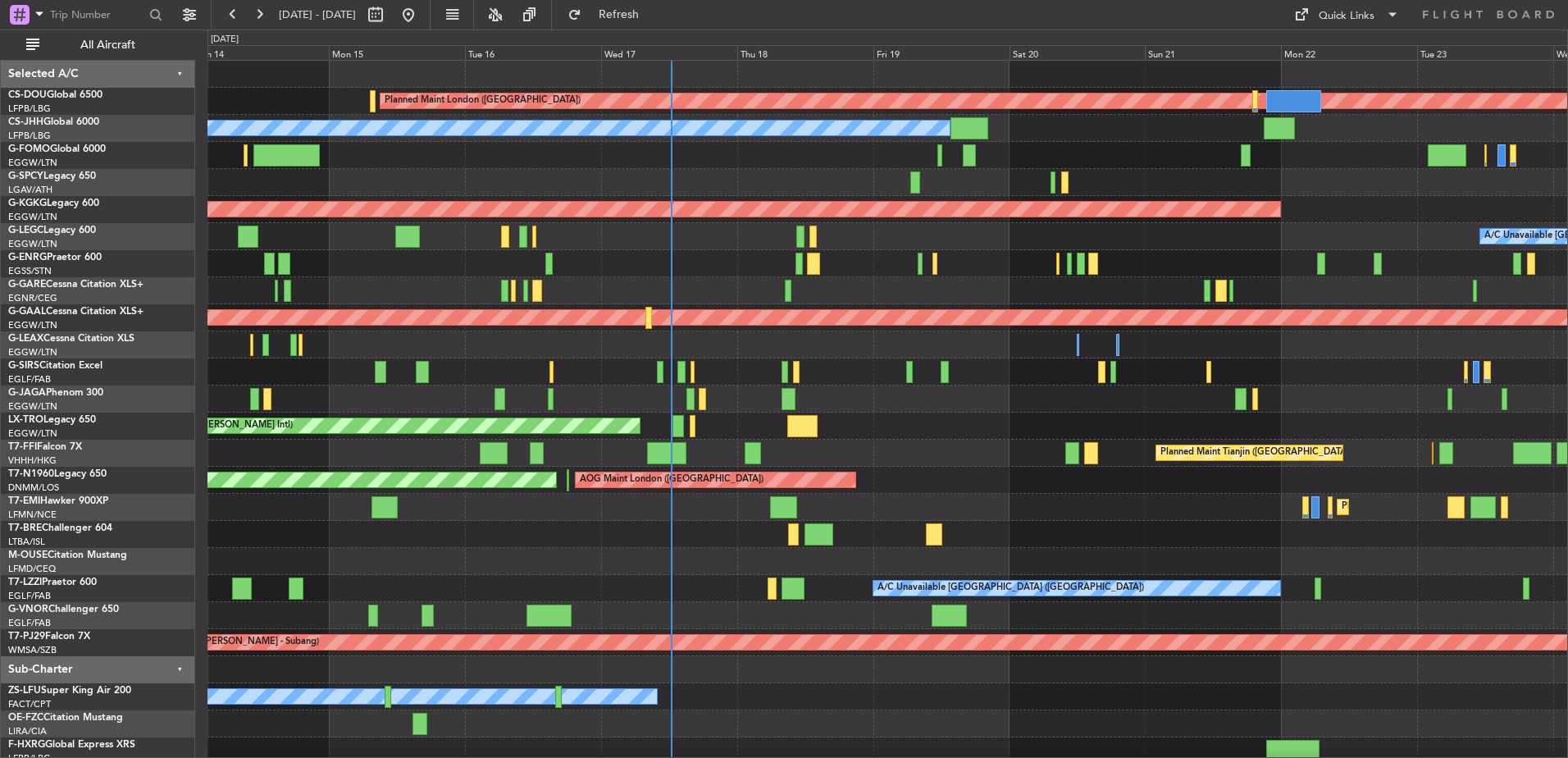
click at [765, 378] on div "Planned Maint [GEOGRAPHIC_DATA] ([GEOGRAPHIC_DATA])" at bounding box center [887, 372] width 1360 height 27
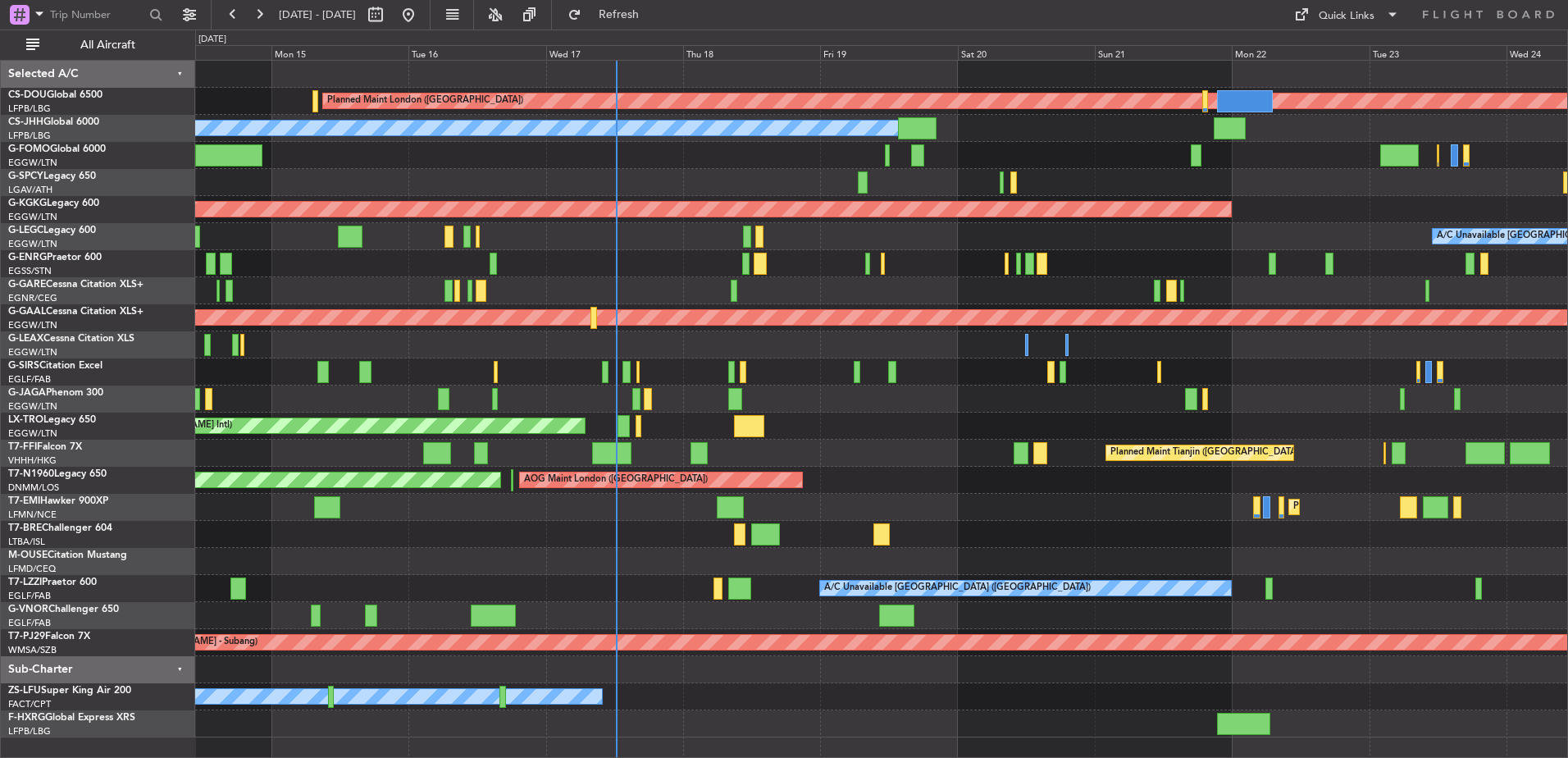
click at [1117, 334] on div "Planned Maint London ([GEOGRAPHIC_DATA]) Planned Maint [GEOGRAPHIC_DATA] ([GEOG…" at bounding box center [881, 398] width 1372 height 677
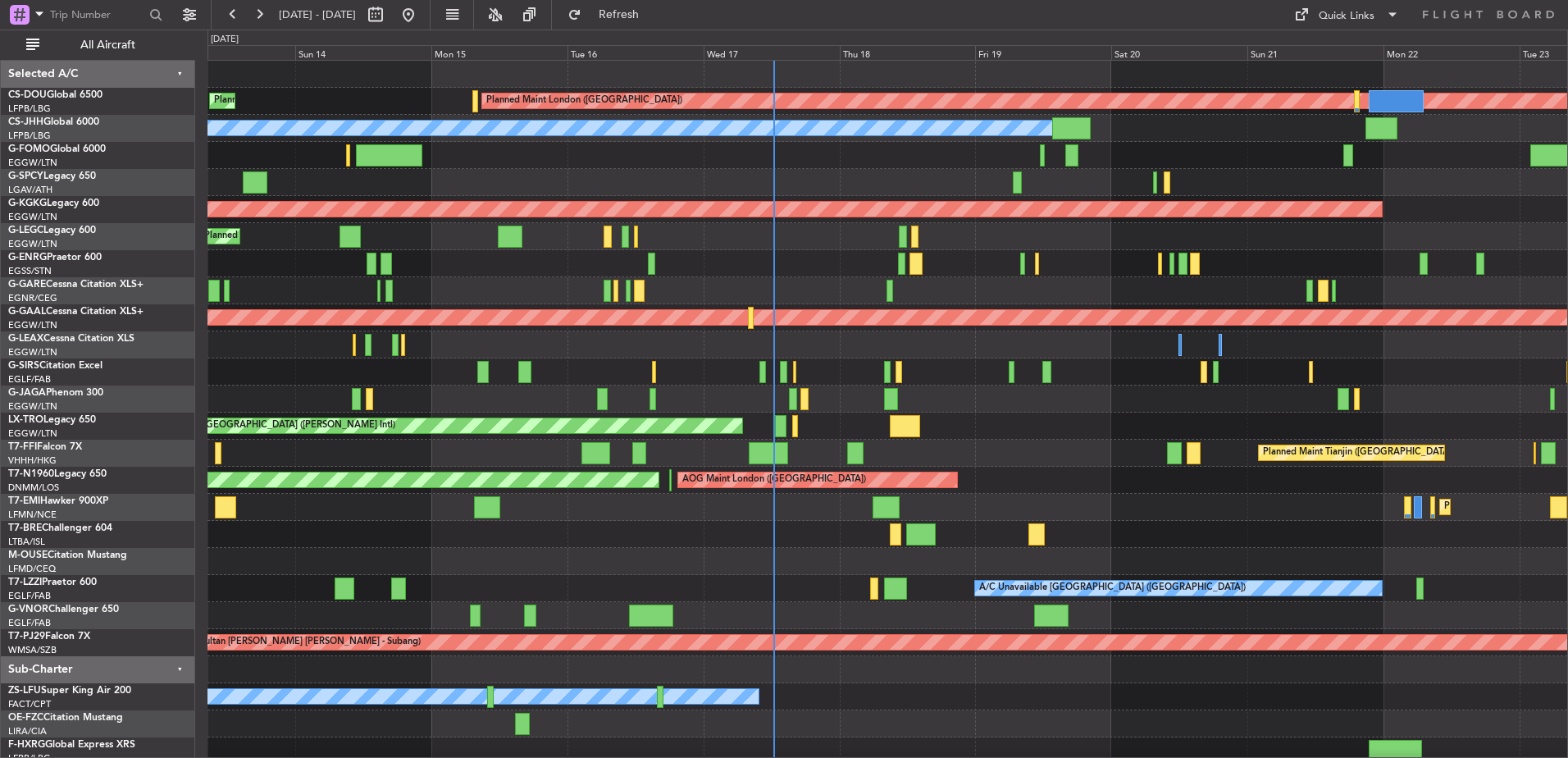
click at [732, 456] on div "Planned Maint Tianjin ([GEOGRAPHIC_DATA]) Planned Maint Tianjin ([GEOGRAPHIC_DA…" at bounding box center [887, 453] width 1360 height 27
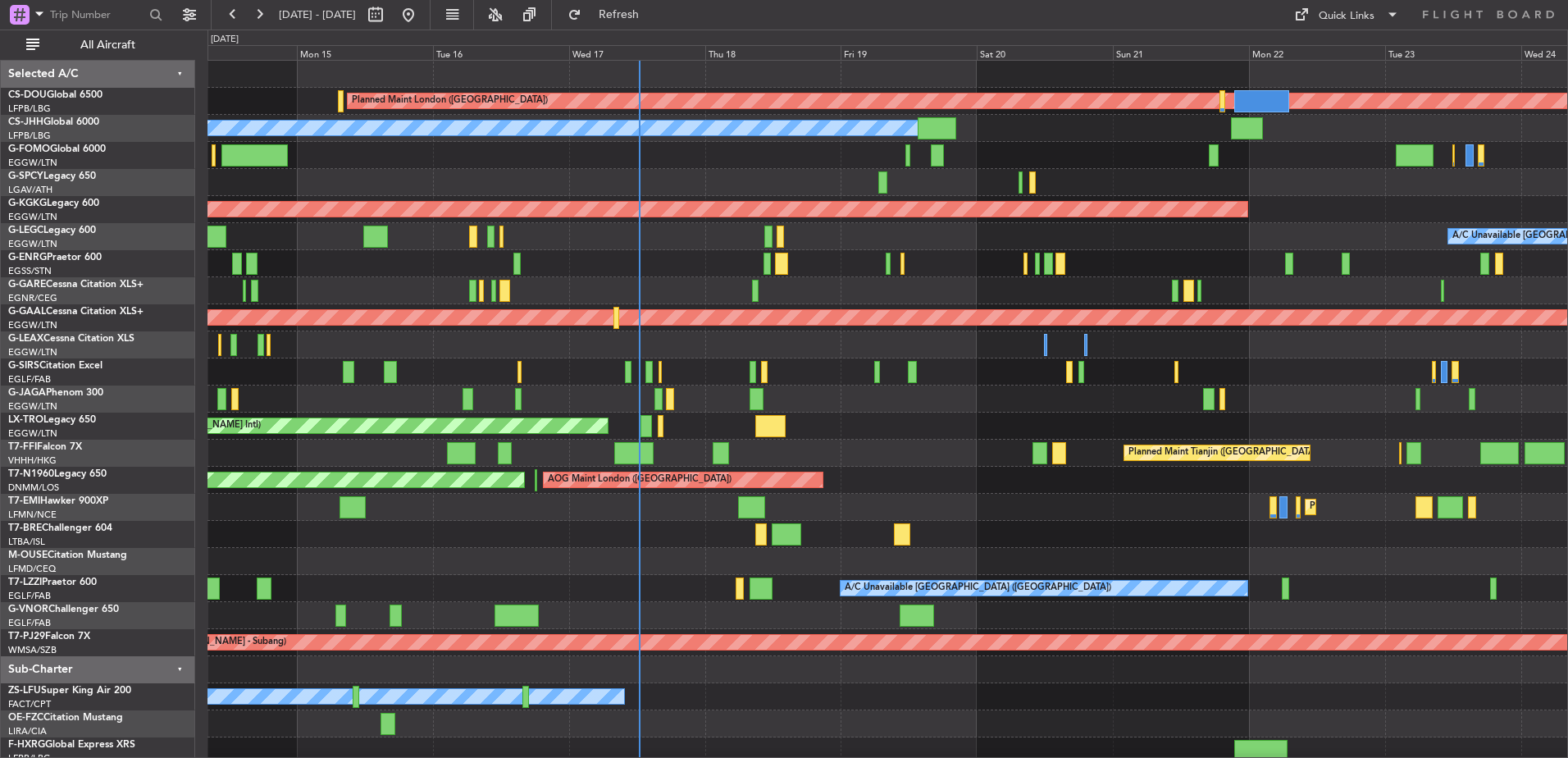
click at [1030, 612] on div "Planned Maint London ([GEOGRAPHIC_DATA]) Planned Maint [GEOGRAPHIC_DATA] ([GEOG…" at bounding box center [887, 412] width 1360 height 704
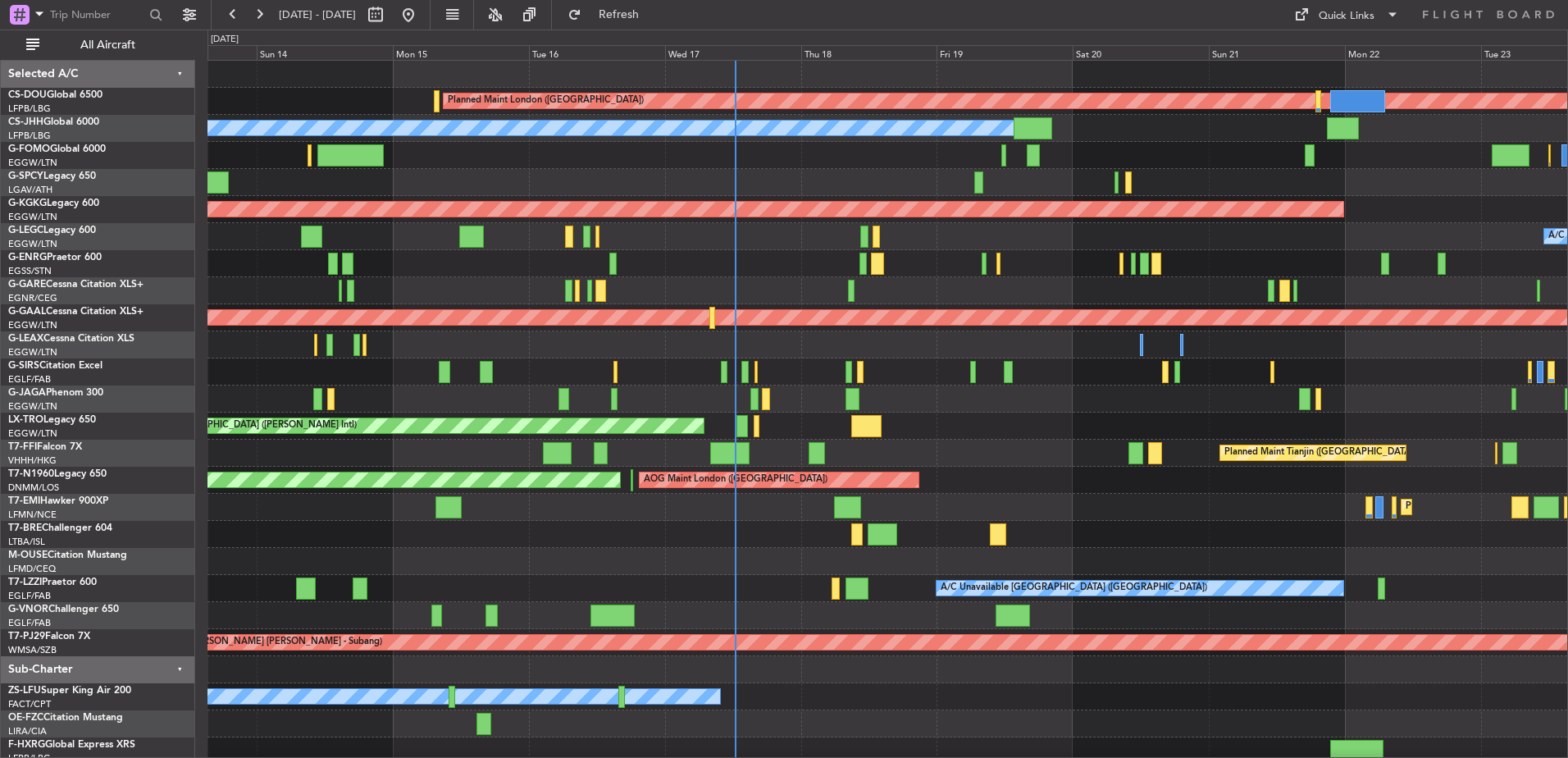
click at [1105, 608] on div at bounding box center [887, 615] width 1360 height 27
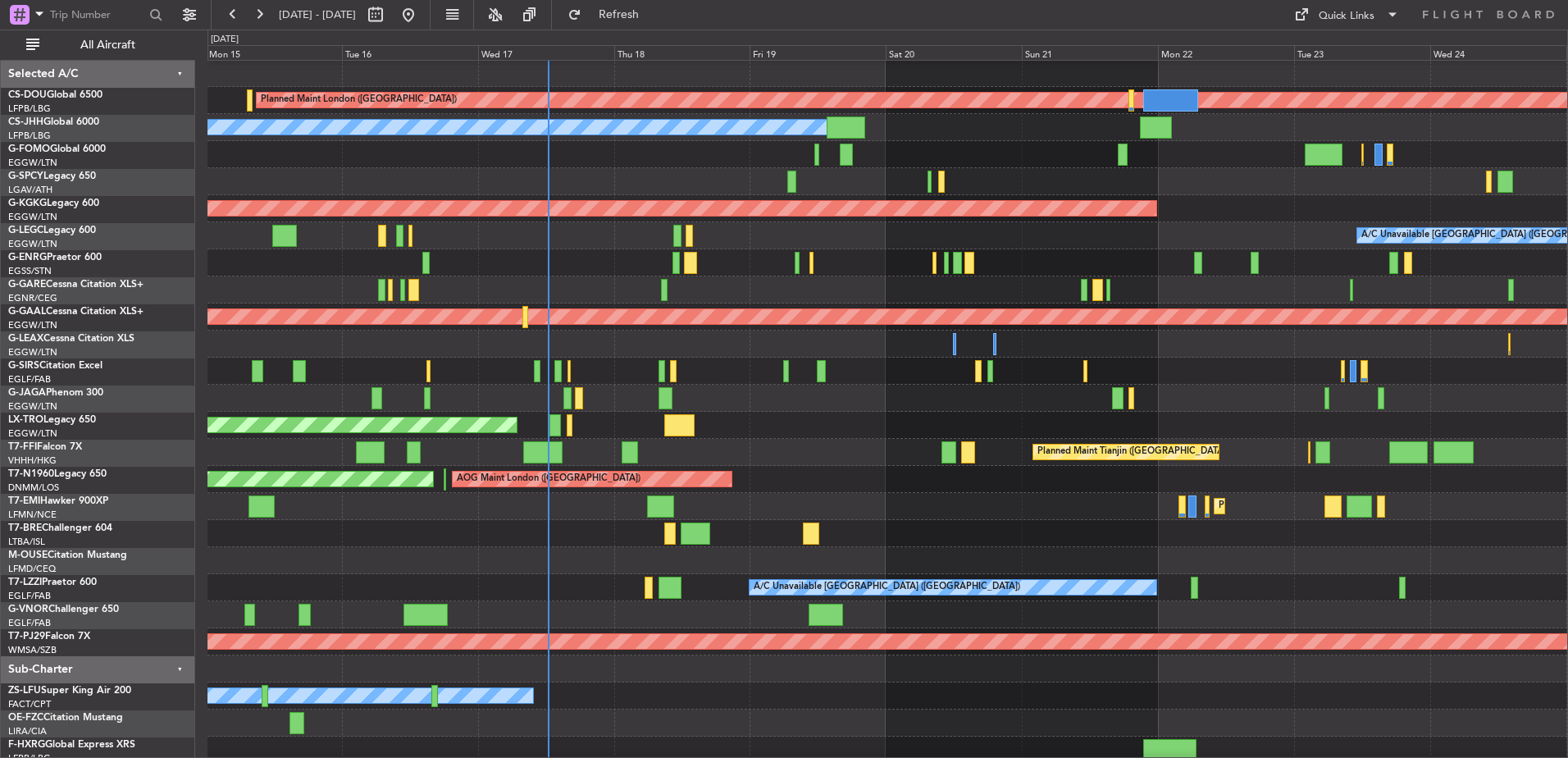
click at [821, 558] on div at bounding box center [887, 560] width 1360 height 27
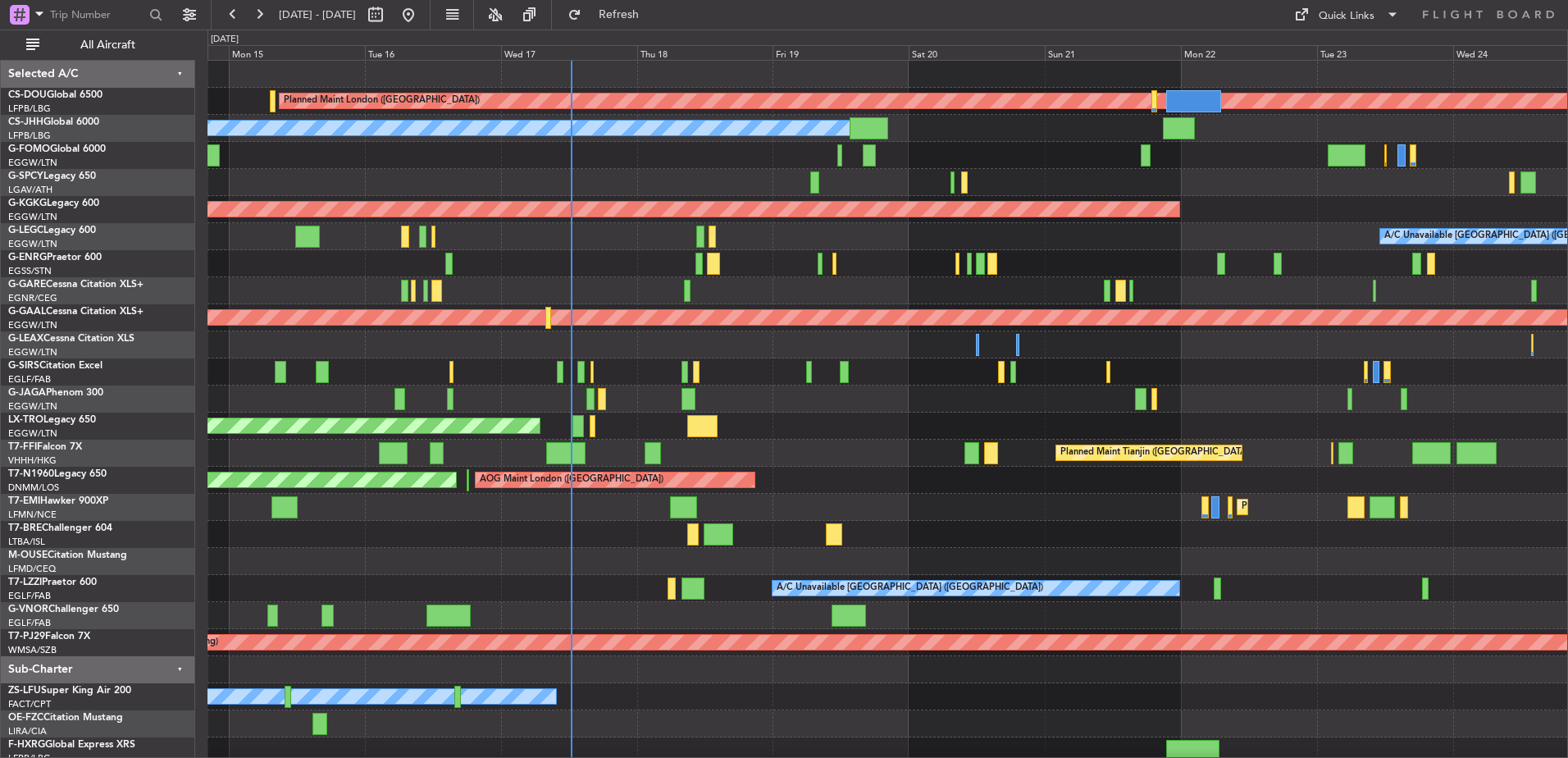
click at [926, 567] on div at bounding box center [887, 561] width 1360 height 27
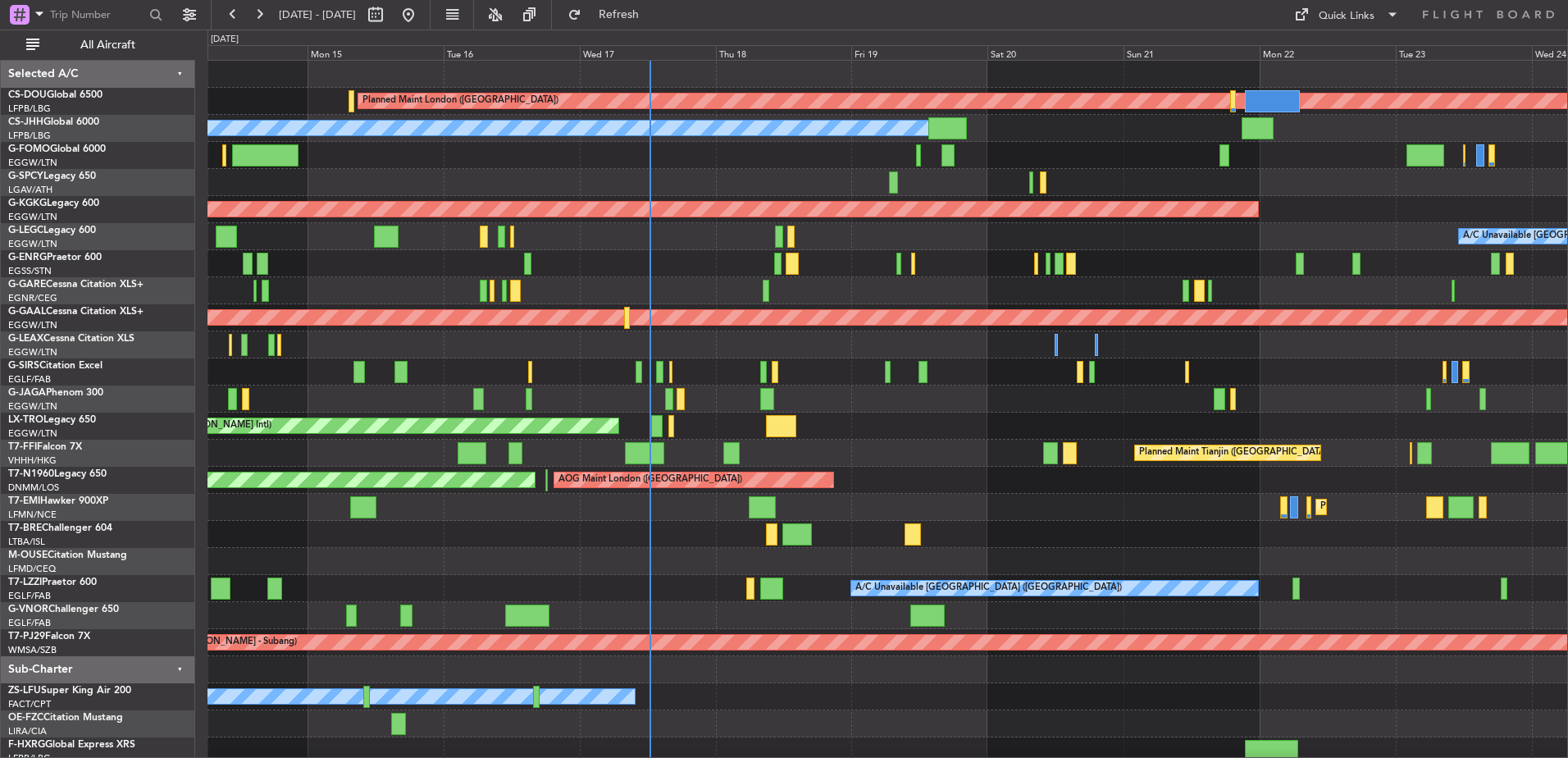
click at [735, 370] on div "Planned Maint London ([GEOGRAPHIC_DATA]) Planned Maint [GEOGRAPHIC_DATA] ([GEOG…" at bounding box center [887, 412] width 1360 height 704
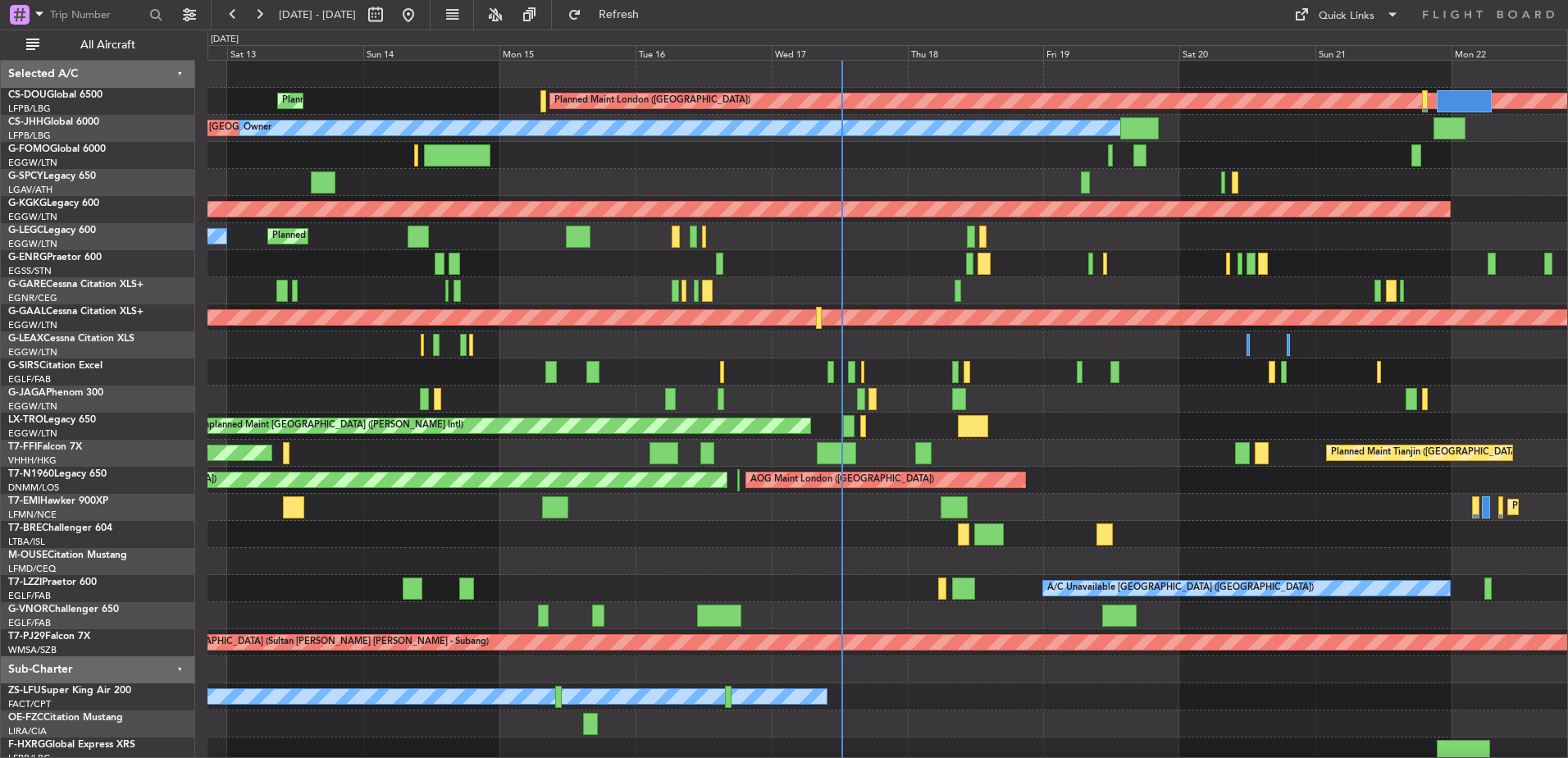
click at [975, 358] on div "Planned Maint [GEOGRAPHIC_DATA] ([GEOGRAPHIC_DATA])" at bounding box center [887, 345] width 1360 height 27
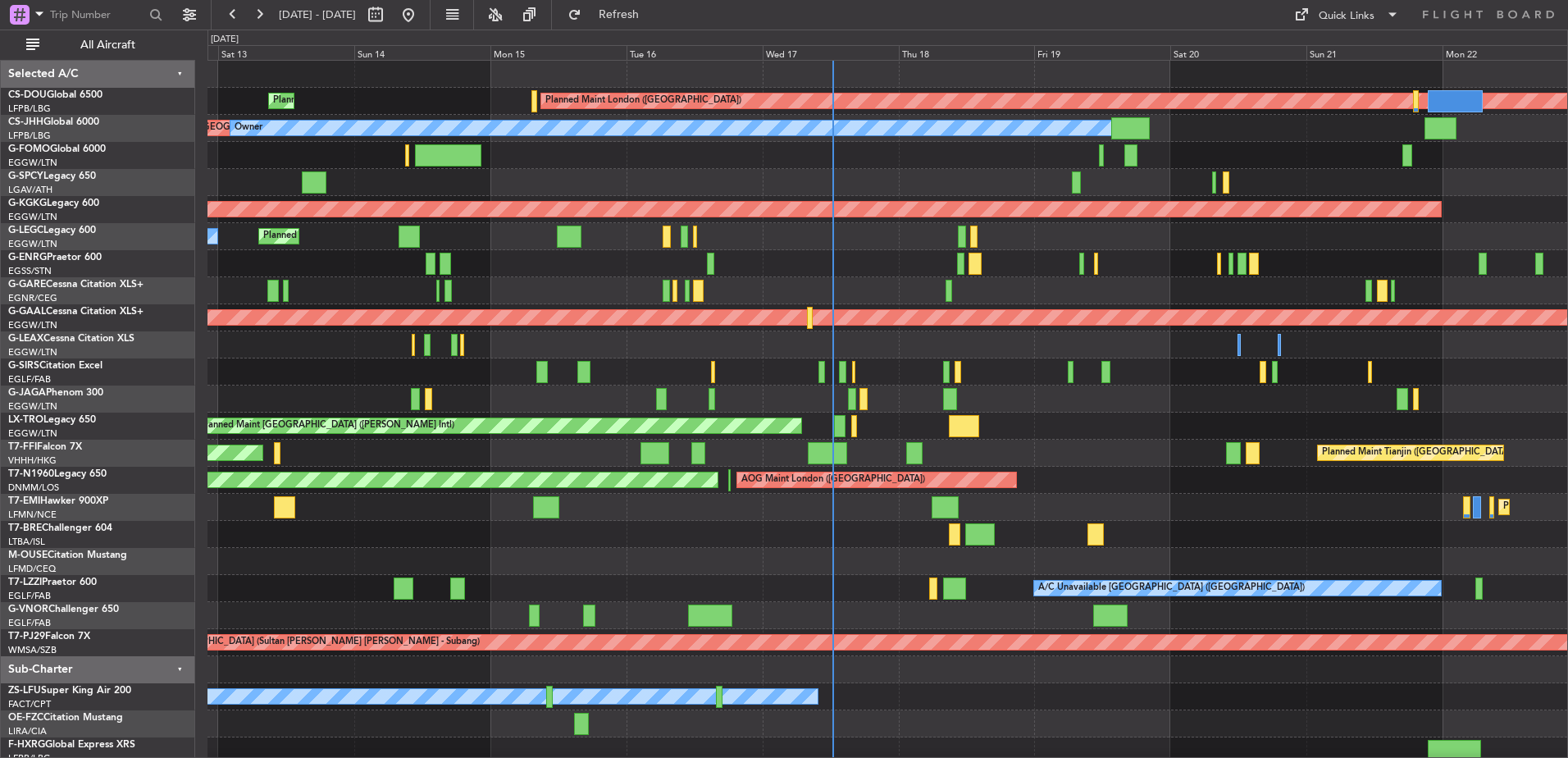
click at [912, 381] on div "Planned Maint London (Biggin Hill) Planned Maint Paris (Le Bourget) Planned Mai…" at bounding box center [887, 412] width 1360 height 704
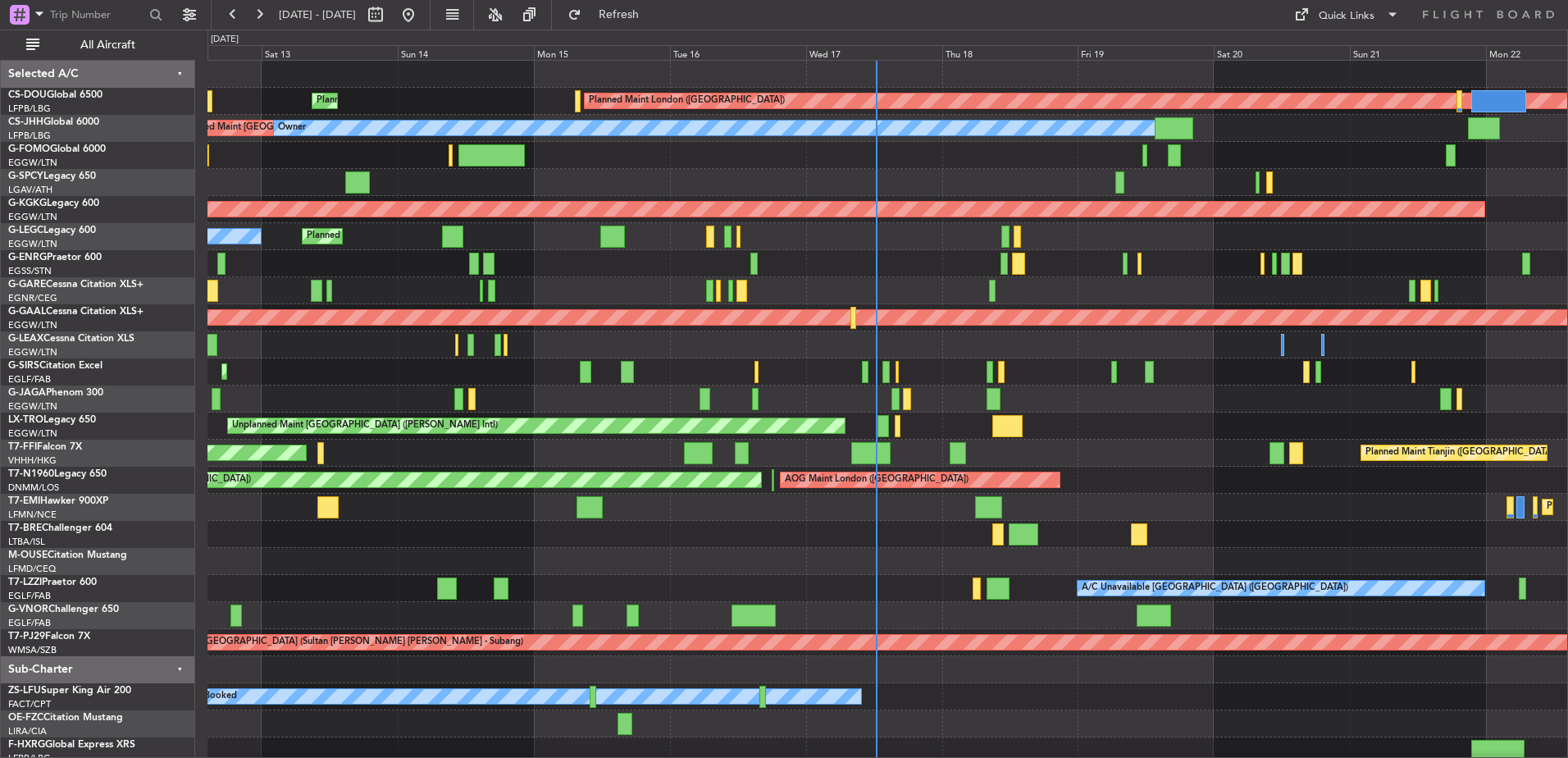
click at [1223, 379] on div "Planned Maint London (Farnborough) AOG Maint Kemble" at bounding box center [887, 372] width 1360 height 27
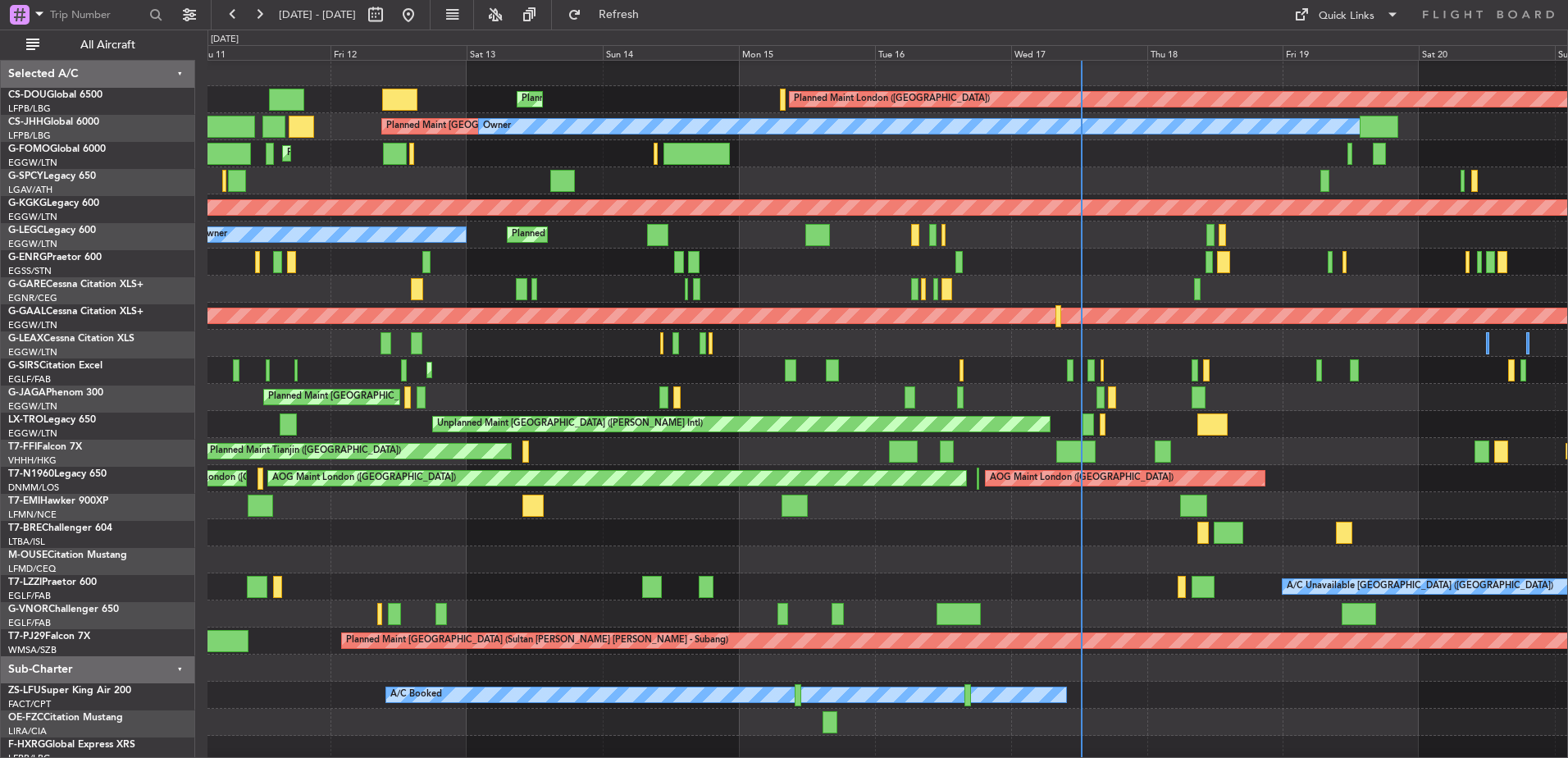
click at [463, 445] on div "Planned Maint London (Biggin Hill) Planned Maint Paris (Le Bourget) Planned Mai…" at bounding box center [887, 411] width 1360 height 704
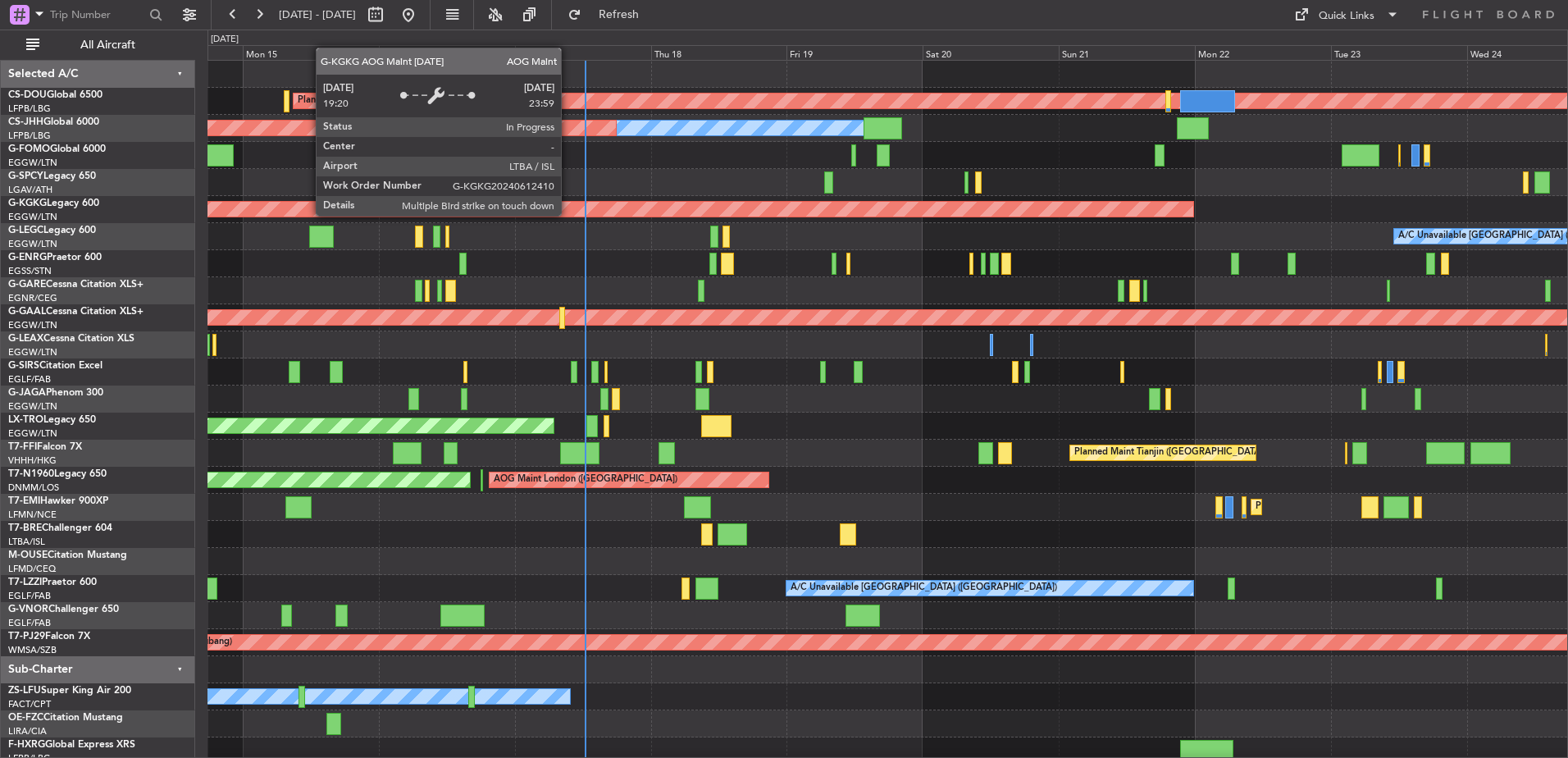
click at [706, 237] on div "Planned Maint London (Biggin Hill) Planned Maint Paris (Le Bourget) Owner Plann…" at bounding box center [887, 412] width 1360 height 704
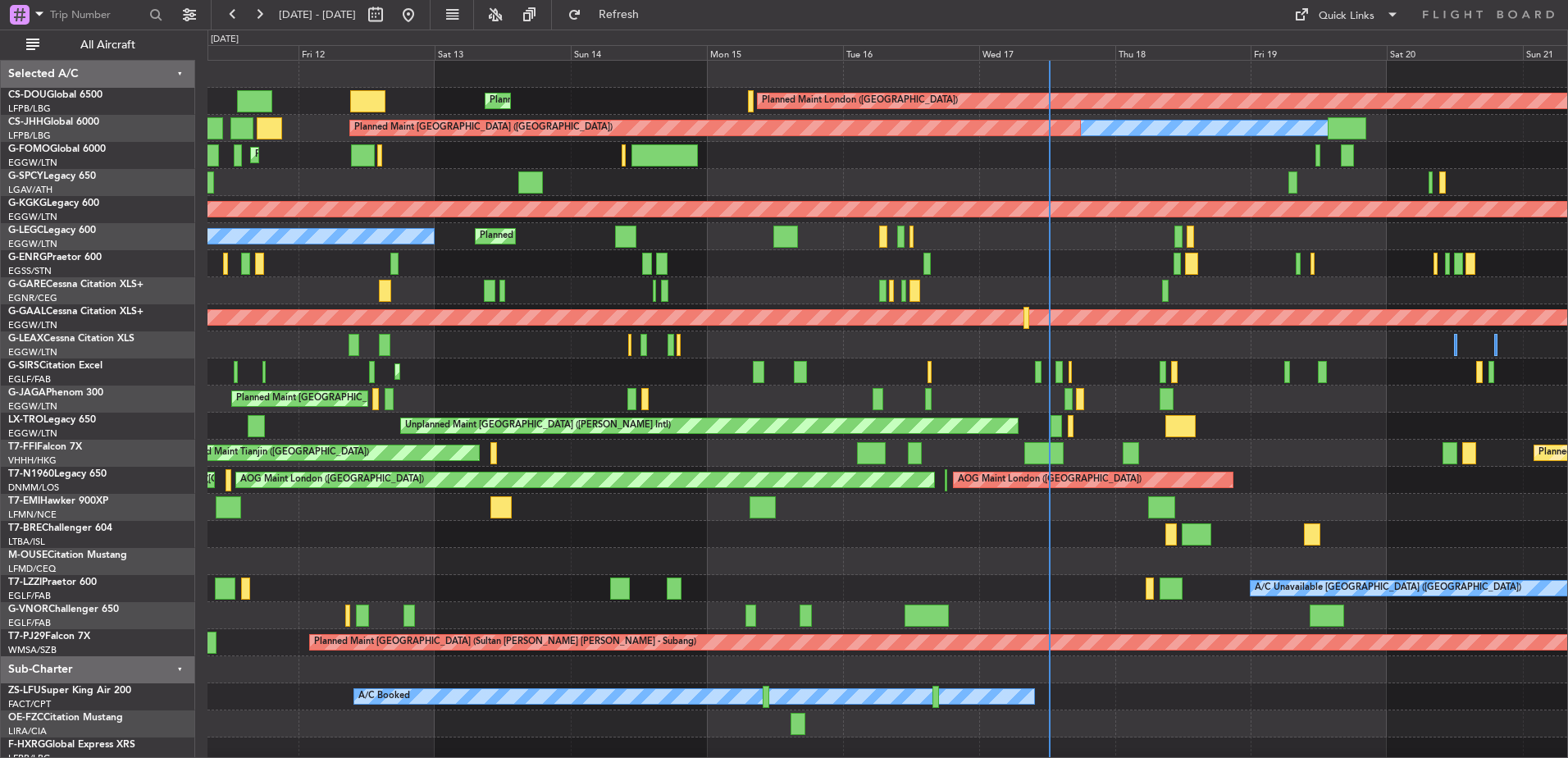
click at [1282, 537] on div "Planned Maint London (Biggin Hill) Planned Maint Paris (Le Bourget) Owner Plann…" at bounding box center [887, 412] width 1360 height 704
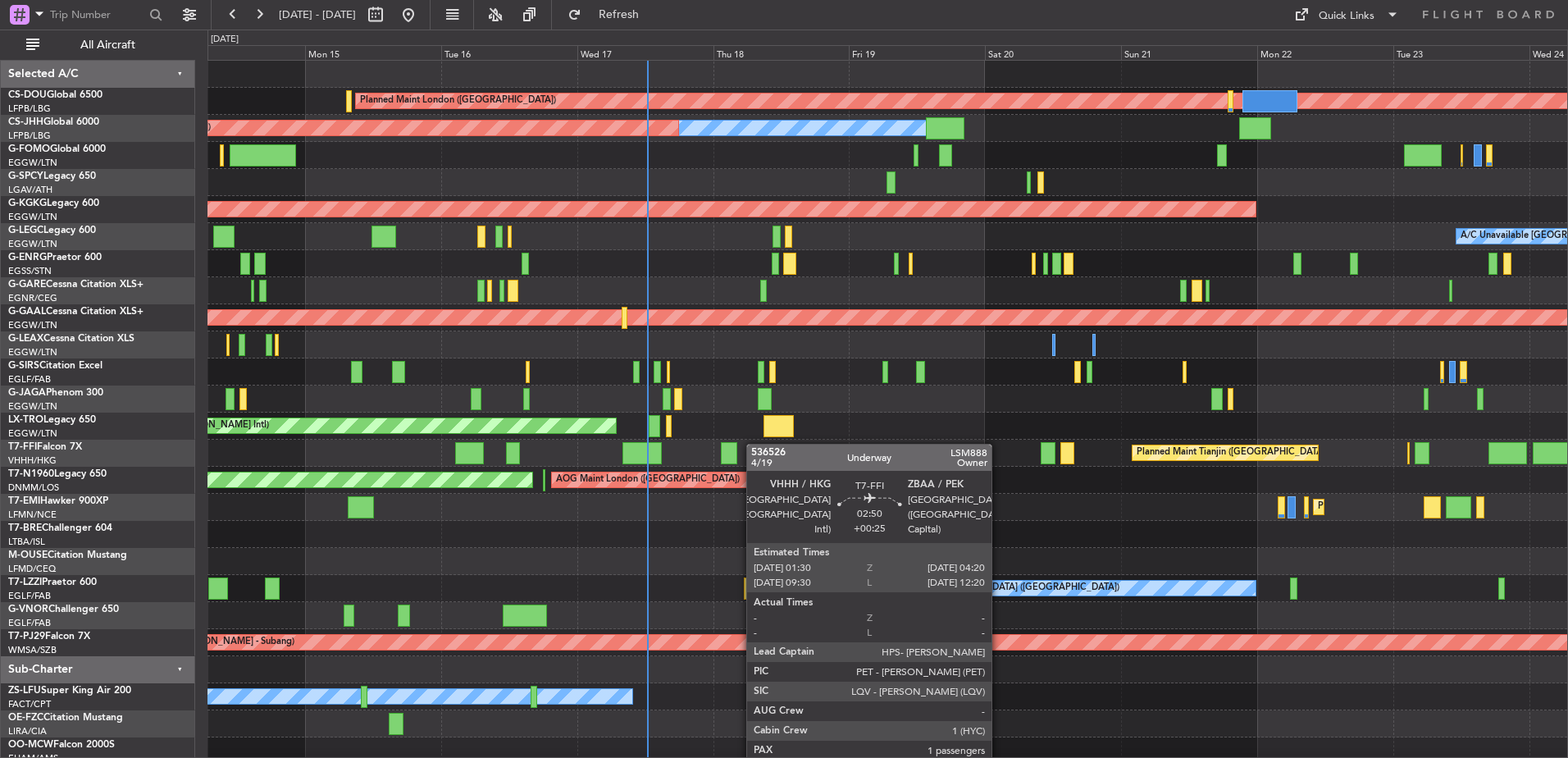
click at [733, 450] on div "Planned Maint London ([GEOGRAPHIC_DATA]) Planned Maint [GEOGRAPHIC_DATA] ([GEOG…" at bounding box center [887, 412] width 1360 height 704
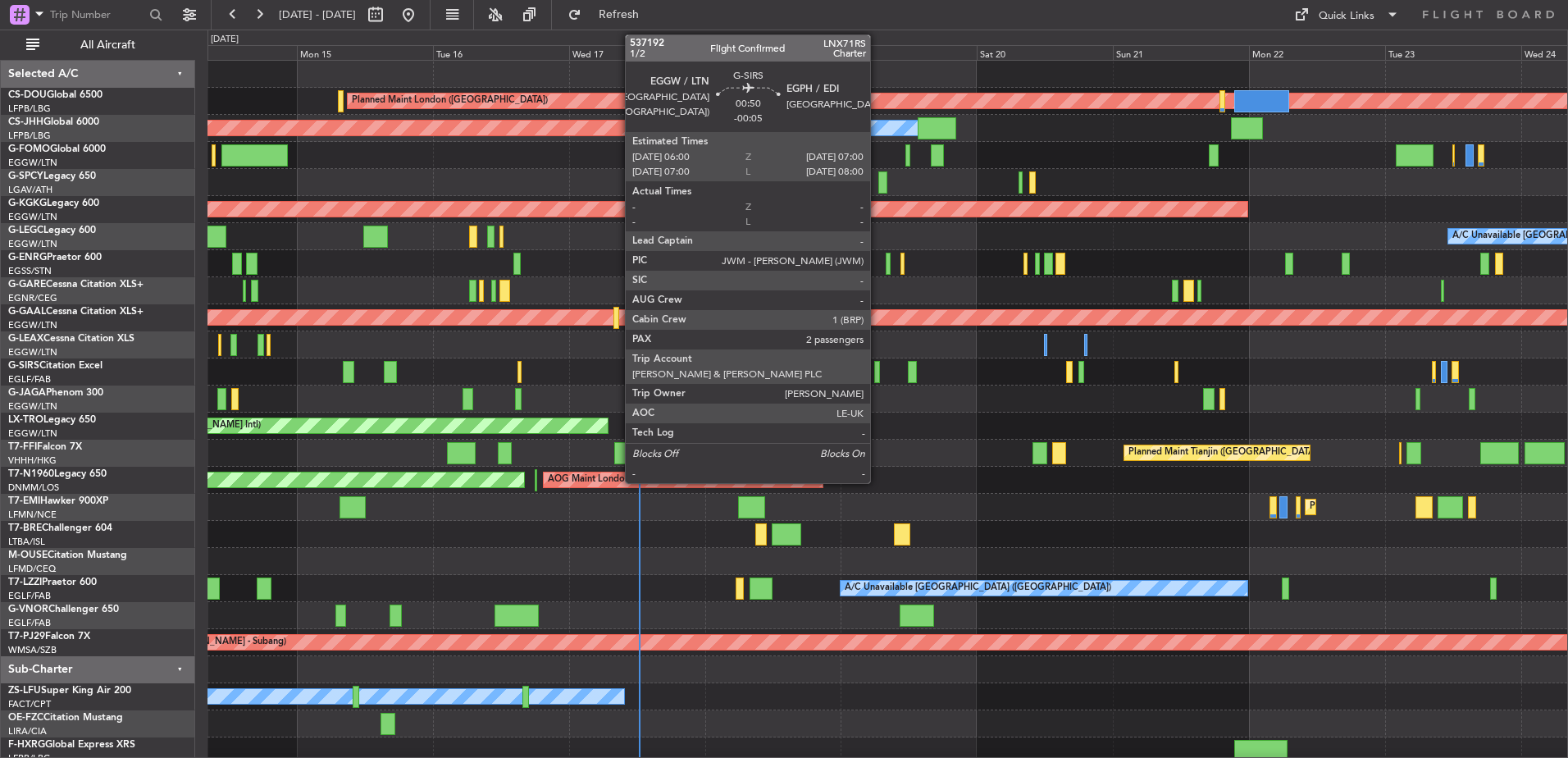
click at [878, 367] on div at bounding box center [877, 373] width 6 height 23
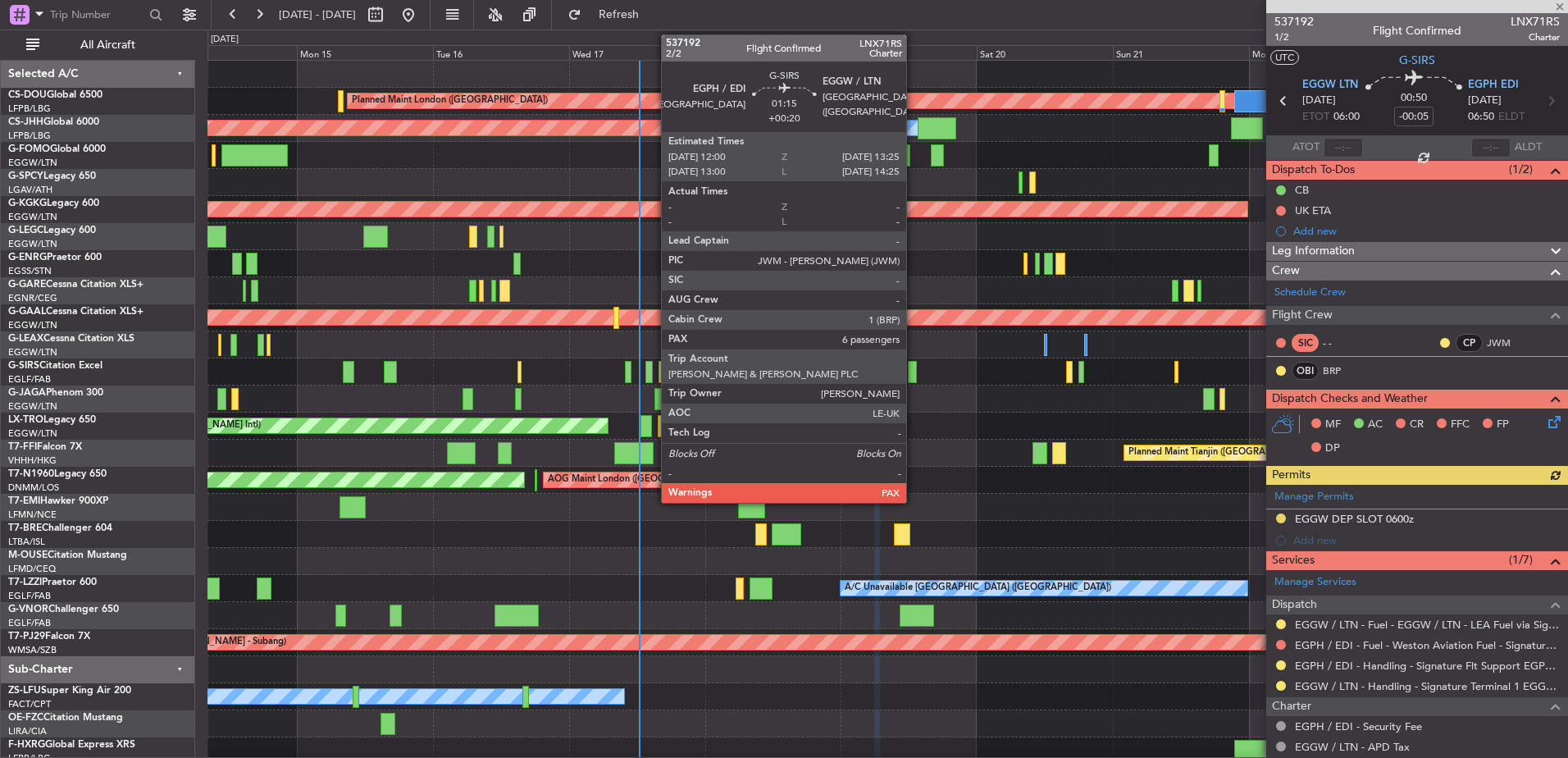
click at [913, 373] on div at bounding box center [912, 373] width 8 height 23
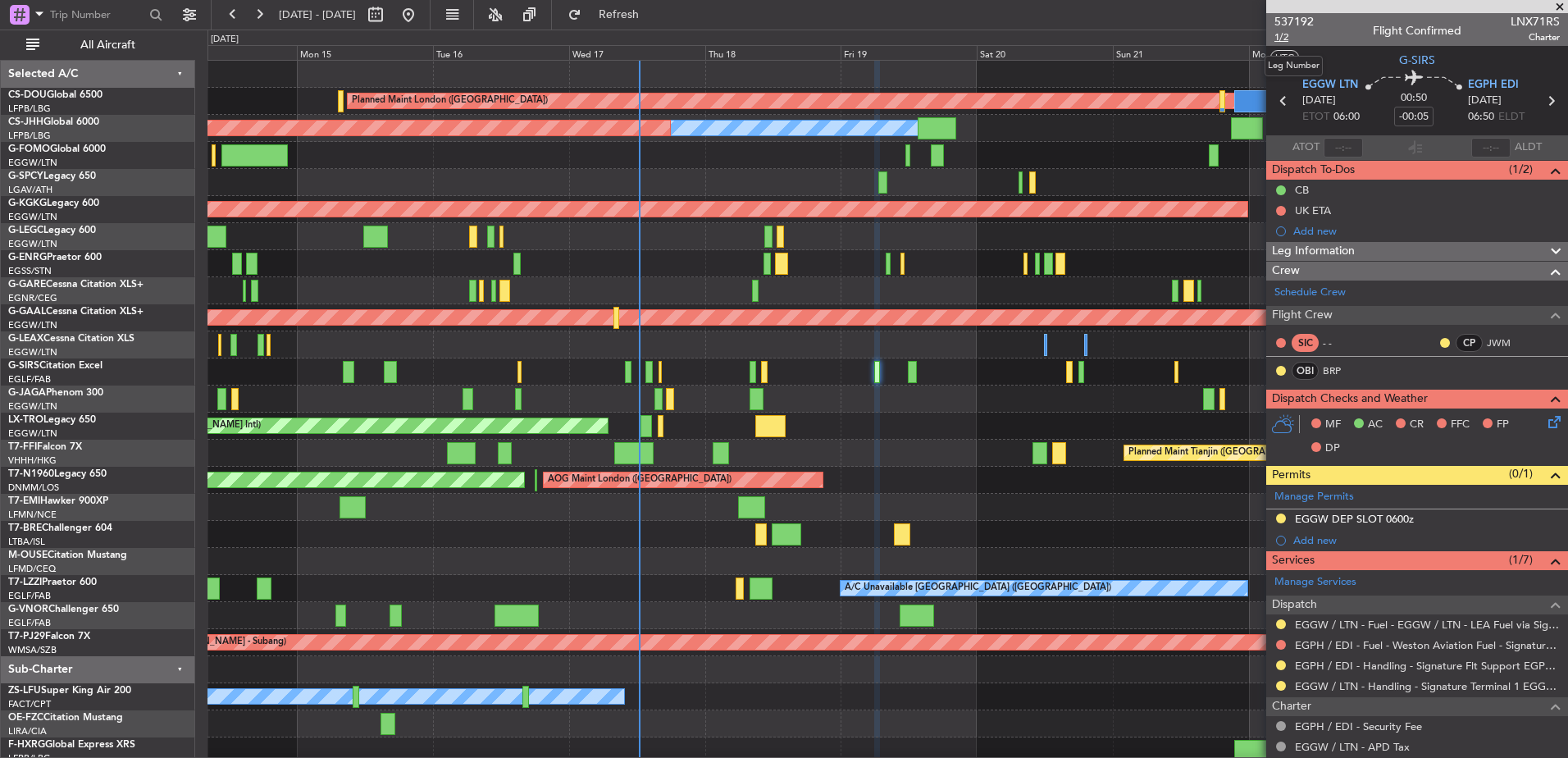
click at [1278, 34] on span "1/2" at bounding box center [1294, 37] width 39 height 14
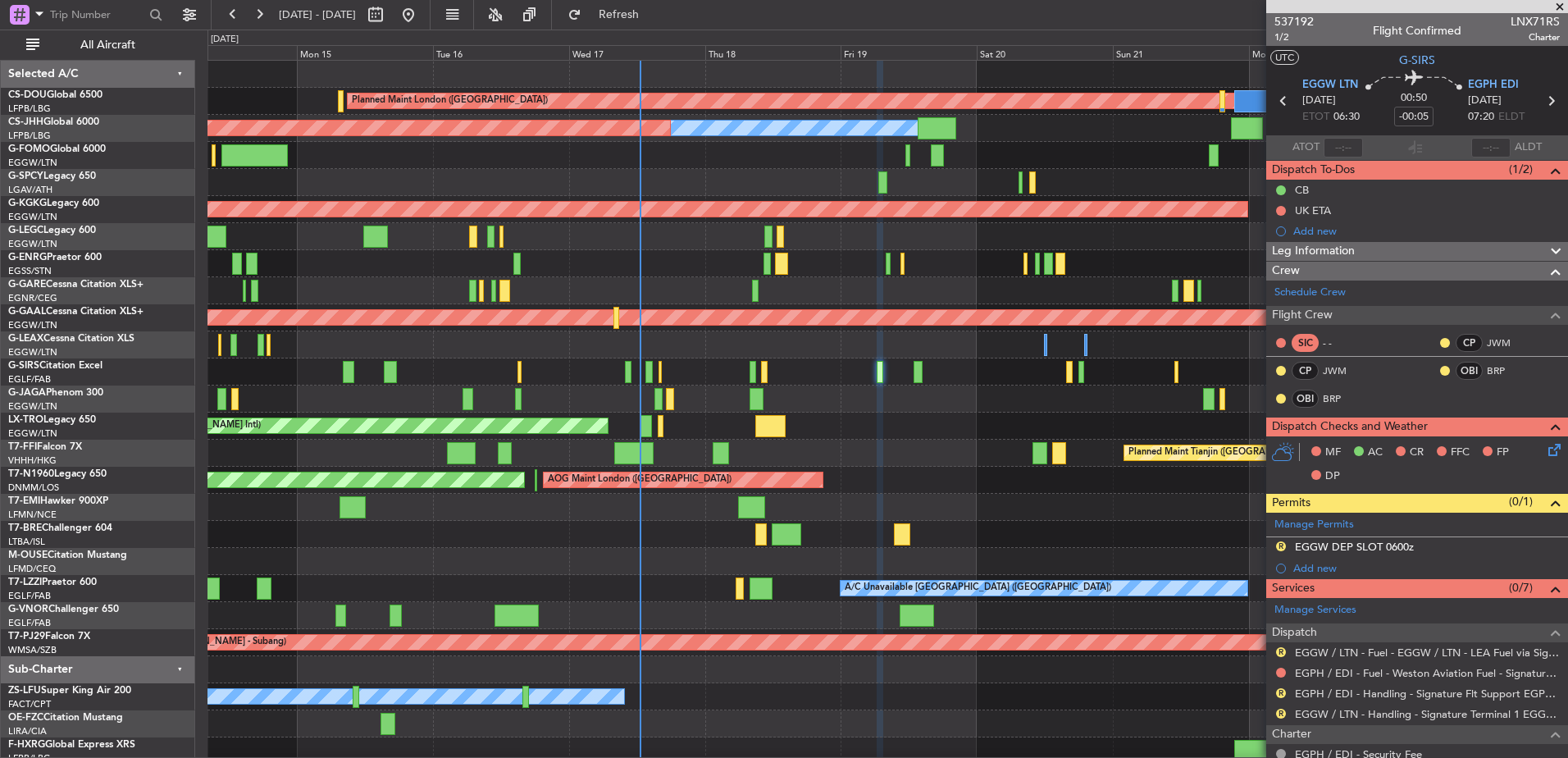
click at [260, 390] on div "Planned Maint London ([GEOGRAPHIC_DATA]) Planned Maint [GEOGRAPHIC_DATA] ([GEOG…" at bounding box center [887, 412] width 1360 height 704
click at [298, 371] on div "Planned Maint London ([GEOGRAPHIC_DATA]) Planned Maint [GEOGRAPHIC_DATA] ([GEOG…" at bounding box center [887, 412] width 1360 height 704
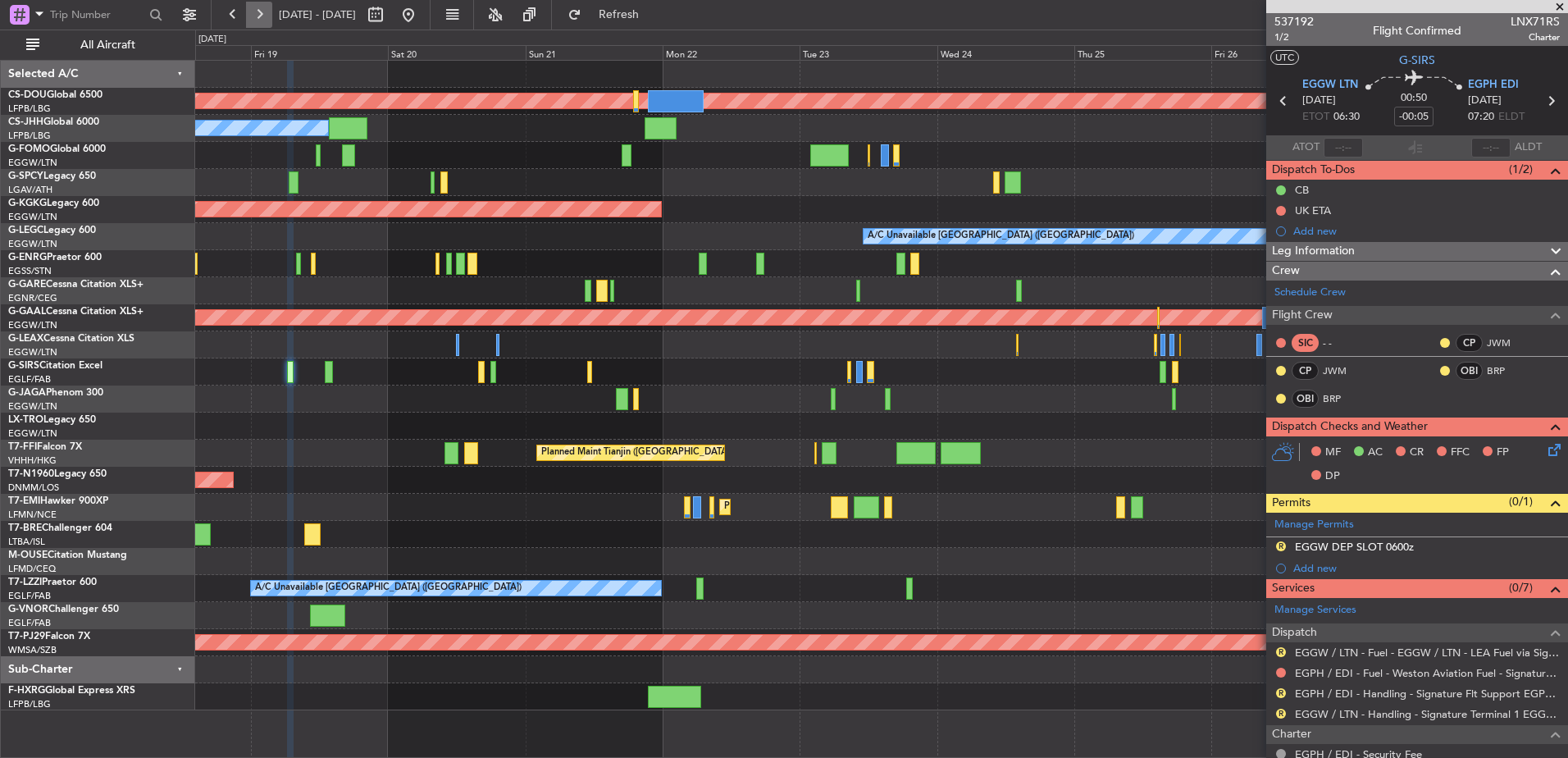
click at [254, 18] on button at bounding box center [259, 15] width 26 height 26
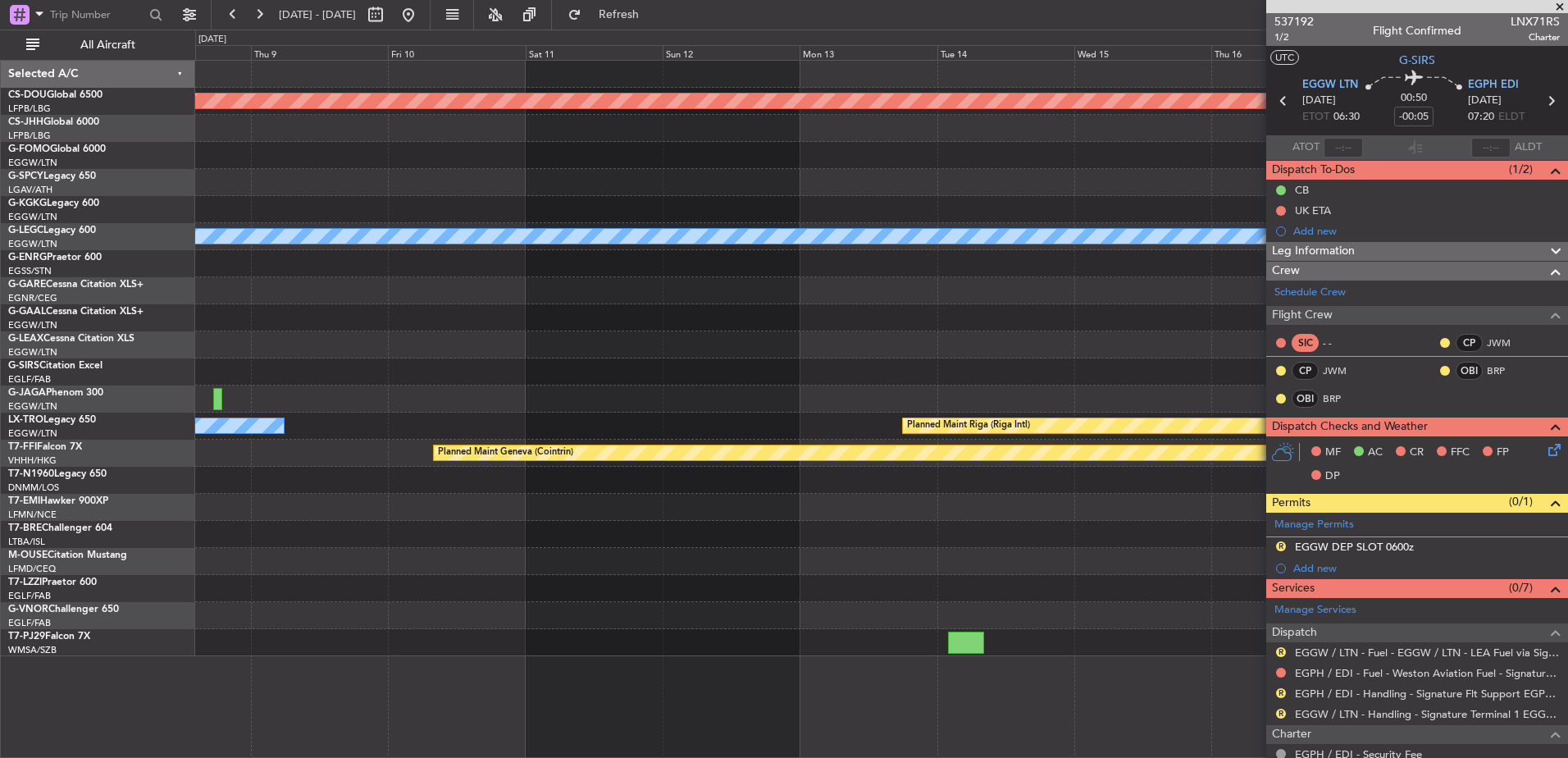
click at [1037, 253] on div "Planned Maint London (Biggin Hill) A/C Unavailable London (Luton) A/C Unavailab…" at bounding box center [881, 359] width 1372 height 596
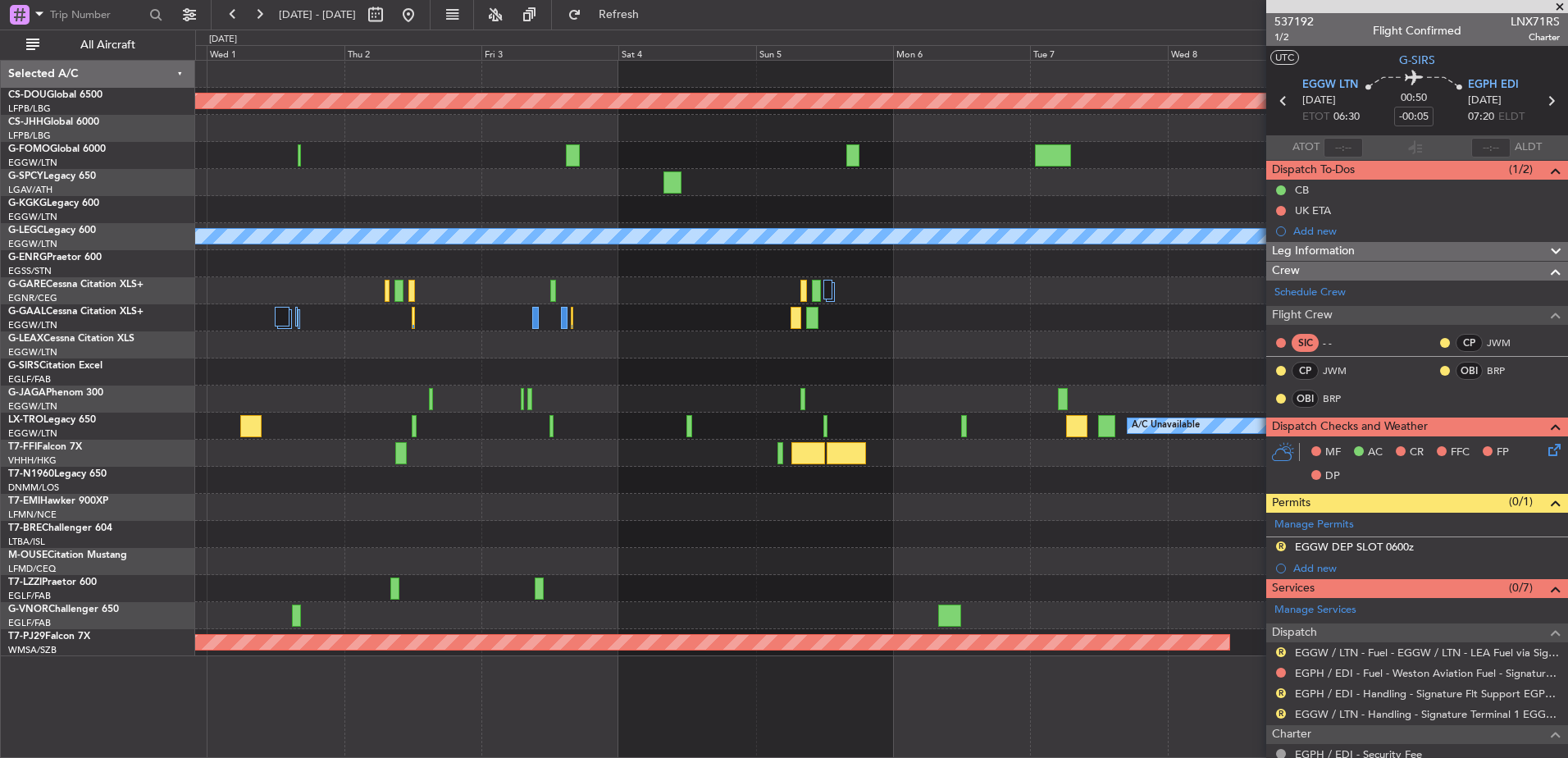
click at [987, 394] on div at bounding box center [881, 398] width 1372 height 27
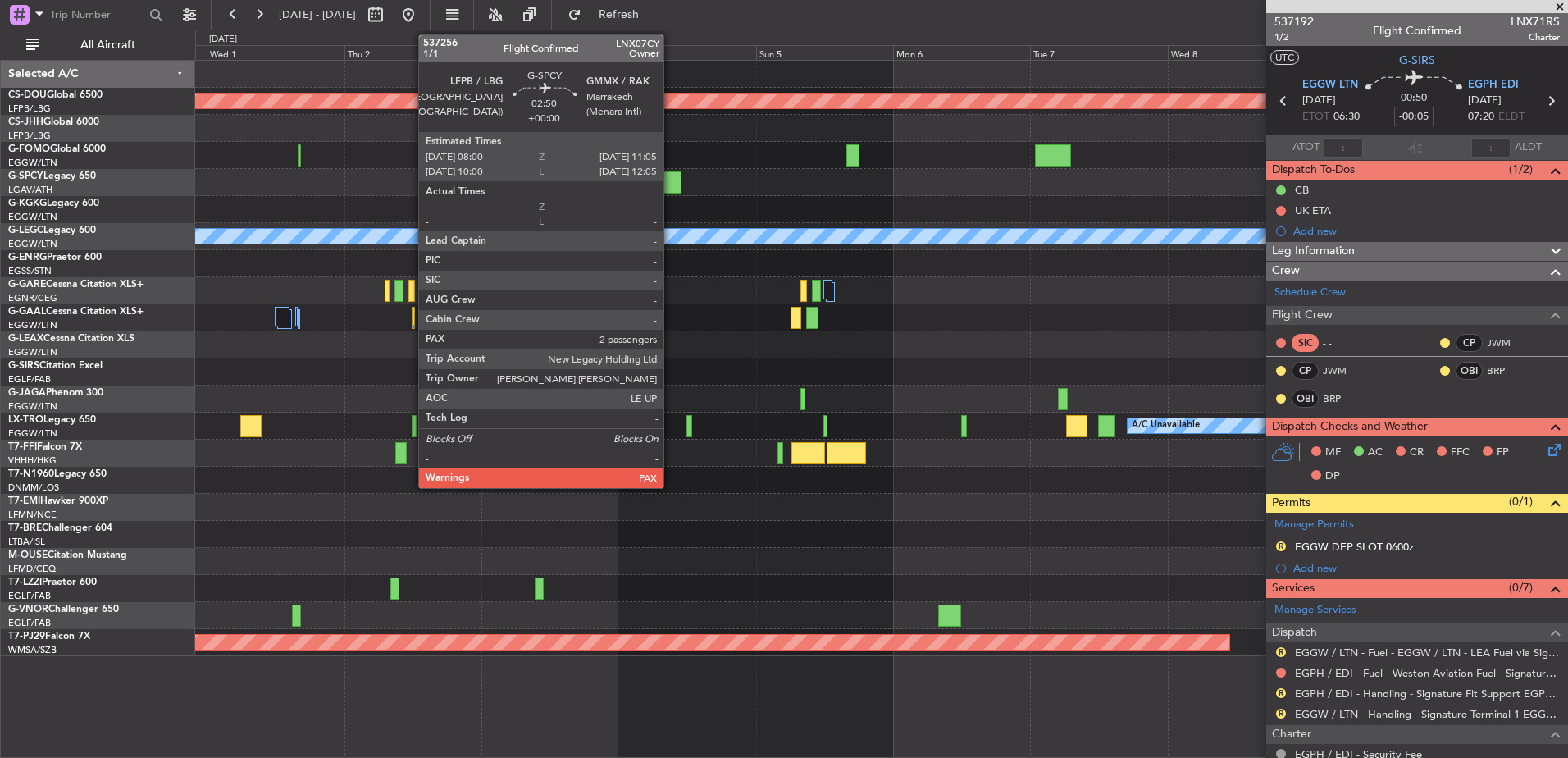
click at [672, 179] on div at bounding box center [672, 183] width 18 height 23
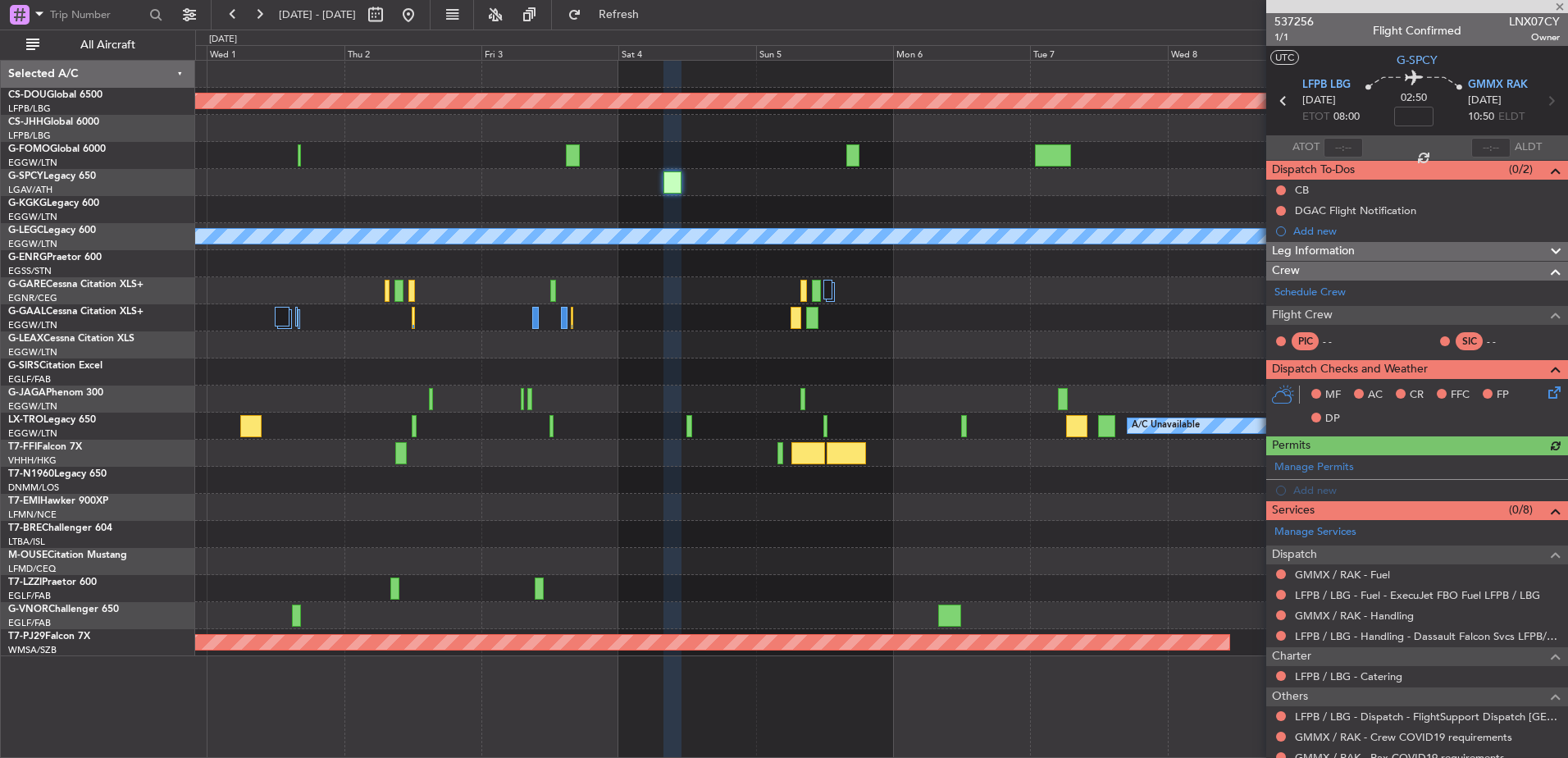
scroll to position [76, 0]
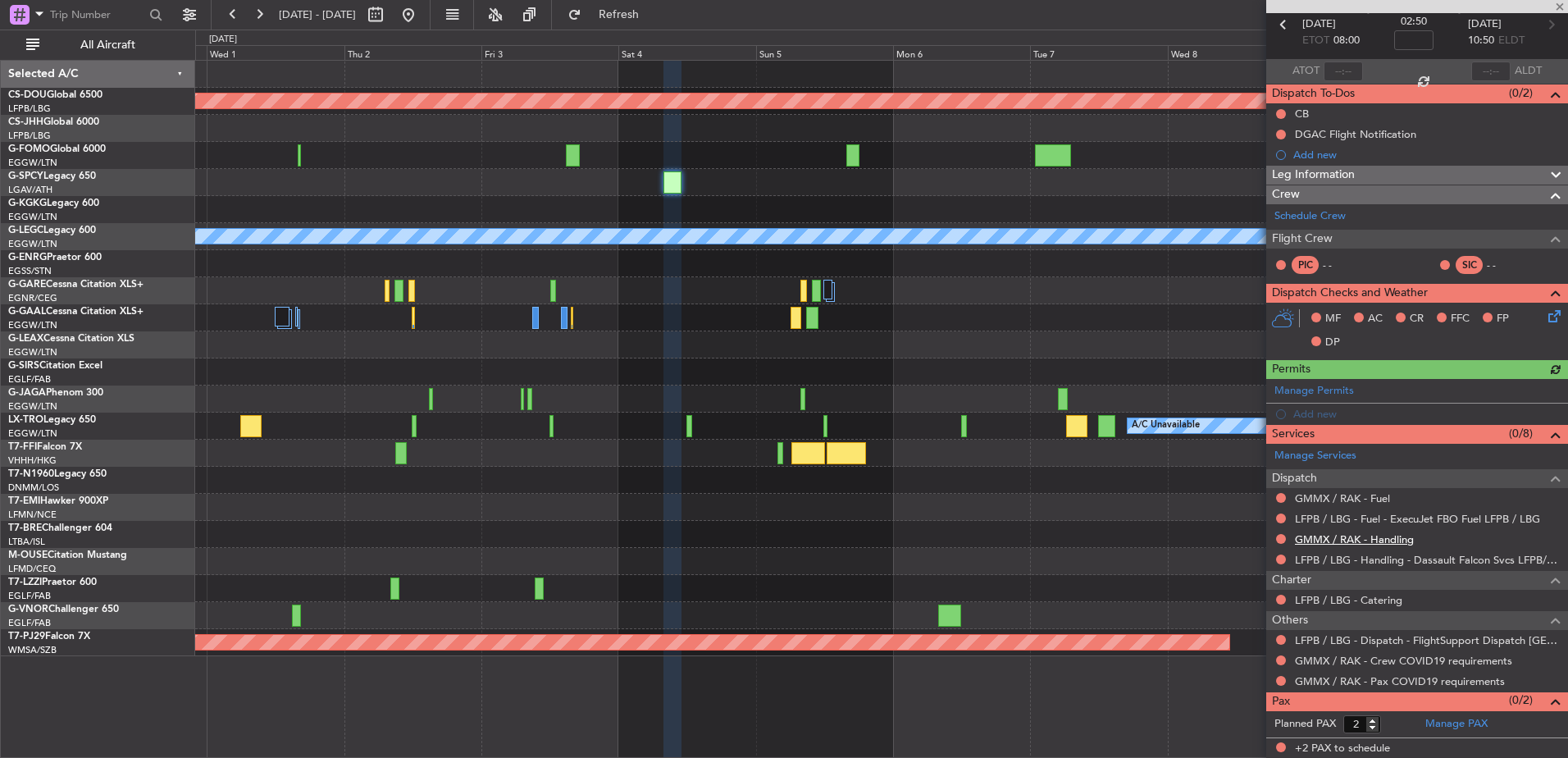
click at [1345, 536] on link "GMMX / RAK - Handling" at bounding box center [1354, 540] width 119 height 14
click at [1333, 502] on link "GMMX / RAK - Fuel" at bounding box center [1343, 498] width 95 height 14
click at [1459, 716] on link "Manage PAX" at bounding box center [1456, 724] width 62 height 16
click at [645, 12] on span "Refresh" at bounding box center [619, 14] width 69 height 11
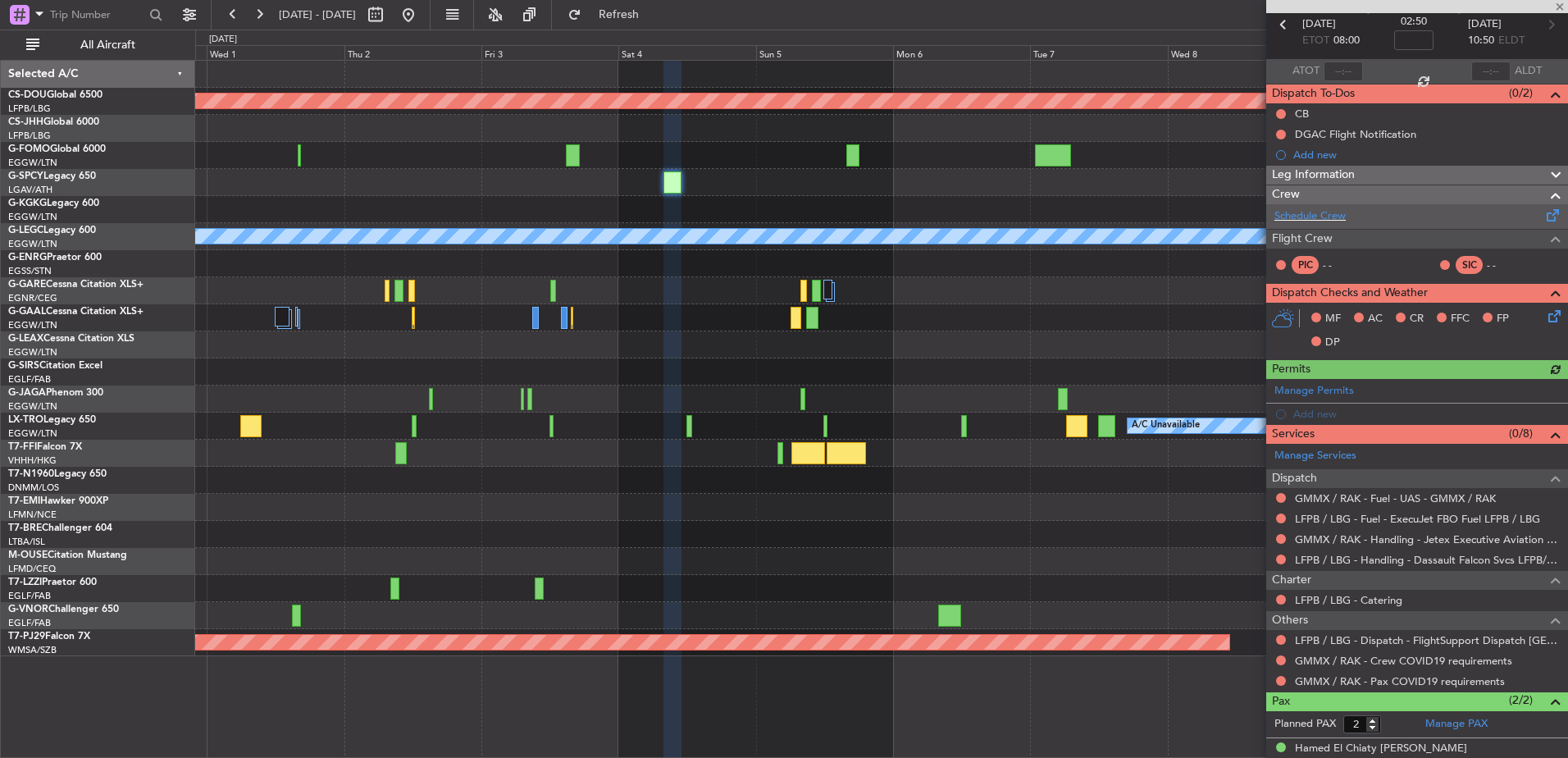
click at [1352, 214] on div "Schedule Crew" at bounding box center [1417, 217] width 302 height 24
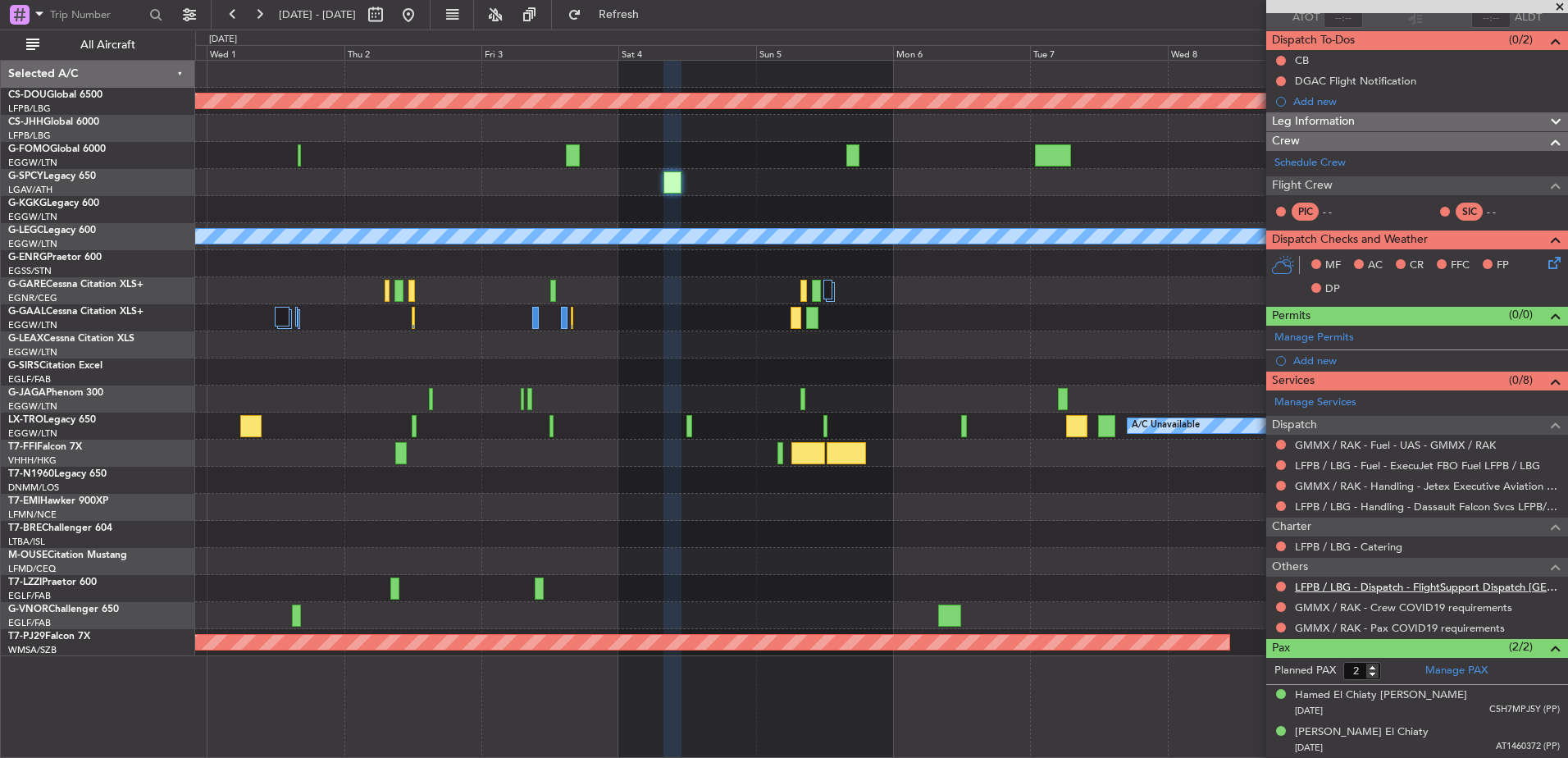
click at [1365, 589] on link "LFPB / LBG - Dispatch - FlightSupport Dispatch UK" at bounding box center [1428, 587] width 265 height 14
click at [422, 7] on button at bounding box center [409, 15] width 26 height 26
